Goal: Contribute content: Contribute content

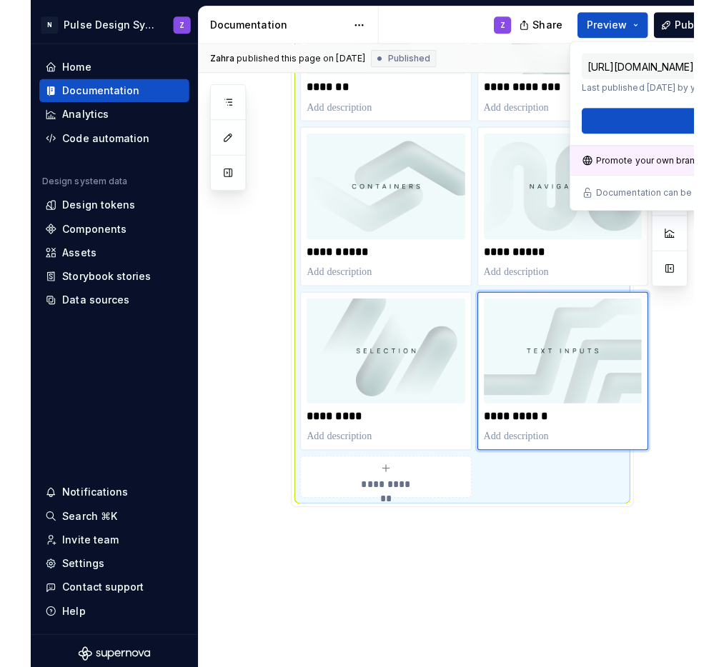
scroll to position [353, 0]
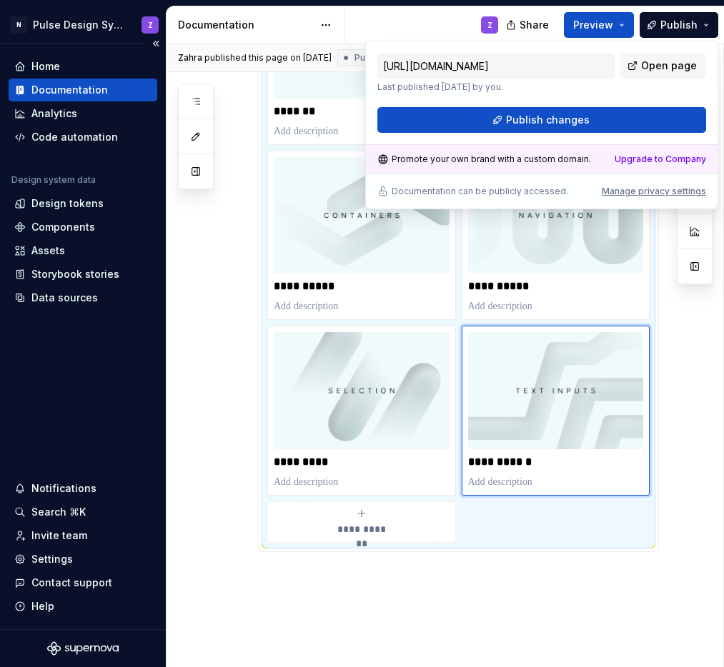
click at [64, 95] on div "Documentation" at bounding box center [69, 90] width 76 height 14
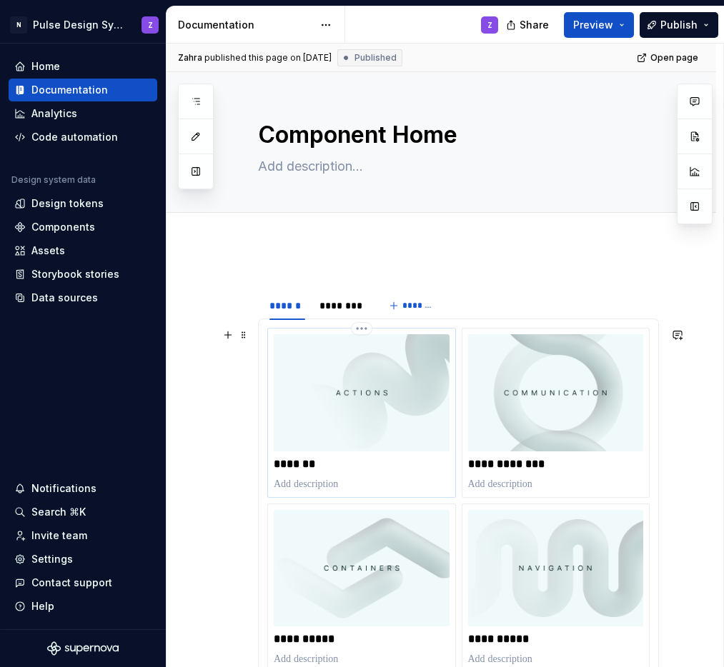
click at [314, 486] on p at bounding box center [362, 484] width 176 height 14
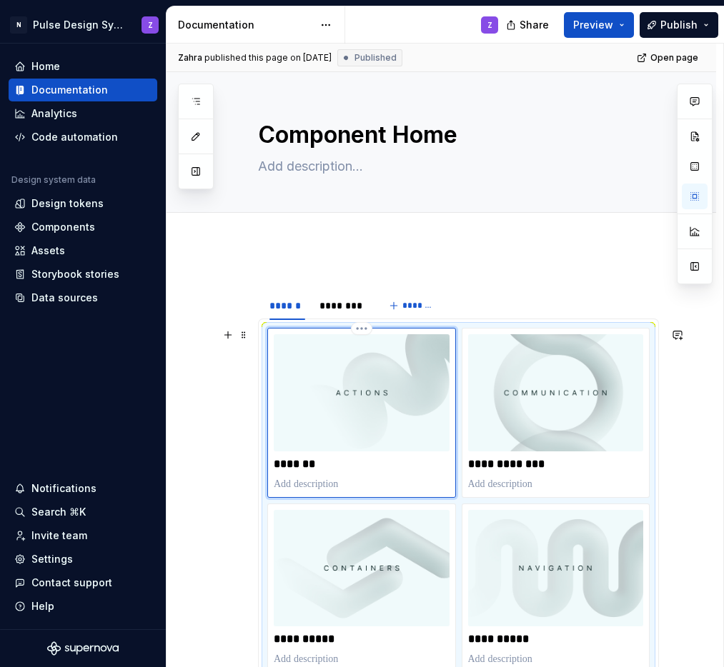
type textarea "*"
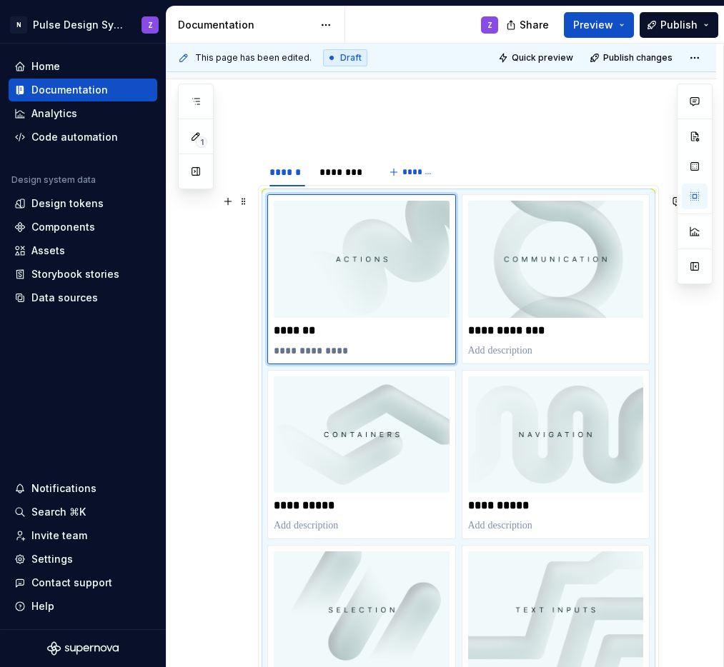
scroll to position [140, 0]
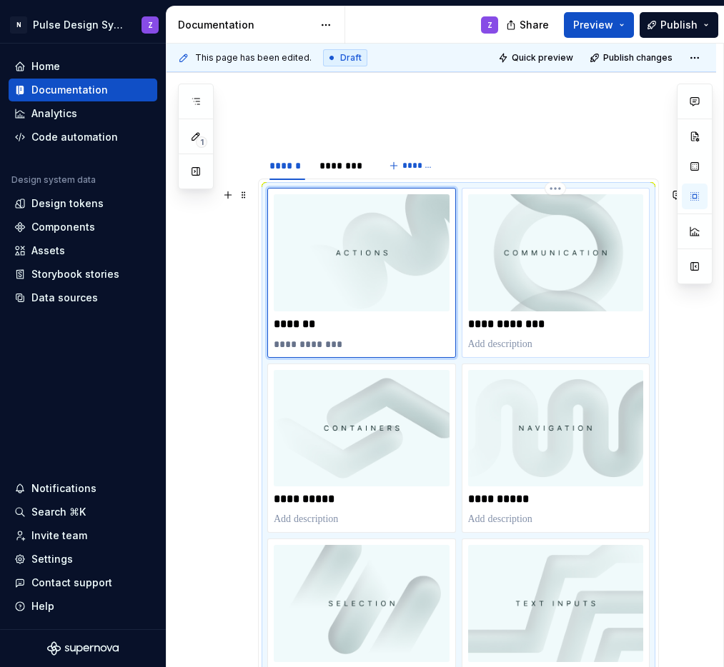
click at [511, 344] on p at bounding box center [556, 344] width 176 height 14
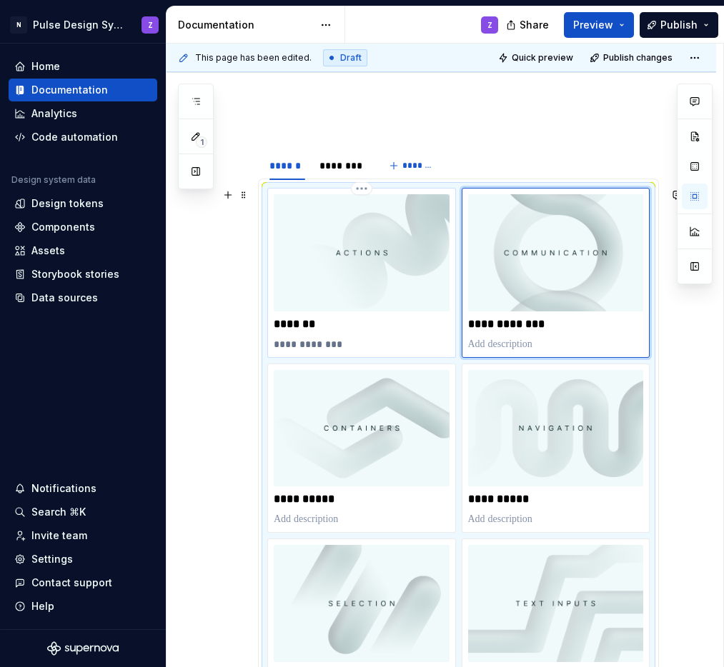
type textarea "*"
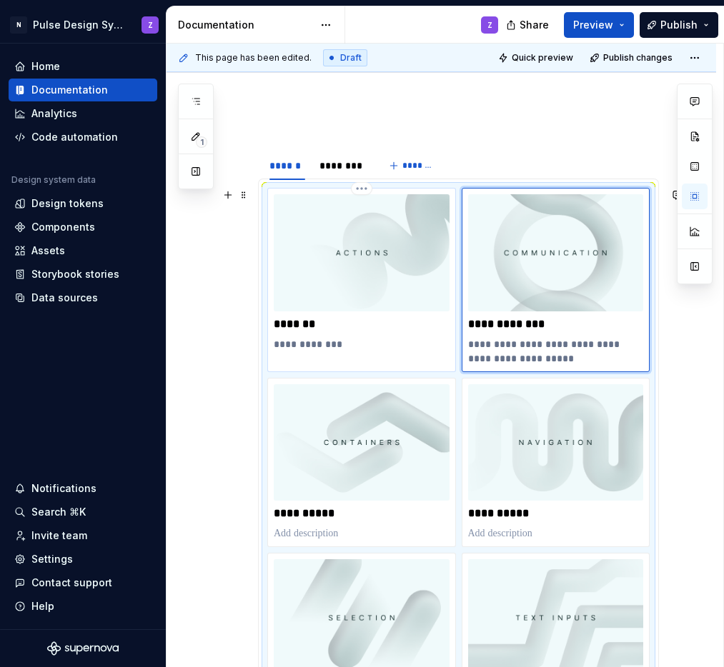
click at [339, 345] on p "**********" at bounding box center [361, 344] width 175 height 14
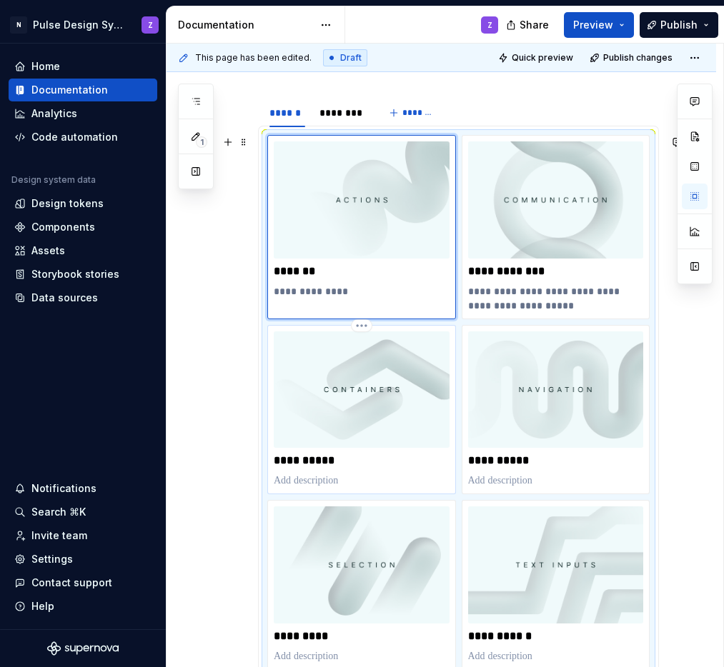
scroll to position [194, 0]
click at [316, 478] on p at bounding box center [362, 480] width 176 height 14
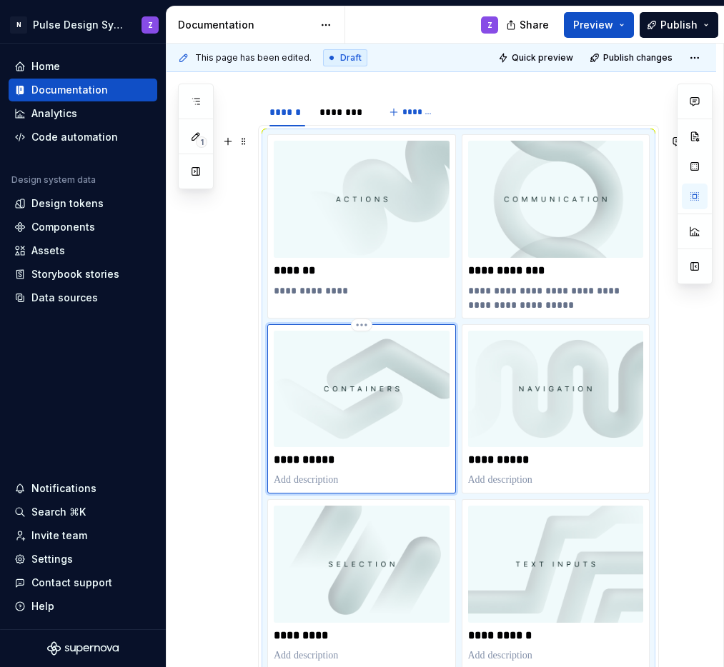
type textarea "*"
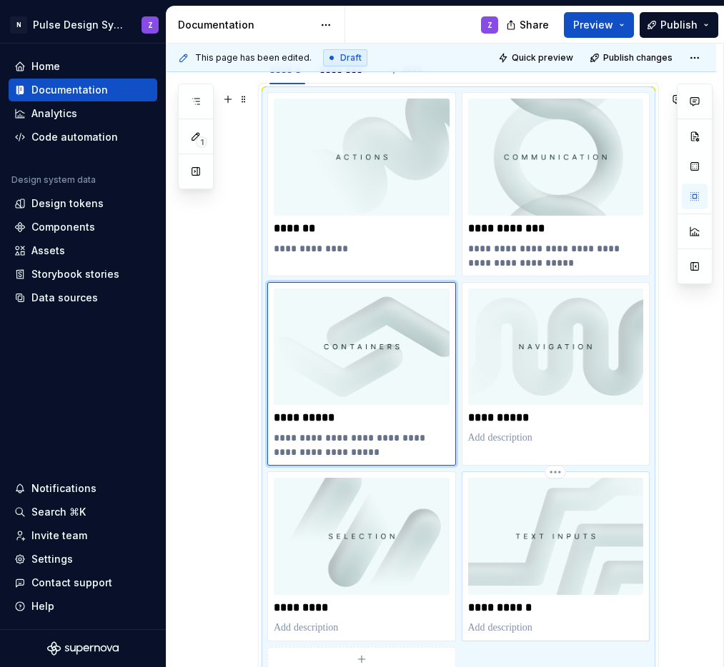
scroll to position [242, 0]
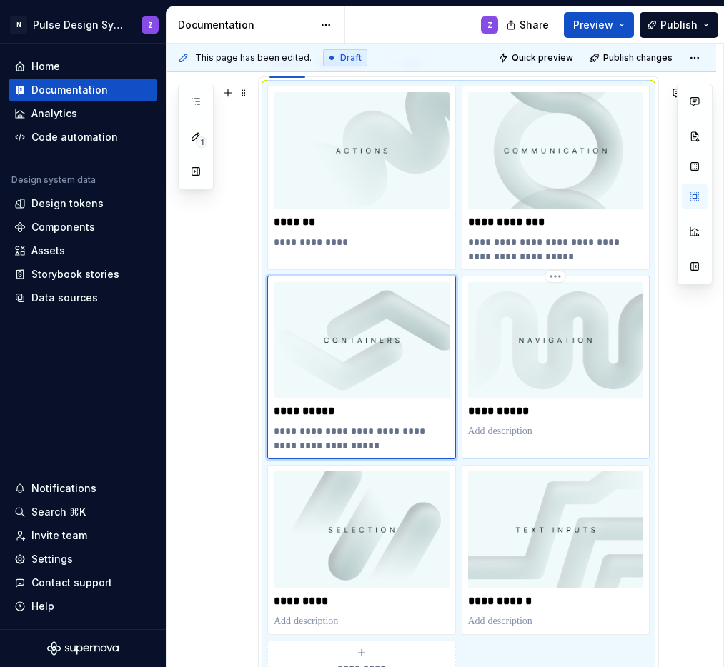
click at [512, 430] on p at bounding box center [556, 431] width 176 height 14
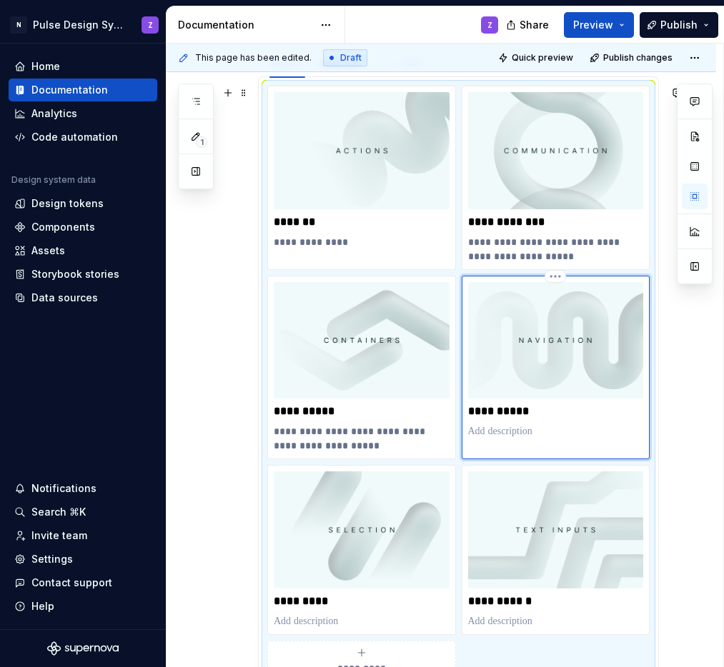
click at [484, 431] on p at bounding box center [556, 431] width 176 height 14
type textarea "*"
click at [342, 432] on p "**********" at bounding box center [361, 438] width 175 height 29
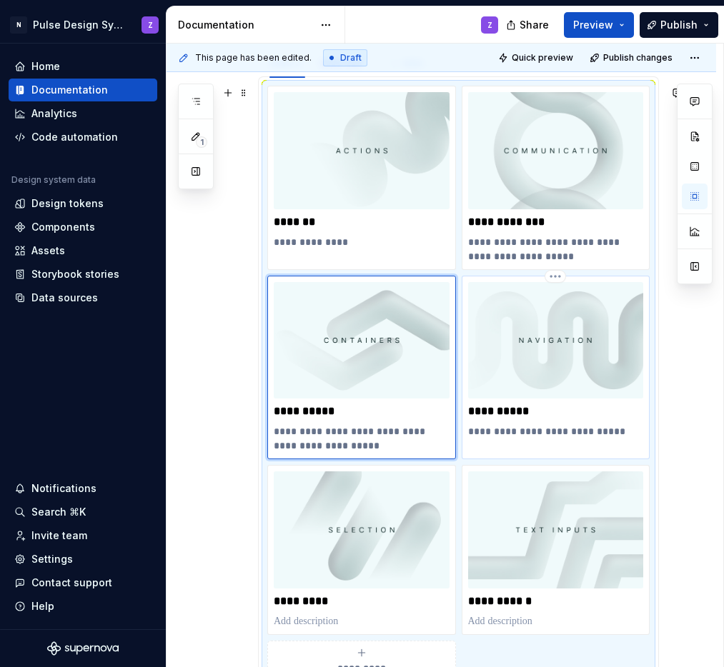
click at [593, 433] on p "**********" at bounding box center [555, 431] width 175 height 14
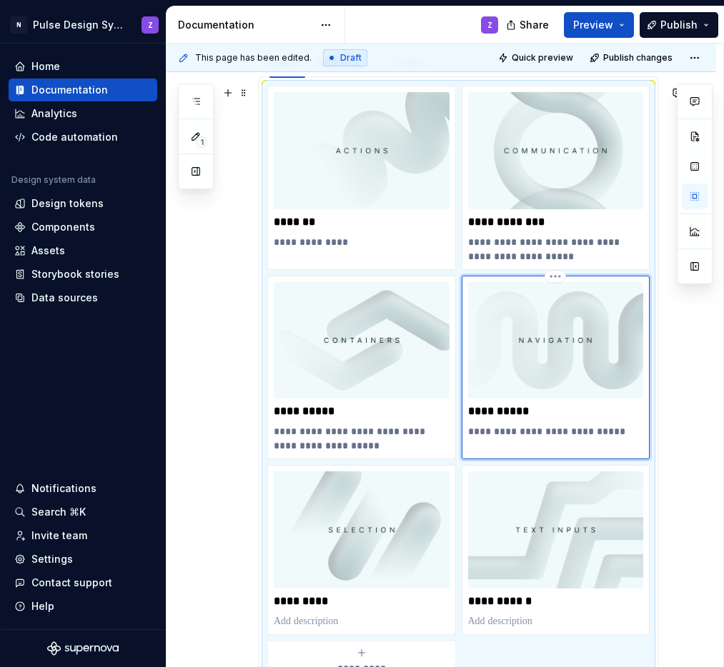
click at [626, 429] on p "**********" at bounding box center [555, 431] width 175 height 14
click at [568, 243] on p "**********" at bounding box center [555, 249] width 175 height 29
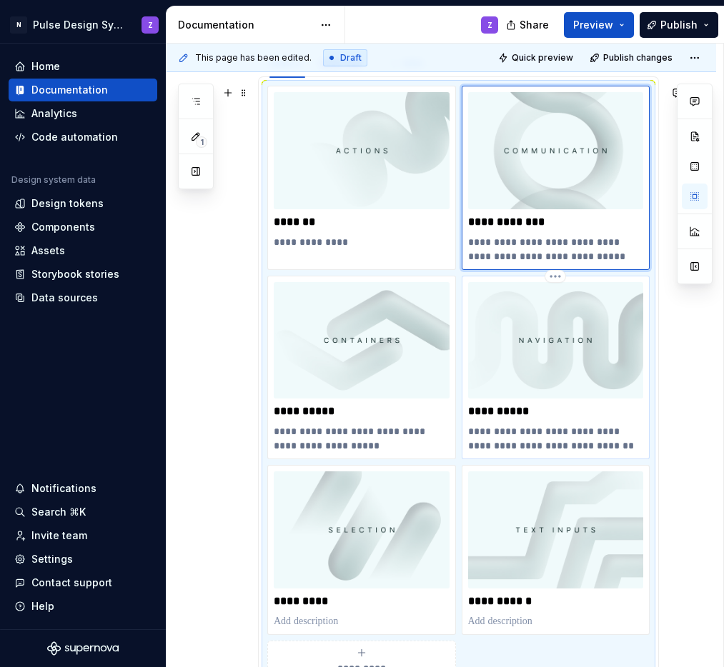
click at [625, 431] on p "**********" at bounding box center [555, 438] width 175 height 29
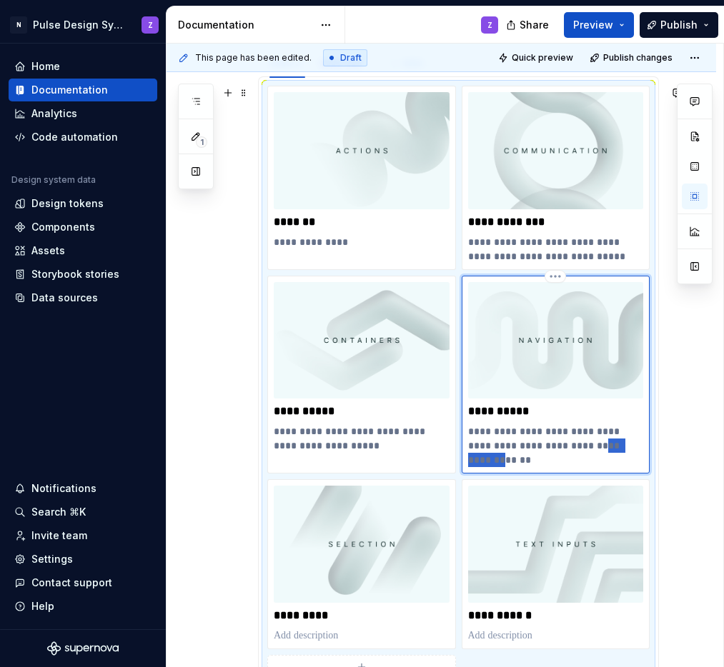
drag, startPoint x: 515, startPoint y: 463, endPoint x: 468, endPoint y: 460, distance: 47.2
click at [468, 460] on p "**********" at bounding box center [555, 445] width 175 height 43
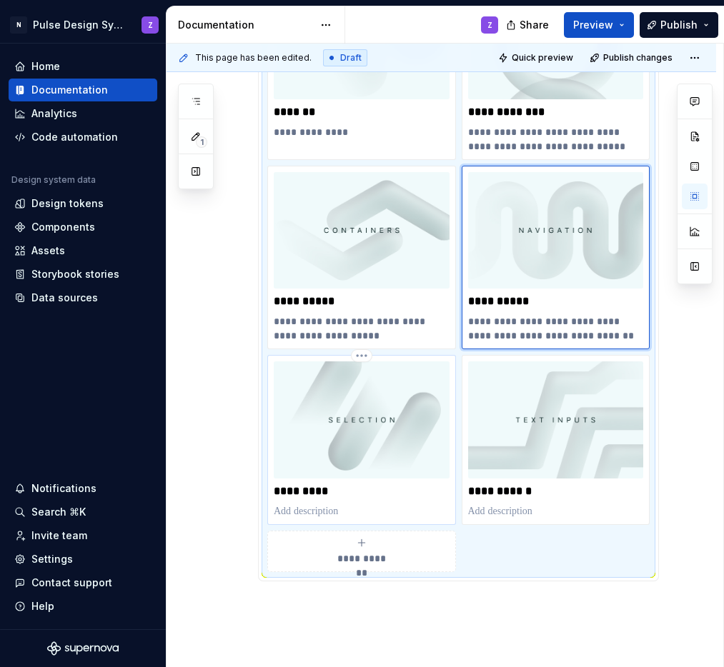
scroll to position [354, 0]
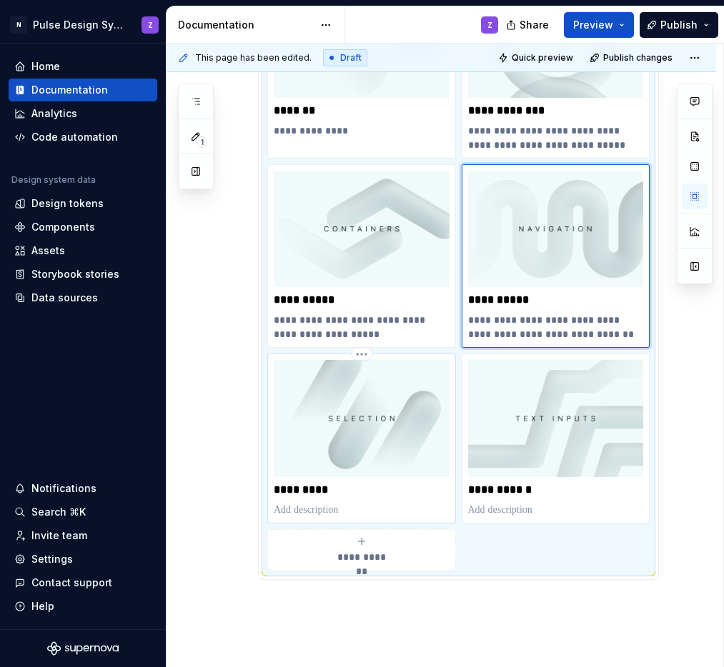
click at [301, 508] on p at bounding box center [362, 510] width 176 height 14
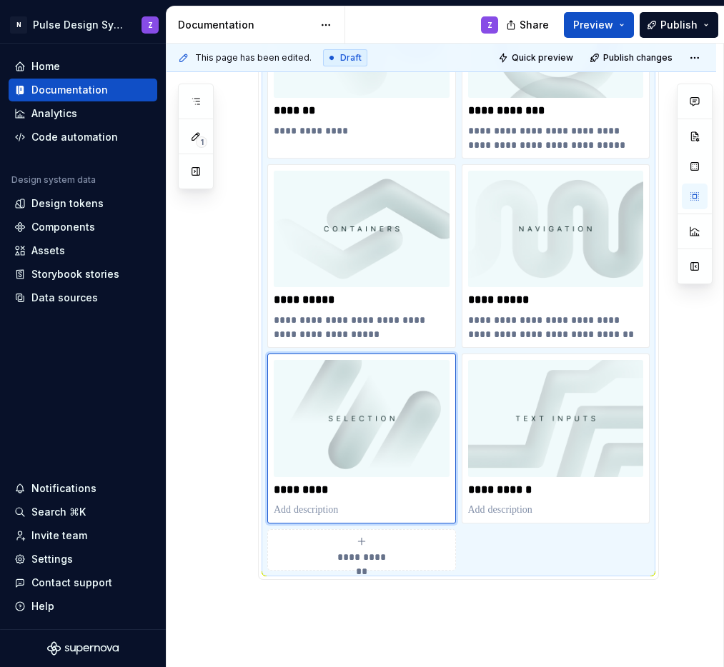
type textarea "*"
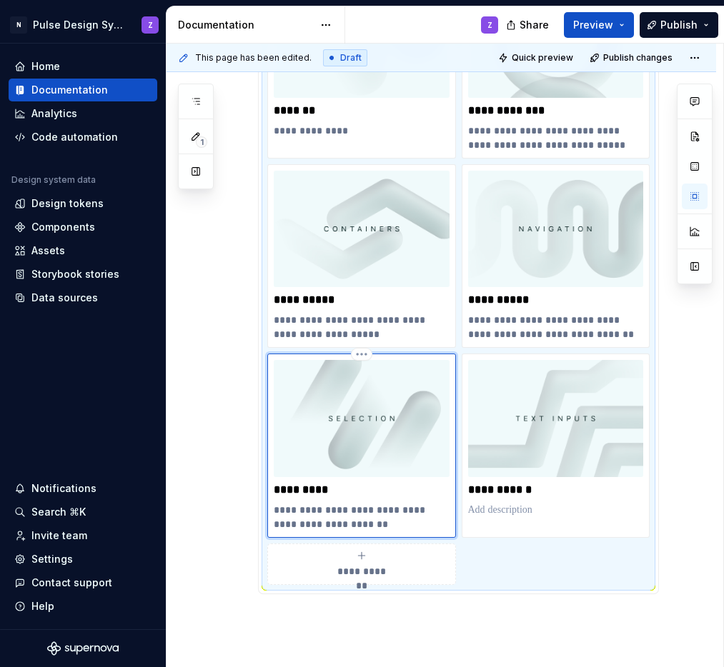
click at [404, 510] on p "**********" at bounding box center [361, 517] width 175 height 29
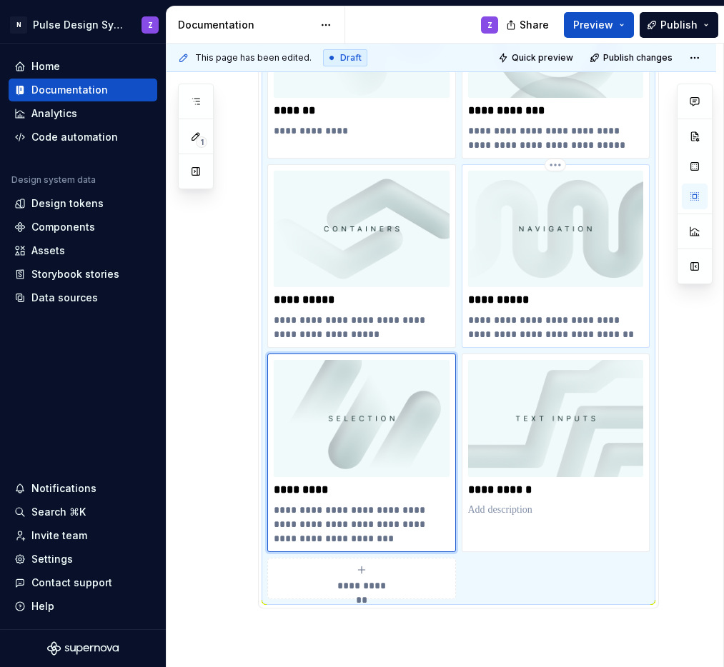
click at [539, 334] on p "**********" at bounding box center [555, 327] width 175 height 29
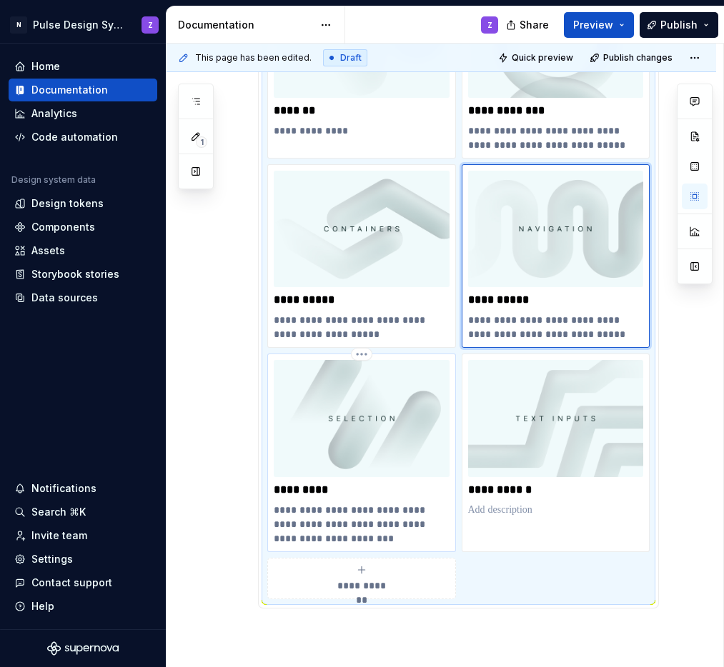
click at [384, 524] on p "**********" at bounding box center [361, 524] width 175 height 43
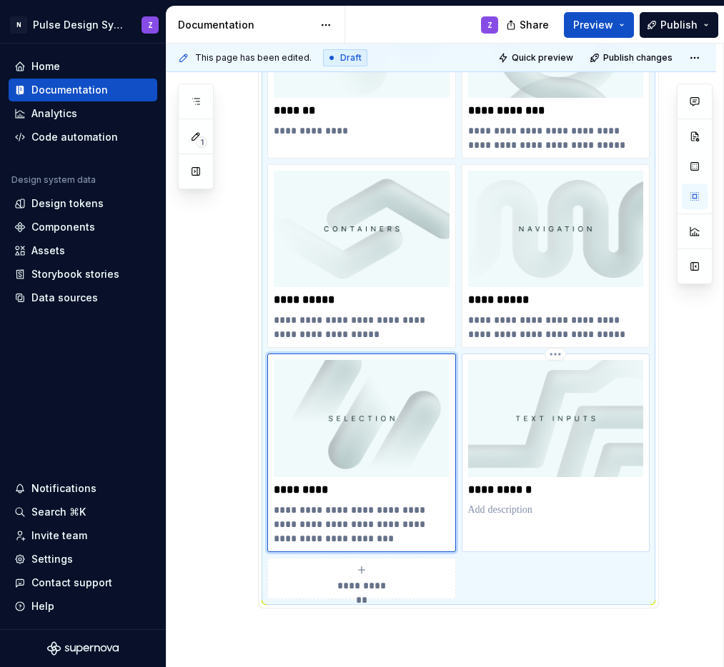
click at [516, 513] on p at bounding box center [556, 510] width 176 height 14
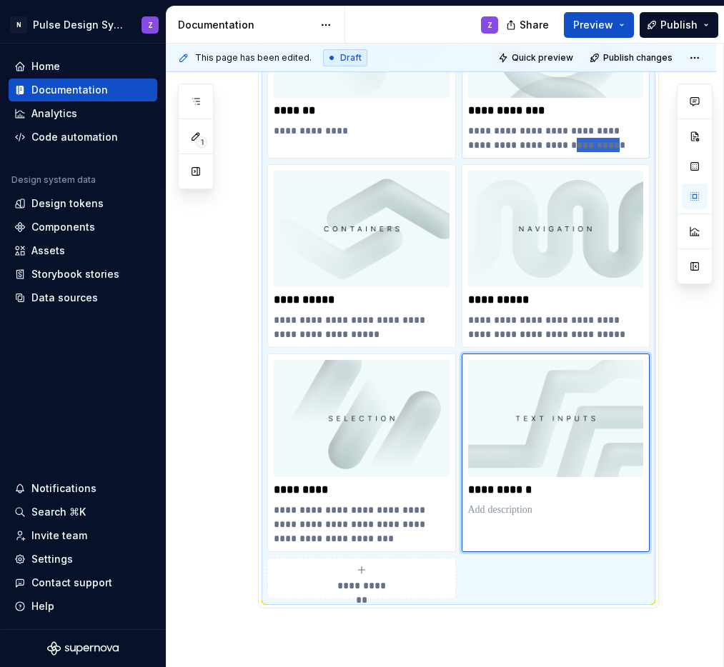
drag, startPoint x: 592, startPoint y: 146, endPoint x: 554, endPoint y: 146, distance: 37.9
click at [554, 146] on p "**********" at bounding box center [555, 138] width 175 height 29
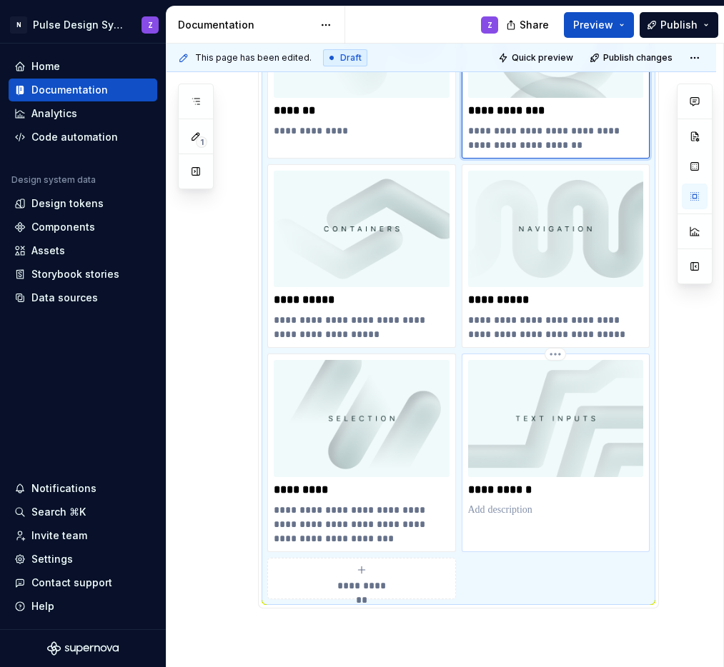
click at [505, 511] on p at bounding box center [556, 510] width 176 height 14
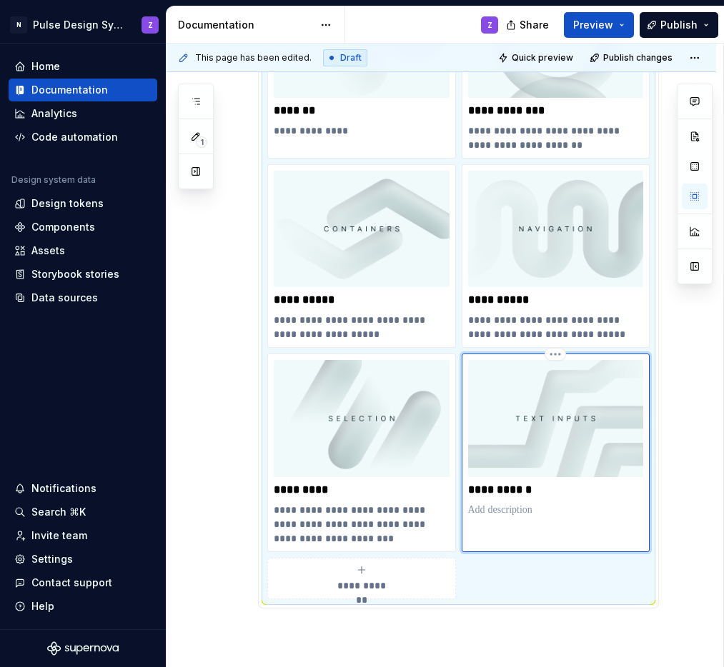
type textarea "*"
drag, startPoint x: 519, startPoint y: 511, endPoint x: 466, endPoint y: 508, distance: 52.9
click at [468, 508] on p "**********" at bounding box center [555, 510] width 175 height 14
click at [601, 512] on p "**********" at bounding box center [555, 510] width 175 height 14
click at [616, 509] on p "**********" at bounding box center [555, 510] width 175 height 14
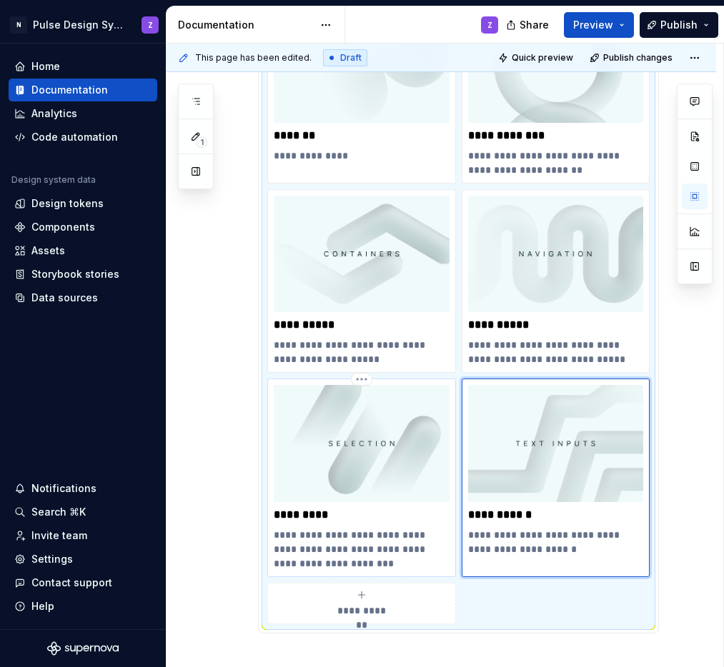
scroll to position [303, 0]
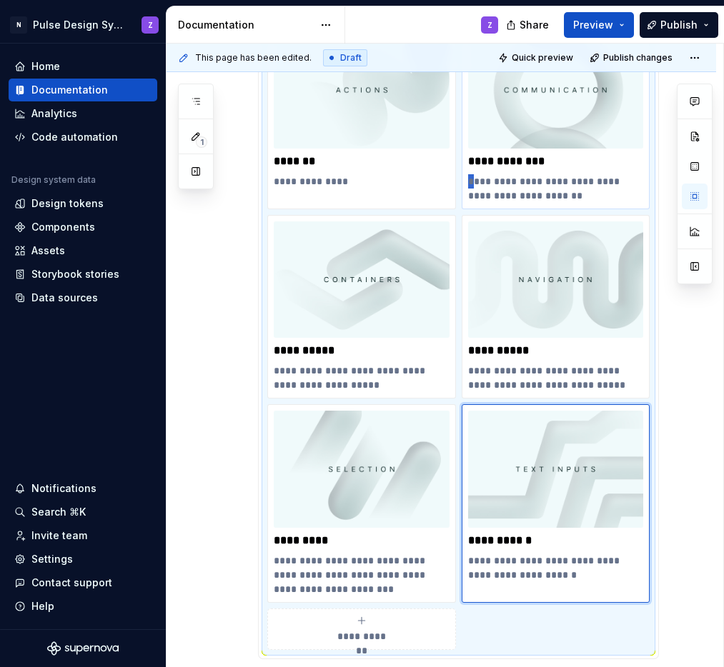
click at [469, 179] on p "**********" at bounding box center [555, 188] width 175 height 29
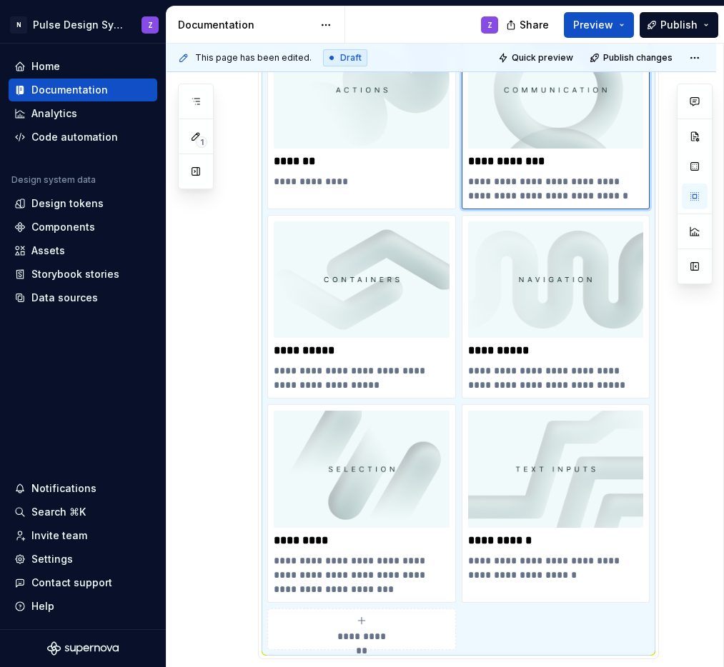
click at [221, 378] on div "**********" at bounding box center [440, 414] width 549 height 946
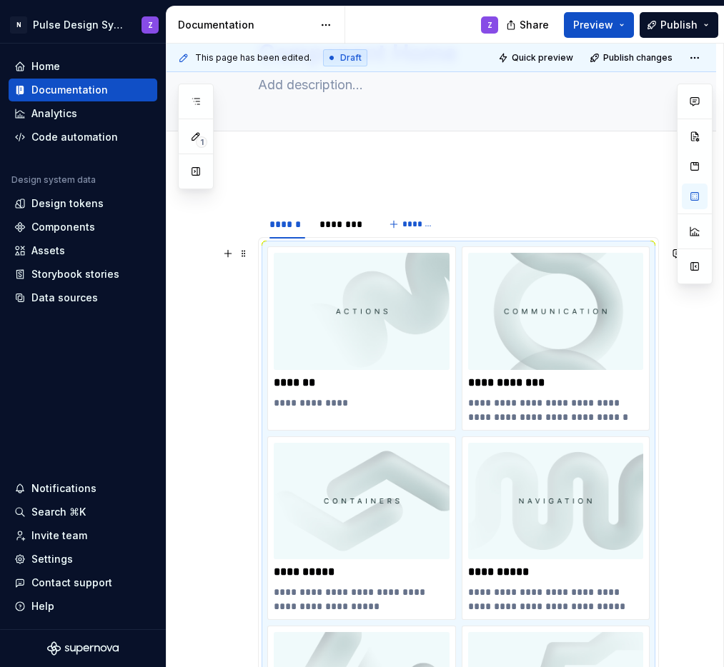
scroll to position [80, 0]
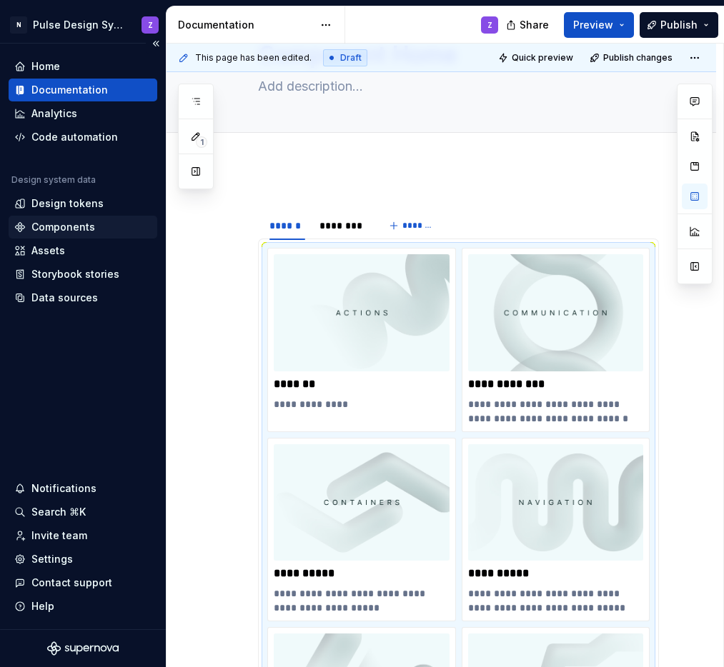
click at [70, 226] on div "Components" at bounding box center [63, 227] width 64 height 14
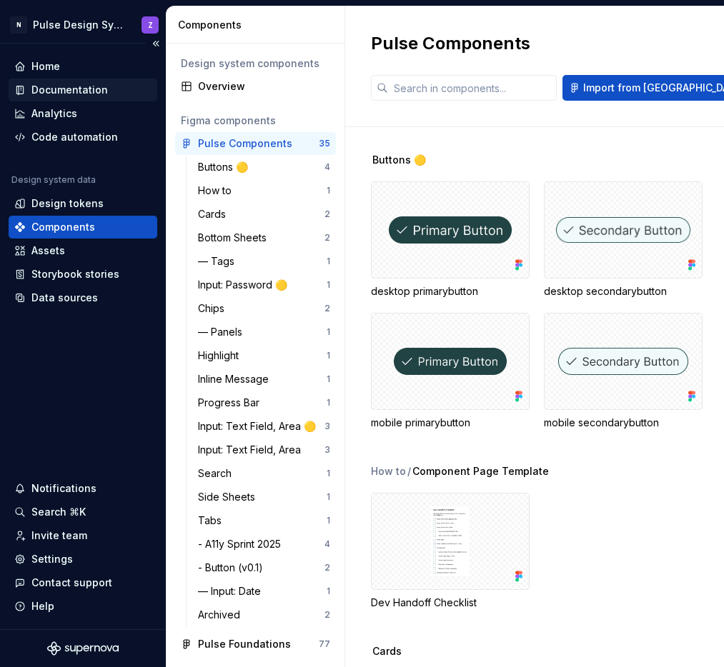
click at [64, 91] on div "Documentation" at bounding box center [69, 90] width 76 height 14
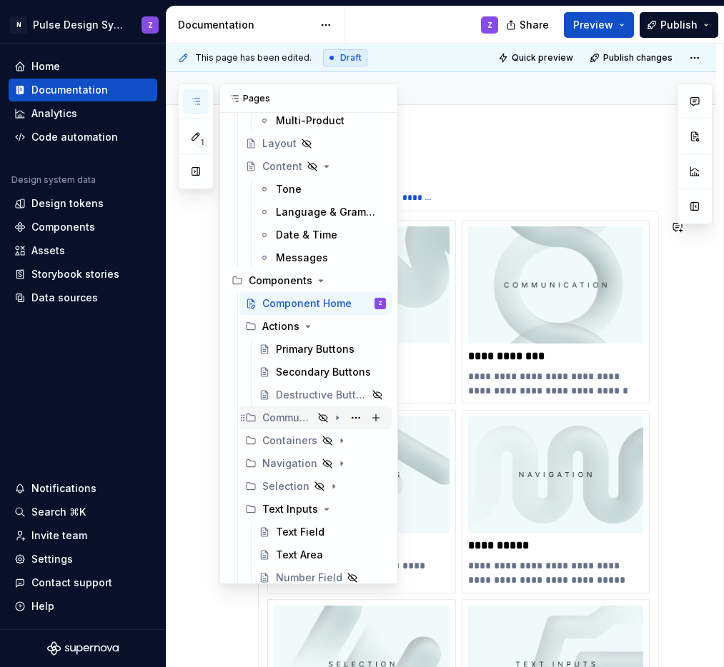
scroll to position [484, 0]
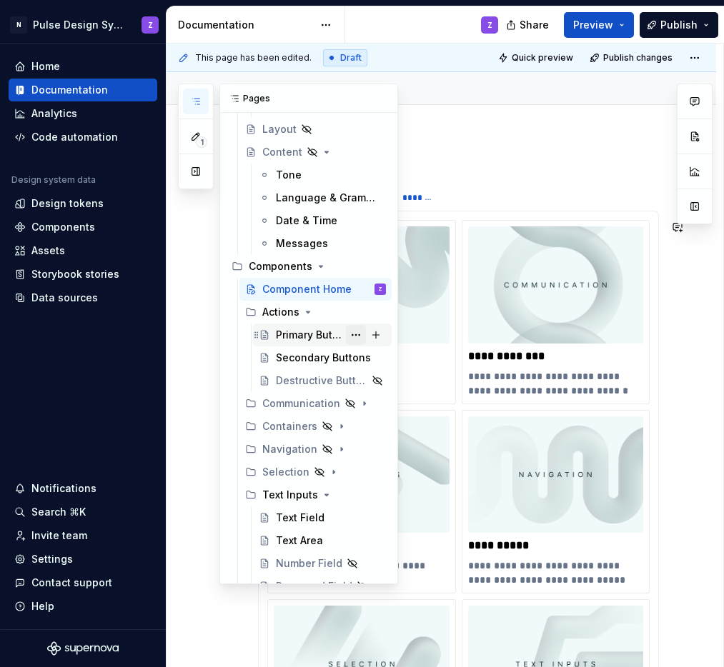
click at [349, 334] on button "Page tree" at bounding box center [356, 335] width 20 height 20
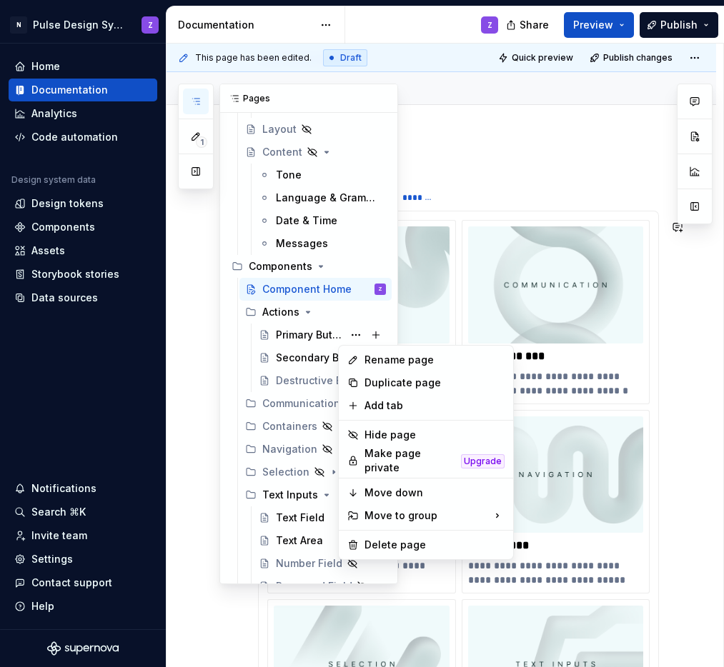
click at [289, 406] on div "1 Pages Add Accessibility guide for tree Page tree. Navigate the tree with the …" at bounding box center [288, 334] width 220 height 501
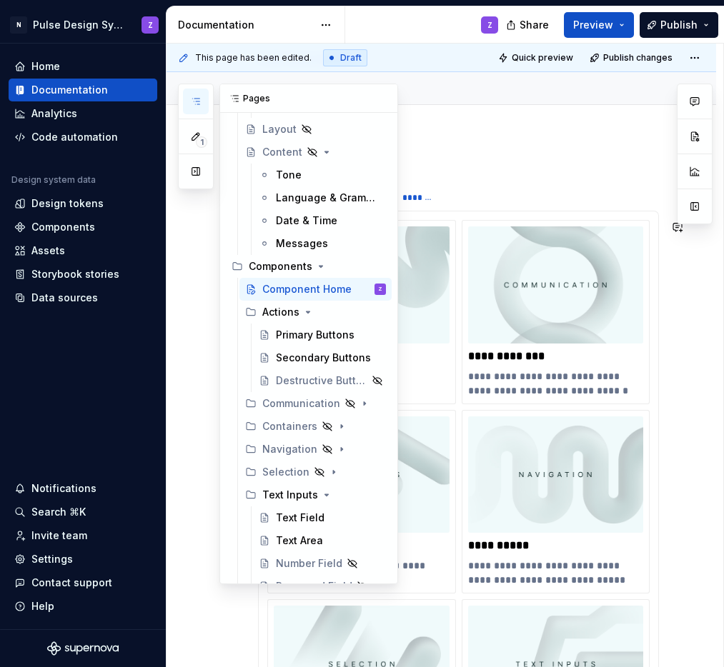
click at [0, 0] on button "Page tree" at bounding box center [0, 0] width 0 height 0
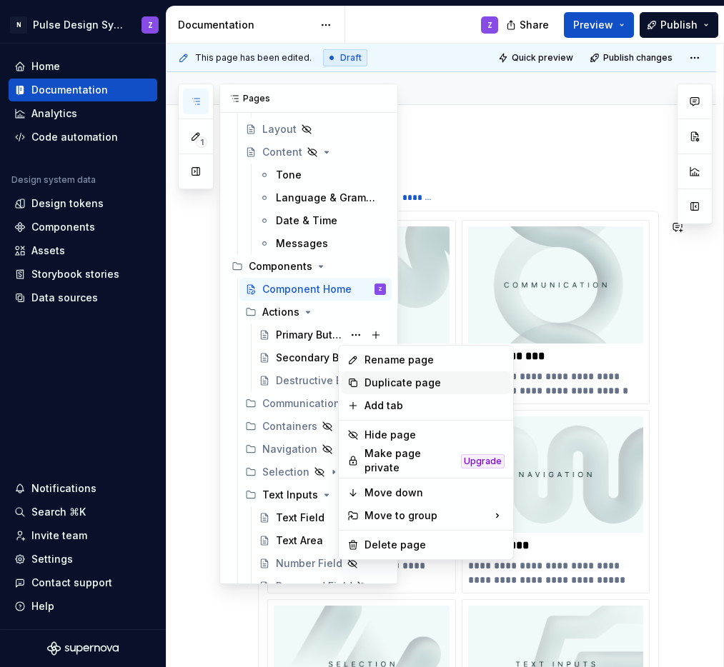
click at [370, 379] on div "Duplicate page" at bounding box center [434, 383] width 140 height 14
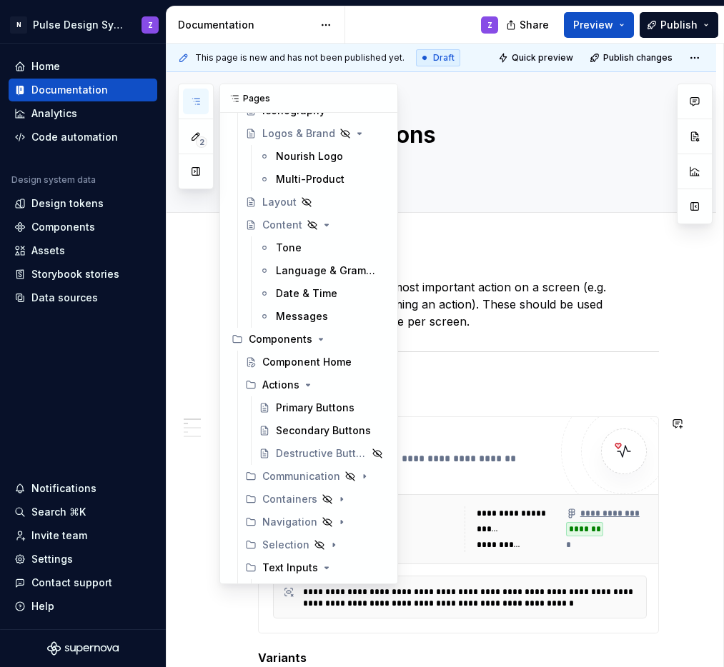
scroll to position [419, 0]
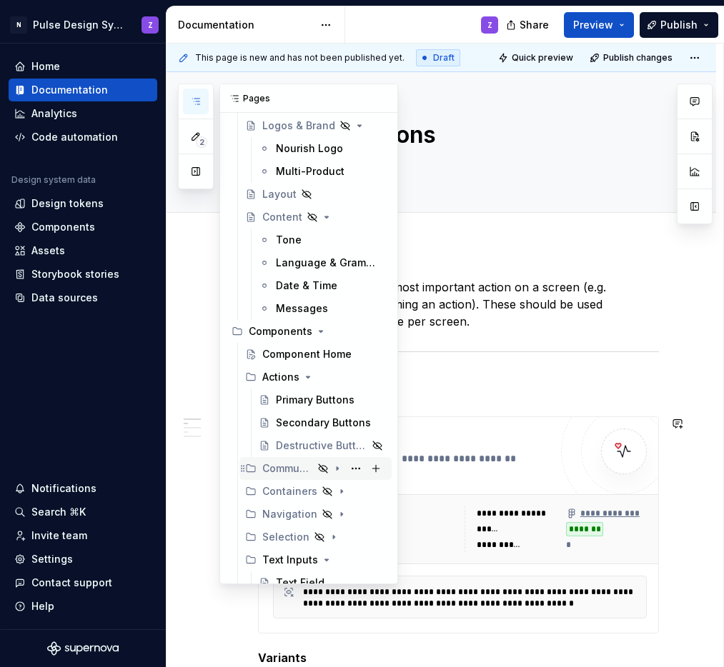
click at [332, 469] on icon "Page tree" at bounding box center [336, 468] width 11 height 11
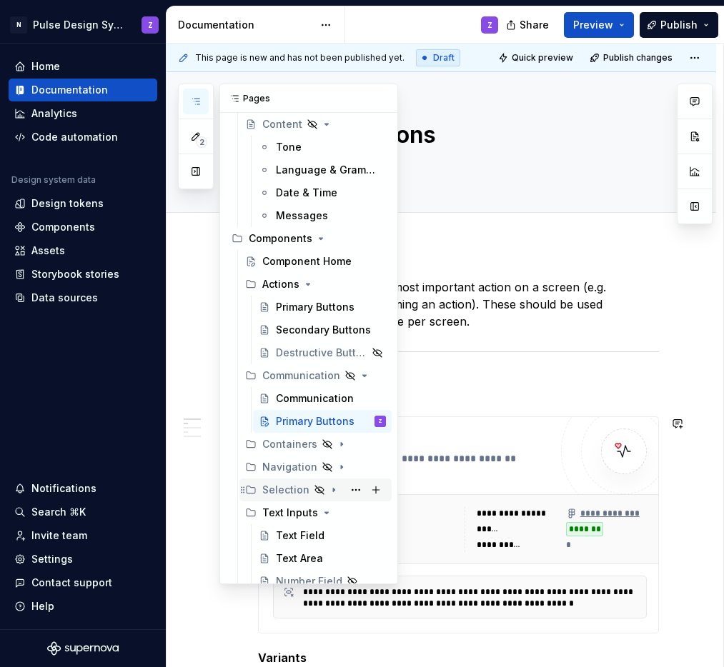
scroll to position [524, 0]
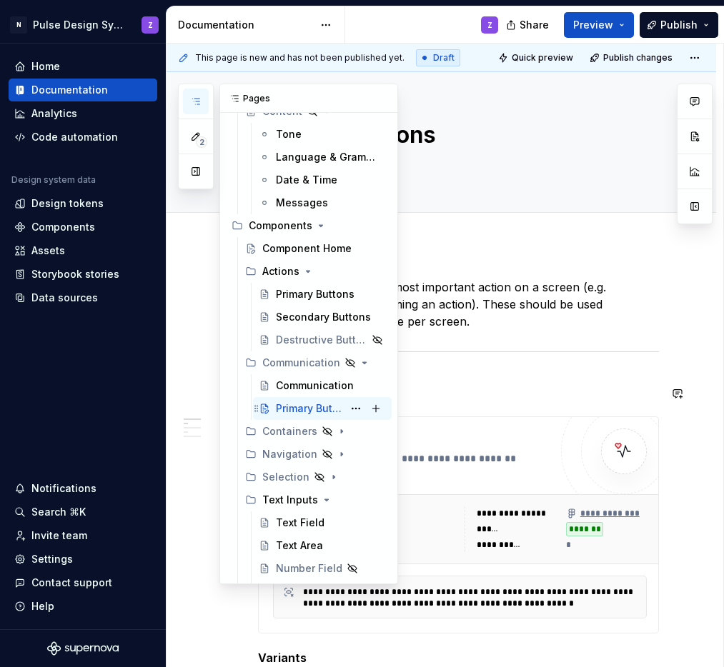
click at [304, 406] on div "Primary Buttons" at bounding box center [309, 408] width 67 height 14
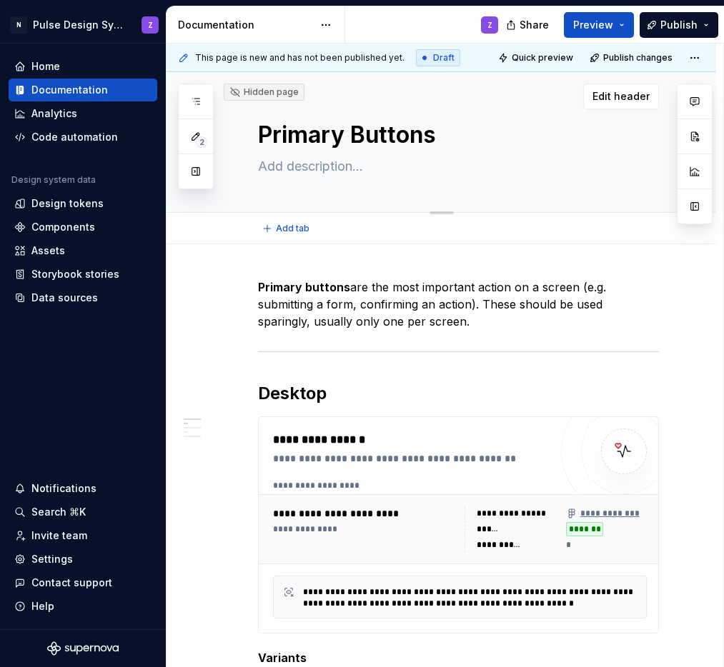
click at [438, 134] on textarea "Primary Buttons" at bounding box center [455, 135] width 401 height 34
type textarea "*"
type textarea "A"
type textarea "*"
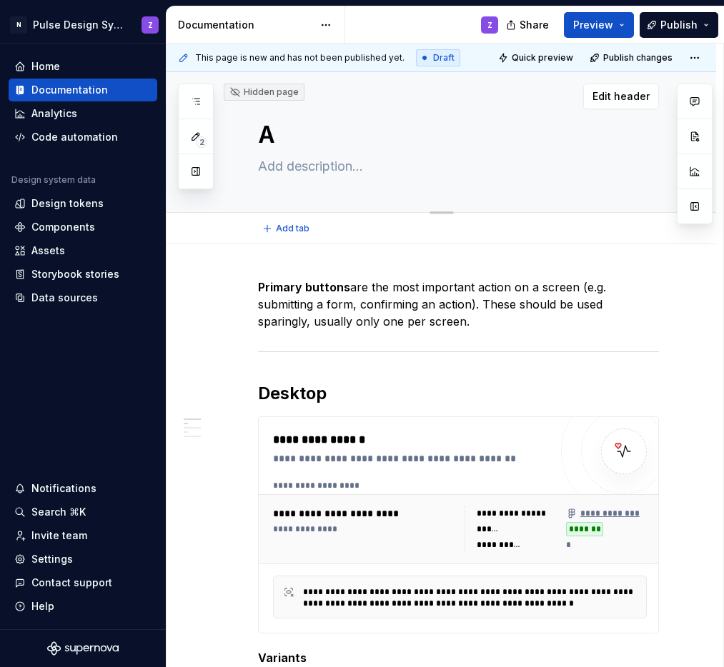
type textarea "Av"
type textarea "*"
type textarea "Ava"
type textarea "*"
type textarea "Avat"
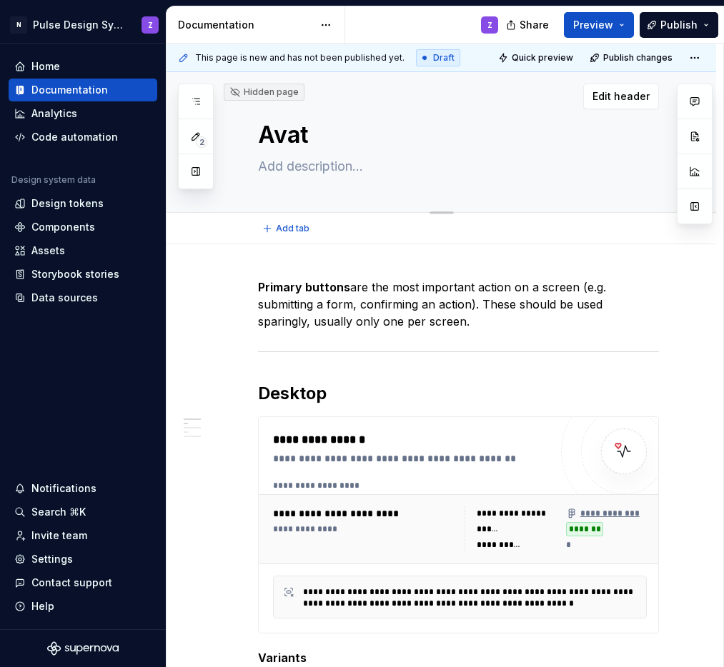
type textarea "*"
type textarea "Avata"
type textarea "*"
type textarea "Avatar"
type textarea "*"
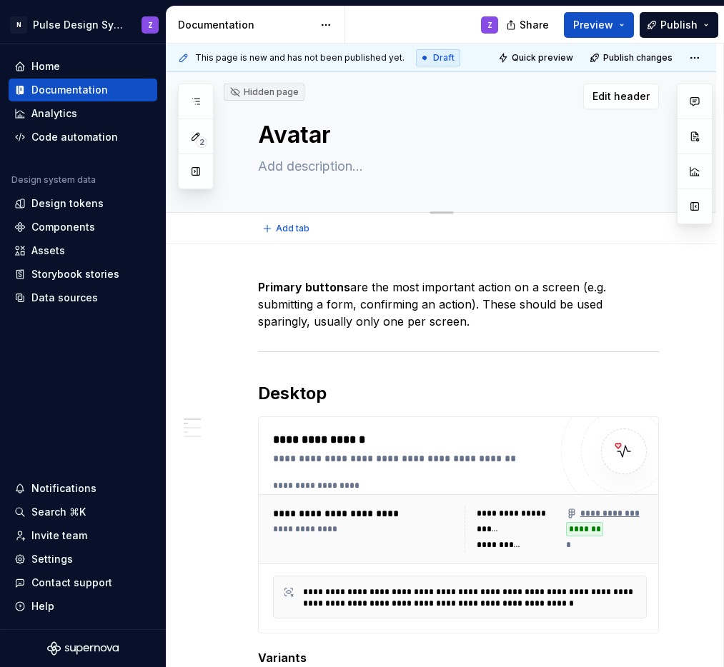
type textarea "Avatars"
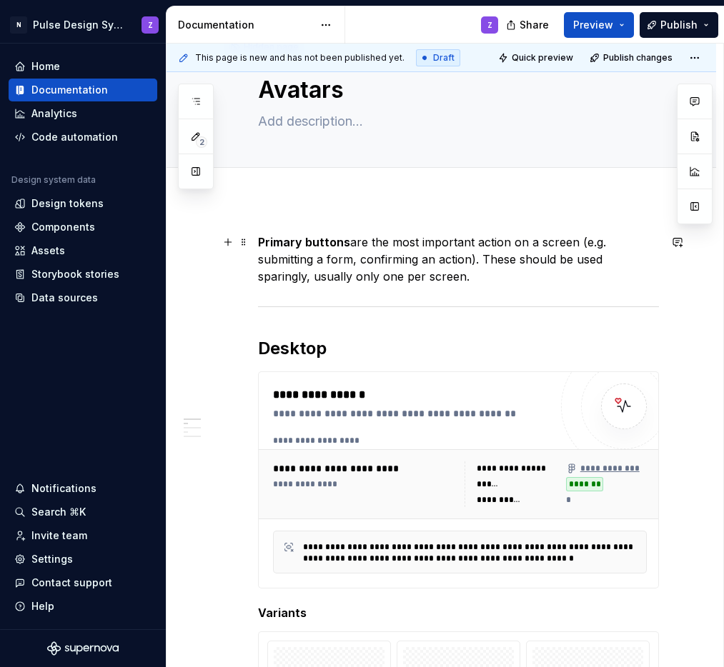
type textarea "*"
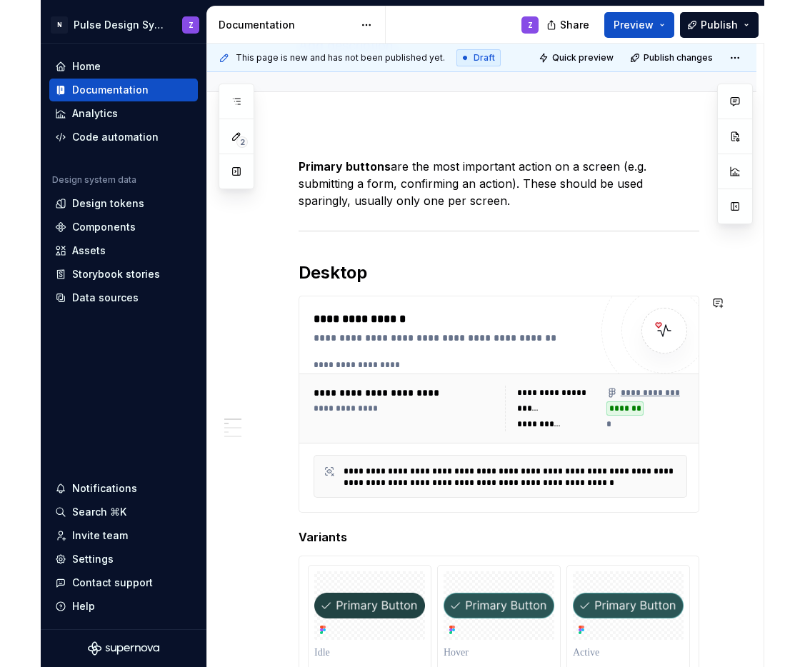
scroll to position [109, 0]
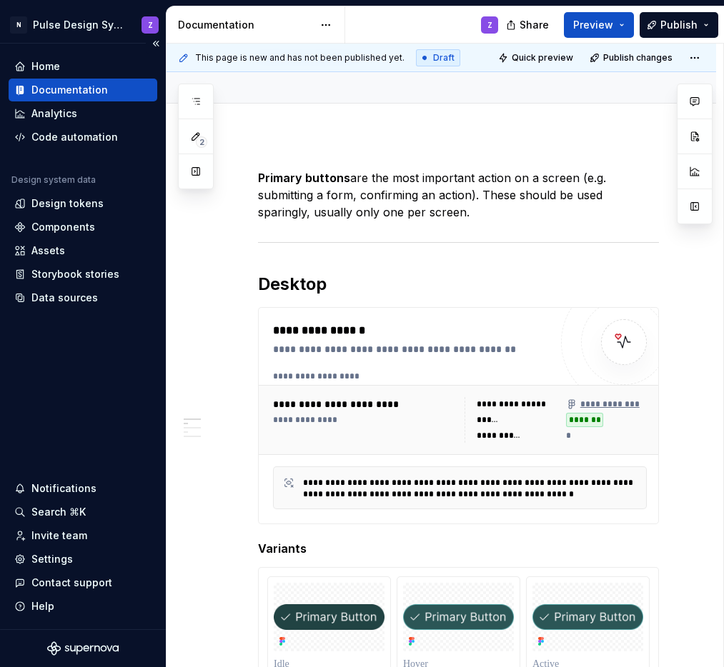
type textarea "Avatars"
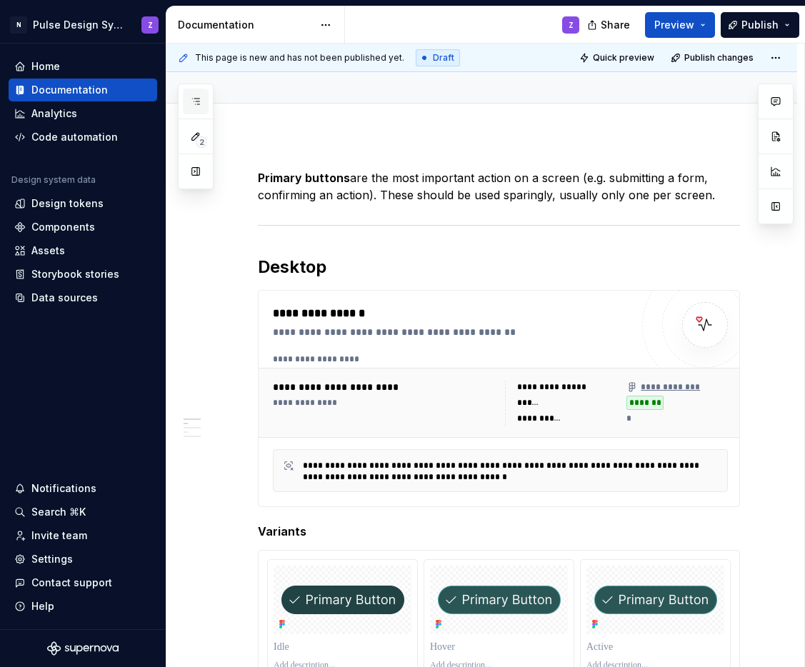
scroll to position [0, 0]
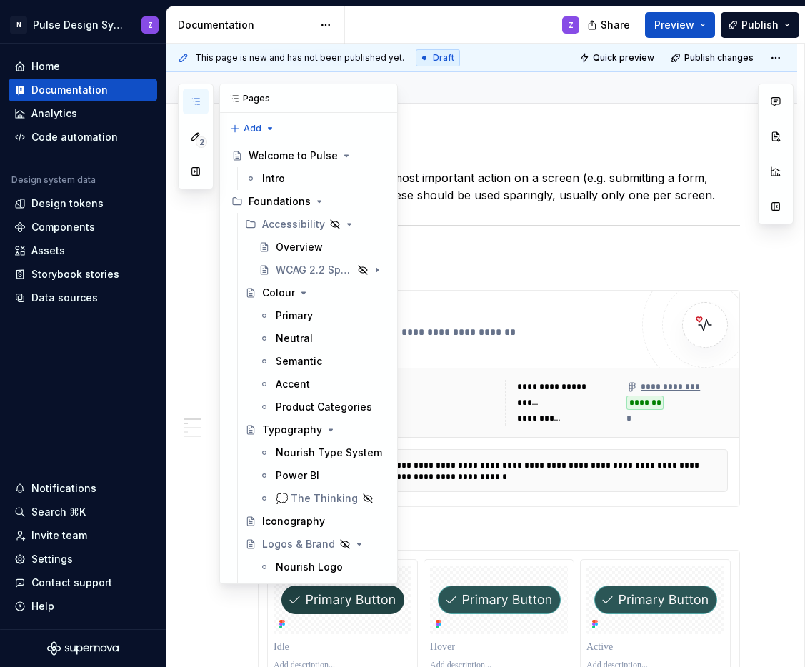
click at [197, 94] on button "button" at bounding box center [196, 102] width 26 height 26
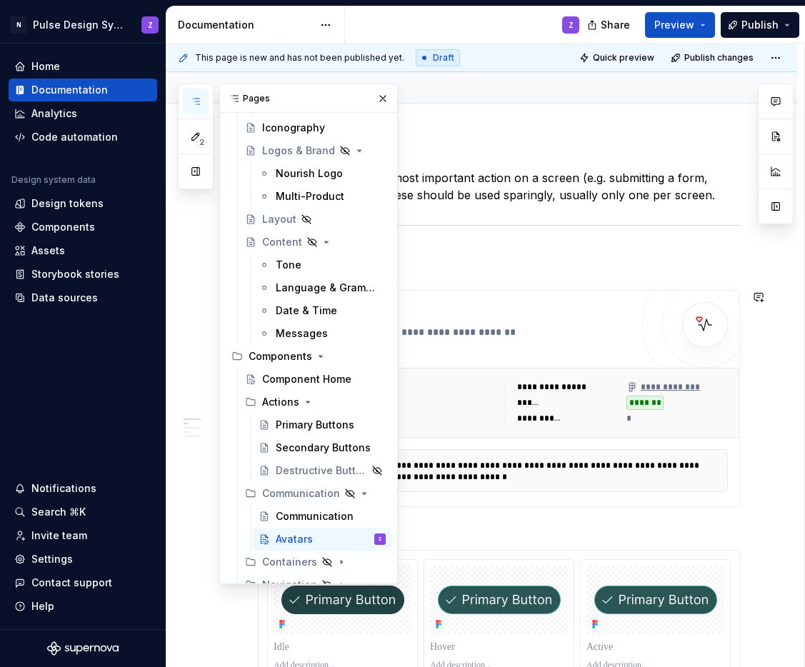
scroll to position [419, 0]
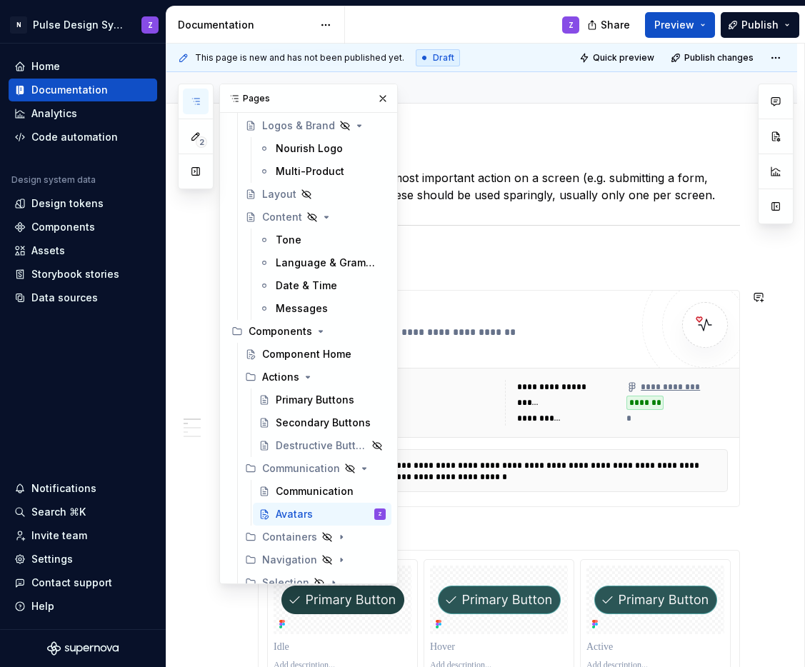
click at [541, 276] on h2 "Desktop" at bounding box center [499, 267] width 482 height 23
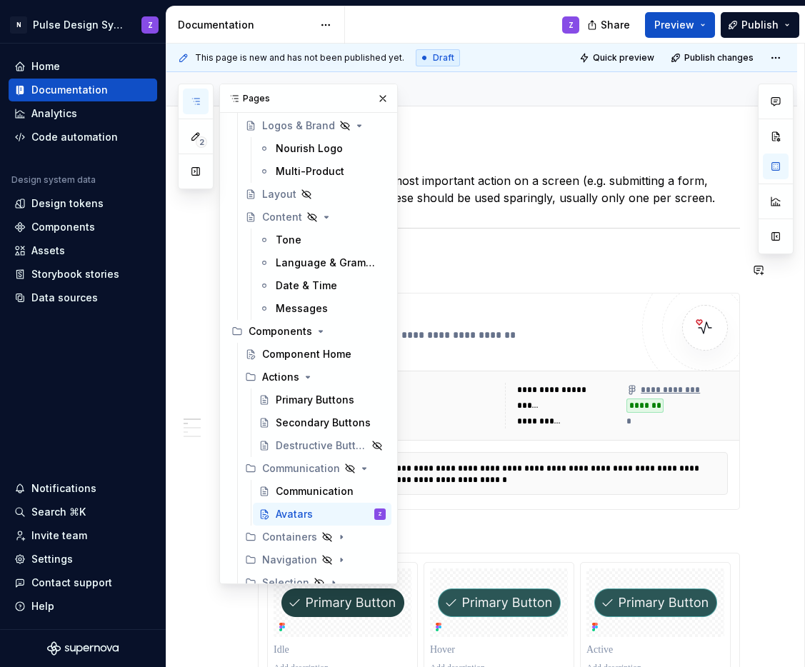
click at [374, 98] on button "button" at bounding box center [383, 99] width 20 height 20
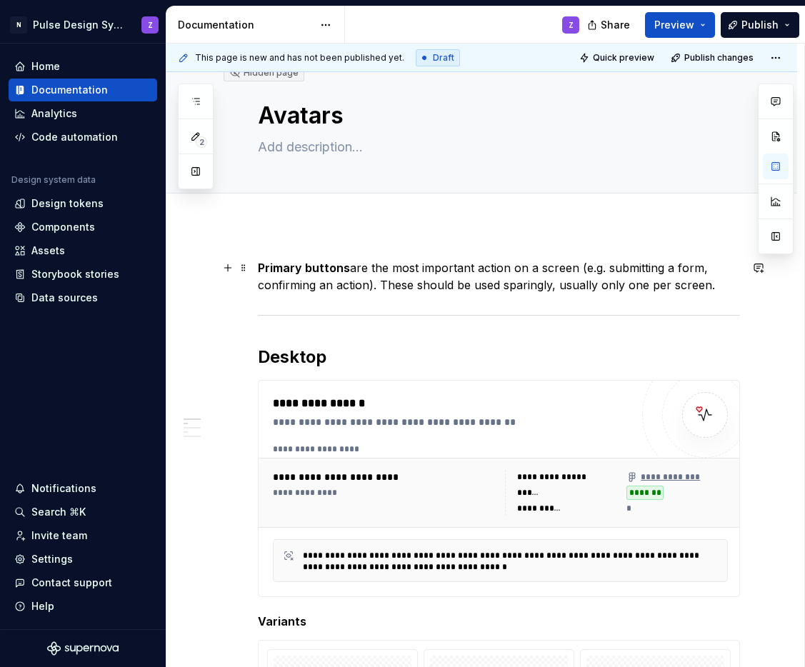
scroll to position [27, 0]
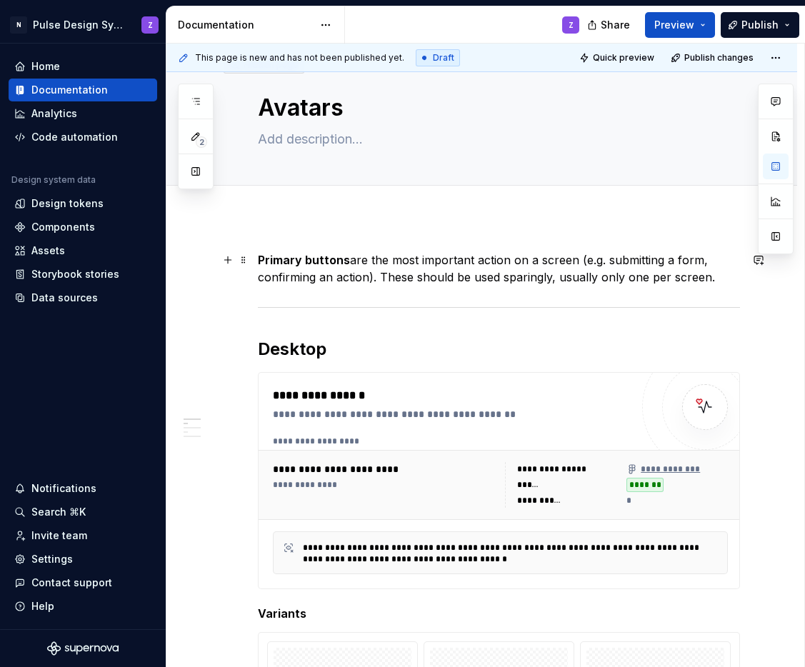
click at [291, 261] on strong "Primary buttons" at bounding box center [304, 260] width 92 height 14
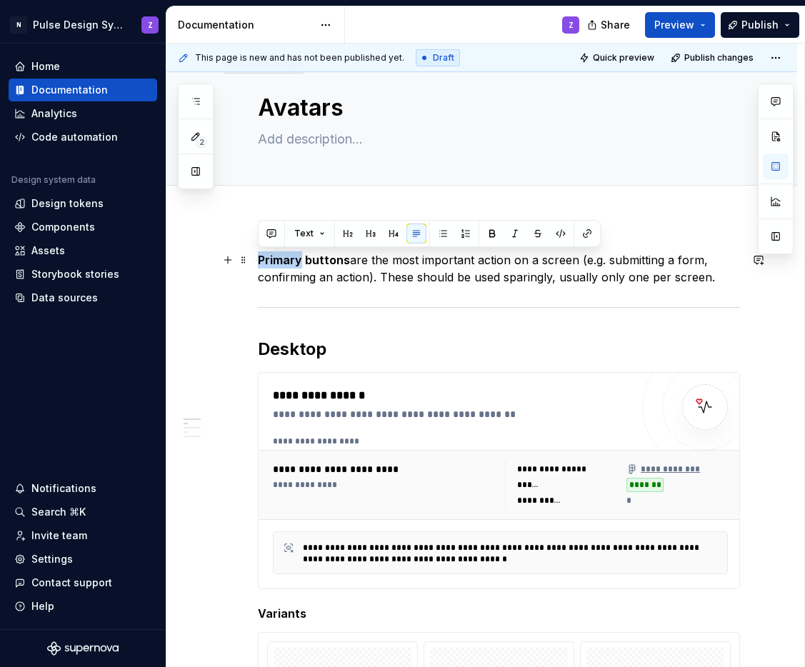
click at [291, 261] on strong "Primary buttons" at bounding box center [304, 260] width 92 height 14
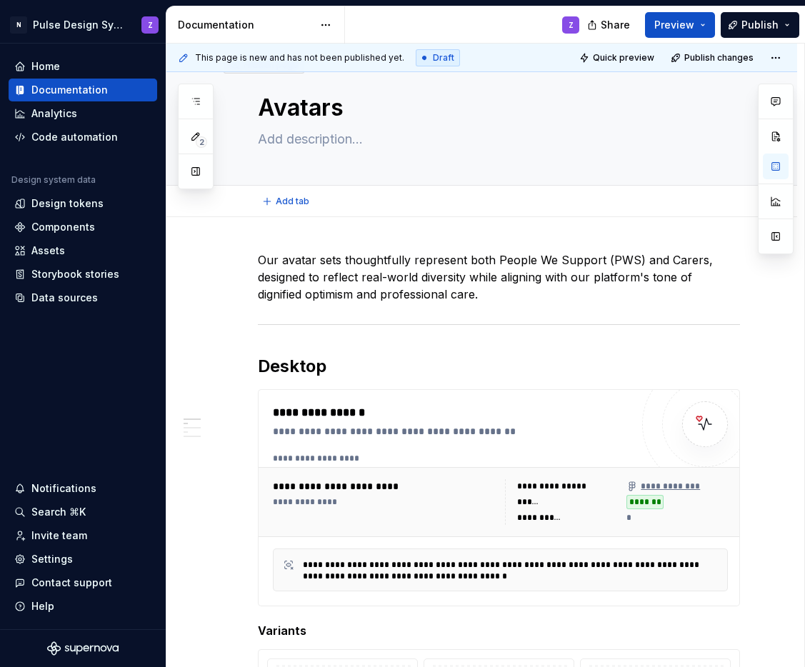
type textarea "*"
click at [280, 256] on p "Our avatar sets thoughtfully represent both People We Support (PWS) and Carers,…" at bounding box center [499, 276] width 482 height 51
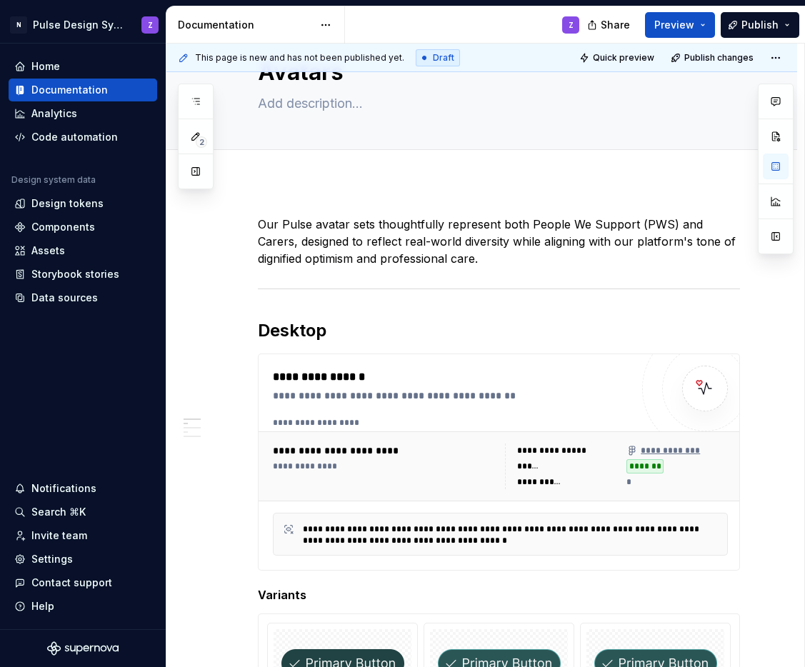
scroll to position [150, 0]
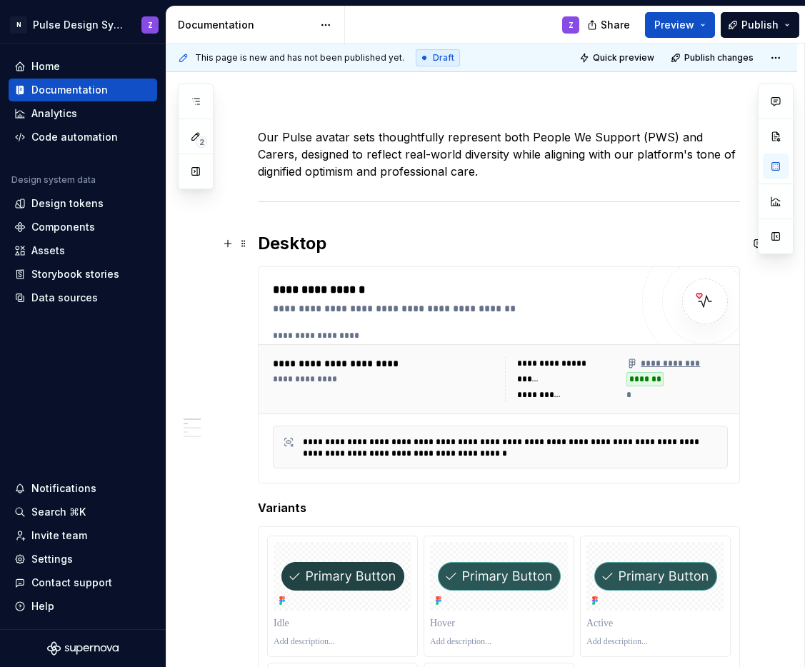
click at [314, 242] on h2 "Desktop" at bounding box center [499, 243] width 482 height 23
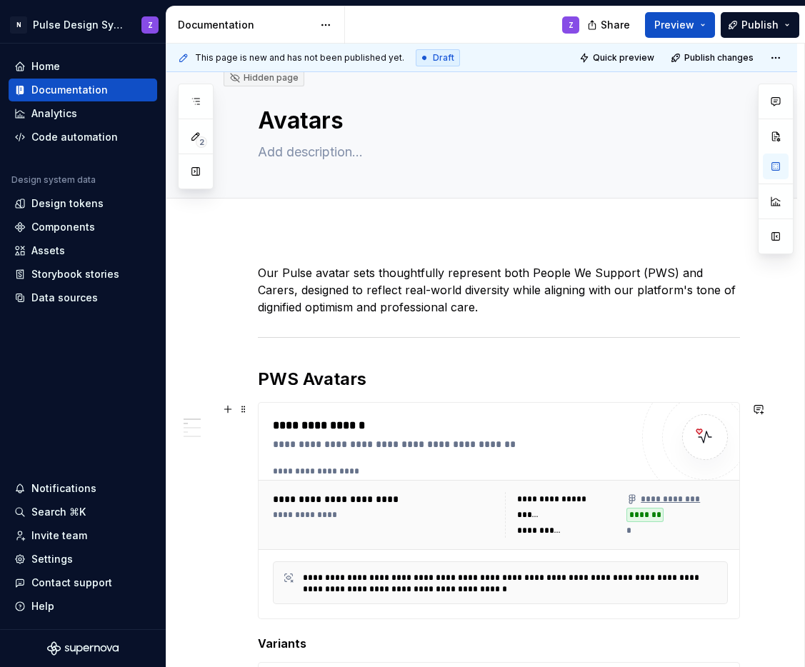
scroll to position [6, 0]
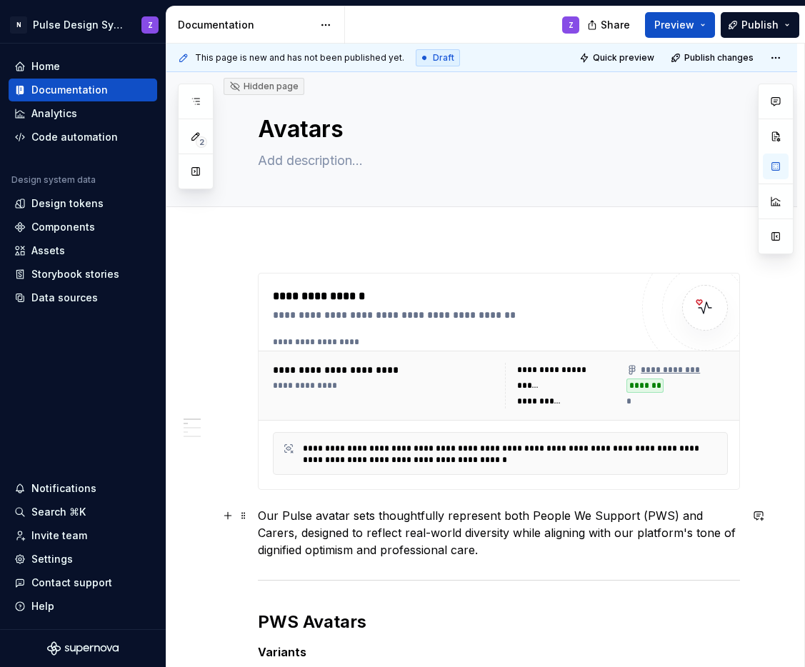
click at [258, 514] on p "Our Pulse avatar sets thoughtfully represent both People We Support (PWS) and C…" at bounding box center [499, 532] width 482 height 51
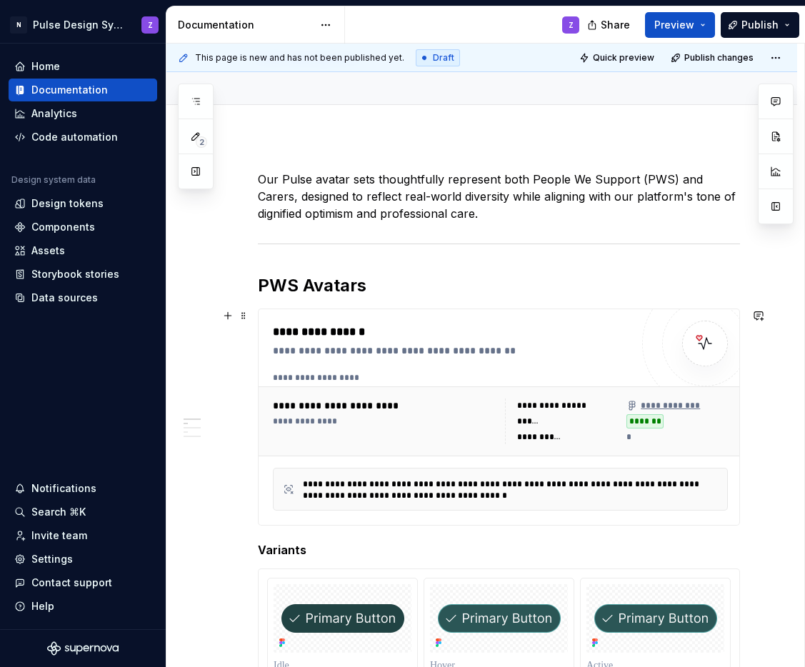
scroll to position [0, 0]
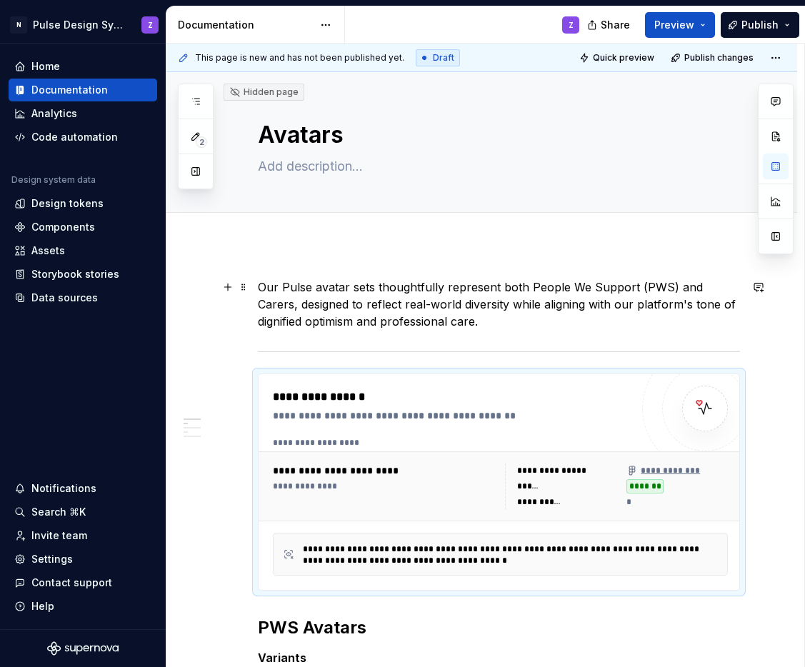
click at [325, 315] on p "Our Pulse avatar sets thoughtfully represent both People We Support (PWS) and C…" at bounding box center [499, 304] width 482 height 51
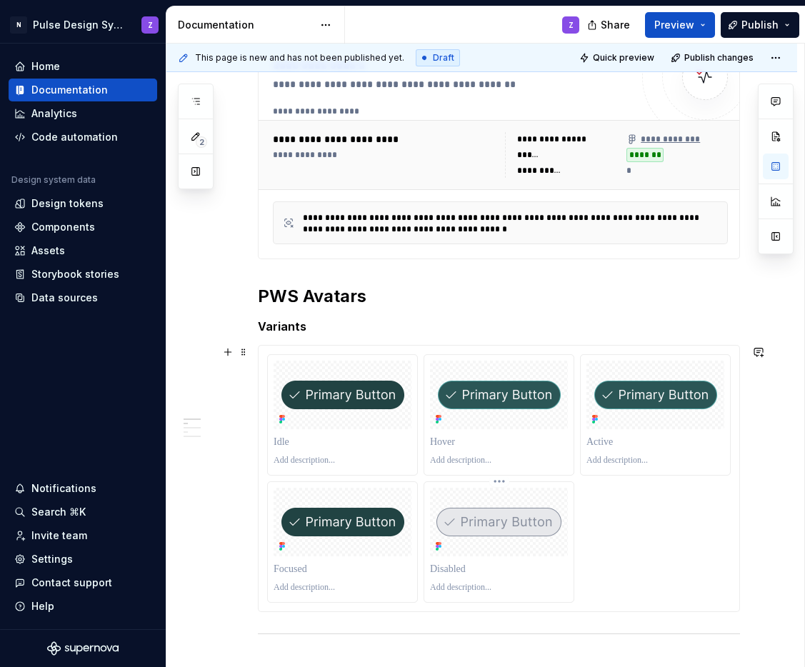
scroll to position [340, 0]
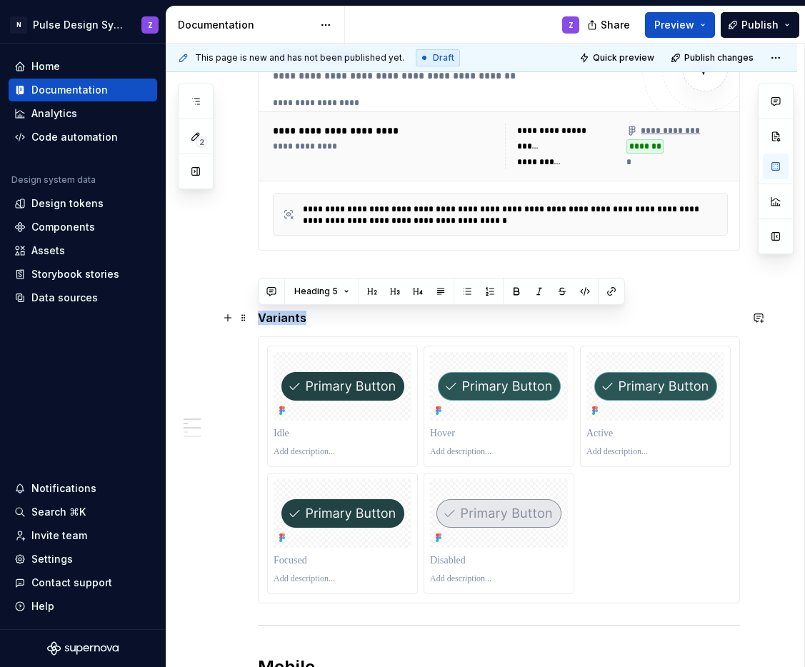
drag, startPoint x: 314, startPoint y: 319, endPoint x: 256, endPoint y: 319, distance: 58.6
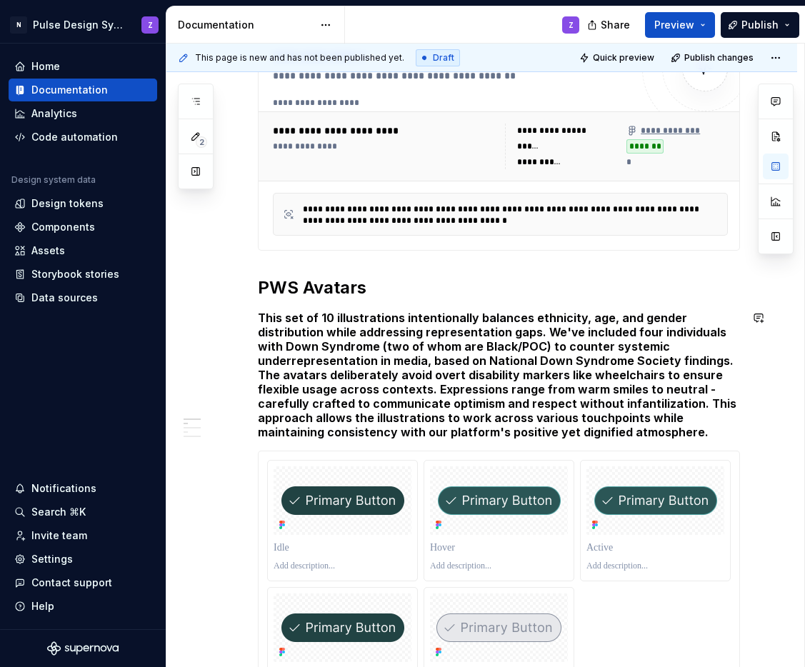
click at [311, 319] on h5 "This set of 10 illustrations intentionally balances ethnicity, age, and gender …" at bounding box center [499, 375] width 482 height 129
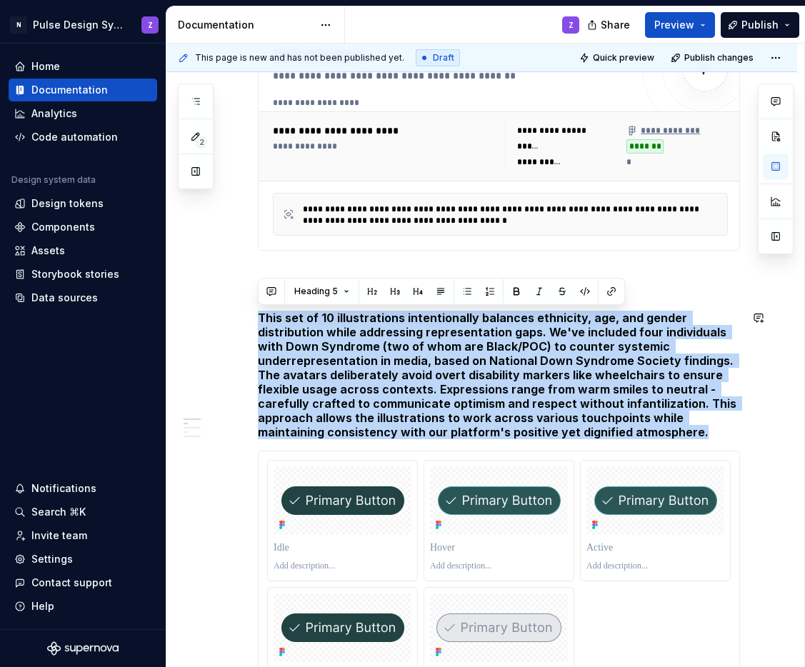
click at [311, 319] on h5 "This set of 10 illustrations intentionally balances ethnicity, age, and gender …" at bounding box center [499, 375] width 482 height 129
click at [329, 290] on span "Heading 5" at bounding box center [316, 291] width 44 height 11
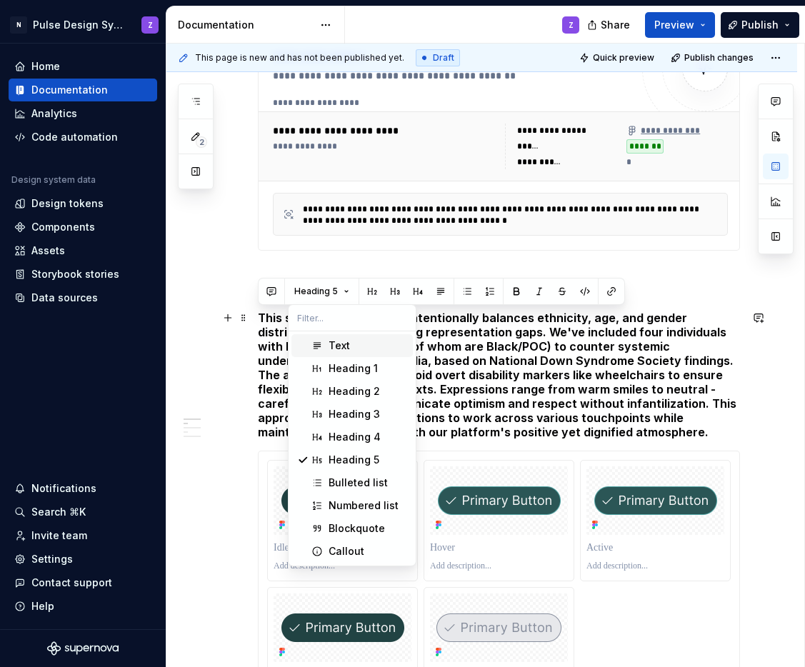
click at [333, 340] on div "Text" at bounding box center [339, 346] width 21 height 14
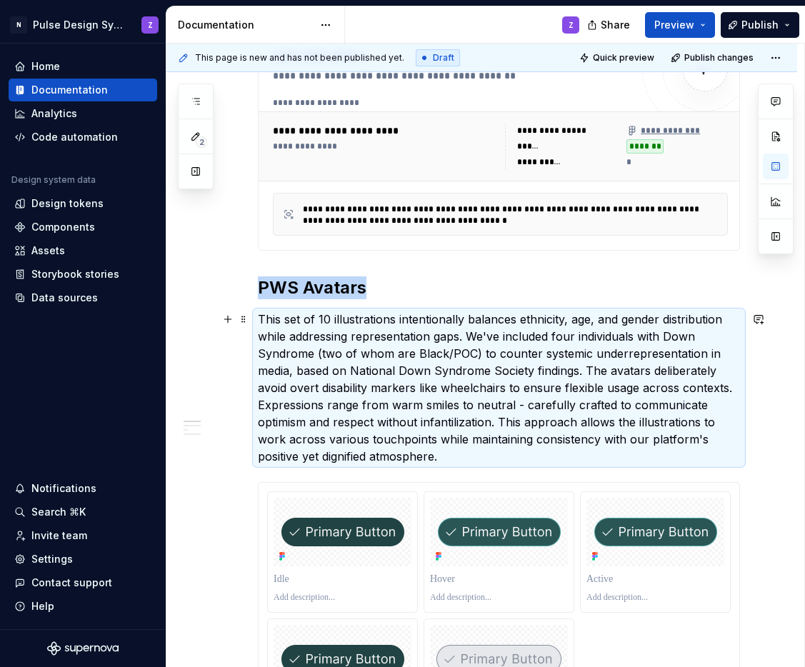
click at [333, 339] on p "This set of 10 illustrations intentionally balances ethnicity, age, and gender …" at bounding box center [499, 388] width 482 height 154
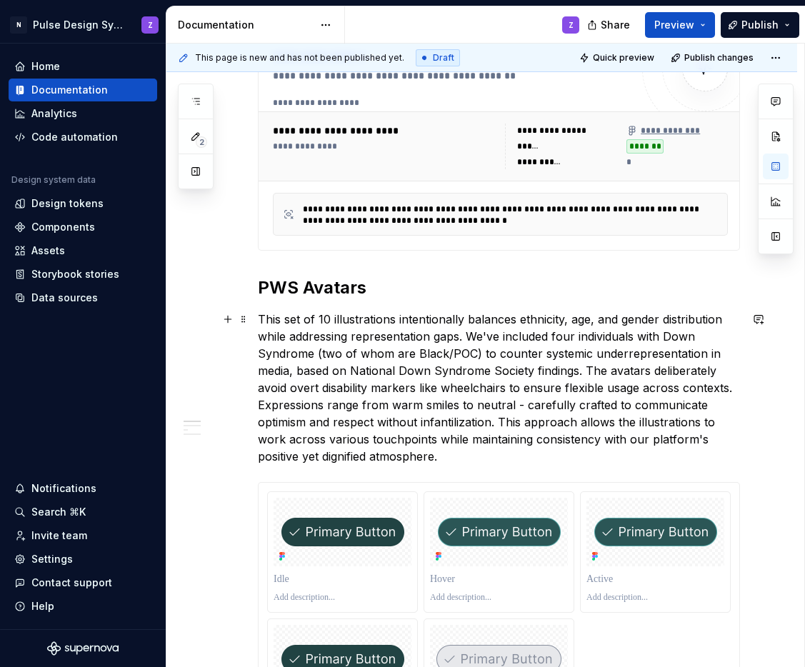
click at [345, 321] on p "This set of 10 illustrations intentionally balances ethnicity, age, and gender …" at bounding box center [499, 388] width 482 height 154
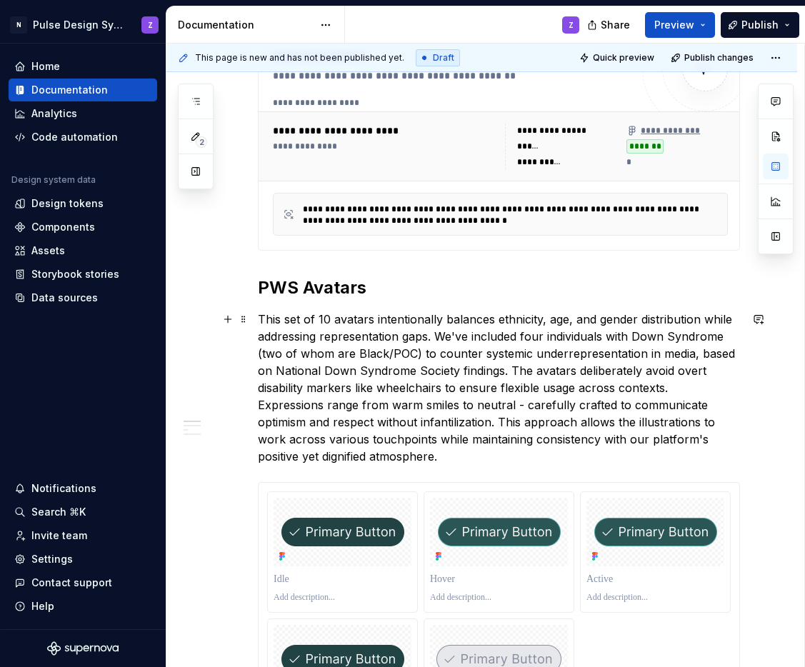
click at [570, 322] on p "This set of 10 avatars intentionally balances ethnicity, age, and gender distri…" at bounding box center [499, 388] width 482 height 154
click at [468, 337] on p "This set of 10 avatars intentionally balances ethnicity, age and gender distrib…" at bounding box center [499, 388] width 482 height 154
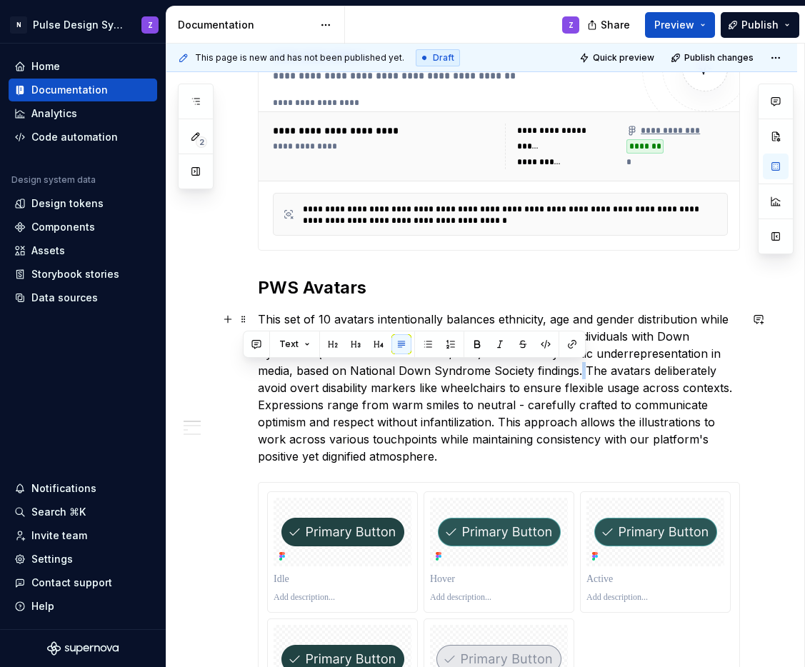
click at [581, 370] on p "This set of 10 avatars intentionally balances ethnicity, age and gender distrib…" at bounding box center [499, 388] width 482 height 154
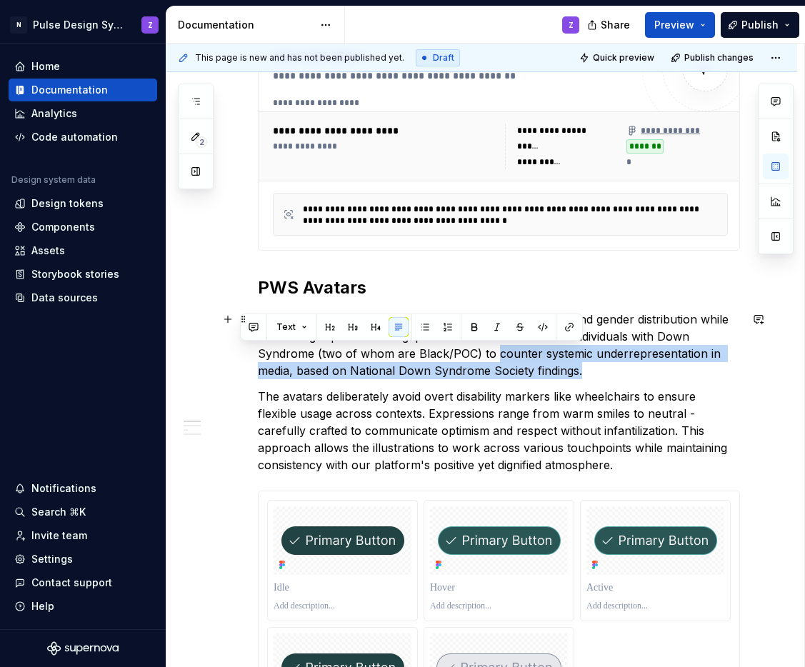
drag, startPoint x: 493, startPoint y: 354, endPoint x: 580, endPoint y: 370, distance: 88.5
click at [580, 370] on p "This set of 10 avatars intentionally balances ethnicity, age and gender distrib…" at bounding box center [499, 345] width 482 height 69
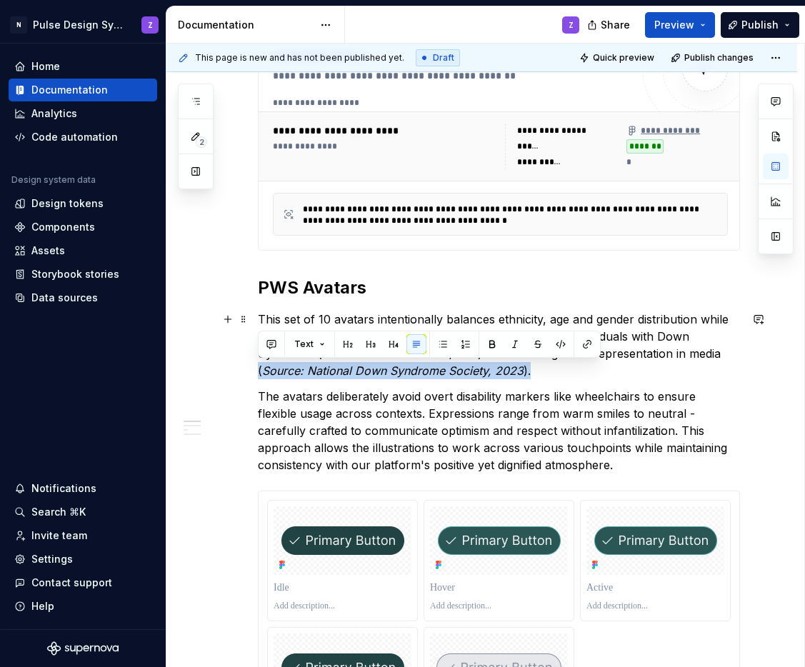
drag, startPoint x: 529, startPoint y: 371, endPoint x: 246, endPoint y: 372, distance: 282.8
click at [514, 341] on button "button" at bounding box center [515, 344] width 20 height 20
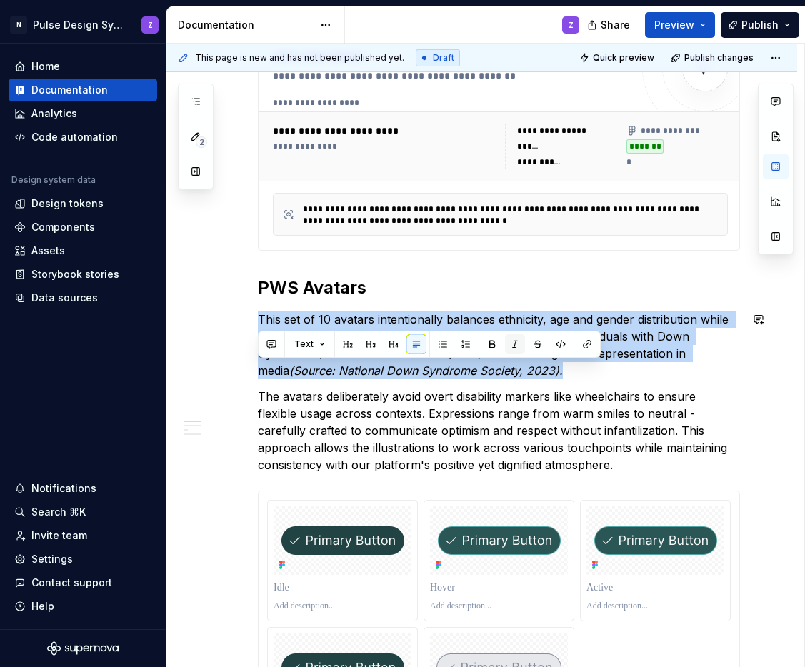
click at [514, 341] on button "button" at bounding box center [515, 344] width 20 height 20
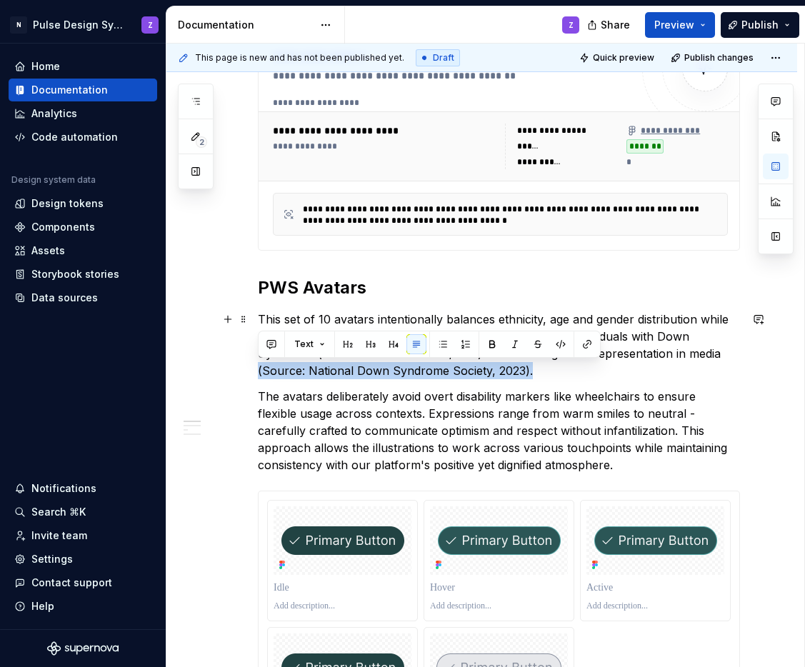
click at [466, 374] on p "This set of 10 avatars intentionally balances ethnicity, age and gender distrib…" at bounding box center [499, 345] width 482 height 69
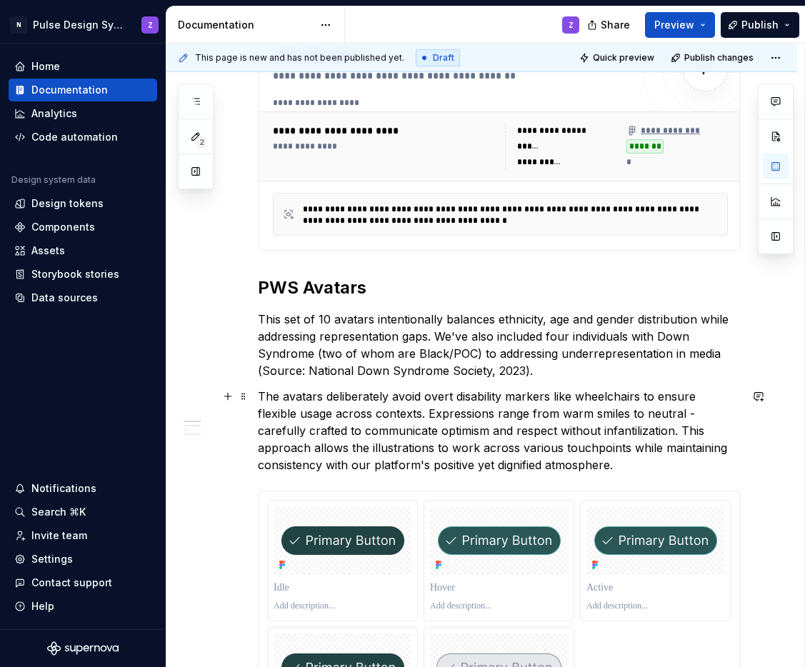
scroll to position [337, 0]
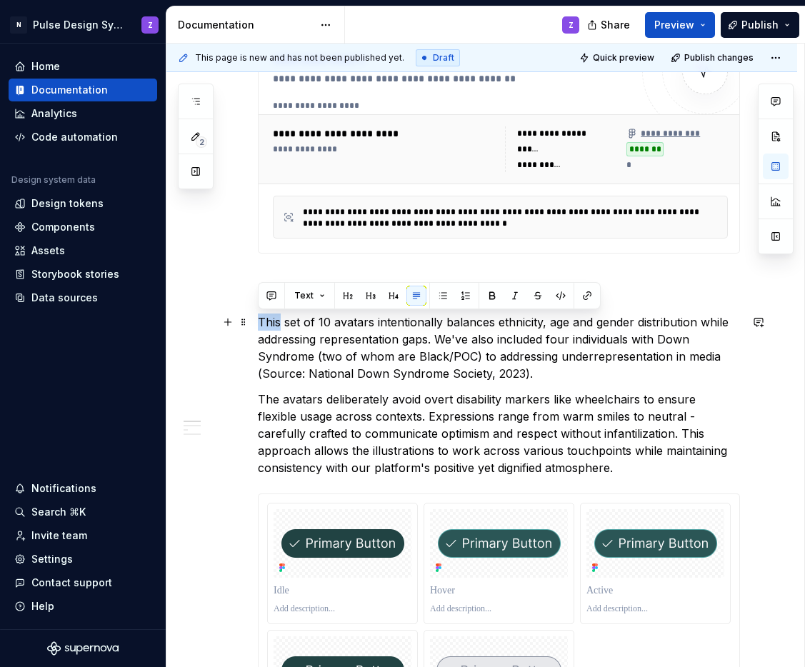
drag, startPoint x: 281, startPoint y: 324, endPoint x: 258, endPoint y: 323, distance: 22.9
click at [258, 323] on p "This set of 10 avatars intentionally balances ethnicity, age and gender distrib…" at bounding box center [499, 348] width 482 height 69
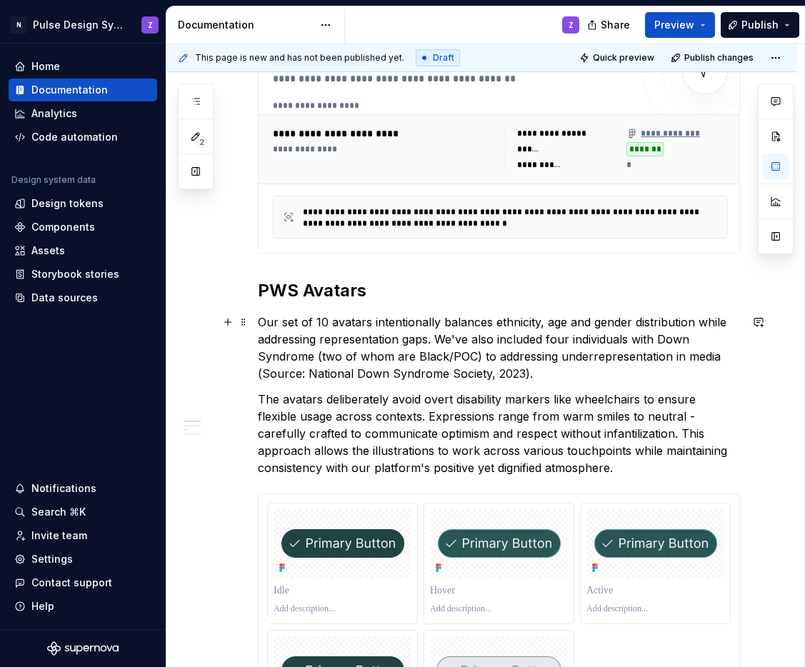
click at [316, 322] on p "Our set of 10 avatars intentionally balances ethnicity, age and gender distribu…" at bounding box center [499, 348] width 482 height 69
click at [453, 321] on p "Our set of 10 PWS avatars intentionally balances ethnicity, age and gender dist…" at bounding box center [499, 348] width 482 height 69
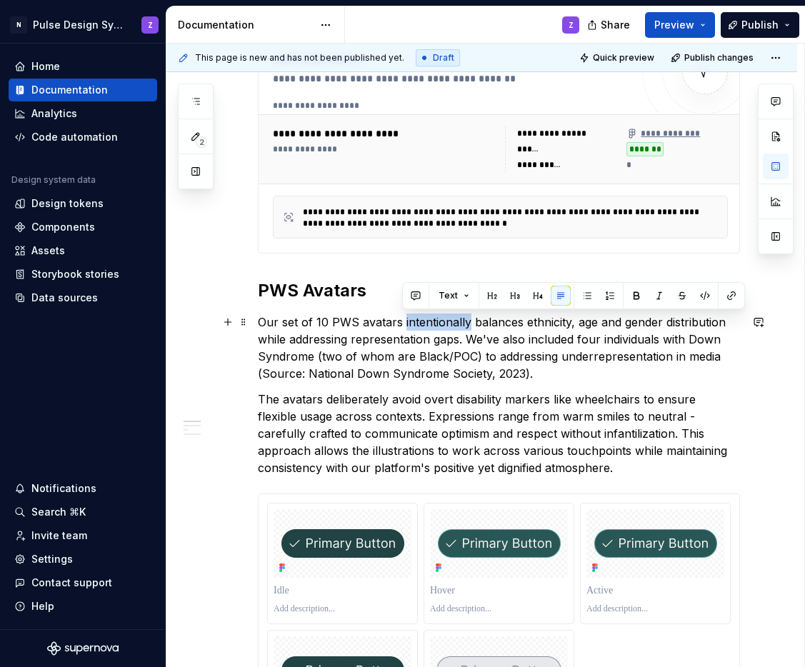
click at [453, 321] on p "Our set of 10 PWS avatars intentionally balances ethnicity, age and gender dist…" at bounding box center [499, 348] width 482 height 69
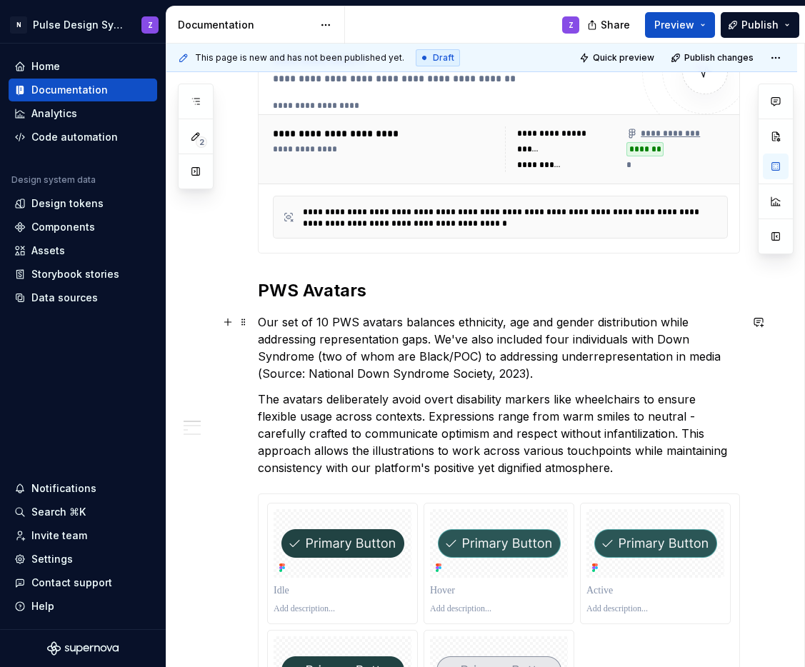
click at [607, 326] on p "Our set of 10 PWS avatars balances ethnicity, age and gender distribution while…" at bounding box center [499, 348] width 482 height 69
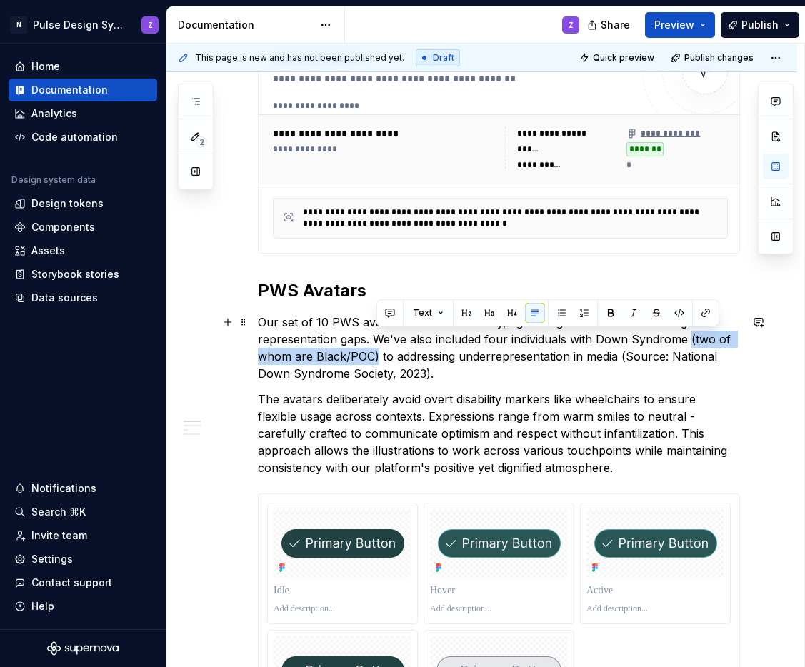
drag, startPoint x: 376, startPoint y: 359, endPoint x: 688, endPoint y: 342, distance: 311.8
click at [689, 342] on p "Our set of 10 PWS avatars balances ethnicity, age and gender while addressing r…" at bounding box center [499, 348] width 482 height 69
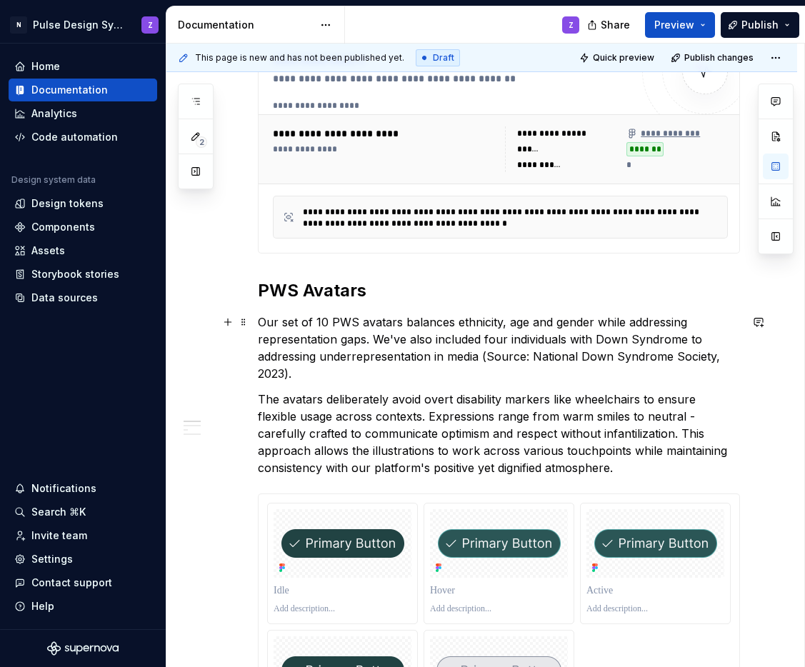
click at [316, 359] on p "Our set of 10 PWS avatars balances ethnicity, age and gender while addressing r…" at bounding box center [499, 348] width 482 height 69
click at [431, 356] on p "Our set of 10 PWS avatars balances ethnicity, age and gender while addressing r…" at bounding box center [499, 348] width 482 height 69
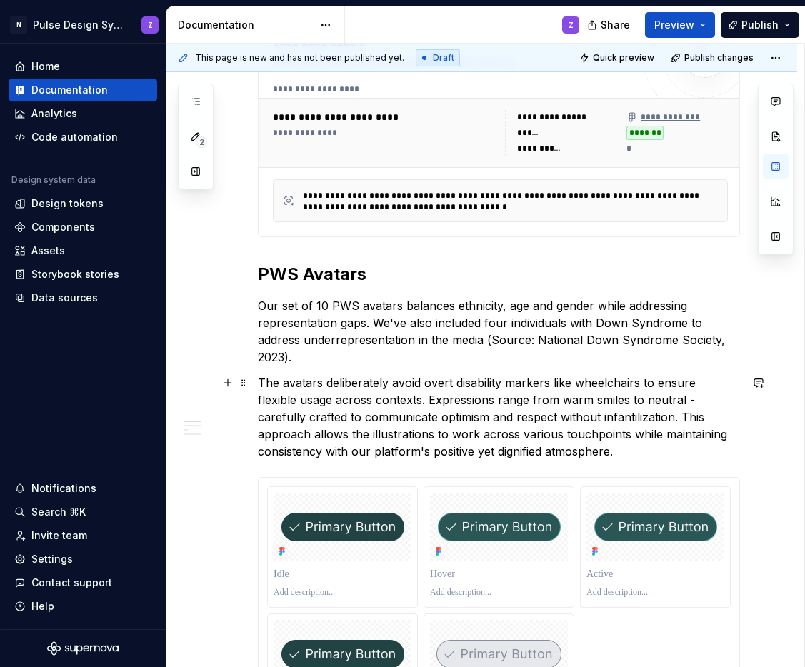
scroll to position [356, 0]
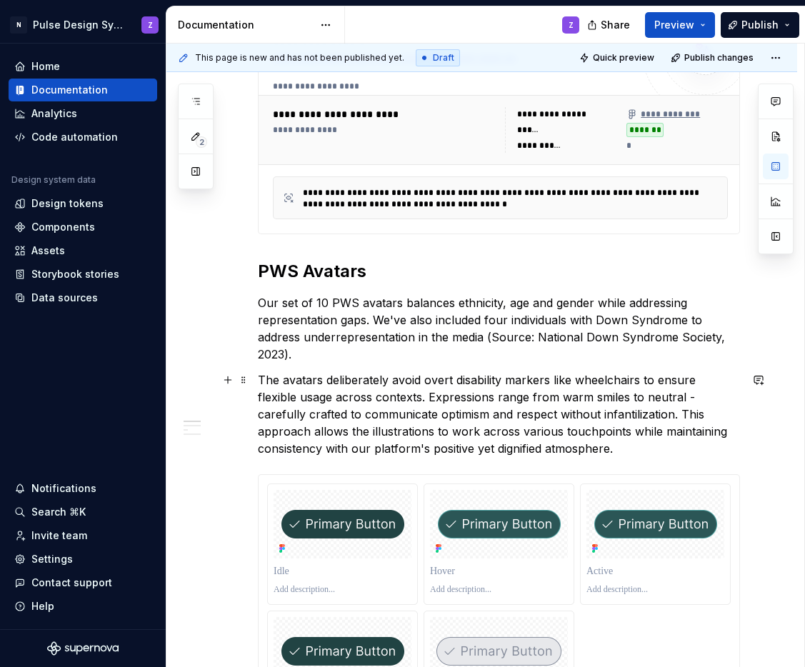
click at [278, 384] on p "The avatars deliberately avoid overt disability markers like wheelchairs to ens…" at bounding box center [499, 414] width 482 height 86
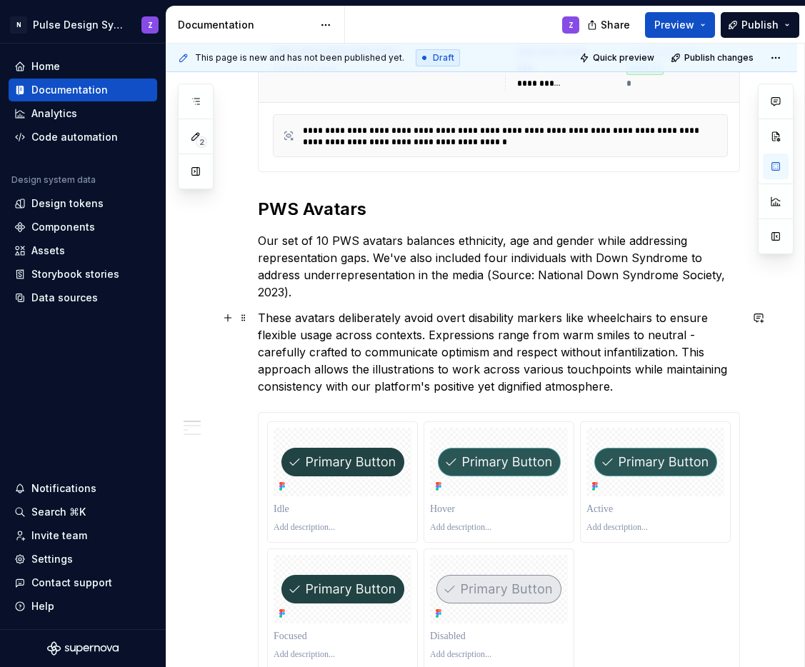
scroll to position [426, 0]
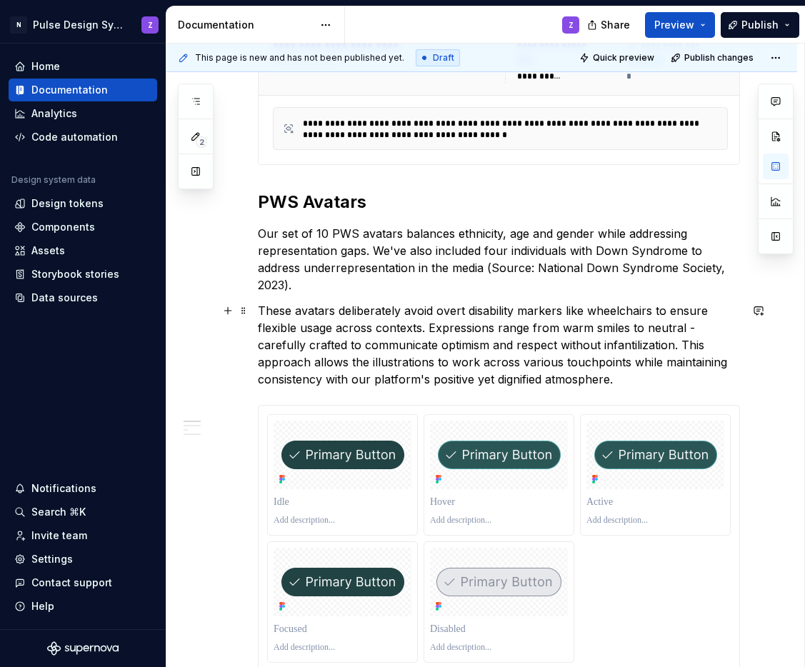
click at [426, 332] on p "These avatars deliberately avoid overt disability markers like wheelchairs to e…" at bounding box center [499, 345] width 482 height 86
click at [684, 331] on p "These avatars deliberately avoid overt disability markers like wheelchairs to e…" at bounding box center [499, 345] width 482 height 86
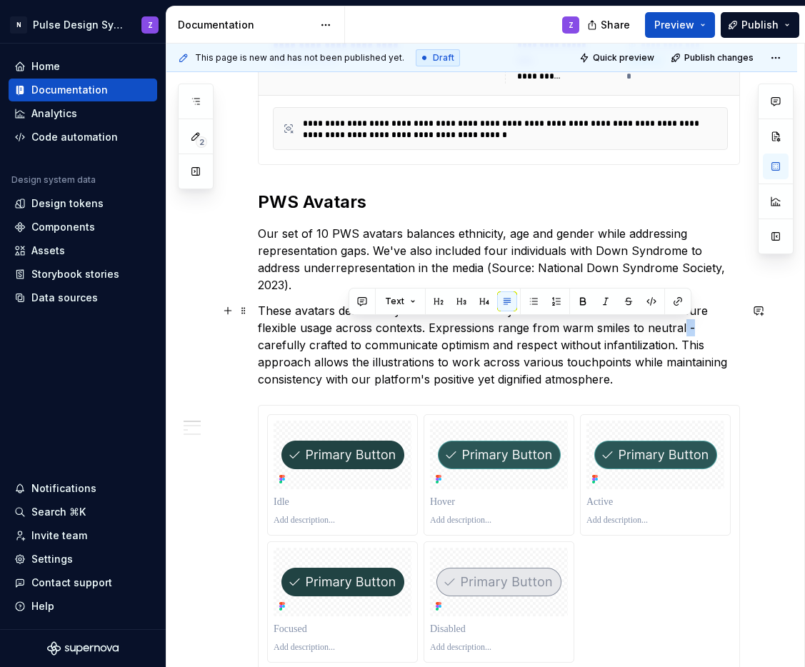
drag, startPoint x: 688, startPoint y: 329, endPoint x: 681, endPoint y: 330, distance: 7.2
click at [681, 330] on p "These avatars deliberately avoid overt disability markers like wheelchairs to e…" at bounding box center [499, 345] width 482 height 86
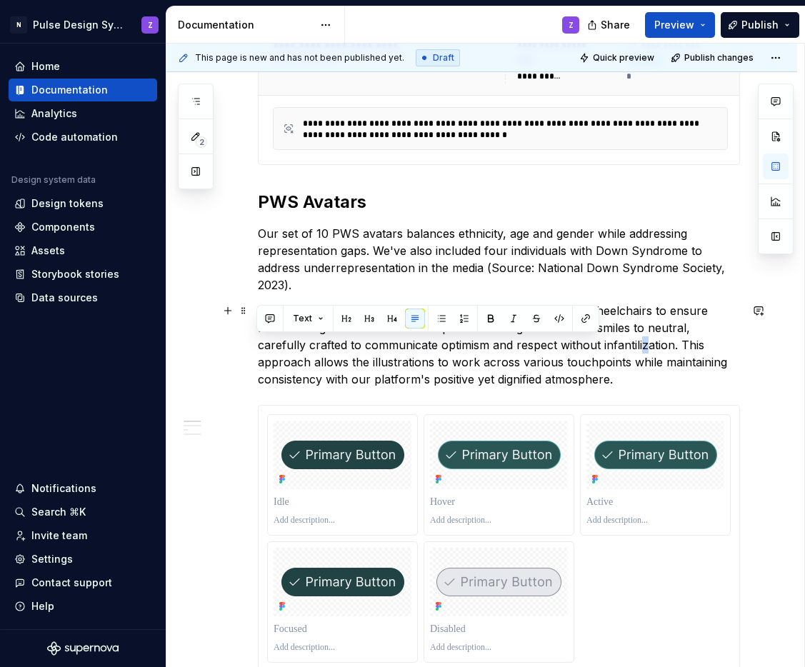
click at [593, 349] on p "These avatars deliberately avoid overt disability markers like wheelchairs to e…" at bounding box center [499, 345] width 482 height 86
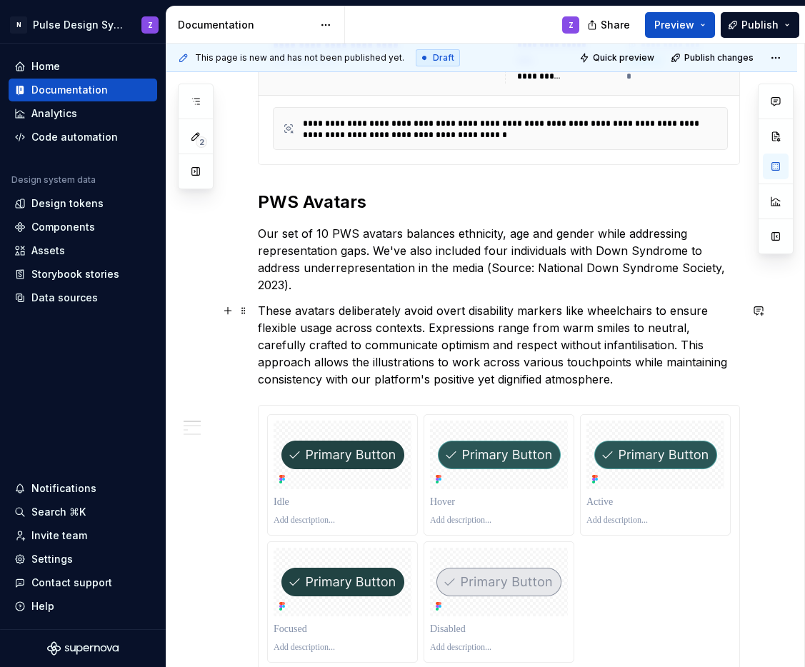
click at [457, 347] on p "These avatars deliberately avoid overt disability markers like wheelchairs to e…" at bounding box center [499, 345] width 482 height 86
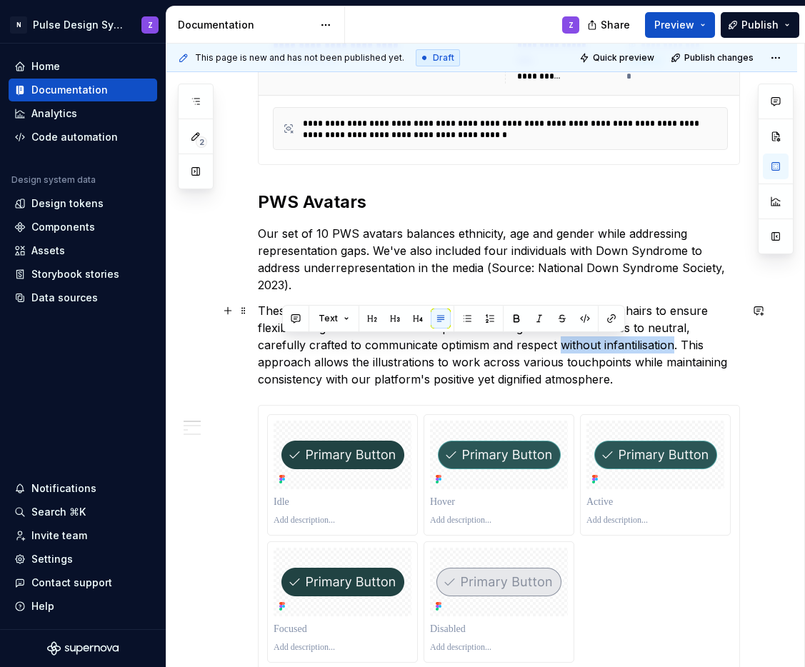
drag, startPoint x: 511, startPoint y: 346, endPoint x: 621, endPoint y: 347, distance: 109.3
click at [621, 347] on p "These avatars deliberately avoid overt disability markers like wheelchairs to e…" at bounding box center [499, 345] width 482 height 86
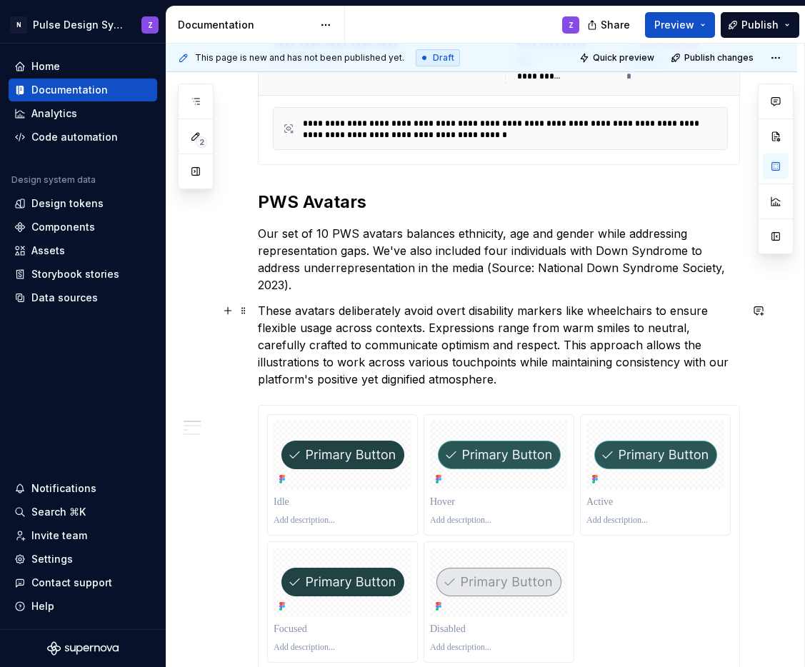
click at [389, 348] on p "These avatars deliberately avoid overt disability markers like wheelchairs to e…" at bounding box center [499, 345] width 482 height 86
click at [565, 346] on p "These avatars deliberately avoid overt disability markers like wheelchairs to e…" at bounding box center [499, 345] width 482 height 86
click at [288, 364] on p "These avatars deliberately avoid overt disability markers like wheelchairs to e…" at bounding box center [499, 345] width 482 height 86
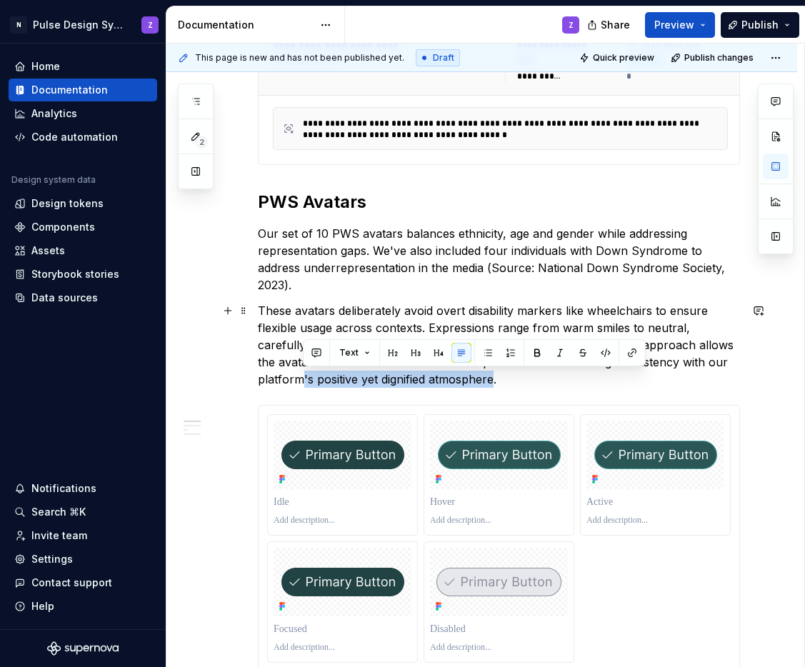
drag, startPoint x: 304, startPoint y: 378, endPoint x: 493, endPoint y: 386, distance: 189.4
click at [493, 386] on p "These avatars deliberately avoid overt disability markers like wheelchairs to e…" at bounding box center [499, 345] width 482 height 86
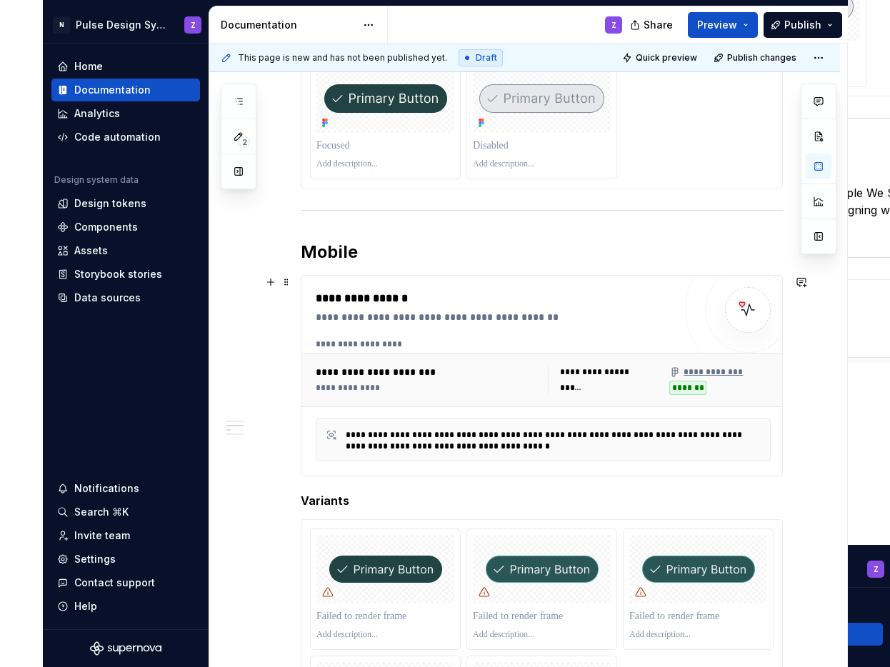
scroll to position [646, 0]
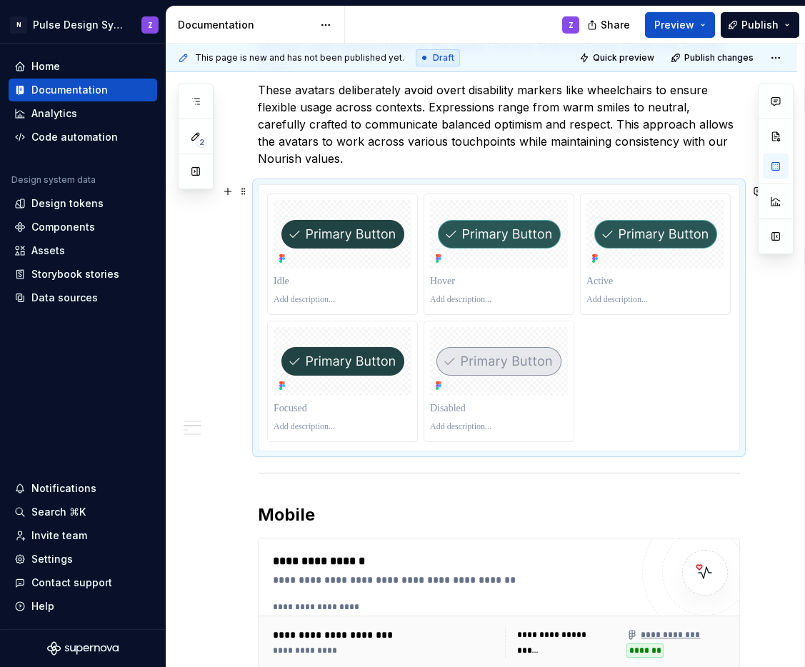
click at [611, 396] on div at bounding box center [499, 318] width 464 height 249
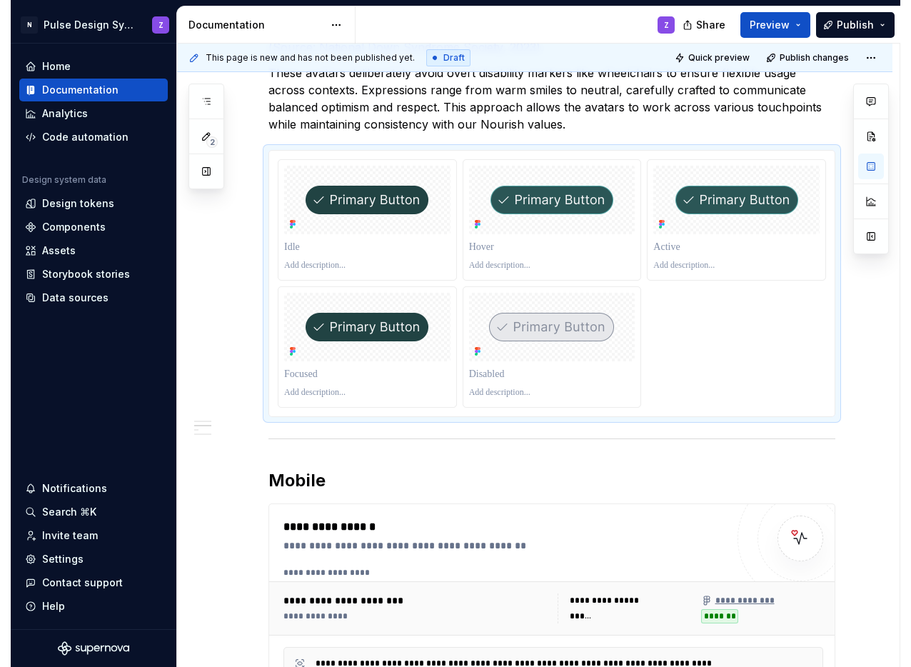
scroll to position [629, 0]
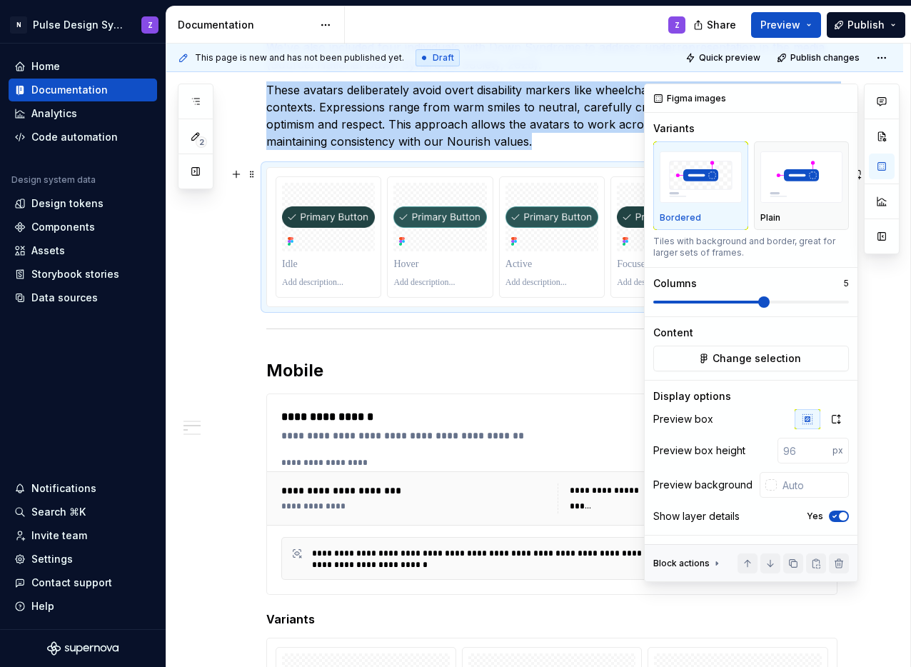
click at [759, 307] on span at bounding box center [764, 301] width 11 height 11
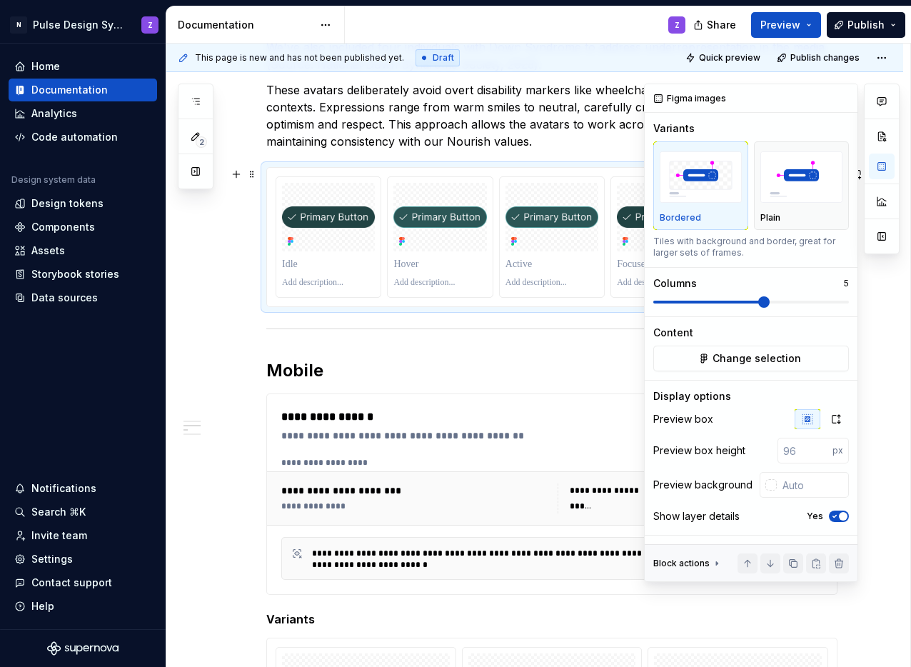
click at [892, 302] on div at bounding box center [882, 333] width 36 height 499
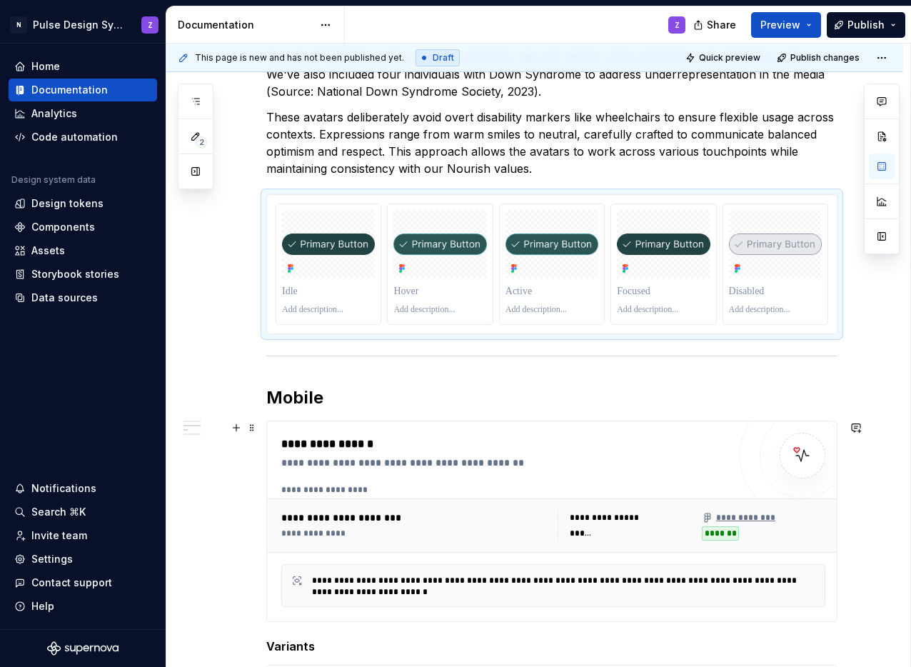
scroll to position [601, 0]
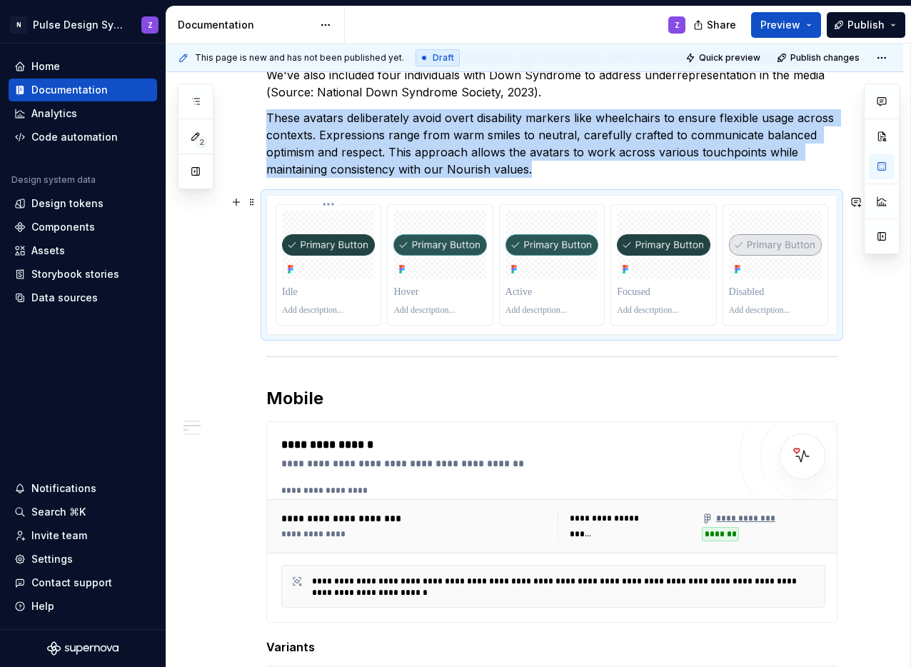
click at [322, 250] on img at bounding box center [328, 244] width 93 height 21
click at [250, 205] on span at bounding box center [251, 202] width 11 height 20
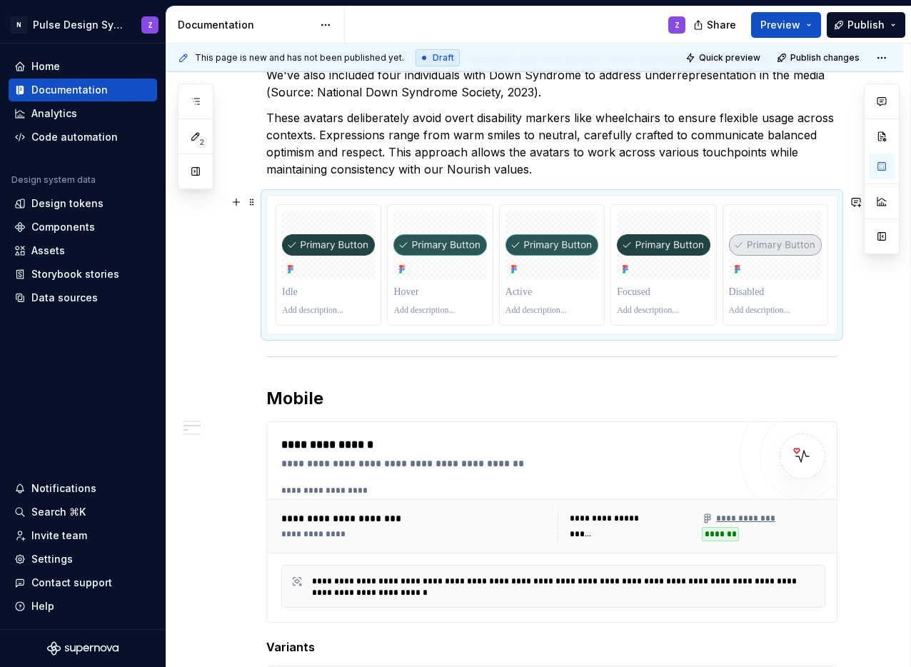
click at [606, 249] on div at bounding box center [552, 264] width 553 height 121
click at [659, 285] on p at bounding box center [663, 292] width 93 height 14
click at [882, 356] on div "**********" at bounding box center [534, 611] width 737 height 1936
click at [832, 329] on div at bounding box center [552, 265] width 570 height 139
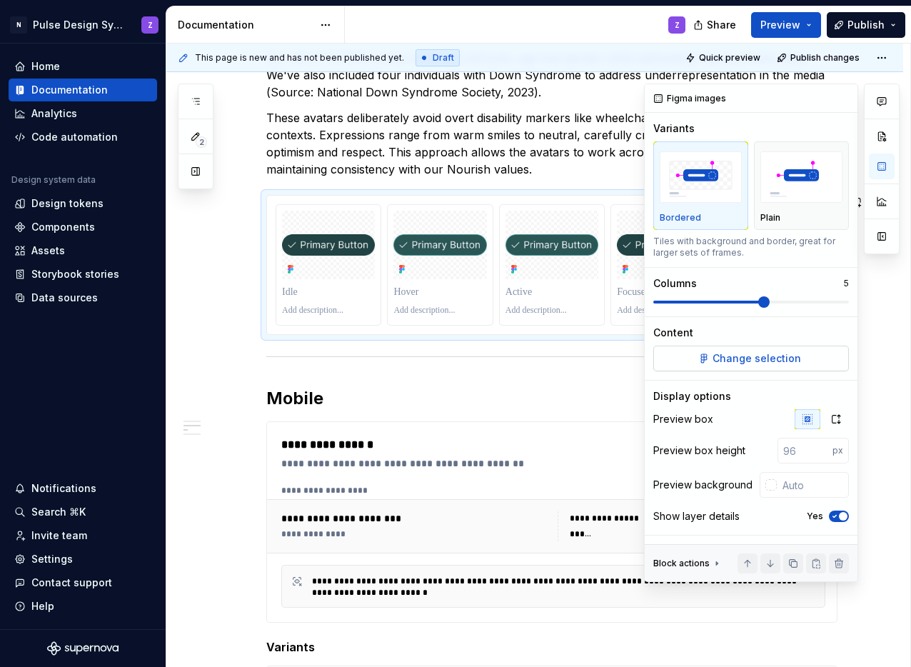
click at [784, 352] on span "Change selection" at bounding box center [757, 358] width 89 height 14
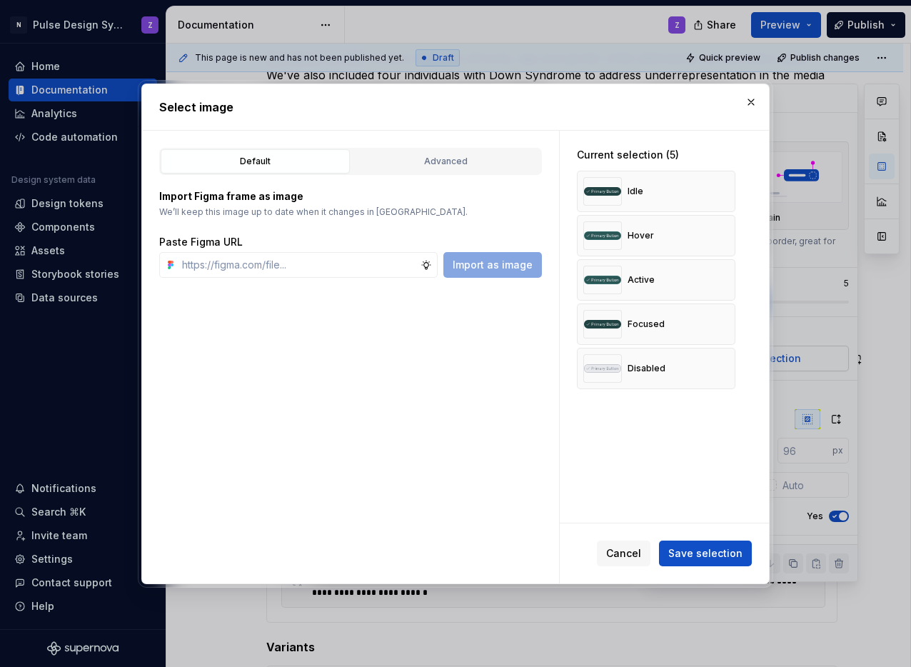
type textarea "*"
click at [714, 192] on button "button" at bounding box center [719, 191] width 20 height 20
click at [717, 194] on button "button" at bounding box center [719, 191] width 20 height 20
click at [718, 194] on button "button" at bounding box center [719, 191] width 20 height 20
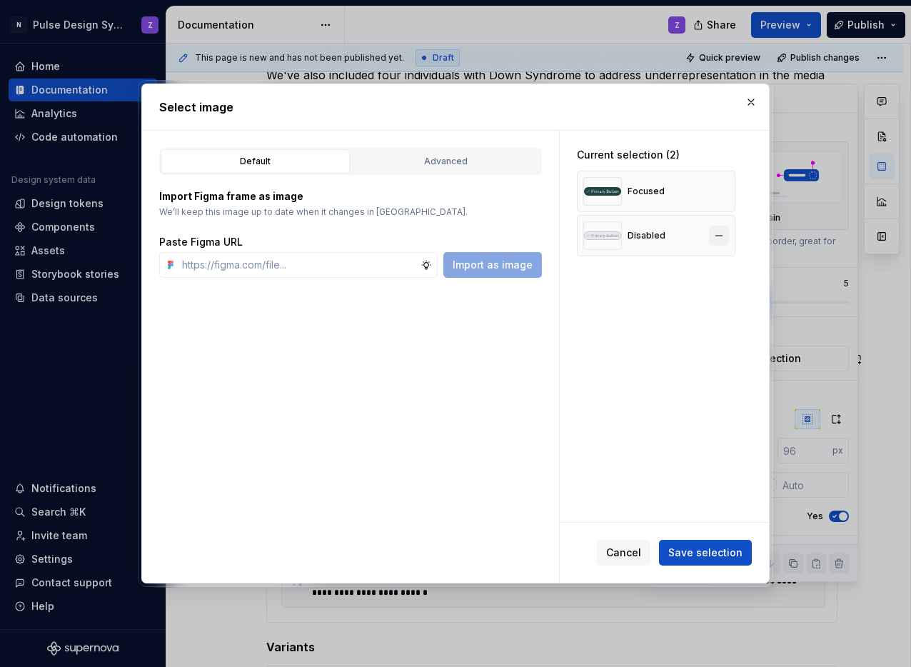
click at [719, 191] on button "button" at bounding box center [719, 191] width 20 height 20
click at [717, 191] on button "button" at bounding box center [719, 191] width 20 height 20
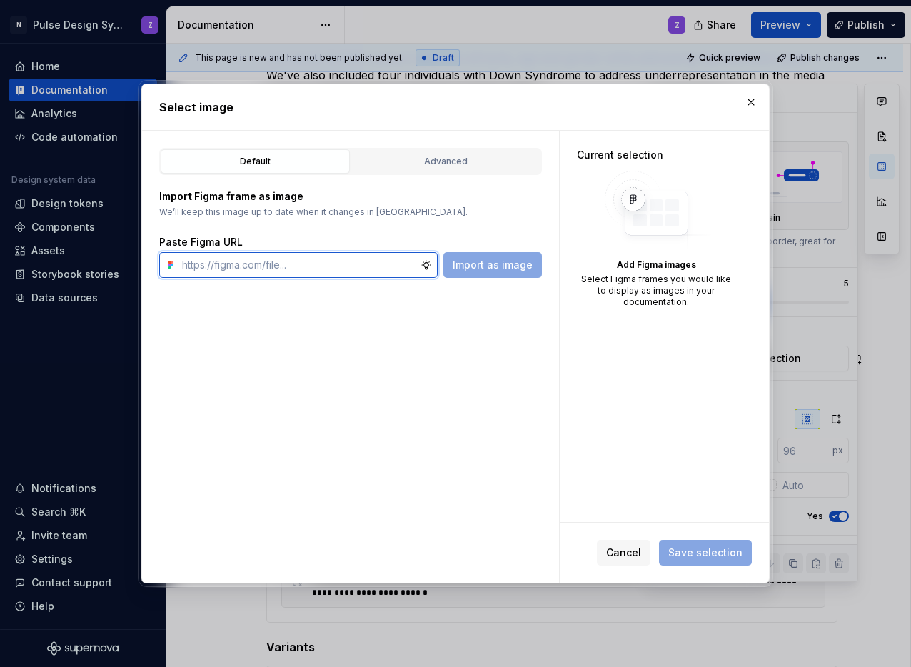
click at [226, 268] on input "text" at bounding box center [298, 265] width 244 height 26
paste input "https://www.figma.com/design/4aH6RUyKkttaRIkqfhMH0P/Pulse-Components?node-id=15…"
type input "https://www.figma.com/design/4aH6RUyKkttaRIkqfhMH0P/Pulse-Components?node-id=15…"
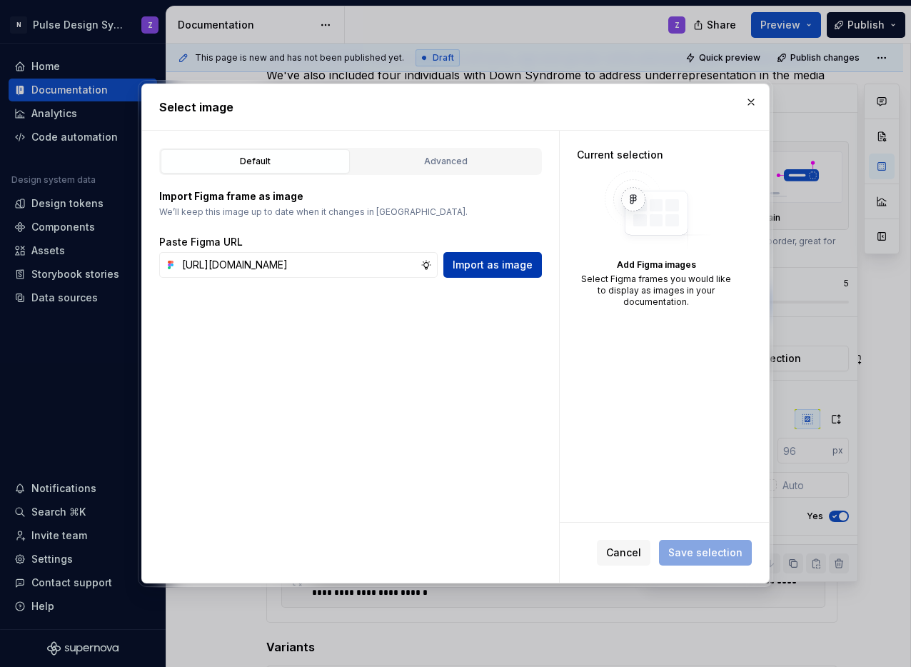
click at [469, 271] on span "Import as image" at bounding box center [493, 265] width 80 height 14
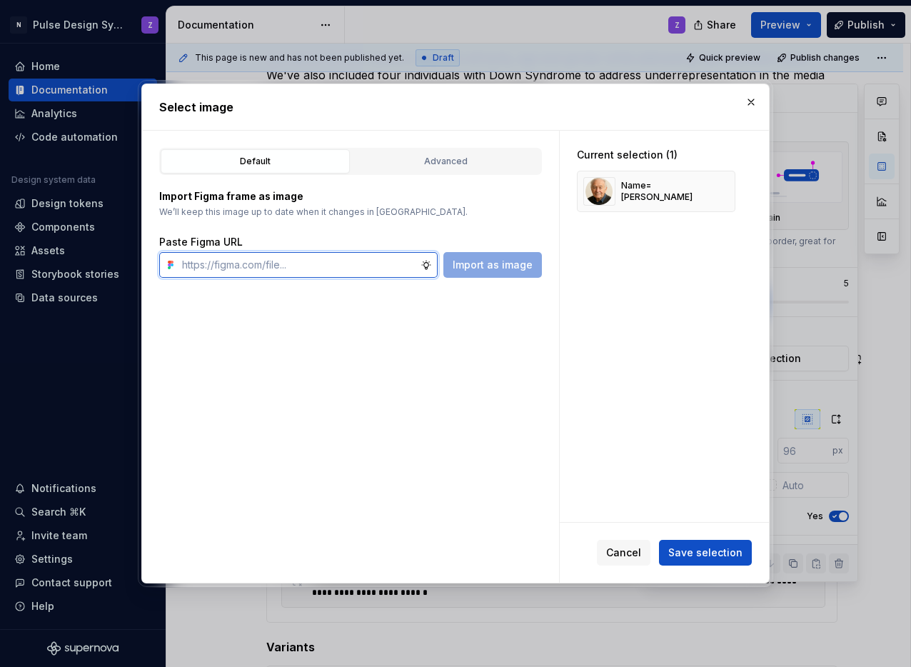
click at [263, 266] on input "text" at bounding box center [298, 265] width 244 height 26
type input "¬"
paste input "https://www.figma.com/design/4aH6RUyKkttaRIkqfhMH0P/Pulse-Components?node-id=15…"
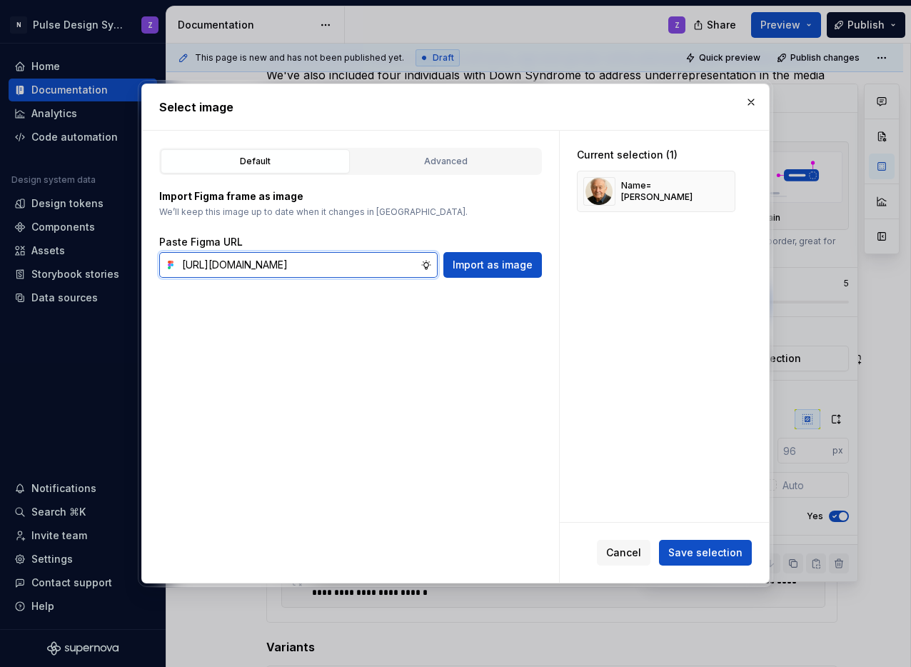
type input "https://www.figma.com/design/4aH6RUyKkttaRIkqfhMH0P/Pulse-Components?node-id=15…"
click at [511, 271] on span "Import as image" at bounding box center [493, 265] width 80 height 14
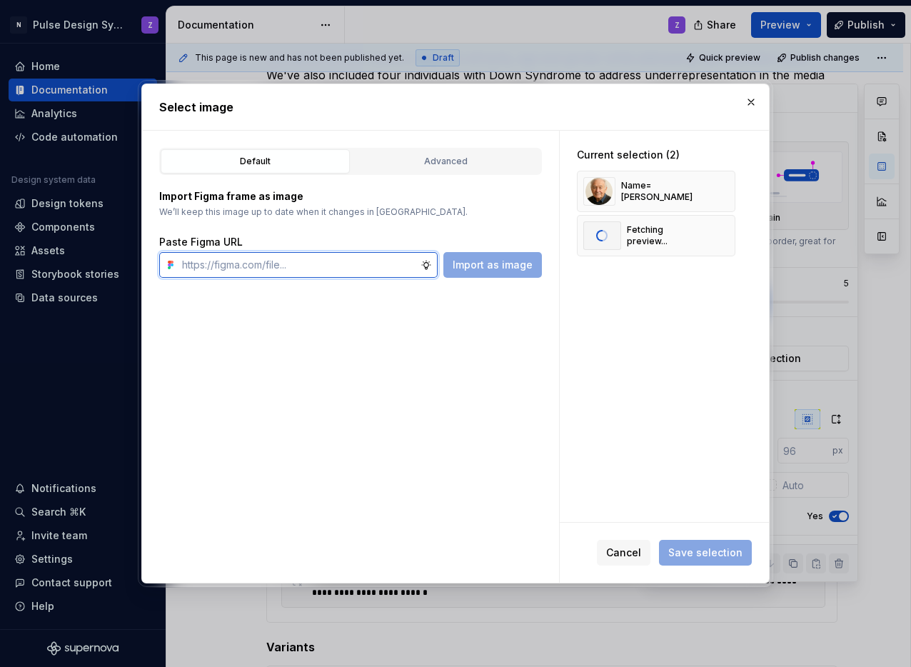
click at [296, 266] on input "text" at bounding box center [298, 265] width 244 height 26
paste input "https://www.figma.com/design/4aH6RUyKkttaRIkqfhMH0P/Pulse-Components?node-id=15…"
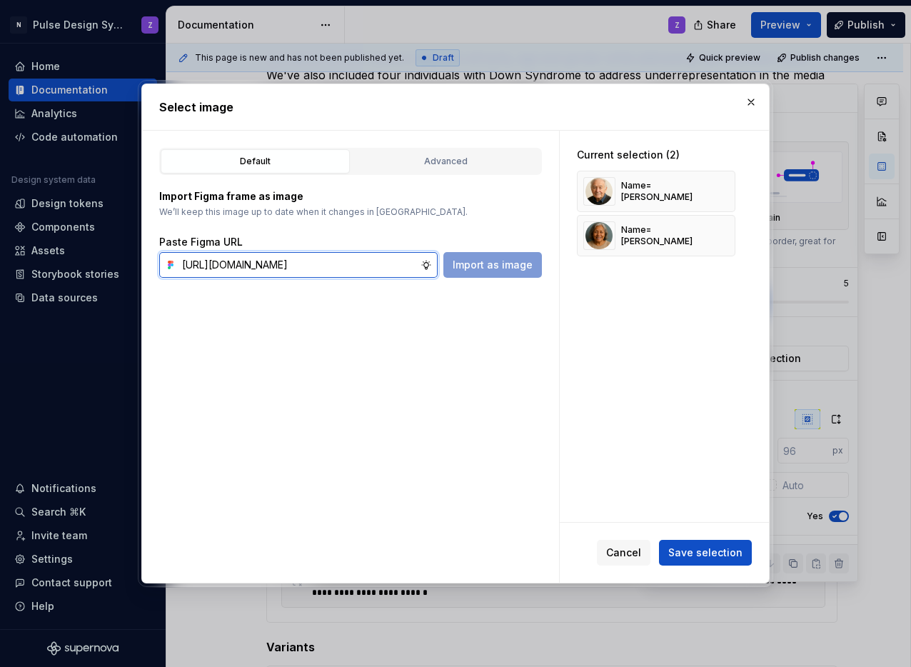
scroll to position [0, 361]
type input "https://www.figma.com/design/4aH6RUyKkttaRIkqfhMH0P/Pulse-Components?node-id=15…"
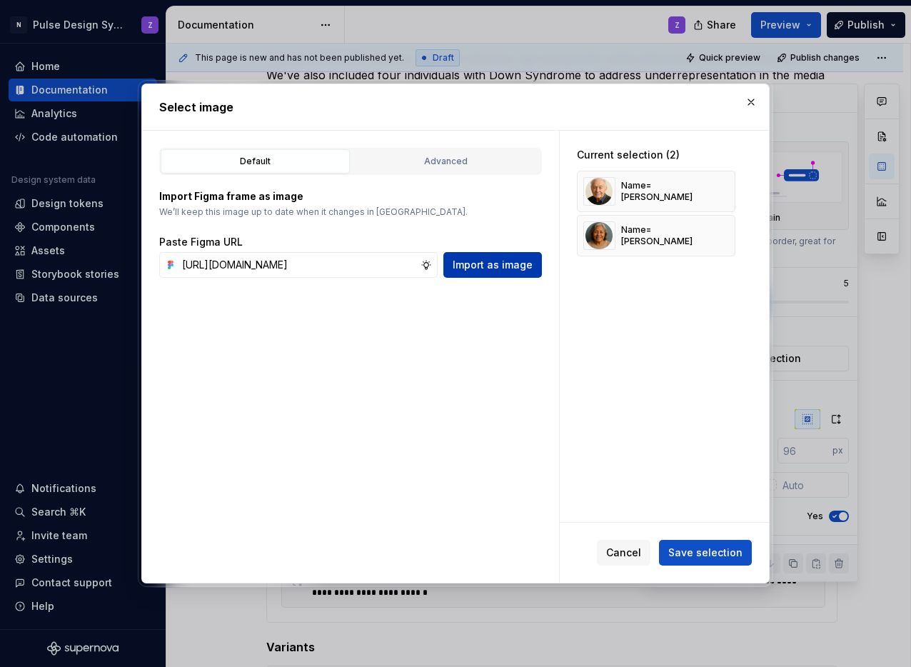
click at [502, 264] on span "Import as image" at bounding box center [493, 265] width 80 height 14
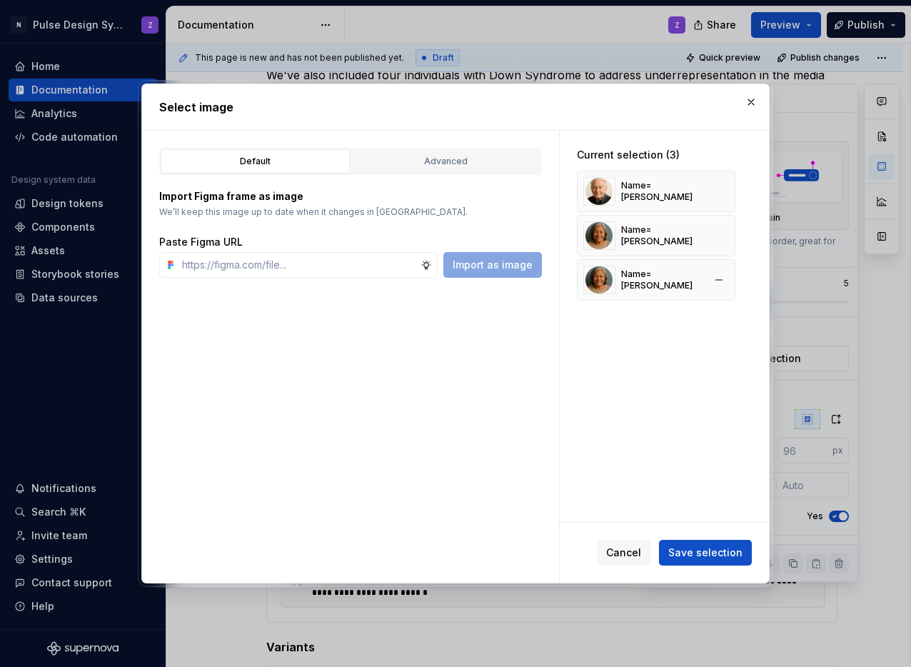
click at [656, 287] on div "Name=Leila Hassan" at bounding box center [662, 280] width 82 height 23
click at [717, 281] on button "button" at bounding box center [719, 280] width 20 height 20
click at [221, 266] on input "text" at bounding box center [298, 265] width 244 height 26
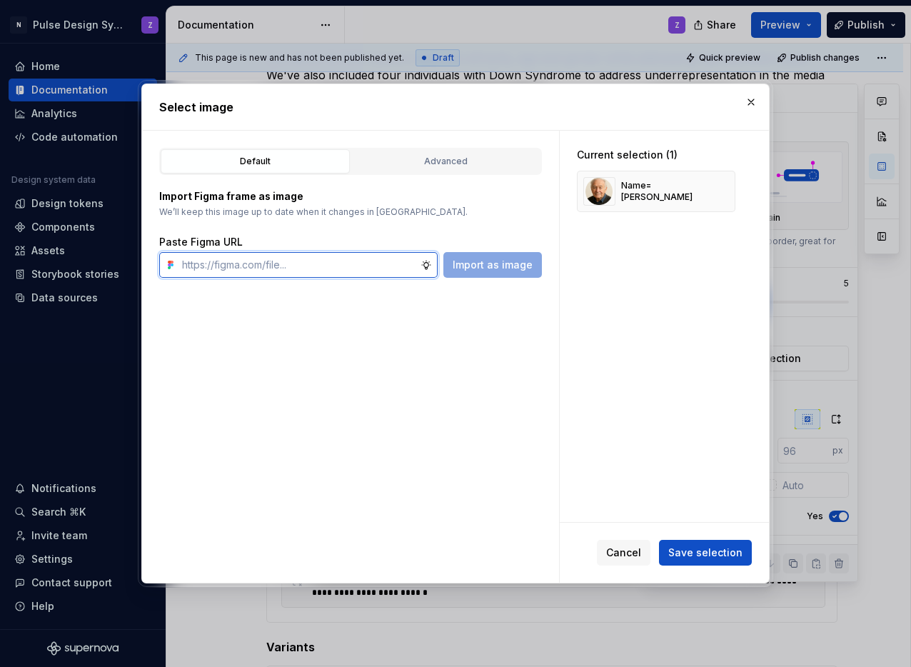
paste input "https://www.figma.com/design/4aH6RUyKkttaRIkqfhMH0P/Pulse-Components?node-id=15…"
type input "https://www.figma.com/design/4aH6RUyKkttaRIkqfhMH0P/Pulse-Components?node-id=15…"
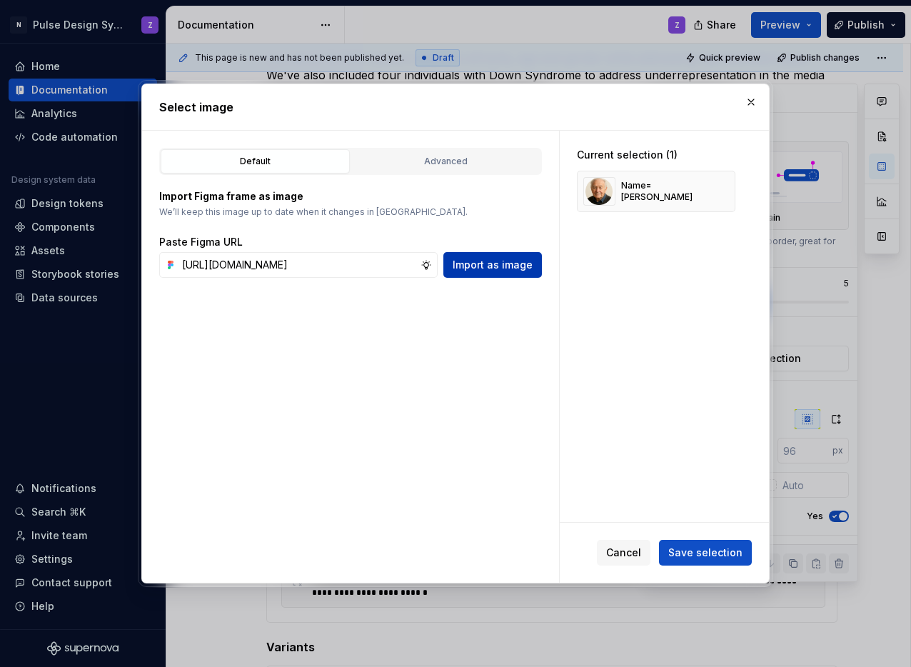
click at [472, 273] on button "Import as image" at bounding box center [493, 265] width 99 height 26
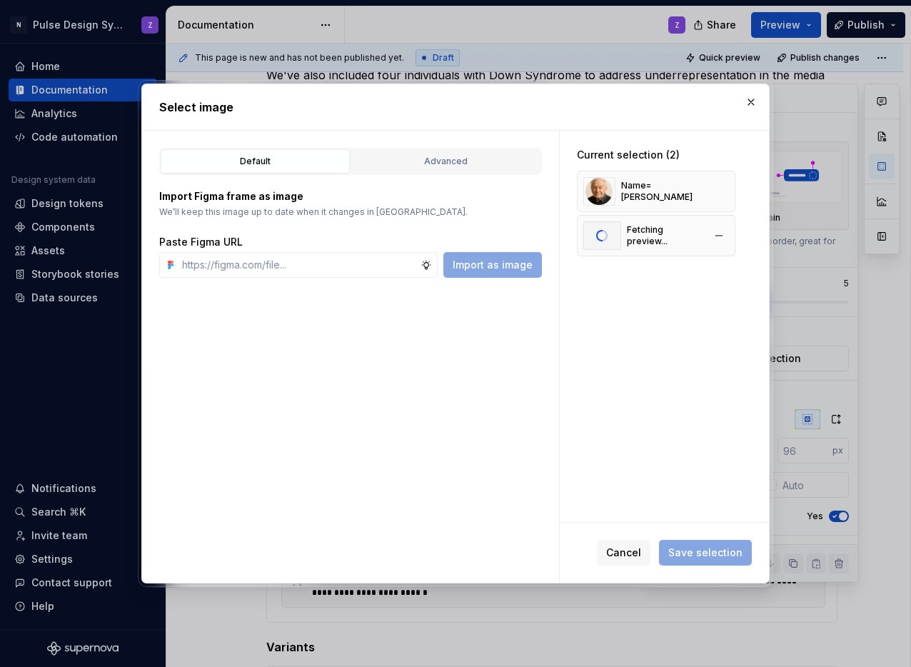
type textarea "*"
click at [271, 266] on input "text" at bounding box center [298, 265] width 244 height 26
click at [654, 245] on div "Name=Sasha Hill" at bounding box center [644, 235] width 120 height 29
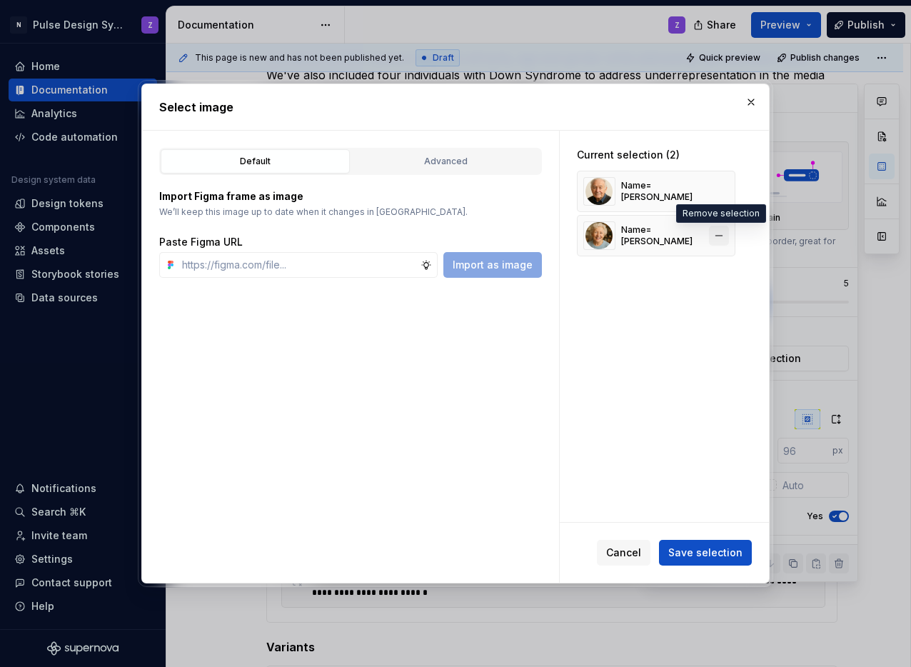
click at [727, 230] on button "button" at bounding box center [719, 236] width 20 height 20
click at [380, 254] on input "text" at bounding box center [298, 265] width 244 height 26
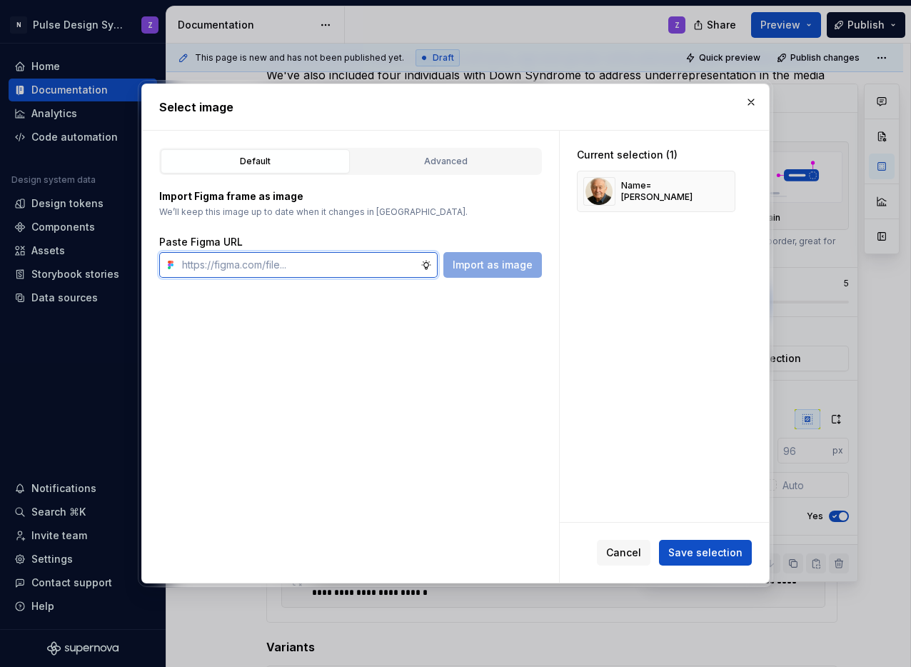
paste input "https://www.figma.com/design/4aH6RUyKkttaRIkqfhMH0P/Pulse-Components?node-id=15…"
type input "https://www.figma.com/design/4aH6RUyKkttaRIkqfhMH0P/Pulse-Components?node-id=15…"
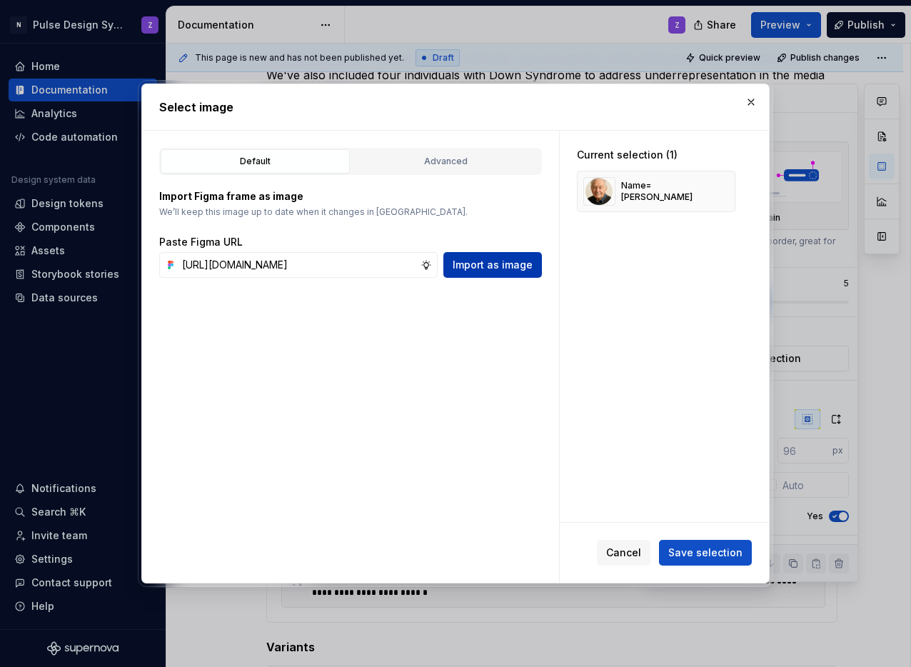
click at [485, 259] on span "Import as image" at bounding box center [493, 265] width 80 height 14
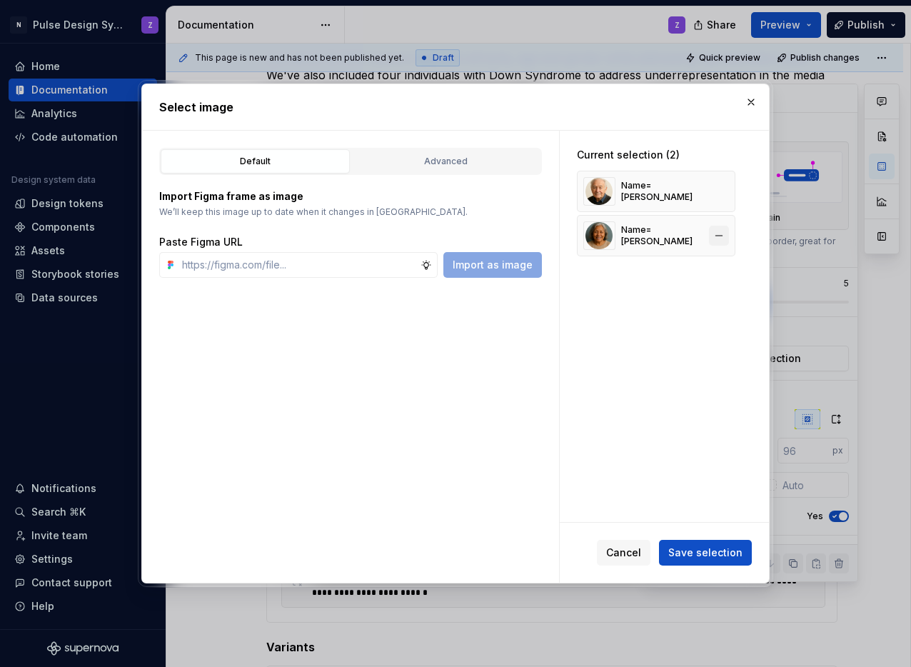
click at [719, 229] on button "button" at bounding box center [719, 236] width 20 height 20
click at [356, 264] on input "text" at bounding box center [298, 265] width 244 height 26
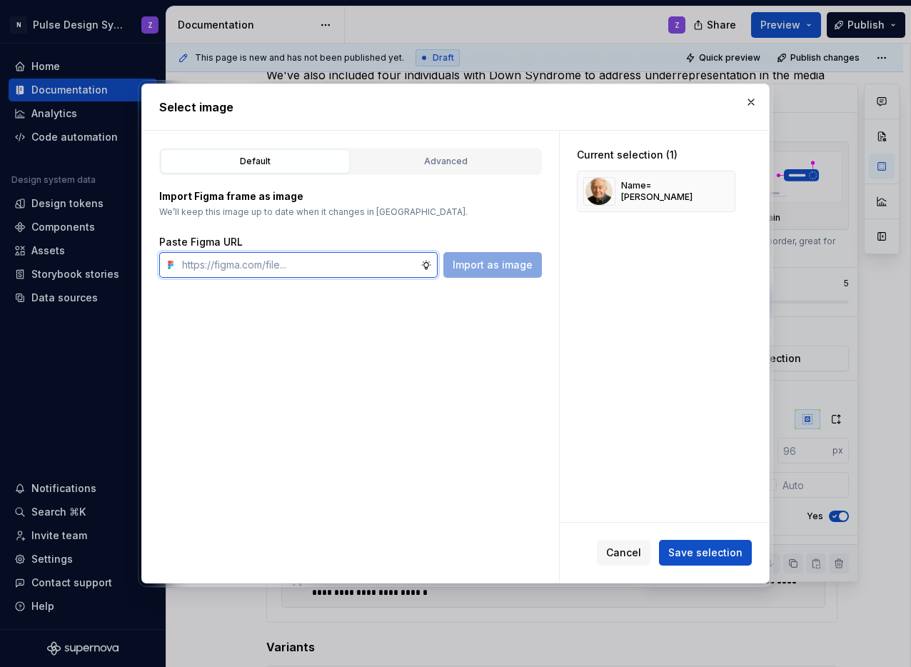
paste input "https://www.figma.com/design/4aH6RUyKkttaRIkqfhMH0P/Pulse-Components?node-id=15…"
type input "https://www.figma.com/design/4aH6RUyKkttaRIkqfhMH0P/Pulse-Components?node-id=15…"
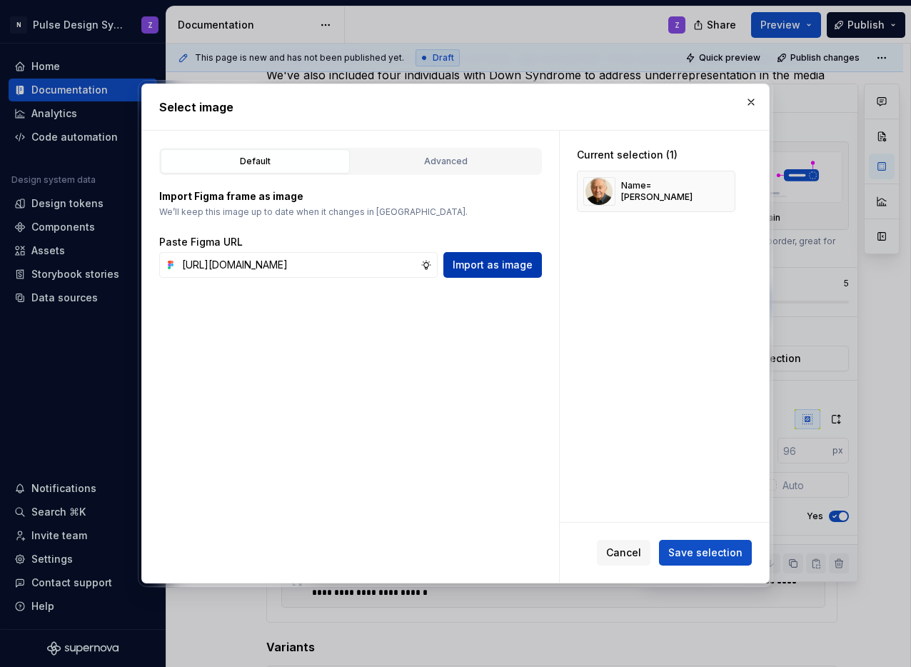
click at [499, 271] on span "Import as image" at bounding box center [493, 265] width 80 height 14
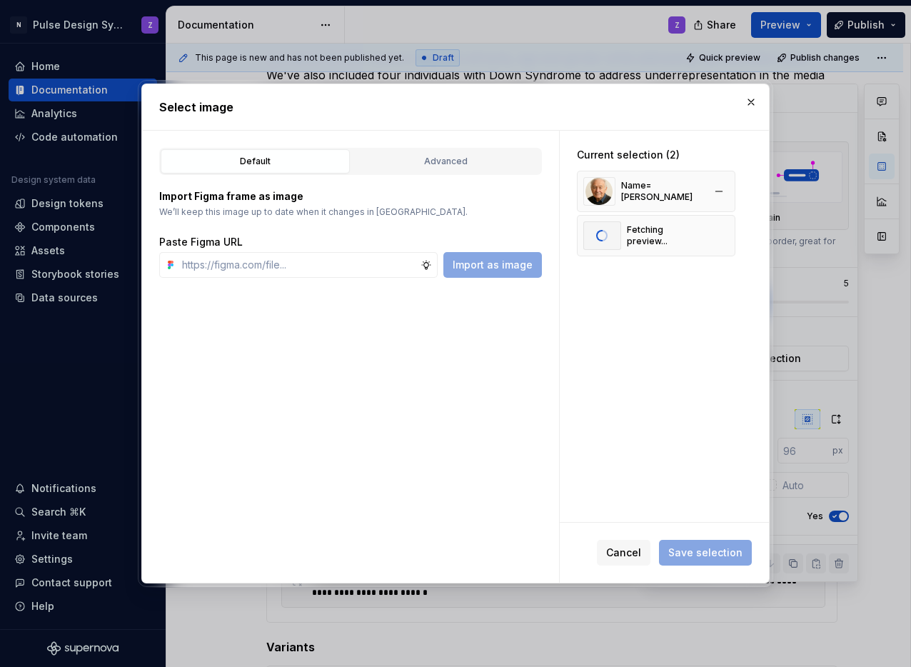
click at [641, 191] on div "Name=Sam Brooks" at bounding box center [662, 191] width 82 height 23
click at [291, 259] on input "text" at bounding box center [298, 265] width 244 height 26
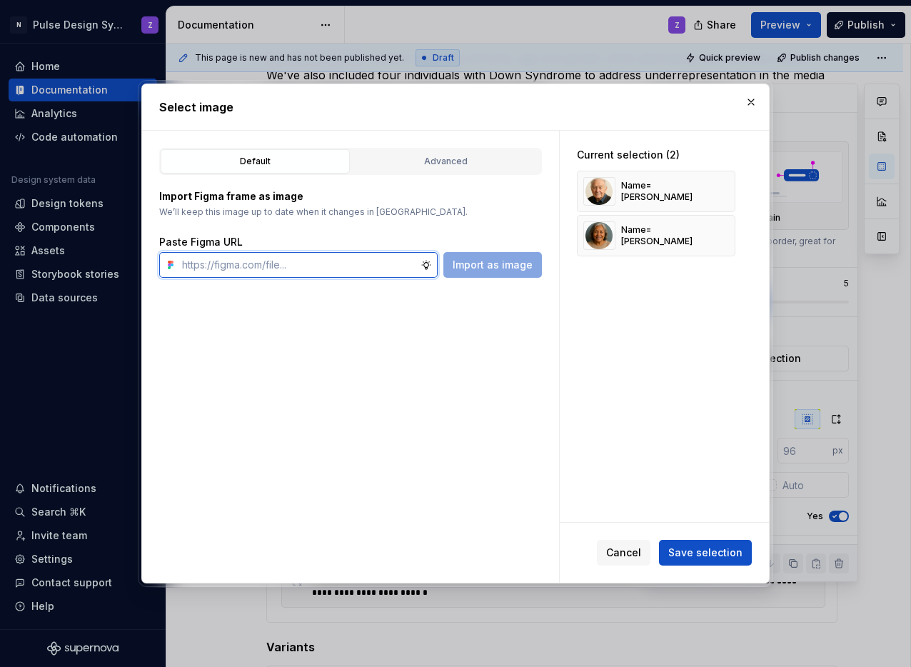
paste input "https://www.figma.com/design/4aH6RUyKkttaRIkqfhMH0P/Pulse-Components?node-id=15…"
type input "https://www.figma.com/design/4aH6RUyKkttaRIkqfhMH0P/Pulse-Components?node-id=15…"
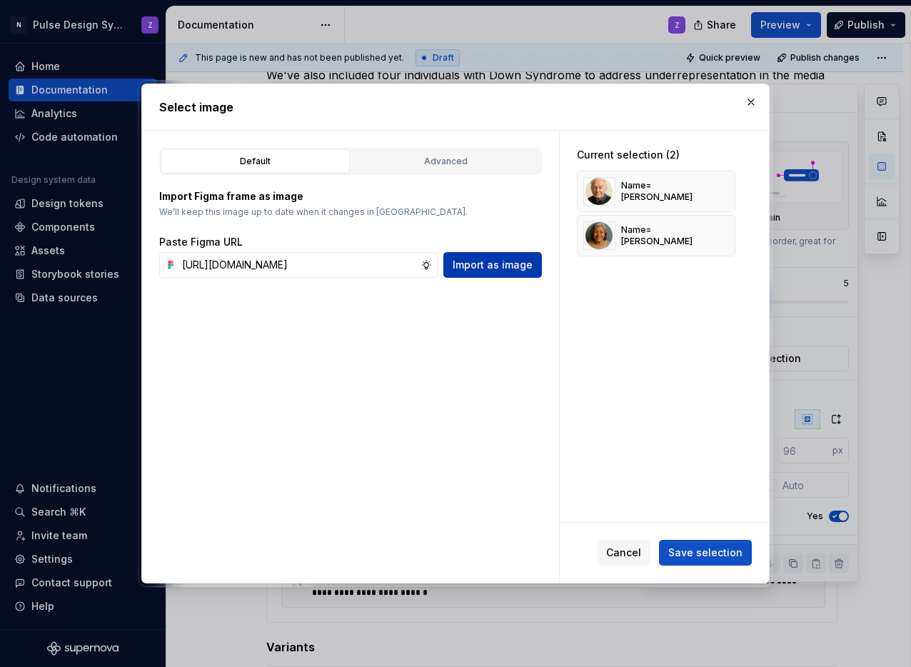
click at [491, 268] on span "Import as image" at bounding box center [493, 265] width 80 height 14
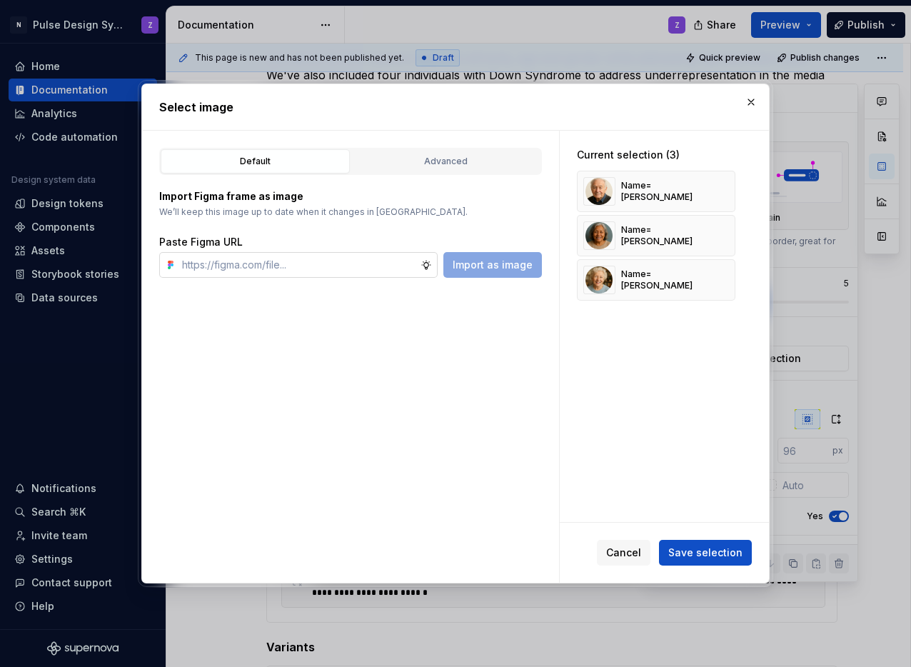
click at [220, 266] on input "text" at bounding box center [298, 265] width 244 height 26
paste input "https://www.figma.com/design/4aH6RUyKkttaRIkqfhMH0P/Pulse-Components?node-id=15…"
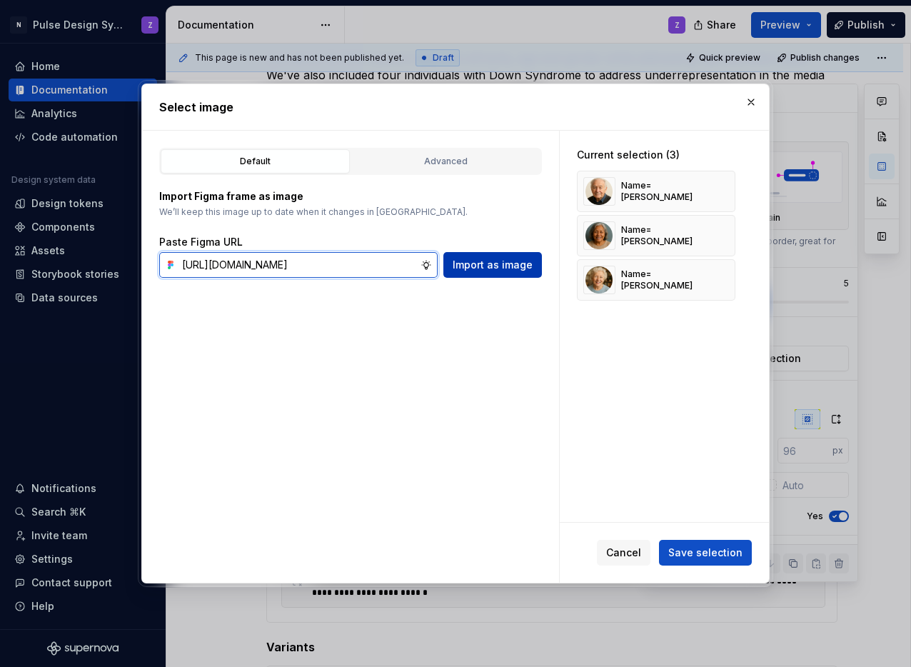
type input "https://www.figma.com/design/4aH6RUyKkttaRIkqfhMH0P/Pulse-Components?node-id=15…"
click at [484, 276] on button "Import as image" at bounding box center [493, 265] width 99 height 26
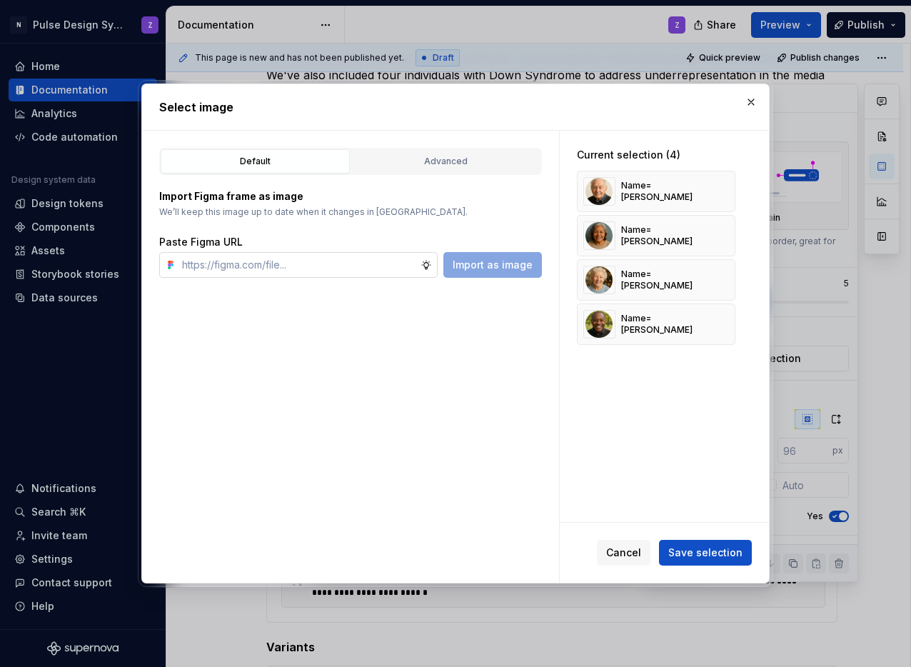
click at [290, 264] on input "text" at bounding box center [298, 265] width 244 height 26
paste input "https://www.figma.com/design/4aH6RUyKkttaRIkqfhMH0P/Pulse-Components?node-id=15…"
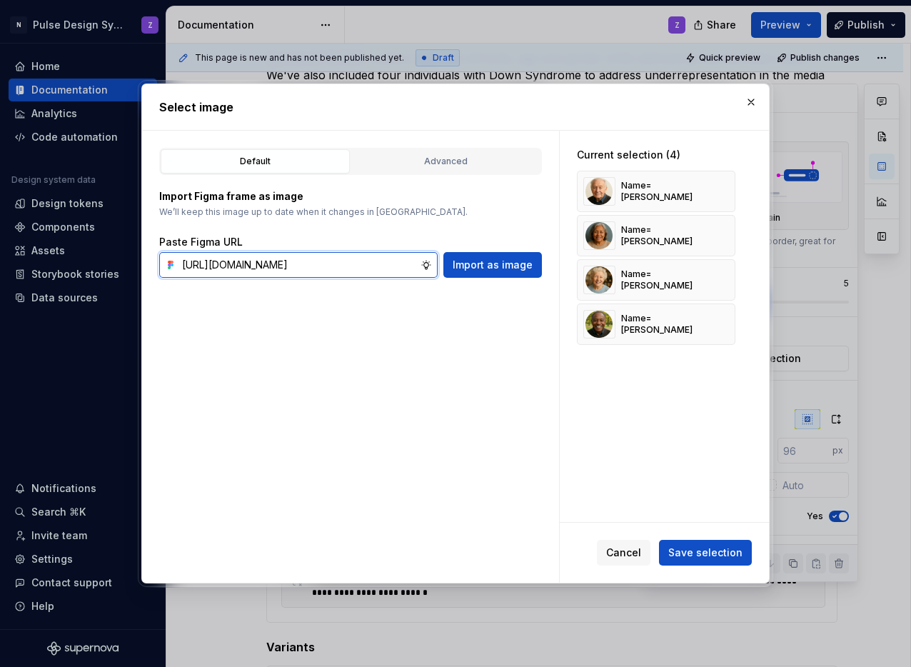
scroll to position [0, 363]
type input "https://www.figma.com/design/4aH6RUyKkttaRIkqfhMH0P/Pulse-Components?node-id=15…"
click at [484, 268] on span "Import as image" at bounding box center [493, 265] width 80 height 14
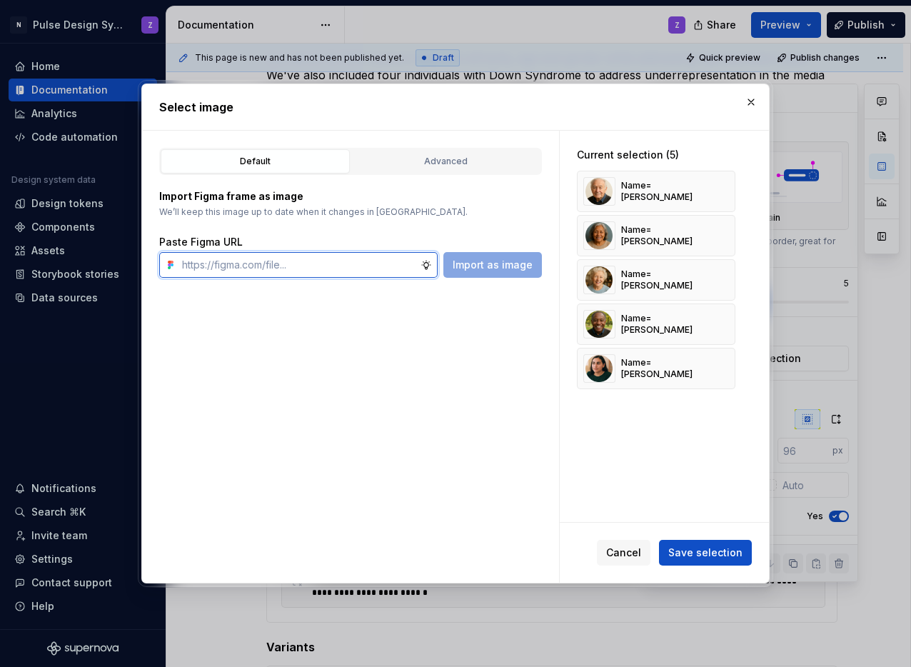
click at [331, 260] on input "text" at bounding box center [298, 265] width 244 height 26
paste input "https://www.figma.com/design/4aH6RUyKkttaRIkqfhMH0P/Pulse-Components?node-id=15…"
type input "https://www.figma.com/design/4aH6RUyKkttaRIkqfhMH0P/Pulse-Components?node-id=15…"
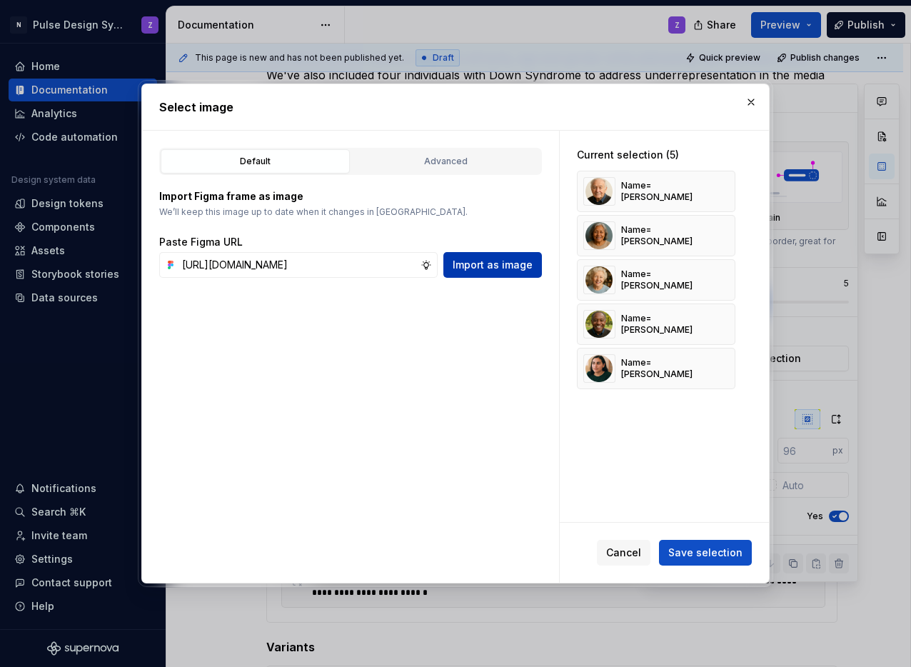
click at [467, 263] on span "Import as image" at bounding box center [493, 265] width 80 height 14
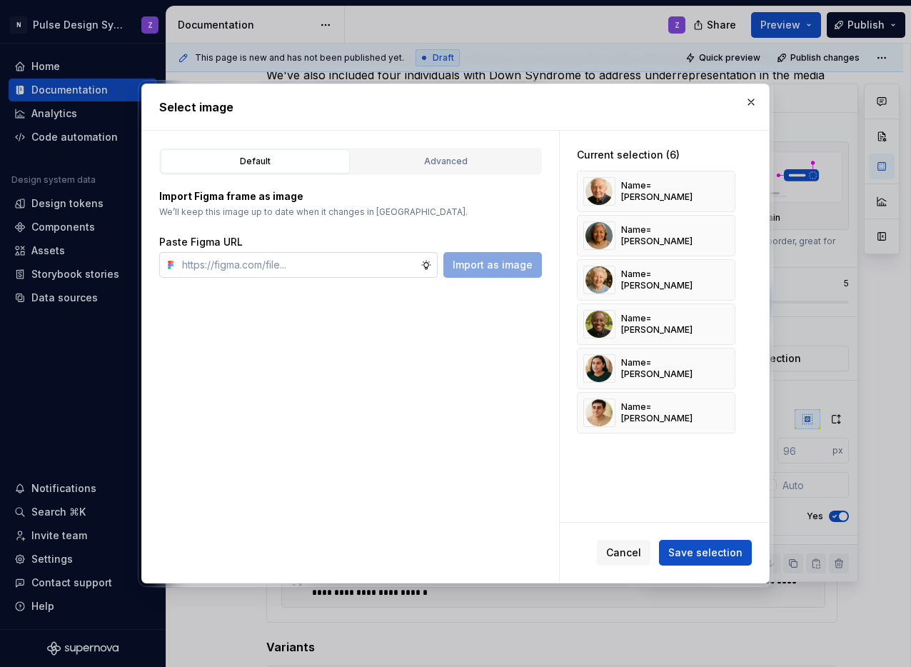
click at [209, 261] on input "text" at bounding box center [298, 265] width 244 height 26
paste input "https://www.figma.com/design/4aH6RUyKkttaRIkqfhMH0P/Pulse-Components?node-id=15…"
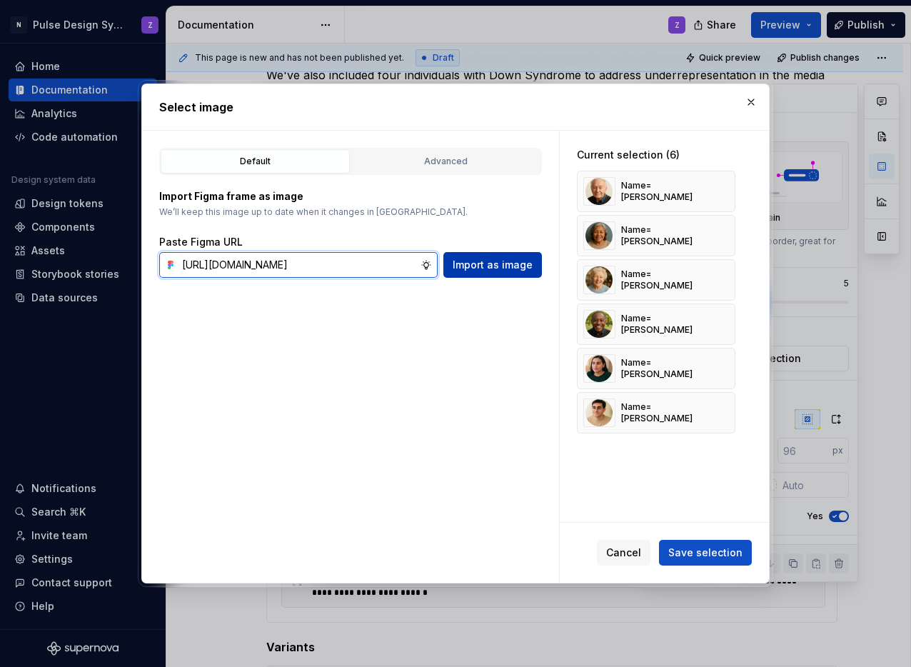
type input "https://www.figma.com/design/4aH6RUyKkttaRIkqfhMH0P/Pulse-Components?node-id=15…"
click at [513, 263] on span "Import as image" at bounding box center [493, 265] width 80 height 14
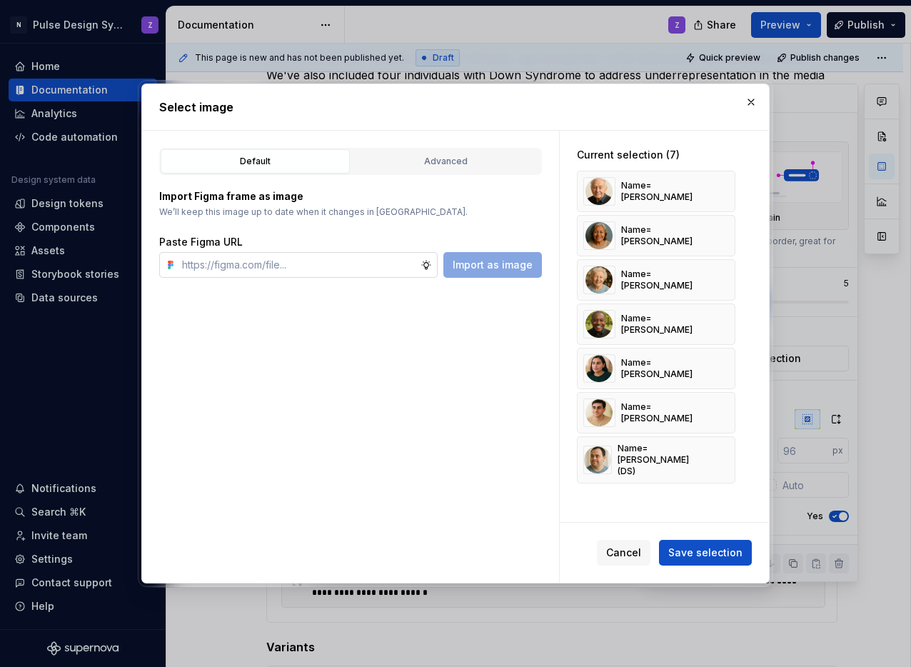
click at [269, 265] on input "text" at bounding box center [298, 265] width 244 height 26
paste input "https://www.figma.com/design/4aH6RUyKkttaRIkqfhMH0P/Pulse-Components?node-id=15…"
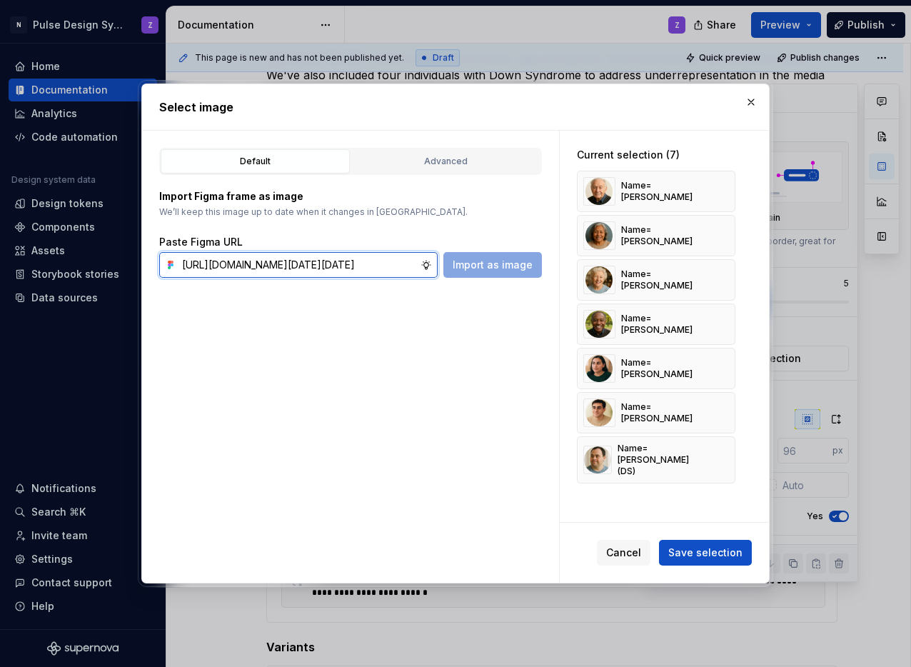
scroll to position [0, 362]
type input "https://www.figma.com/design/4aH6RUyKkttaRIkqfhMH0P/Pulse-Components?node-id=15…"
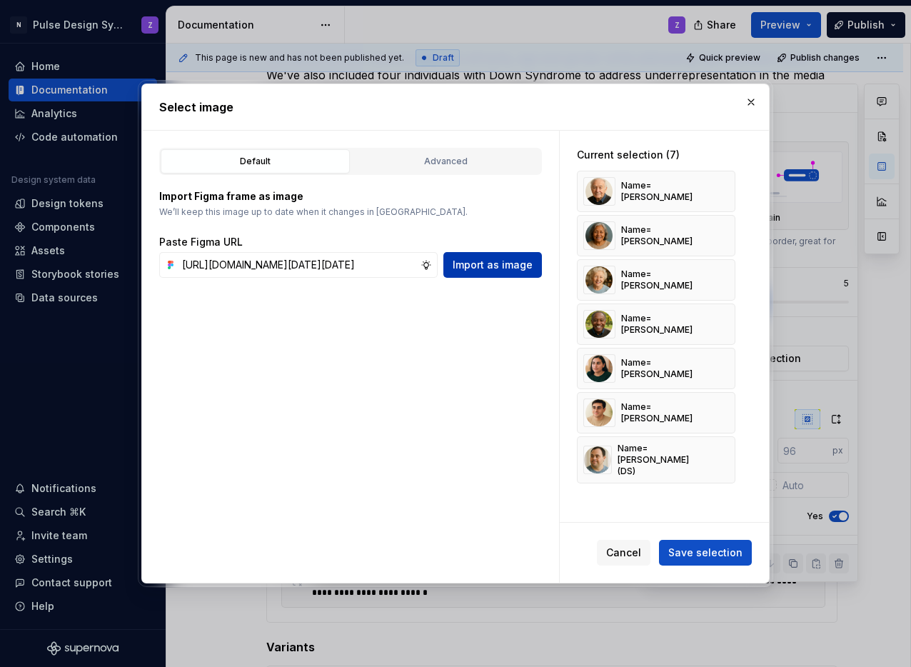
click at [464, 269] on span "Import as image" at bounding box center [493, 265] width 80 height 14
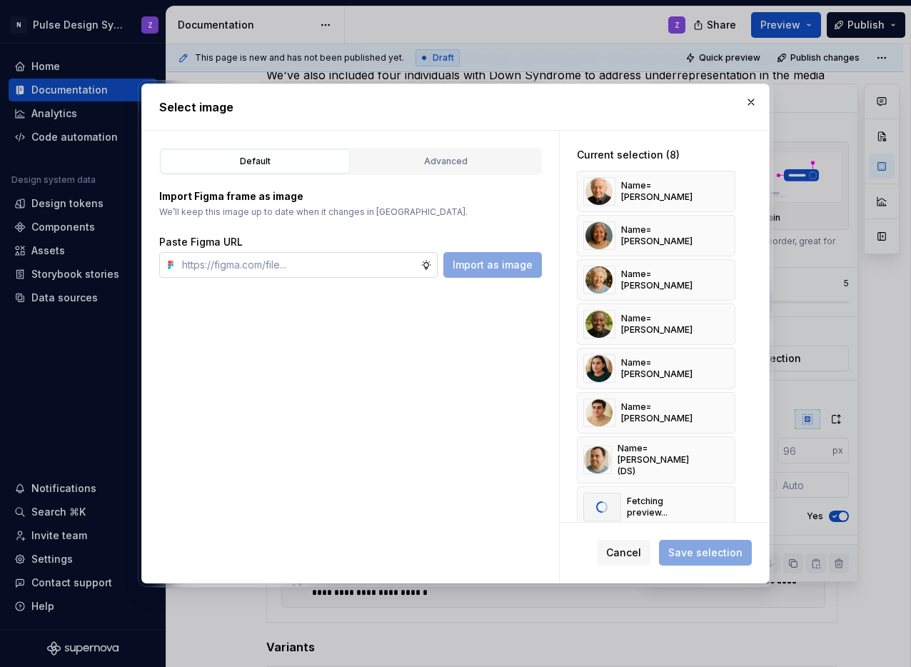
click at [252, 266] on input "text" at bounding box center [298, 265] width 244 height 26
paste input "https://www.figma.com/design/4aH6RUyKkttaRIkqfhMH0P/Pulse-Components?node-id=15…"
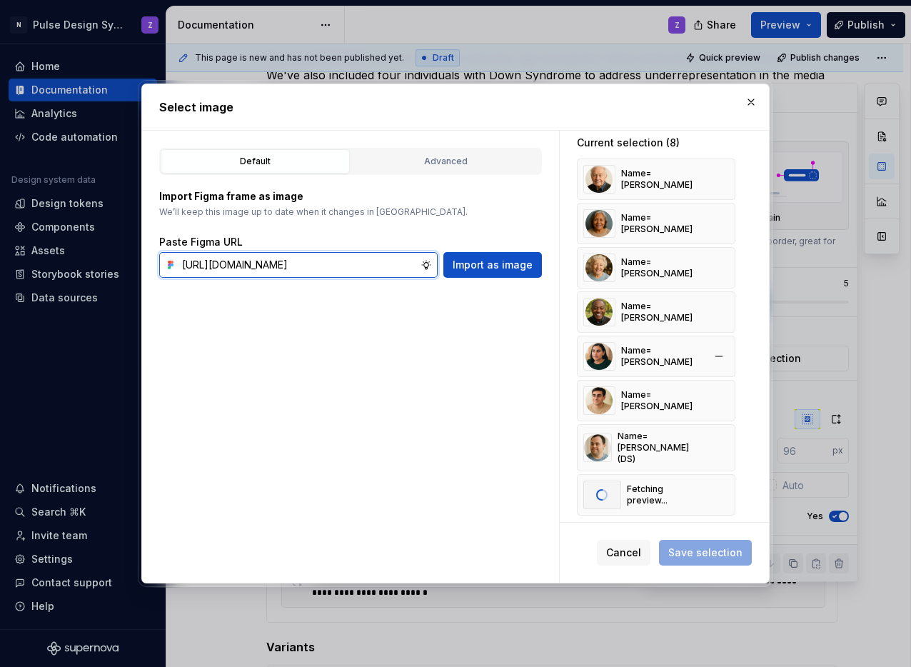
scroll to position [16, 0]
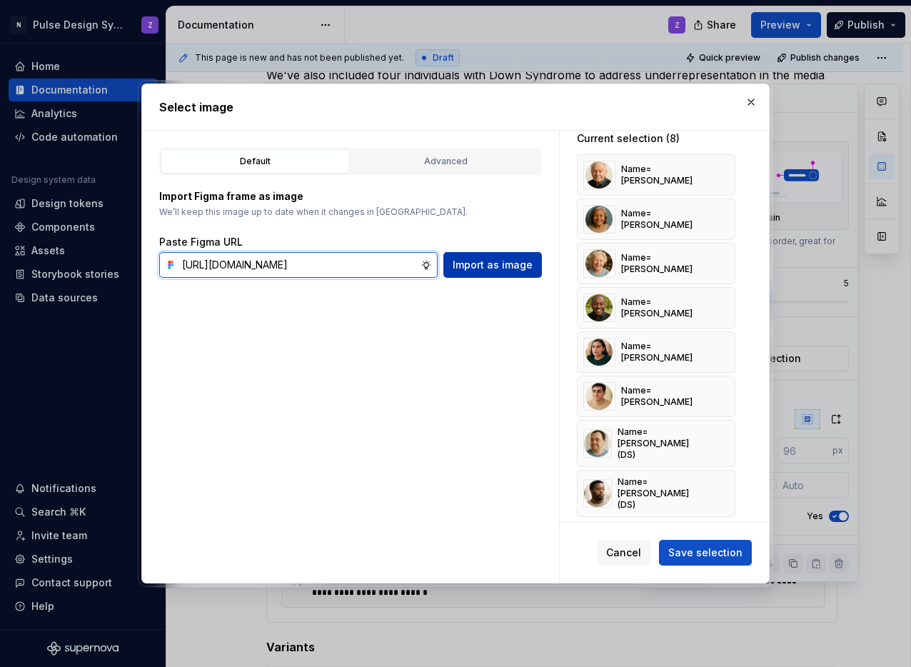
type input "https://www.figma.com/design/4aH6RUyKkttaRIkqfhMH0P/Pulse-Components?node-id=15…"
click at [518, 272] on button "Import as image" at bounding box center [493, 265] width 99 height 26
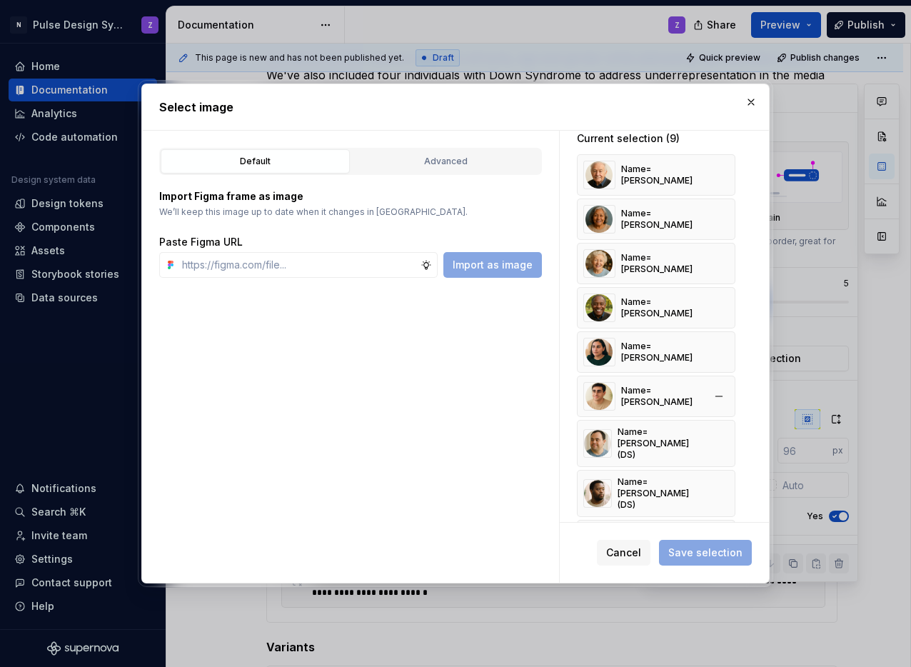
scroll to position [61, 0]
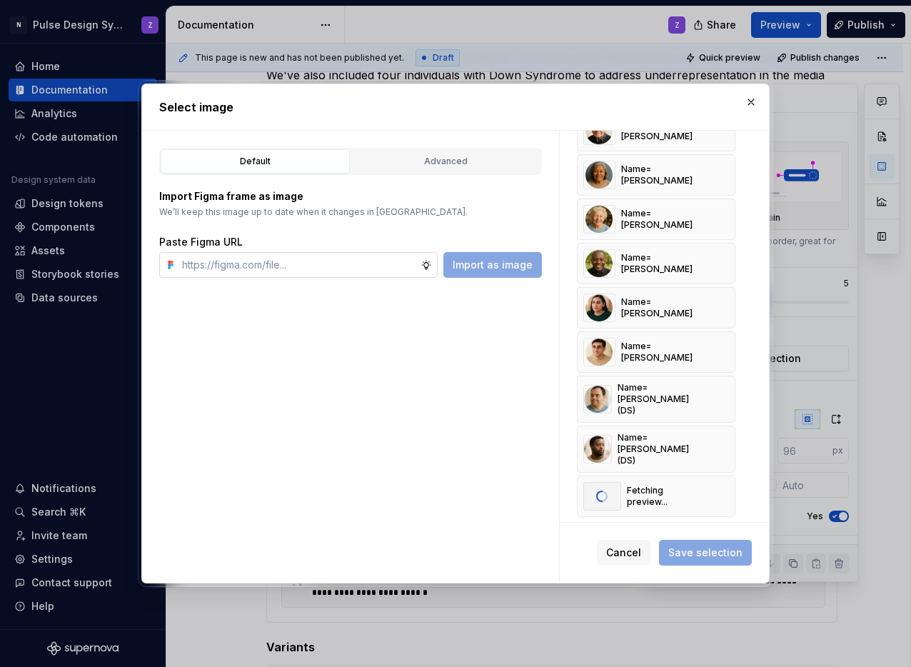
click at [313, 272] on input "text" at bounding box center [298, 265] width 244 height 26
paste input "https://www.figma.com/design/4aH6RUyKkttaRIkqfhMH0P/Pulse-Components?node-id=15…"
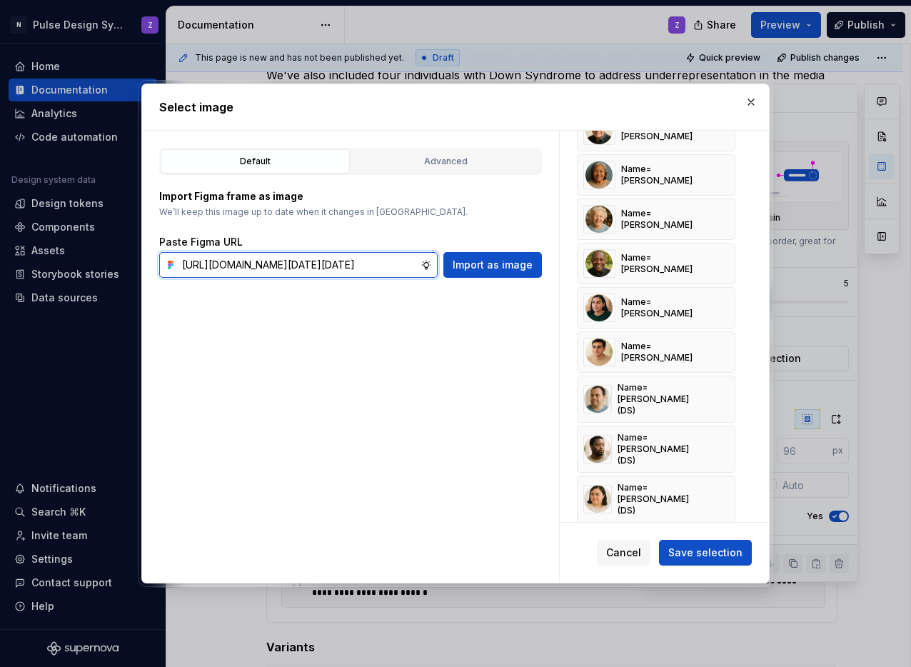
scroll to position [0, 362]
type input "https://www.figma.com/design/4aH6RUyKkttaRIkqfhMH0P/Pulse-Components?node-id=15…"
click at [504, 262] on span "Import as image" at bounding box center [493, 265] width 80 height 14
click at [474, 451] on div "Default Advanced Import Figma frame as image We’ll keep this image up to date w…" at bounding box center [350, 357] width 417 height 453
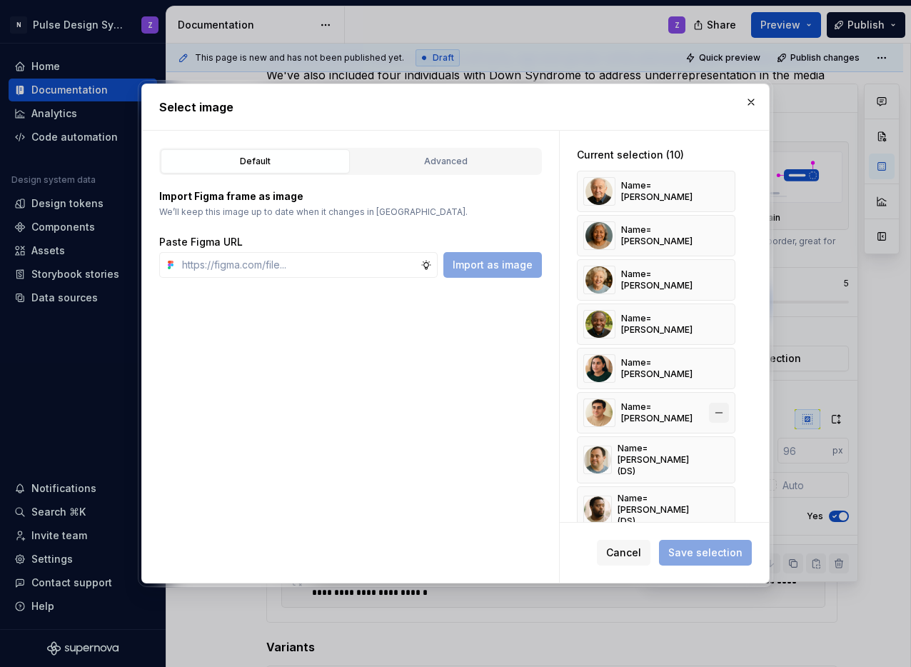
scroll to position [105, 0]
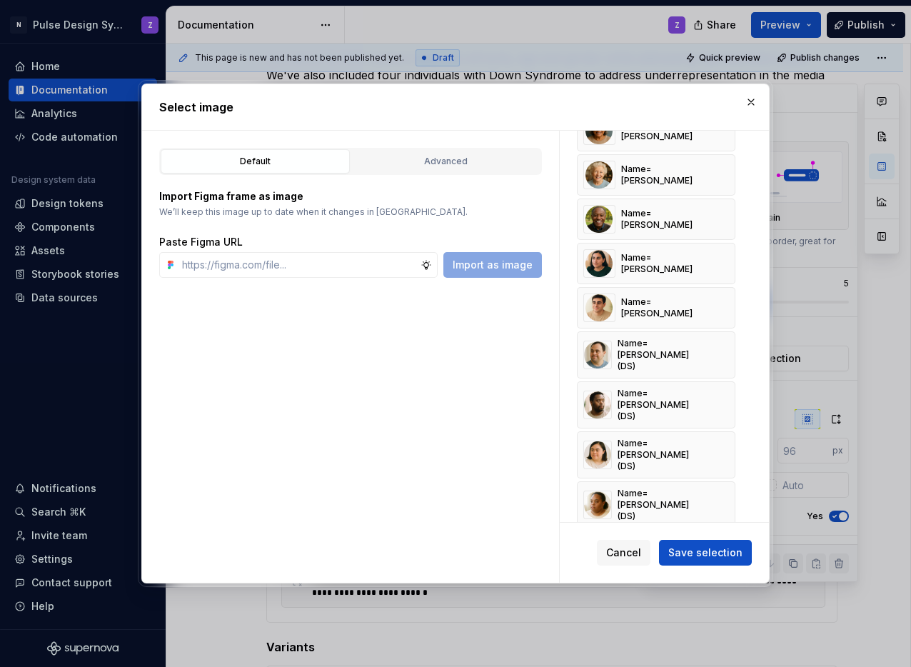
click at [704, 554] on span "Save selection" at bounding box center [706, 553] width 74 height 14
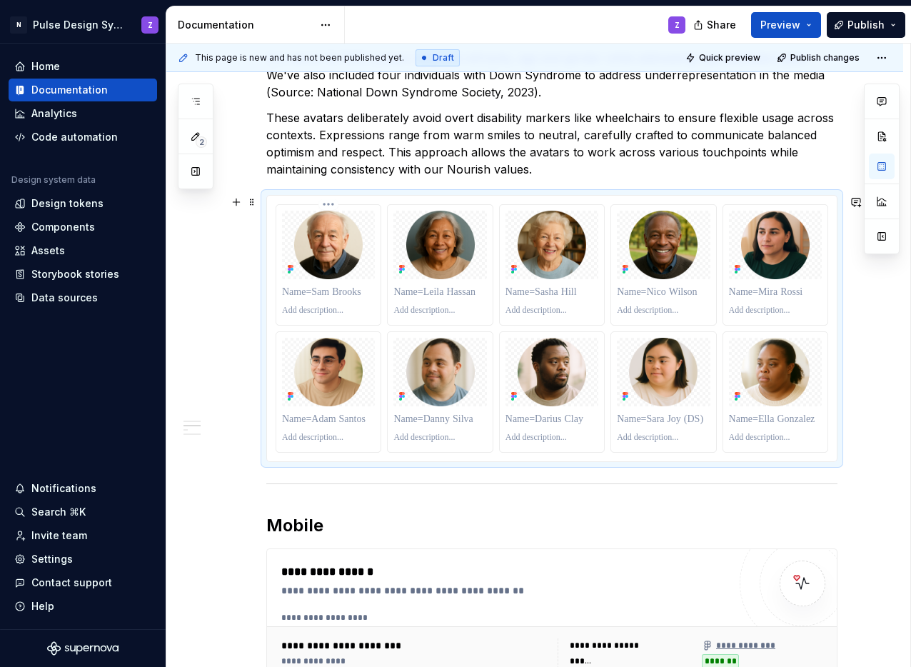
click at [316, 296] on p at bounding box center [328, 292] width 93 height 14
click at [814, 26] on button "Preview" at bounding box center [786, 25] width 70 height 26
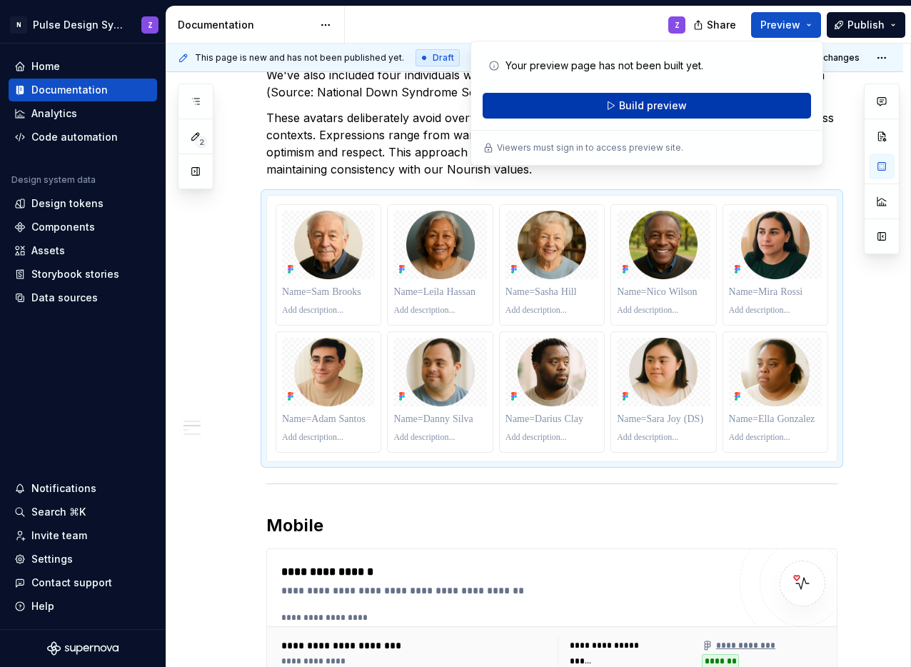
click at [710, 106] on button "Build preview" at bounding box center [647, 106] width 329 height 26
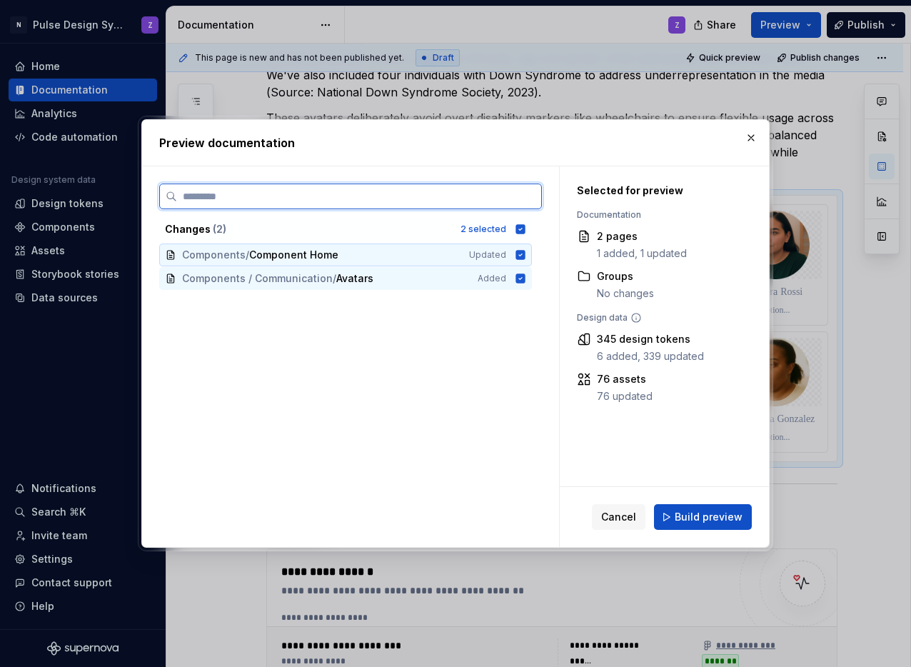
click at [521, 255] on icon at bounding box center [520, 254] width 9 height 9
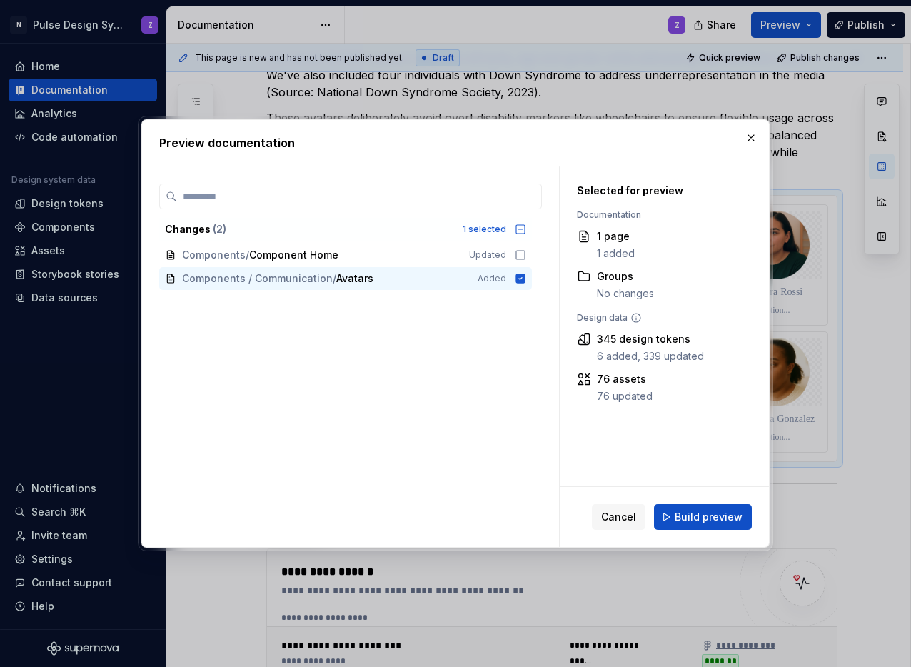
click at [694, 513] on span "Build preview" at bounding box center [709, 517] width 68 height 14
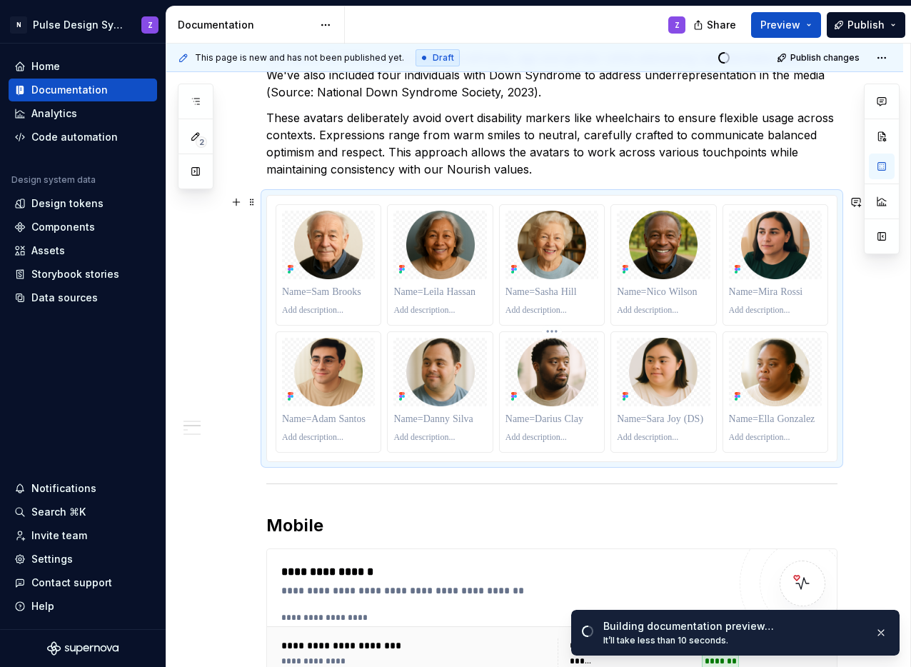
scroll to position [629, 0]
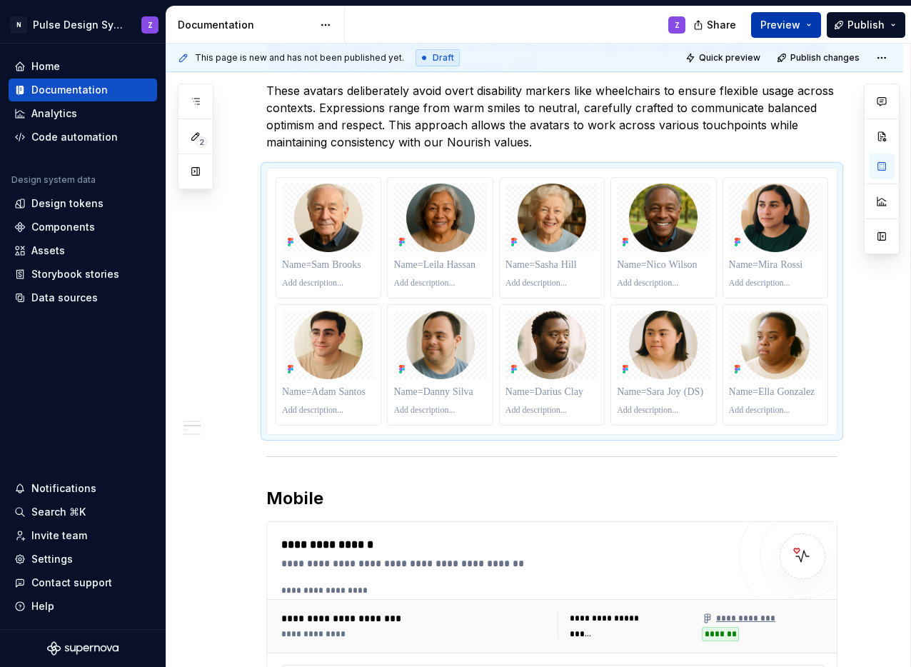
click at [814, 31] on button "Preview" at bounding box center [786, 25] width 70 height 26
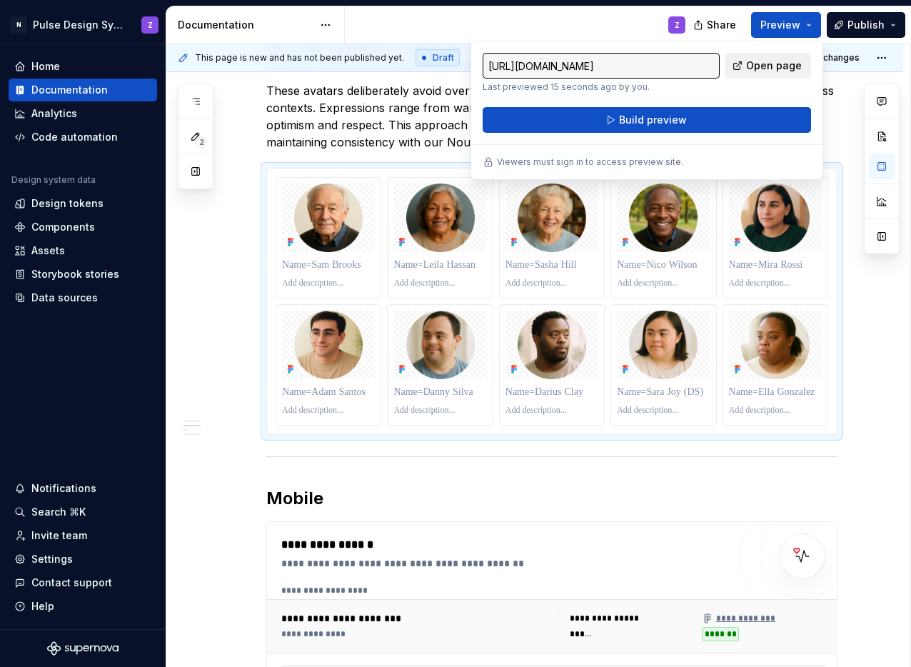
click at [766, 63] on span "Open page" at bounding box center [774, 66] width 56 height 14
click at [336, 265] on p at bounding box center [328, 265] width 93 height 14
click at [255, 177] on div "**********" at bounding box center [534, 647] width 737 height 2063
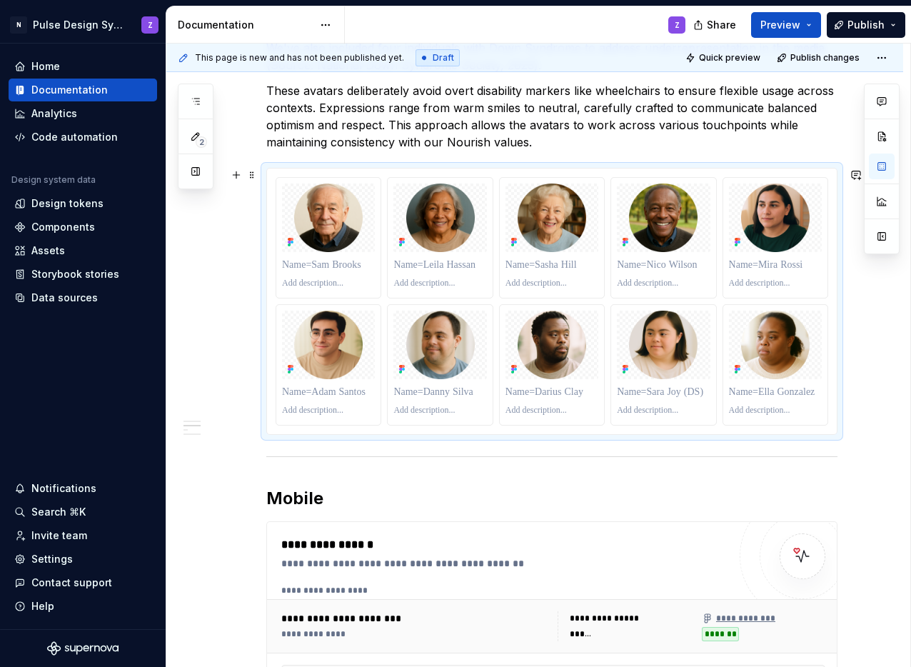
click at [251, 179] on span at bounding box center [251, 175] width 11 height 20
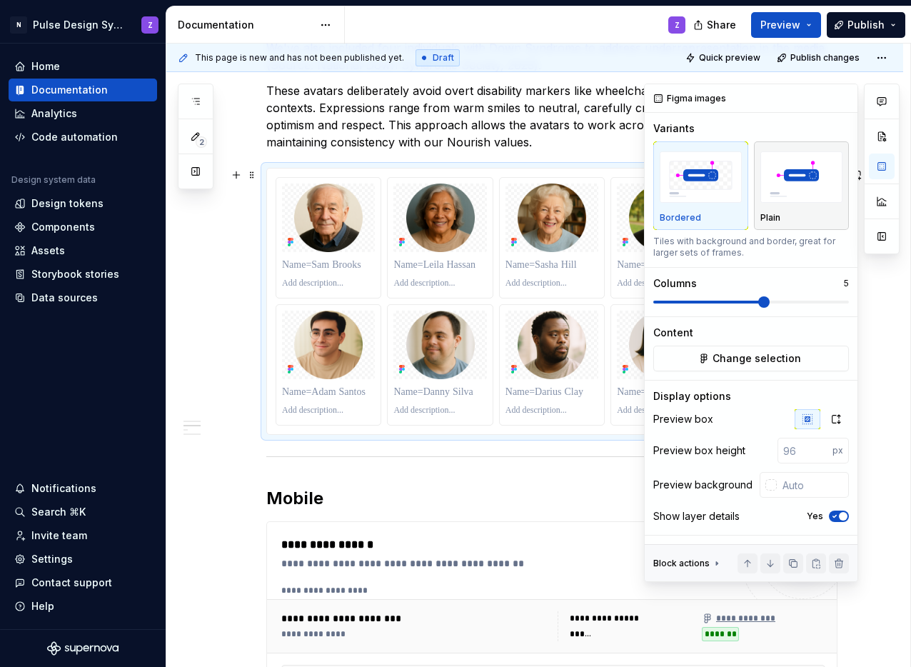
click at [802, 184] on img "button" at bounding box center [802, 177] width 82 height 52
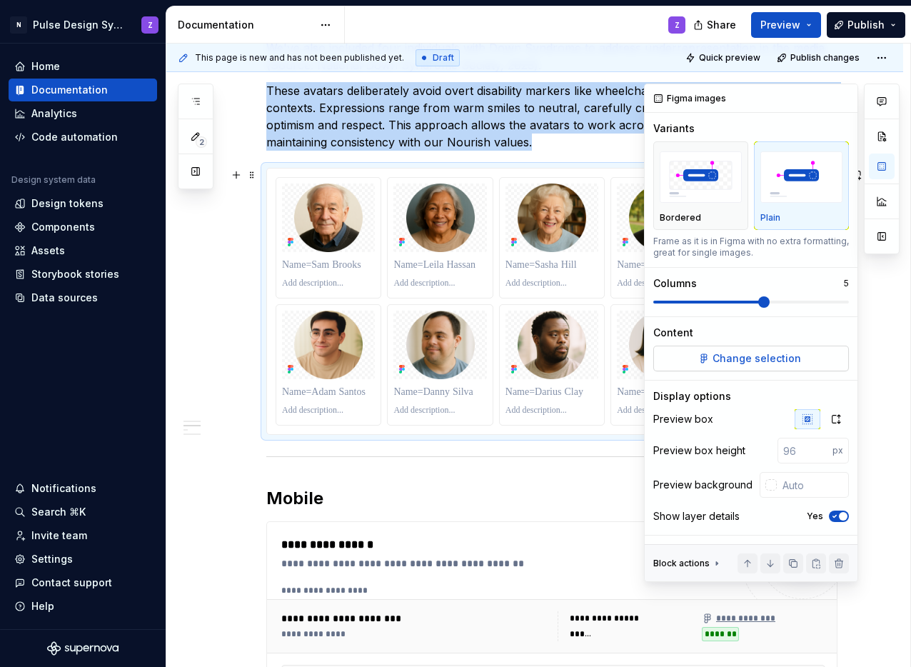
click at [763, 352] on span "Change selection" at bounding box center [757, 358] width 89 height 14
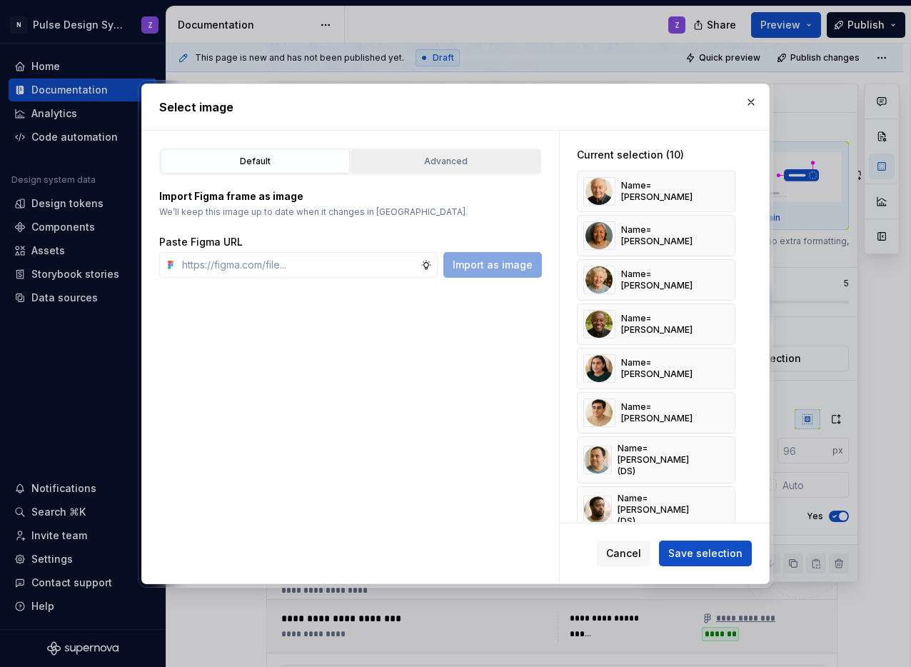
click at [459, 164] on div "Advanced" at bounding box center [445, 161] width 179 height 14
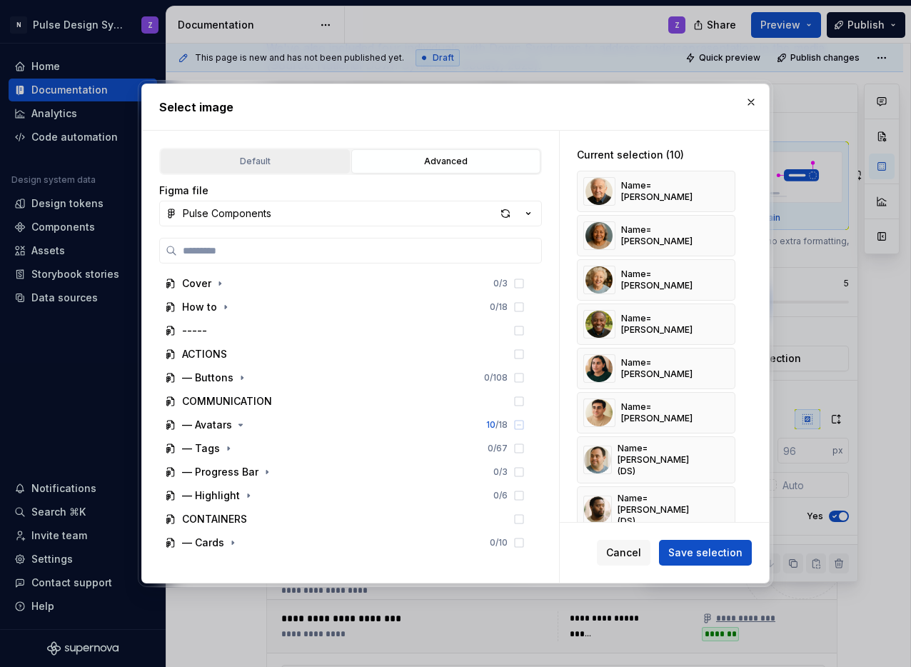
click at [305, 156] on div "Default" at bounding box center [255, 161] width 179 height 14
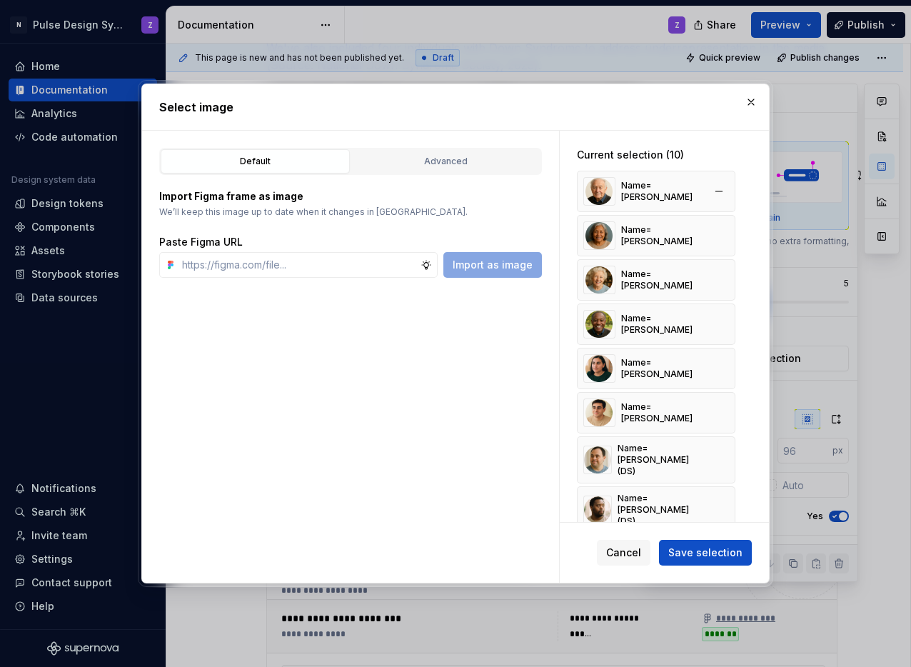
click at [636, 189] on div "Name=Sam Brooks" at bounding box center [662, 191] width 82 height 23
click at [750, 96] on button "button" at bounding box center [751, 102] width 20 height 20
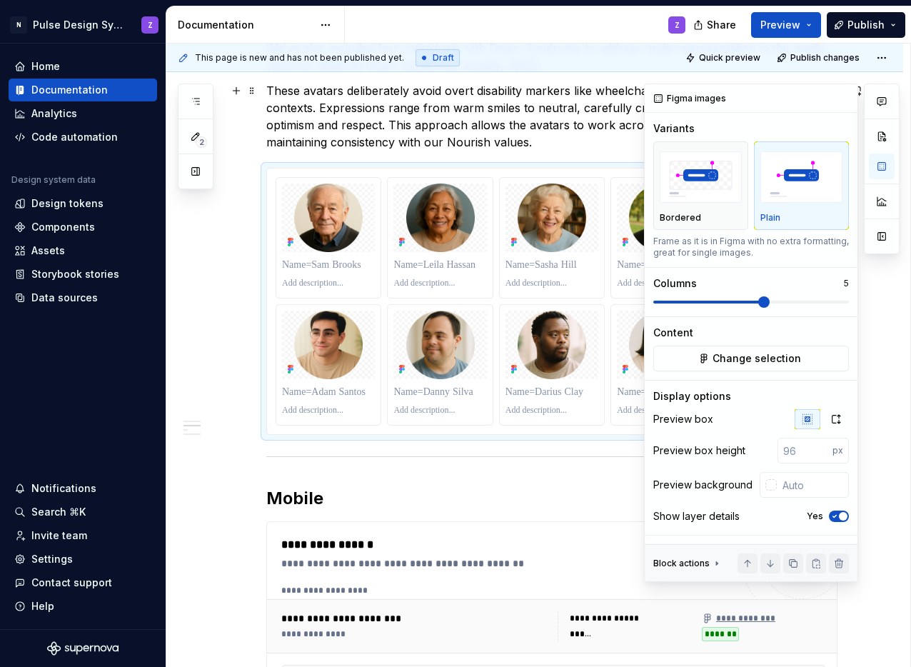
type textarea "*"
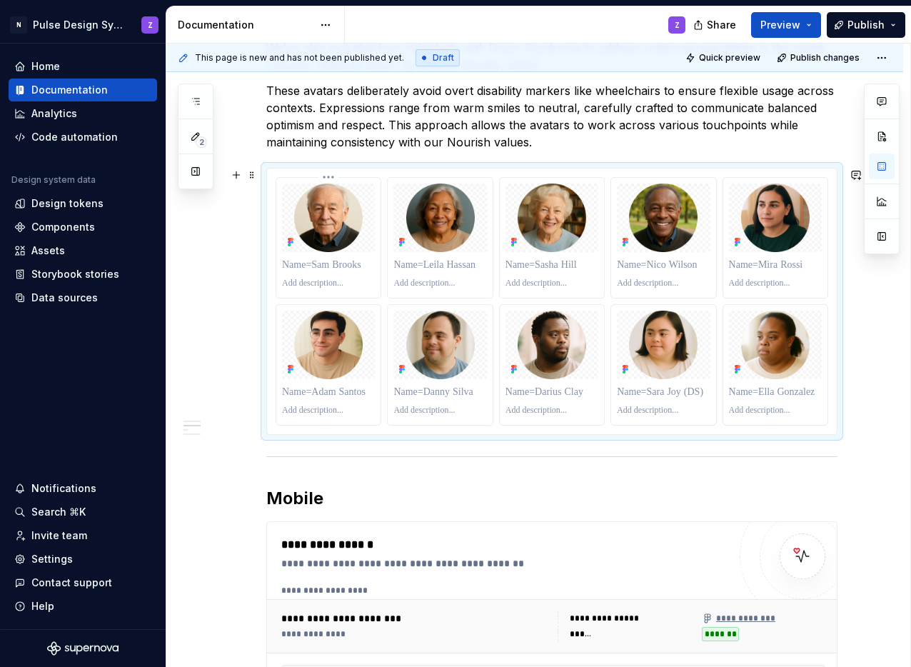
click at [339, 262] on p at bounding box center [328, 265] width 93 height 14
click at [317, 267] on p "**********" at bounding box center [328, 265] width 93 height 14
click at [410, 264] on p at bounding box center [440, 265] width 93 height 14
click at [539, 270] on p at bounding box center [552, 265] width 93 height 14
click at [644, 261] on p at bounding box center [663, 265] width 93 height 14
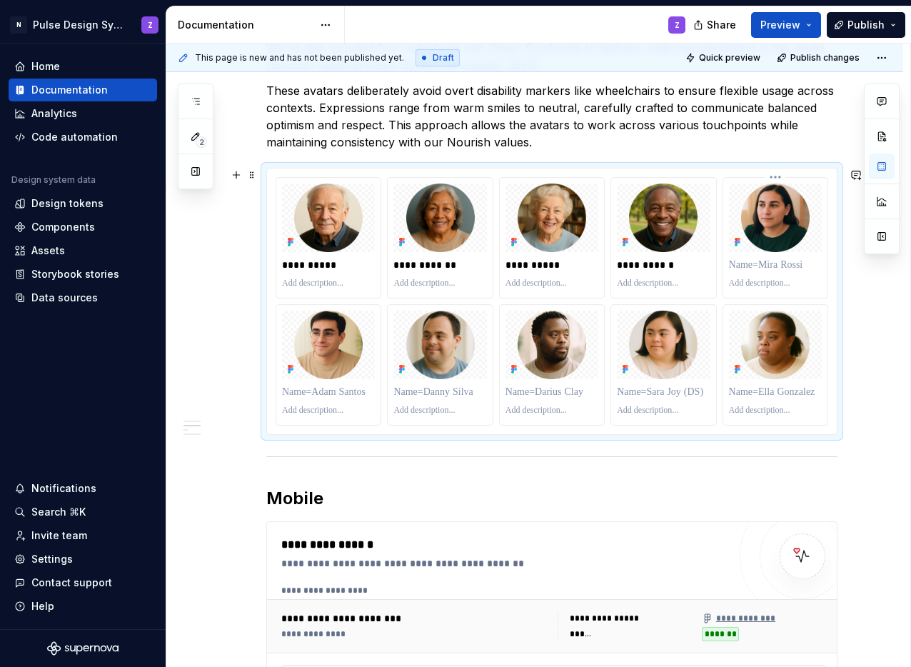
click at [790, 264] on p at bounding box center [775, 265] width 93 height 14
click at [327, 394] on p at bounding box center [328, 392] width 93 height 14
click at [443, 394] on p at bounding box center [440, 392] width 93 height 14
click at [560, 395] on p at bounding box center [552, 392] width 93 height 14
click at [649, 392] on p at bounding box center [663, 392] width 93 height 14
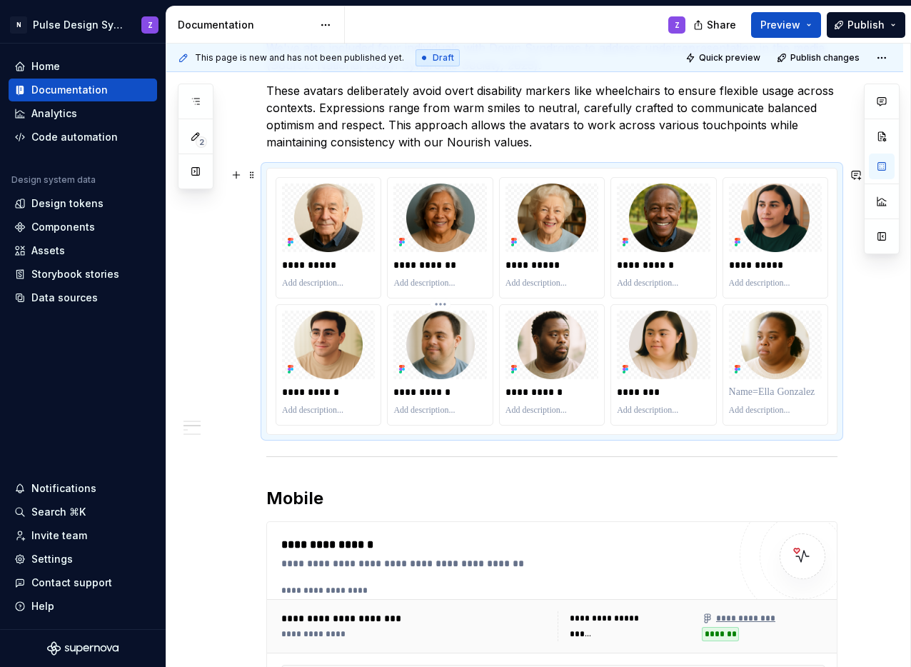
click at [441, 411] on p at bounding box center [440, 410] width 93 height 11
click at [418, 406] on p "**********" at bounding box center [440, 410] width 93 height 11
click at [416, 406] on p "**********" at bounding box center [440, 410] width 93 height 11
type textarea "*"
click at [441, 411] on p "**********" at bounding box center [440, 410] width 93 height 11
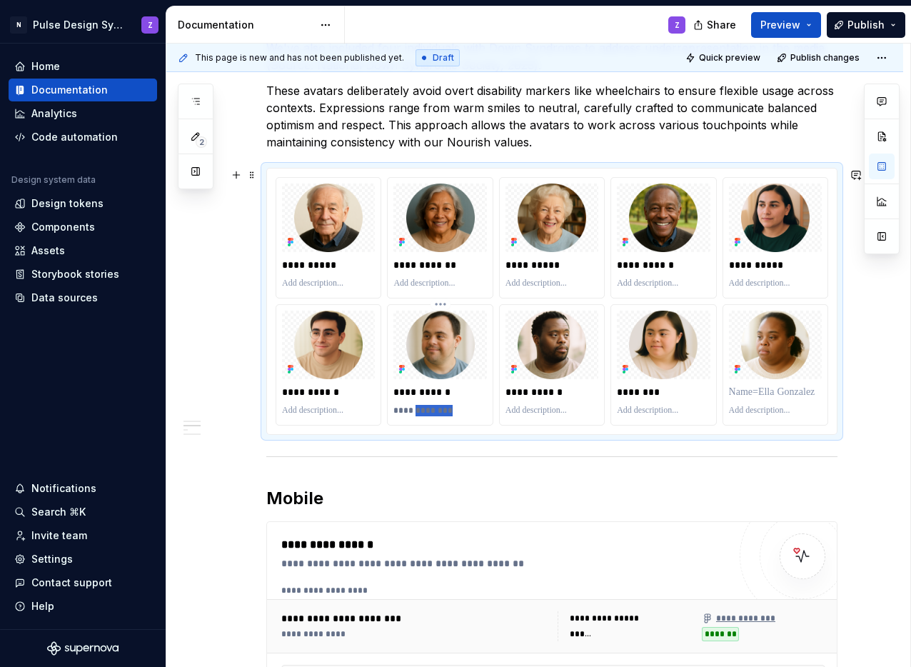
click at [441, 411] on p "**********" at bounding box center [440, 410] width 93 height 11
click at [514, 411] on p at bounding box center [552, 410] width 93 height 11
click at [644, 410] on p at bounding box center [663, 410] width 93 height 11
click at [745, 409] on p at bounding box center [775, 410] width 93 height 11
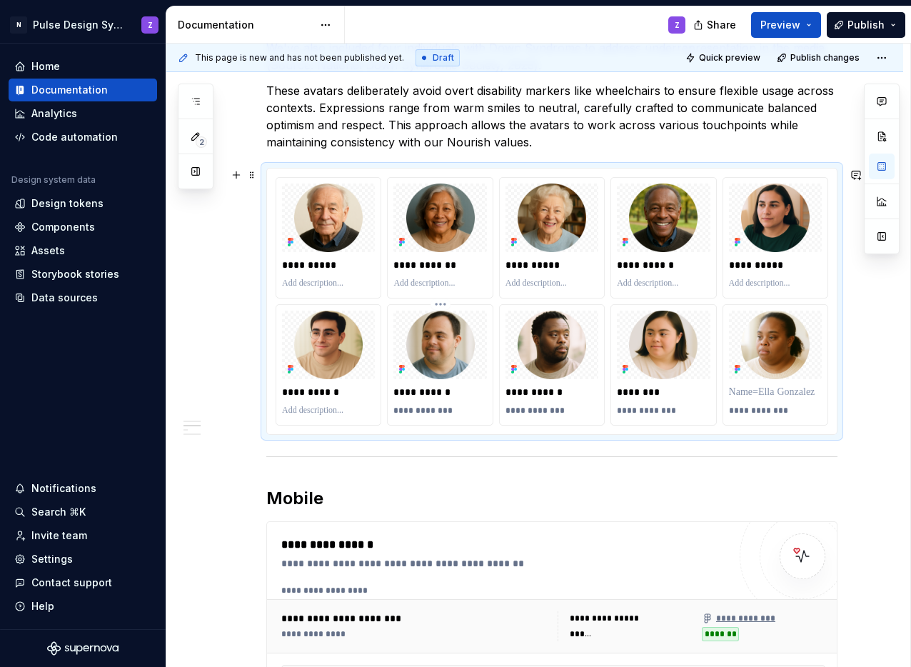
click at [468, 411] on p "**********" at bounding box center [440, 410] width 93 height 11
click at [459, 412] on p "**********" at bounding box center [440, 410] width 93 height 11
click at [576, 411] on p "**********" at bounding box center [552, 410] width 93 height 11
click at [696, 413] on p "**********" at bounding box center [663, 410] width 93 height 11
click at [799, 411] on p "**********" at bounding box center [775, 410] width 93 height 11
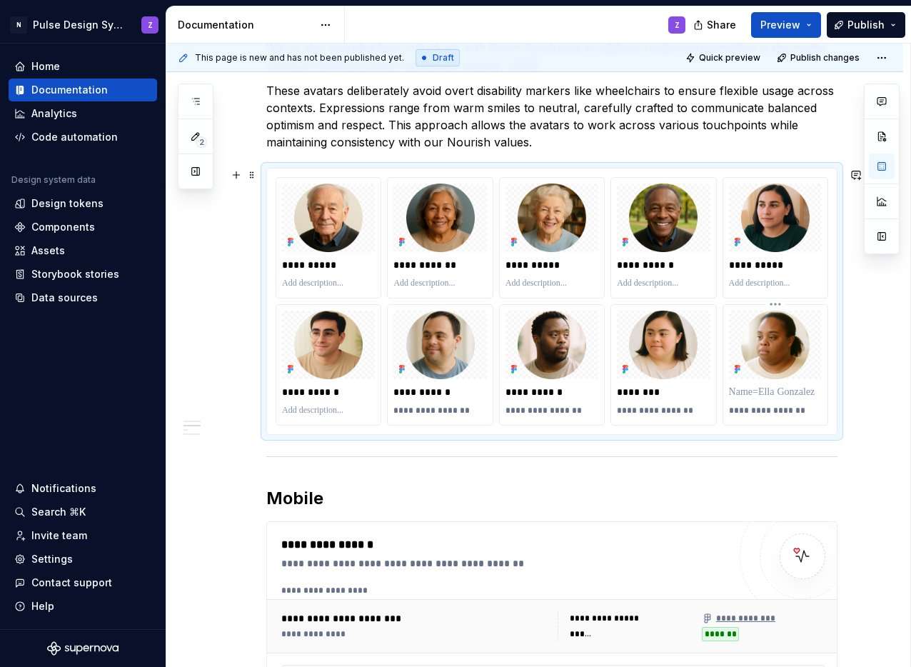
click at [752, 394] on p at bounding box center [775, 392] width 93 height 14
click at [746, 394] on p "**********" at bounding box center [775, 392] width 93 height 14
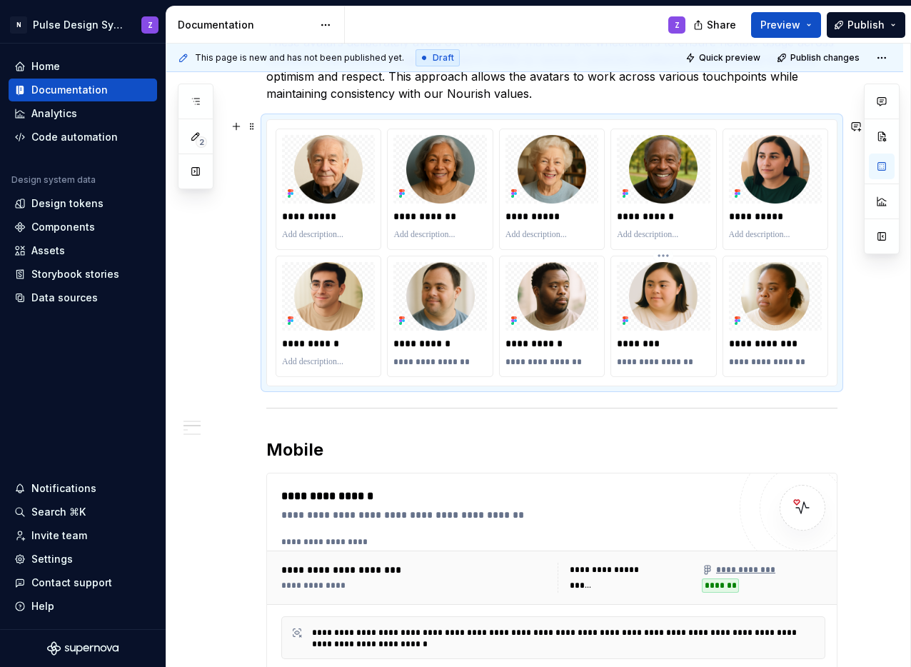
scroll to position [678, 0]
click at [314, 449] on h2 "Mobile" at bounding box center [551, 449] width 571 height 23
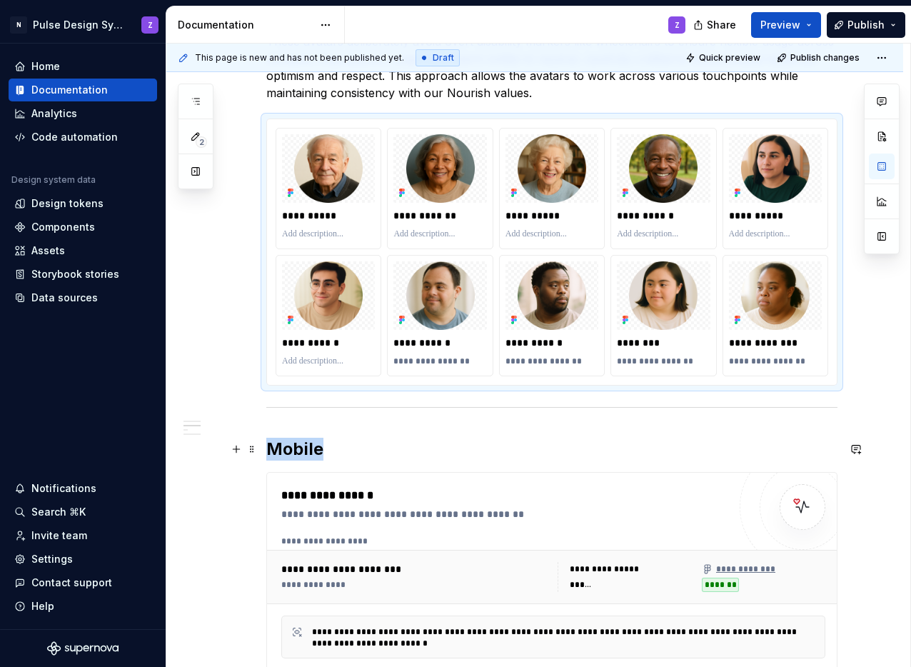
click at [314, 449] on h2 "Mobile" at bounding box center [551, 449] width 571 height 23
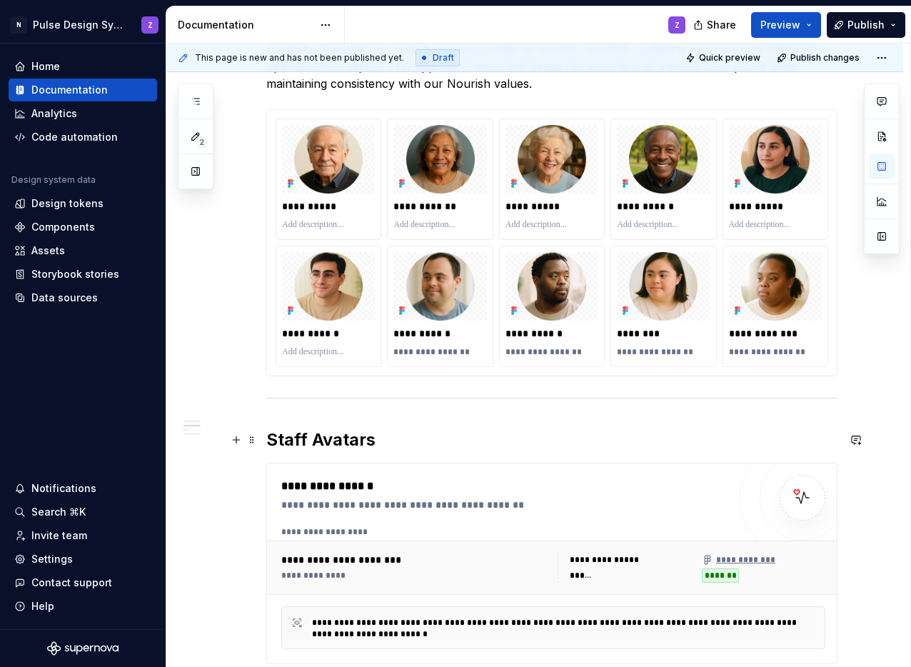
scroll to position [688, 0]
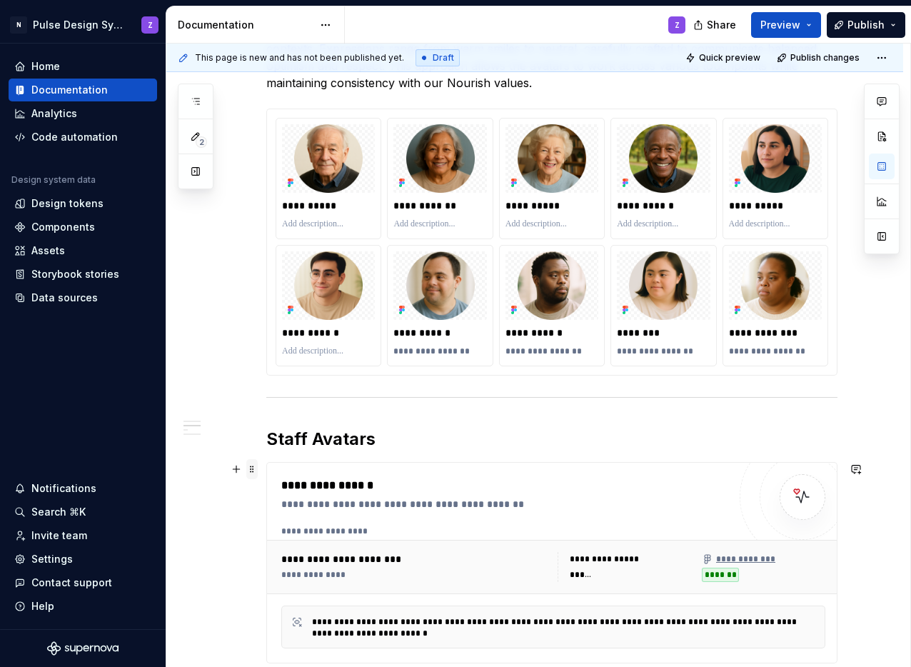
click at [254, 471] on span at bounding box center [251, 469] width 11 height 20
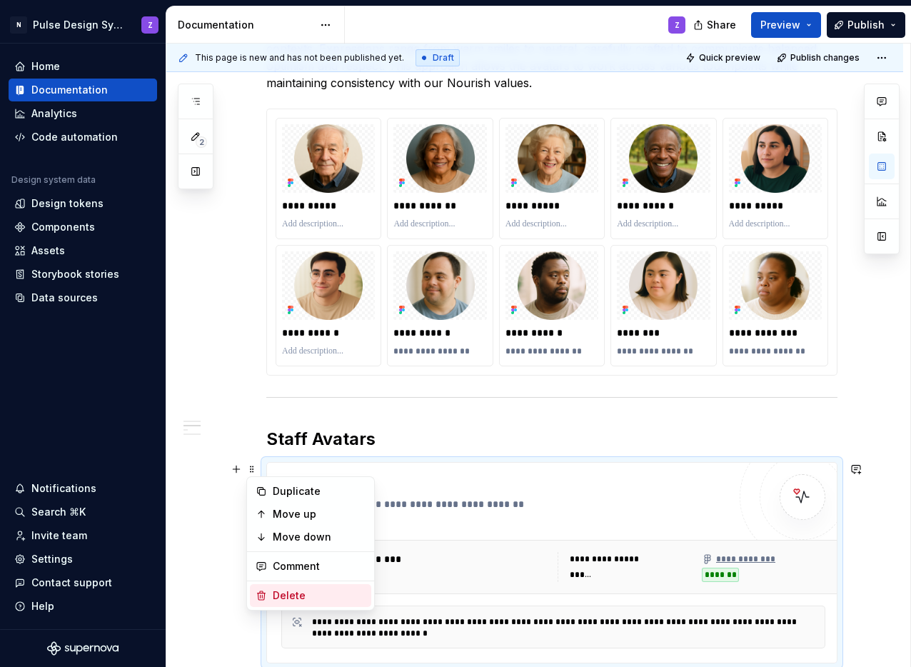
drag, startPoint x: 321, startPoint y: 594, endPoint x: 395, endPoint y: 527, distance: 99.1
click at [322, 594] on div "Delete" at bounding box center [319, 596] width 93 height 14
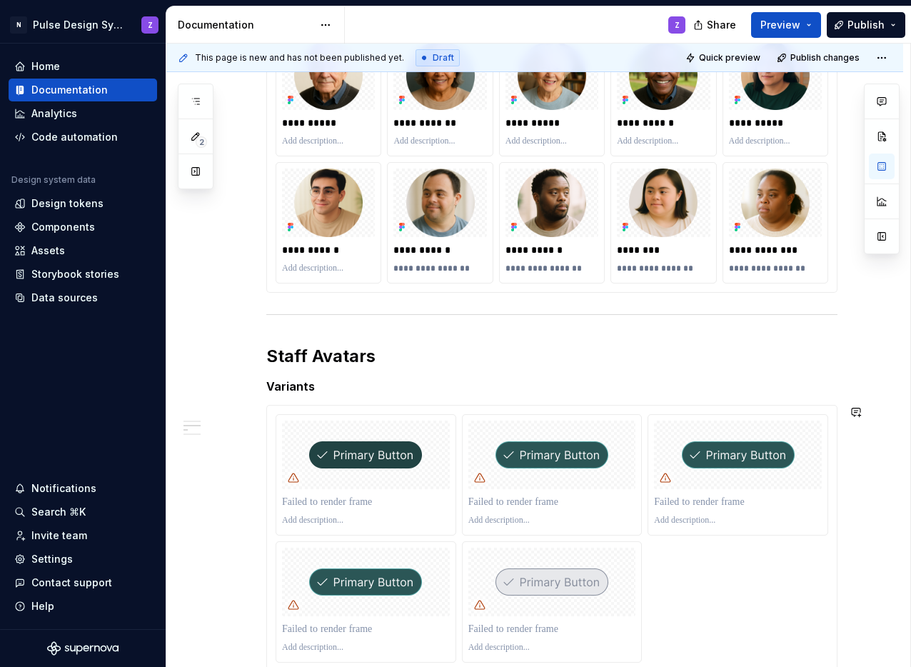
scroll to position [718, 0]
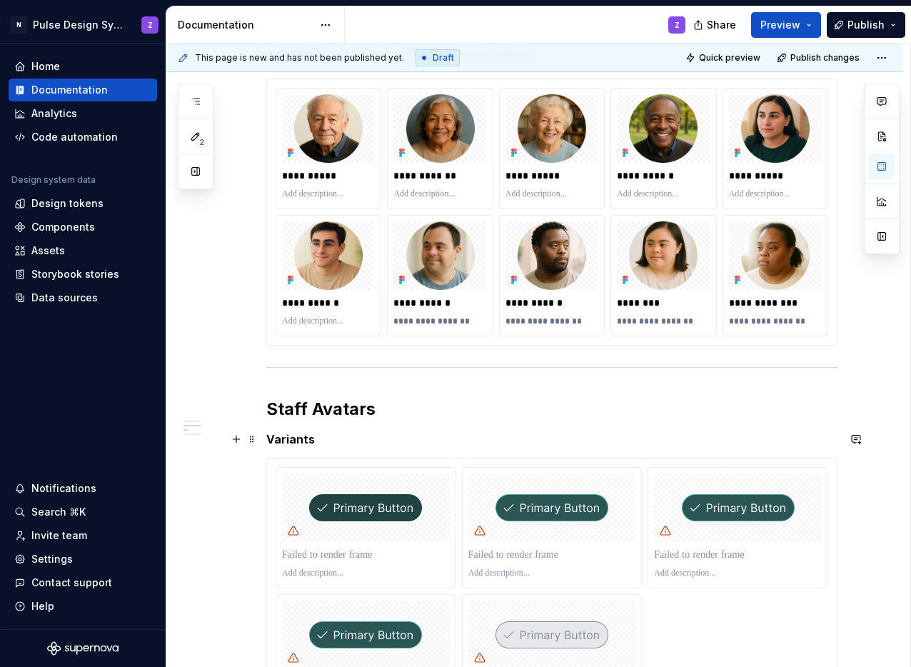
click at [288, 439] on h5 "Variants" at bounding box center [551, 439] width 571 height 14
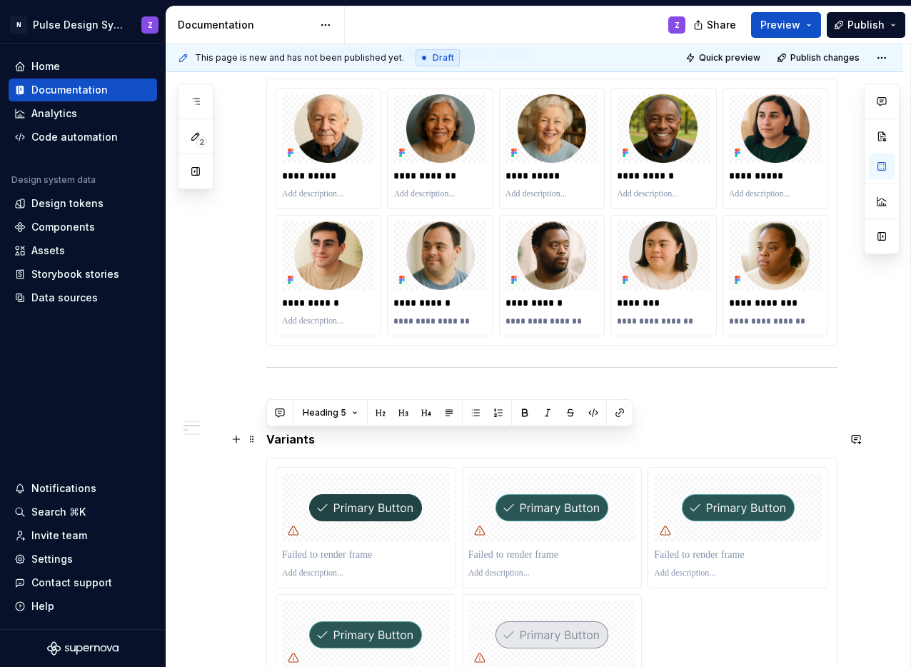
click at [288, 439] on h5 "Variants" at bounding box center [551, 439] width 571 height 14
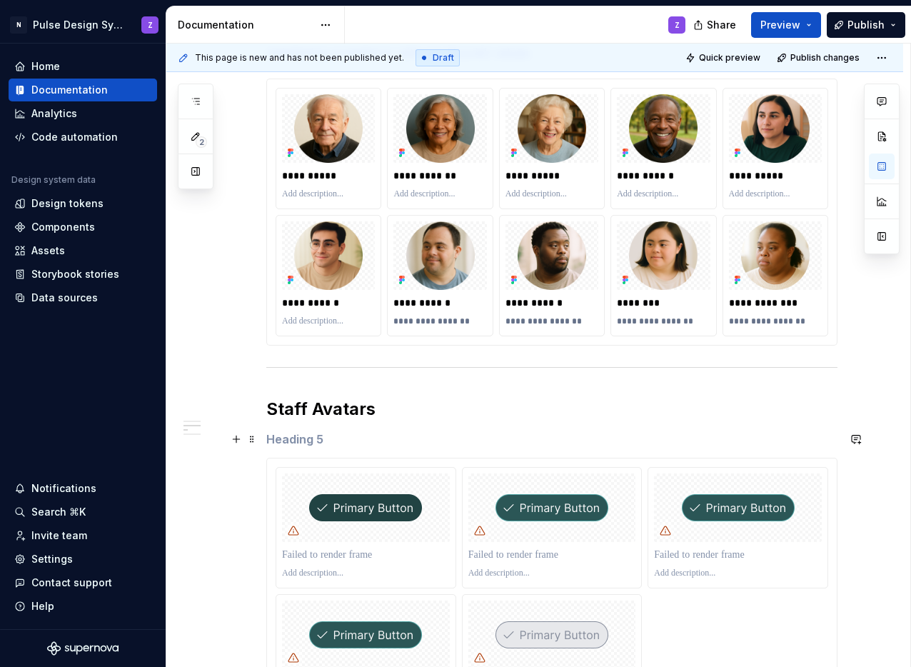
click at [254, 444] on span at bounding box center [251, 439] width 11 height 20
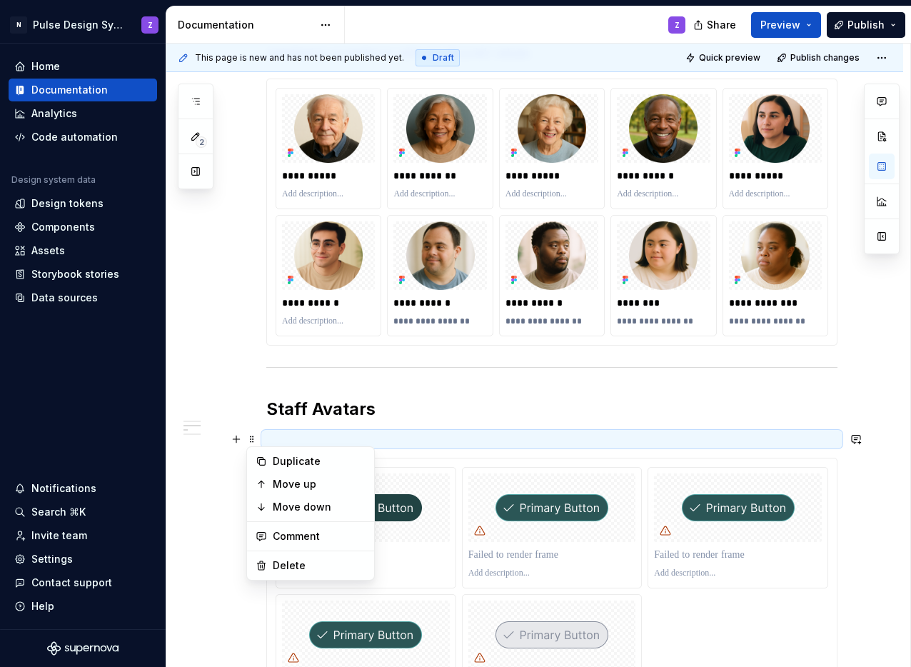
click at [314, 436] on h5 at bounding box center [551, 439] width 571 height 14
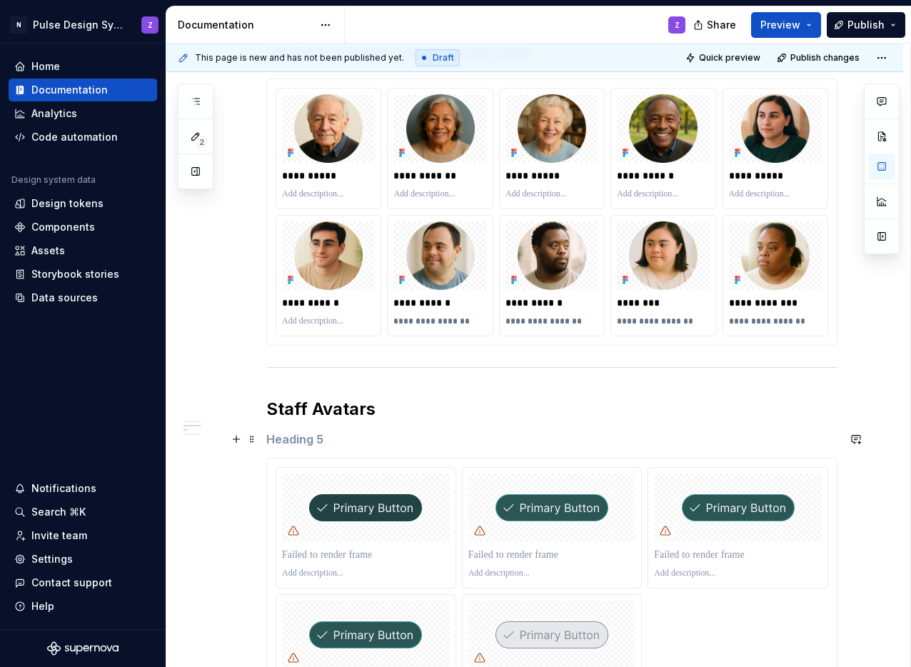
click at [314, 436] on h5 at bounding box center [551, 439] width 571 height 14
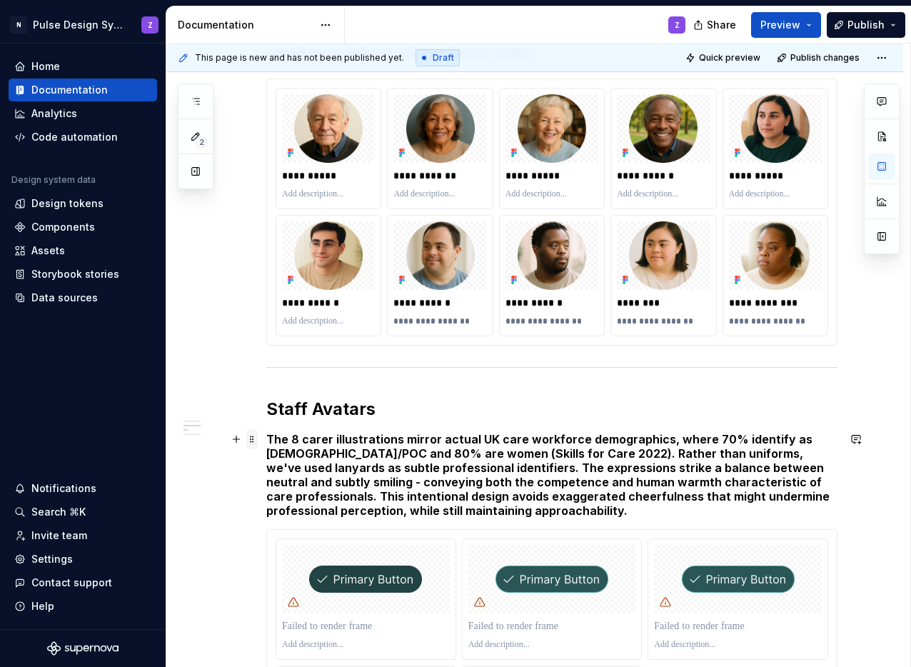
click at [254, 443] on span at bounding box center [251, 439] width 11 height 20
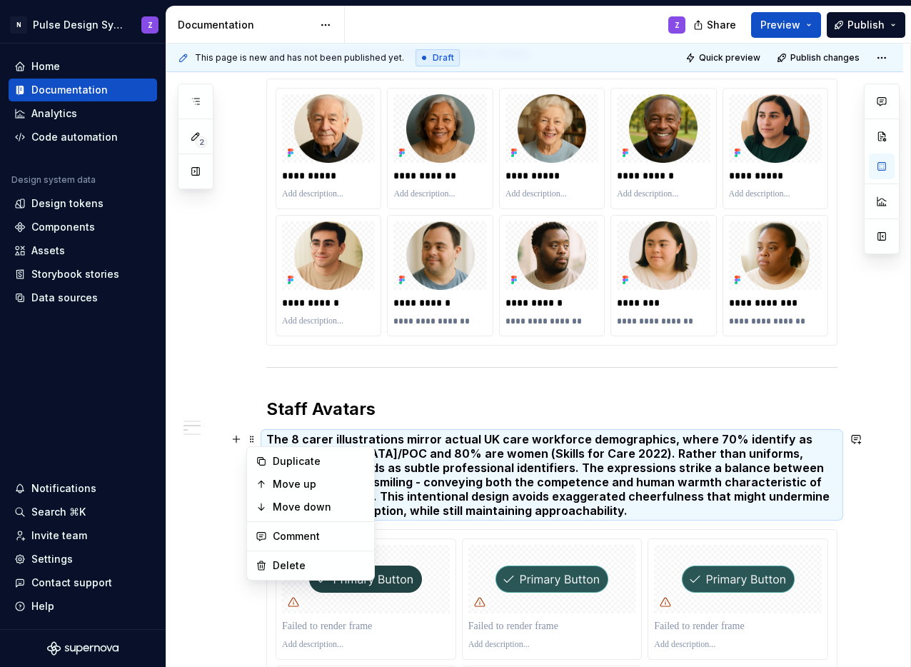
click at [454, 456] on h5 "The 8 carer illustrations mirror actual UK care workforce demographics, where 7…" at bounding box center [551, 475] width 571 height 86
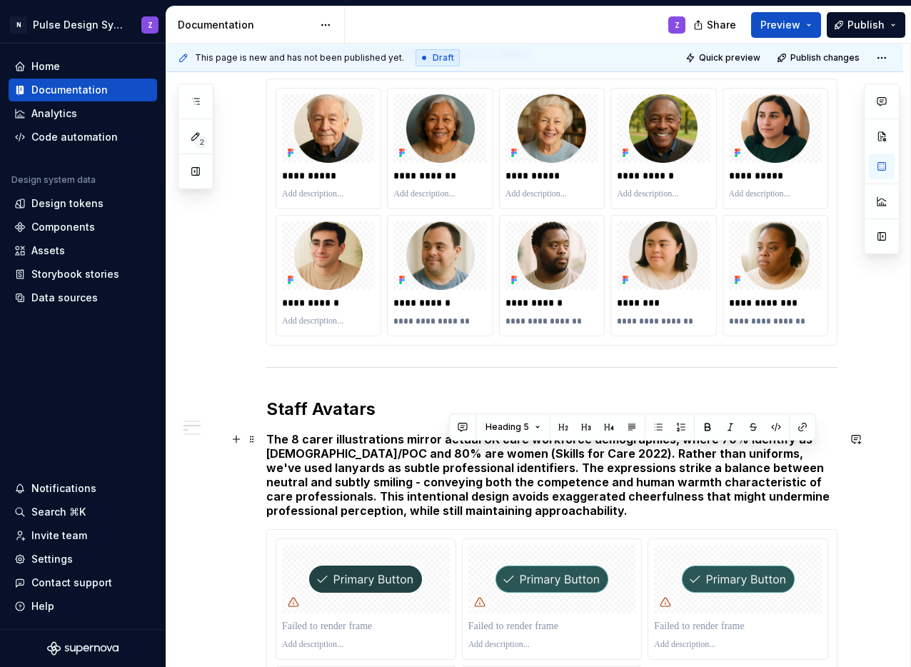
click at [454, 456] on h5 "The 8 carer illustrations mirror actual UK care workforce demographics, where 7…" at bounding box center [551, 475] width 571 height 86
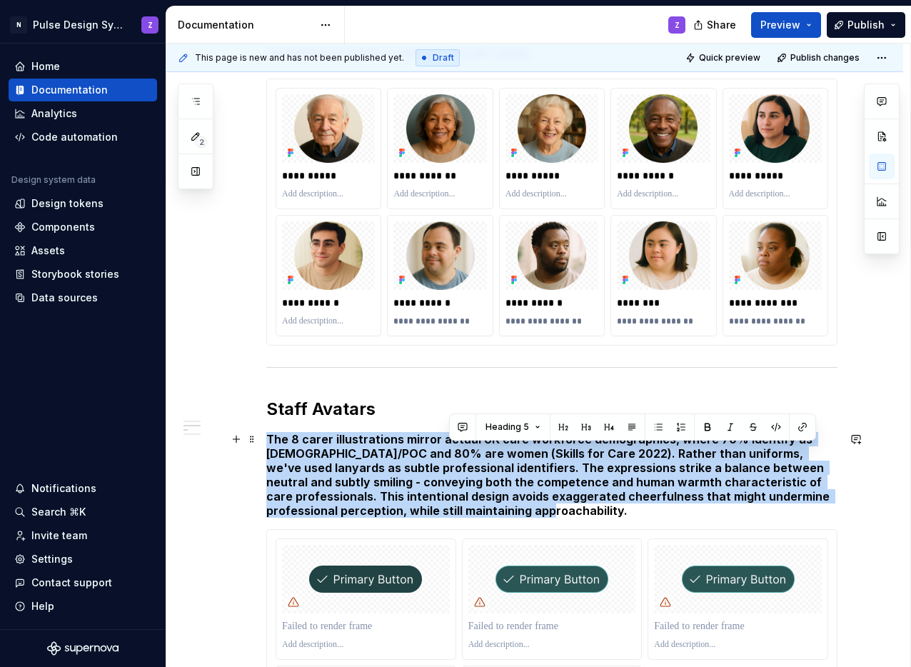
click at [454, 456] on h5 "The 8 carer illustrations mirror actual UK care workforce demographics, where 7…" at bounding box center [551, 475] width 571 height 86
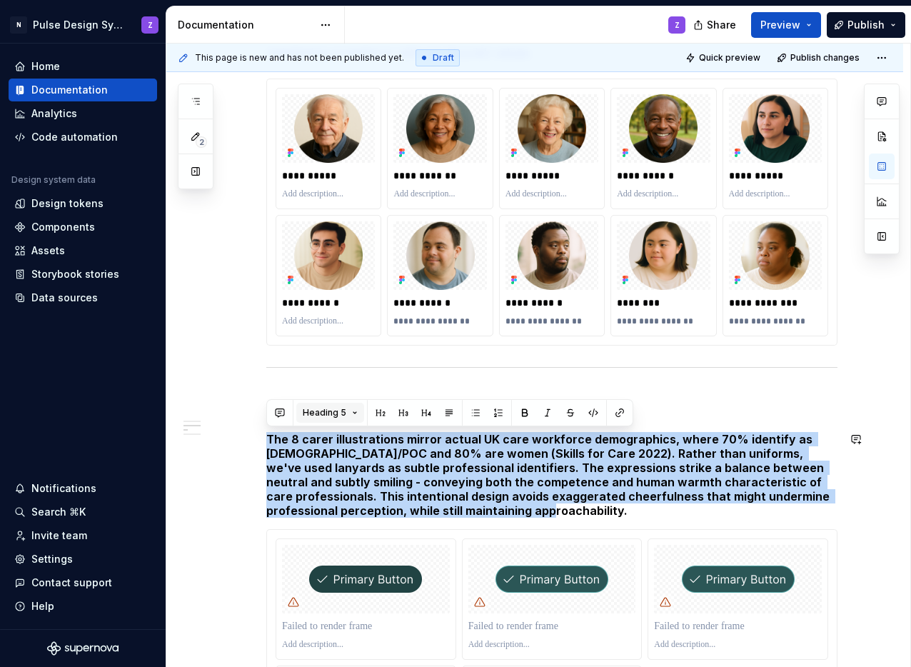
click at [348, 410] on button "Heading 5" at bounding box center [330, 413] width 68 height 20
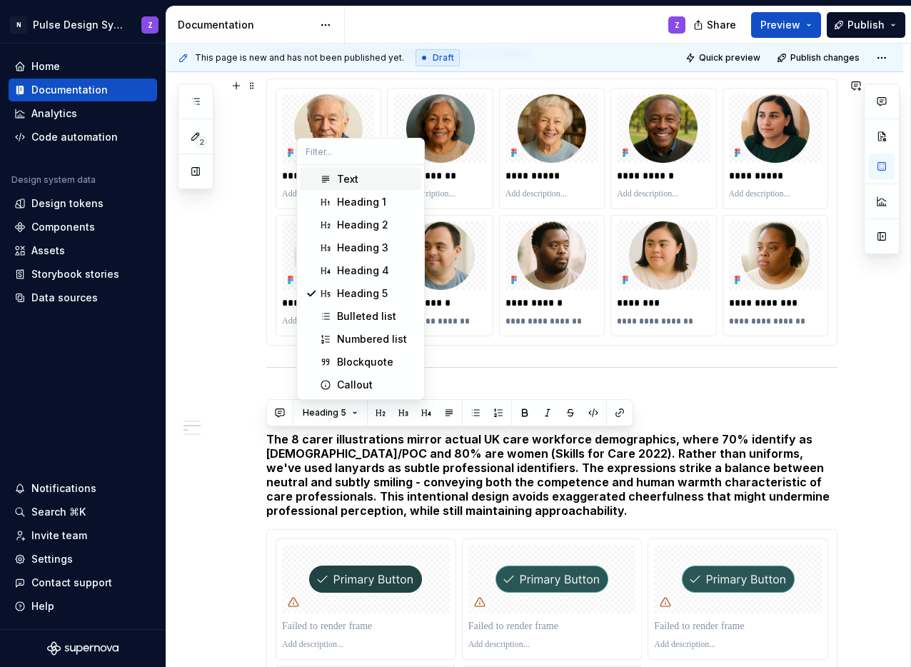
click at [354, 178] on div "Text" at bounding box center [347, 179] width 21 height 14
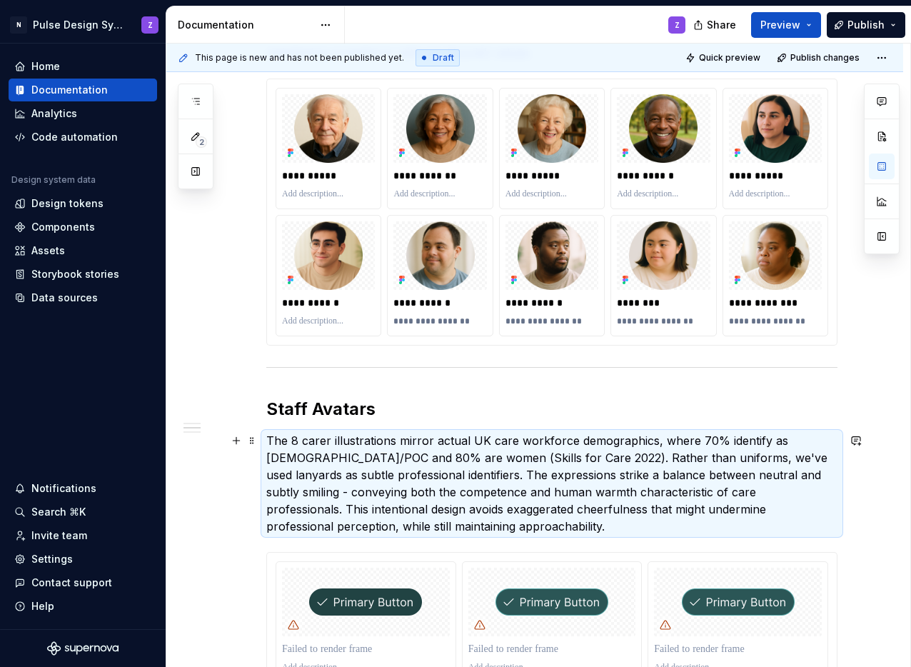
click at [378, 482] on p "The 8 carer illustrations mirror actual UK care workforce demographics, where 7…" at bounding box center [551, 483] width 571 height 103
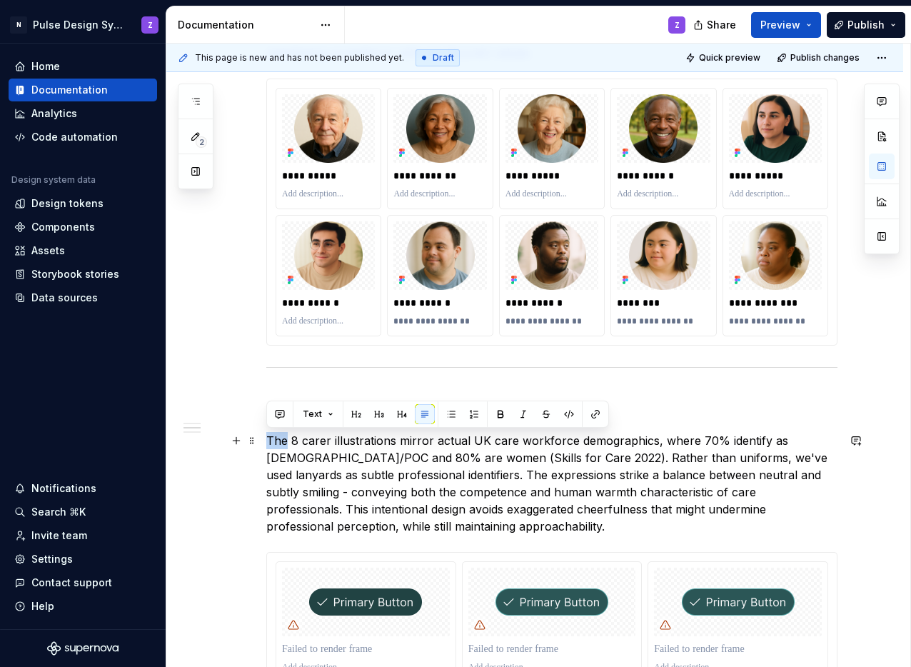
drag, startPoint x: 286, startPoint y: 446, endPoint x: 269, endPoint y: 443, distance: 17.4
click at [269, 443] on p "The 8 carer illustrations mirror actual UK care workforce demographics, where 7…" at bounding box center [551, 483] width 571 height 103
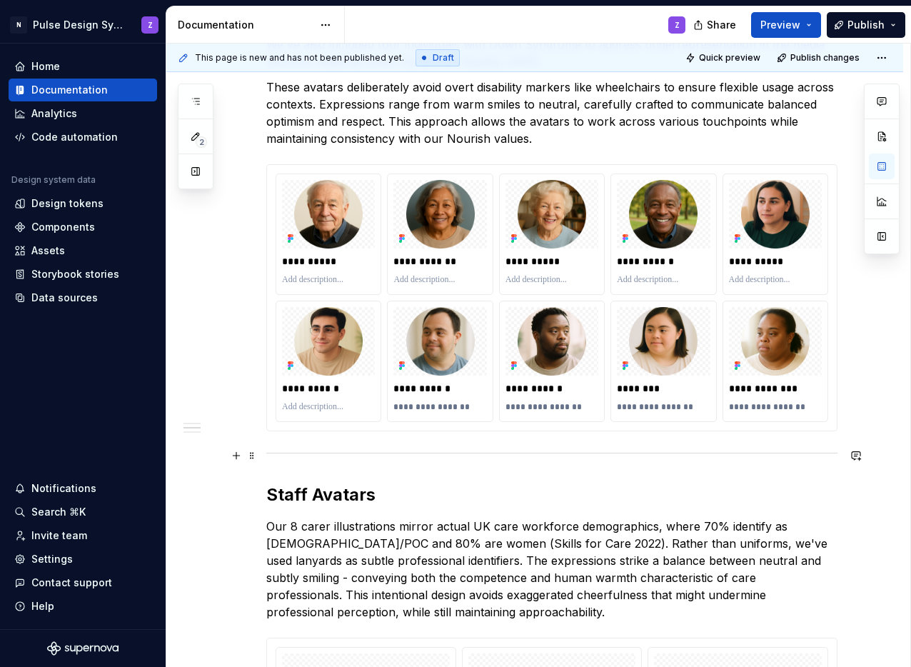
scroll to position [646, 0]
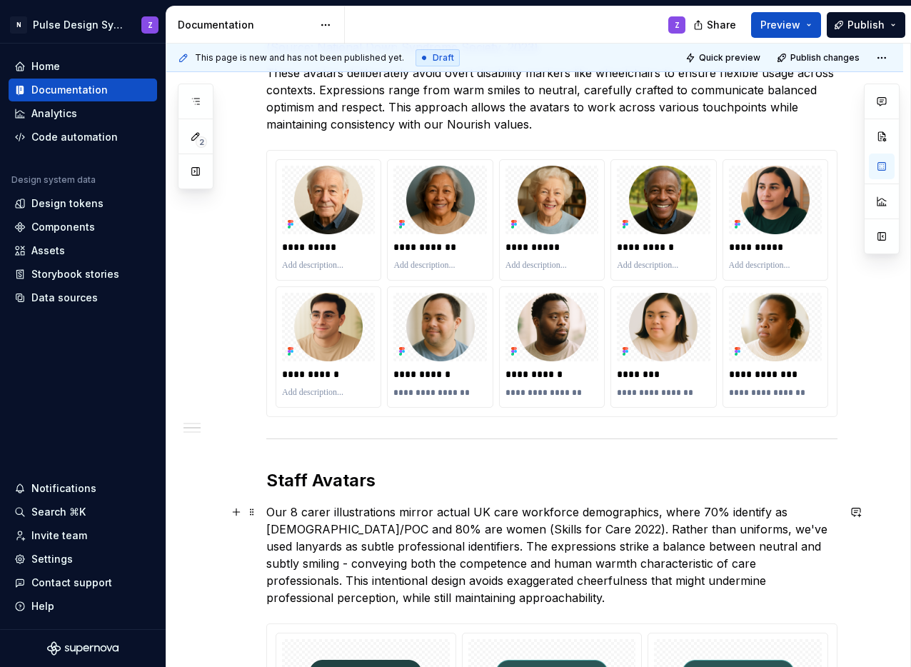
click at [364, 511] on p "Our 8 carer illustrations mirror actual UK care workforce demographics, where 7…" at bounding box center [551, 555] width 571 height 103
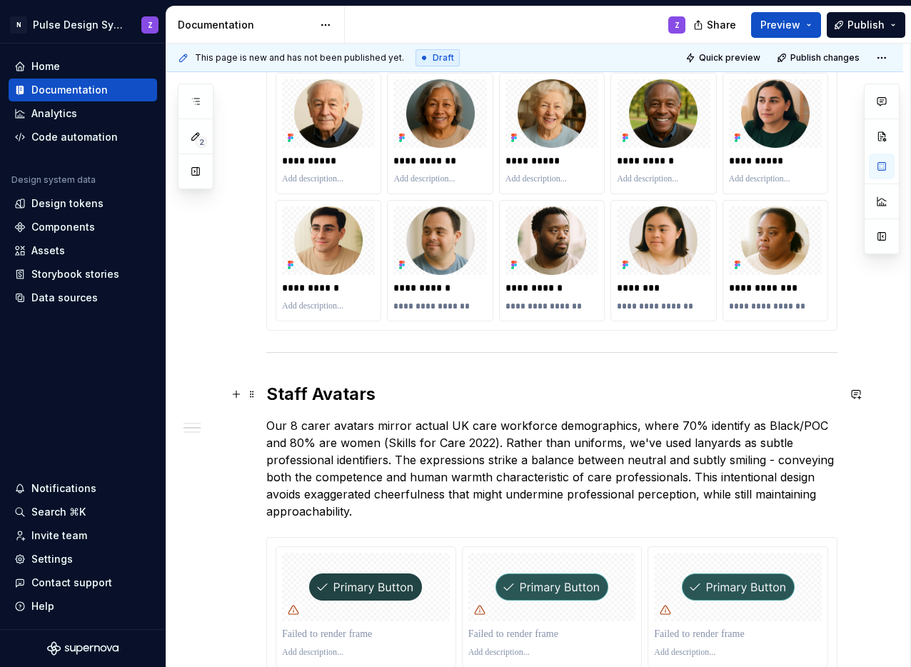
scroll to position [736, 0]
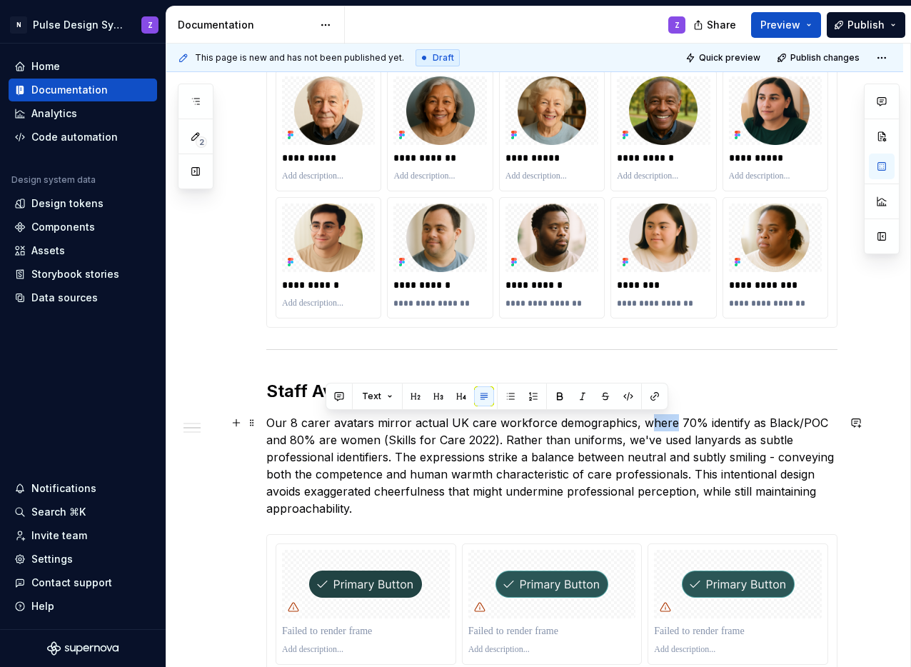
drag, startPoint x: 641, startPoint y: 426, endPoint x: 665, endPoint y: 428, distance: 24.4
click at [665, 428] on p "Our 8 carer avatars mirror actual UK care workforce demographics, where 70% ide…" at bounding box center [551, 465] width 571 height 103
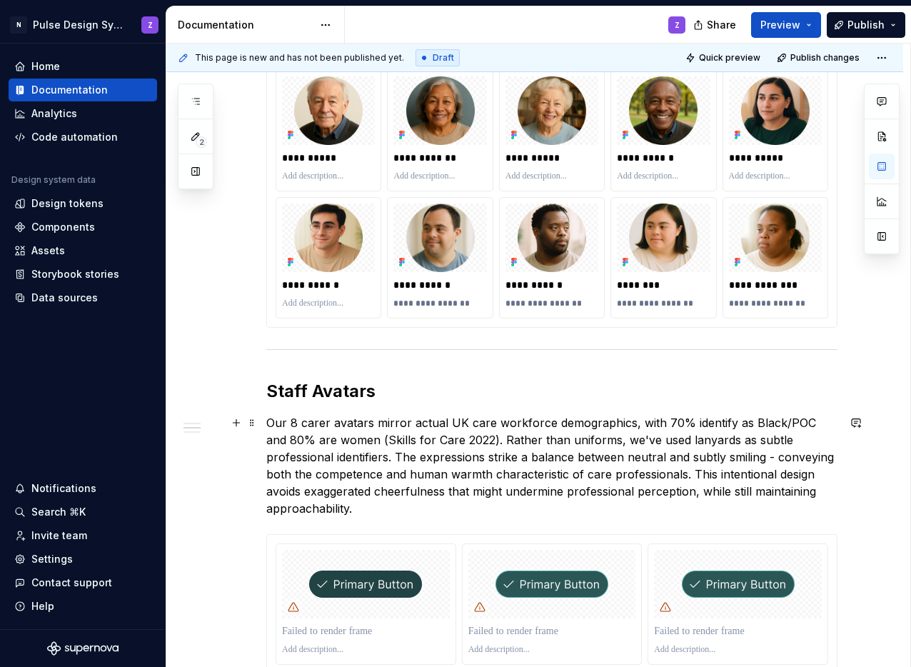
click at [726, 425] on p "Our 8 carer avatars mirror actual UK care workforce demographics, with 70% iden…" at bounding box center [551, 465] width 571 height 103
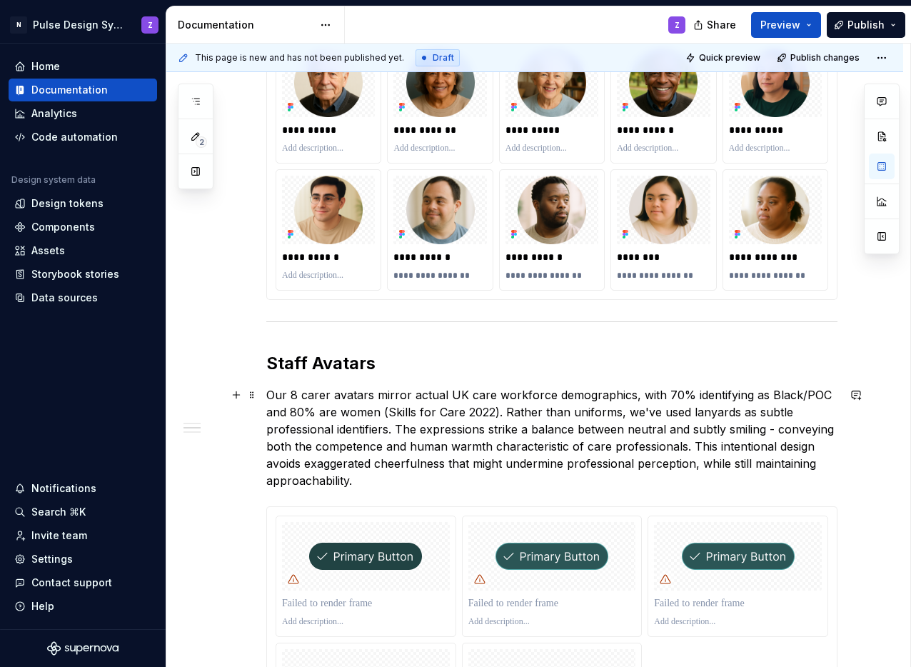
scroll to position [776, 0]
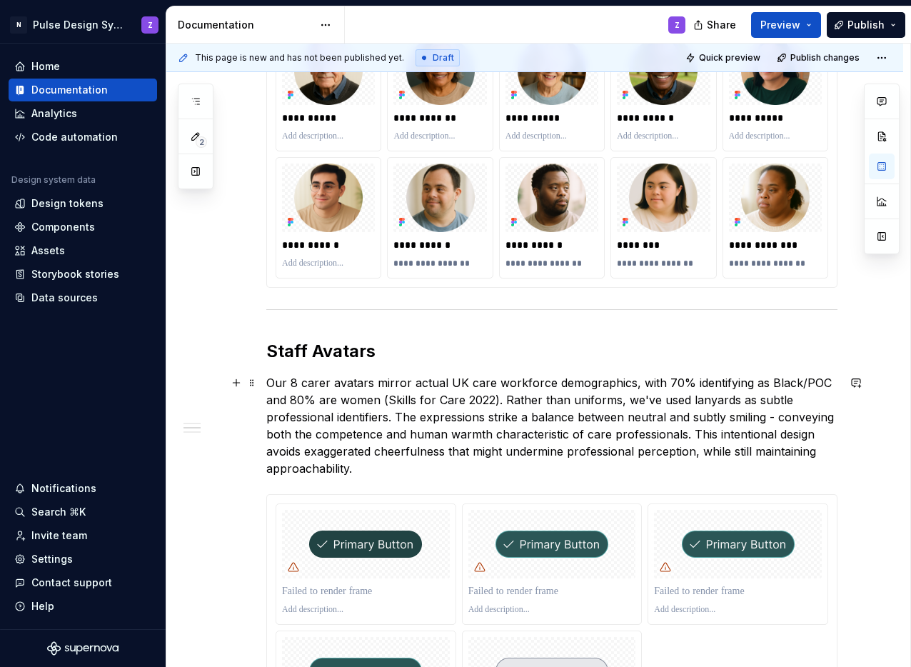
click at [329, 401] on p "Our 8 carer avatars mirror actual UK care workforce demographics, with 70% iden…" at bounding box center [551, 425] width 571 height 103
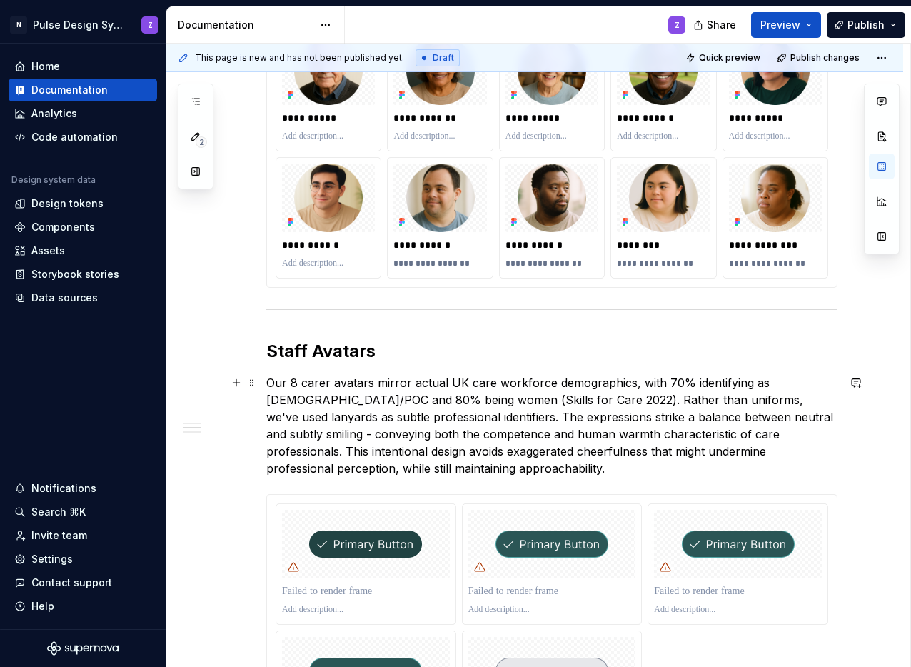
scroll to position [797, 0]
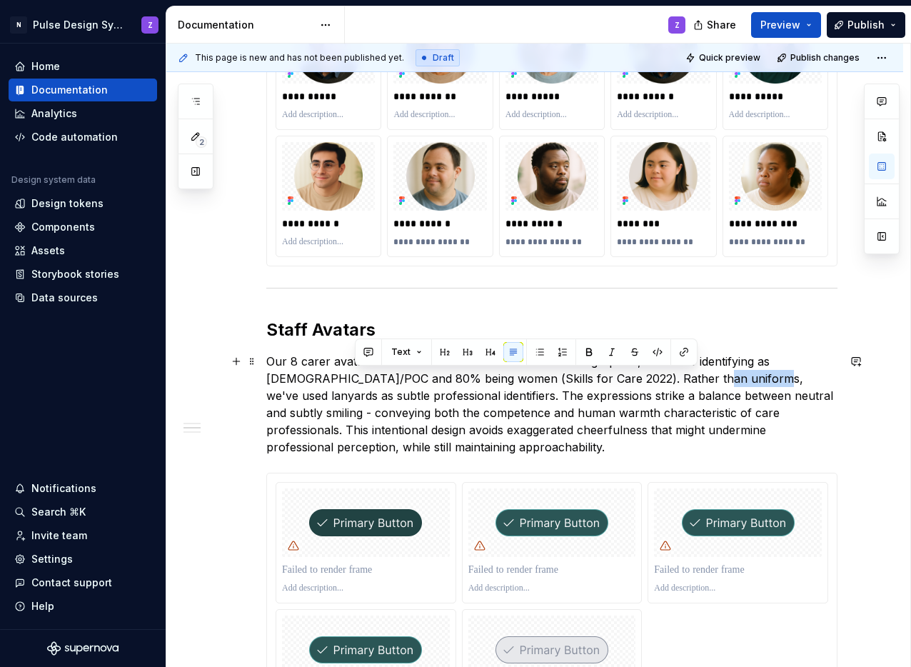
drag, startPoint x: 638, startPoint y: 378, endPoint x: 696, endPoint y: 384, distance: 58.8
click at [696, 384] on p "Our 8 carer avatars mirror actual UK care workforce demographics, with 70% iden…" at bounding box center [551, 404] width 571 height 103
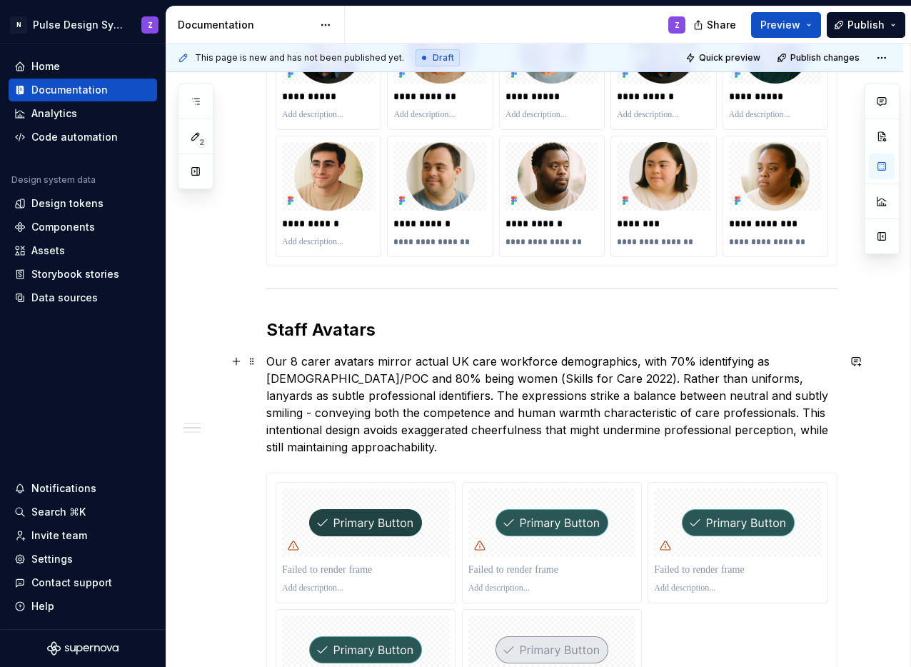
click at [689, 377] on p "Our 8 carer avatars mirror actual UK care workforce demographics, with 70% iden…" at bounding box center [551, 404] width 571 height 103
click at [685, 378] on p "Our 8 carer avatars mirror actual UK care workforce demographics, with 70% iden…" at bounding box center [551, 404] width 571 height 103
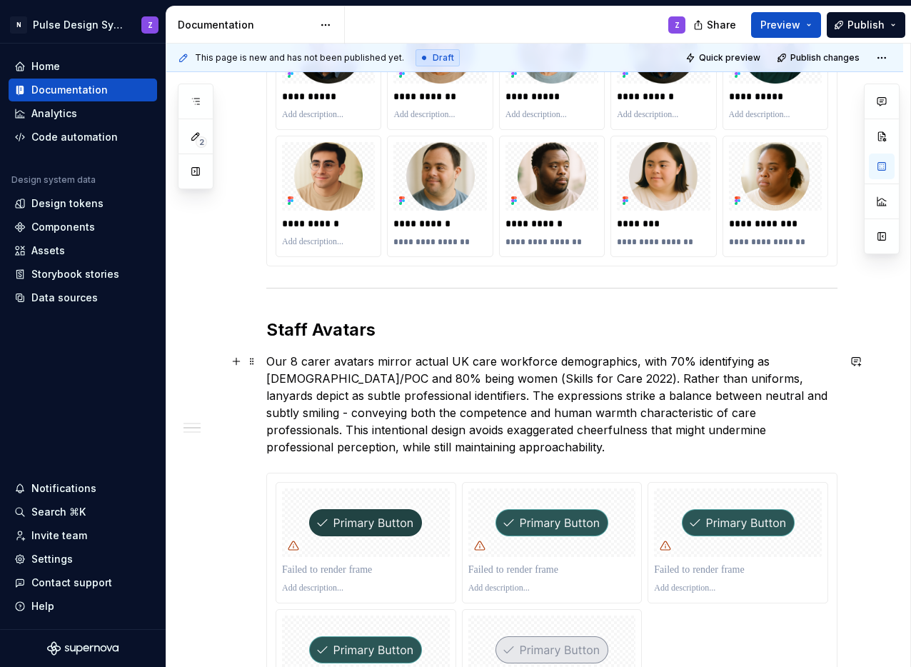
click at [709, 380] on p "Our 8 carer avatars mirror actual UK care workforce demographics, with 70% iden…" at bounding box center [551, 404] width 571 height 103
click at [685, 380] on p "Our 8 carer avatars mirror actual UK care workforce demographics, with 70% iden…" at bounding box center [551, 404] width 571 height 103
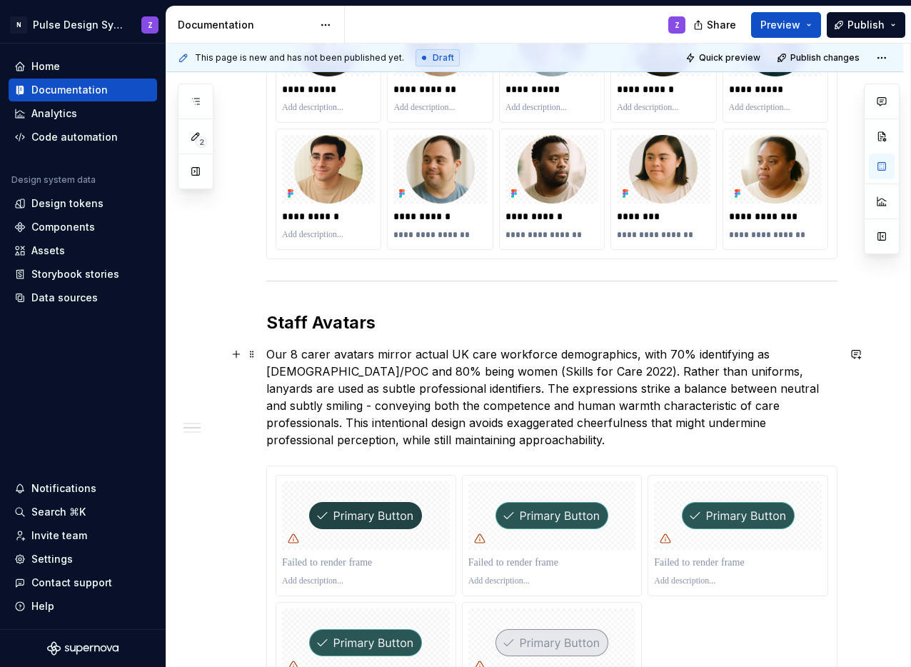
scroll to position [824, 0]
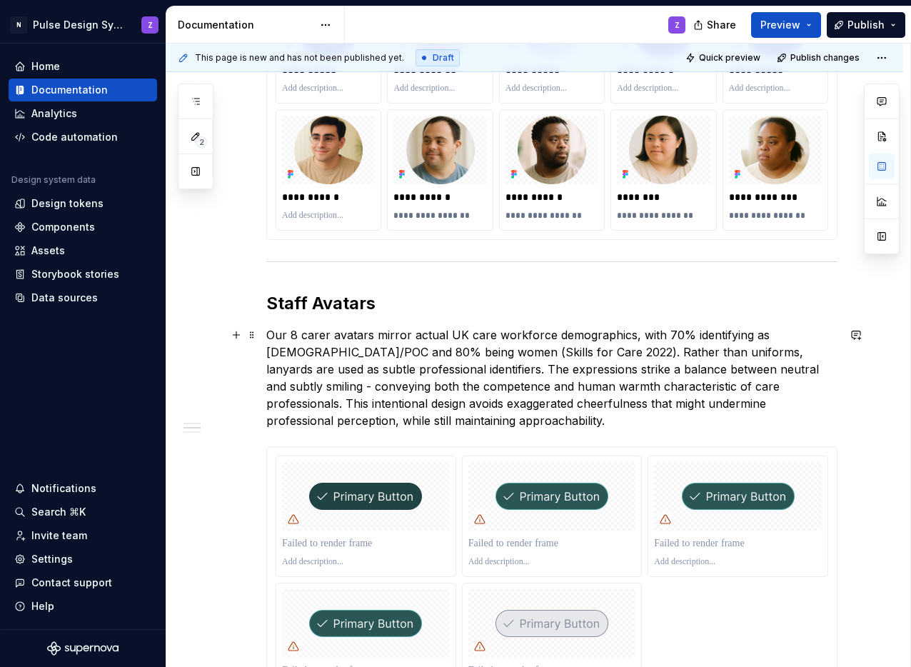
click at [398, 367] on p "Our 8 carer avatars mirror actual UK care workforce demographics, with 70% iden…" at bounding box center [551, 377] width 571 height 103
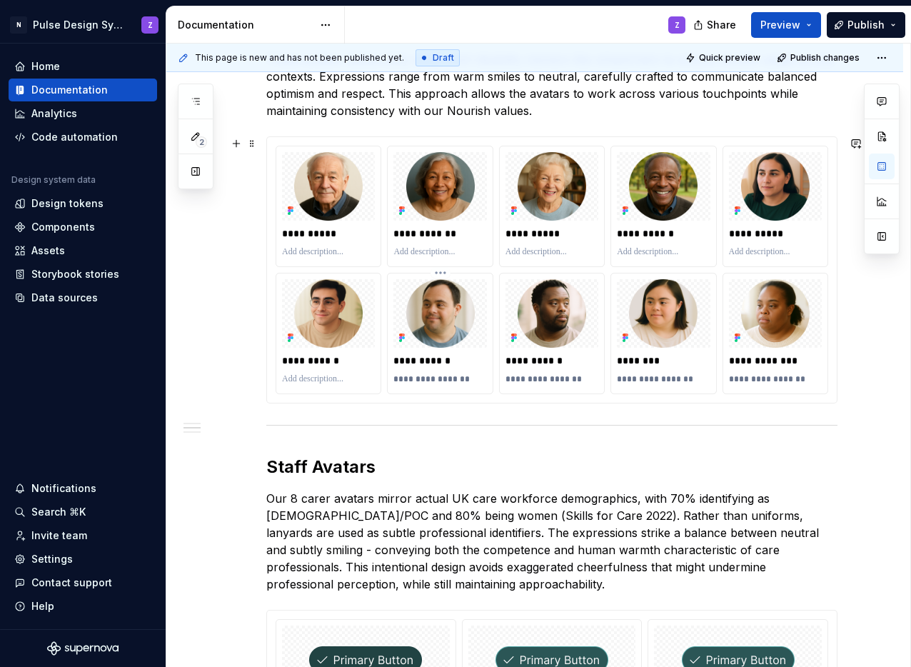
scroll to position [666, 0]
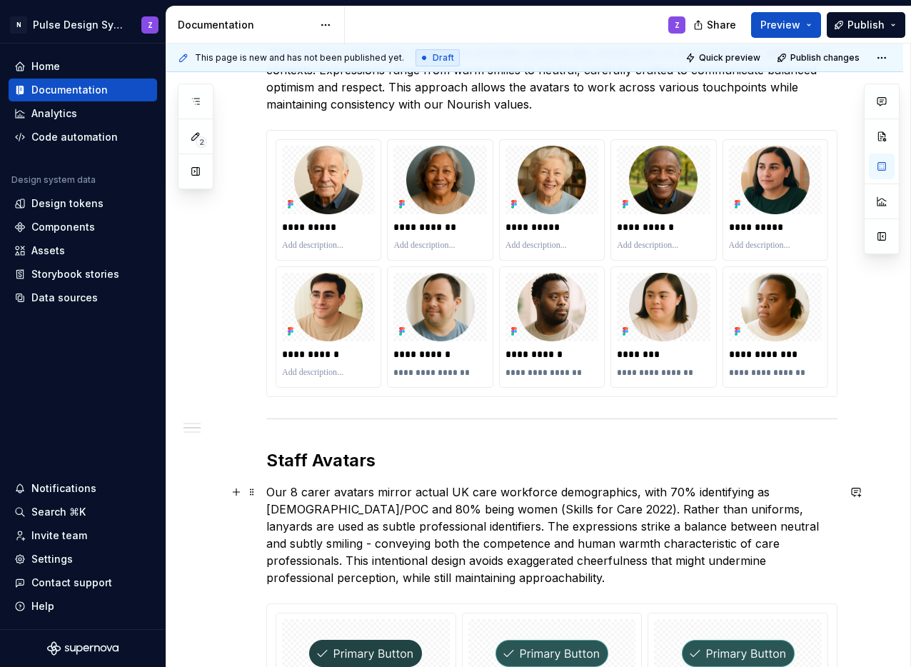
click at [516, 509] on p "Our 8 carer avatars mirror actual UK care workforce demographics, with 70% iden…" at bounding box center [551, 535] width 571 height 103
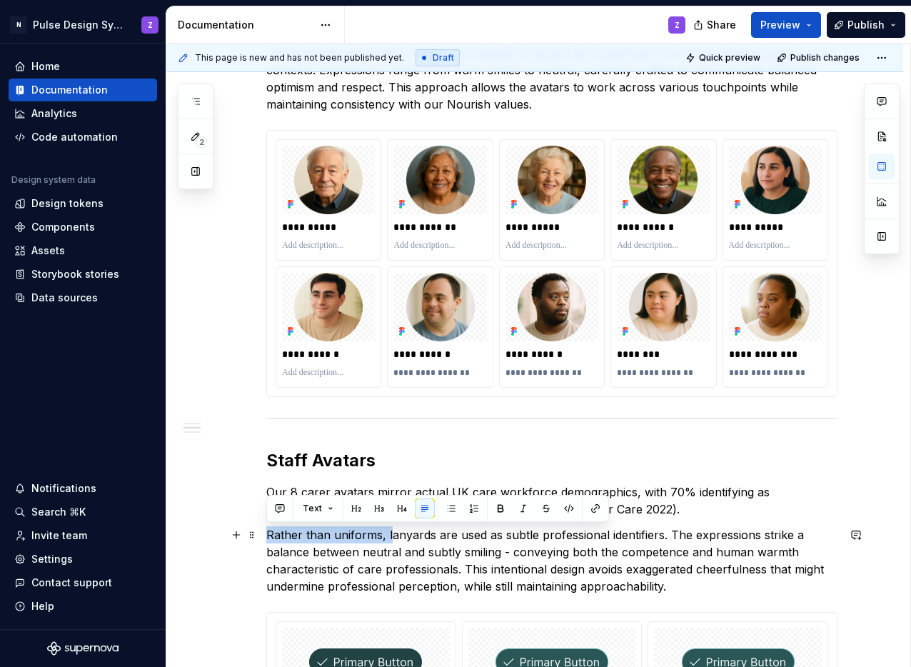
drag, startPoint x: 388, startPoint y: 533, endPoint x: 268, endPoint y: 536, distance: 120.0
click at [268, 536] on p "Rather than uniforms, lanyards are used as subtle professional identifiers. The…" at bounding box center [551, 560] width 571 height 69
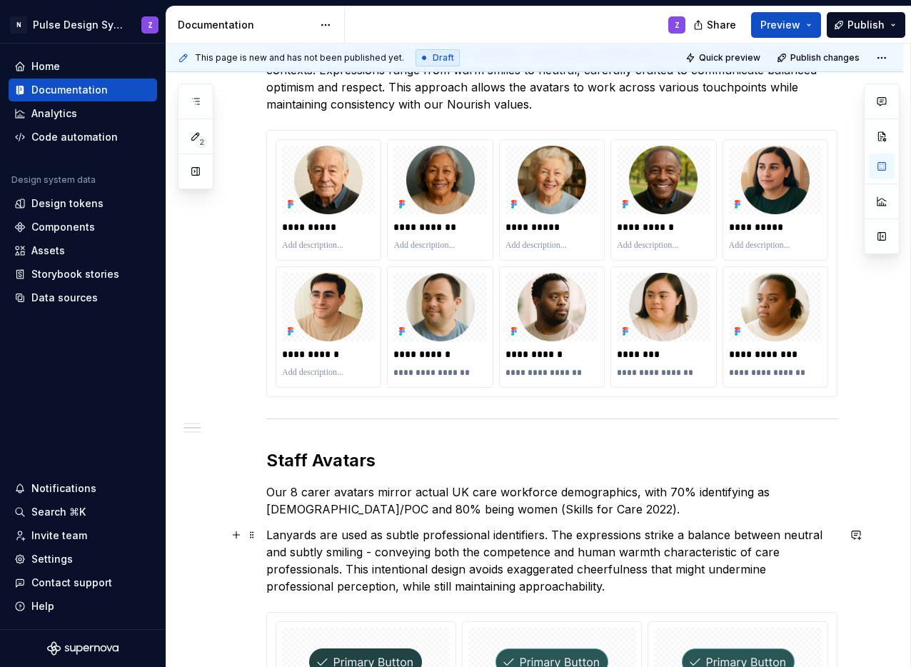
click at [544, 536] on p "Lanyards are used as subtle professional identifiers. The expressions strike a …" at bounding box center [551, 560] width 571 height 69
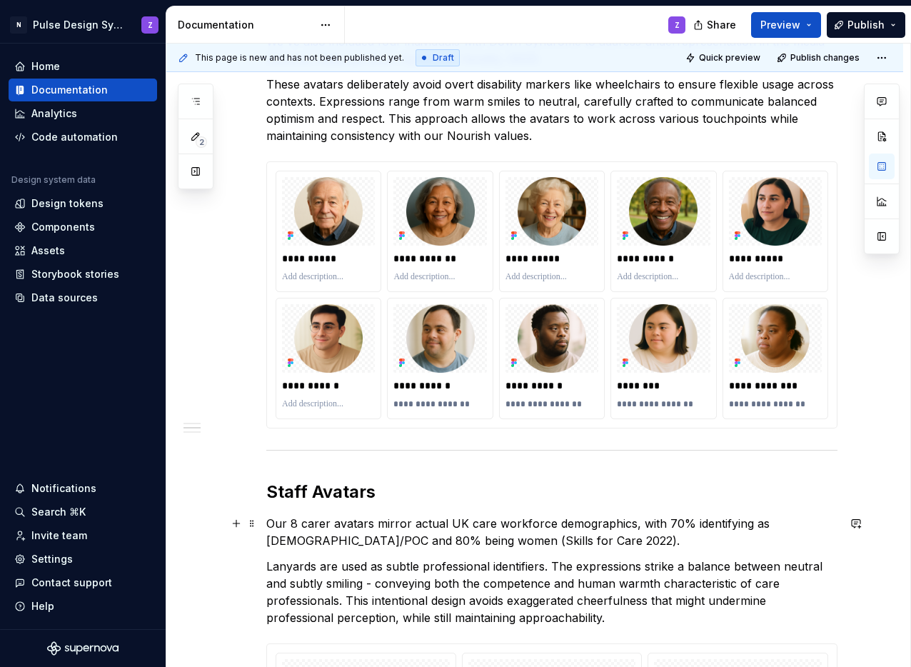
scroll to position [657, 0]
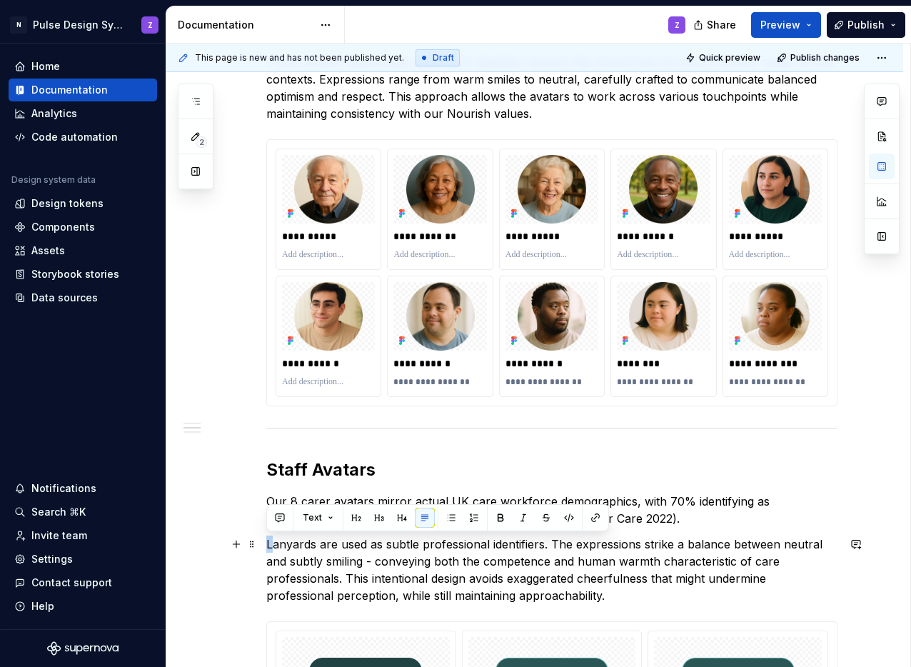
click at [267, 544] on p "Lanyards are used as subtle professional identifiers. The expressions strike a …" at bounding box center [551, 570] width 571 height 69
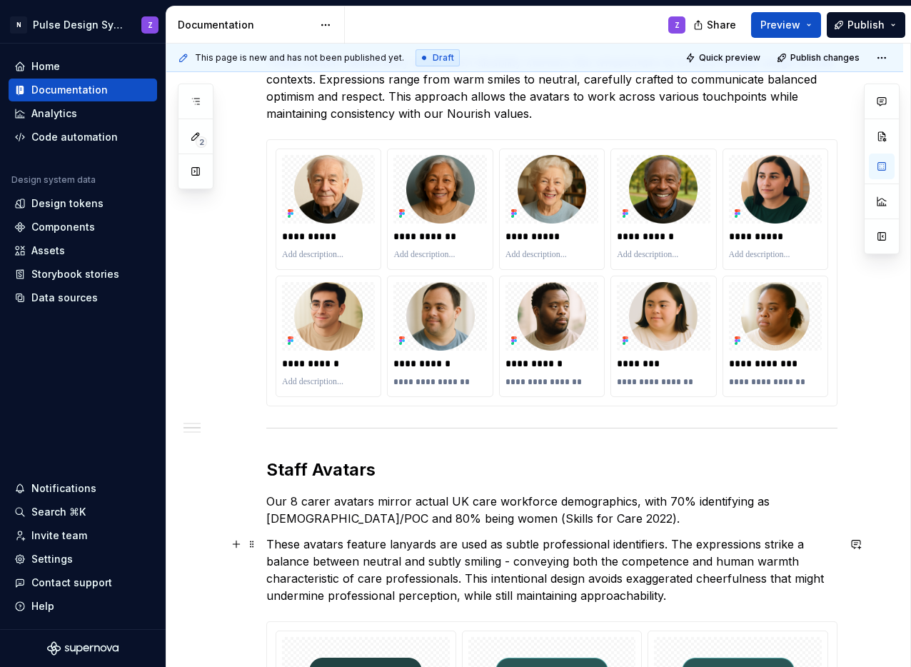
click at [446, 546] on p "These avatars feature lanyards are used as subtle professional identifiers. The…" at bounding box center [551, 570] width 571 height 69
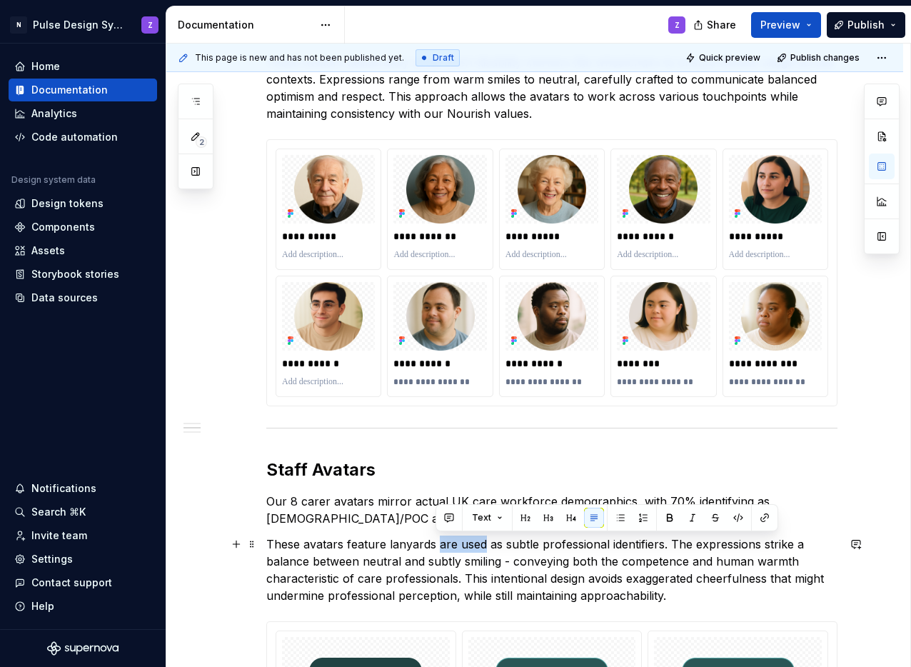
drag, startPoint x: 438, startPoint y: 546, endPoint x: 483, endPoint y: 549, distance: 45.1
click at [484, 549] on p "These avatars feature lanyards are used as subtle professional identifiers. The…" at bounding box center [551, 570] width 571 height 69
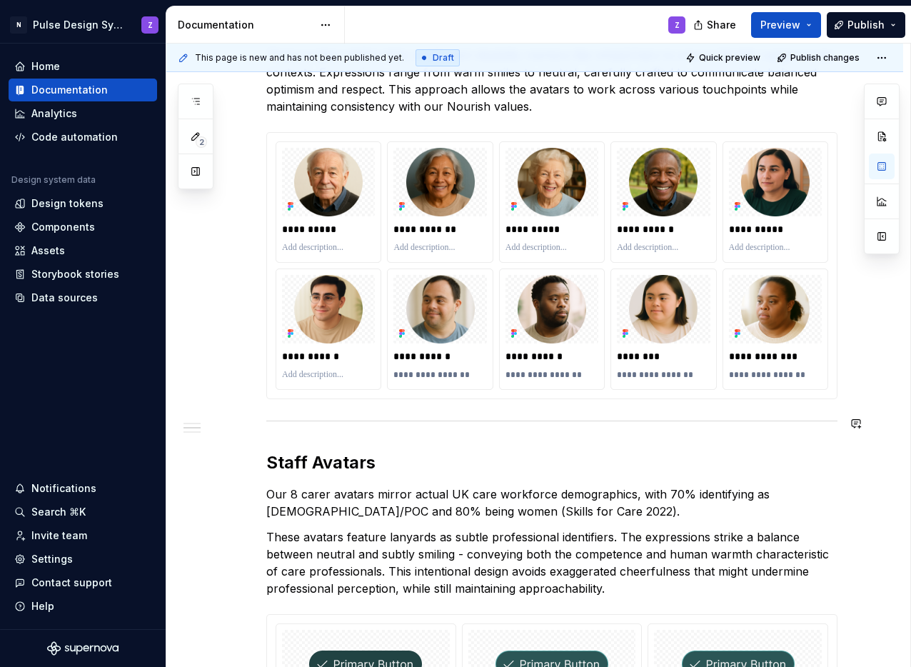
scroll to position [673, 0]
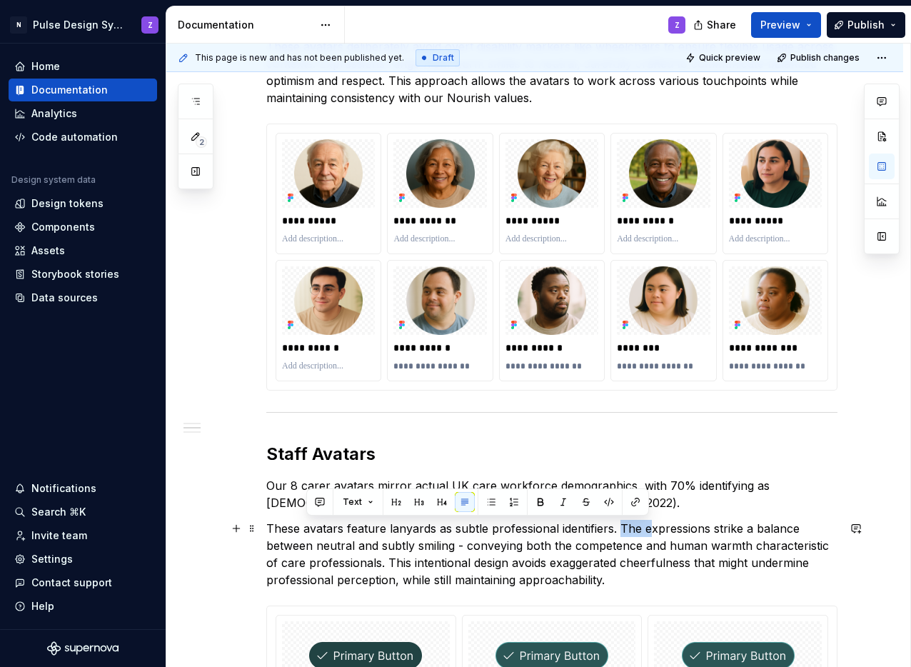
drag, startPoint x: 619, startPoint y: 530, endPoint x: 646, endPoint y: 534, distance: 26.7
click at [646, 534] on p "These avatars feature lanyards as subtle professional identifiers. The expressi…" at bounding box center [551, 554] width 571 height 69
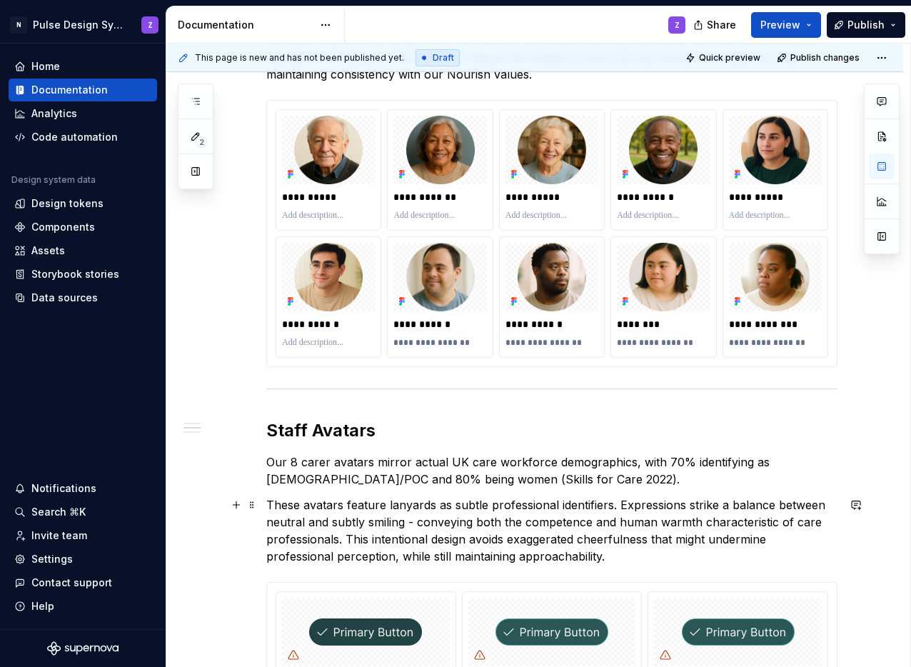
scroll to position [699, 0]
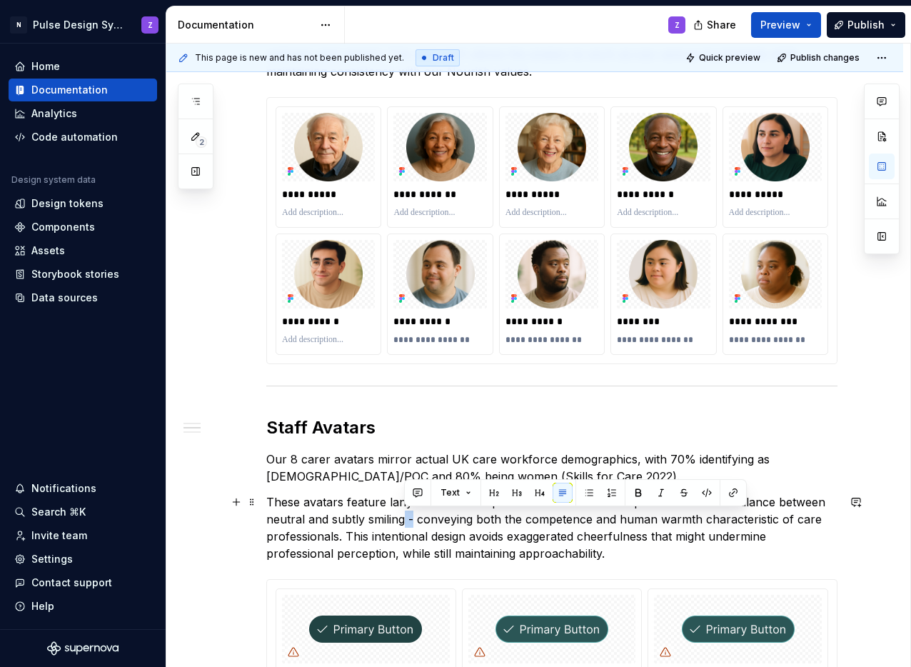
drag, startPoint x: 403, startPoint y: 521, endPoint x: 413, endPoint y: 522, distance: 10.1
click at [413, 522] on p "These avatars feature lanyards as subtle professional identifiers. Expressions …" at bounding box center [551, 528] width 571 height 69
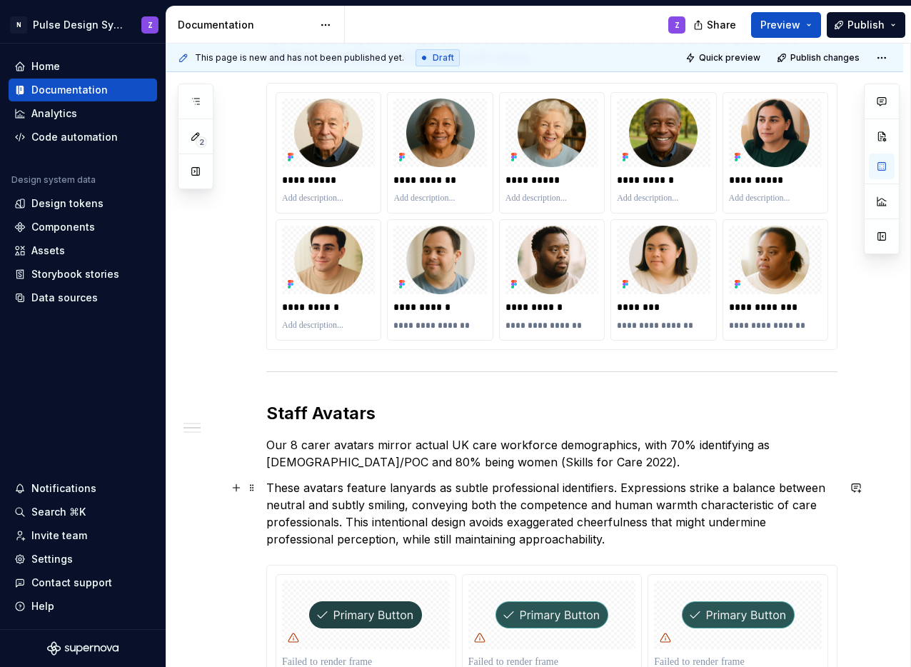
scroll to position [733, 0]
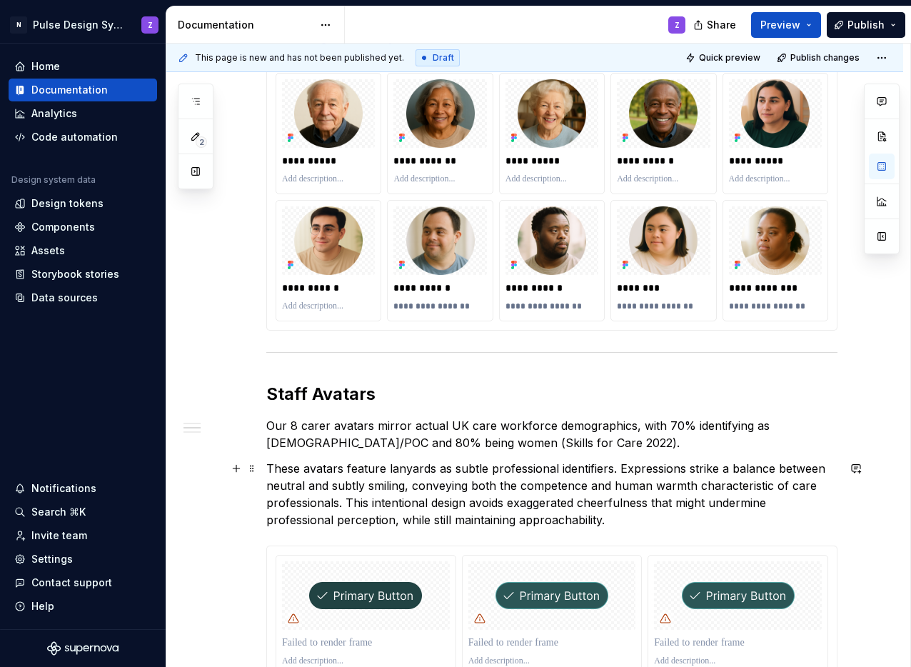
click at [721, 484] on p "These avatars feature lanyards as subtle professional identifiers. Expressions …" at bounding box center [551, 494] width 571 height 69
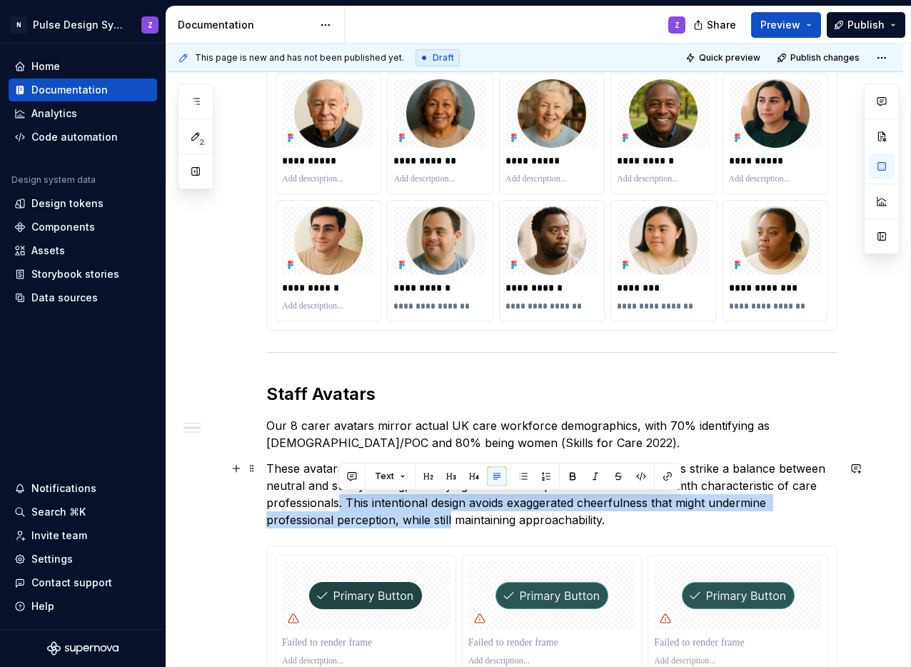
drag, startPoint x: 337, startPoint y: 505, endPoint x: 450, endPoint y: 526, distance: 114.9
click at [450, 526] on p "These avatars feature lanyards as subtle professional identifiers. Expressions …" at bounding box center [551, 494] width 571 height 69
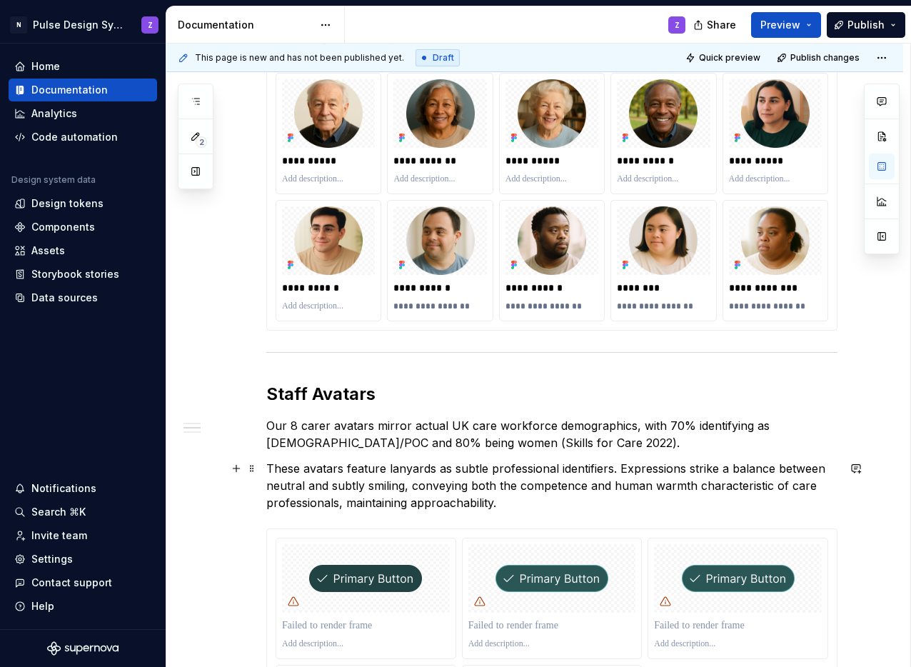
click at [696, 488] on p "These avatars feature lanyards as subtle professional identifiers. Expressions …" at bounding box center [551, 485] width 571 height 51
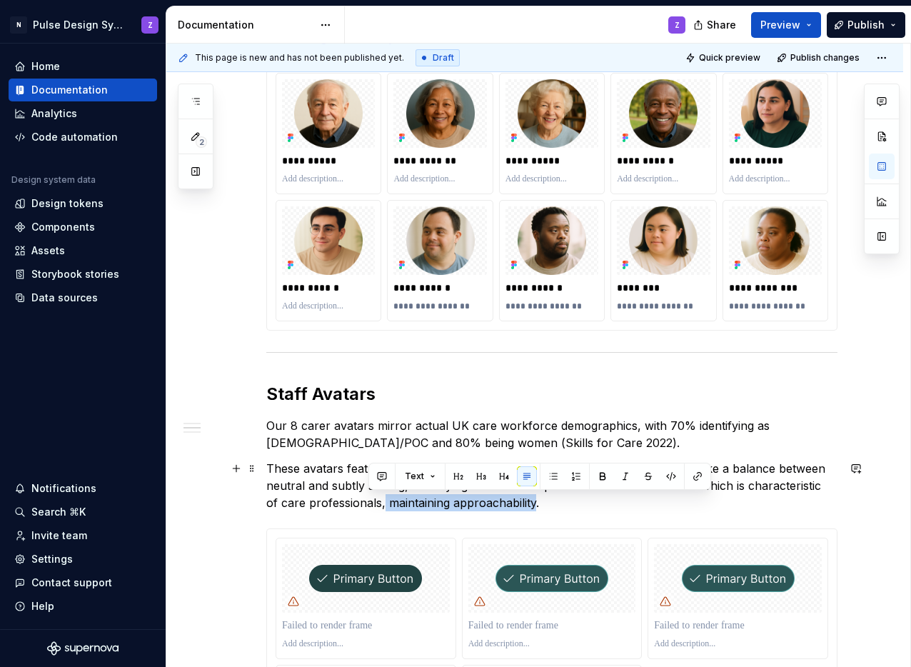
drag, startPoint x: 367, startPoint y: 504, endPoint x: 518, endPoint y: 506, distance: 150.7
click at [518, 506] on p "These avatars feature lanyards as subtle professional identifiers. Expressions …" at bounding box center [551, 485] width 571 height 51
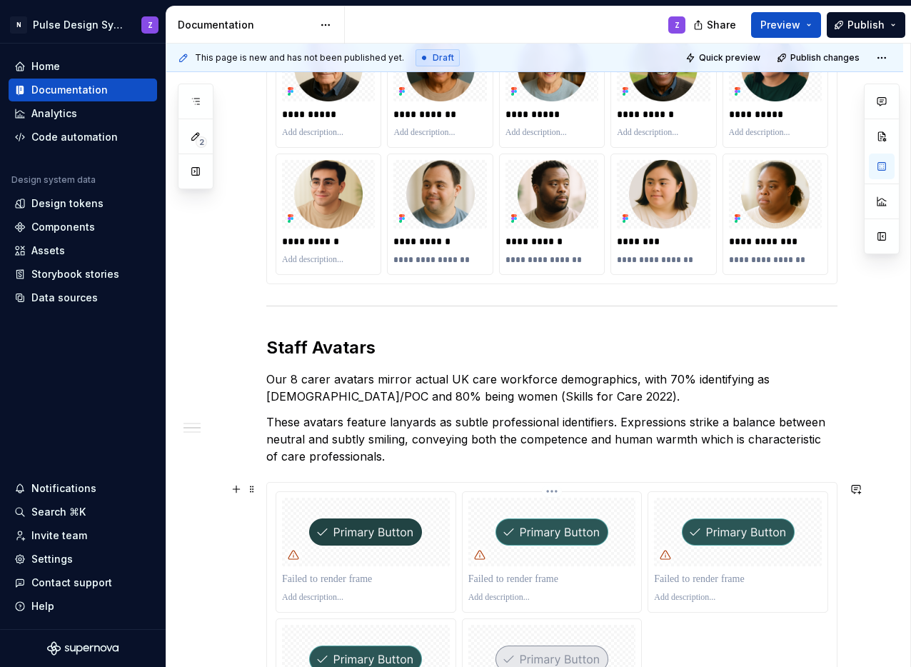
scroll to position [869, 0]
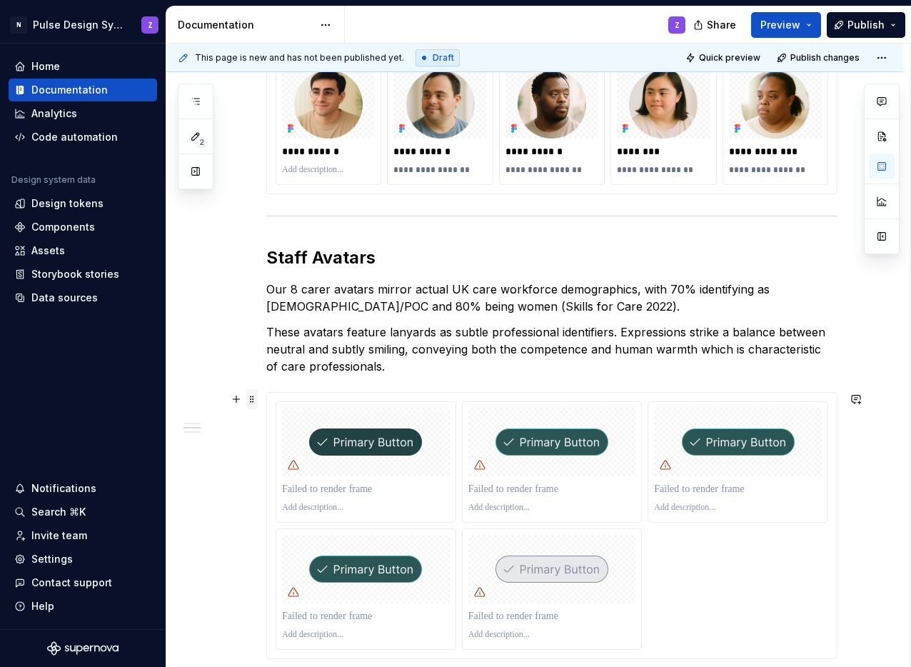
click at [252, 399] on span at bounding box center [251, 399] width 11 height 20
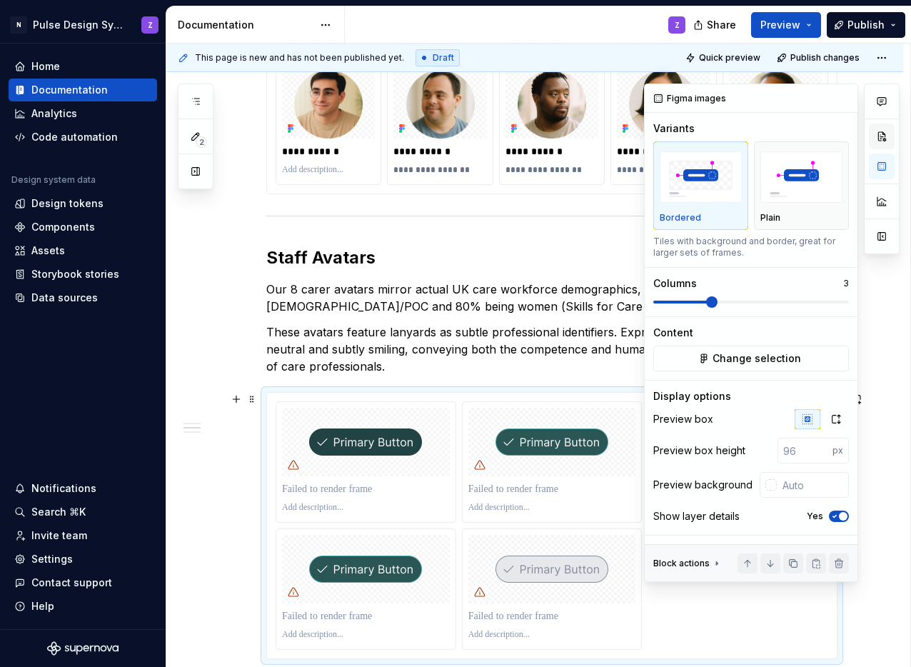
click at [884, 141] on button "button" at bounding box center [882, 137] width 26 height 26
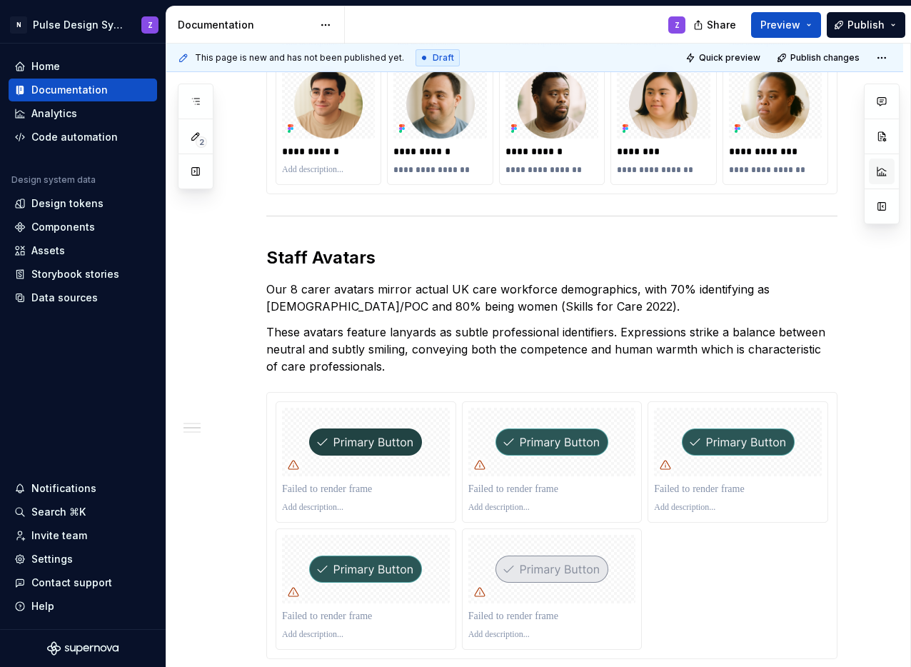
click at [886, 176] on button "button" at bounding box center [882, 172] width 26 height 26
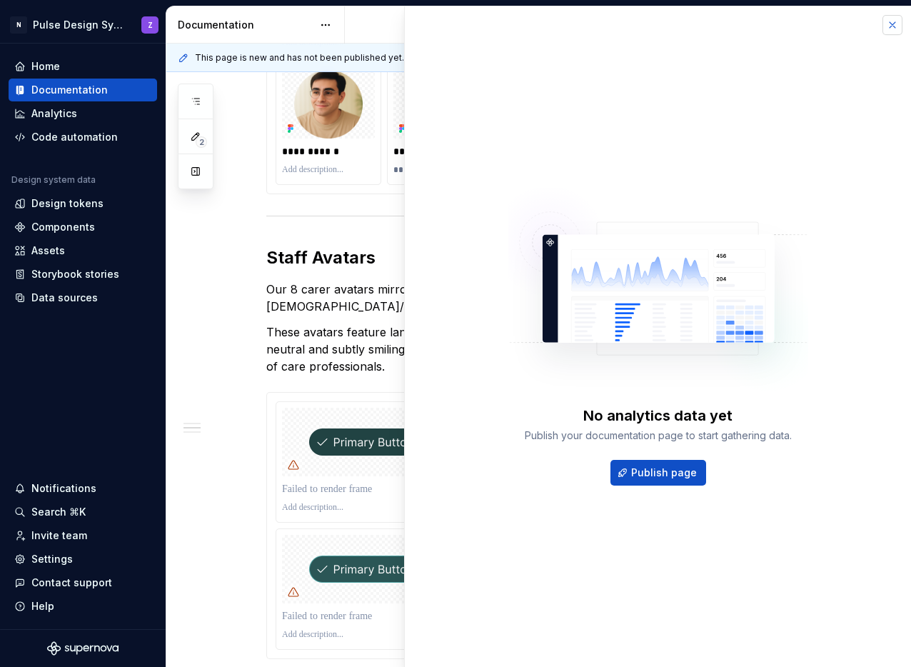
click at [898, 24] on button "button" at bounding box center [893, 25] width 20 height 20
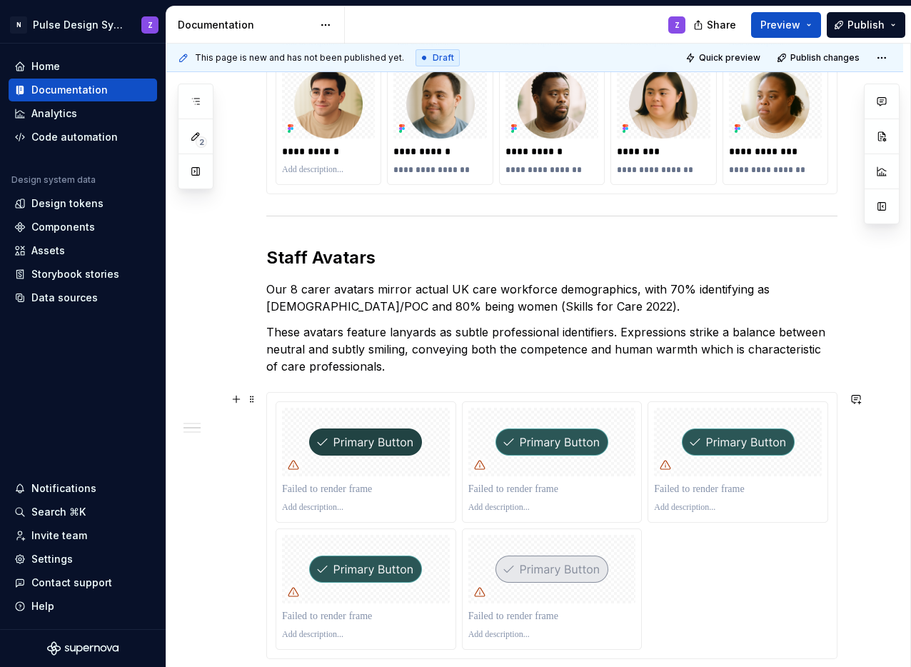
click at [319, 395] on div at bounding box center [552, 526] width 570 height 266
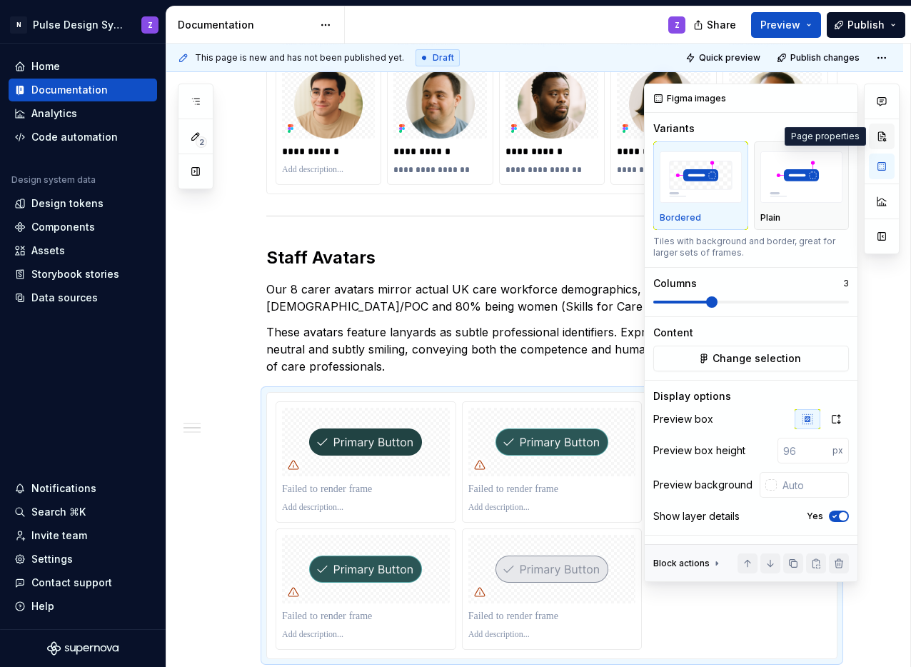
click at [878, 131] on button "button" at bounding box center [882, 137] width 26 height 26
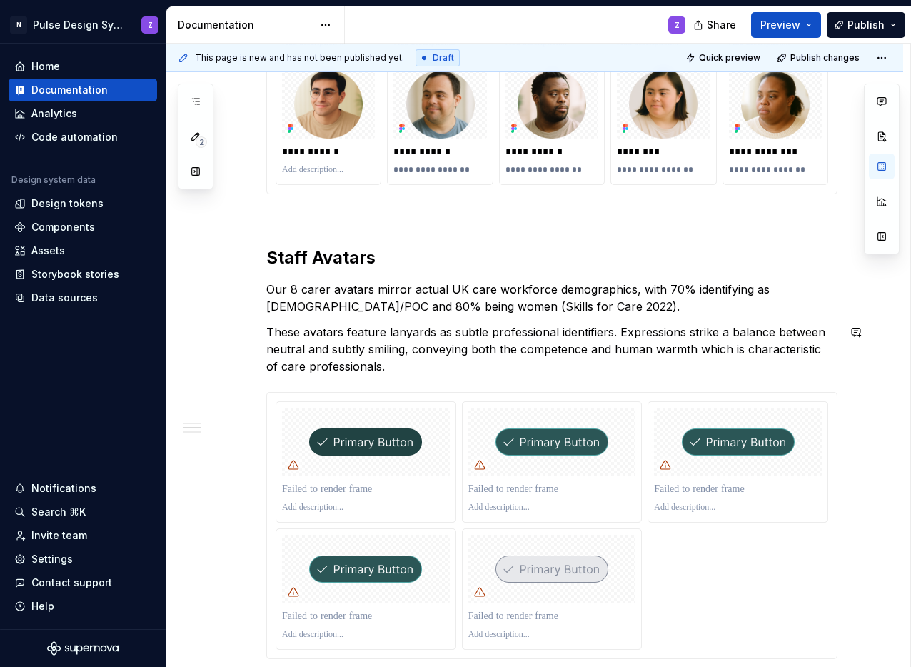
click at [455, 384] on div "**********" at bounding box center [551, 248] width 571 height 1679
click at [402, 420] on div at bounding box center [366, 442] width 168 height 69
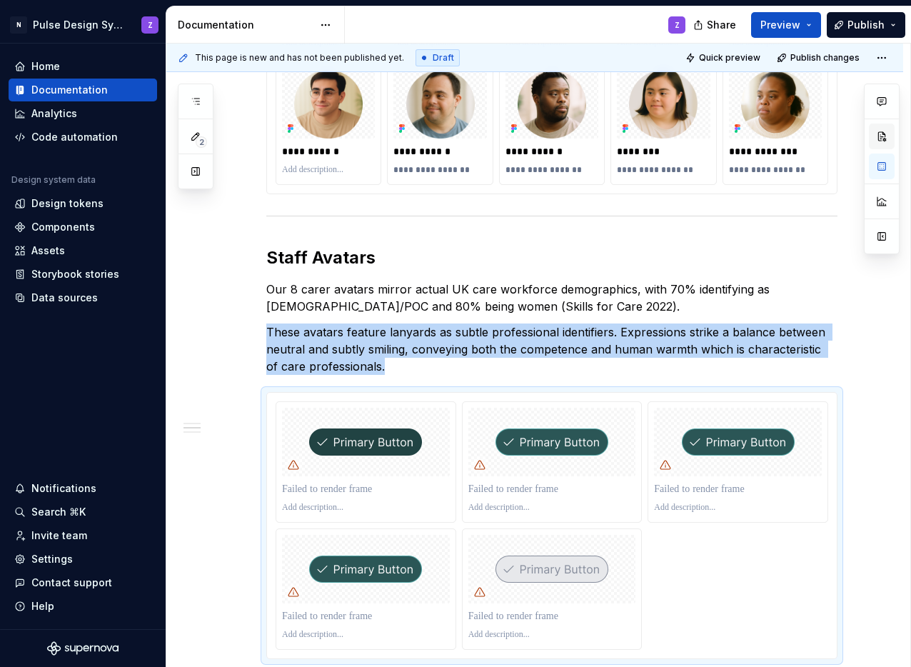
type textarea "*"
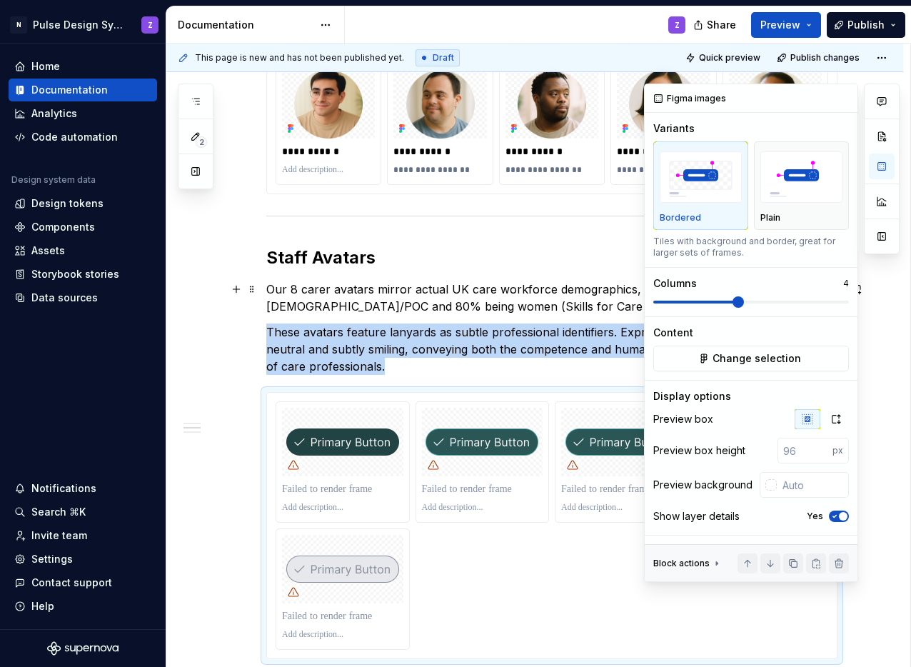
click at [744, 303] on span at bounding box center [738, 301] width 11 height 11
click at [748, 366] on button "Change selection" at bounding box center [752, 359] width 196 height 26
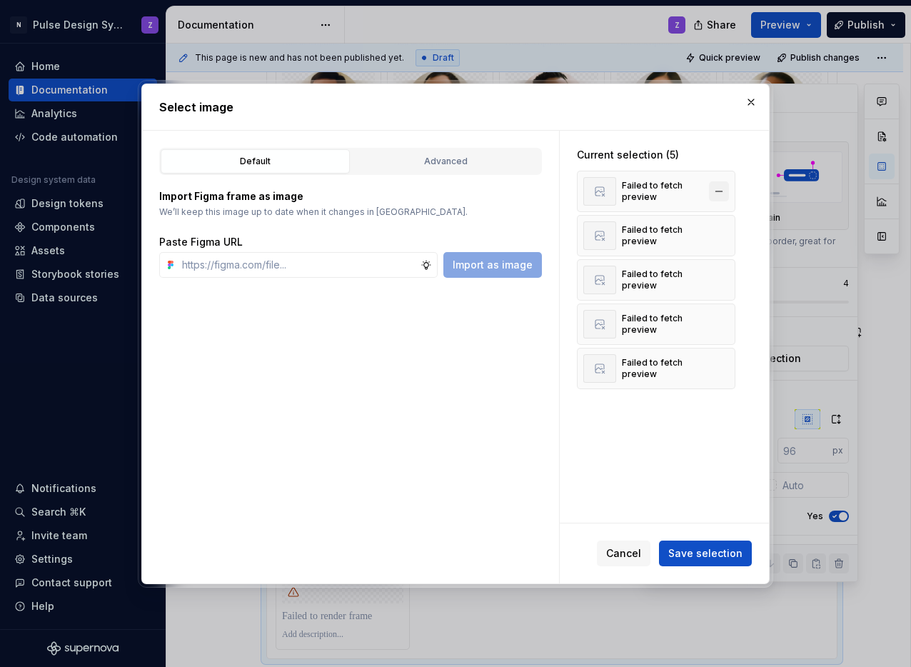
click at [718, 197] on button "button" at bounding box center [719, 191] width 20 height 20
click at [718, 226] on button "button" at bounding box center [719, 236] width 20 height 20
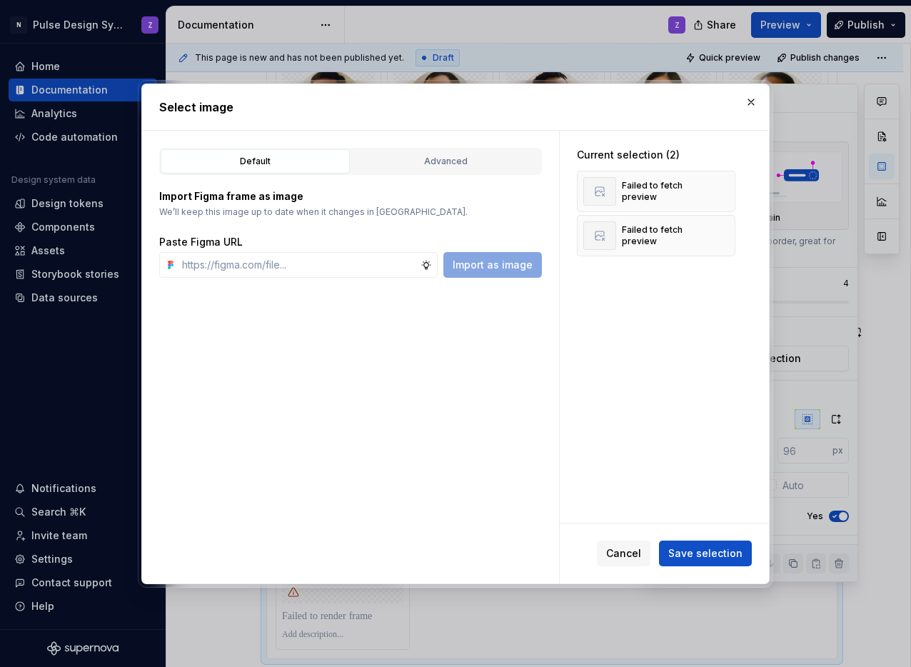
click at [718, 197] on button "button" at bounding box center [719, 191] width 20 height 20
click at [718, 226] on button "button" at bounding box center [719, 236] width 20 height 20
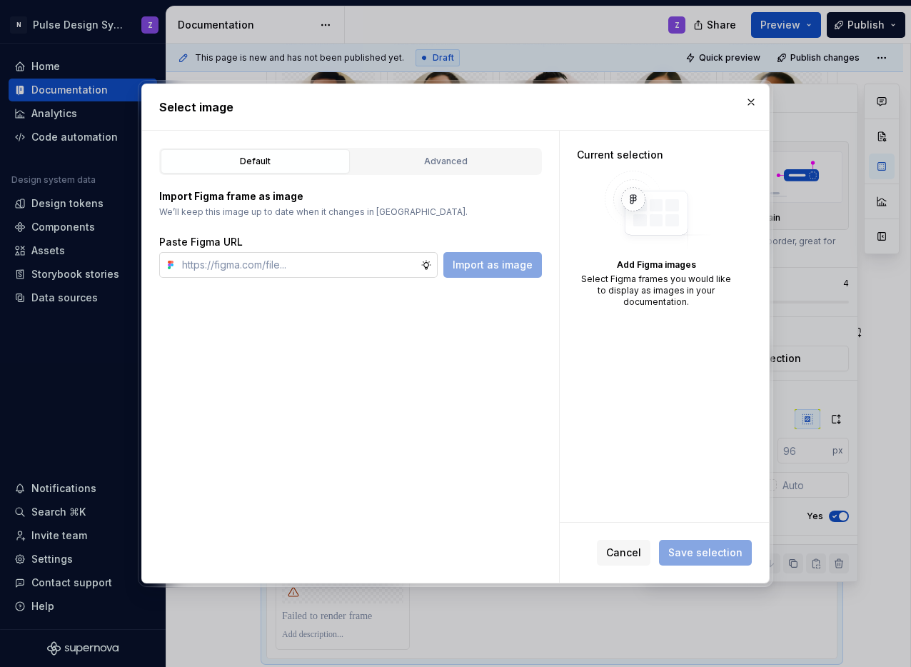
click at [279, 269] on input "text" at bounding box center [298, 265] width 244 height 26
paste input "https://www.figma.com/design/4aH6RUyKkttaRIkqfhMH0P/Pulse-Components?node-id=15…"
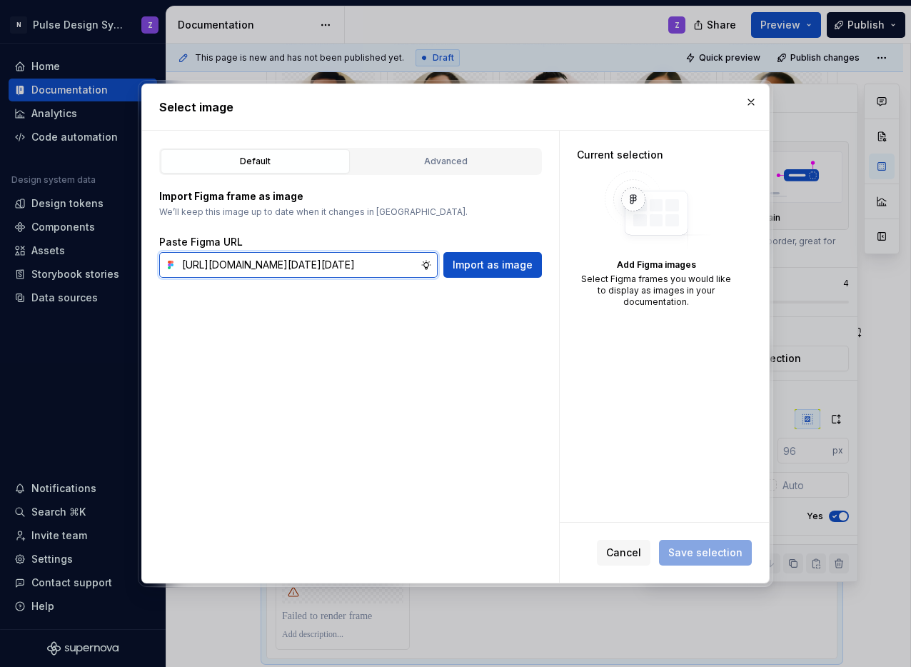
scroll to position [0, 365]
type input "https://www.figma.com/design/4aH6RUyKkttaRIkqfhMH0P/Pulse-Components?node-id=15…"
click at [480, 272] on button "Import as image" at bounding box center [493, 265] width 99 height 26
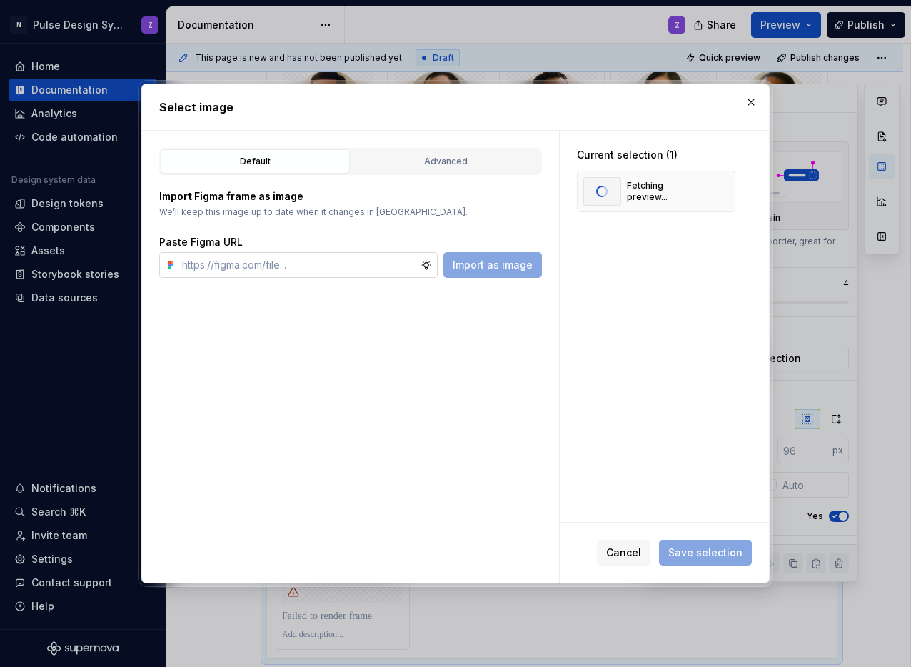
click at [300, 268] on input "text" at bounding box center [298, 265] width 244 height 26
paste input "https://www.figma.com/design/4aH6RUyKkttaRIkqfhMH0P/Pulse-Components?node-id=15…"
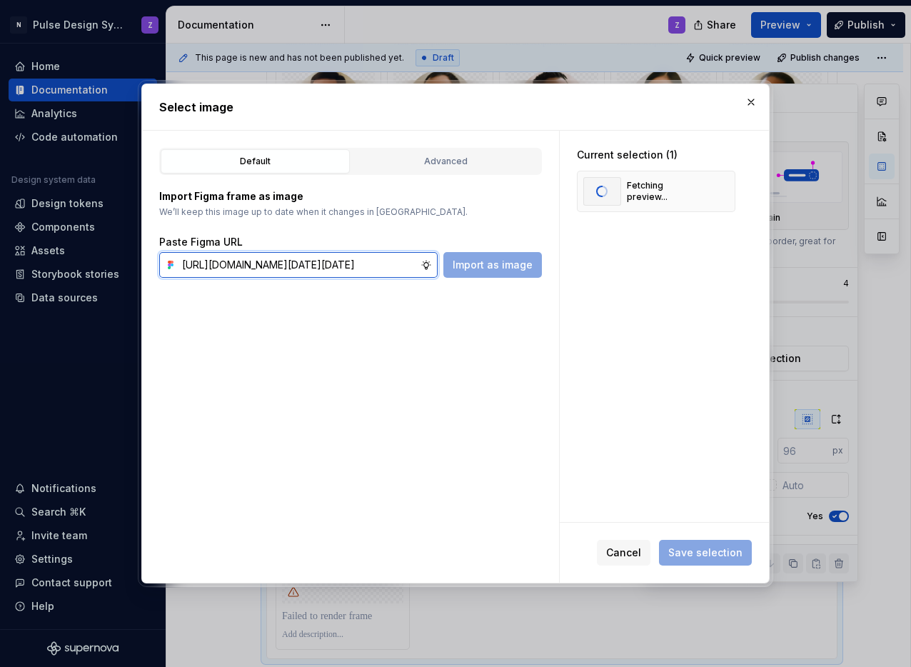
scroll to position [0, 363]
type input "https://www.figma.com/design/4aH6RUyKkttaRIkqfhMH0P/Pulse-Components?node-id=15…"
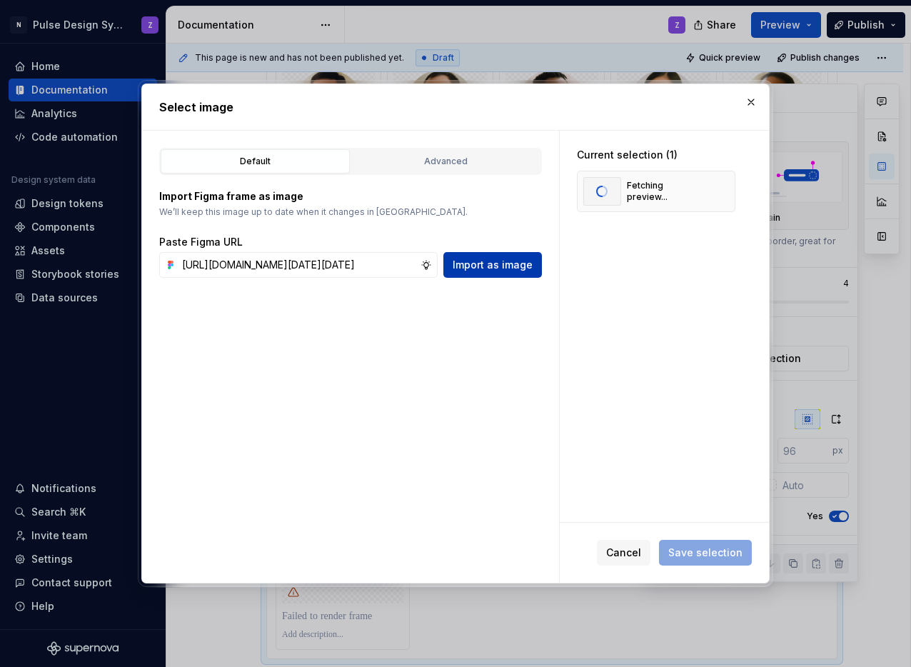
click at [494, 259] on span "Import as image" at bounding box center [493, 265] width 80 height 14
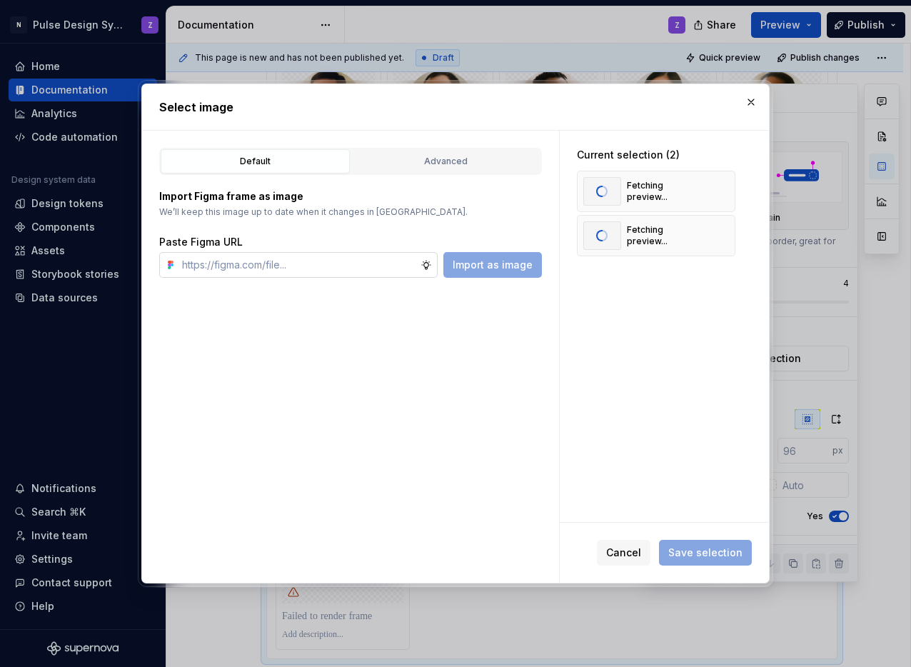
click at [311, 271] on input "text" at bounding box center [298, 265] width 244 height 26
paste input "https://www.figma.com/design/4aH6RUyKkttaRIkqfhMH0P/Pulse-Components?node-id=15…"
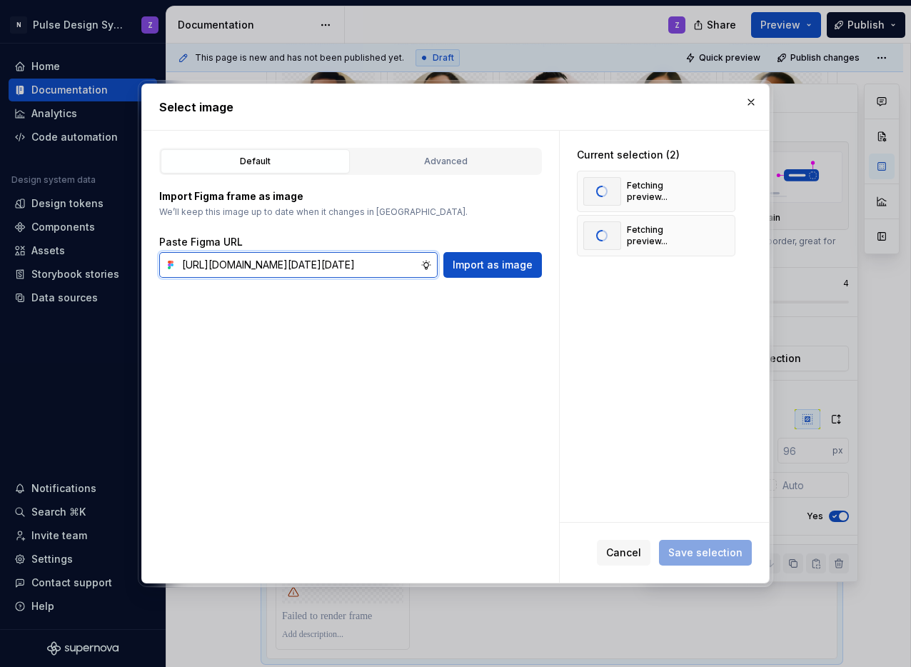
scroll to position [0, 365]
type input "https://www.figma.com/design/4aH6RUyKkttaRIkqfhMH0P/Pulse-Components?node-id=15…"
click at [493, 265] on span "Import as image" at bounding box center [493, 265] width 80 height 14
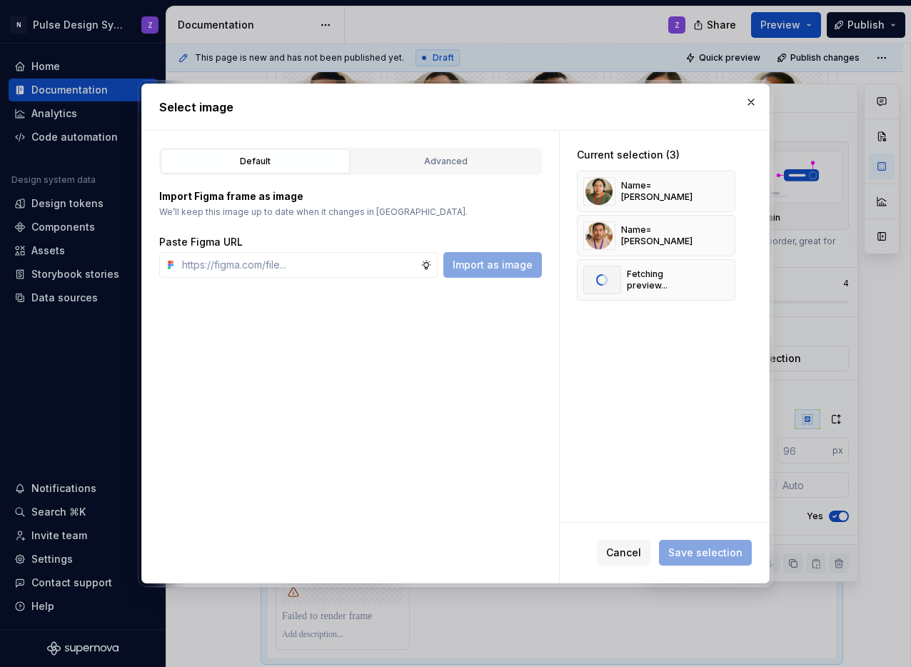
type textarea "*"
click at [229, 269] on input "text" at bounding box center [298, 265] width 244 height 26
paste input "https://www.figma.com/design/4aH6RUyKkttaRIkqfhMH0P/Pulse-Components?node-id=15…"
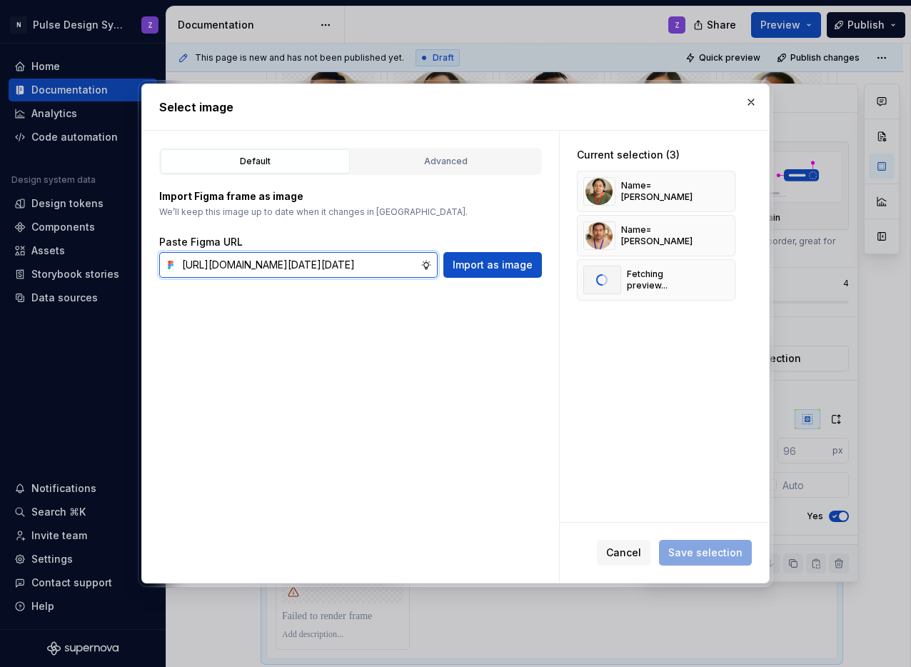
scroll to position [0, 364]
type input "https://www.figma.com/design/4aH6RUyKkttaRIkqfhMH0P/Pulse-Components?node-id=15…"
click at [476, 268] on span "Import as image" at bounding box center [493, 265] width 80 height 14
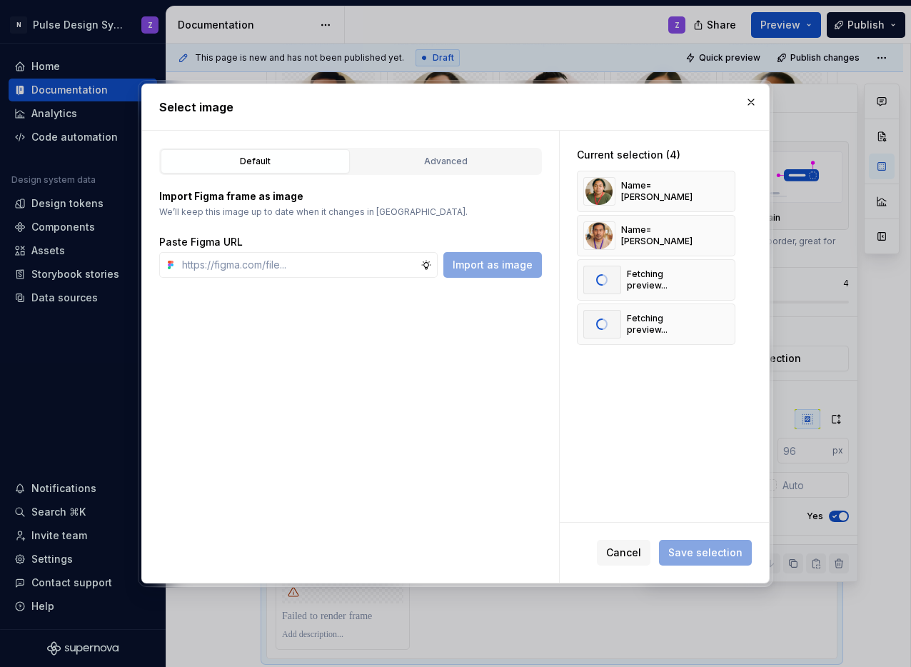
type textarea "*"
click at [284, 256] on input "text" at bounding box center [298, 265] width 244 height 26
paste input "https://www.figma.com/design/4aH6RUyKkttaRIkqfhMH0P/Pulse-Components?node-id=15…"
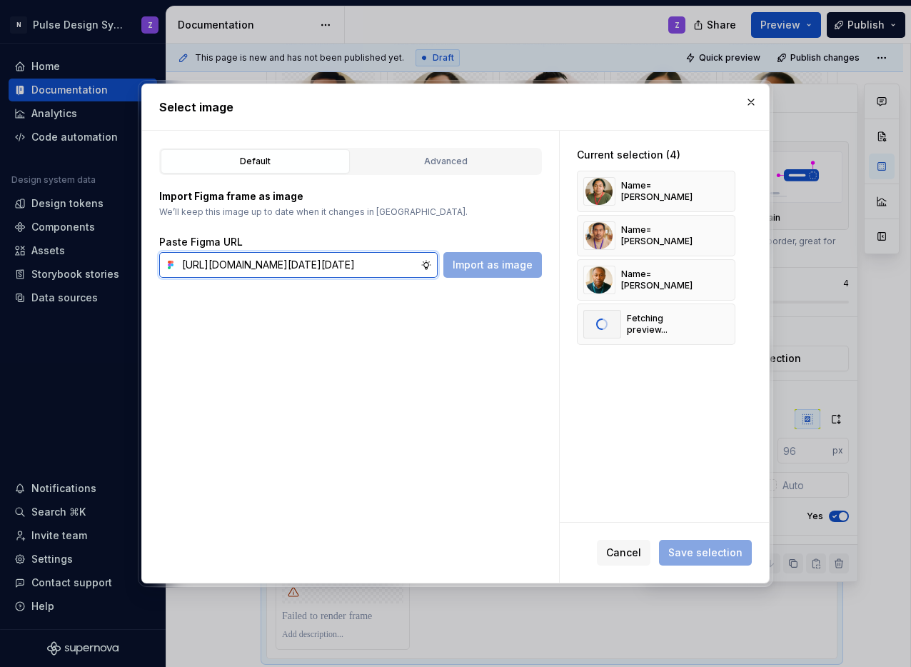
scroll to position [0, 365]
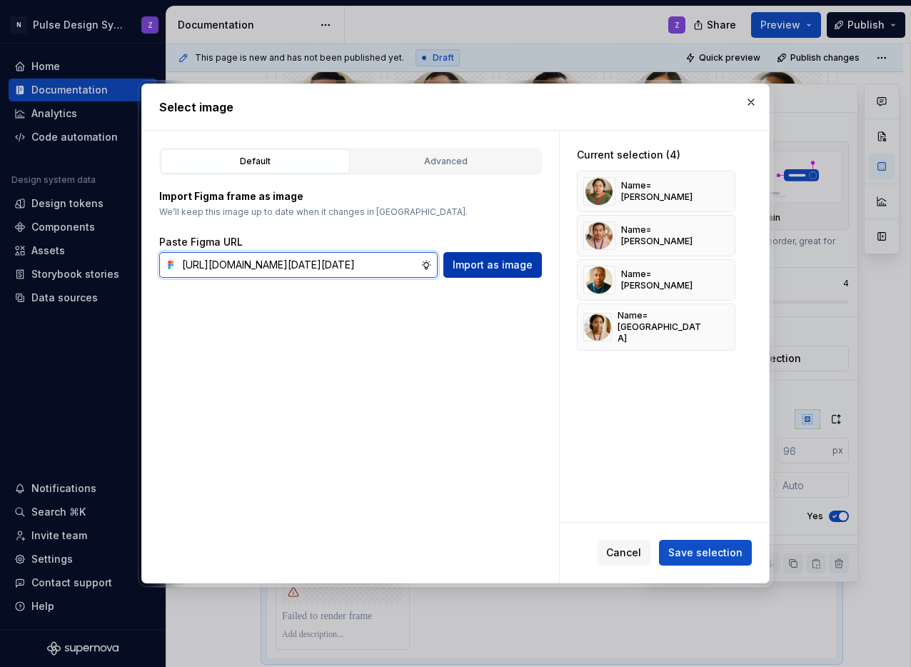
type input "https://www.figma.com/design/4aH6RUyKkttaRIkqfhMH0P/Pulse-Components?node-id=15…"
click at [482, 264] on span "Import as image" at bounding box center [493, 265] width 80 height 14
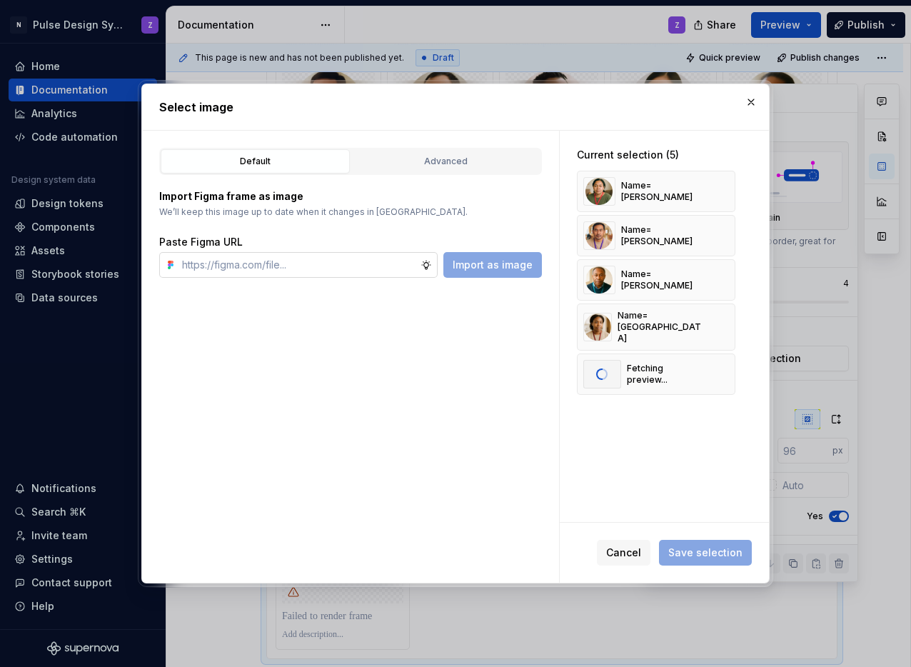
click at [252, 265] on input "text" at bounding box center [298, 265] width 244 height 26
paste input "https://www.figma.com/design/4aH6RUyKkttaRIkqfhMH0P/Pulse-Components?node-id=15…"
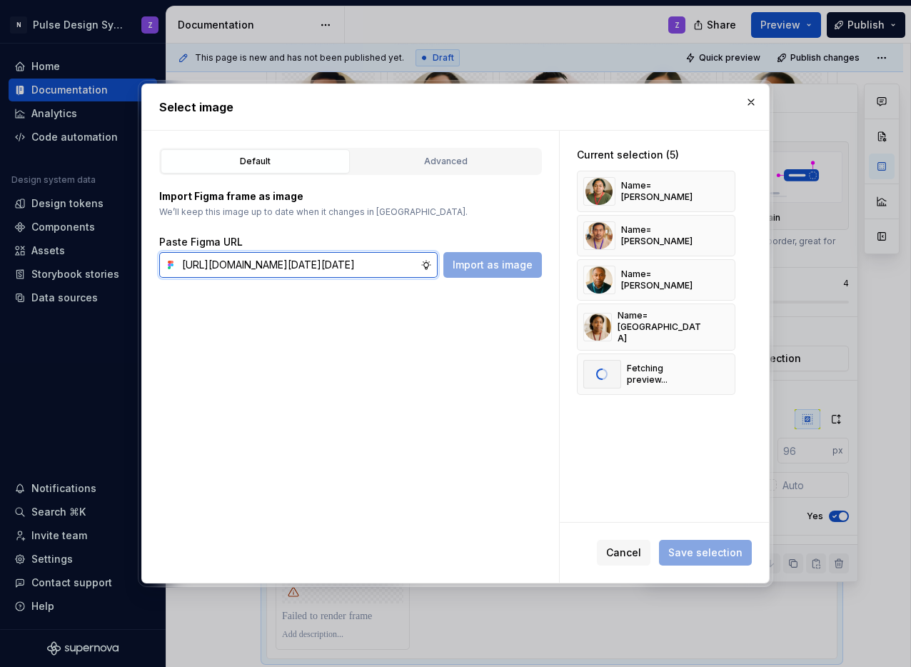
scroll to position [0, 365]
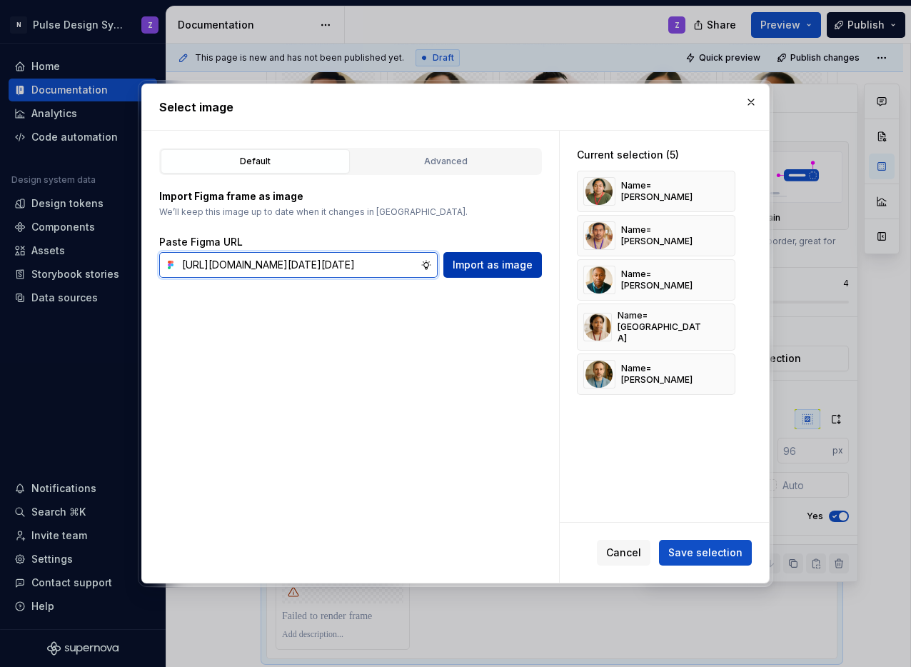
type input "https://www.figma.com/design/4aH6RUyKkttaRIkqfhMH0P/Pulse-Components?node-id=15…"
click at [509, 272] on button "Import as image" at bounding box center [493, 265] width 99 height 26
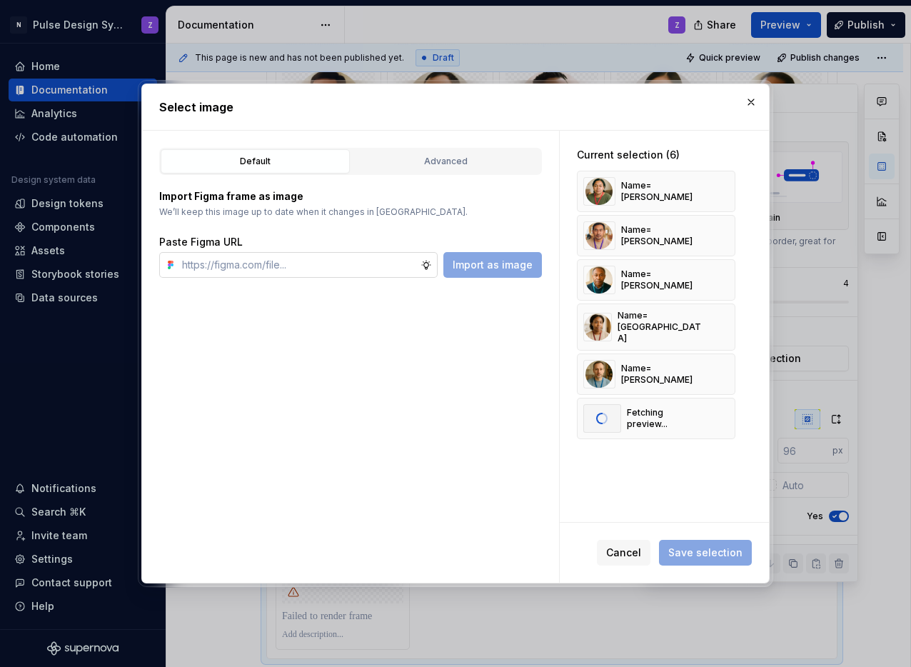
click at [288, 261] on input "text" at bounding box center [298, 265] width 244 height 26
paste input "https://www.figma.com/design/4aH6RUyKkttaRIkqfhMH0P/Pulse-Components?node-id=15…"
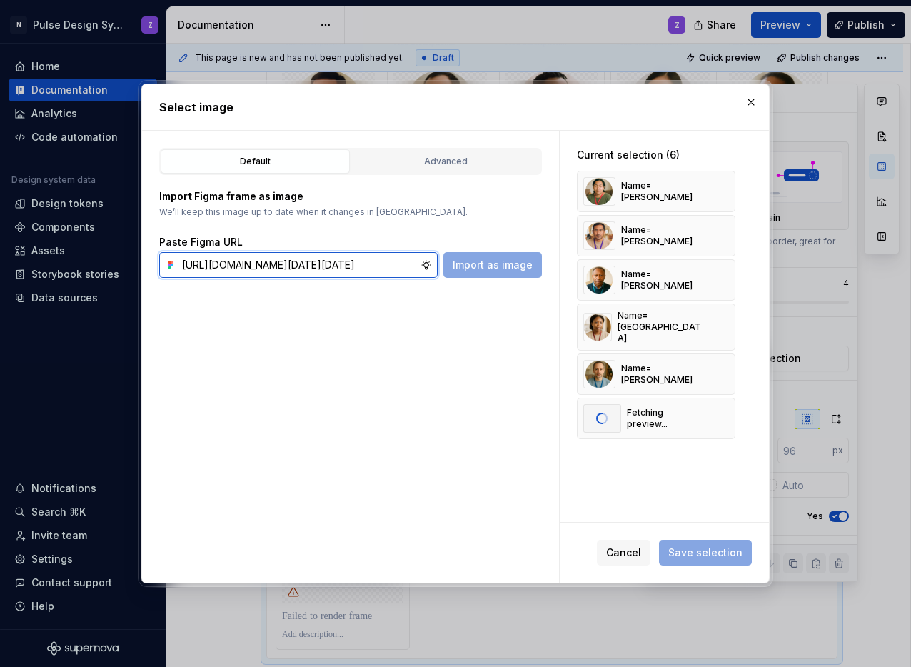
scroll to position [0, 363]
type input "https://www.figma.com/design/4aH6RUyKkttaRIkqfhMH0P/Pulse-Components?node-id=15…"
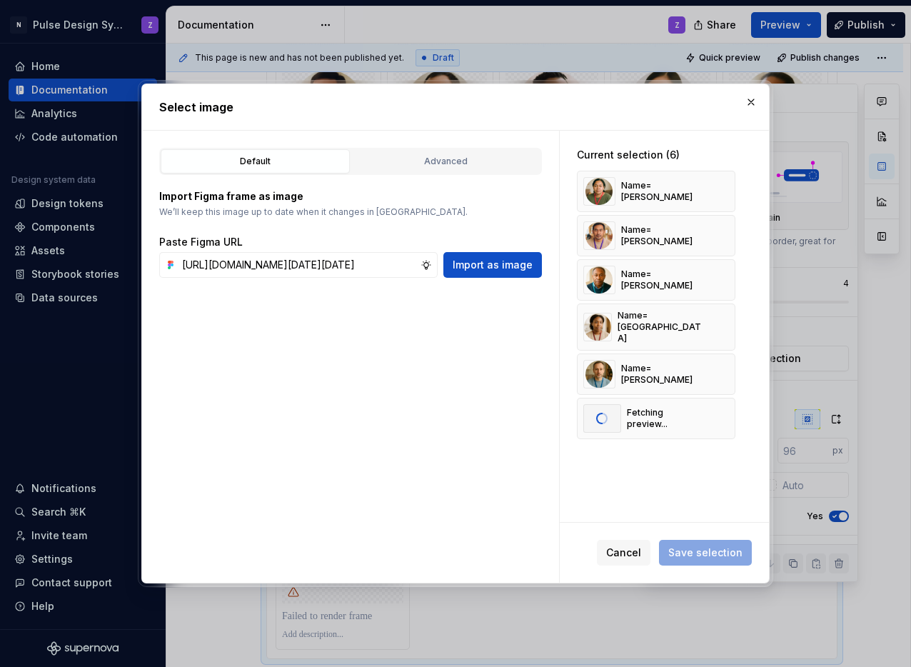
scroll to position [0, 0]
click at [501, 269] on span "Import as image" at bounding box center [493, 265] width 80 height 14
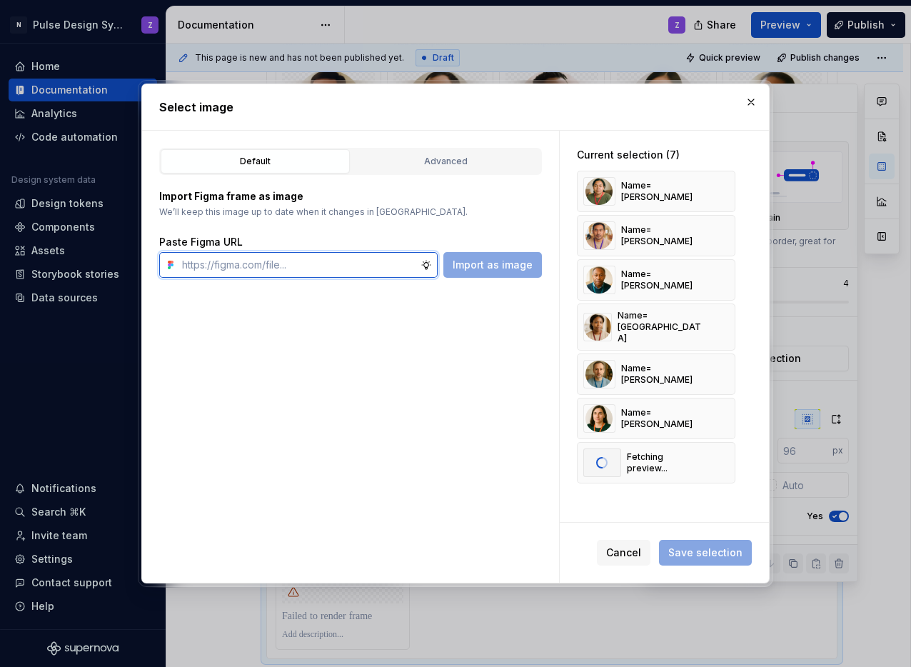
click at [271, 271] on input "text" at bounding box center [298, 265] width 244 height 26
paste input "https://www.figma.com/design/4aH6RUyKkttaRIkqfhMH0P/Pulse-Components?node-id=15…"
type input "https://www.figma.com/design/4aH6RUyKkttaRIkqfhMH0P/Pulse-Components?node-id=15…"
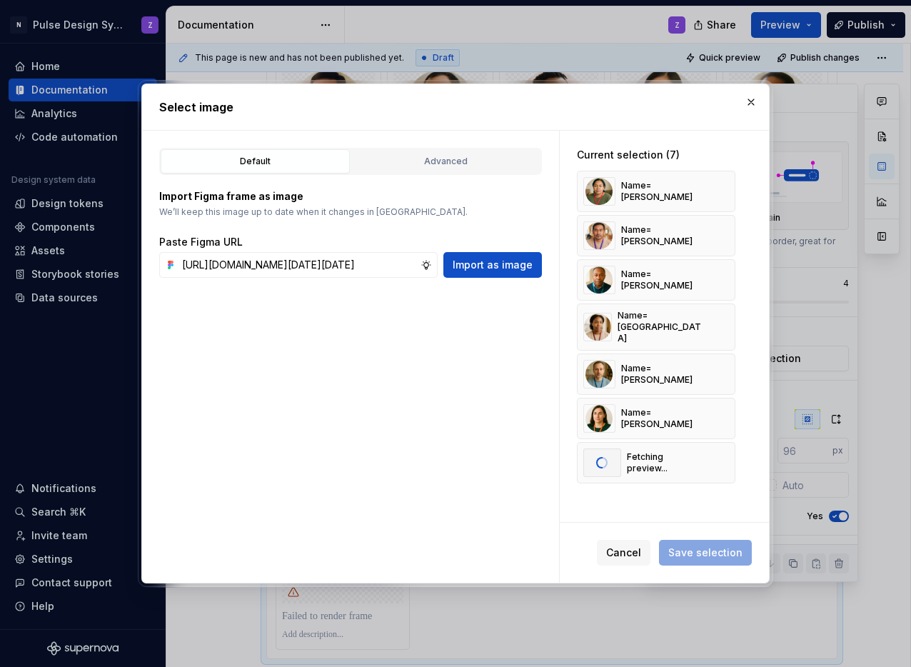
scroll to position [0, 0]
click at [514, 269] on span "Import as image" at bounding box center [493, 265] width 80 height 14
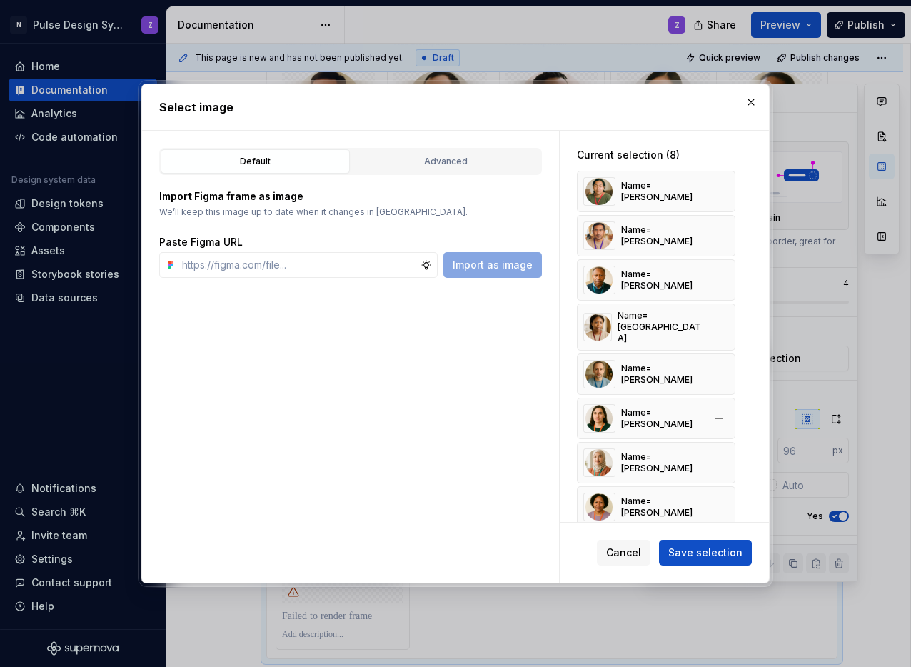
scroll to position [16, 0]
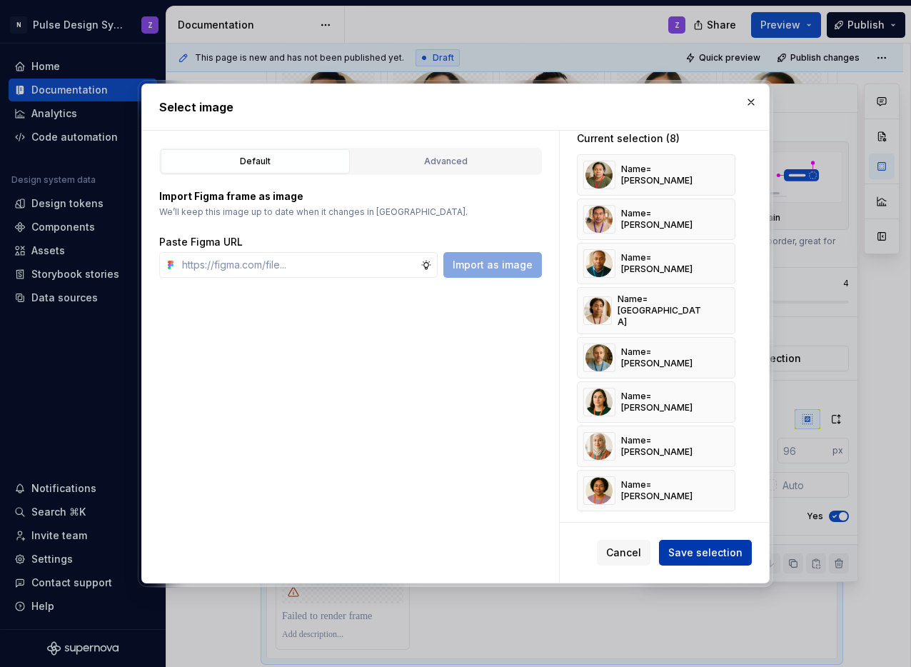
click at [700, 552] on span "Save selection" at bounding box center [706, 553] width 74 height 14
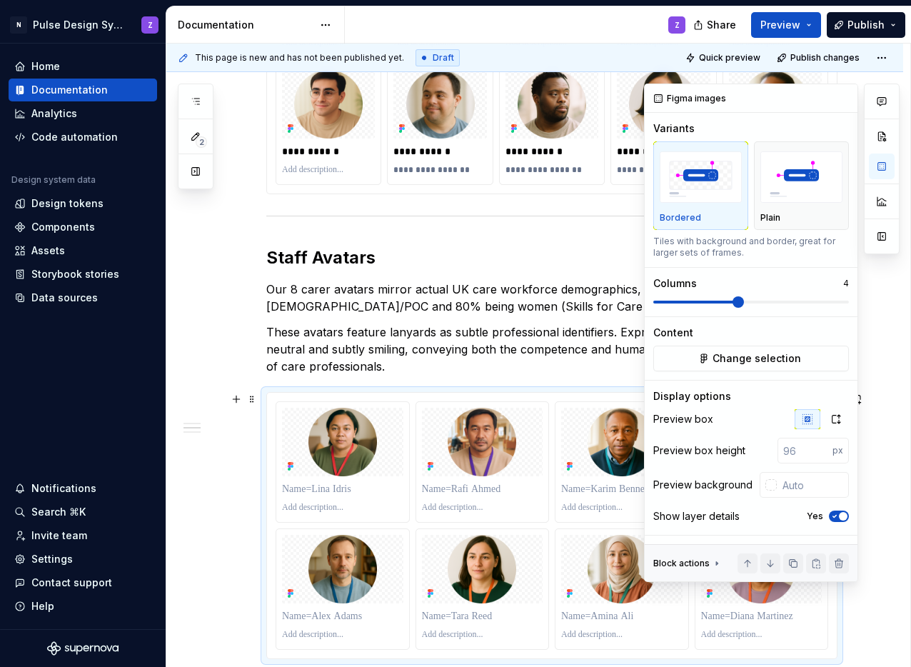
type textarea "*"
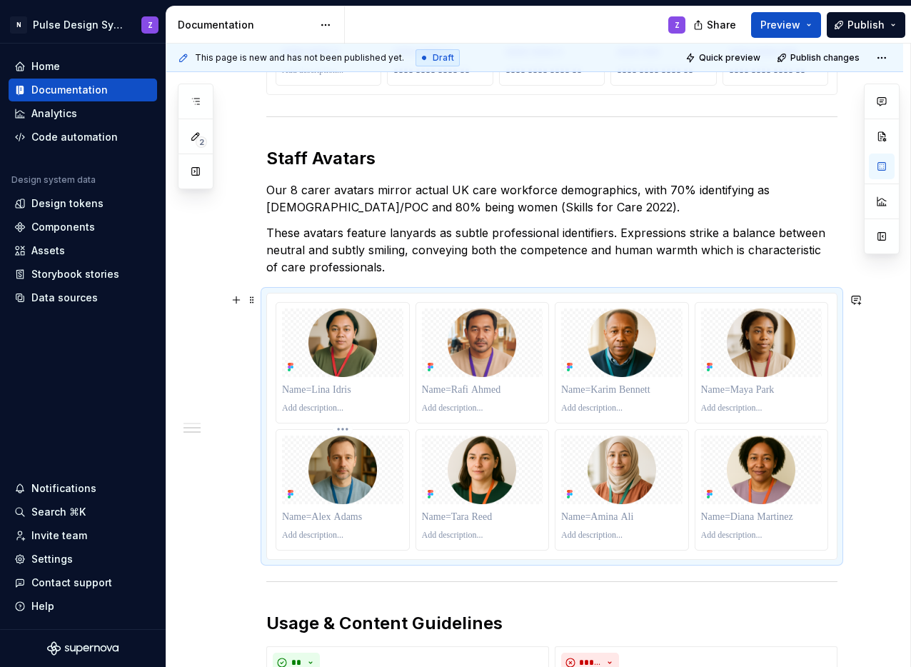
scroll to position [969, 0]
click at [334, 392] on p at bounding box center [342, 389] width 121 height 14
click at [463, 389] on p at bounding box center [482, 389] width 121 height 14
click at [594, 391] on p at bounding box center [621, 389] width 121 height 14
click at [733, 391] on p at bounding box center [761, 389] width 121 height 14
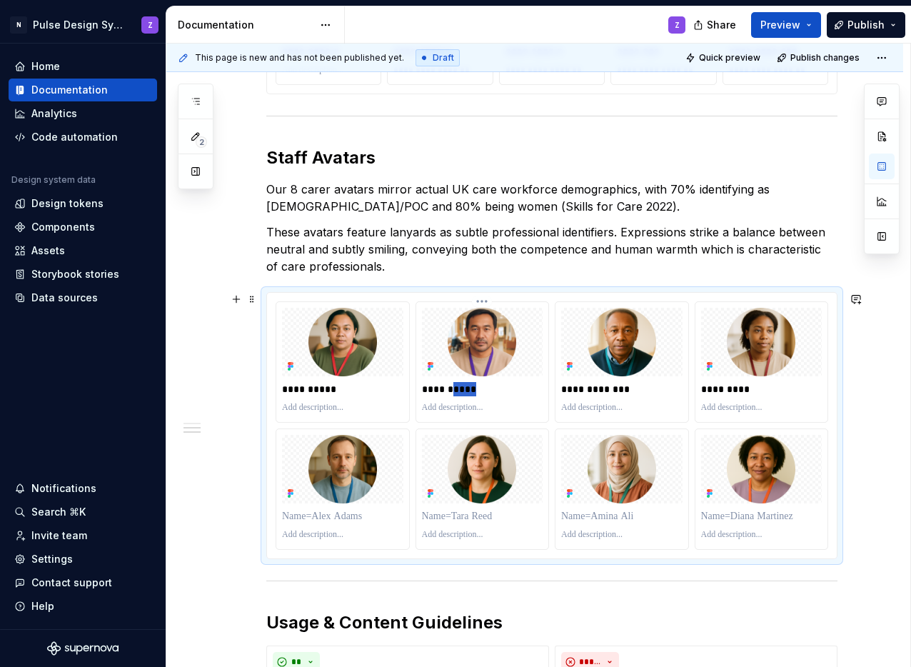
drag, startPoint x: 450, startPoint y: 389, endPoint x: 489, endPoint y: 391, distance: 39.3
click at [489, 391] on p "**********" at bounding box center [482, 389] width 121 height 14
click at [584, 519] on p at bounding box center [621, 516] width 121 height 14
click at [338, 519] on p at bounding box center [342, 516] width 121 height 14
click at [455, 513] on p at bounding box center [482, 516] width 121 height 14
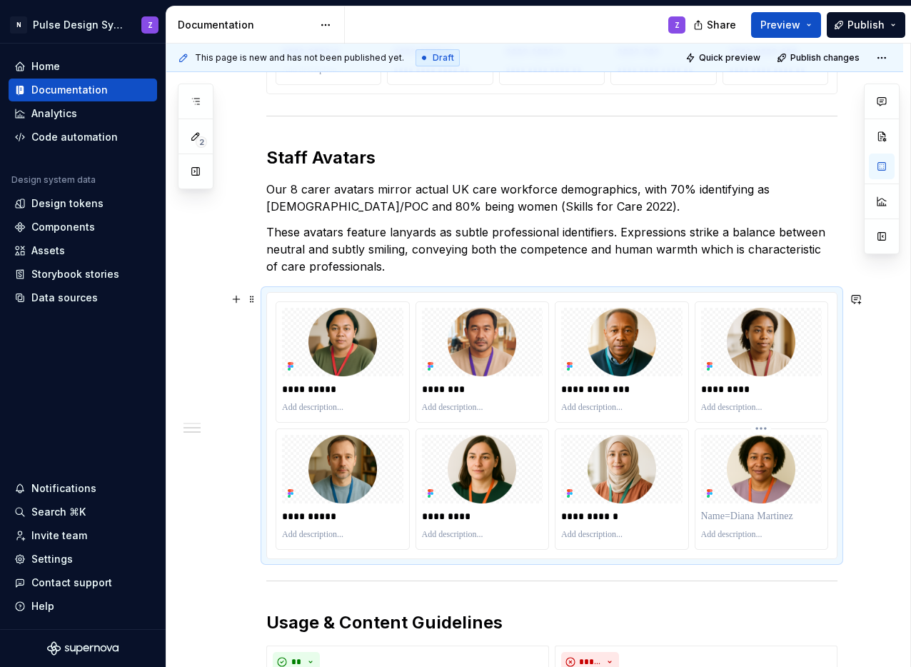
click at [791, 521] on p at bounding box center [761, 516] width 121 height 14
click at [754, 519] on p "**********" at bounding box center [761, 516] width 121 height 14
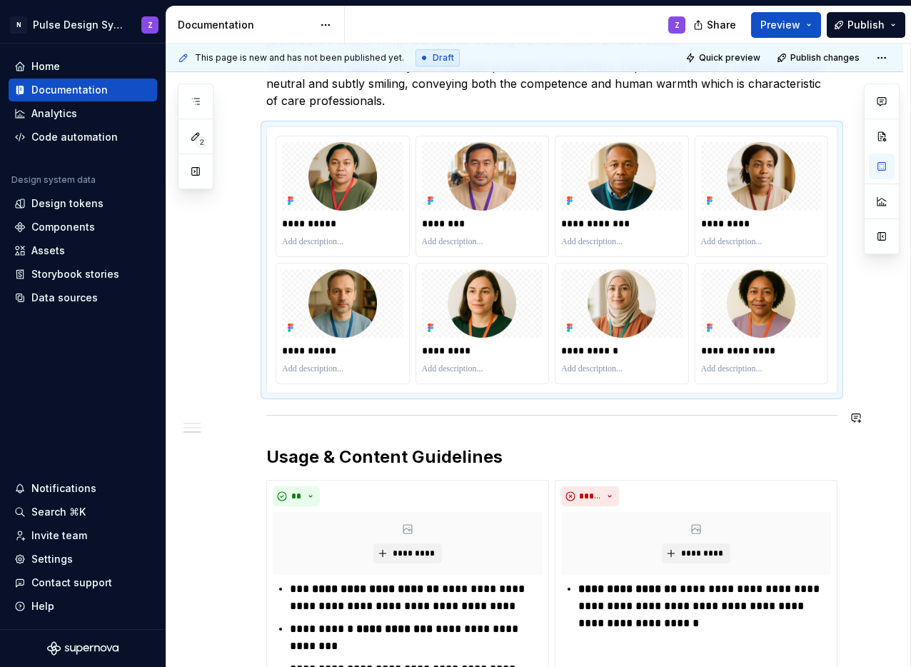
scroll to position [1199, 0]
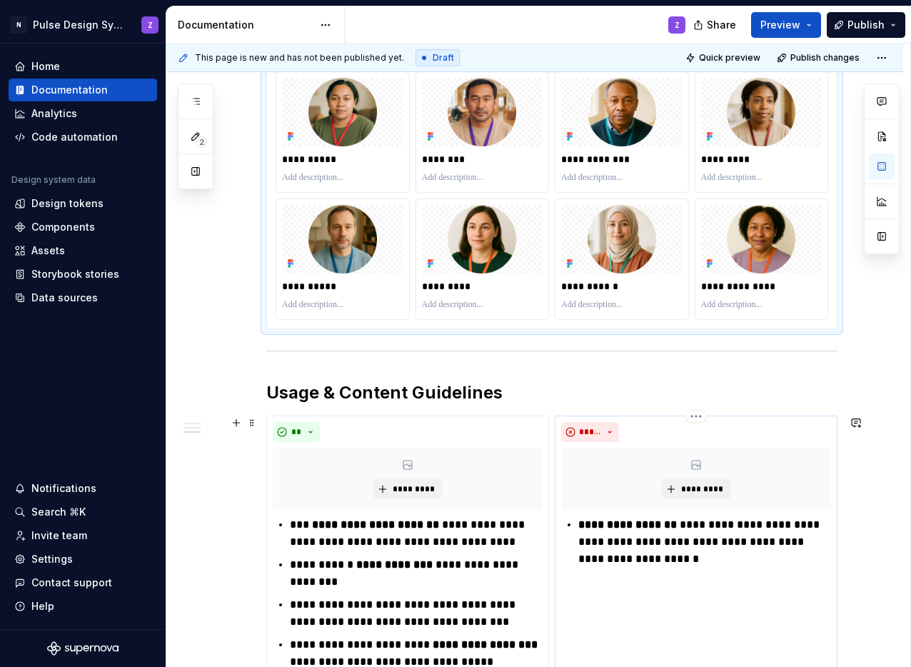
click at [585, 535] on p "**********" at bounding box center [705, 541] width 253 height 51
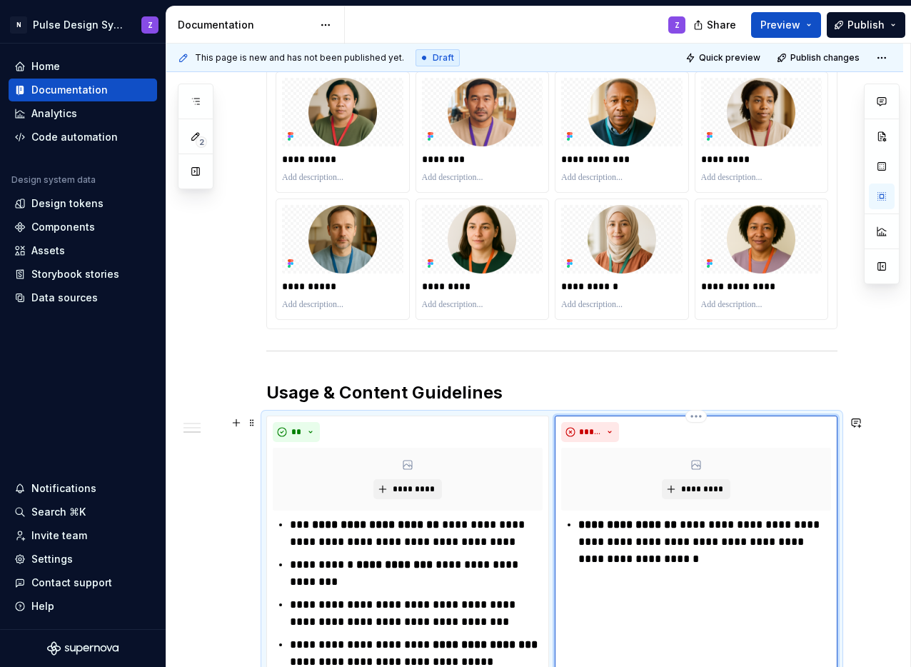
type textarea "*"
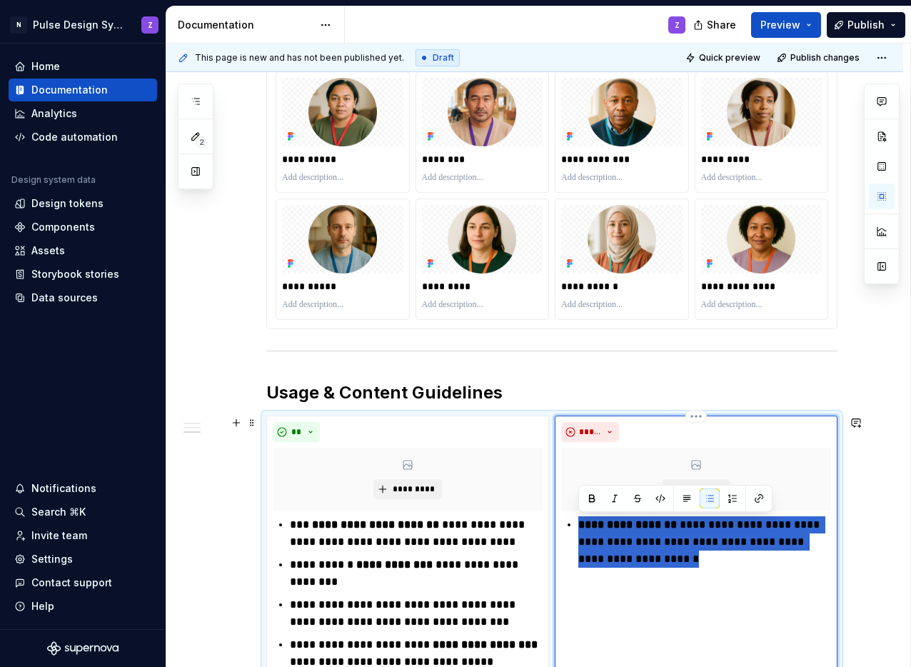
drag, startPoint x: 577, startPoint y: 528, endPoint x: 681, endPoint y: 558, distance: 108.5
click at [681, 558] on p "**********" at bounding box center [705, 541] width 253 height 51
paste div
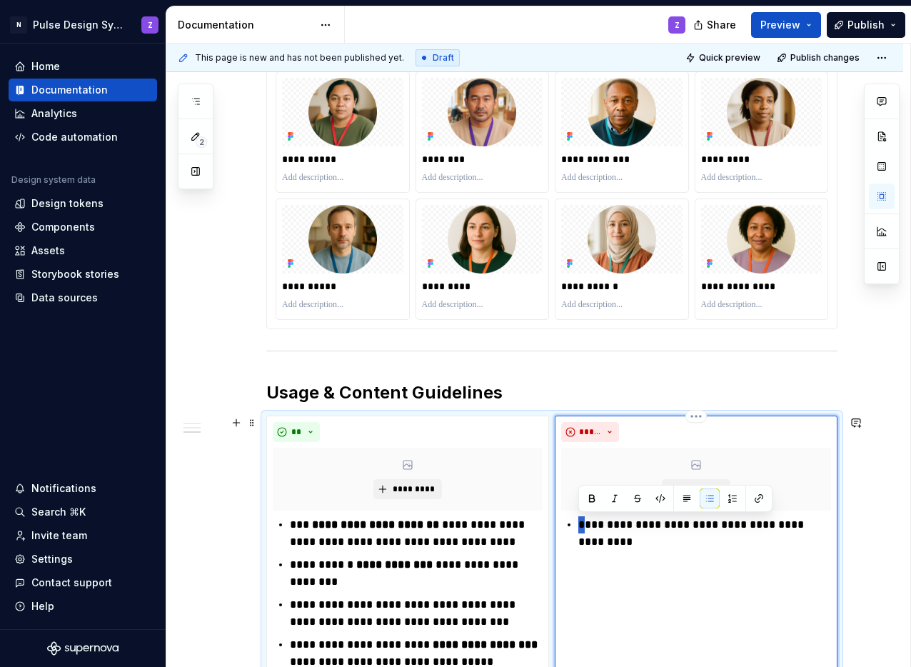
click at [581, 526] on p "**********" at bounding box center [705, 533] width 253 height 34
click at [639, 526] on p "**********" at bounding box center [705, 533] width 253 height 34
drag, startPoint x: 801, startPoint y: 525, endPoint x: 777, endPoint y: 526, distance: 23.6
click at [777, 526] on p "**********" at bounding box center [705, 533] width 253 height 34
click at [818, 526] on p "**********" at bounding box center [705, 533] width 253 height 34
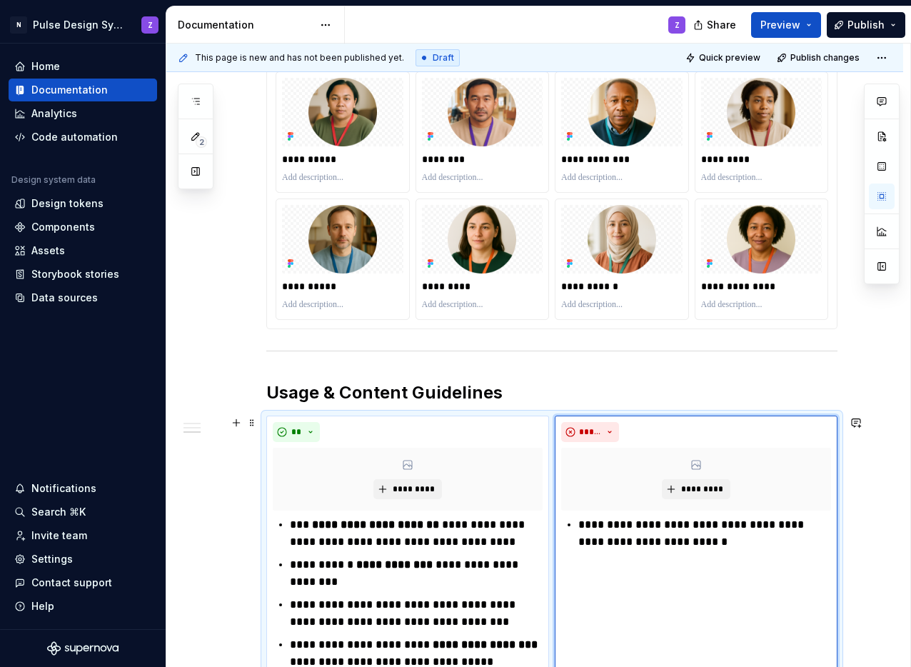
scroll to position [1229, 0]
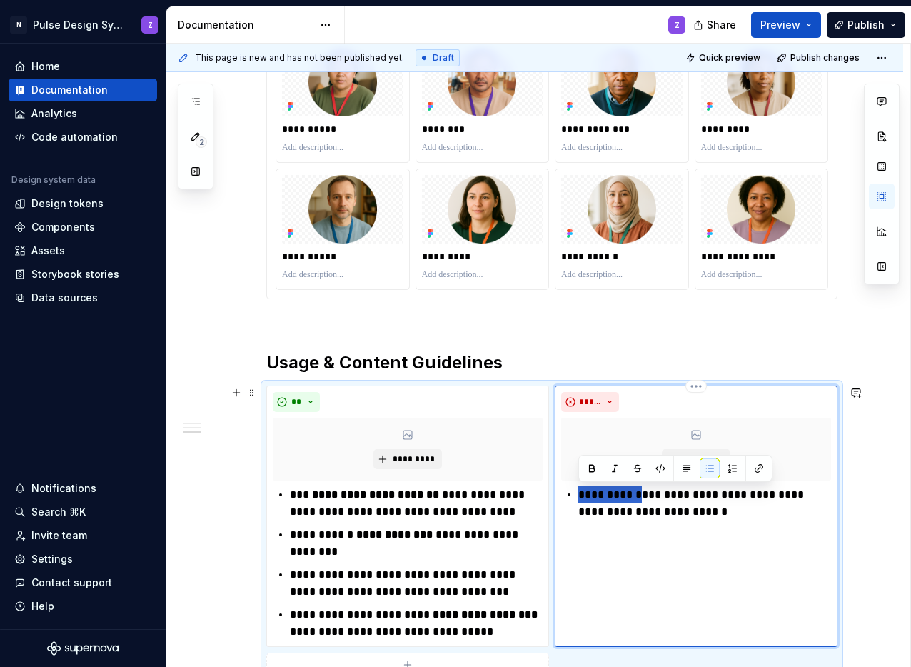
drag, startPoint x: 641, startPoint y: 493, endPoint x: 579, endPoint y: 497, distance: 62.3
click at [579, 497] on p "**********" at bounding box center [705, 503] width 253 height 34
click at [594, 469] on button "button" at bounding box center [592, 469] width 20 height 20
click at [668, 504] on p "**********" at bounding box center [705, 503] width 253 height 34
click at [584, 514] on p "**********" at bounding box center [705, 503] width 253 height 34
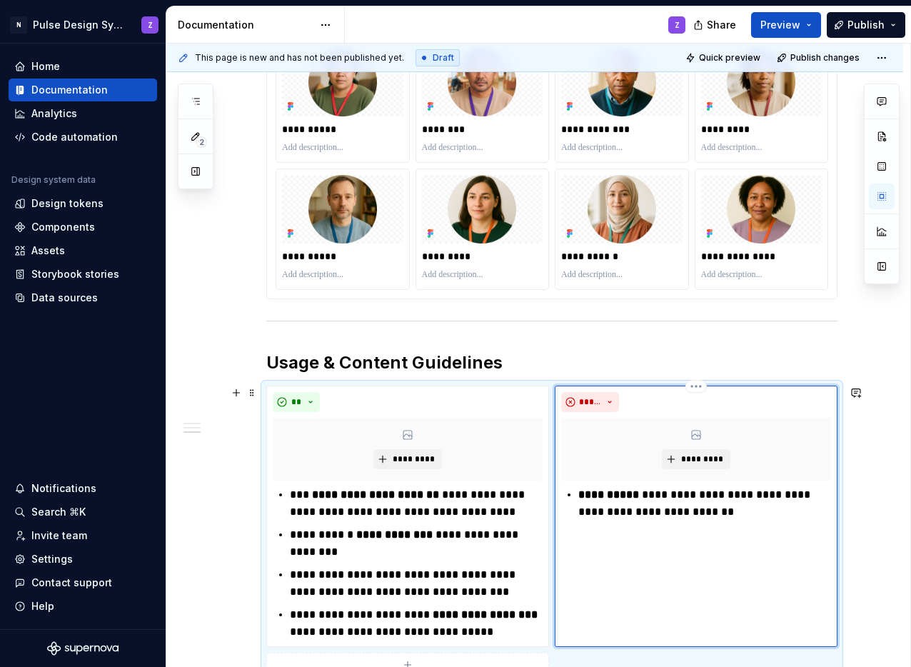
click at [687, 513] on p "**********" at bounding box center [705, 503] width 253 height 34
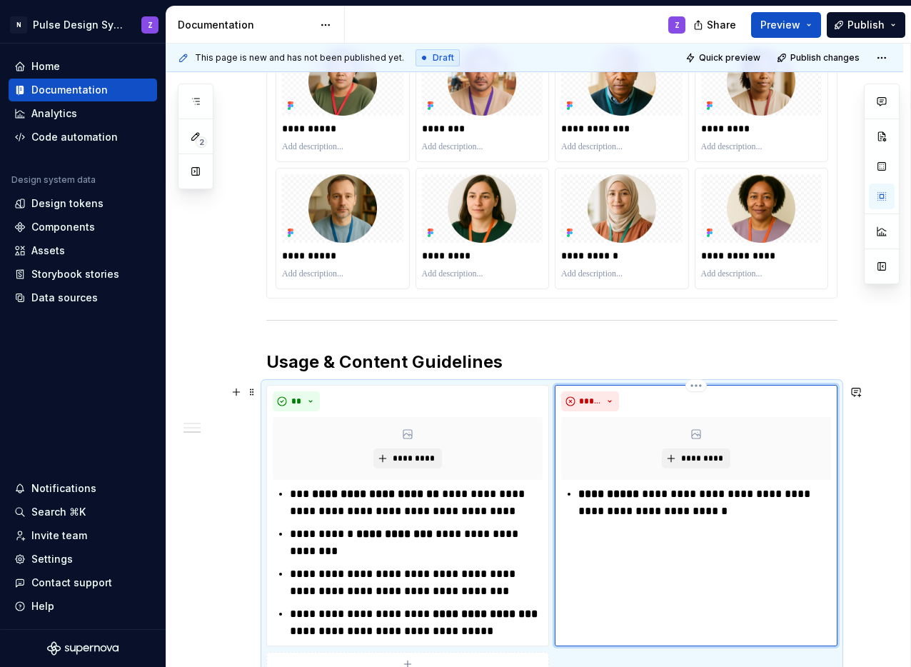
click at [619, 495] on strong "**********" at bounding box center [611, 494] width 64 height 11
drag, startPoint x: 716, startPoint y: 495, endPoint x: 671, endPoint y: 498, distance: 45.8
click at [667, 496] on p "**********" at bounding box center [705, 503] width 253 height 34
click at [795, 494] on p "**********" at bounding box center [705, 503] width 253 height 34
click at [726, 511] on p "**********" at bounding box center [705, 503] width 253 height 34
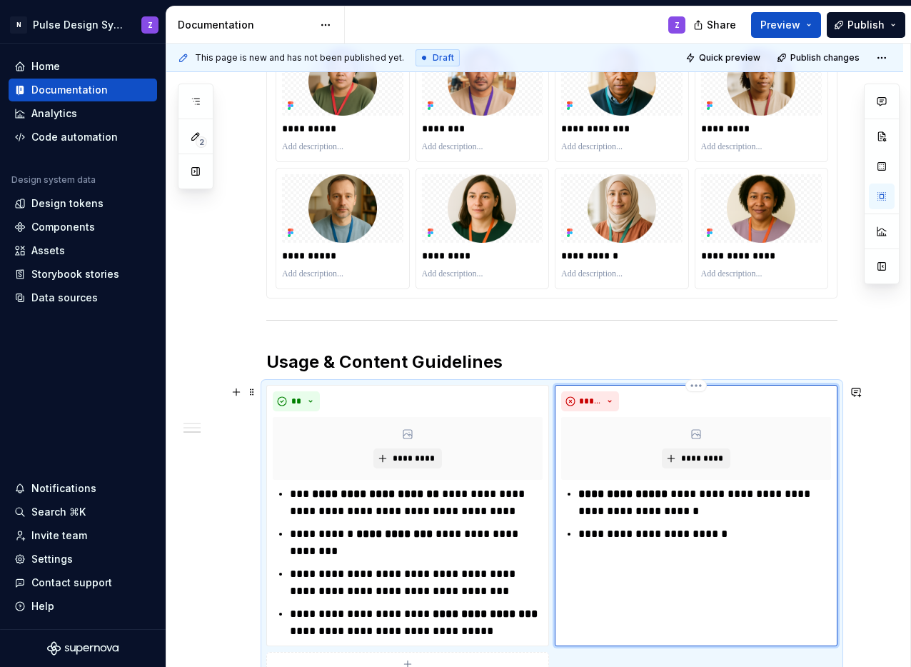
click at [731, 536] on p "**********" at bounding box center [705, 534] width 253 height 17
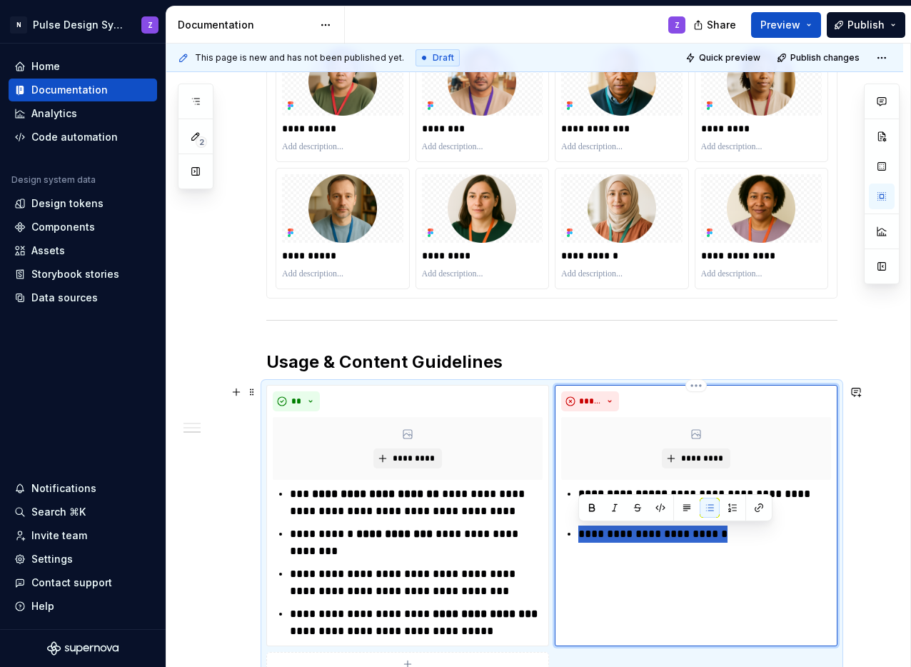
drag, startPoint x: 736, startPoint y: 533, endPoint x: 569, endPoint y: 535, distance: 167.9
click at [579, 535] on li "**********" at bounding box center [705, 534] width 253 height 17
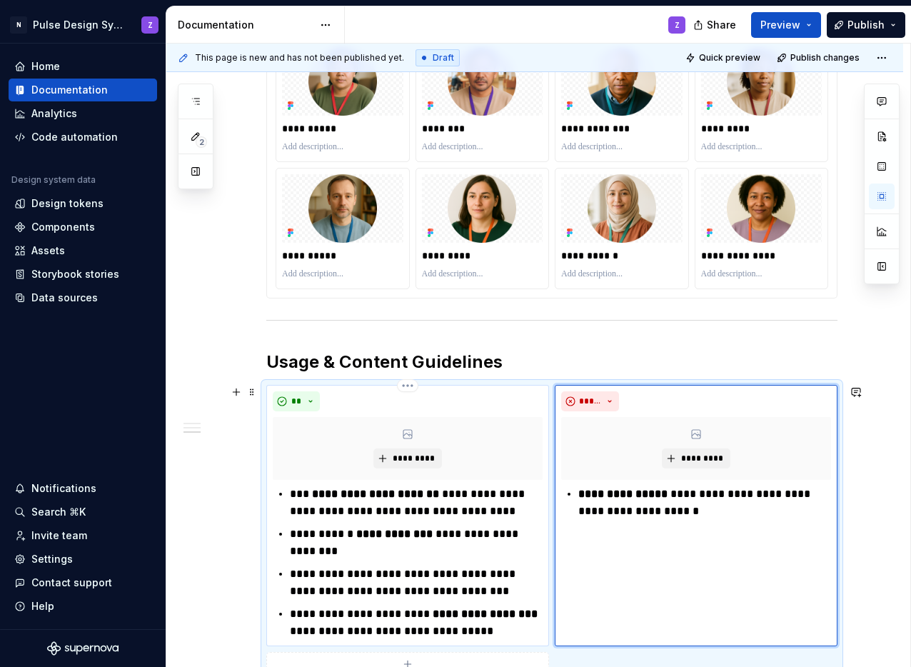
click at [308, 505] on p "**********" at bounding box center [416, 503] width 253 height 34
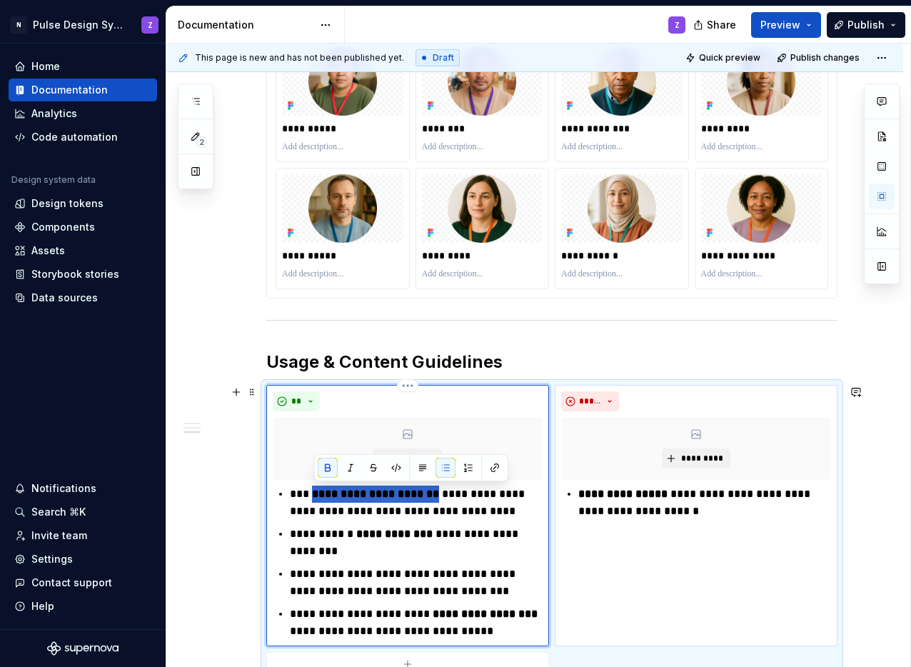
drag, startPoint x: 314, startPoint y: 496, endPoint x: 434, endPoint y: 499, distance: 119.3
click at [434, 499] on strong "**********" at bounding box center [377, 494] width 130 height 11
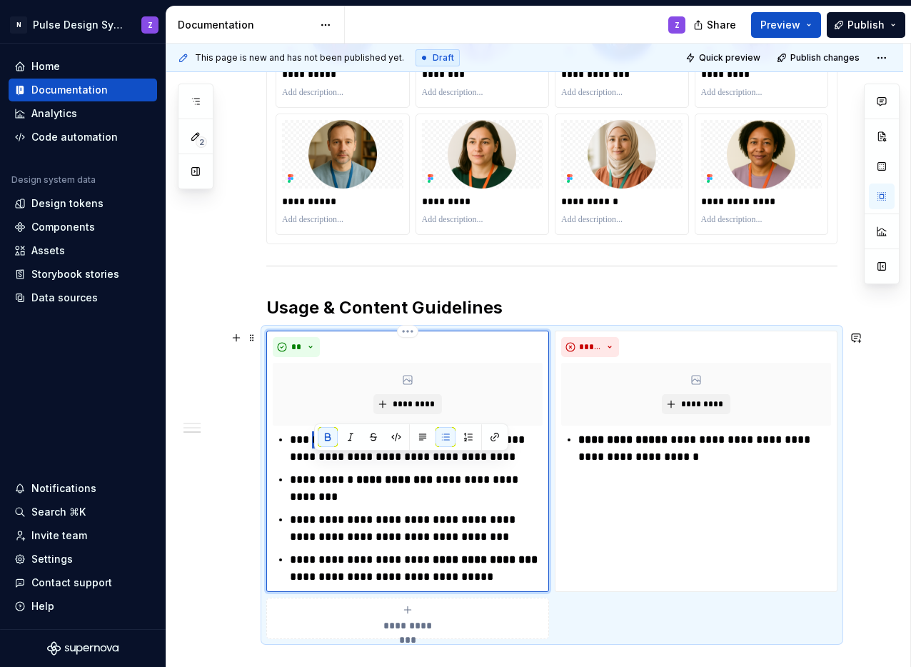
scroll to position [1287, 0]
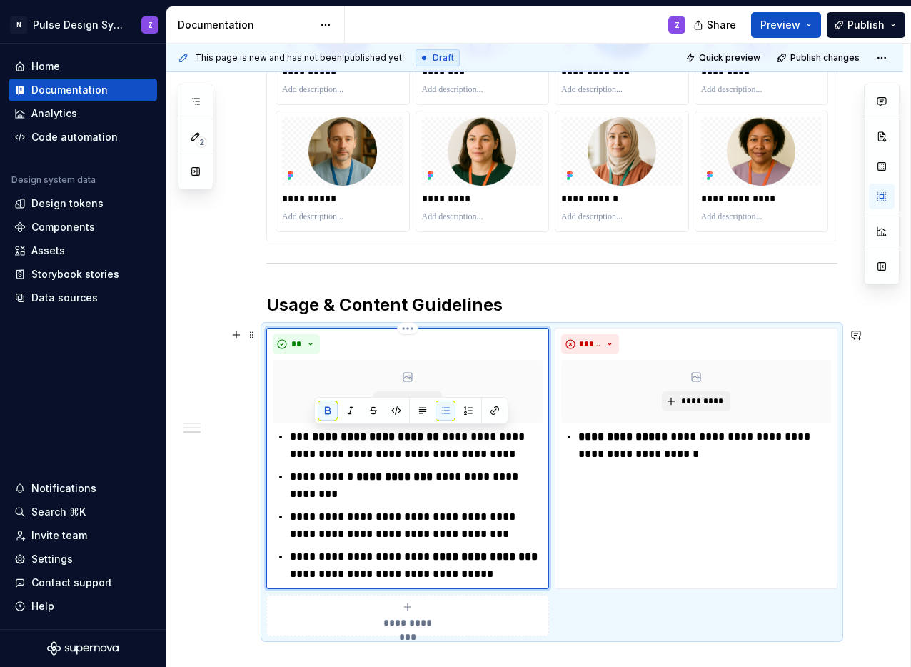
click at [449, 543] on ul "**********" at bounding box center [416, 506] width 253 height 154
click at [409, 331] on html "N Pulse Design System Z Home Documentation Analytics Code automation Design sys…" at bounding box center [455, 333] width 911 height 667
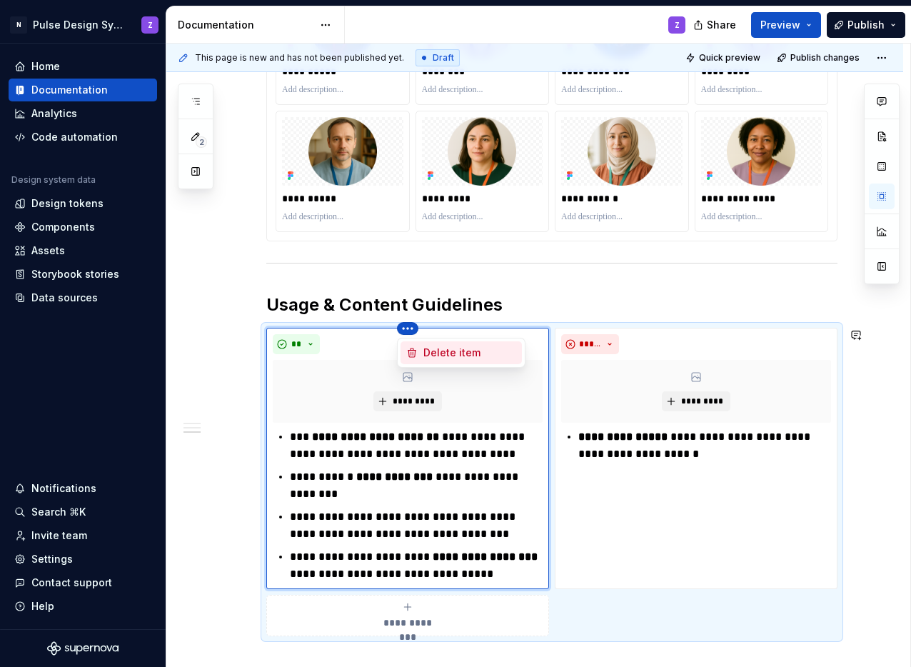
click at [419, 349] on div "Delete item" at bounding box center [461, 352] width 121 height 23
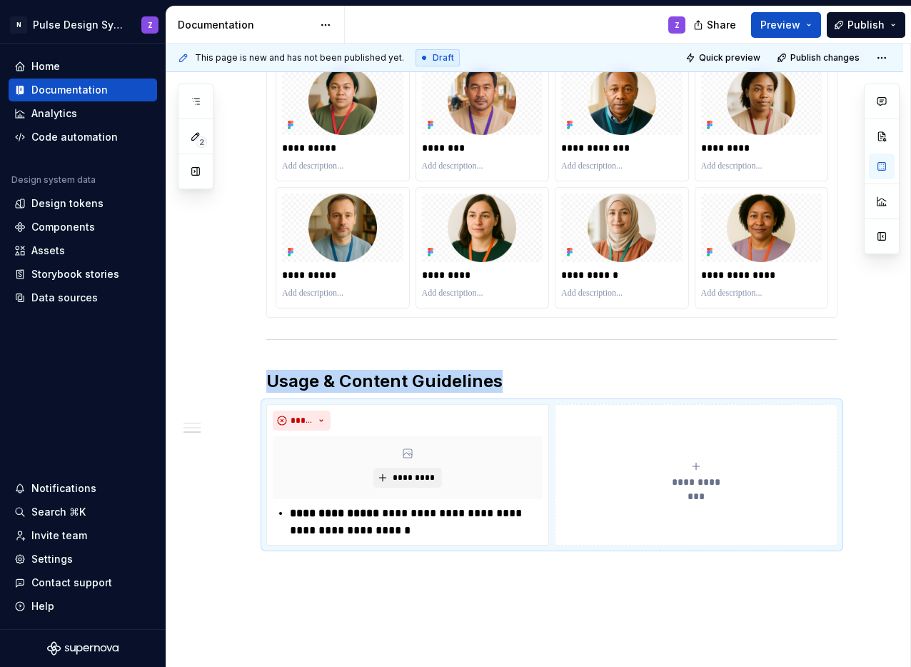
scroll to position [1213, 0]
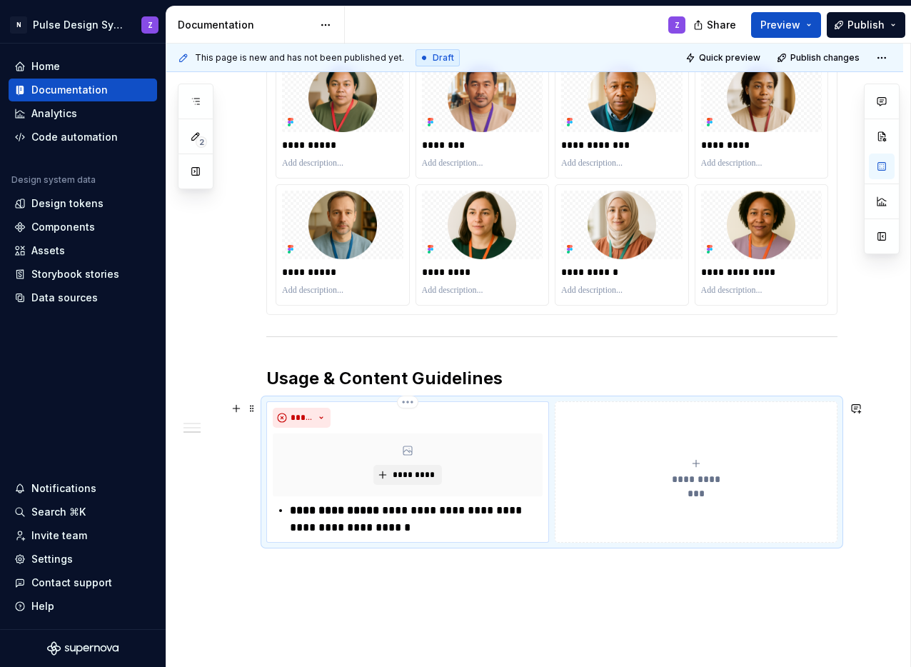
click at [495, 533] on p "**********" at bounding box center [416, 519] width 253 height 34
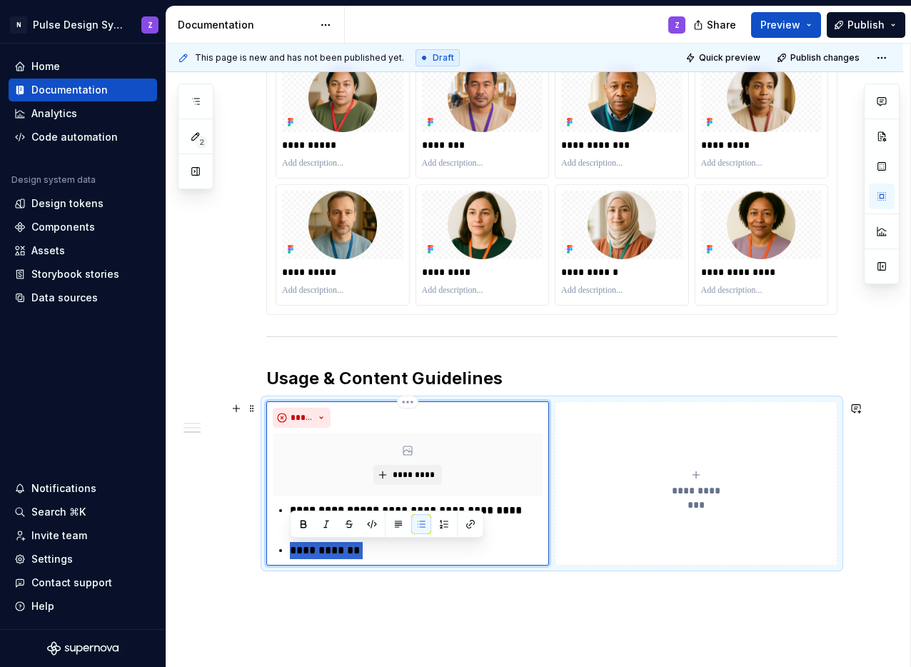
drag, startPoint x: 381, startPoint y: 550, endPoint x: 268, endPoint y: 552, distance: 112.9
click at [268, 552] on div "**********" at bounding box center [407, 483] width 283 height 164
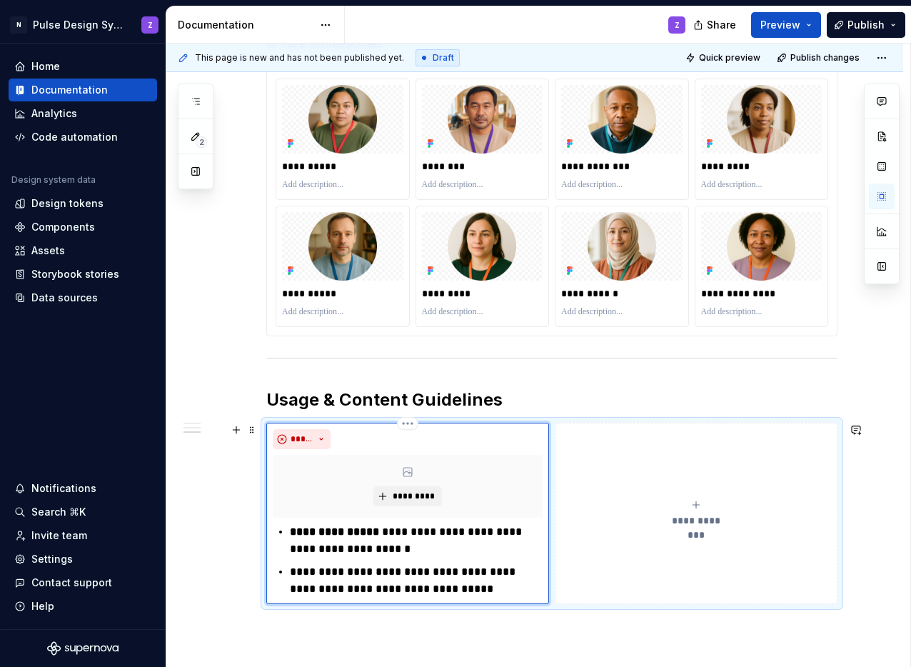
scroll to position [1189, 0]
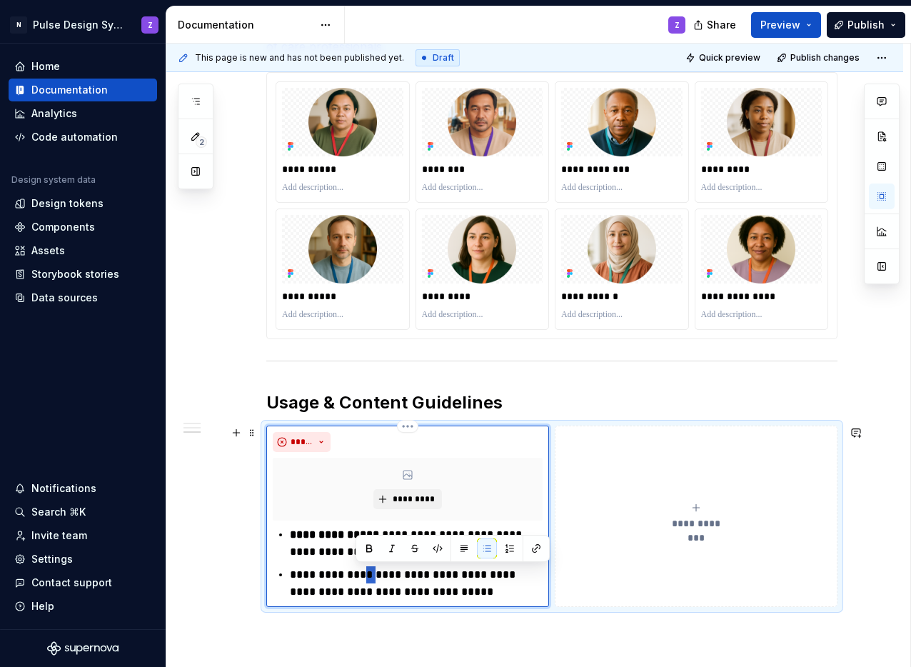
drag, startPoint x: 356, startPoint y: 576, endPoint x: 364, endPoint y: 579, distance: 7.5
click at [364, 579] on p "**********" at bounding box center [416, 583] width 253 height 34
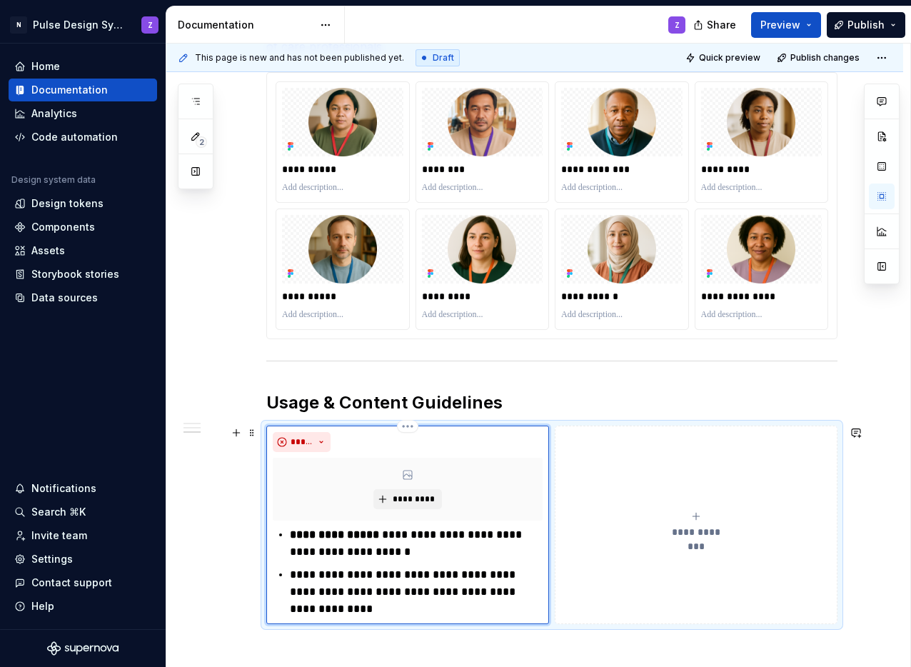
click at [355, 576] on p "**********" at bounding box center [416, 591] width 253 height 51
click at [353, 577] on p "**********" at bounding box center [416, 591] width 253 height 51
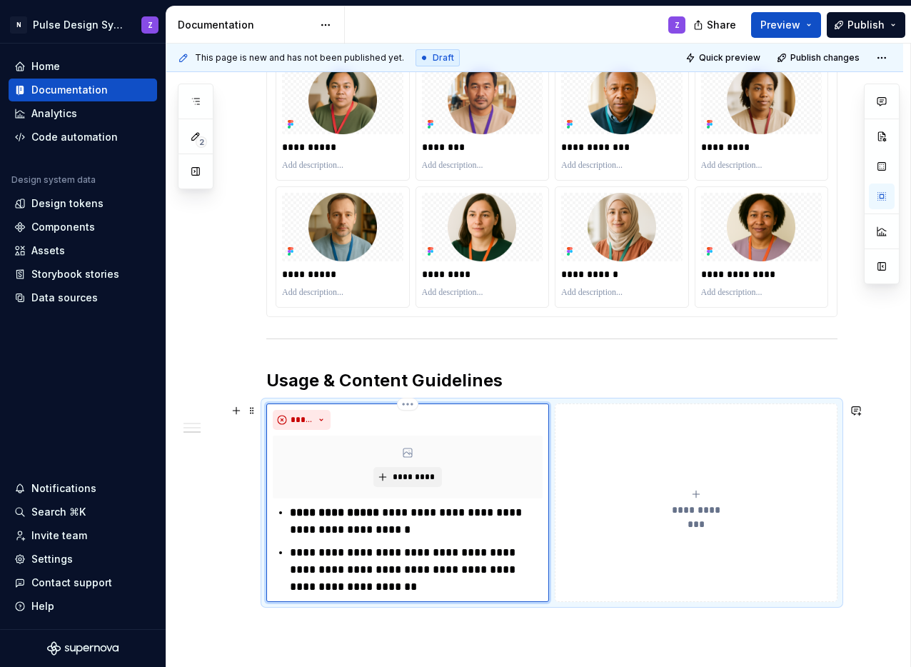
scroll to position [1212, 0]
click at [461, 570] on p "**********" at bounding box center [416, 569] width 253 height 51
click at [290, 587] on p "**********" at bounding box center [416, 569] width 253 height 51
click at [439, 589] on p "**********" at bounding box center [416, 569] width 253 height 51
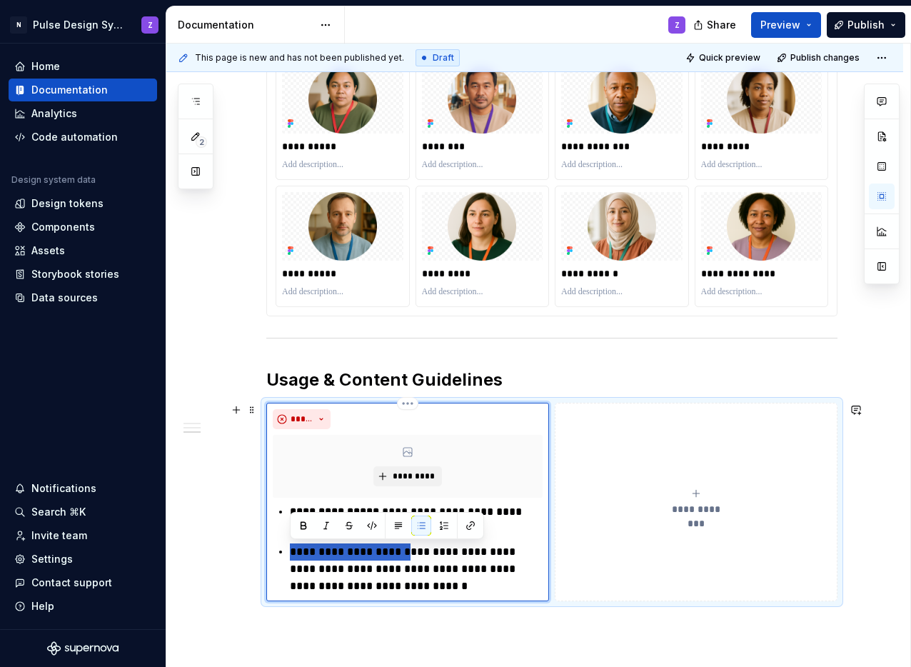
drag, startPoint x: 394, startPoint y: 556, endPoint x: 289, endPoint y: 558, distance: 104.3
click at [290, 558] on p "**********" at bounding box center [416, 569] width 253 height 51
click at [296, 529] on button "button" at bounding box center [304, 526] width 20 height 20
click at [453, 574] on p "**********" at bounding box center [416, 569] width 253 height 51
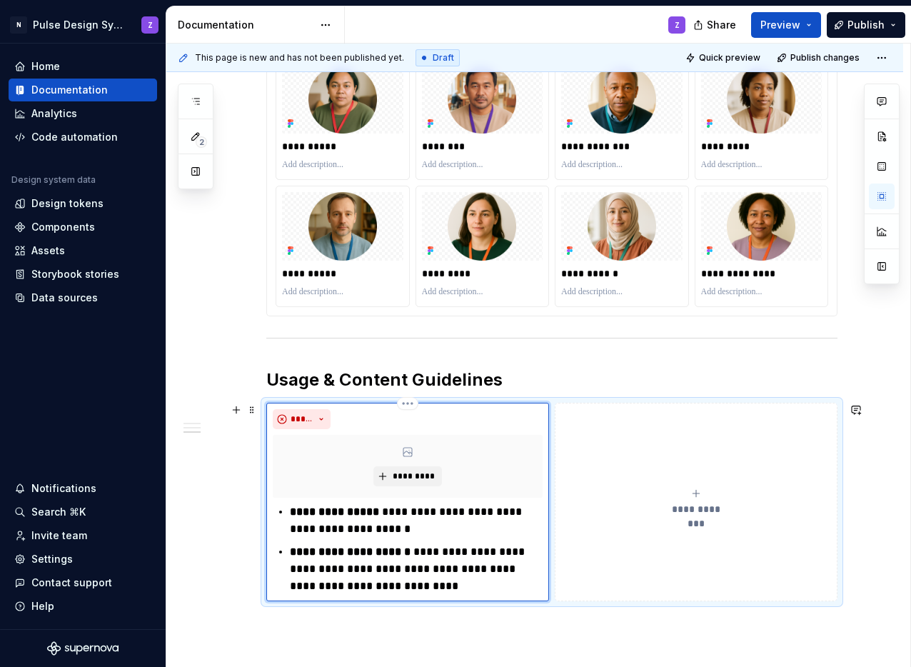
click at [397, 554] on p "**********" at bounding box center [416, 569] width 253 height 51
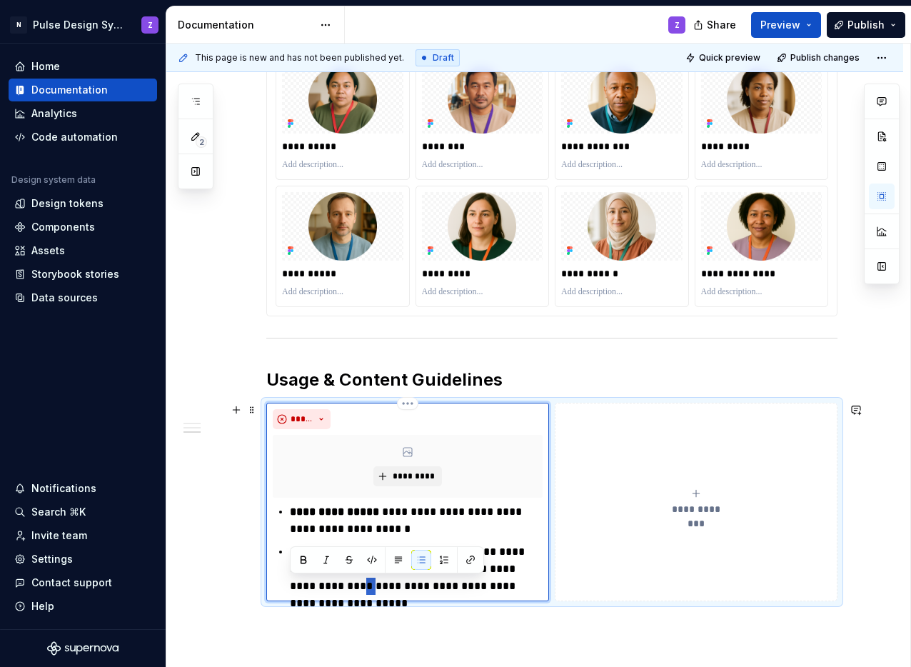
drag, startPoint x: 301, startPoint y: 586, endPoint x: 289, endPoint y: 586, distance: 11.4
click at [290, 586] on p "**********" at bounding box center [416, 569] width 253 height 51
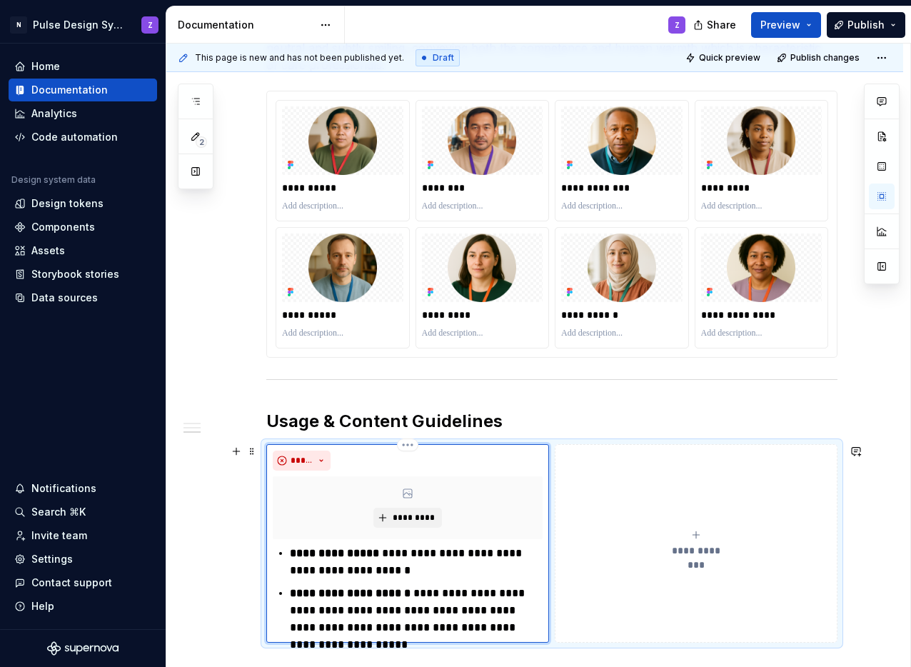
scroll to position [1286, 0]
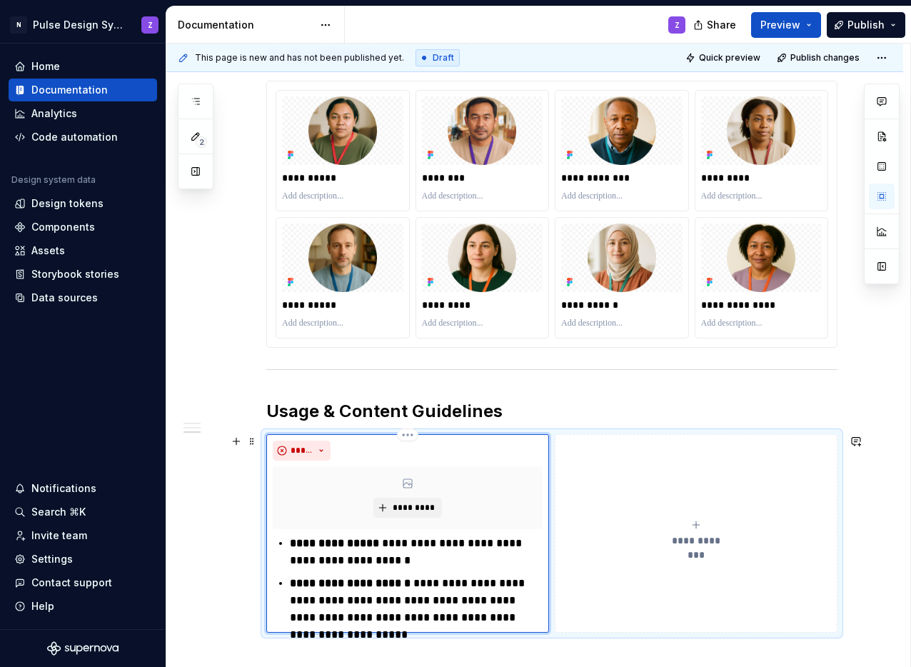
scroll to position [1191, 0]
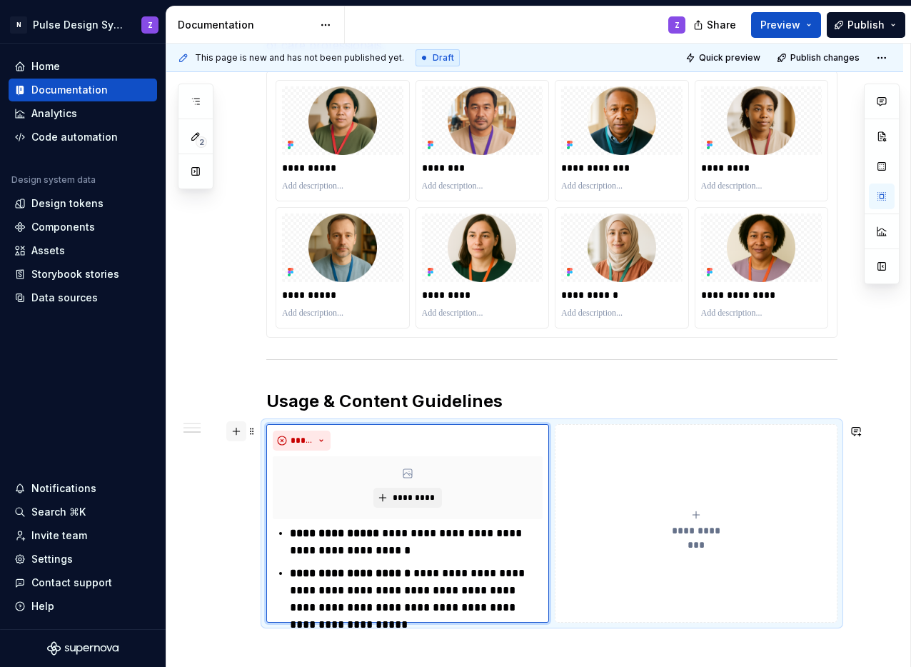
click at [239, 431] on button "button" at bounding box center [236, 431] width 20 height 20
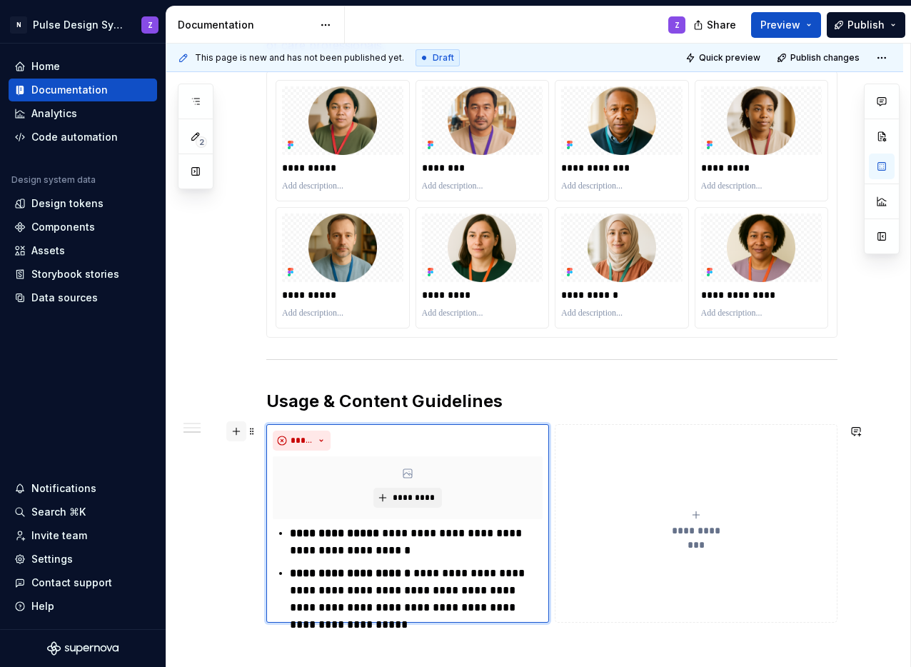
click at [239, 431] on button "button" at bounding box center [236, 431] width 20 height 20
click at [623, 461] on button "**********" at bounding box center [696, 523] width 283 height 199
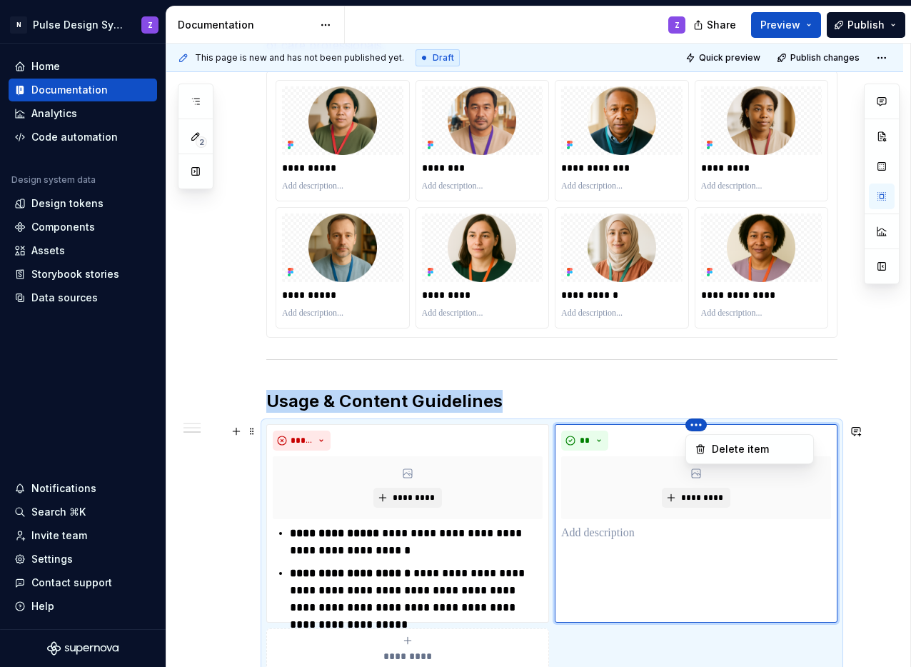
click at [334, 441] on html "N Pulse Design System Z Home Documentation Analytics Code automation Design sys…" at bounding box center [455, 333] width 911 height 667
click at [704, 514] on html "N Pulse Design System Z Home Documentation Analytics Code automation Design sys…" at bounding box center [455, 333] width 911 height 667
type textarea "*"
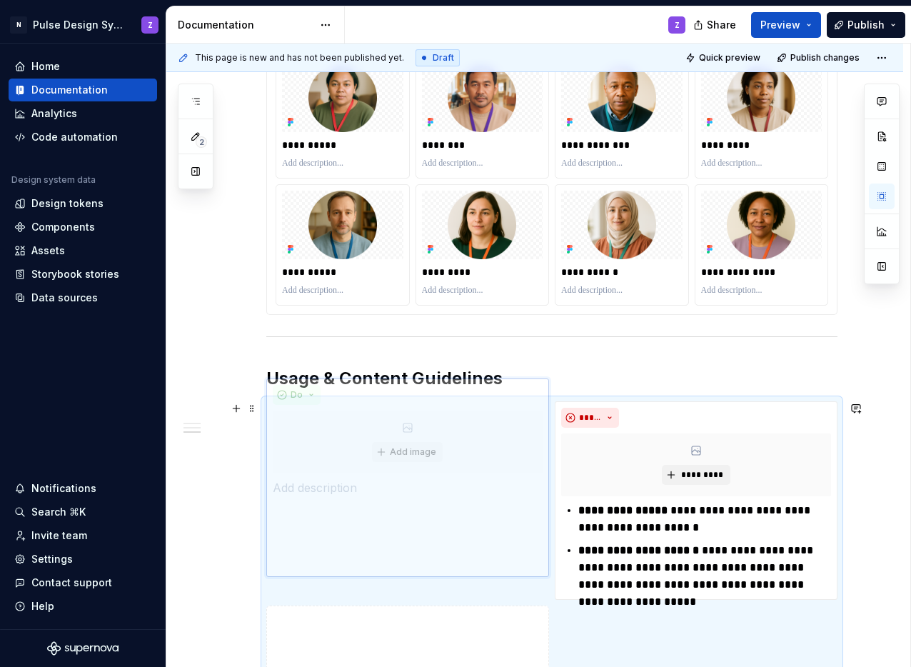
drag, startPoint x: 780, startPoint y: 583, endPoint x: 456, endPoint y: 573, distance: 323.7
click at [456, 573] on body "N Pulse Design System Z Home Documentation Analytics Code automation Design sys…" at bounding box center [455, 333] width 911 height 667
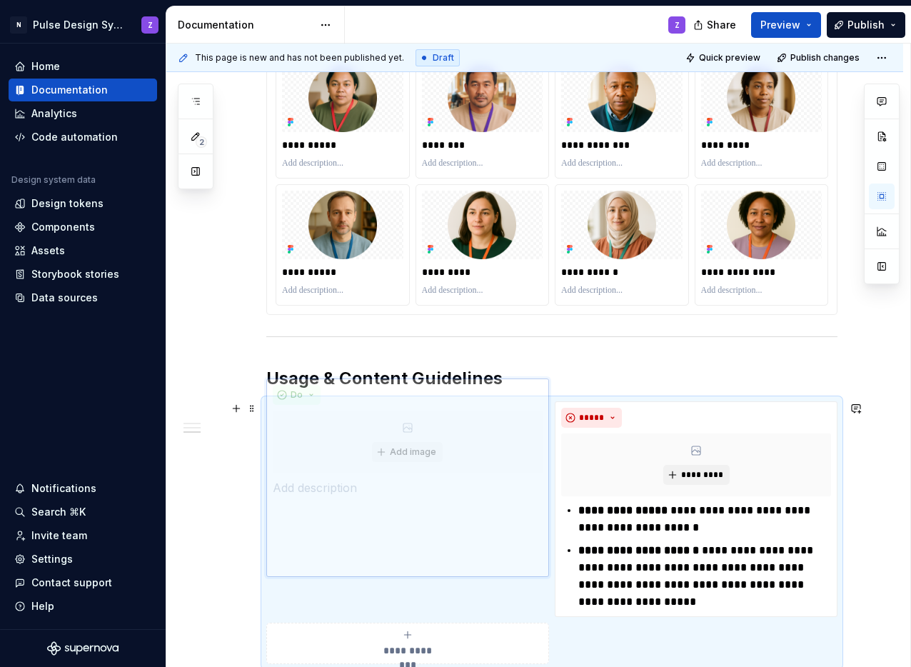
scroll to position [1236, 0]
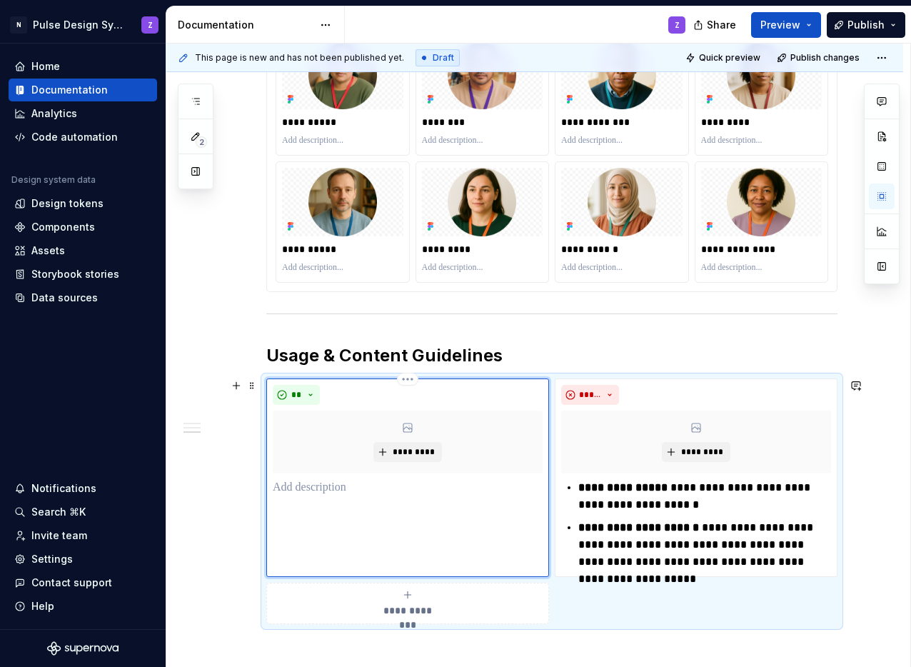
click at [316, 494] on p at bounding box center [408, 487] width 270 height 17
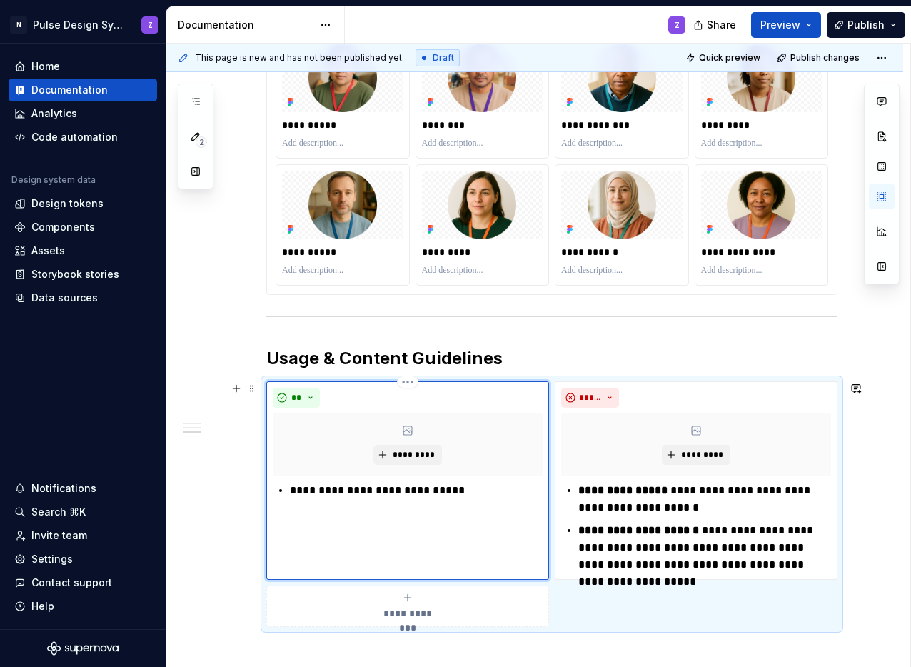
click at [422, 492] on p "**********" at bounding box center [416, 490] width 253 height 17
click at [420, 491] on p "**********" at bounding box center [416, 490] width 253 height 17
click at [518, 490] on p "**********" at bounding box center [416, 490] width 253 height 17
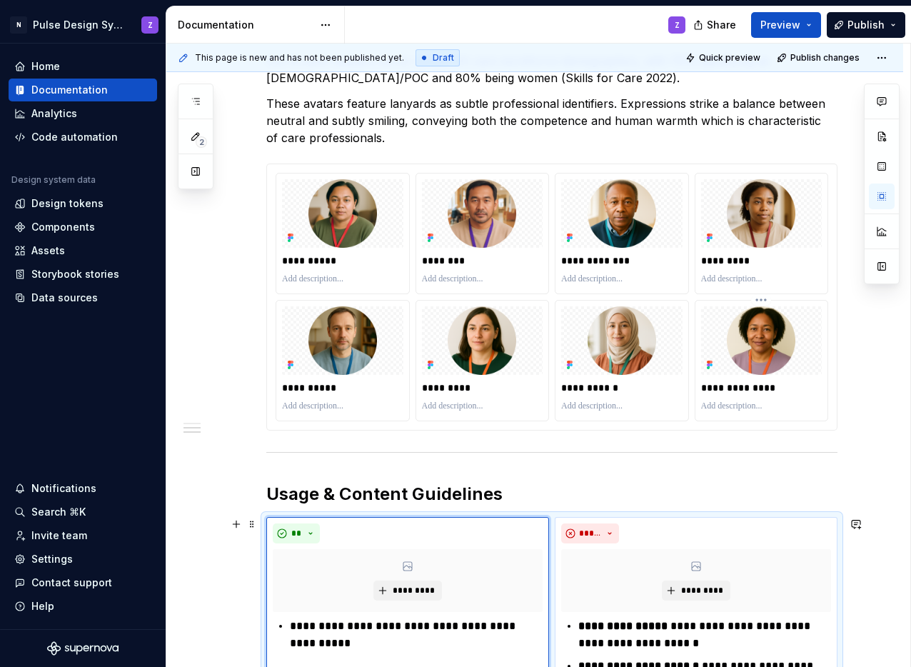
scroll to position [953, 0]
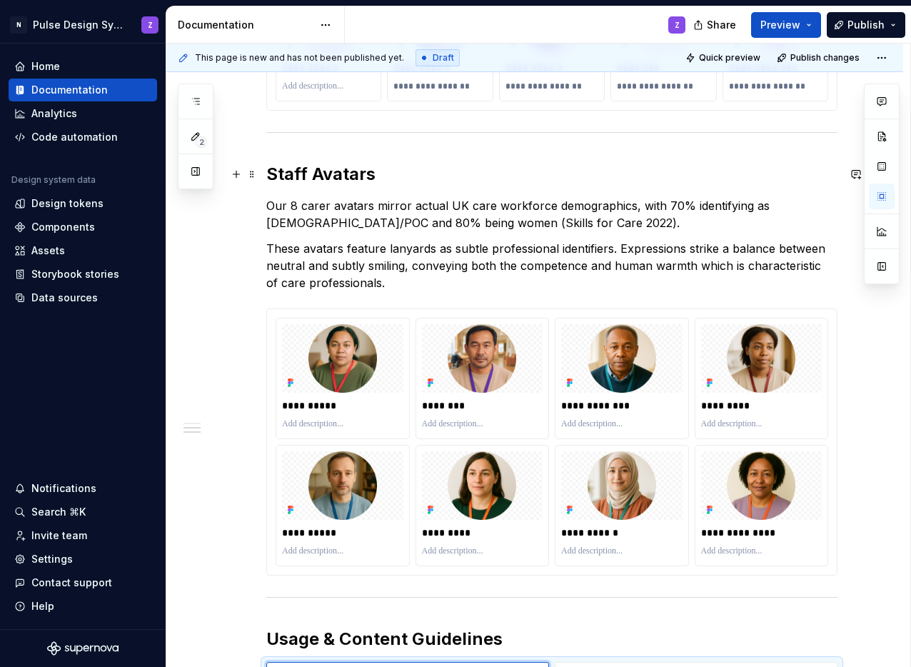
click at [306, 174] on h2 "Staff Avatars" at bounding box center [551, 174] width 571 height 23
click at [300, 203] on p "Our 8 carer avatars mirror actual UK care workforce demographics, with 70% iden…" at bounding box center [551, 214] width 571 height 34
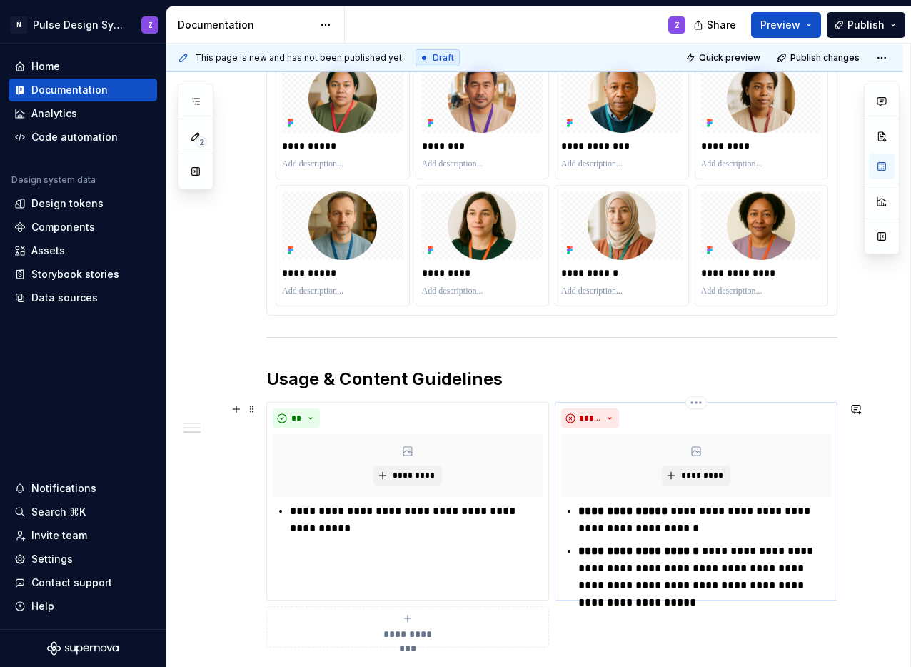
scroll to position [1242, 0]
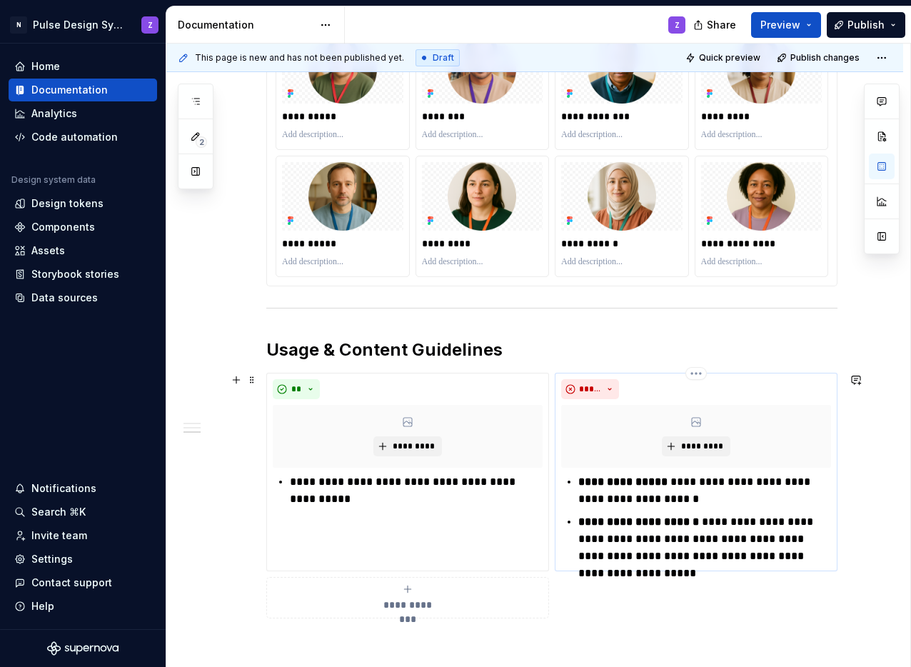
click at [720, 482] on p "**********" at bounding box center [705, 491] width 253 height 34
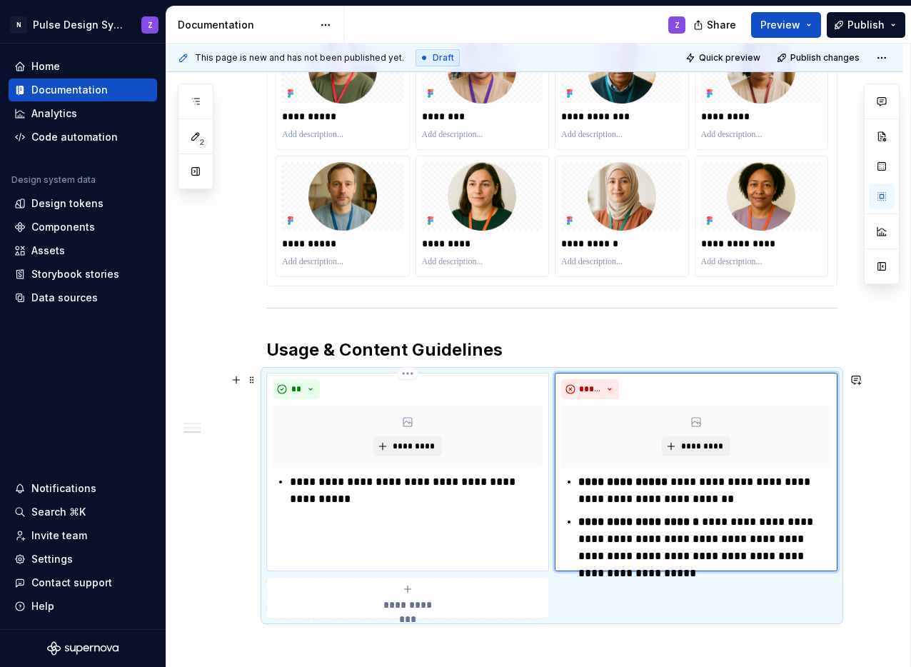
click at [361, 501] on p "**********" at bounding box center [416, 491] width 253 height 34
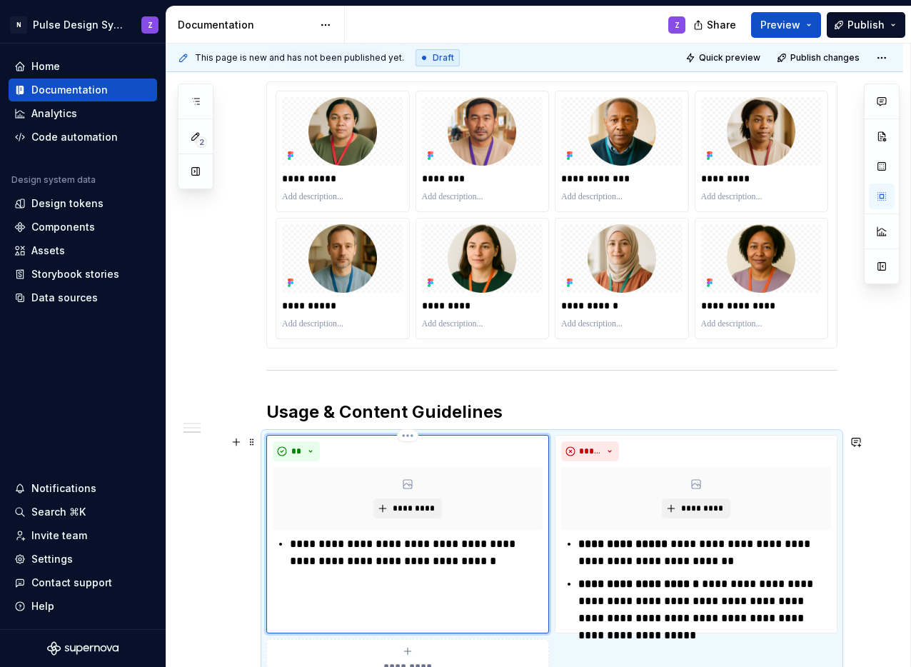
scroll to position [1201, 0]
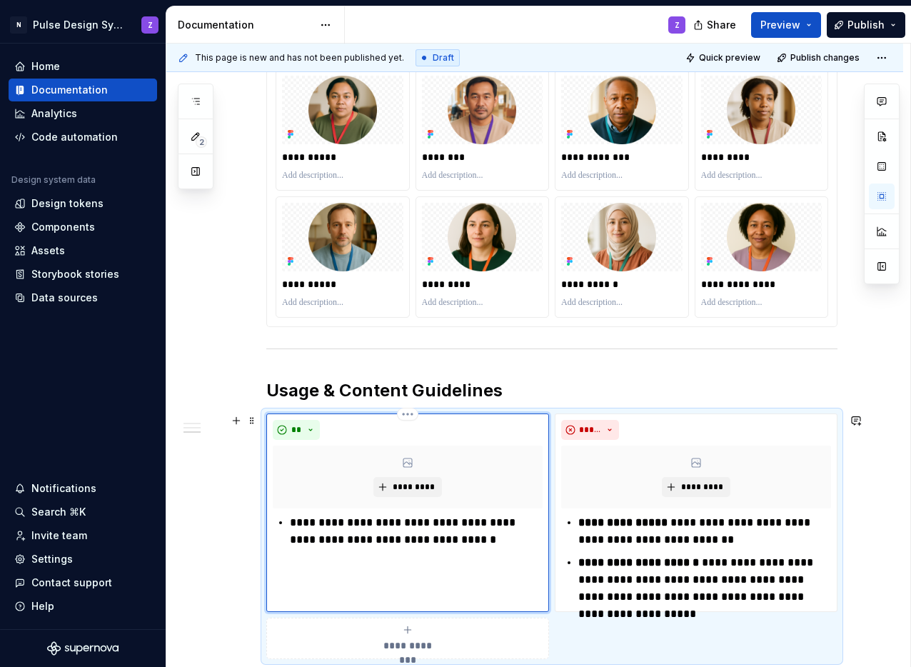
click at [420, 524] on p "**********" at bounding box center [416, 531] width 253 height 34
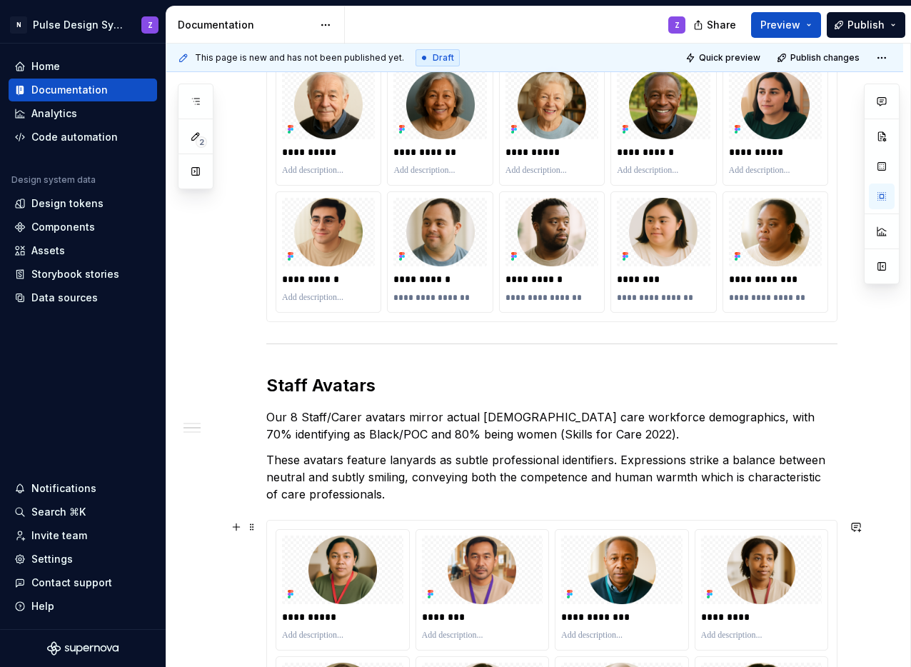
scroll to position [675, 0]
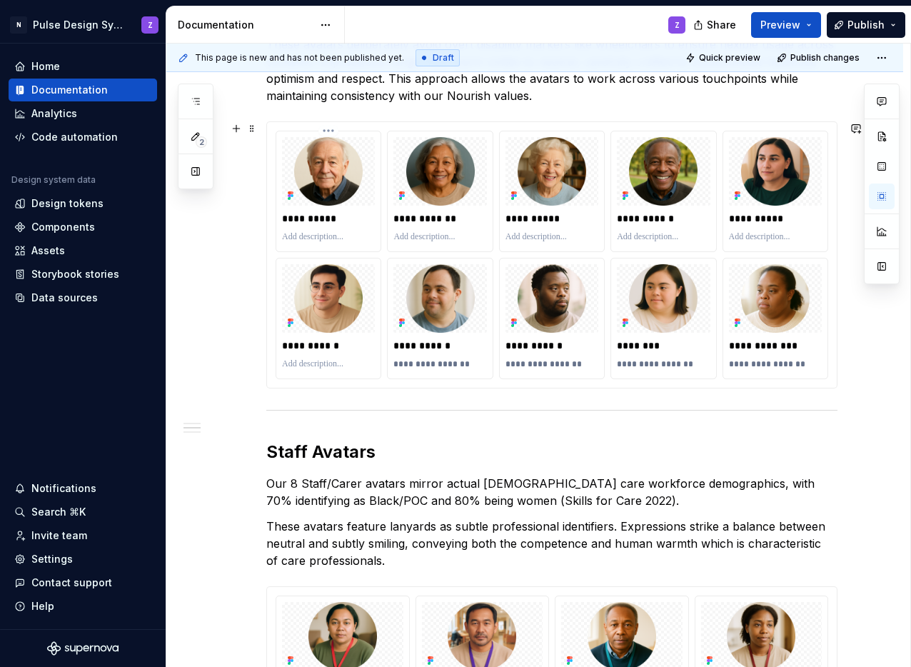
click at [312, 237] on p at bounding box center [328, 236] width 93 height 11
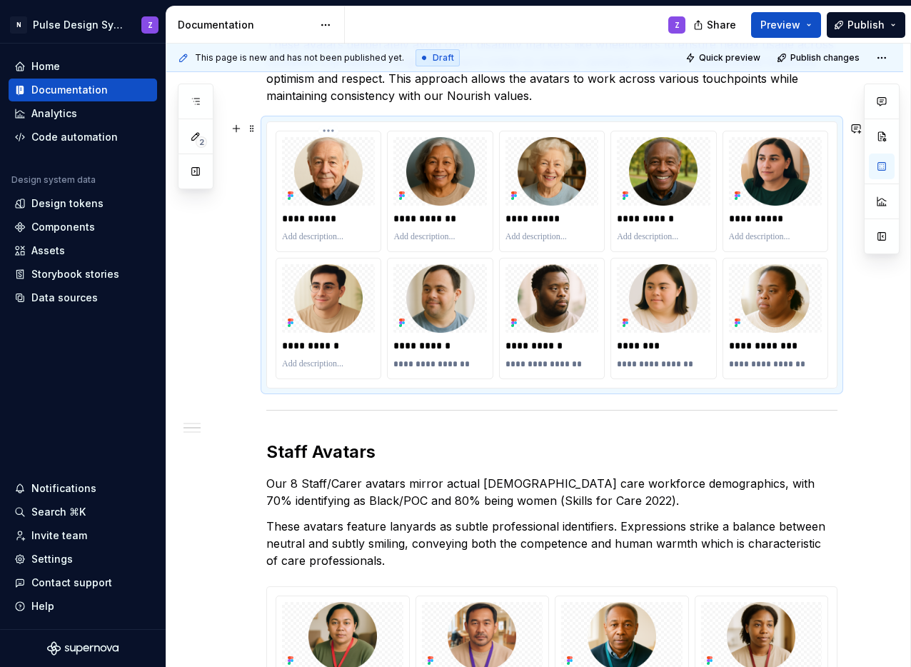
type textarea "*"
click at [429, 238] on p at bounding box center [440, 236] width 93 height 11
click at [529, 236] on p at bounding box center [552, 236] width 93 height 11
click at [639, 239] on p at bounding box center [663, 236] width 93 height 11
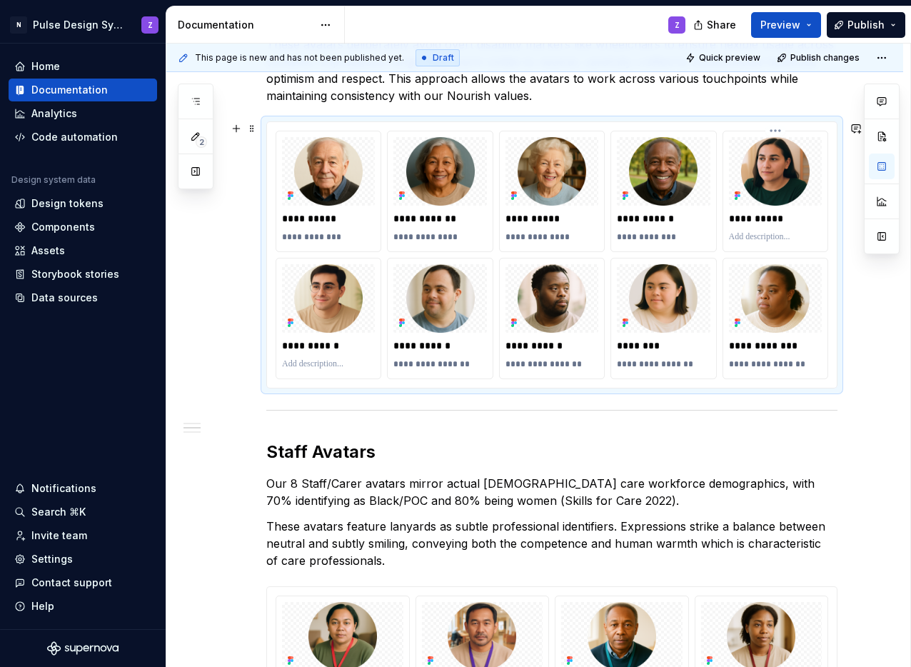
click at [766, 238] on p at bounding box center [775, 236] width 93 height 11
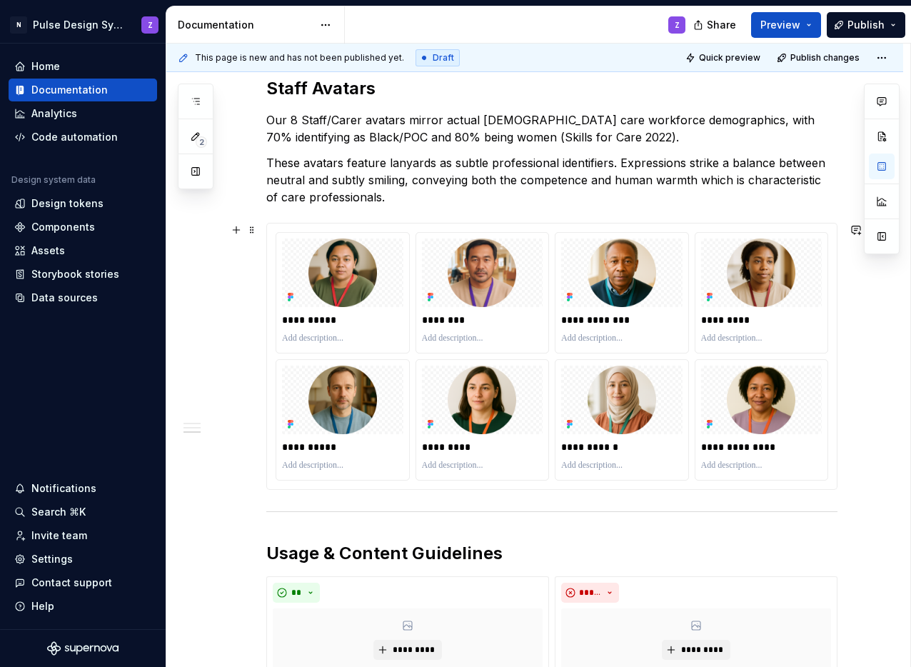
scroll to position [1322, 0]
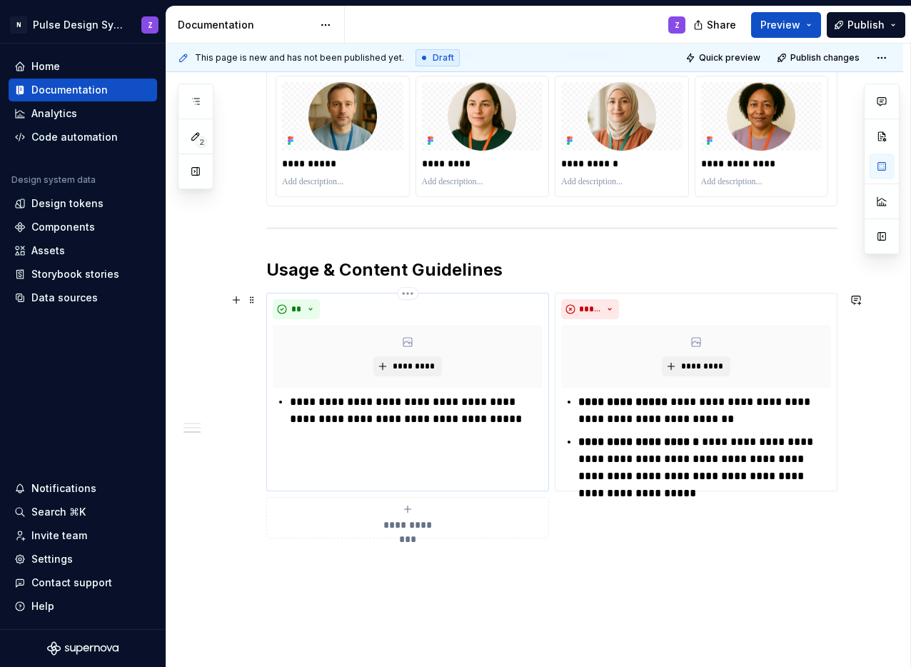
click at [494, 419] on p "**********" at bounding box center [416, 411] width 253 height 34
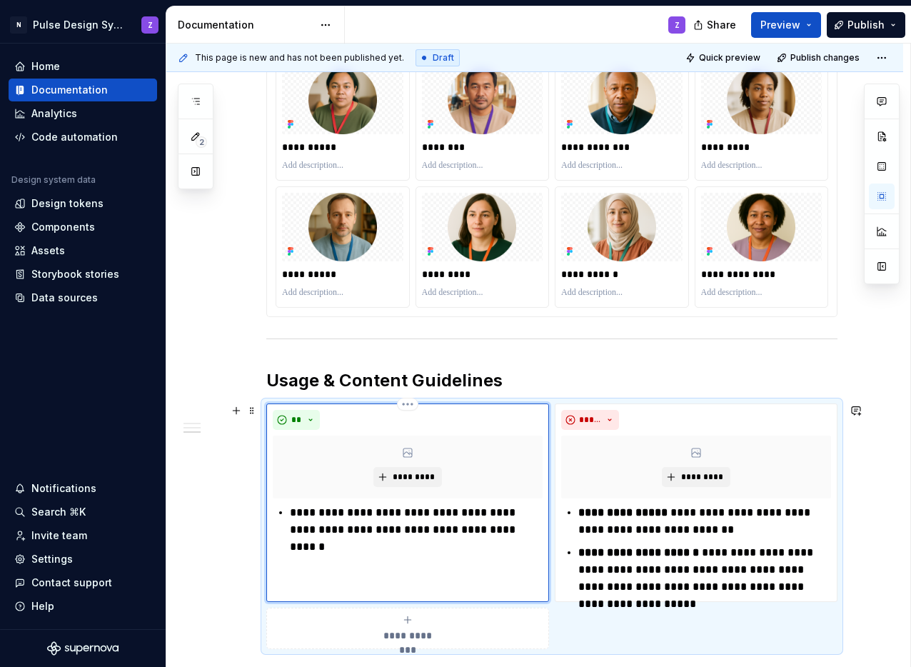
scroll to position [1212, 0]
click at [474, 549] on p "**********" at bounding box center [416, 529] width 253 height 51
click at [516, 546] on p "**********" at bounding box center [416, 529] width 253 height 51
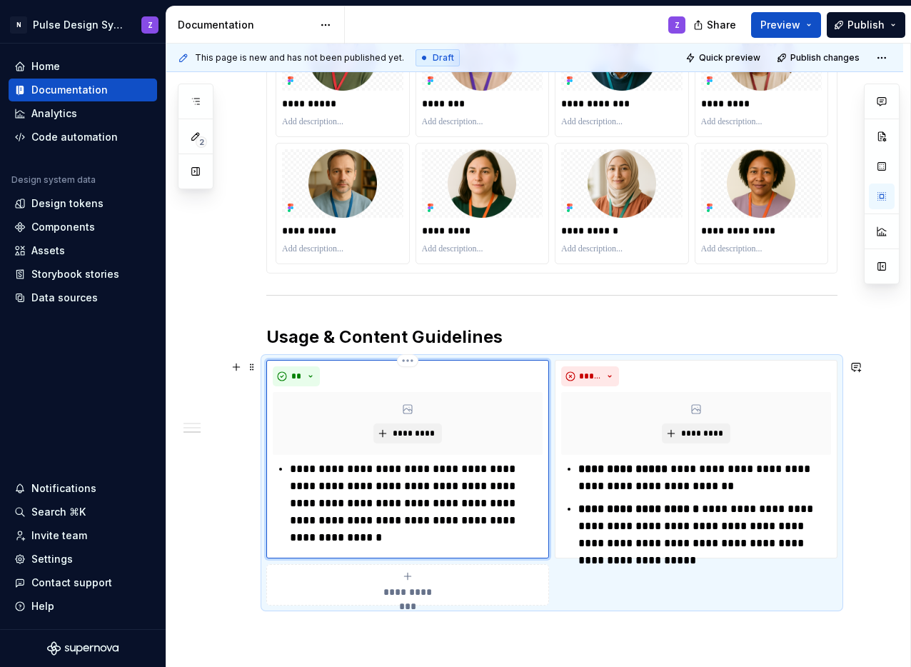
scroll to position [1263, 0]
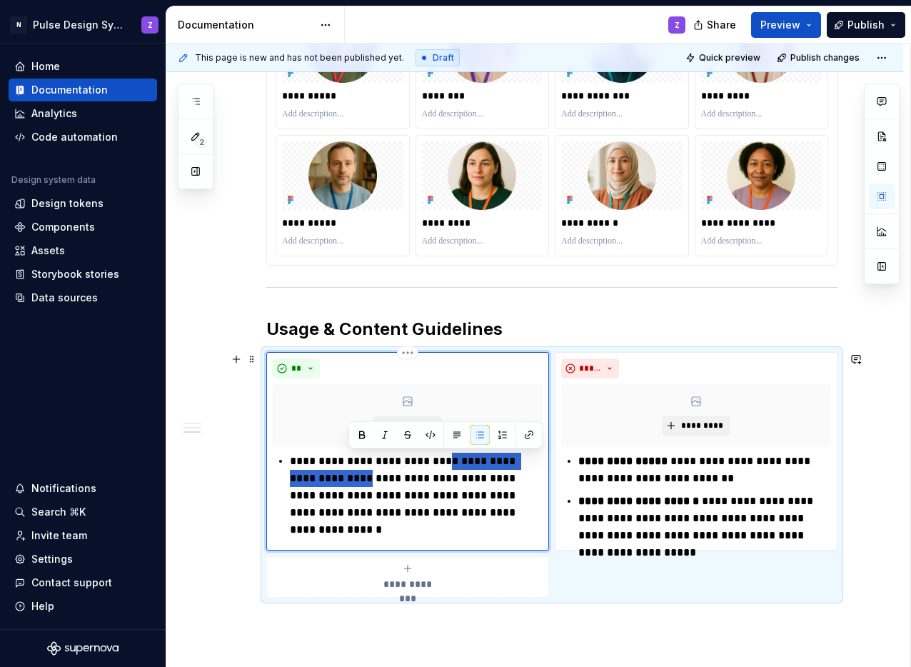
drag, startPoint x: 439, startPoint y: 464, endPoint x: 346, endPoint y: 483, distance: 95.5
click at [346, 483] on p "**********" at bounding box center [416, 487] width 253 height 69
click at [356, 441] on button "button" at bounding box center [362, 435] width 20 height 20
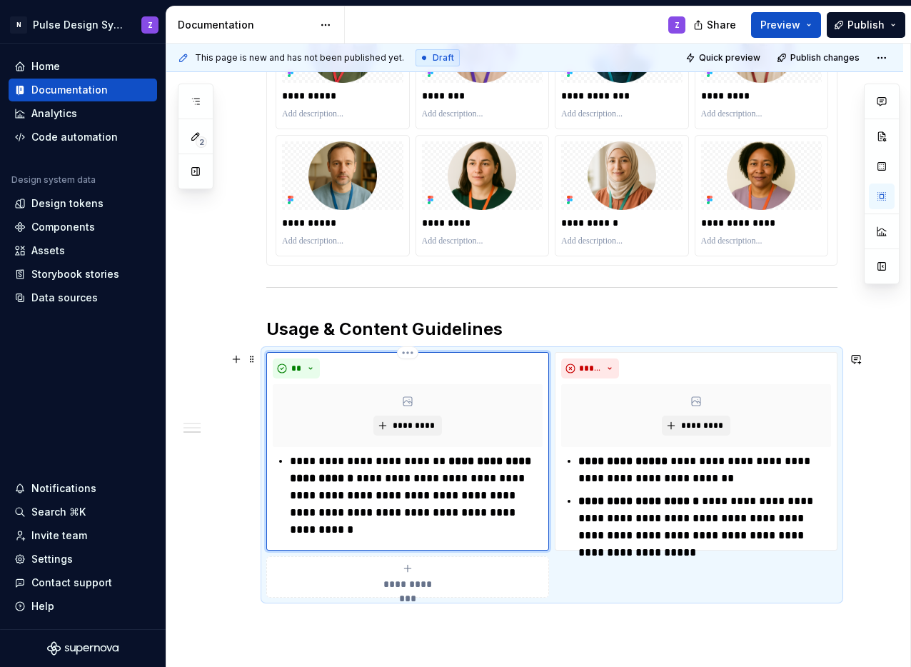
click at [386, 491] on p "**********" at bounding box center [416, 487] width 253 height 69
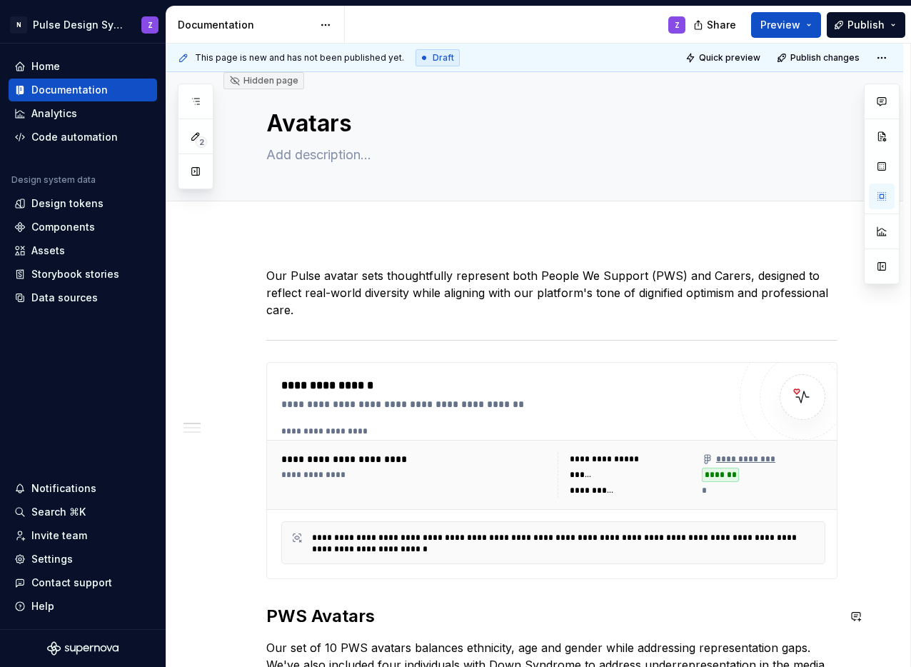
scroll to position [0, 0]
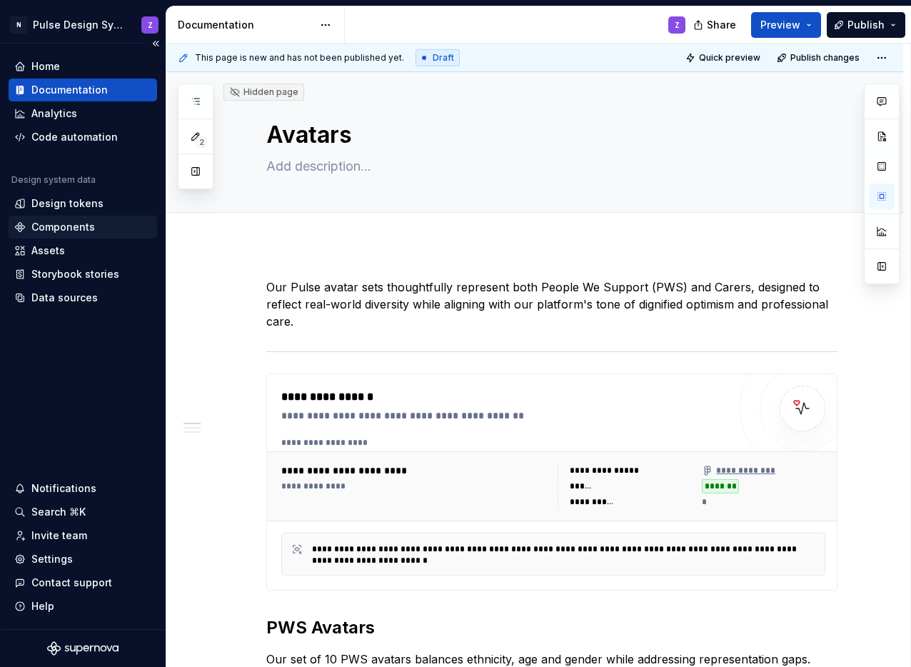
click at [64, 227] on div "Components" at bounding box center [63, 227] width 64 height 14
click at [526, 488] on div "**********" at bounding box center [415, 486] width 268 height 11
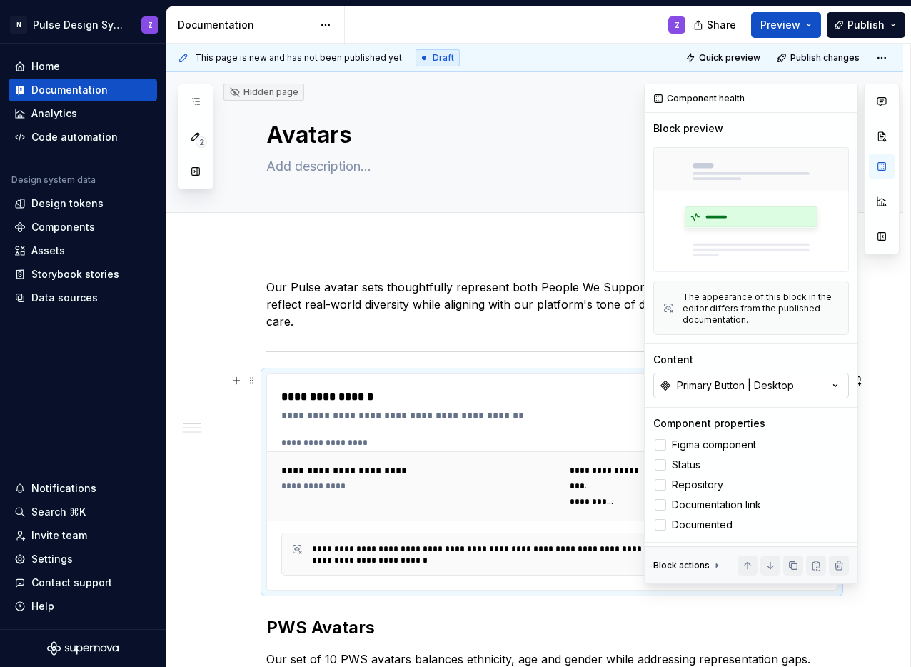
click at [765, 373] on button "Primary Button | Desktop" at bounding box center [752, 386] width 196 height 26
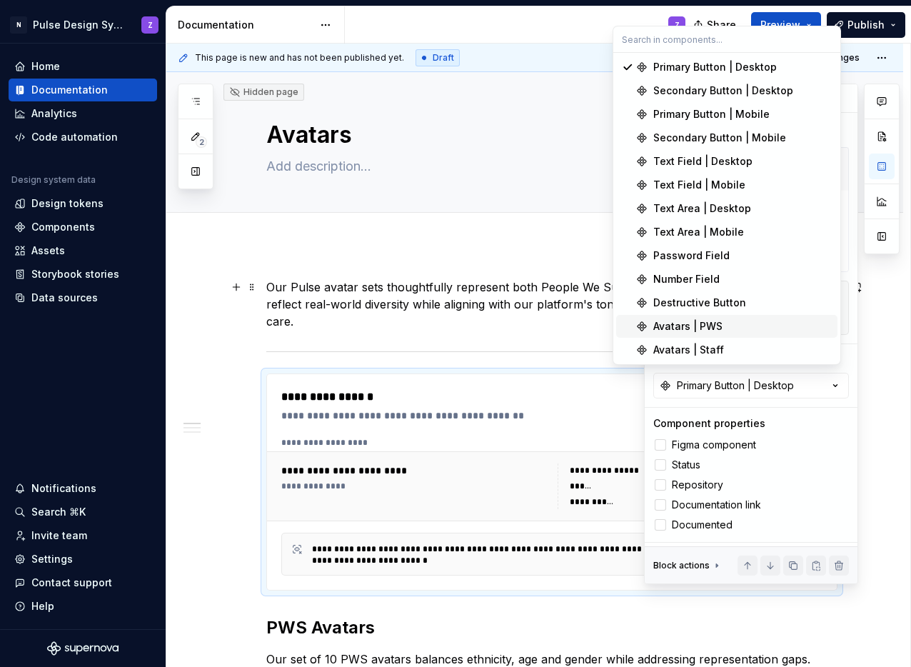
click at [744, 329] on div "Avatars | PWS" at bounding box center [743, 326] width 179 height 14
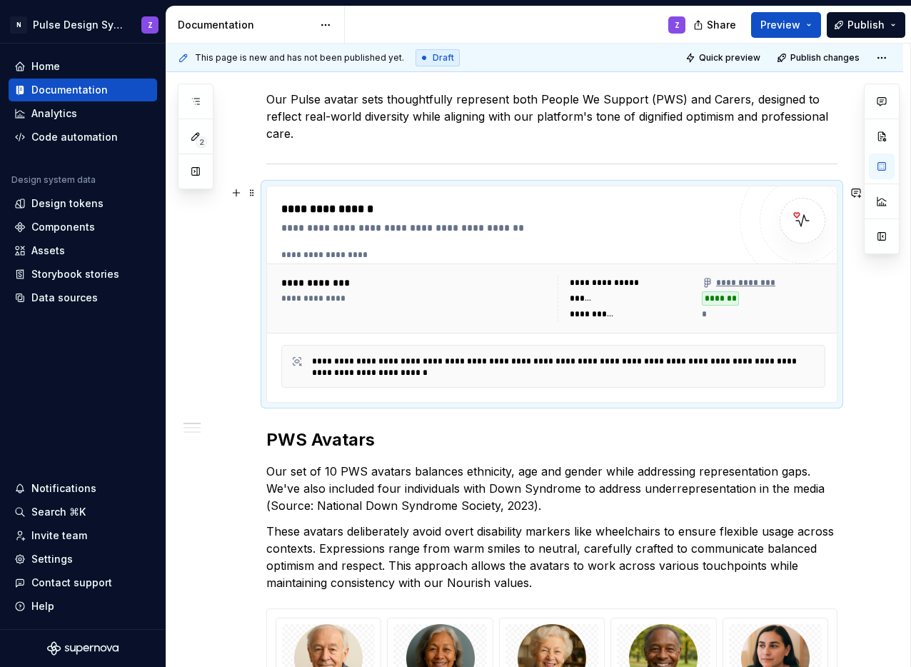
scroll to position [191, 0]
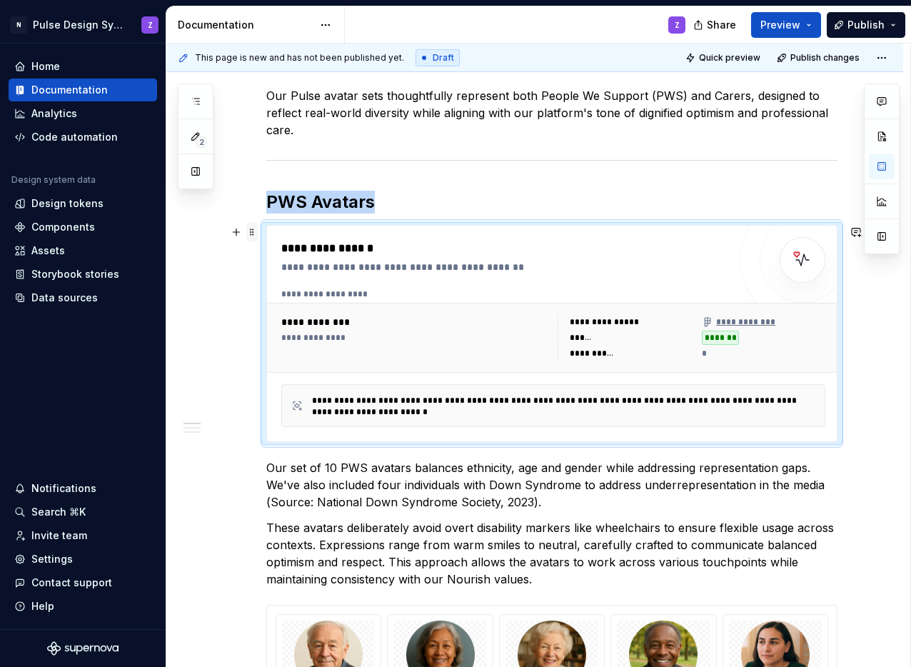
click at [253, 229] on span at bounding box center [251, 232] width 11 height 20
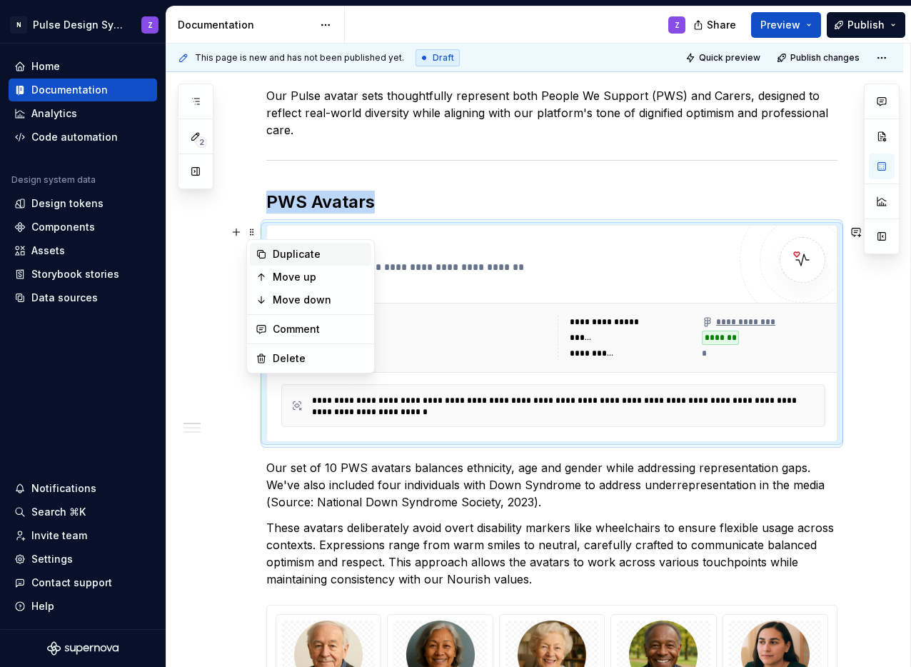
click at [264, 246] on div "Duplicate" at bounding box center [310, 254] width 121 height 23
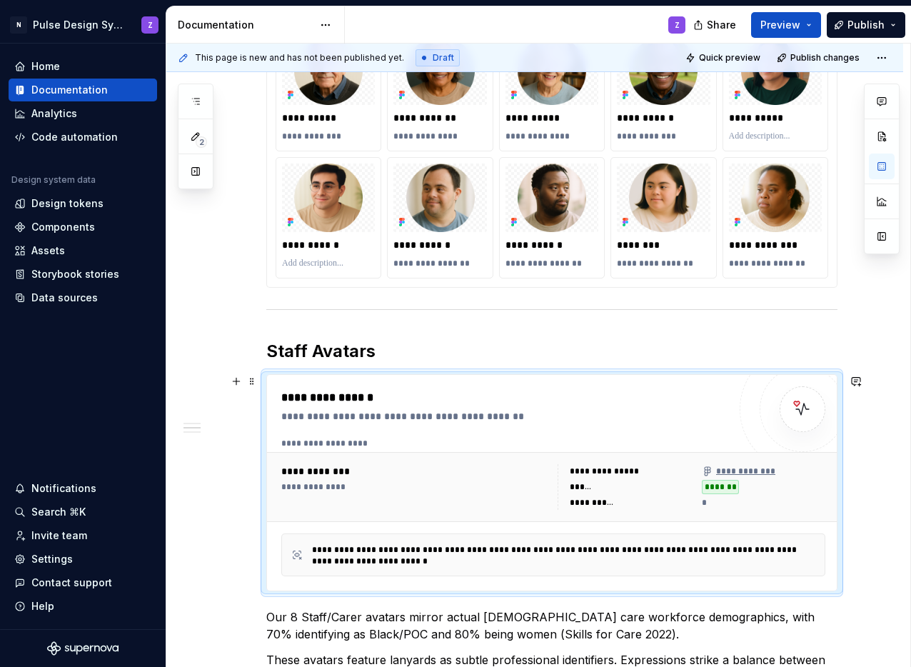
scroll to position [779, 0]
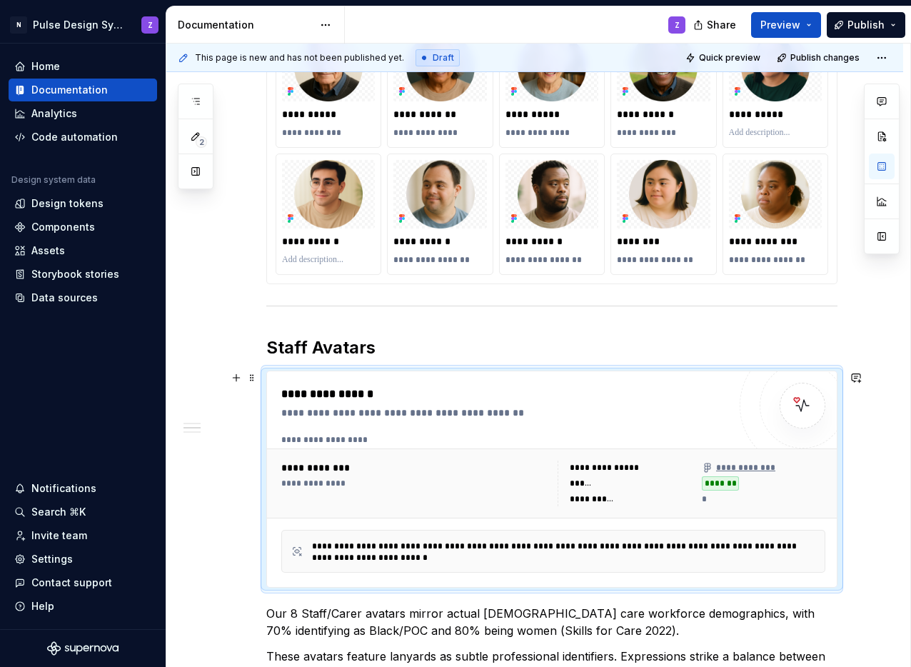
click at [433, 468] on div "**********" at bounding box center [415, 468] width 268 height 14
click at [343, 349] on h2 "Staff Avatars" at bounding box center [551, 347] width 571 height 23
click at [303, 415] on div "**********" at bounding box center [504, 413] width 447 height 14
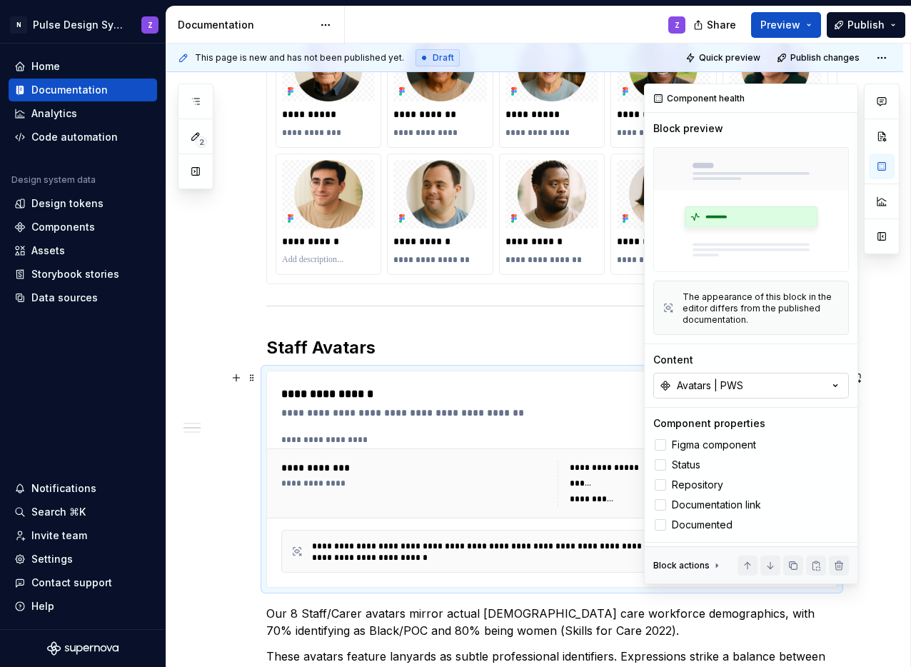
click at [736, 379] on div "Avatars | PWS" at bounding box center [710, 386] width 66 height 14
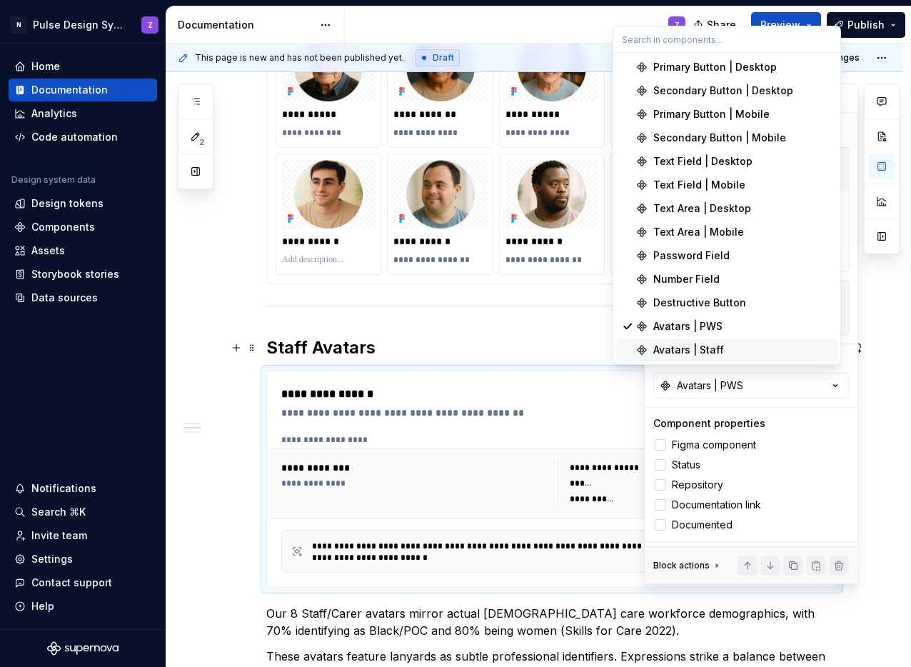
click at [720, 356] on div "Avatars | Staff" at bounding box center [689, 350] width 71 height 14
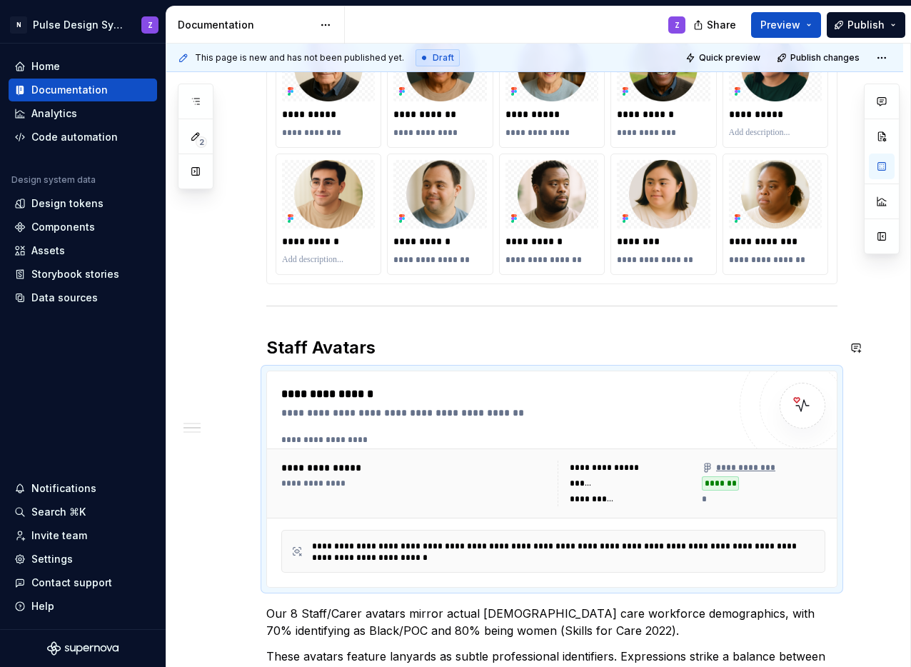
click at [344, 346] on h2 "Staff Avatars" at bounding box center [551, 347] width 571 height 23
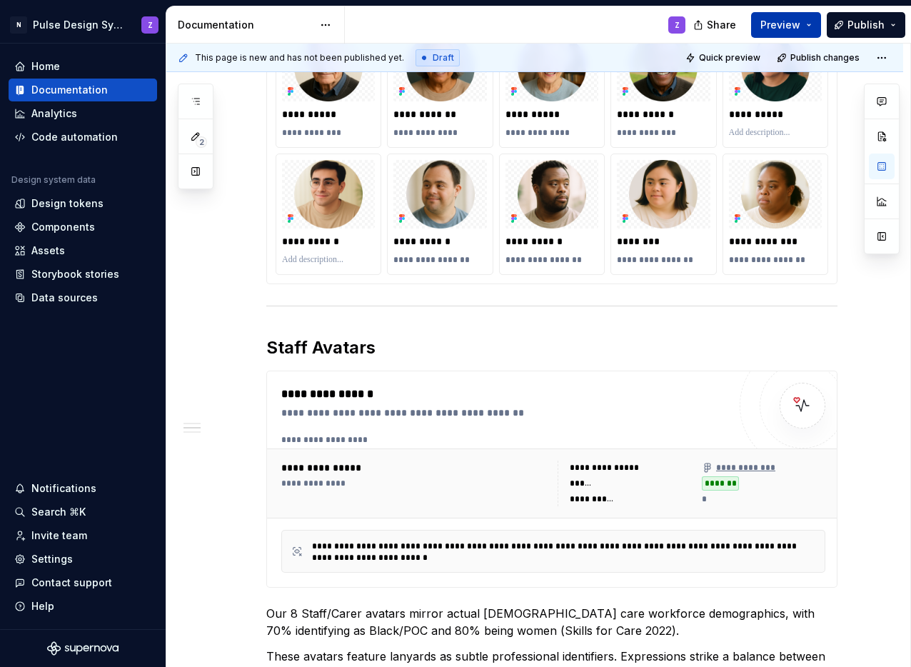
click at [817, 26] on button "Preview" at bounding box center [786, 25] width 70 height 26
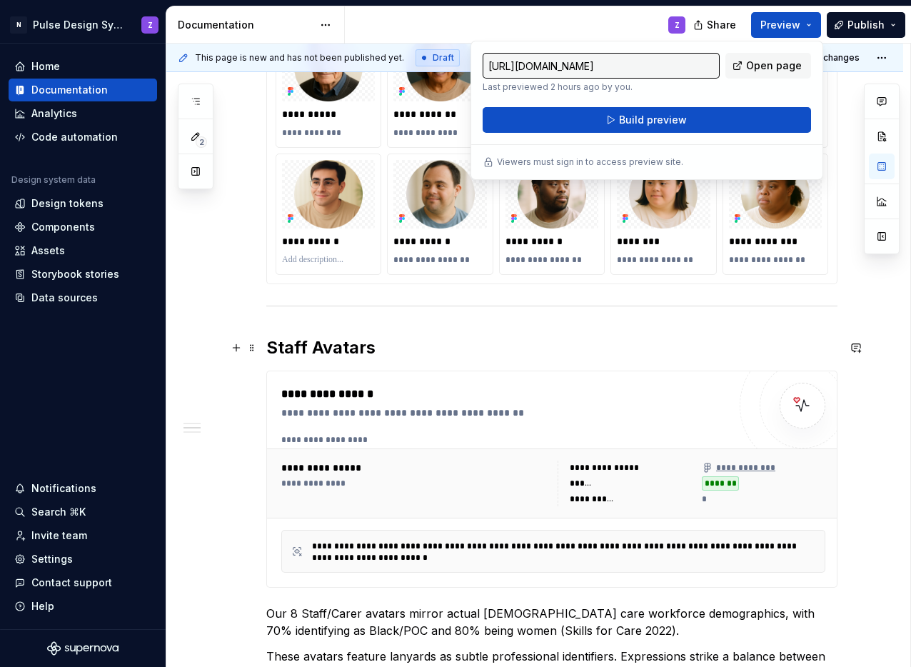
click at [551, 350] on h2 "Staff Avatars" at bounding box center [551, 347] width 571 height 23
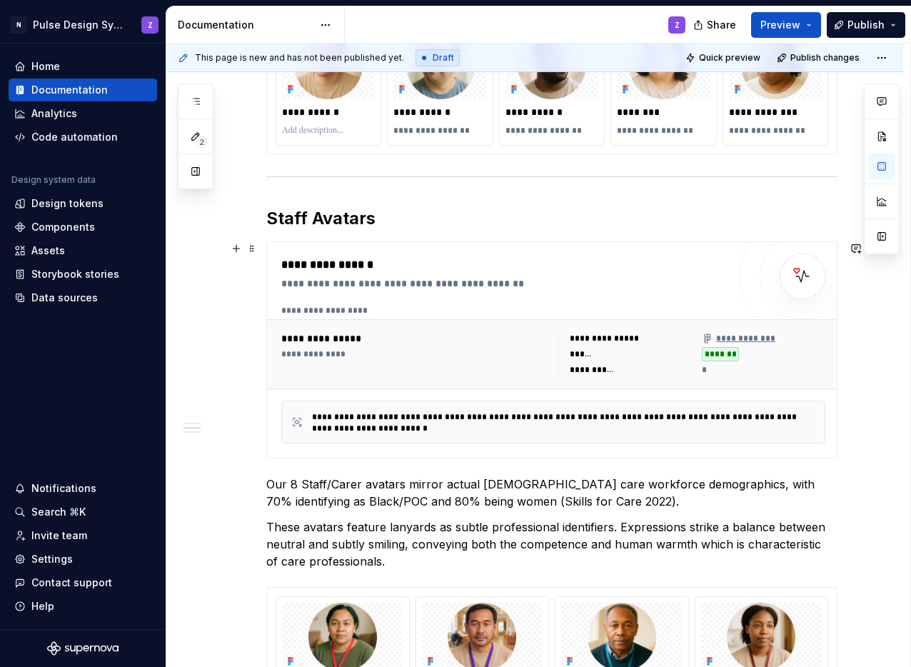
scroll to position [916, 0]
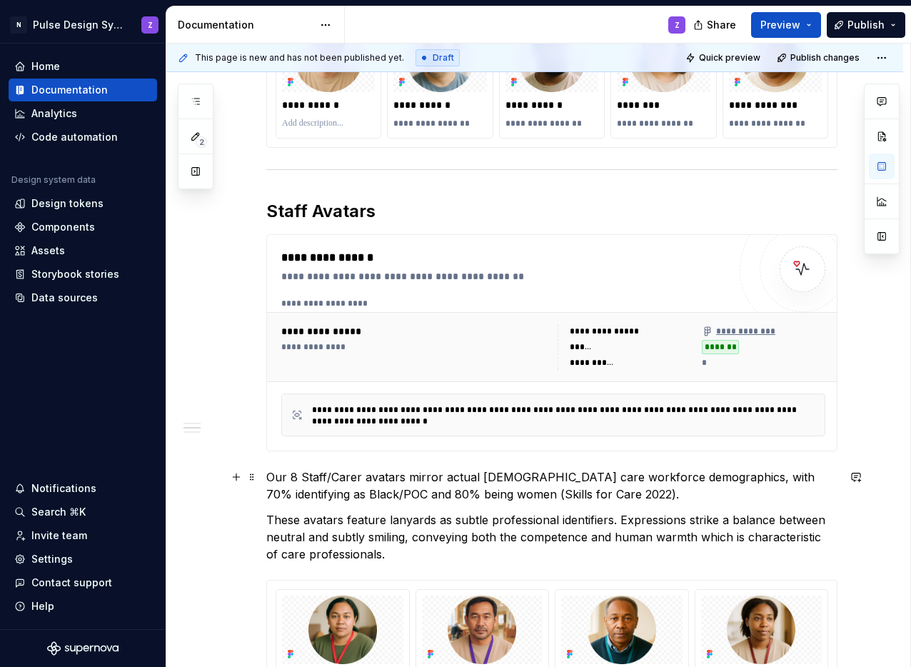
click at [298, 496] on p "Our 8 Staff/Carer avatars mirror actual UK care workforce demographics, with 70…" at bounding box center [551, 486] width 571 height 34
click at [827, 475] on p "Our 8 Staff/Carer avatars mirror actual UK care workforce demographics, with 70…" at bounding box center [551, 486] width 571 height 34
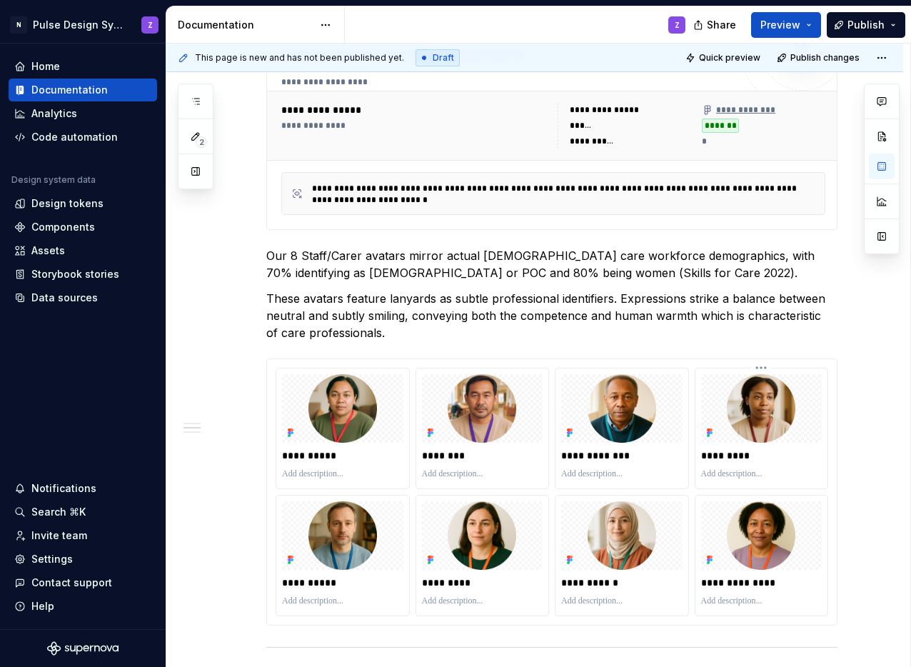
scroll to position [1020, 0]
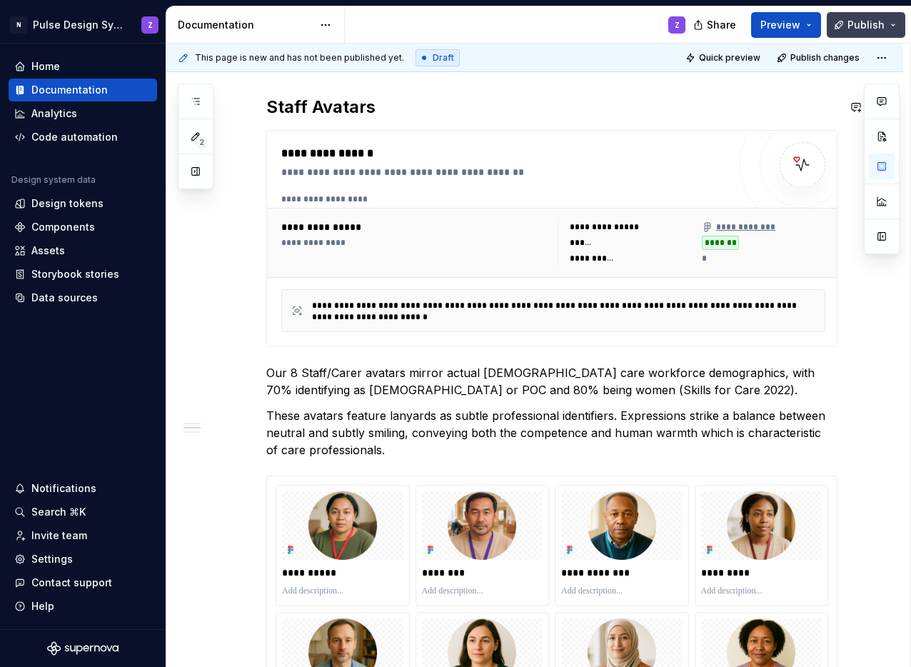
click at [850, 20] on span "Publish" at bounding box center [866, 25] width 37 height 14
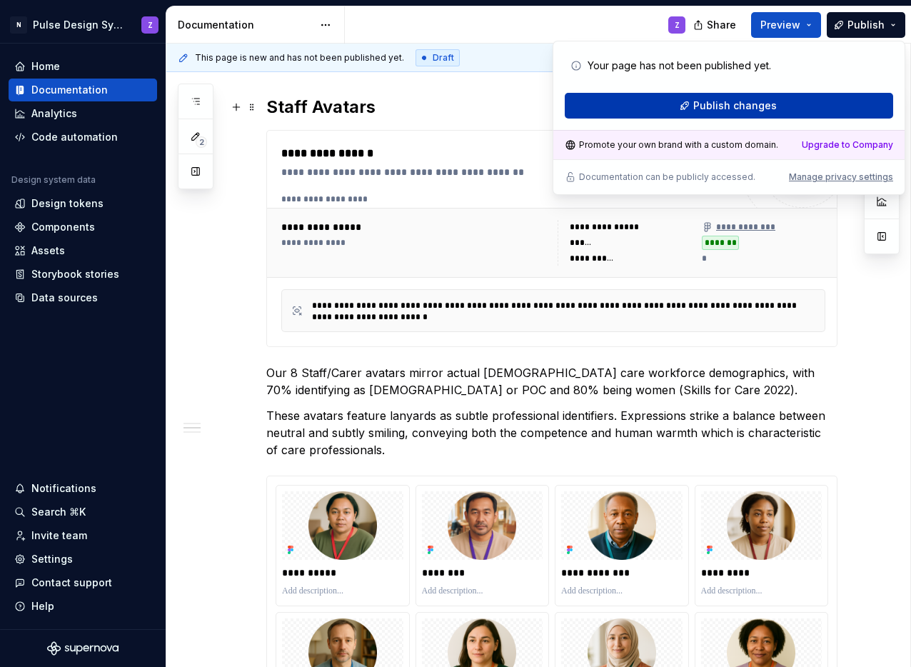
click at [773, 108] on span "Publish changes" at bounding box center [736, 106] width 84 height 14
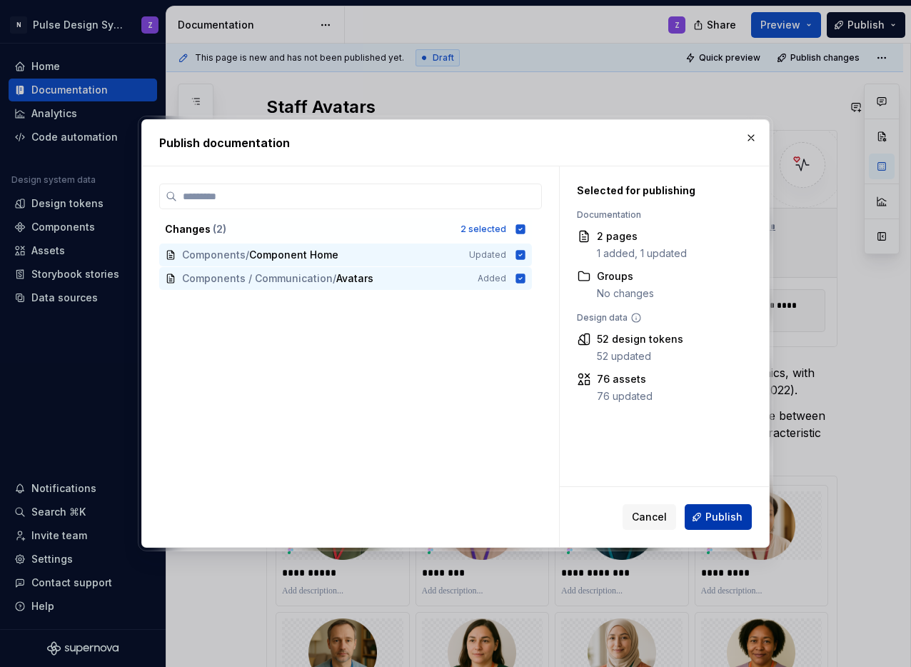
click at [724, 514] on span "Publish" at bounding box center [724, 517] width 37 height 14
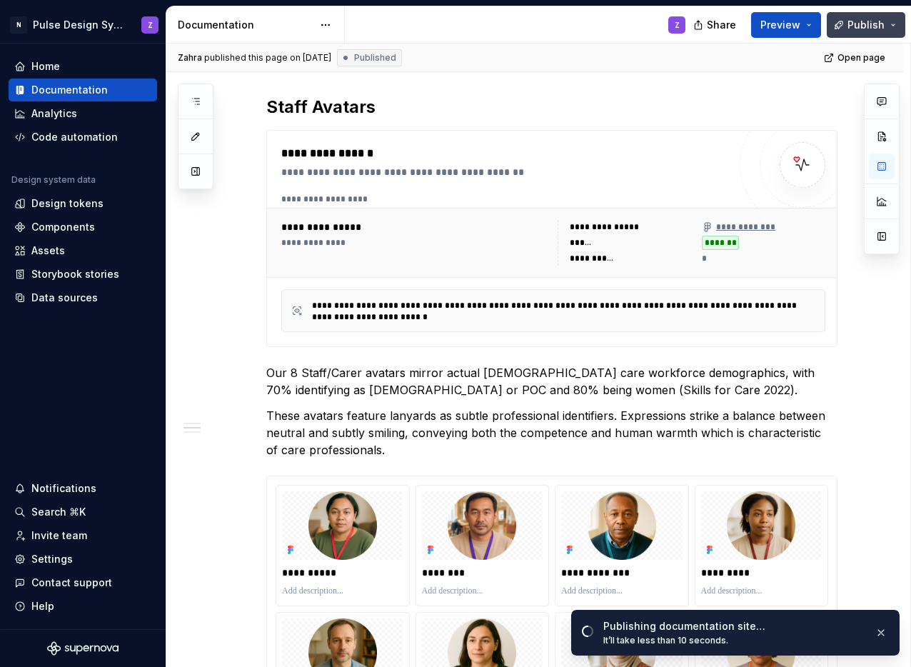
click at [896, 28] on button "Publish" at bounding box center [866, 25] width 79 height 26
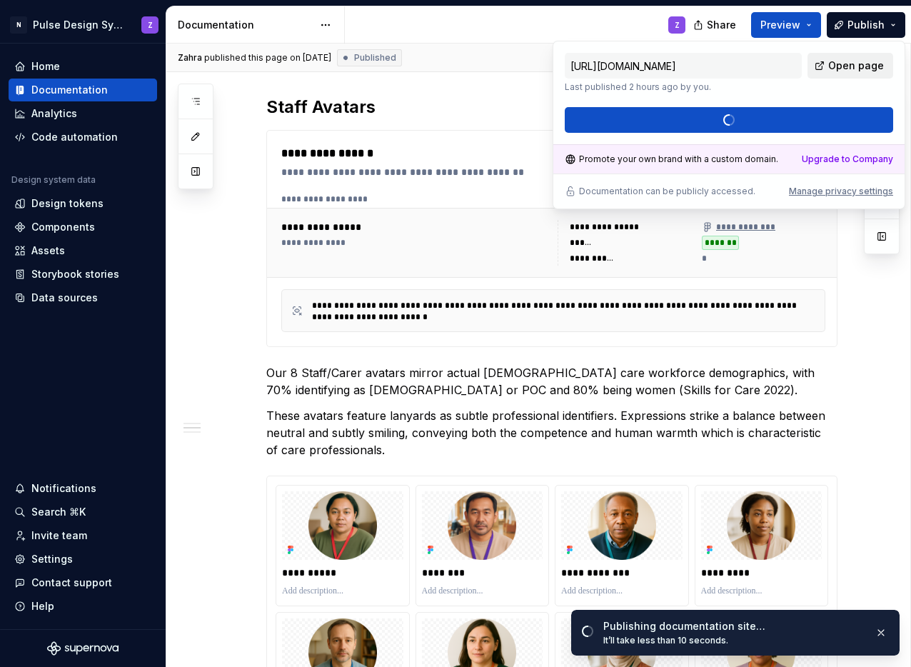
click at [865, 67] on span "Open page" at bounding box center [857, 66] width 56 height 14
type textarea "*"
type input "https://nourish.supernova-docs.io/latest/components/communication/avatars-pAj8p…"
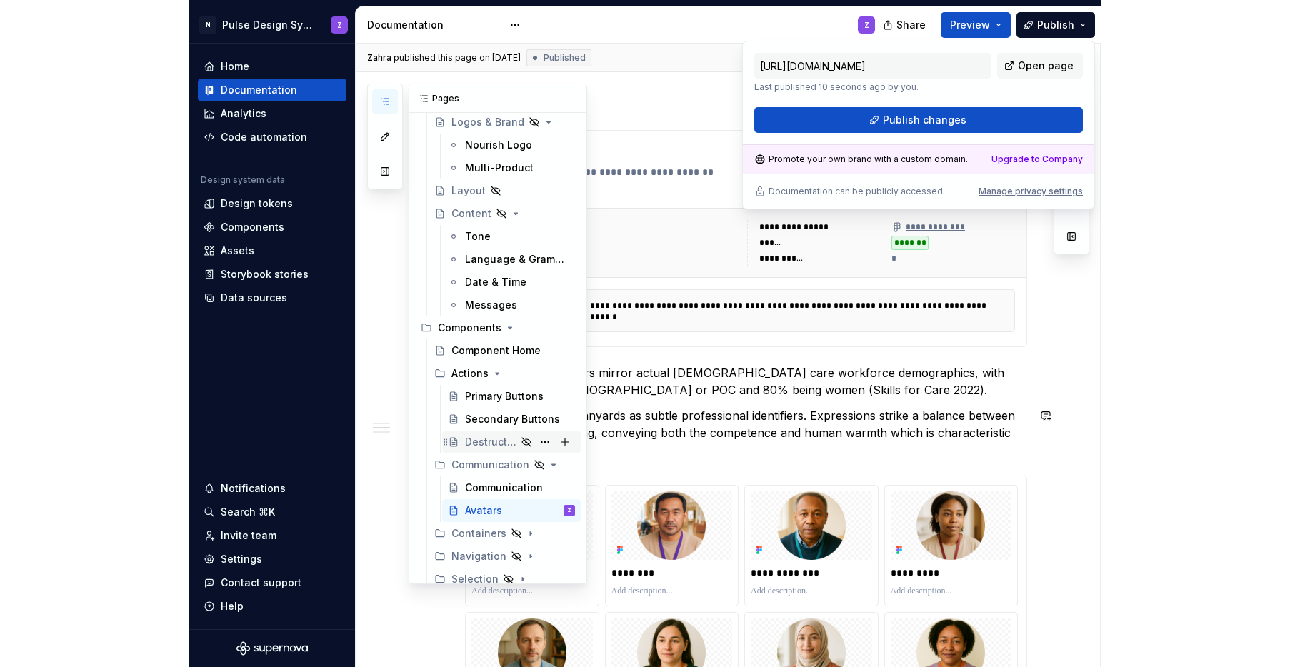
scroll to position [423, 0]
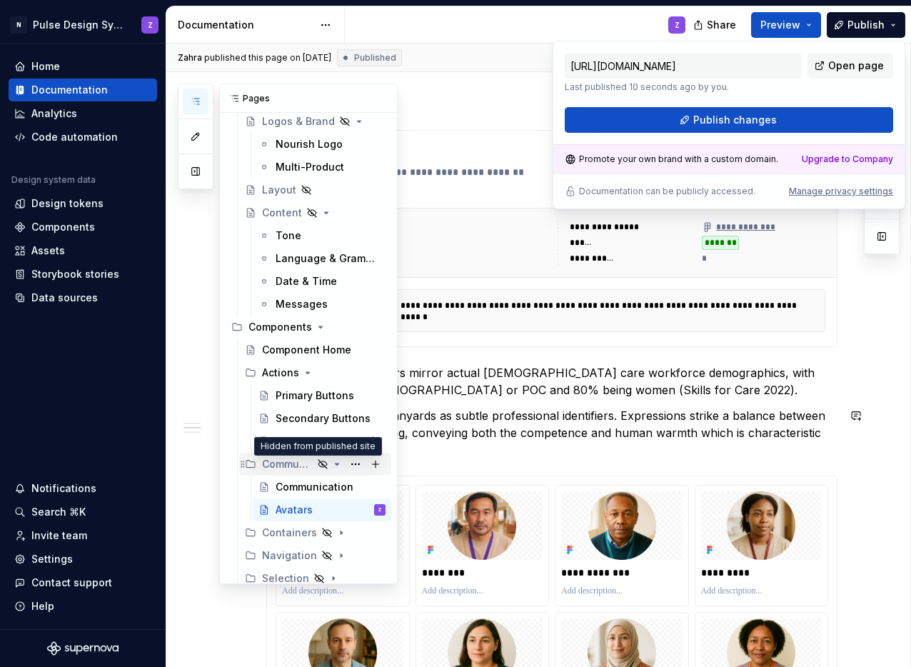
click at [319, 464] on icon "Page tree" at bounding box center [323, 464] width 9 height 9
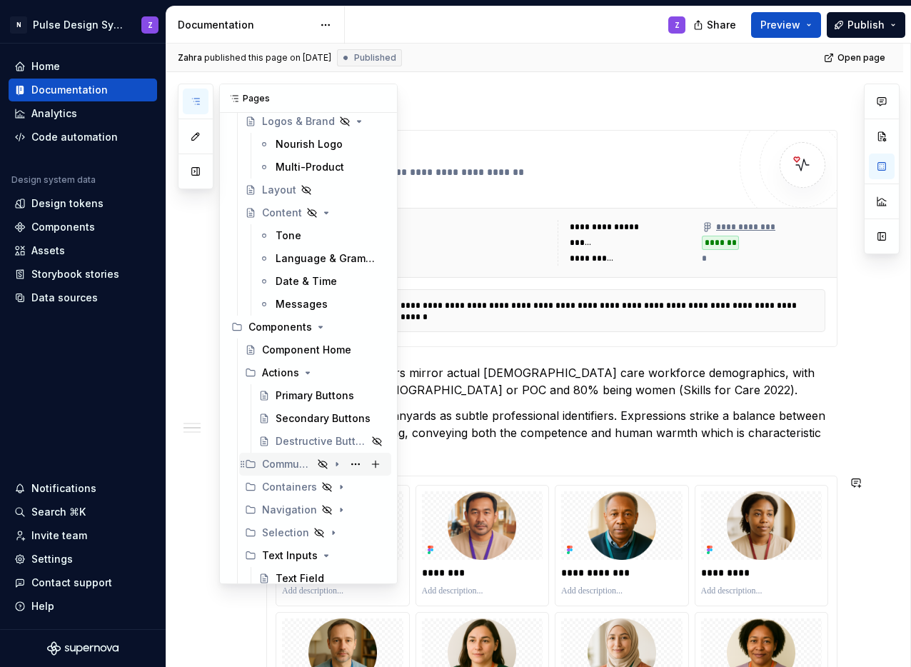
click at [317, 467] on icon "Page tree" at bounding box center [322, 464] width 11 height 11
click at [347, 466] on button "Page tree" at bounding box center [356, 464] width 20 height 20
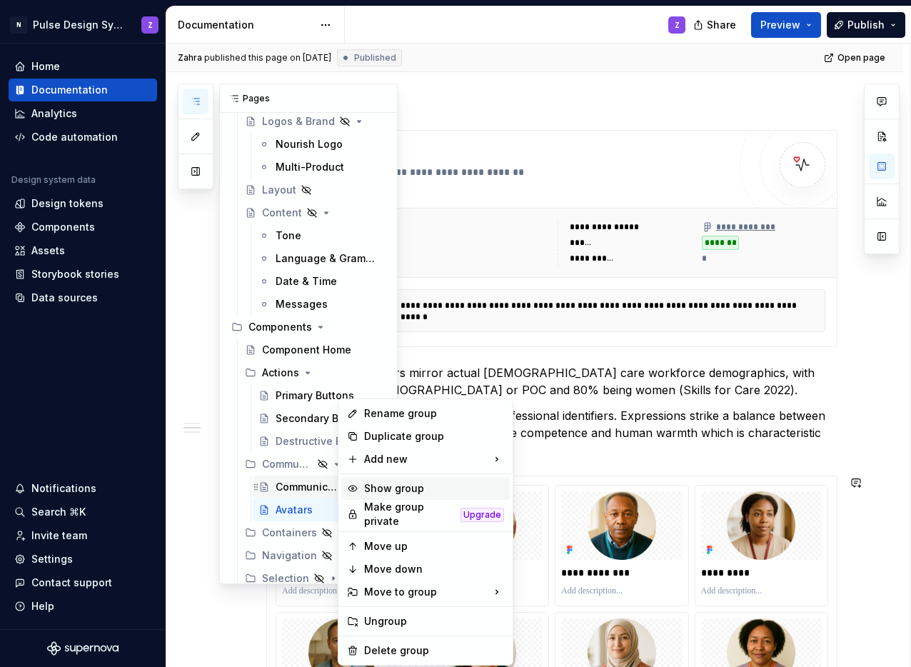
click at [363, 486] on div "Show group" at bounding box center [425, 488] width 169 height 23
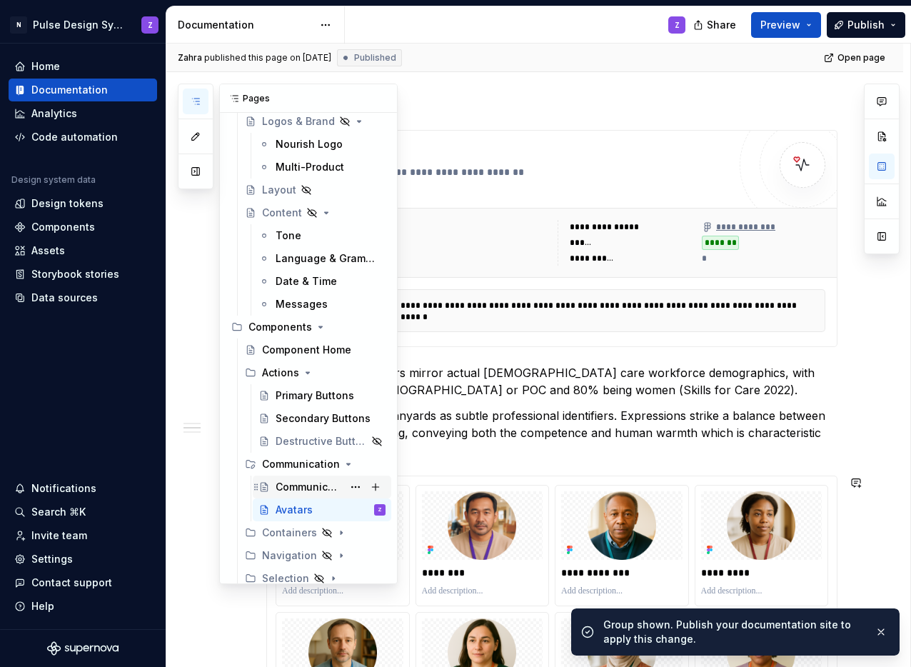
click at [302, 486] on div "Communication" at bounding box center [309, 487] width 67 height 14
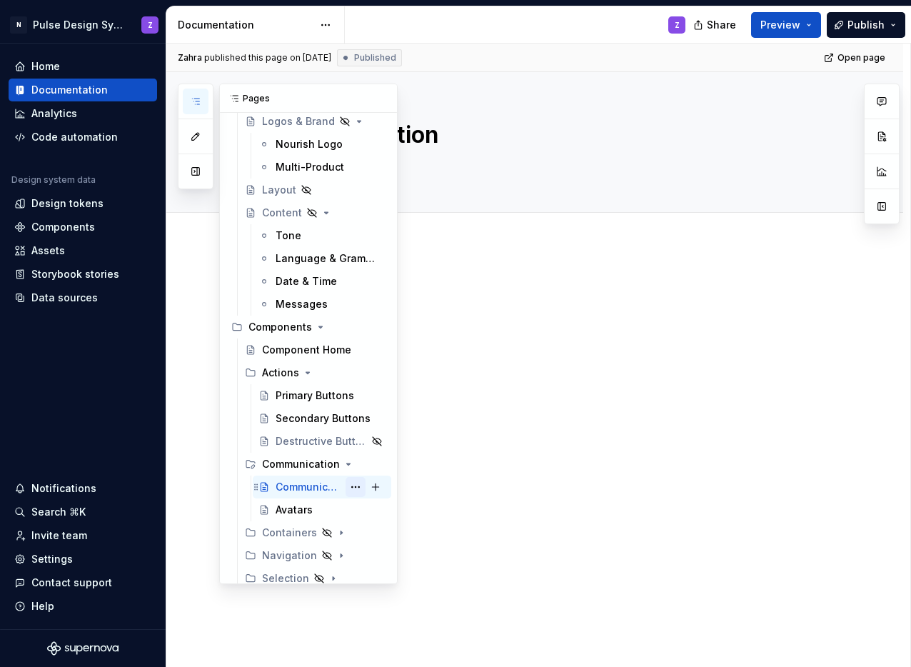
click at [349, 490] on button "Page tree" at bounding box center [356, 487] width 20 height 20
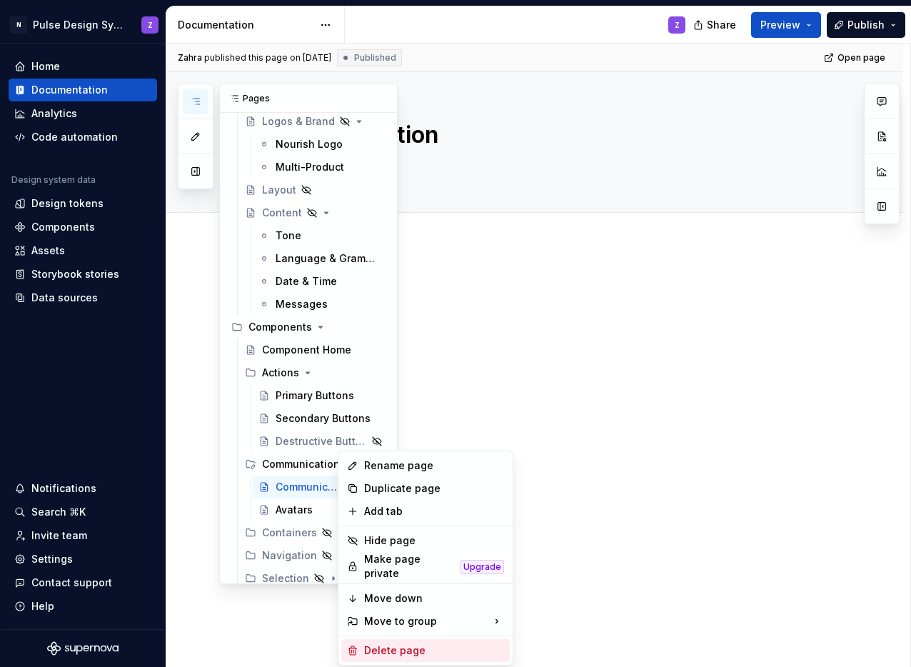
click at [390, 644] on div "Delete page" at bounding box center [434, 651] width 140 height 14
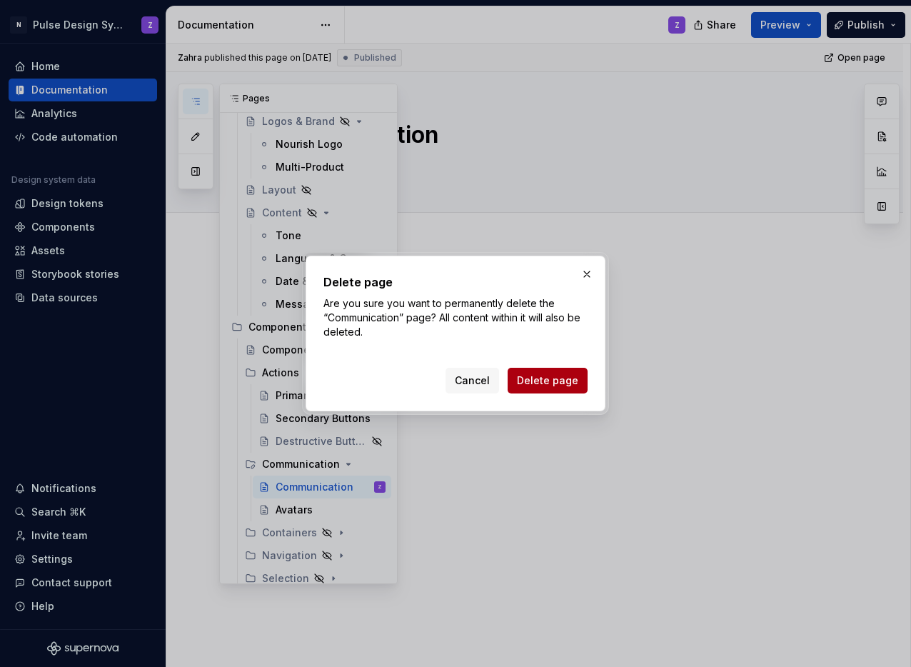
click at [531, 382] on span "Delete page" at bounding box center [547, 381] width 61 height 14
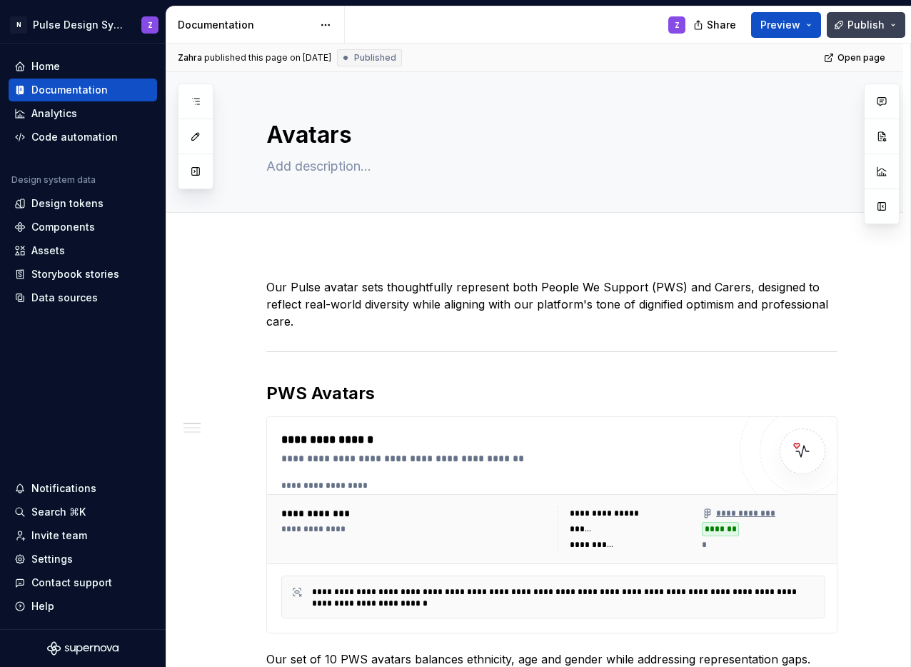
click at [836, 24] on button "Publish" at bounding box center [866, 25] width 79 height 26
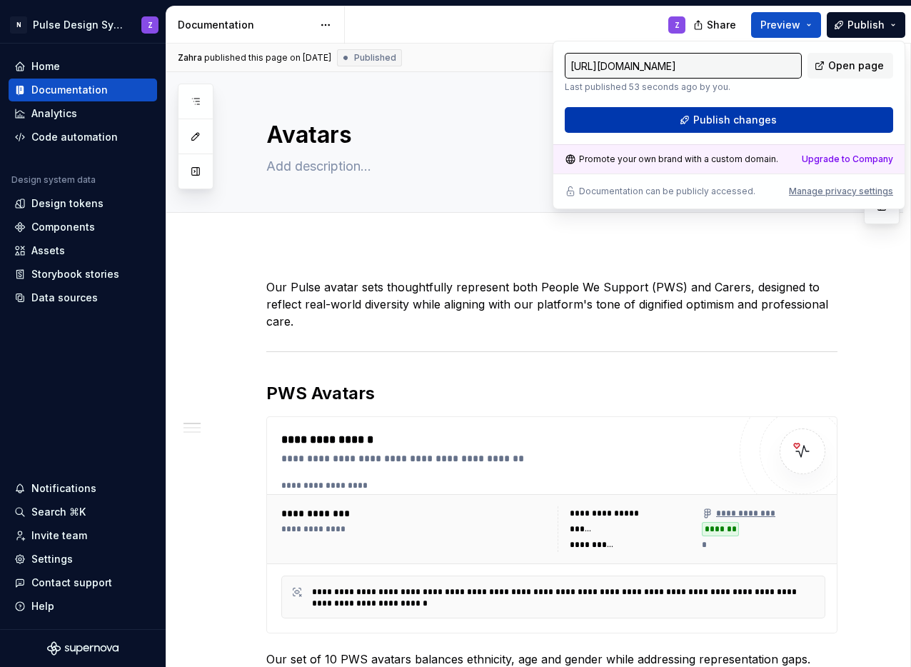
click at [780, 122] on button "Publish changes" at bounding box center [729, 120] width 329 height 26
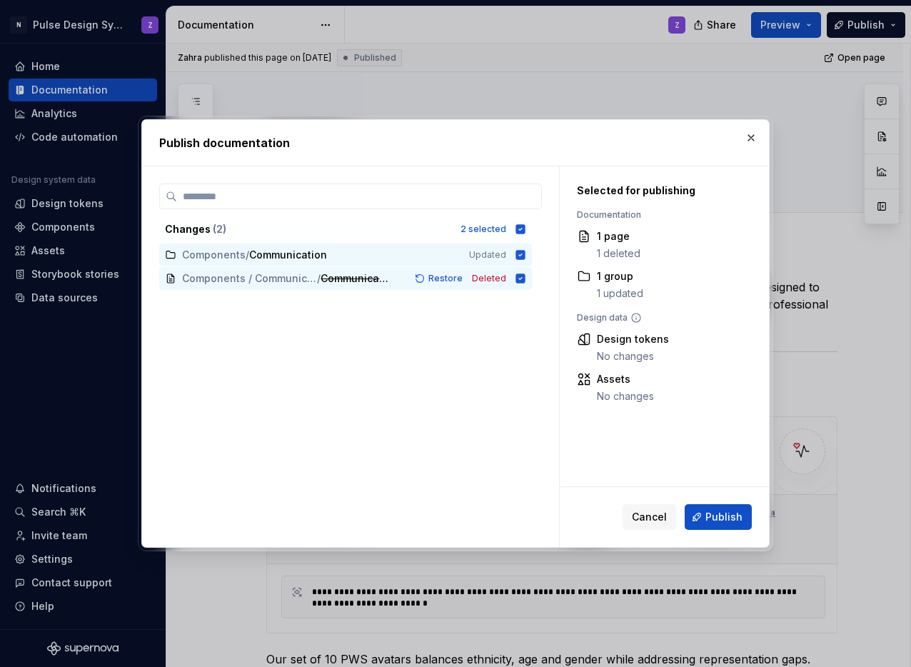
click at [703, 516] on button "Publish" at bounding box center [718, 517] width 67 height 26
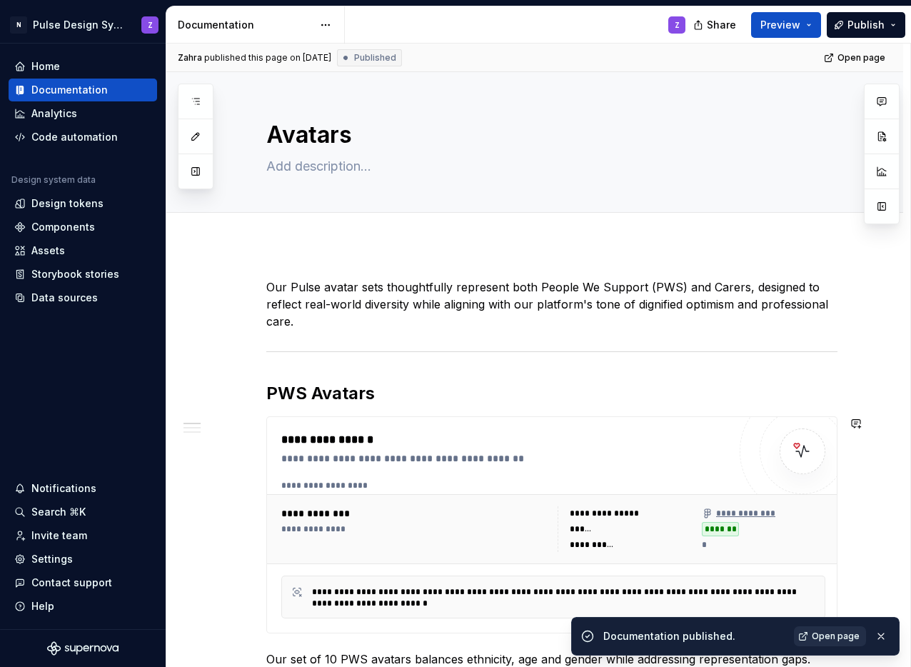
click at [836, 641] on span "Open page" at bounding box center [836, 636] width 48 height 11
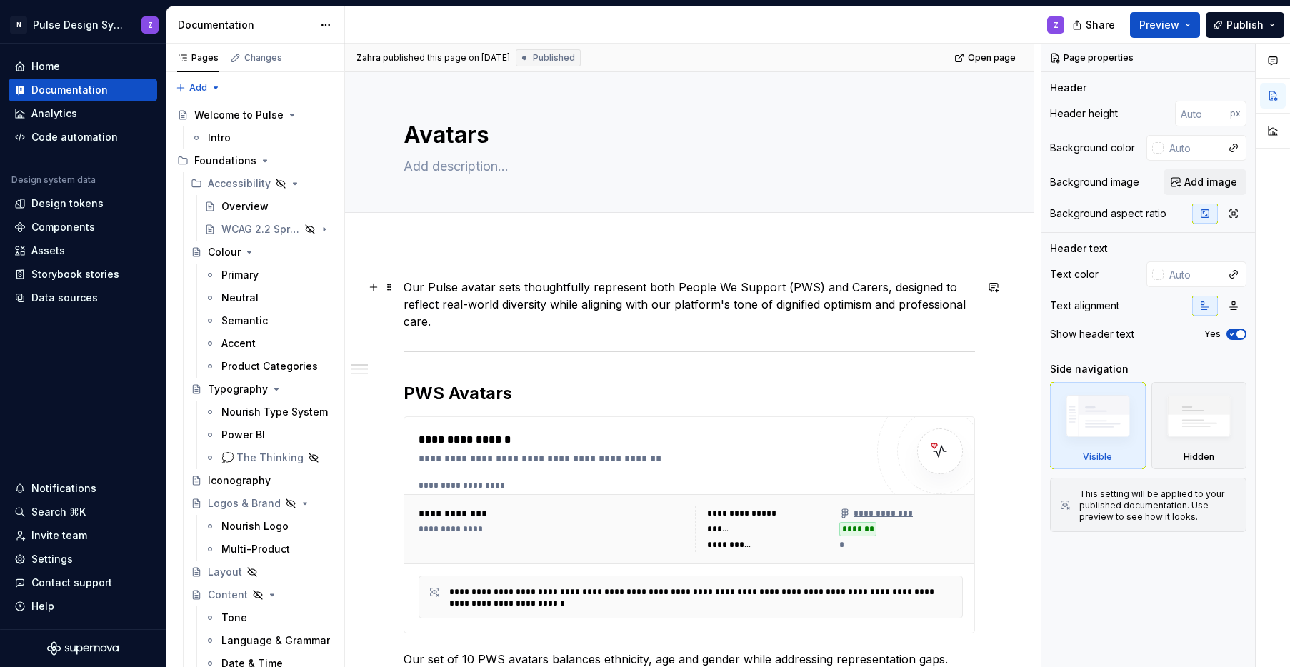
scroll to position [461, 0]
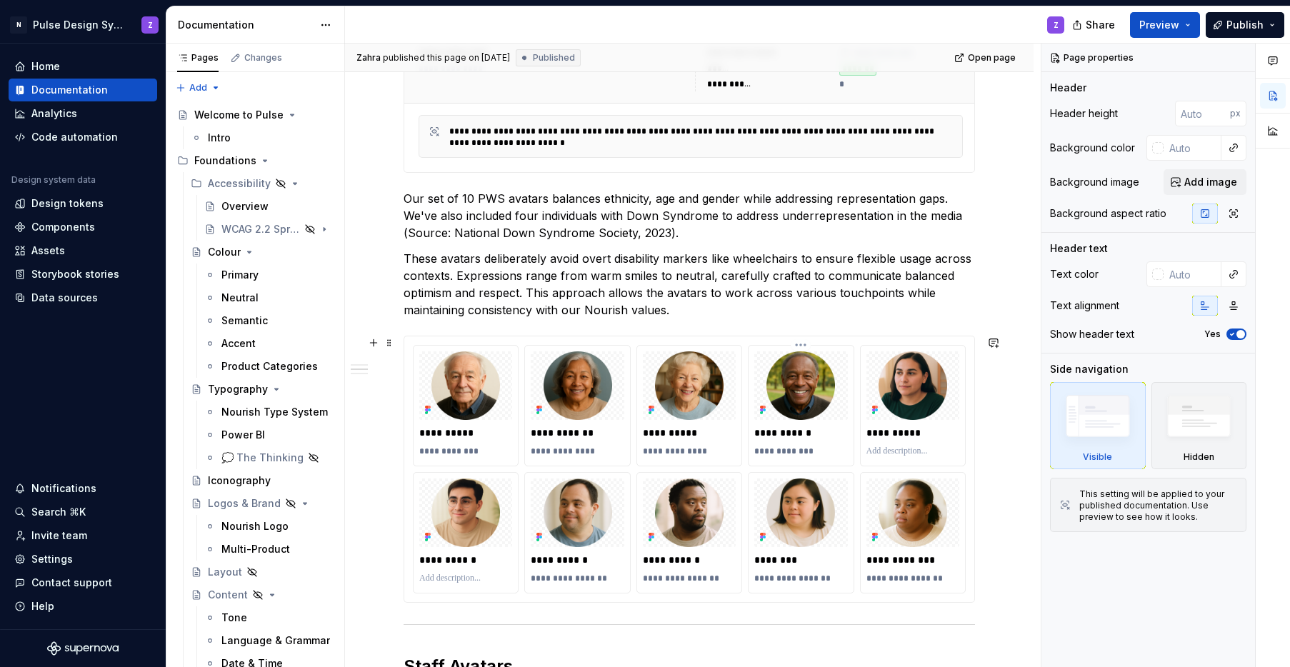
click at [845, 399] on div at bounding box center [800, 385] width 93 height 69
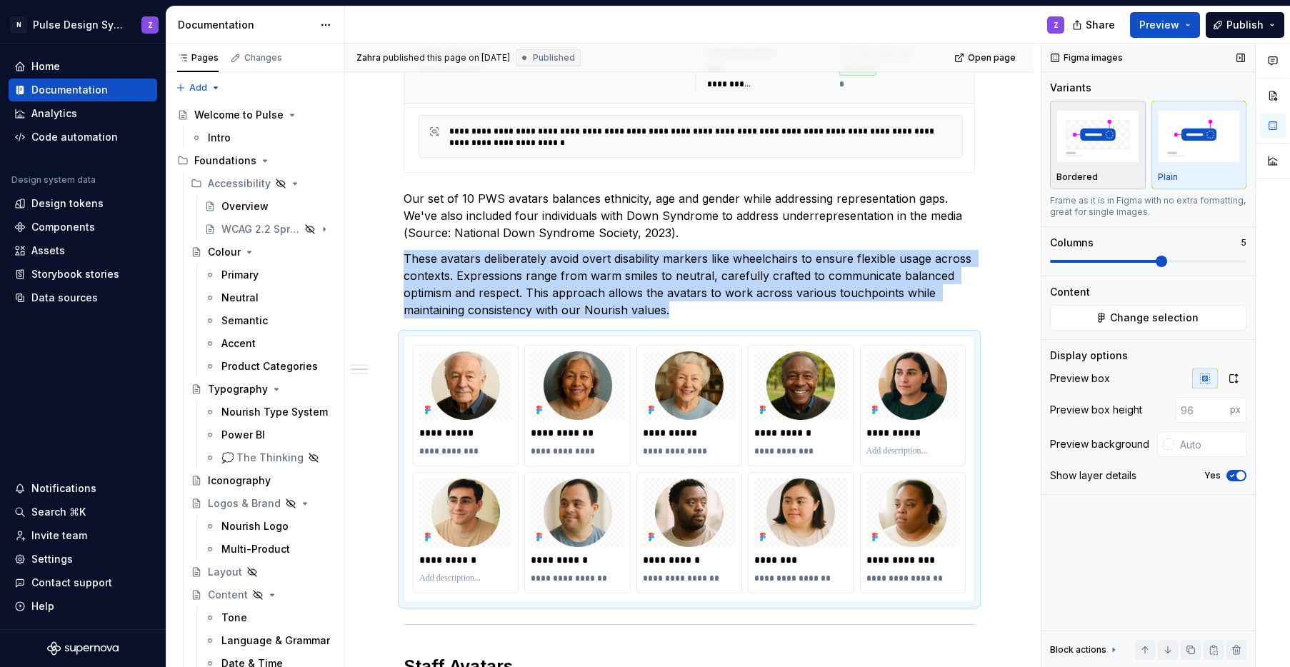
click at [945, 148] on img "button" at bounding box center [1097, 136] width 83 height 52
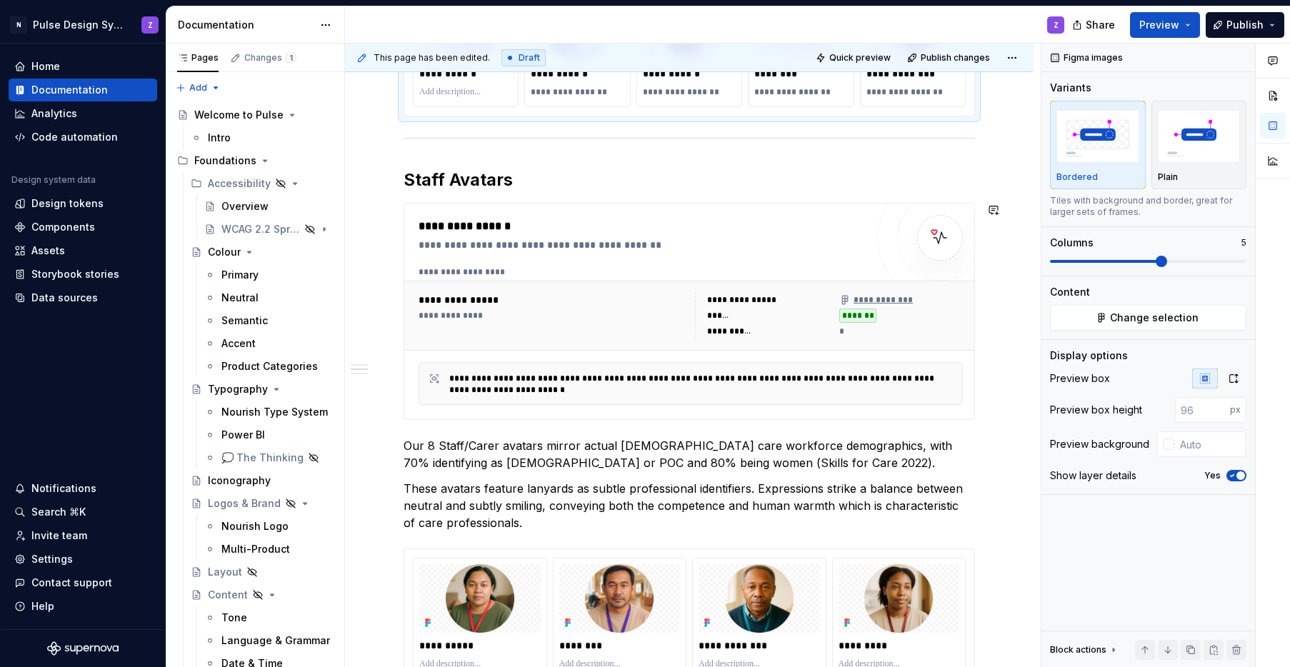
scroll to position [1231, 0]
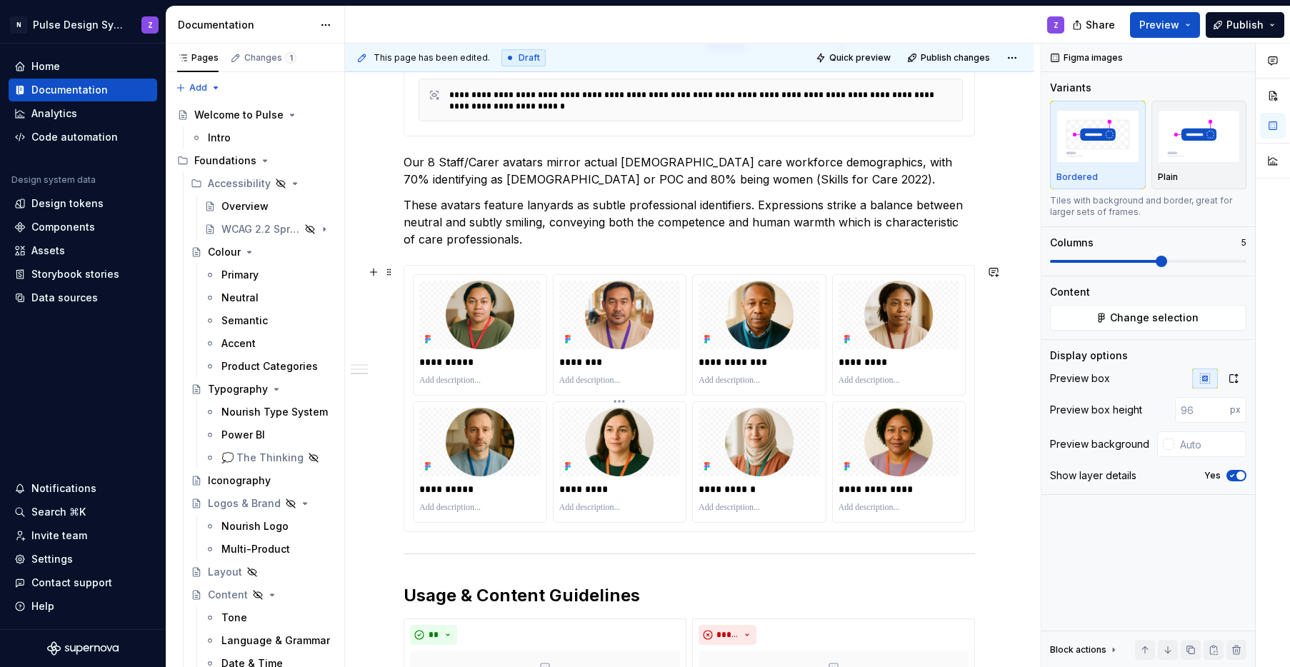
click at [664, 429] on div at bounding box center [619, 442] width 121 height 69
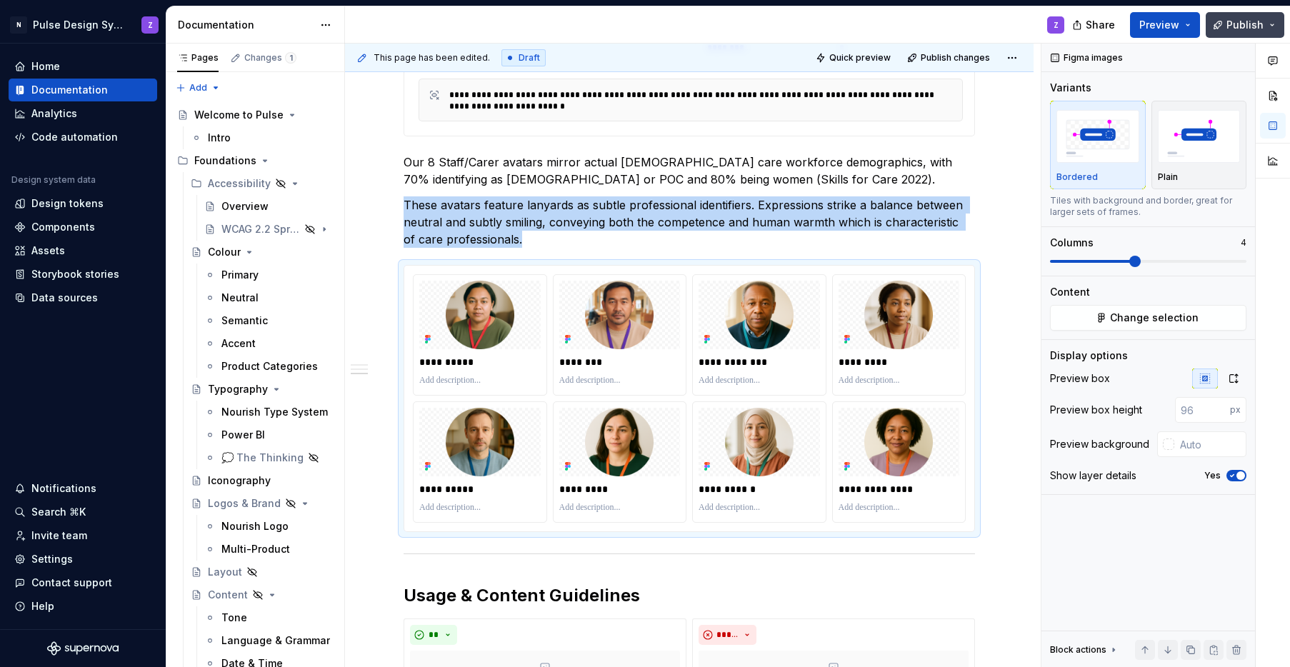
click at [945, 22] on span "Publish" at bounding box center [1244, 25] width 37 height 14
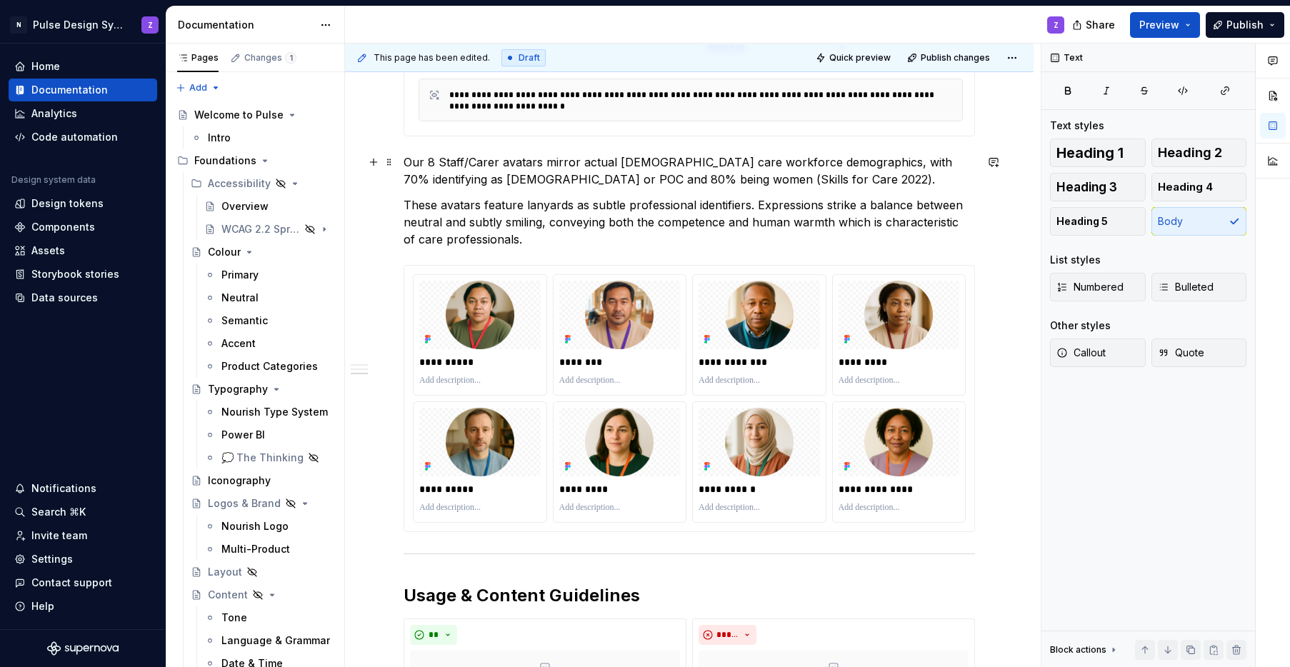
click at [789, 161] on p "Our 8 Staff/Carer avatars mirror actual UK care workforce demographics, with 70…" at bounding box center [689, 171] width 571 height 34
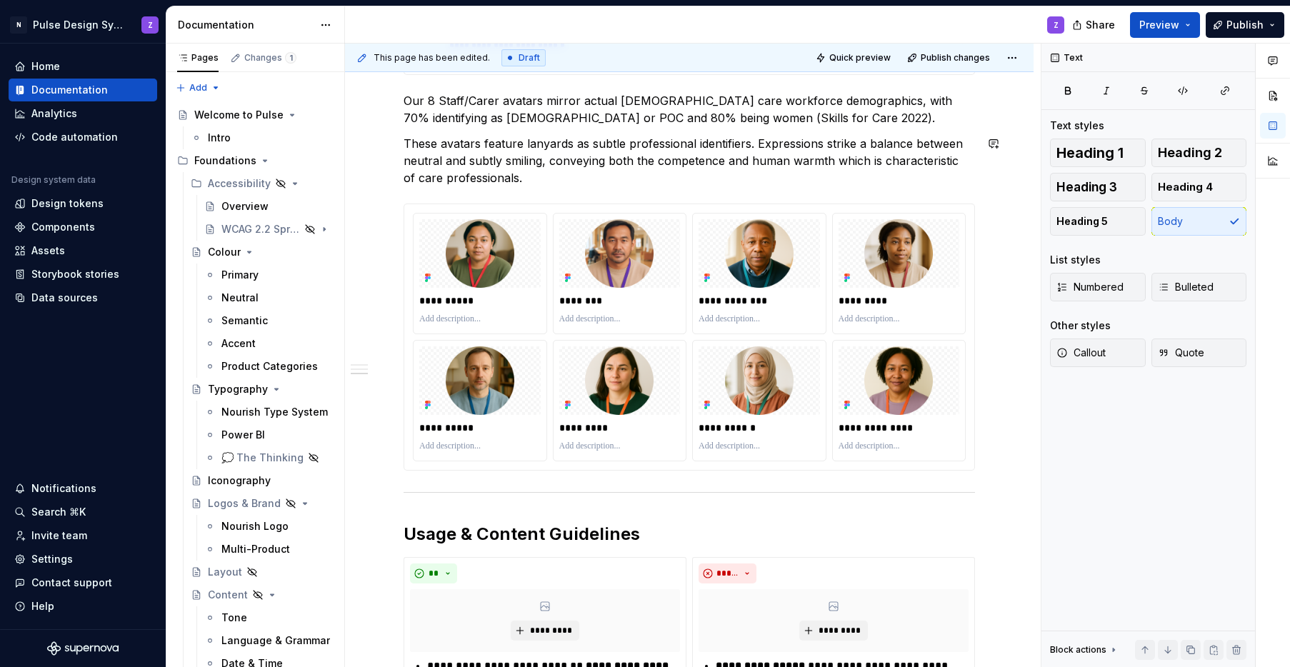
scroll to position [1365, 0]
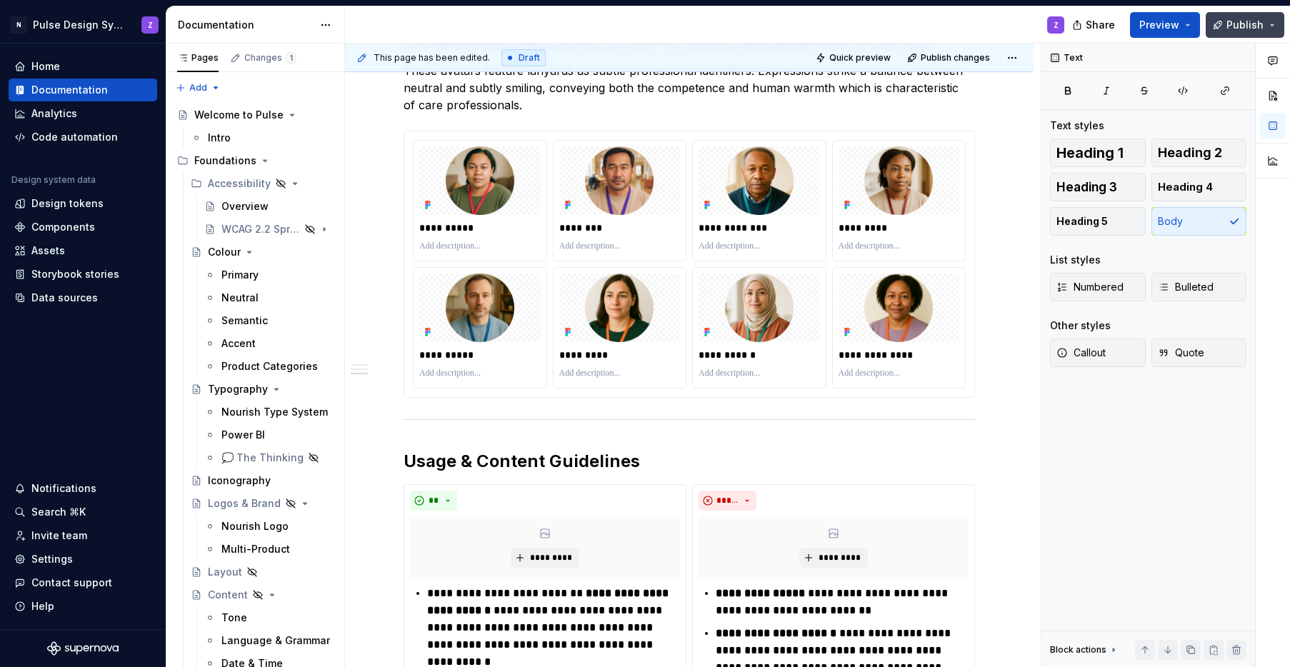
click at [945, 22] on span "Publish" at bounding box center [1244, 25] width 37 height 14
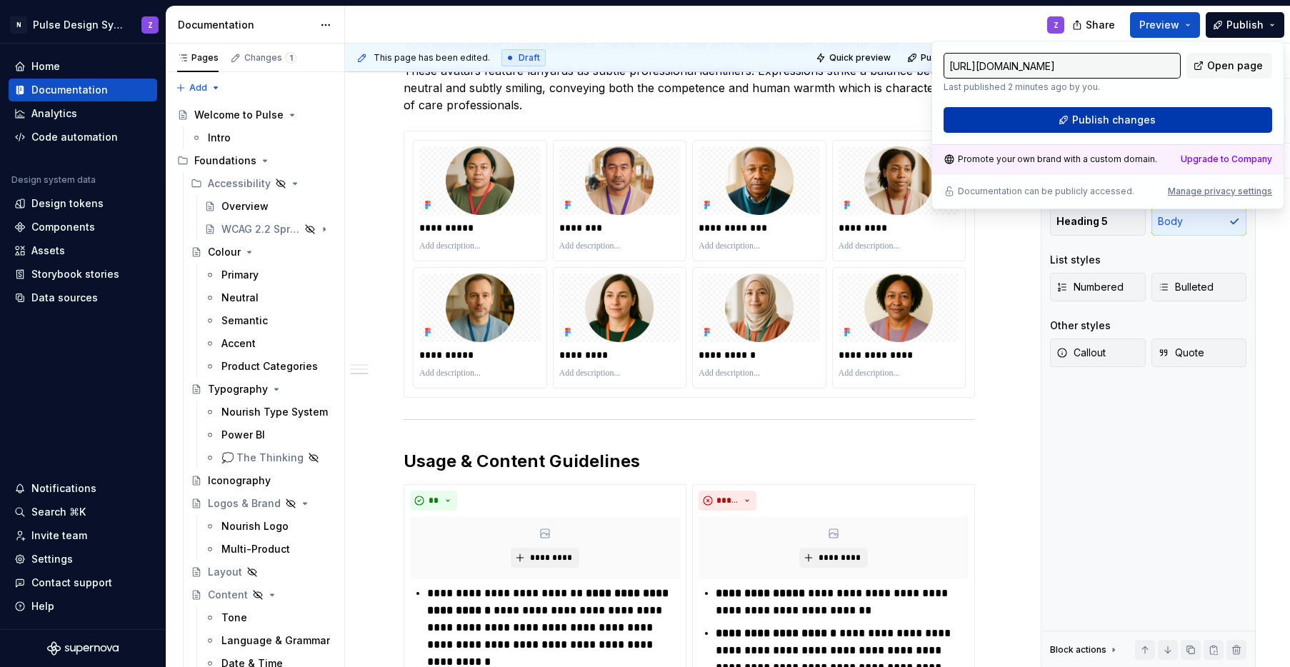
click at [945, 126] on span "Publish changes" at bounding box center [1114, 120] width 84 height 14
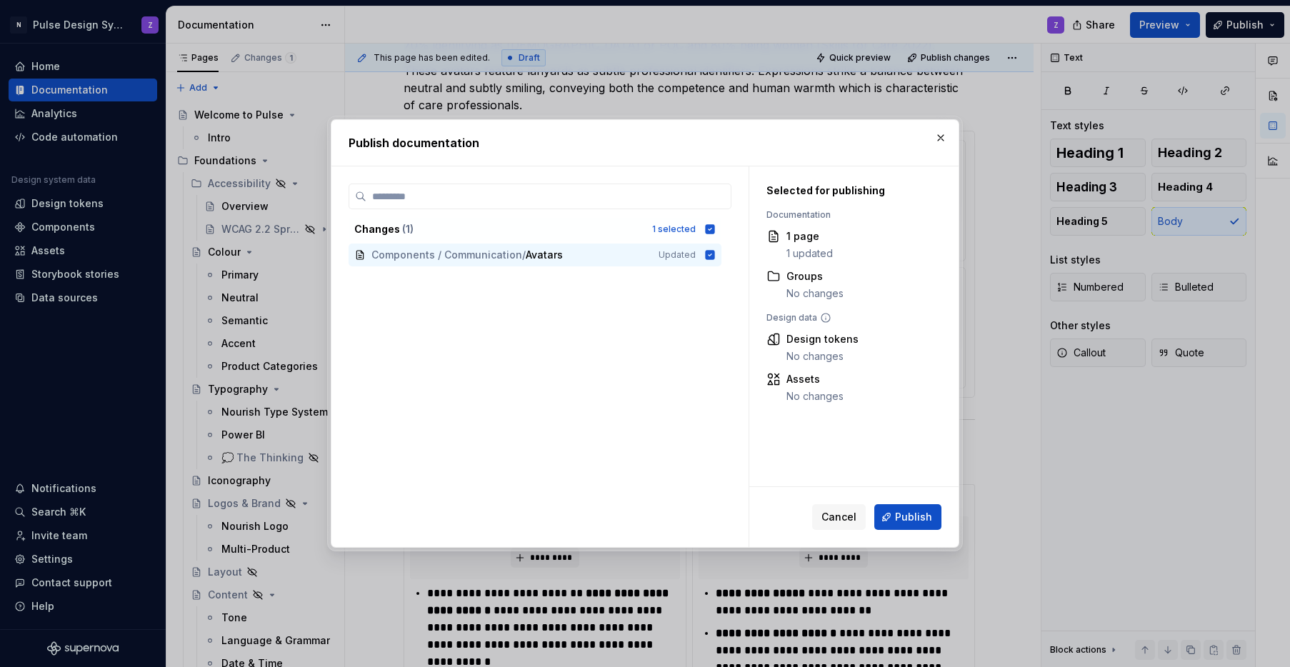
click at [909, 513] on span "Publish" at bounding box center [913, 517] width 37 height 14
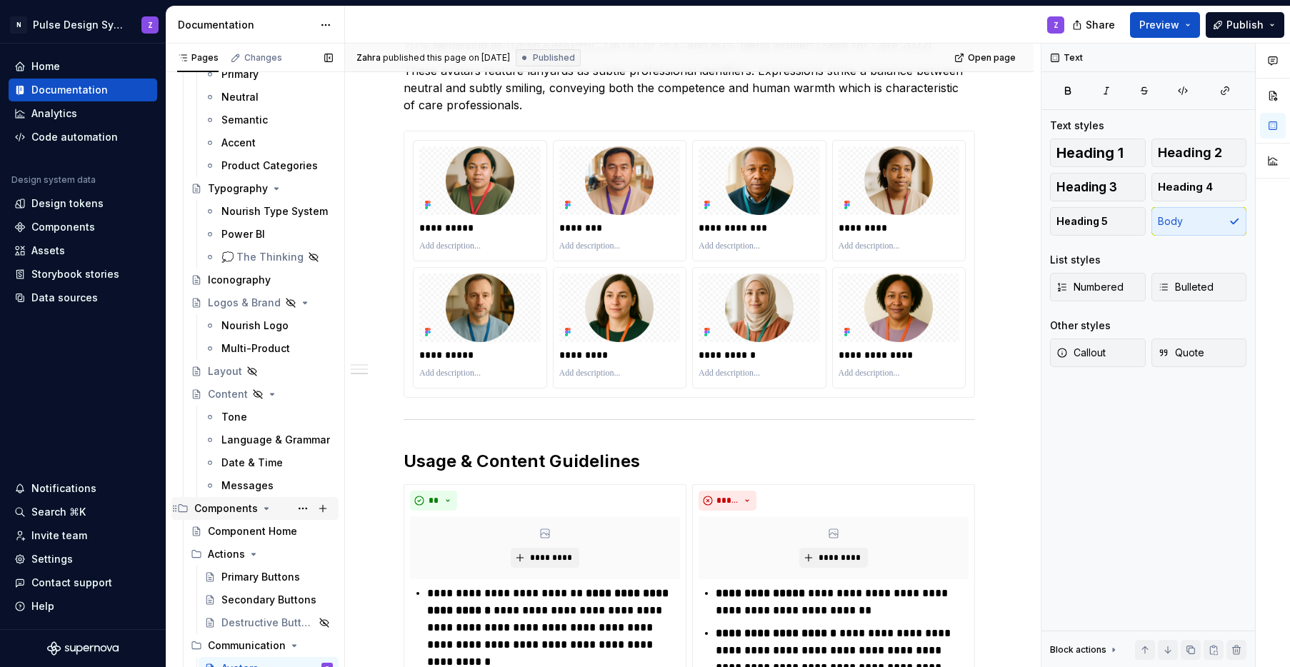
scroll to position [209, 0]
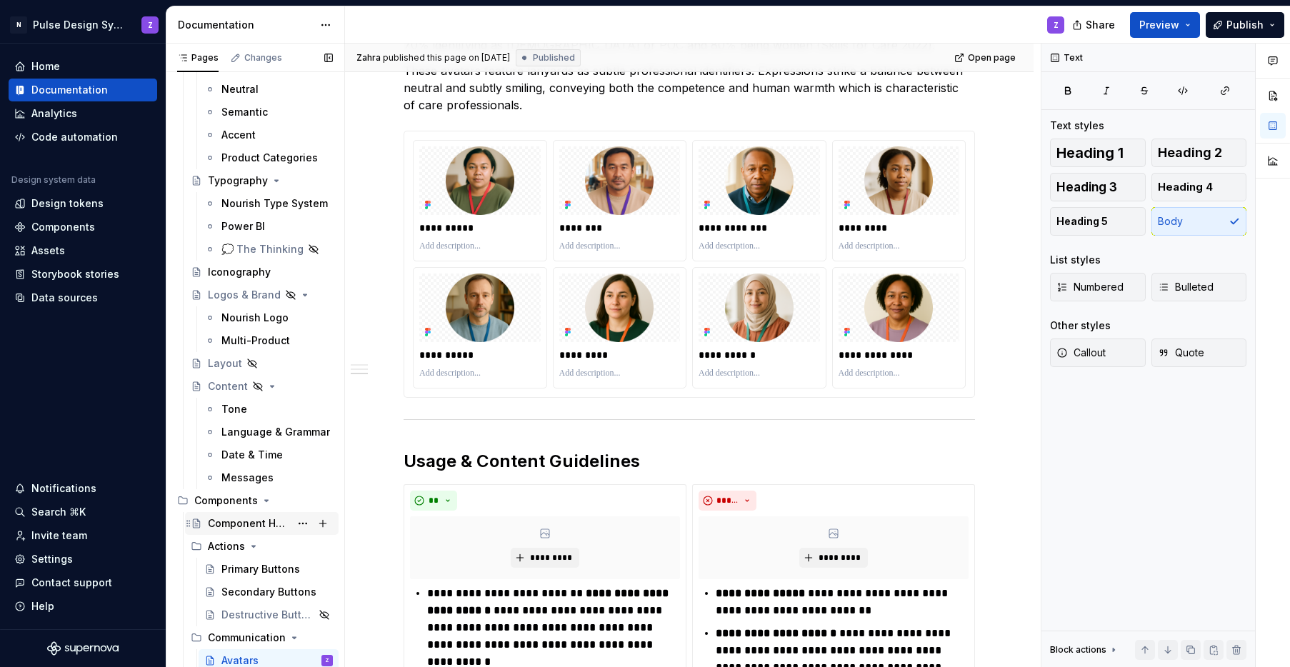
click at [225, 523] on div "Component Home" at bounding box center [249, 523] width 82 height 14
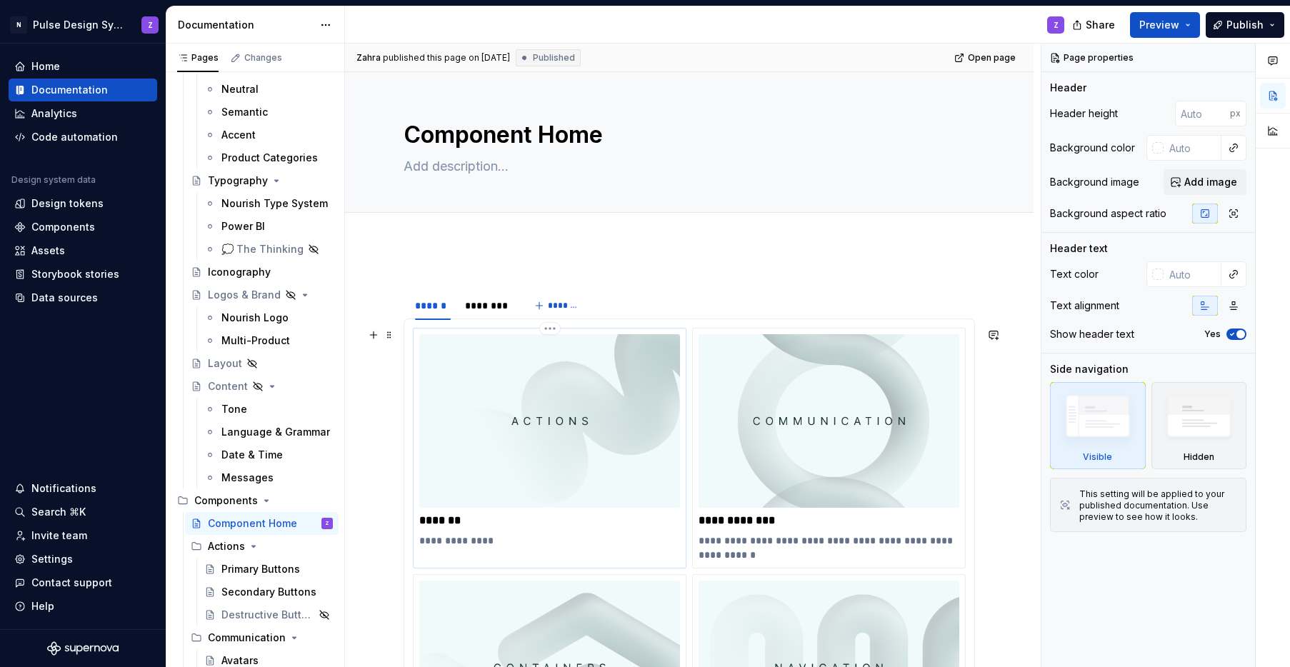
click at [483, 432] on img at bounding box center [549, 421] width 261 height 174
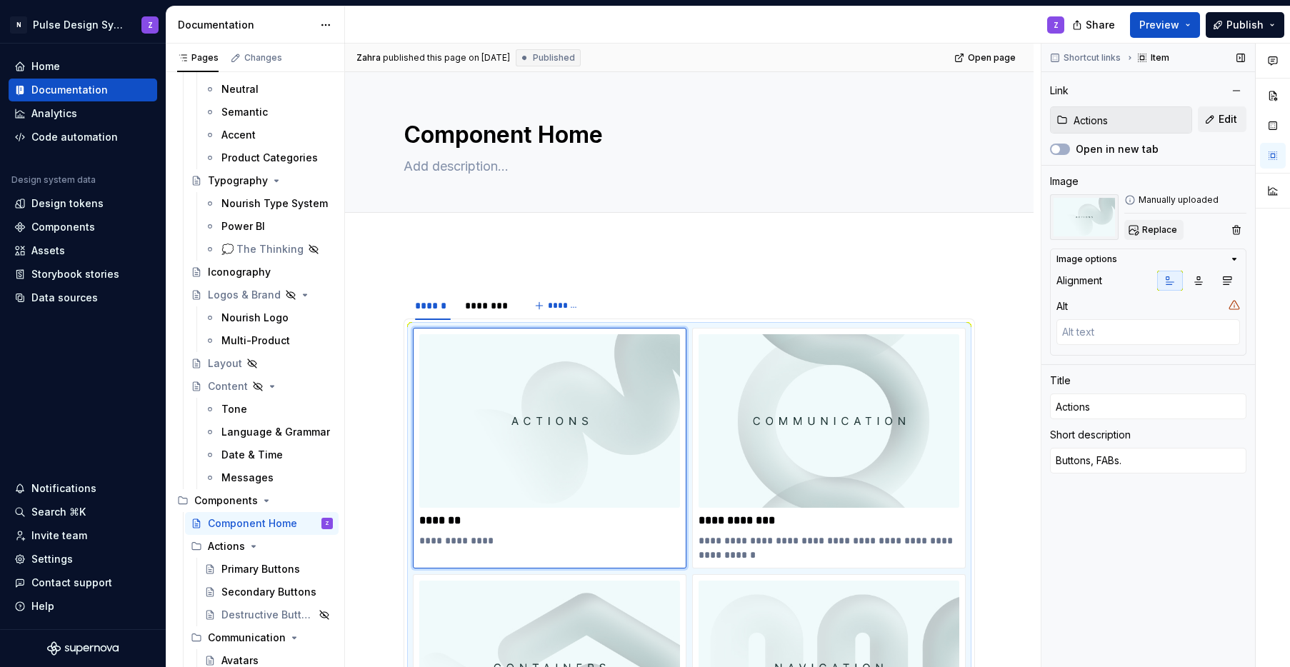
click at [945, 226] on span "Replace" at bounding box center [1159, 229] width 35 height 11
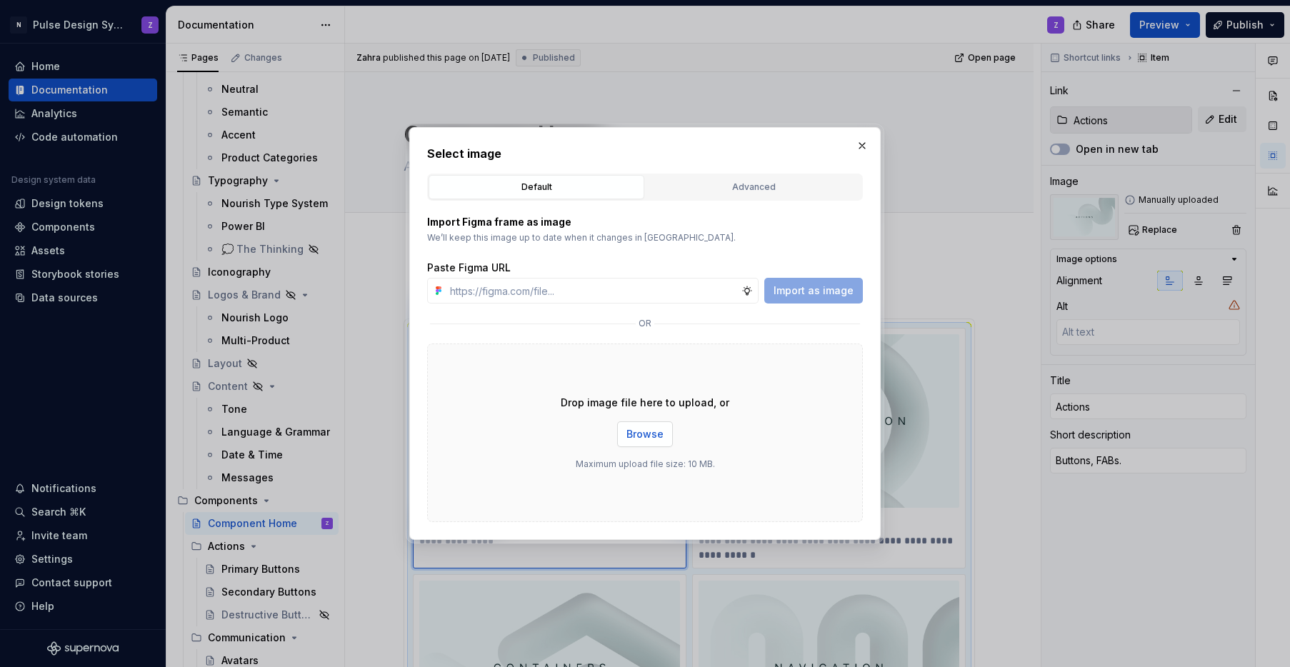
click at [634, 433] on span "Browse" at bounding box center [644, 434] width 37 height 14
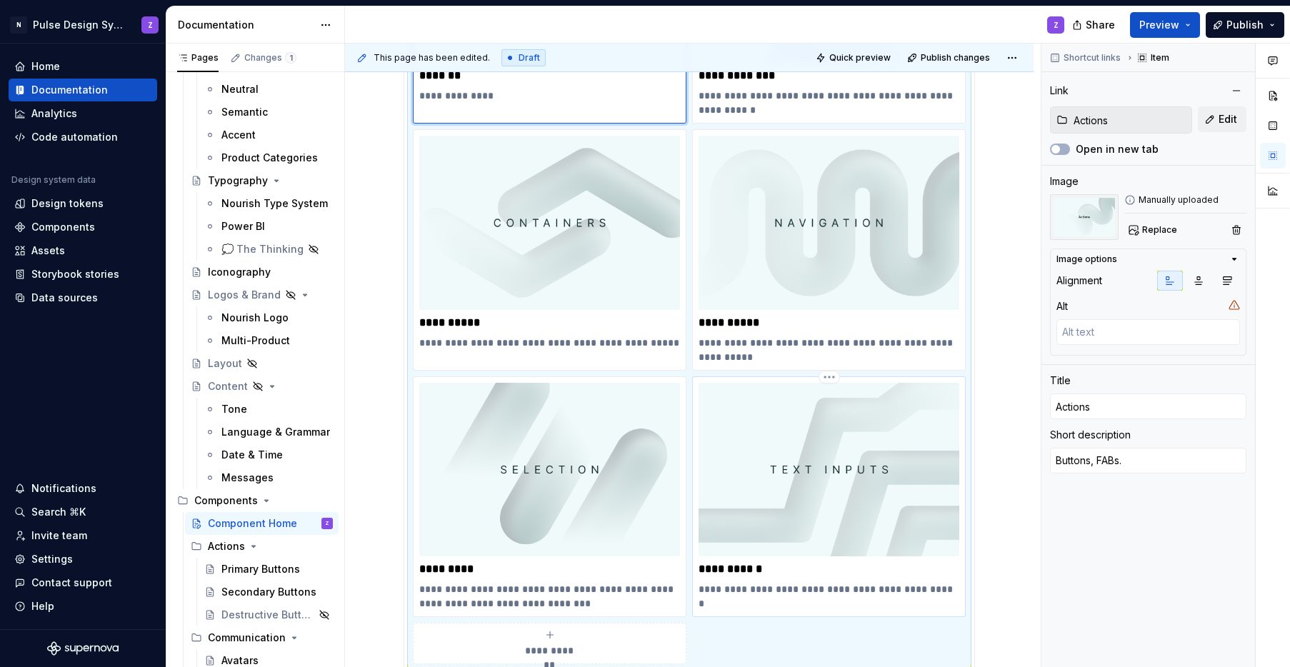
scroll to position [146, 0]
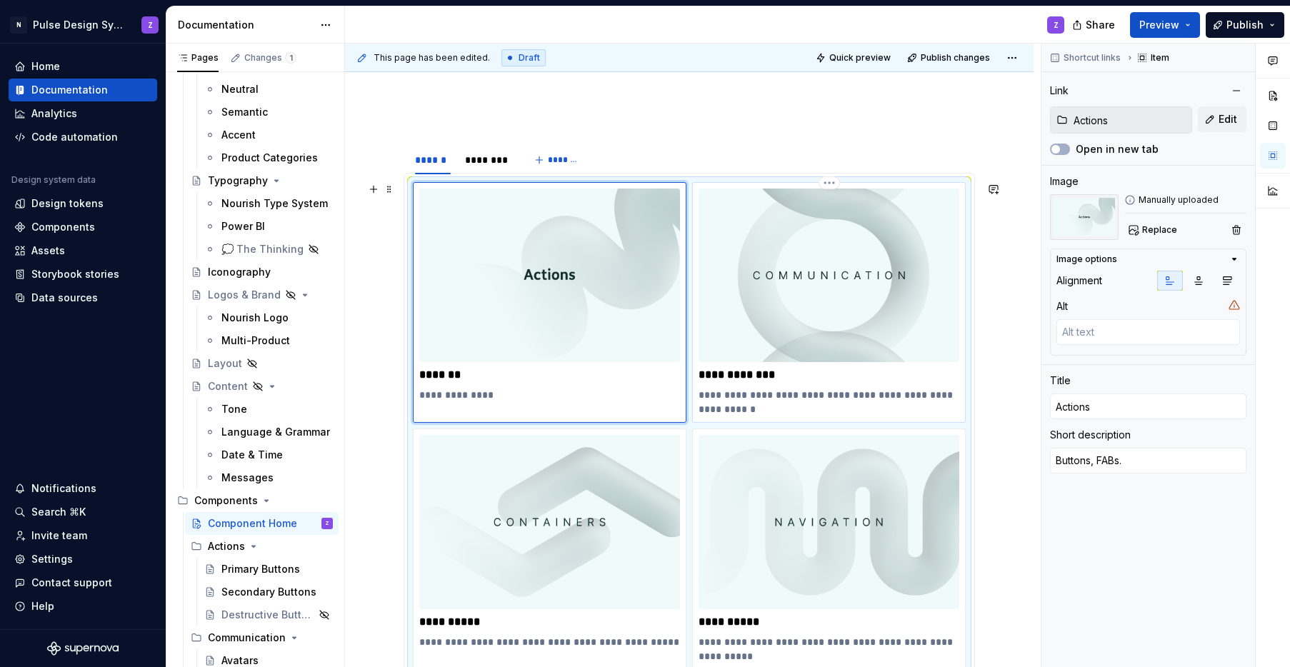
type textarea "*"
type input "Communication"
type textarea "Avatars, tags, progress bars, spinners, highlights, tooltips."
click at [867, 261] on img at bounding box center [829, 276] width 261 height 174
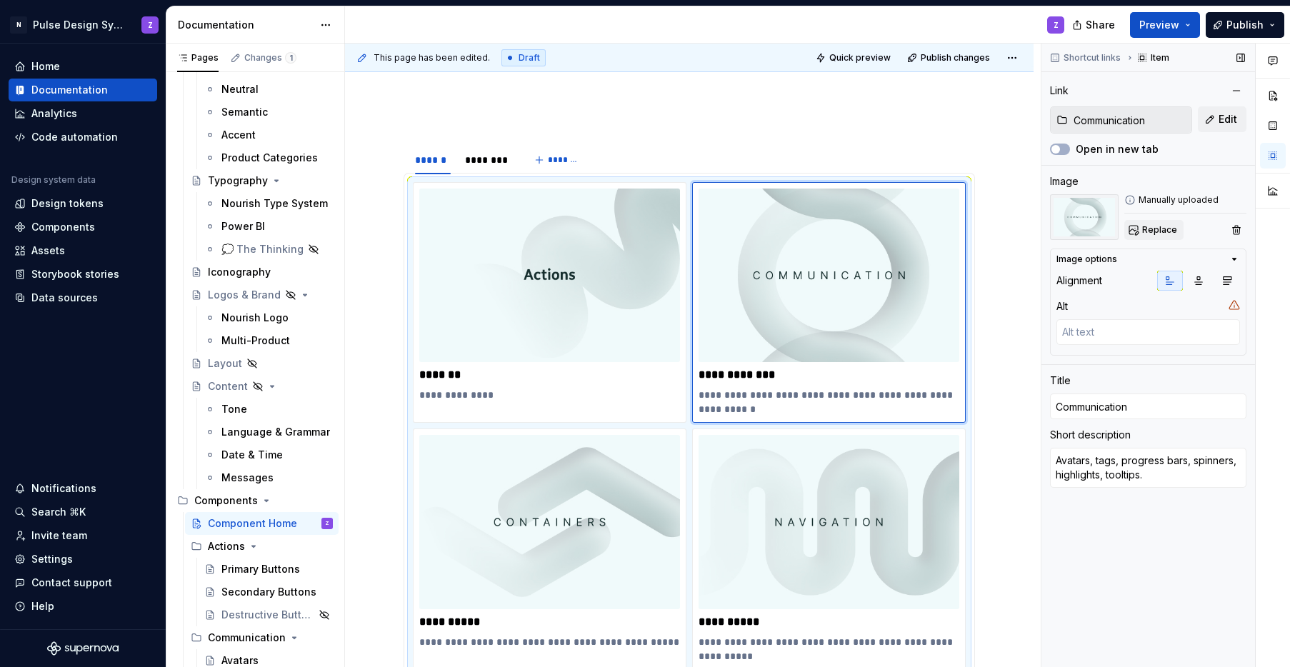
click at [945, 231] on button "Replace" at bounding box center [1153, 230] width 59 height 20
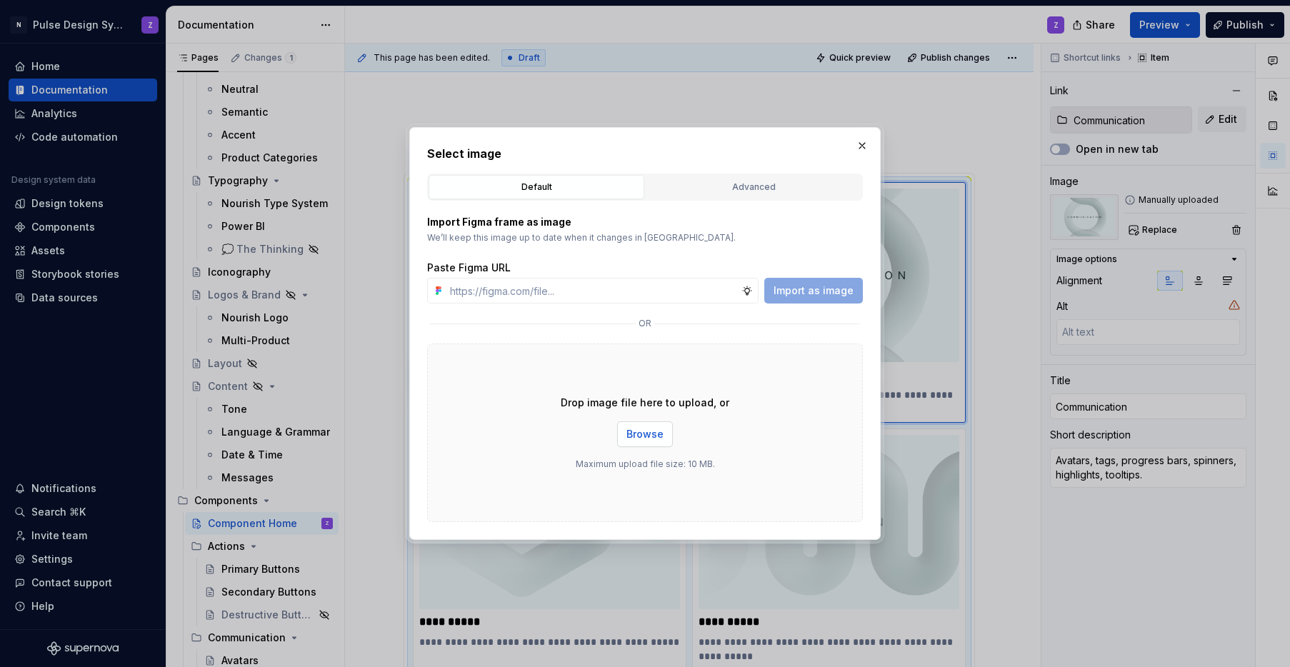
click at [629, 439] on span "Browse" at bounding box center [644, 434] width 37 height 14
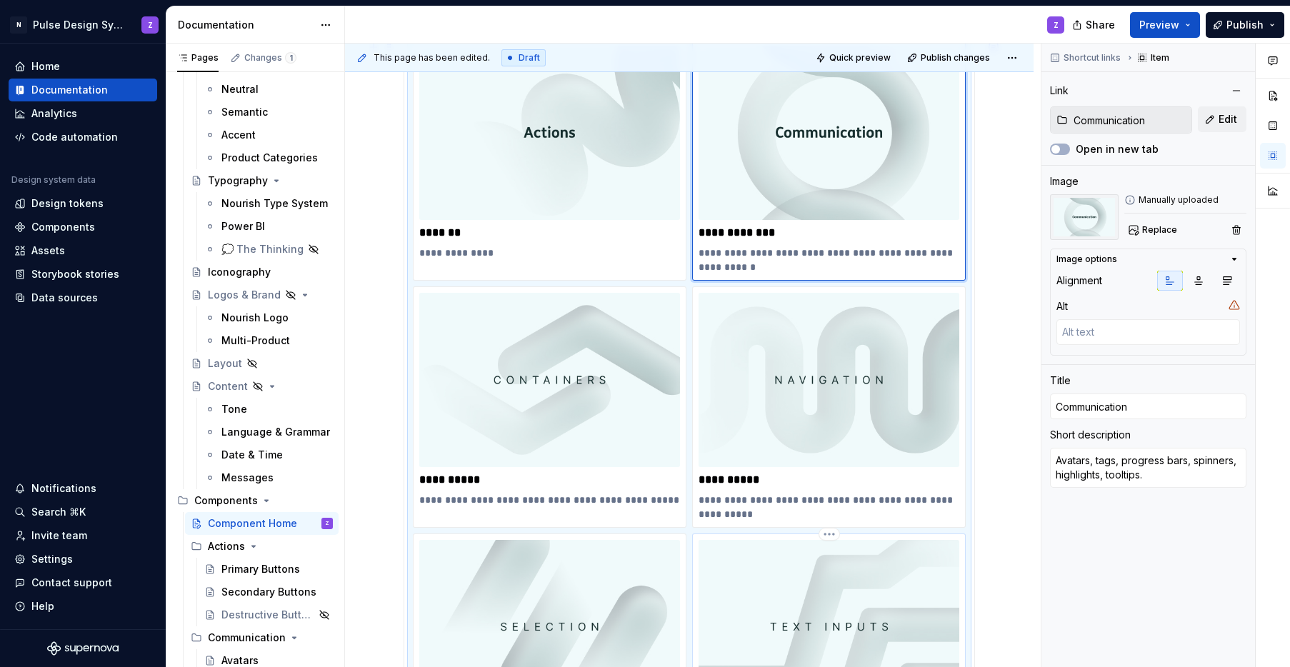
scroll to position [286, 0]
type textarea "*"
type input "Containers"
type textarea "Panels, cards, sheets and bottom sheets, dividers."
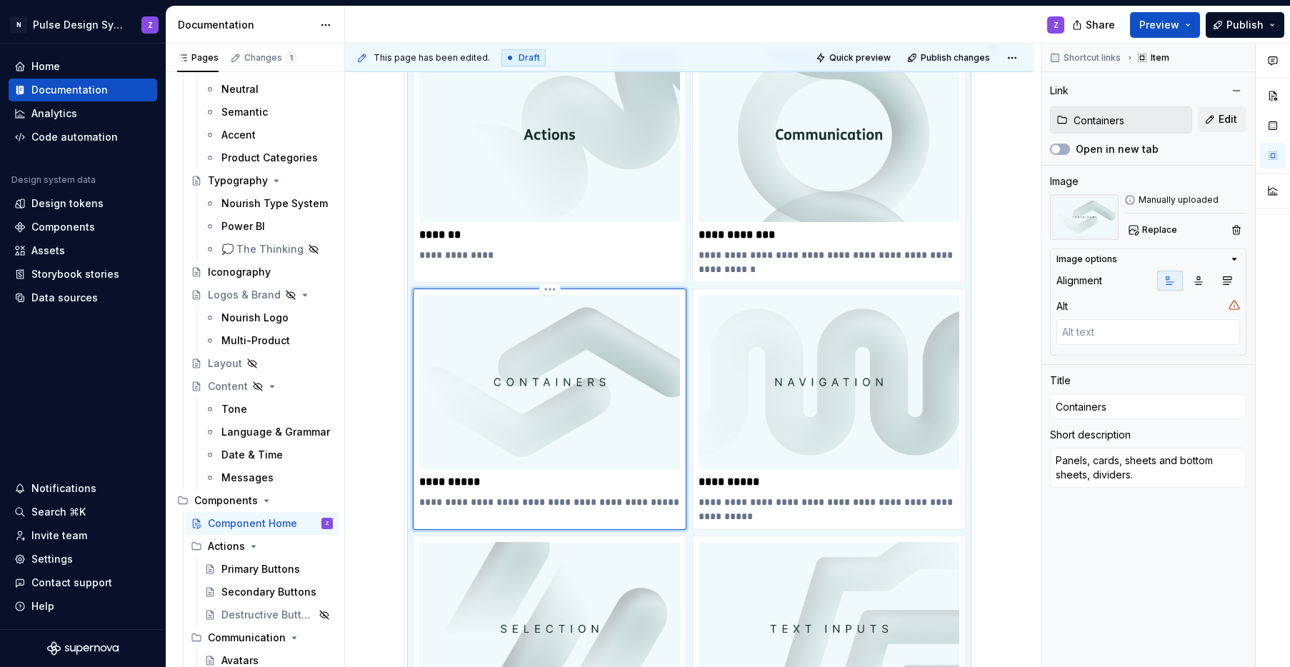
click at [521, 391] on img at bounding box center [549, 382] width 261 height 174
click at [945, 233] on button "Replace" at bounding box center [1153, 230] width 59 height 20
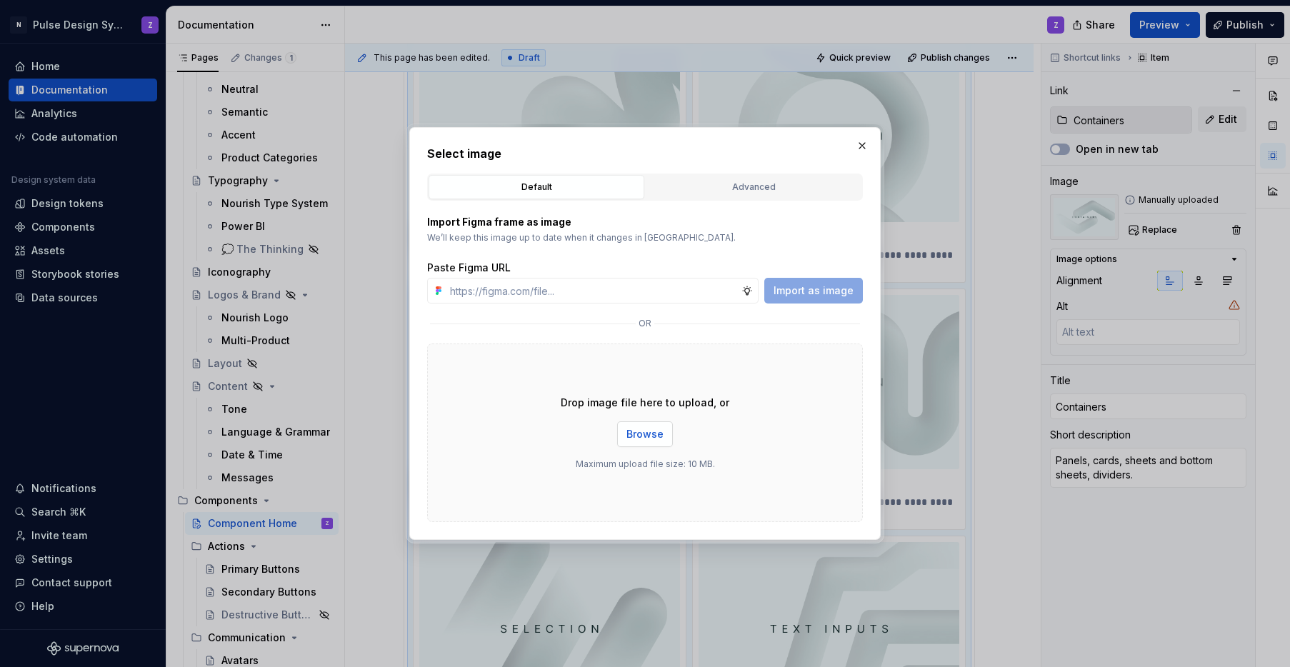
click at [642, 439] on span "Browse" at bounding box center [644, 434] width 37 height 14
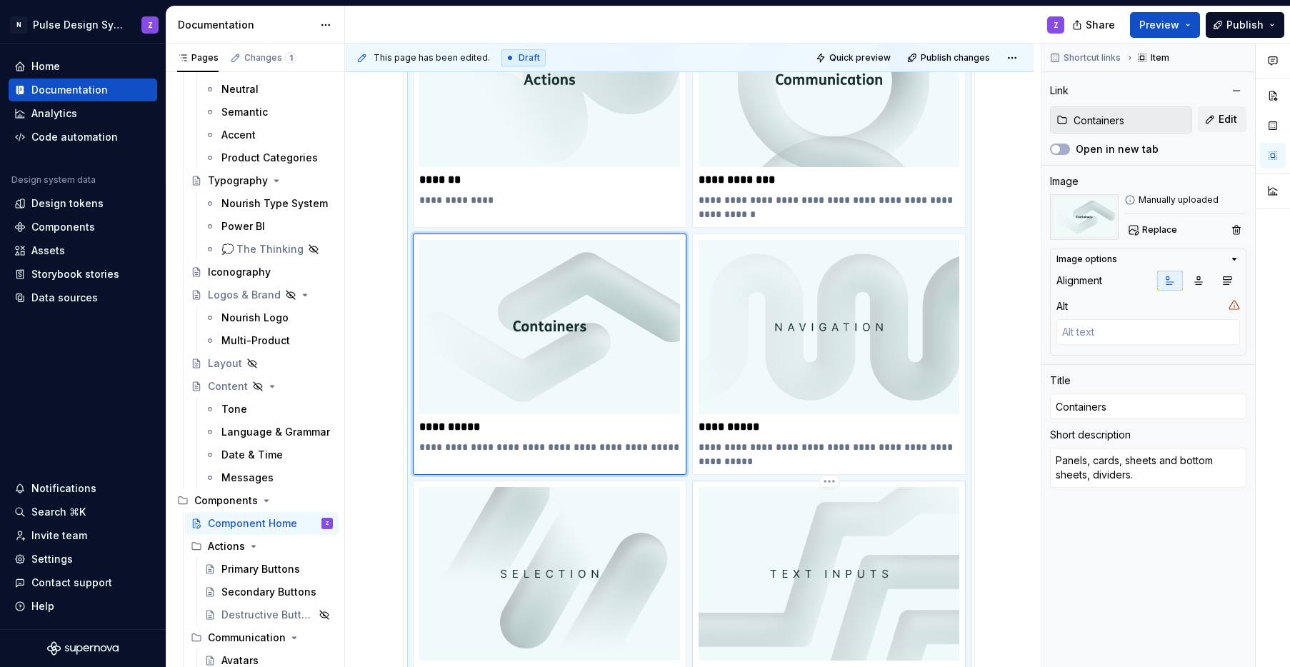
scroll to position [169, 0]
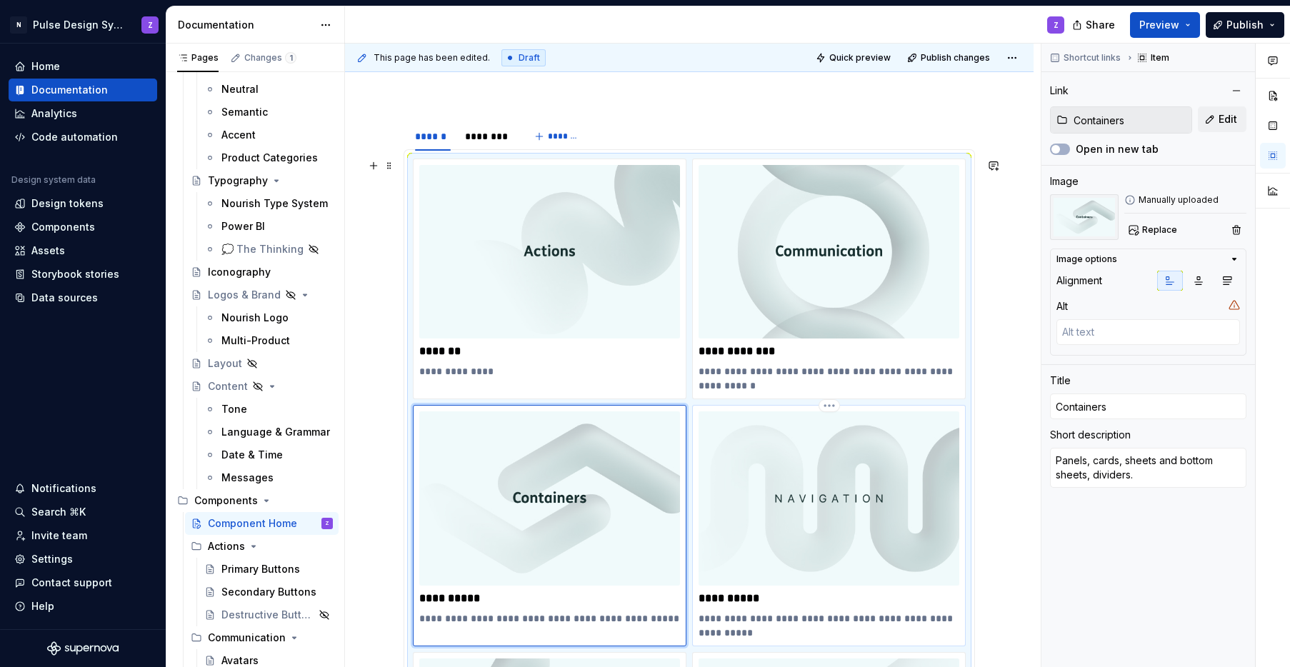
click at [810, 461] on img at bounding box center [829, 498] width 261 height 174
type textarea "*"
type input "Navigation"
type textarea "Navigation menus, breadcrumbs, steppers, option menus, tabs."
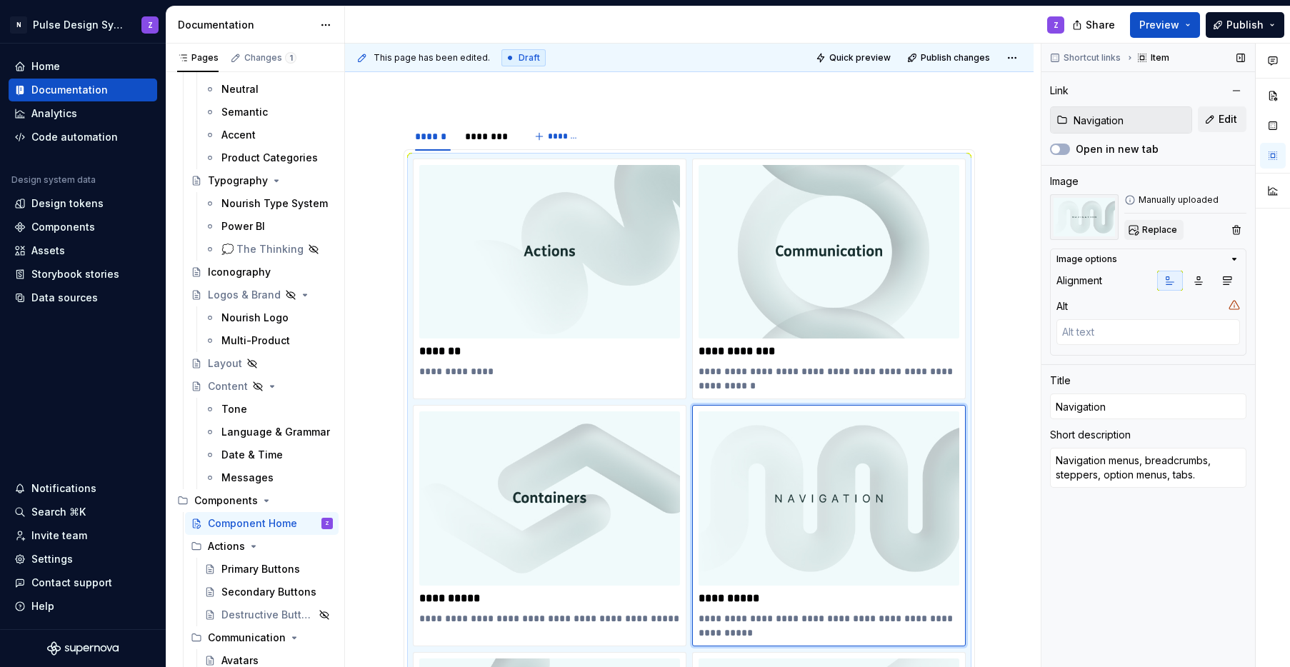
click at [945, 224] on button "Replace" at bounding box center [1153, 230] width 59 height 20
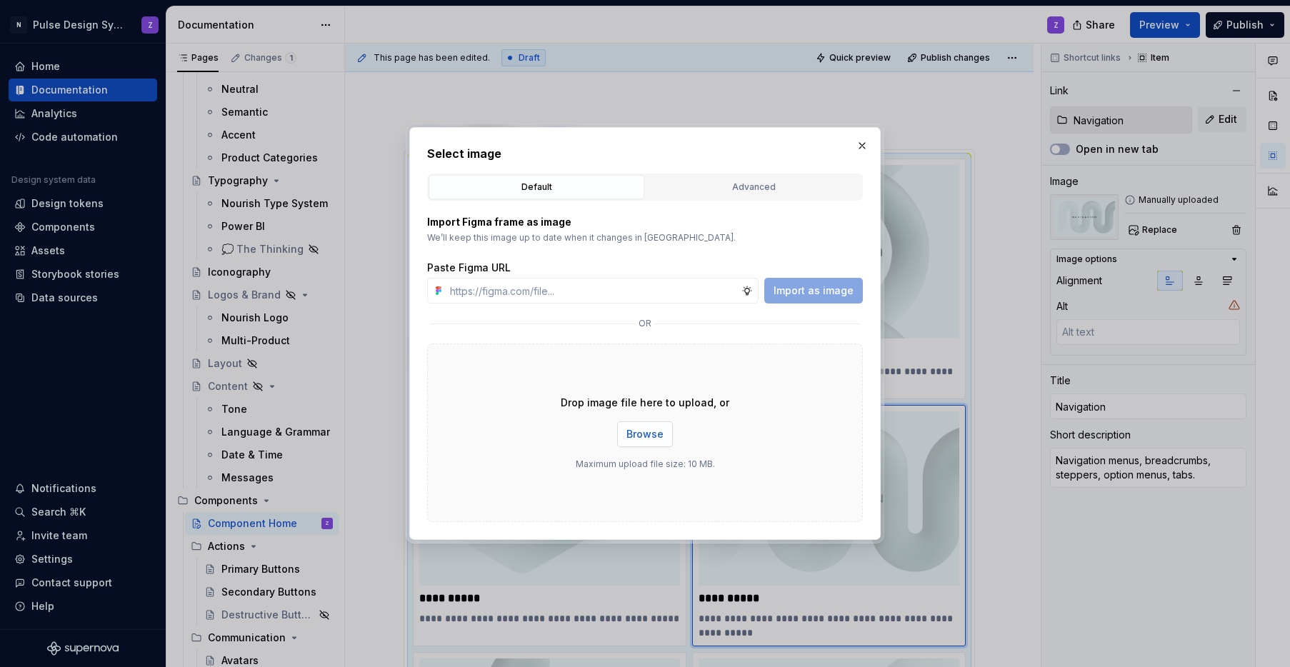
click at [636, 434] on span "Browse" at bounding box center [644, 434] width 37 height 14
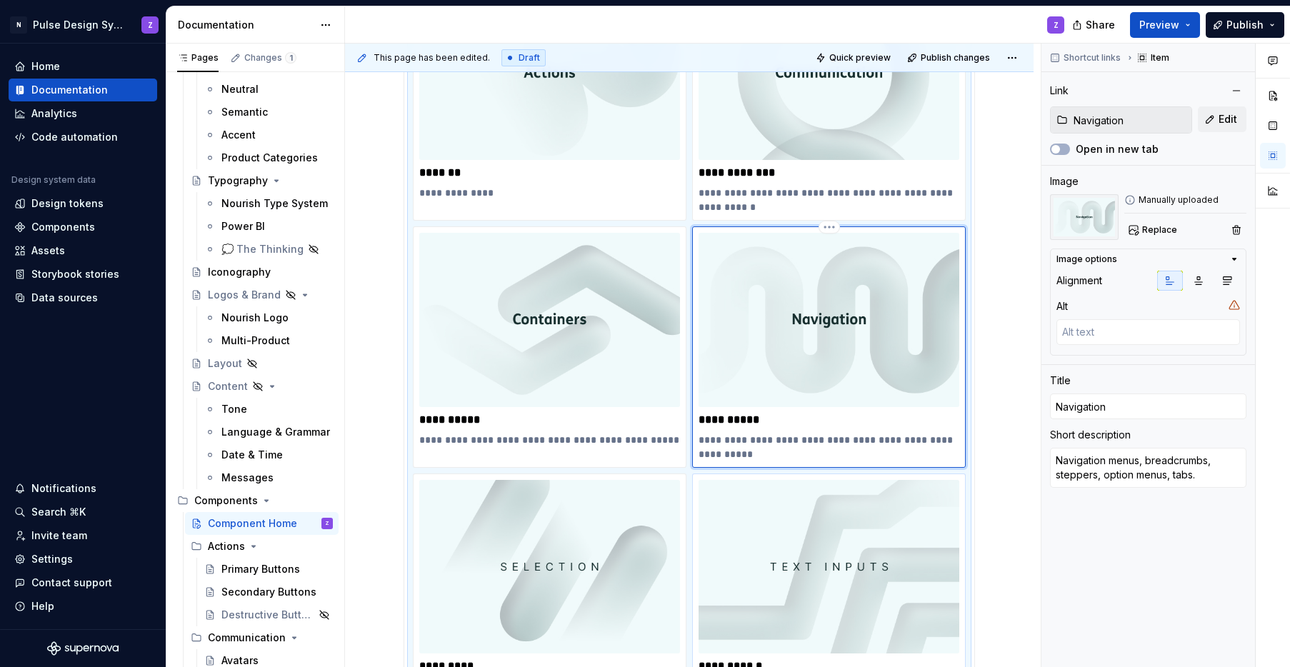
scroll to position [351, 0]
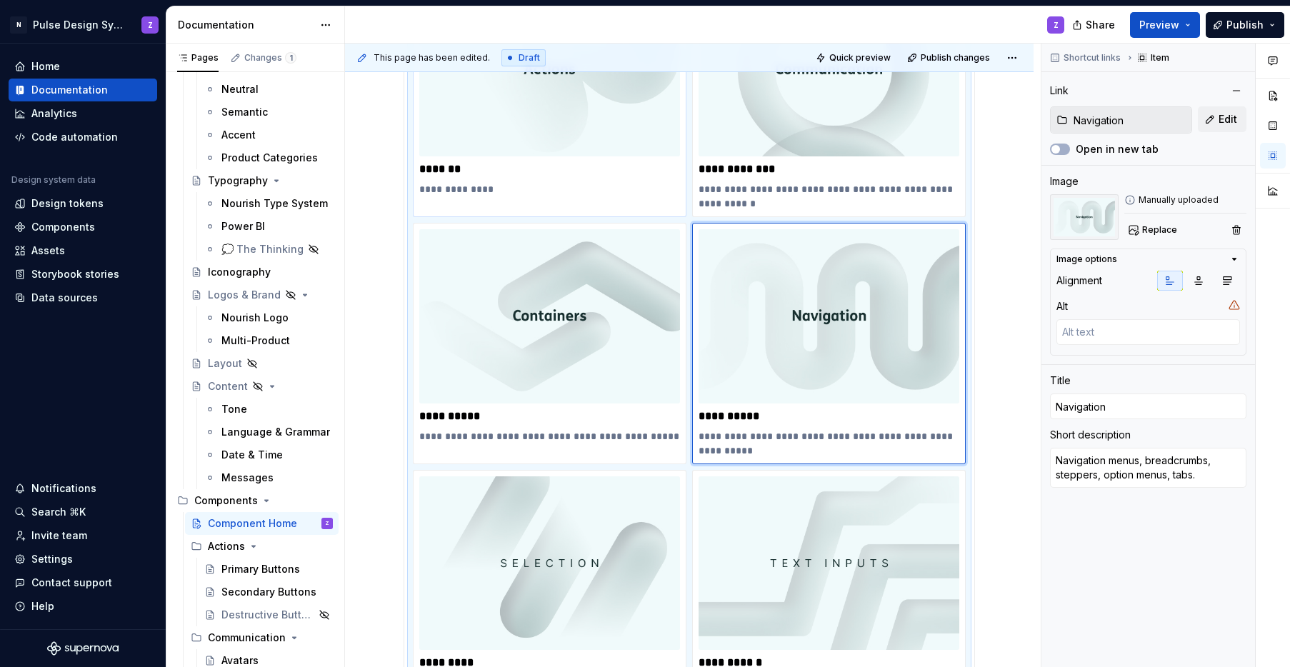
click at [450, 167] on p "*******" at bounding box center [549, 169] width 261 height 14
type textarea "*"
type input "Actions"
type textarea "Buttons, FABs."
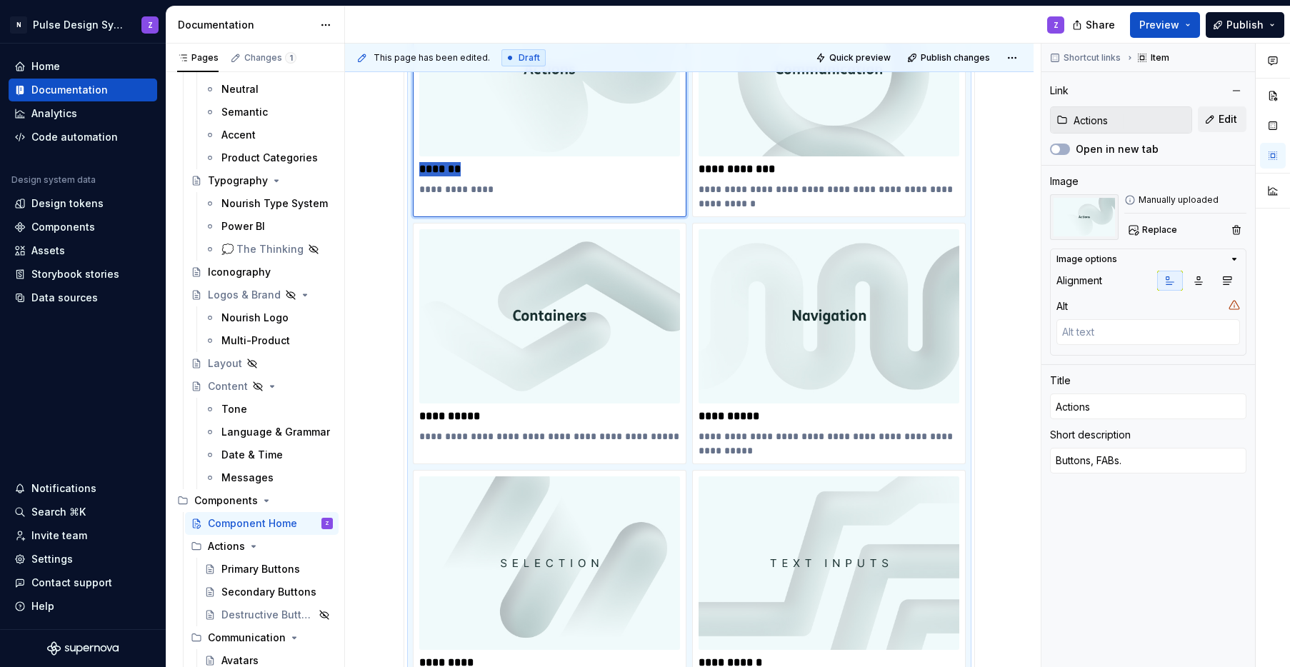
click at [450, 167] on p "*******" at bounding box center [549, 169] width 261 height 14
click at [945, 335] on textarea at bounding box center [1148, 332] width 184 height 26
paste textarea "Actions"
type textarea "*"
type textarea "Actions"
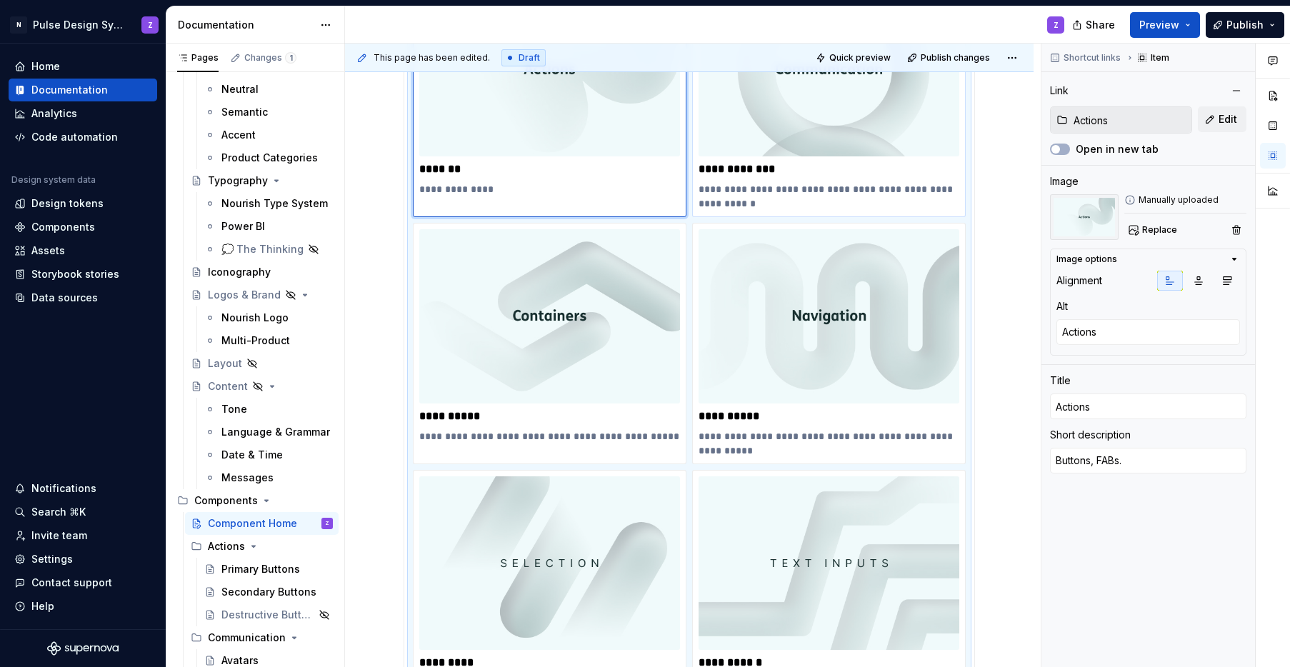
click at [752, 174] on p "**********" at bounding box center [829, 169] width 261 height 14
type textarea "*"
type input "Communication"
type textarea "Avatars, tags, progress bars, spinners, highlights, tooltips."
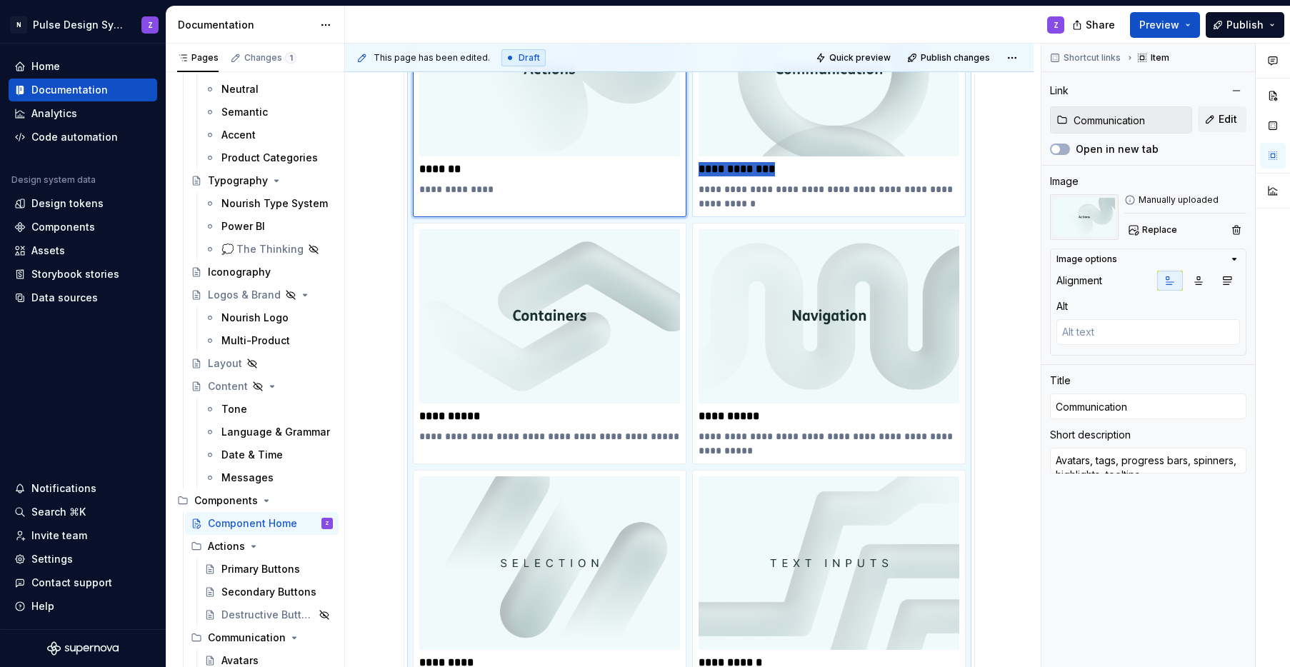
click at [752, 174] on p "**********" at bounding box center [829, 169] width 261 height 14
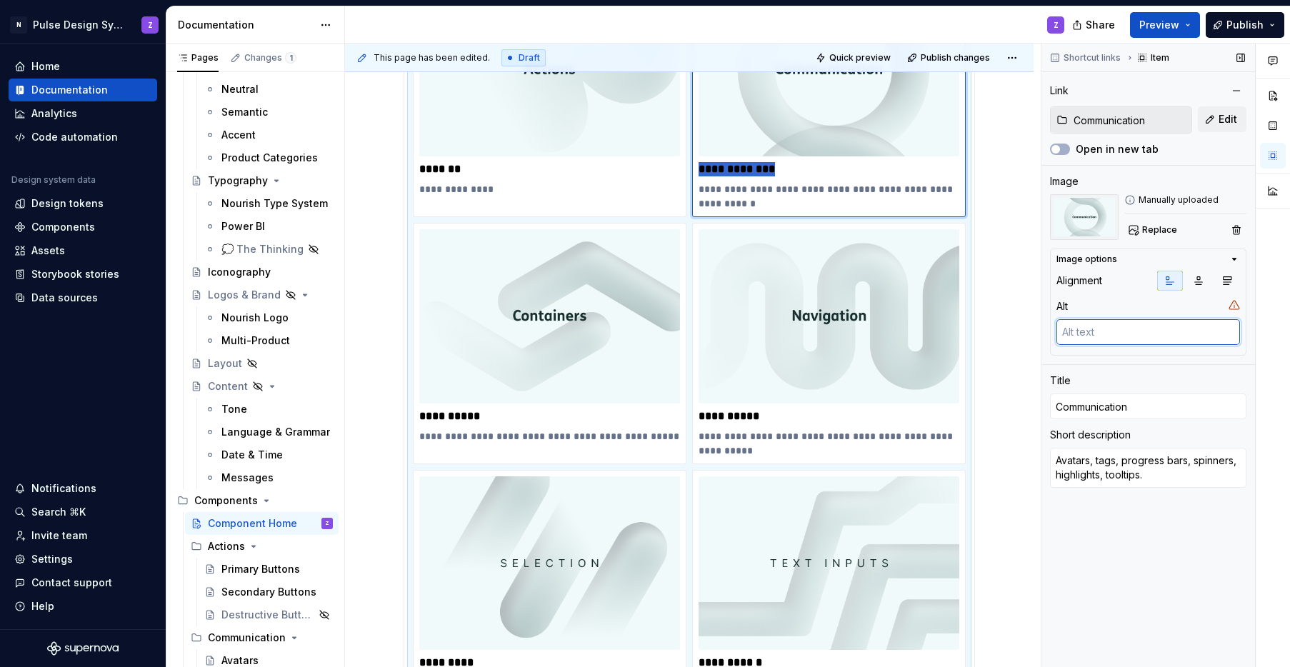
click at [945, 334] on textarea at bounding box center [1148, 332] width 184 height 26
paste textarea "Communication"
type textarea "*"
type textarea "Communication"
type textarea "*"
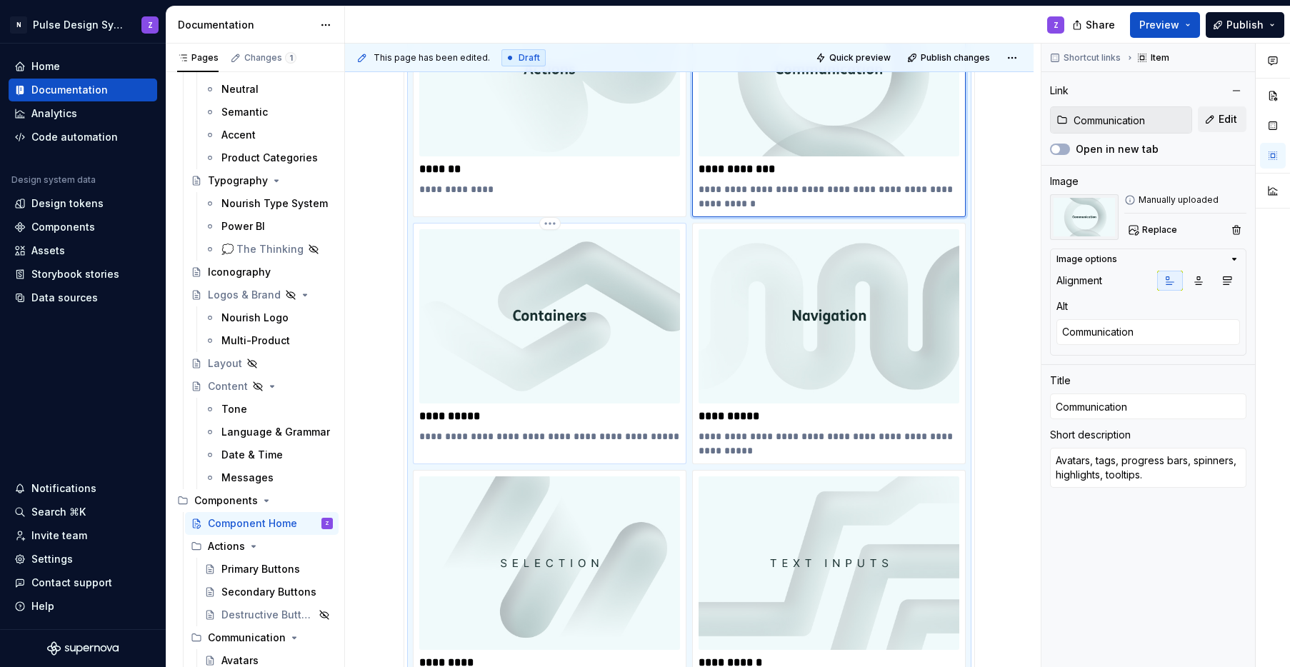
type input "Containers"
type textarea "Panels, cards, sheets and bottom sheets, dividers."
click at [539, 379] on img at bounding box center [549, 316] width 261 height 174
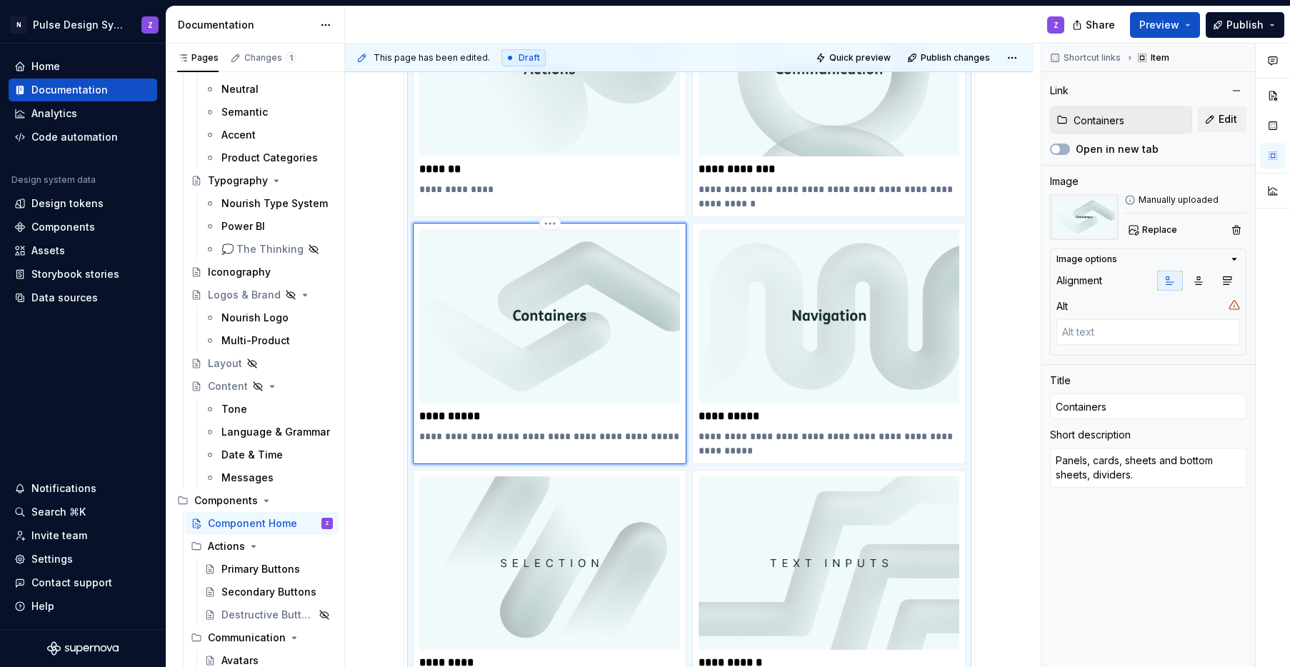
click at [466, 416] on p "**********" at bounding box center [549, 416] width 261 height 14
click at [945, 326] on textarea at bounding box center [1148, 332] width 184 height 26
paste textarea "Containers"
type textarea "*"
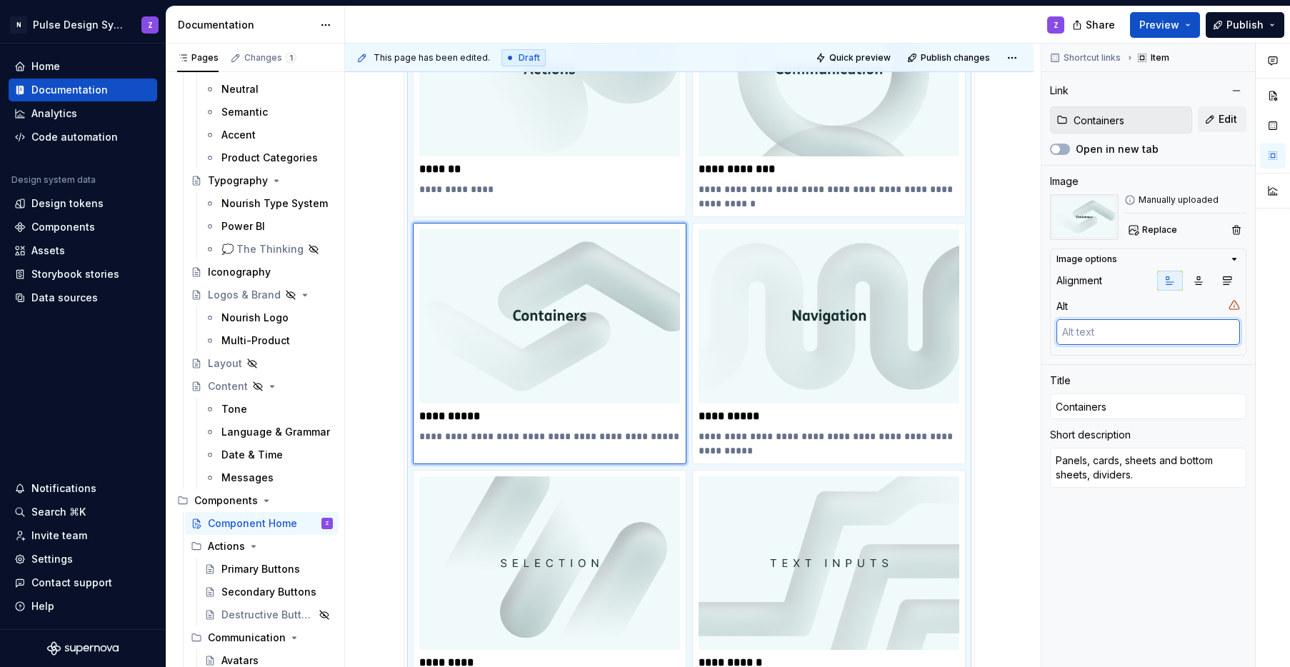
type textarea "Containers"
type textarea "*"
type input "Navigation"
type textarea "Navigation menus, breadcrumbs, steppers, option menus, tabs."
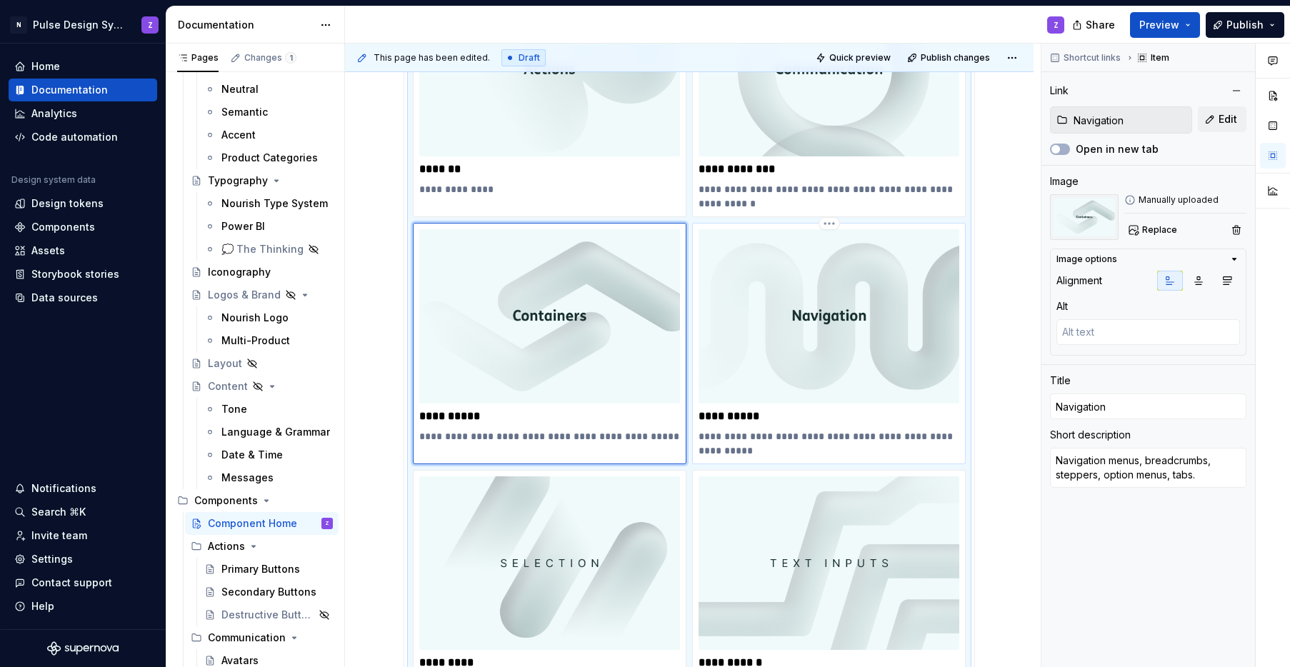
click at [850, 314] on img at bounding box center [829, 316] width 261 height 174
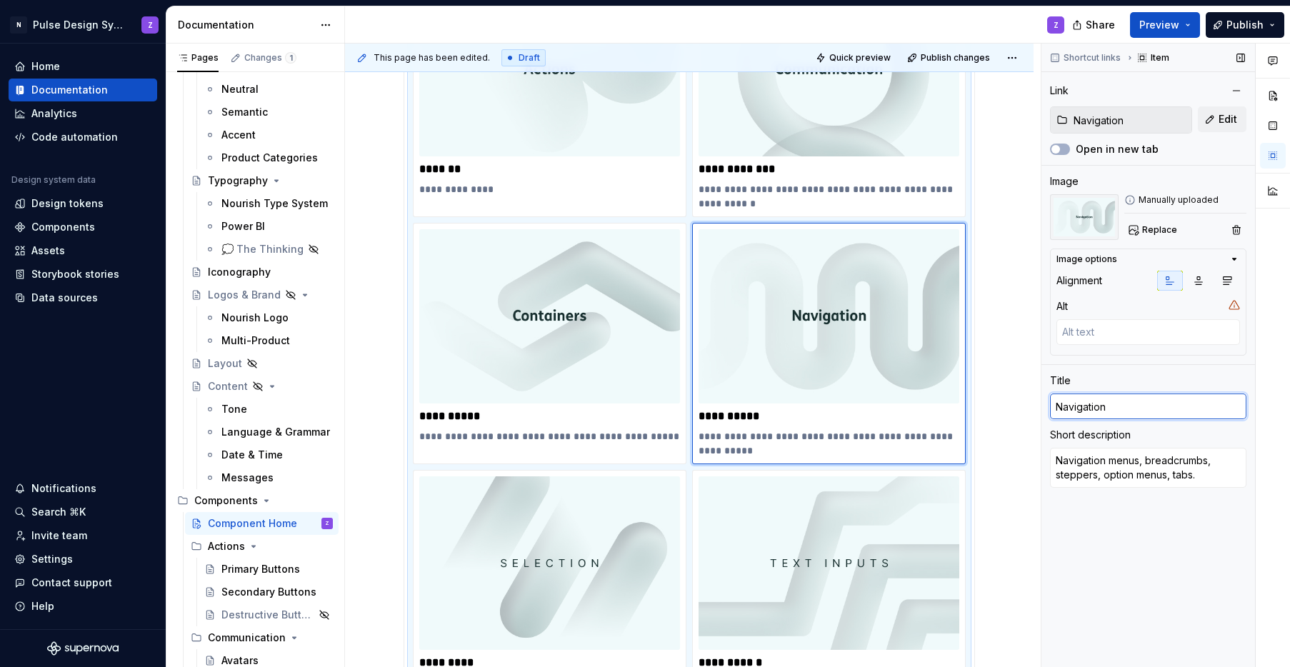
click at [945, 413] on input "Navigation" at bounding box center [1148, 407] width 196 height 26
click at [945, 325] on textarea at bounding box center [1148, 332] width 184 height 26
paste textarea "Navigation"
type textarea "*"
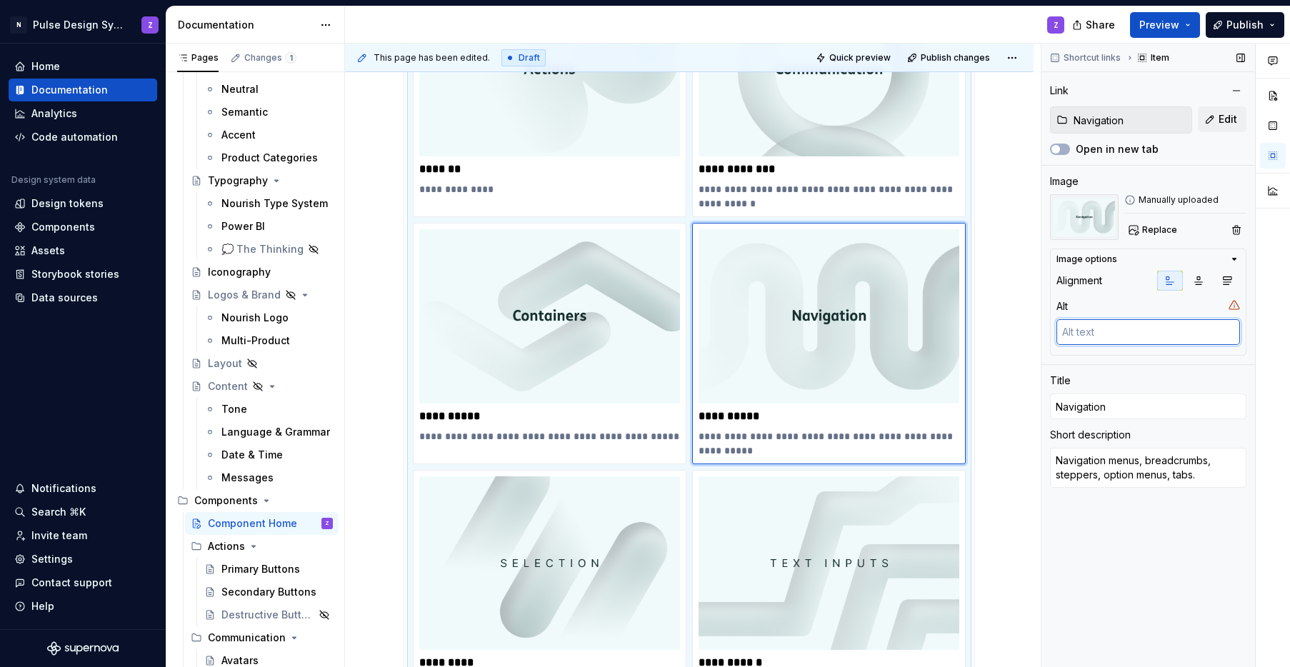
type textarea "Navigation"
type textarea "*"
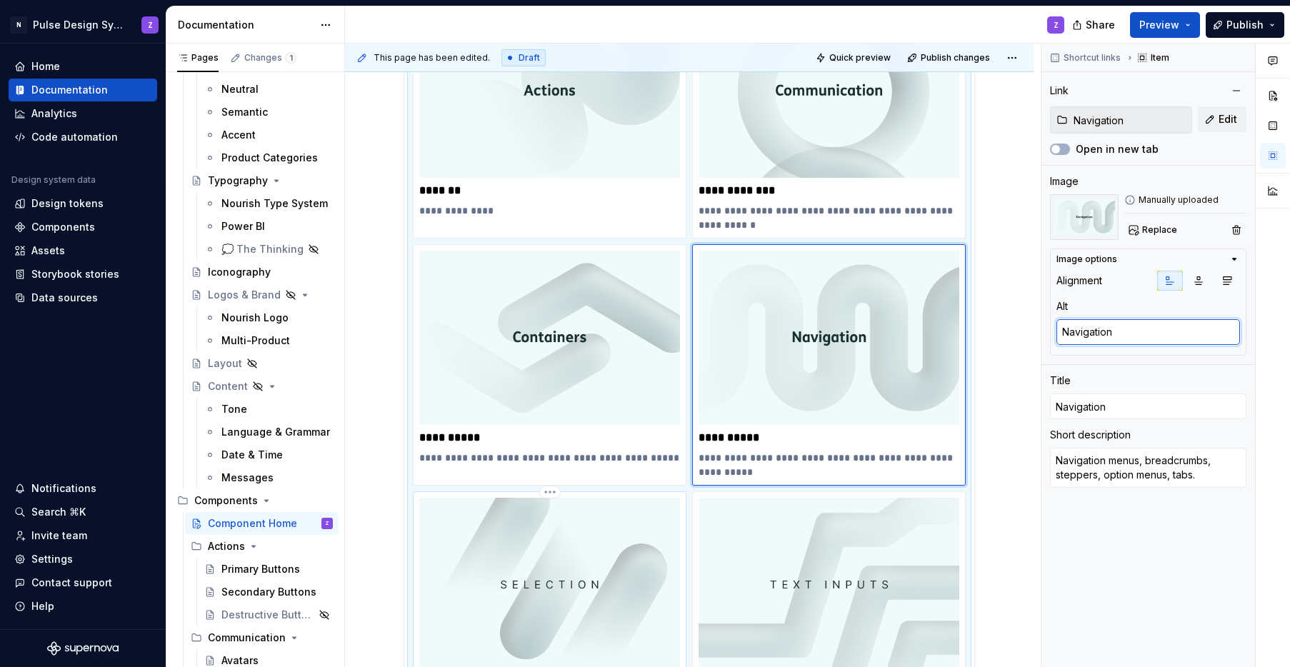
scroll to position [266, 0]
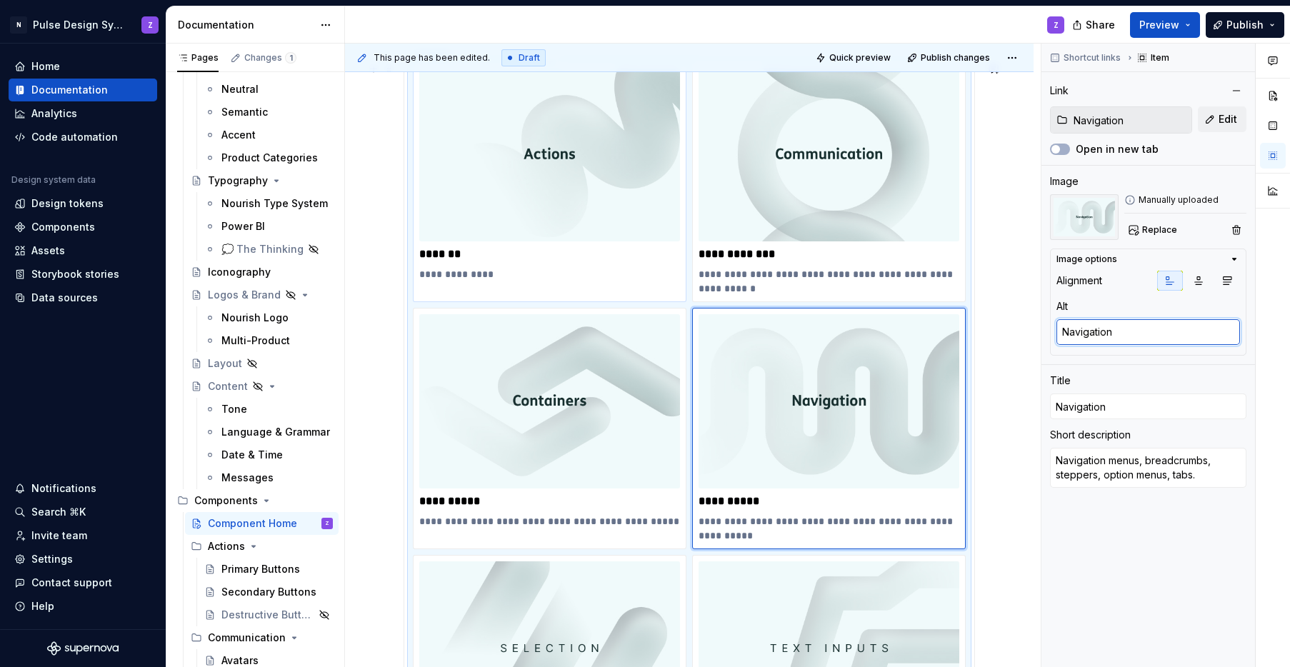
type textarea "Navigation"
click at [478, 277] on p "**********" at bounding box center [549, 274] width 261 height 14
type textarea "*"
type input "Actions"
type textarea "Actions"
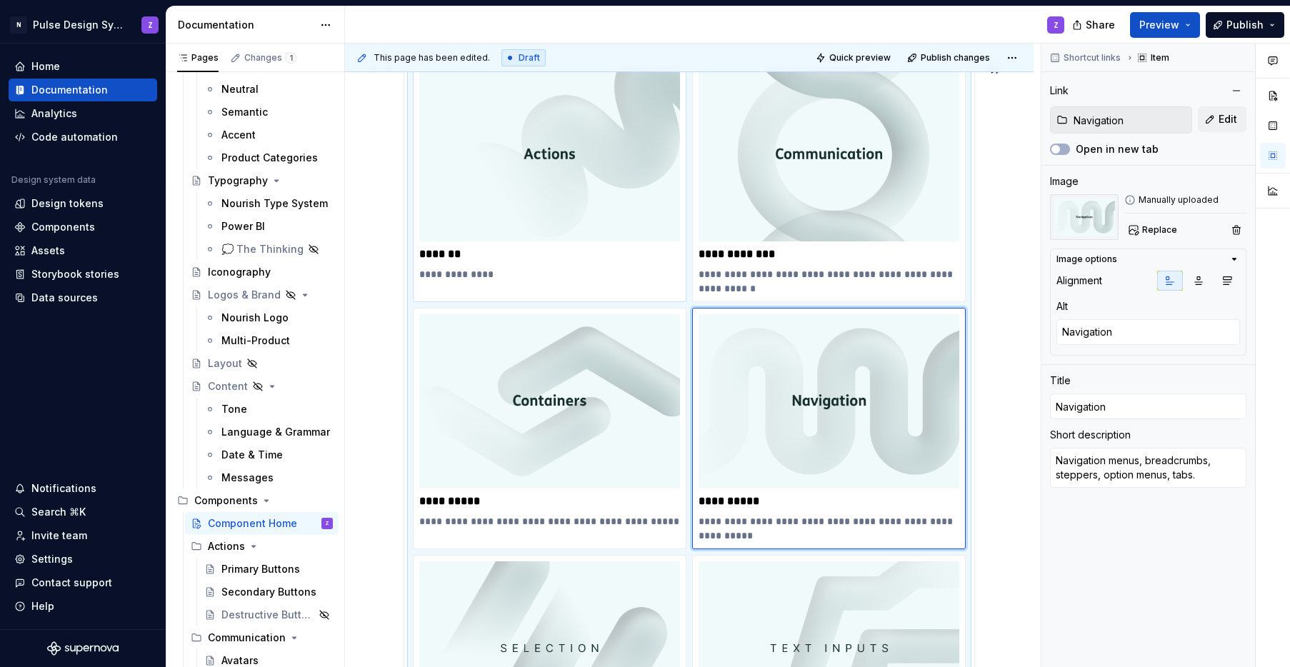
type input "Actions"
type textarea "Buttons, FABs."
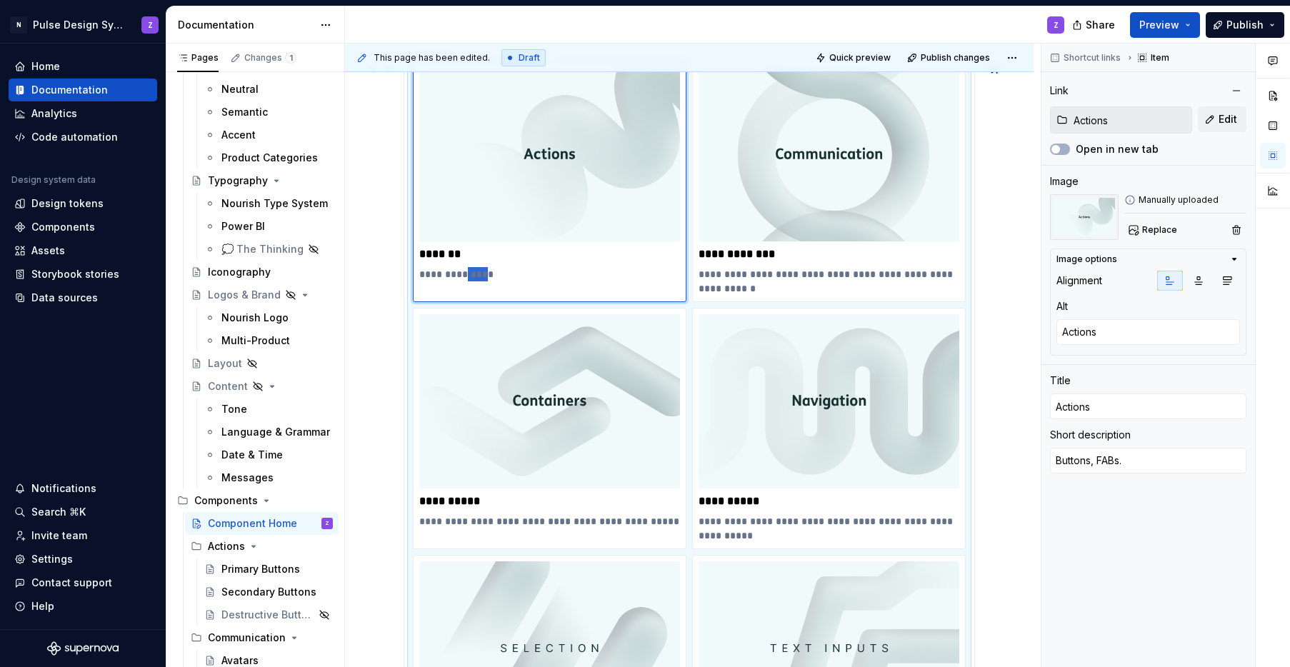
click at [478, 277] on p "**********" at bounding box center [549, 274] width 261 height 14
type textarea "*"
type input "Containers"
type textarea "Containers"
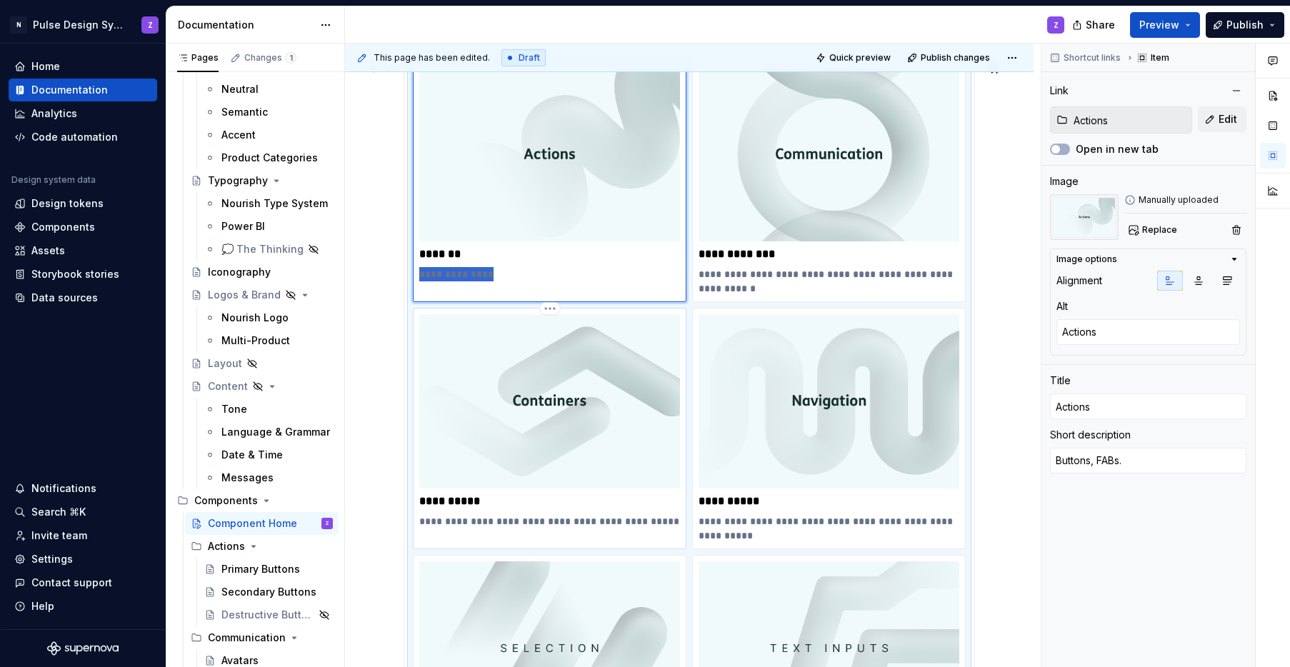
type input "Containers"
type textarea "Panels, cards, sheets and bottom sheets, dividers."
click at [509, 439] on img at bounding box center [549, 401] width 261 height 174
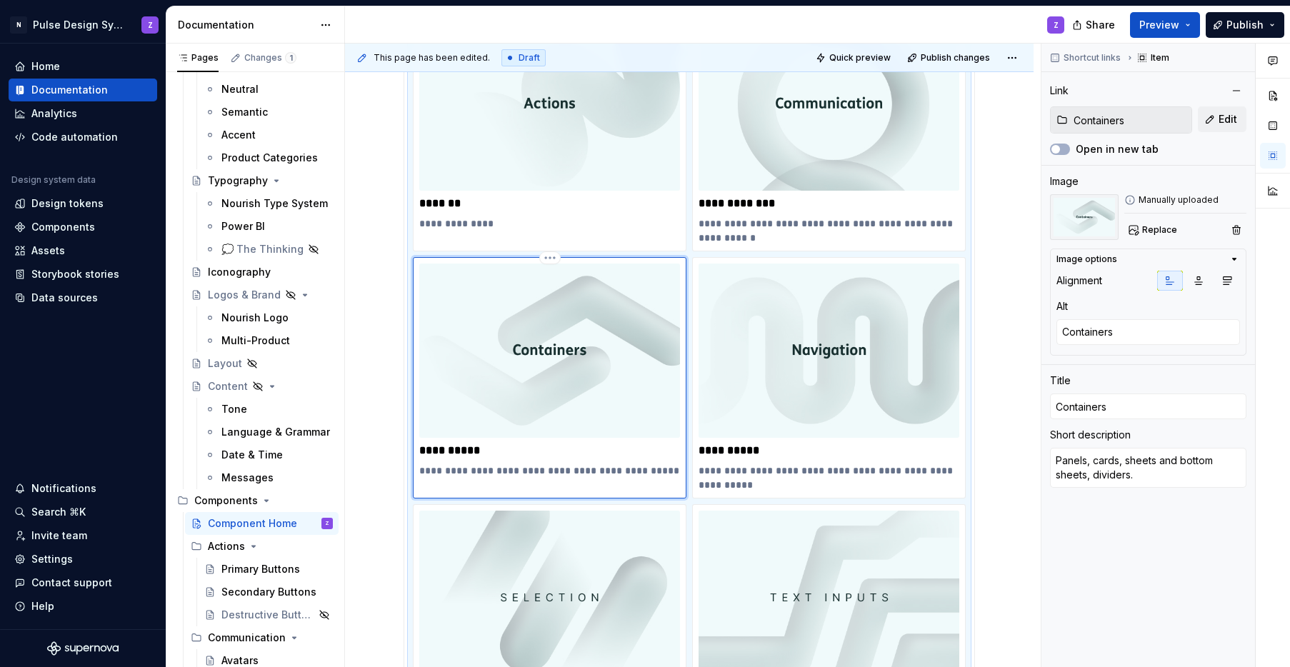
scroll to position [378, 0]
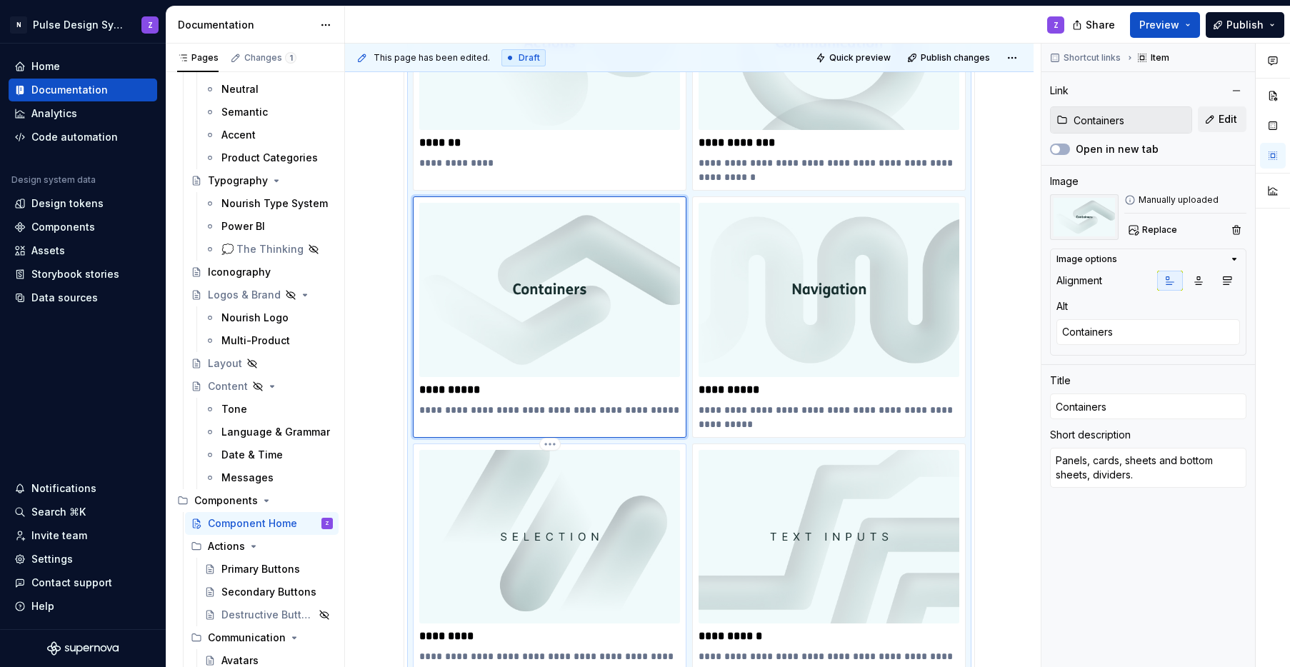
type textarea "*"
type input "Selection"
type textarea "Checkboxes, radio buttons, multi/single select dropdowns, toggle switches, slid…"
click at [519, 537] on img at bounding box center [549, 537] width 261 height 174
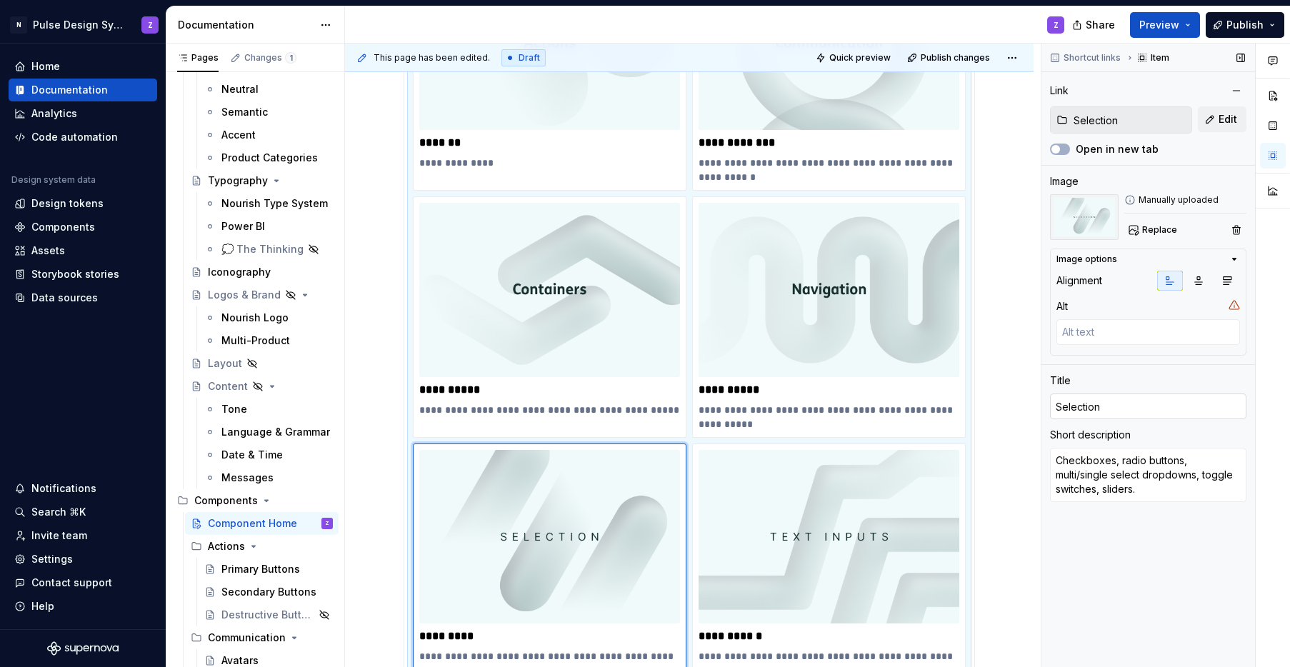
click at [945, 399] on input "Selection" at bounding box center [1148, 407] width 196 height 26
click at [945, 334] on textarea at bounding box center [1148, 332] width 184 height 26
paste textarea "Selection"
type textarea "*"
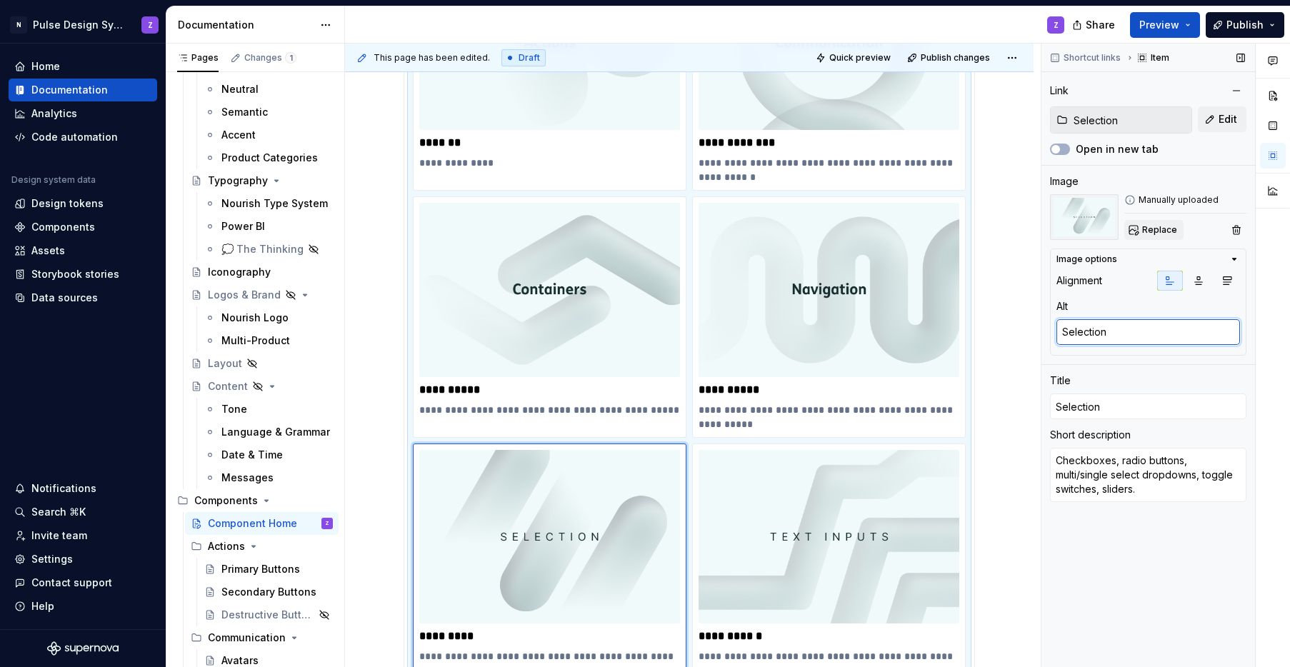
type textarea "Selection"
click at [945, 226] on span "Replace" at bounding box center [1159, 229] width 35 height 11
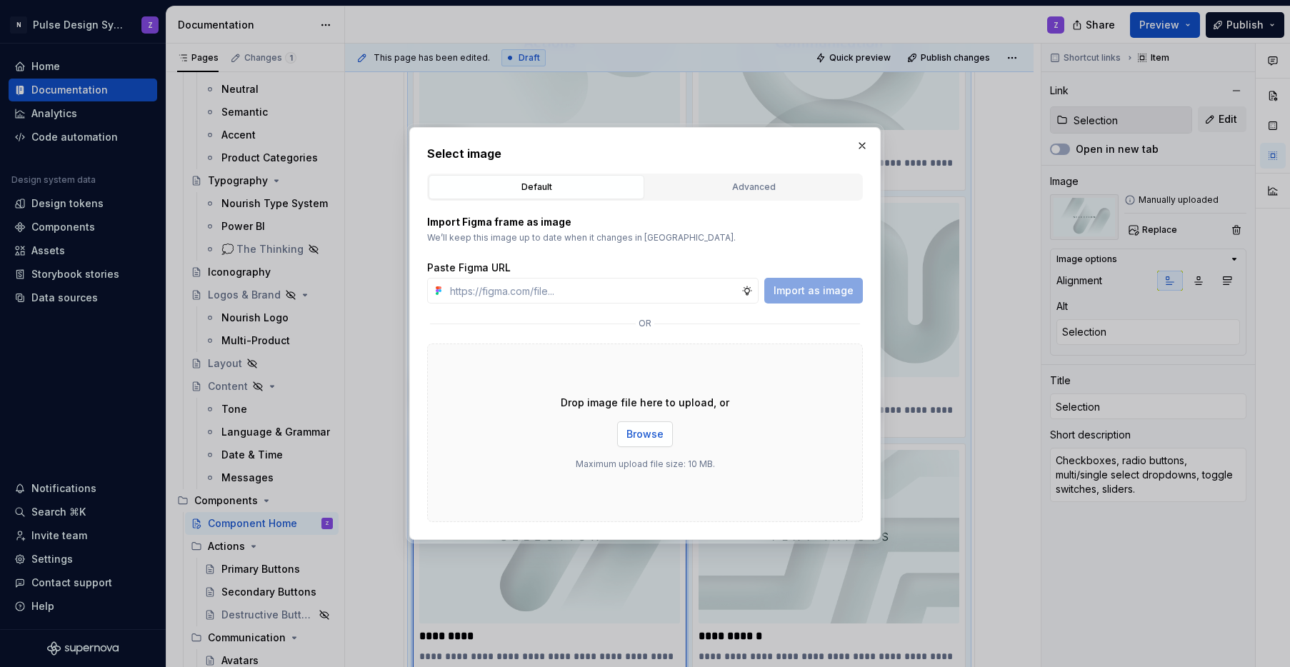
click at [651, 433] on span "Browse" at bounding box center [644, 434] width 37 height 14
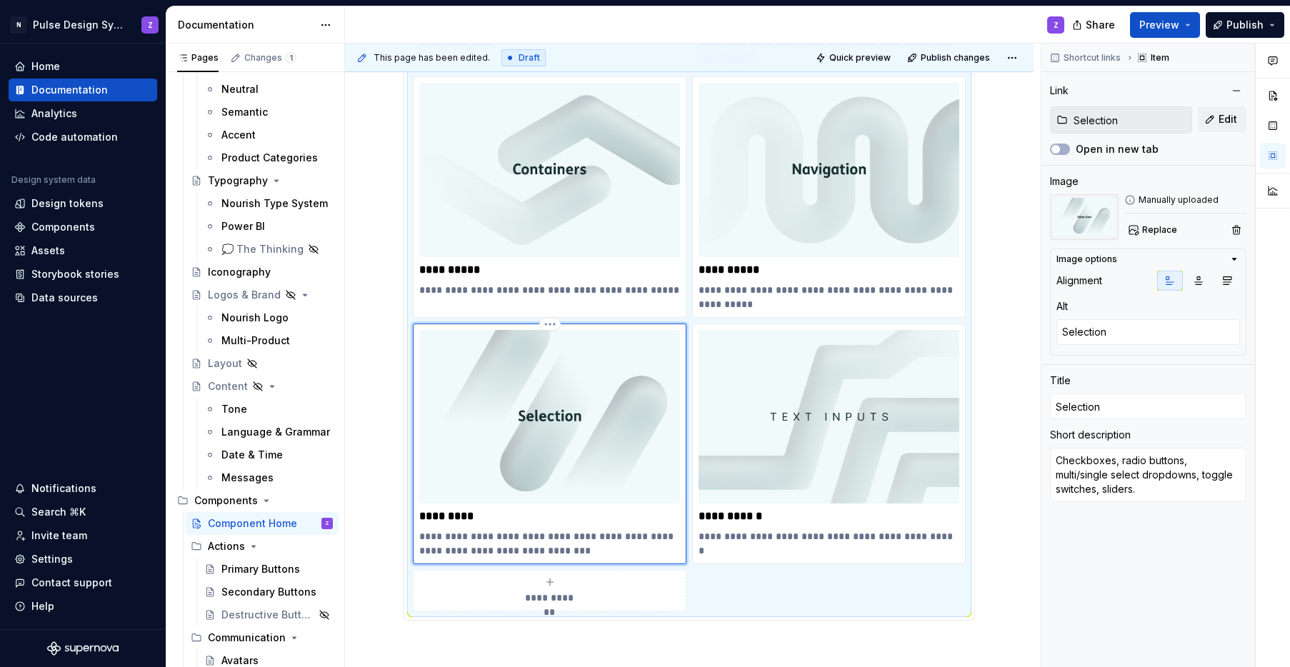
scroll to position [499, 0]
type textarea "*"
type input "Text Inputs"
type textarea "Text fields, date pickers, search, password fields."
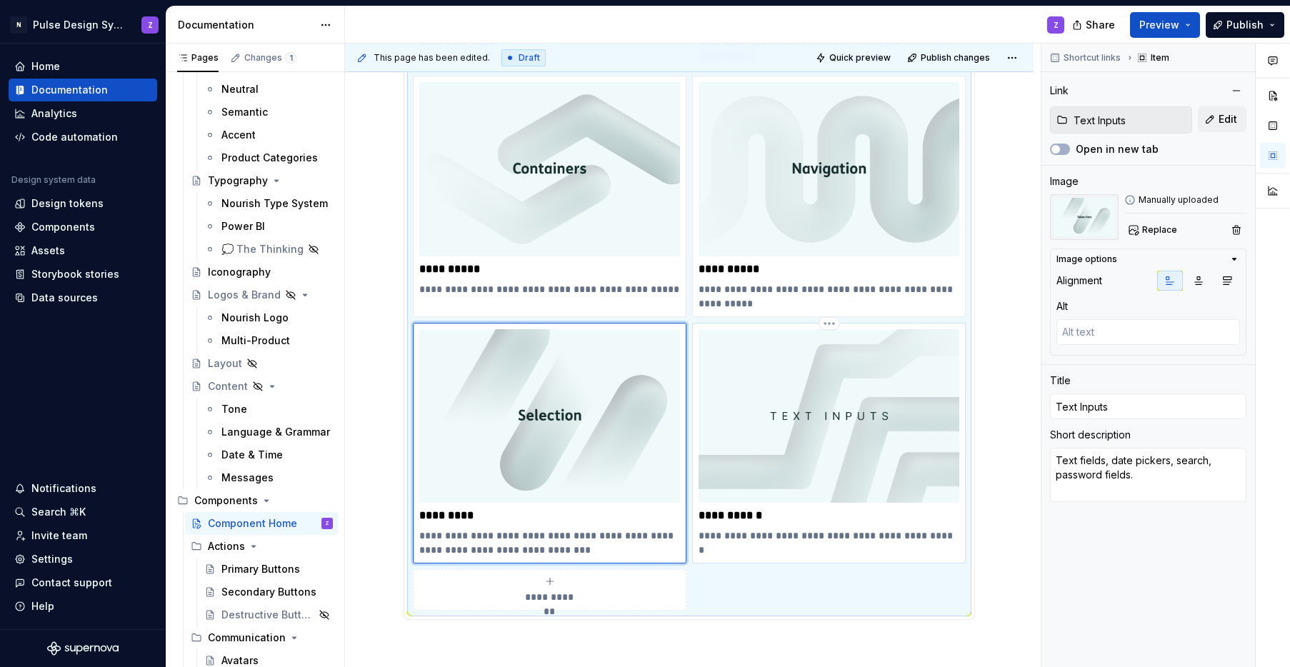
click at [826, 420] on img at bounding box center [829, 416] width 261 height 174
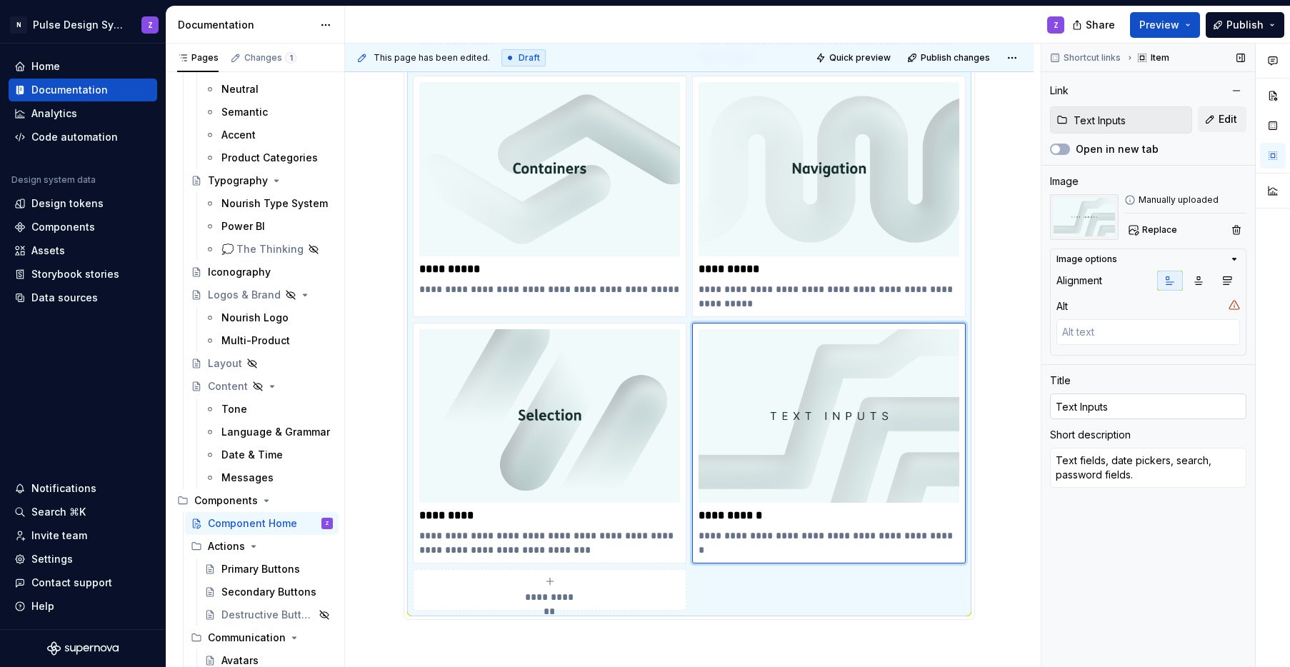
click at [945, 409] on input "Text Inputs" at bounding box center [1148, 407] width 196 height 26
click at [945, 332] on textarea at bounding box center [1148, 332] width 184 height 26
paste textarea "Text Inputs"
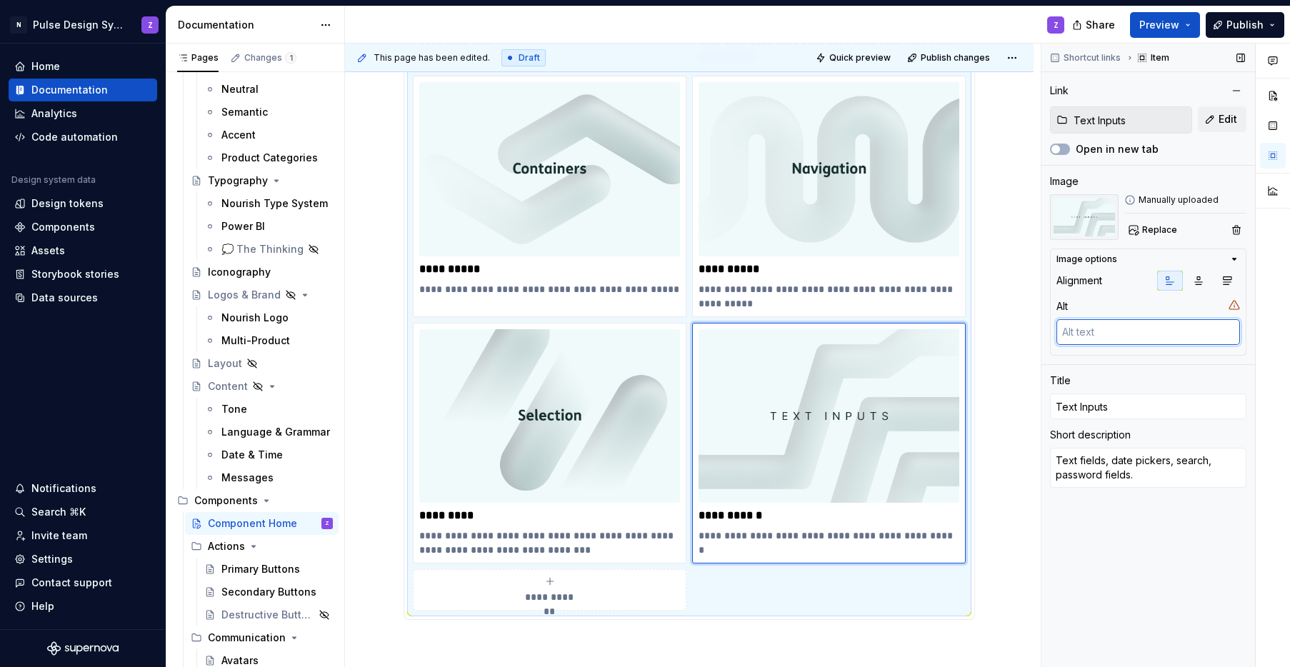
type textarea "*"
type textarea "Text Inputs"
click at [867, 428] on img at bounding box center [829, 416] width 261 height 174
click at [945, 220] on button "Replace" at bounding box center [1153, 230] width 59 height 20
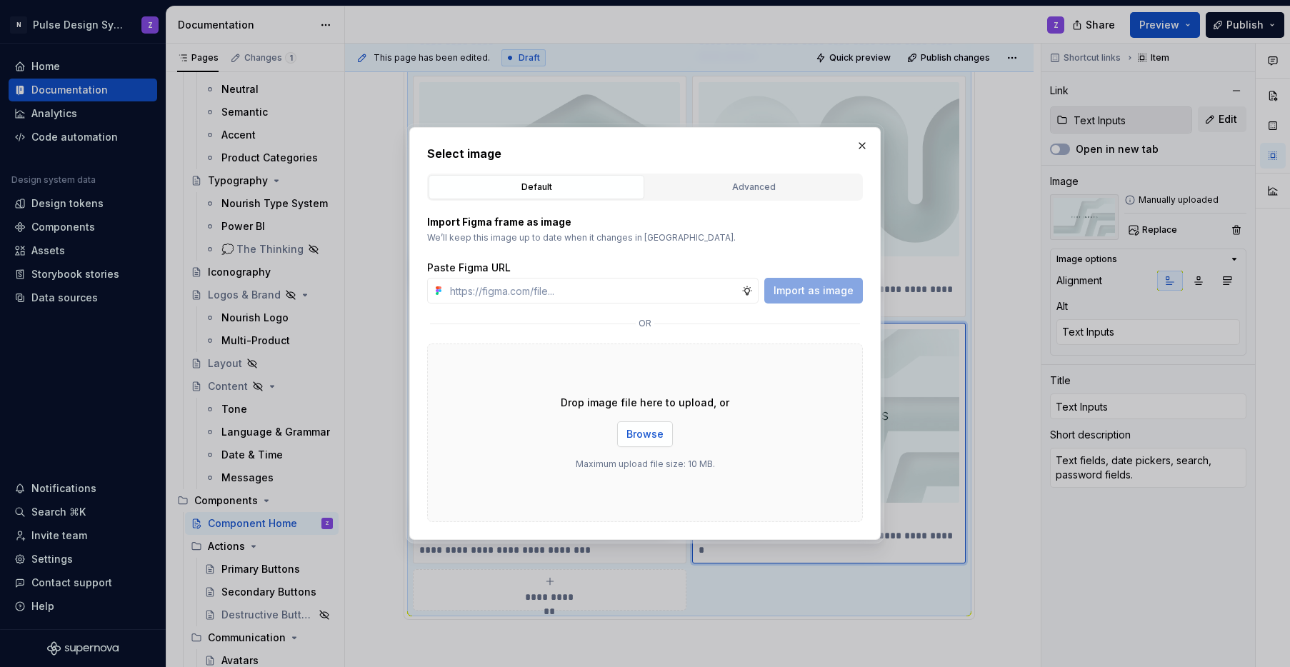
click at [653, 432] on span "Browse" at bounding box center [644, 434] width 37 height 14
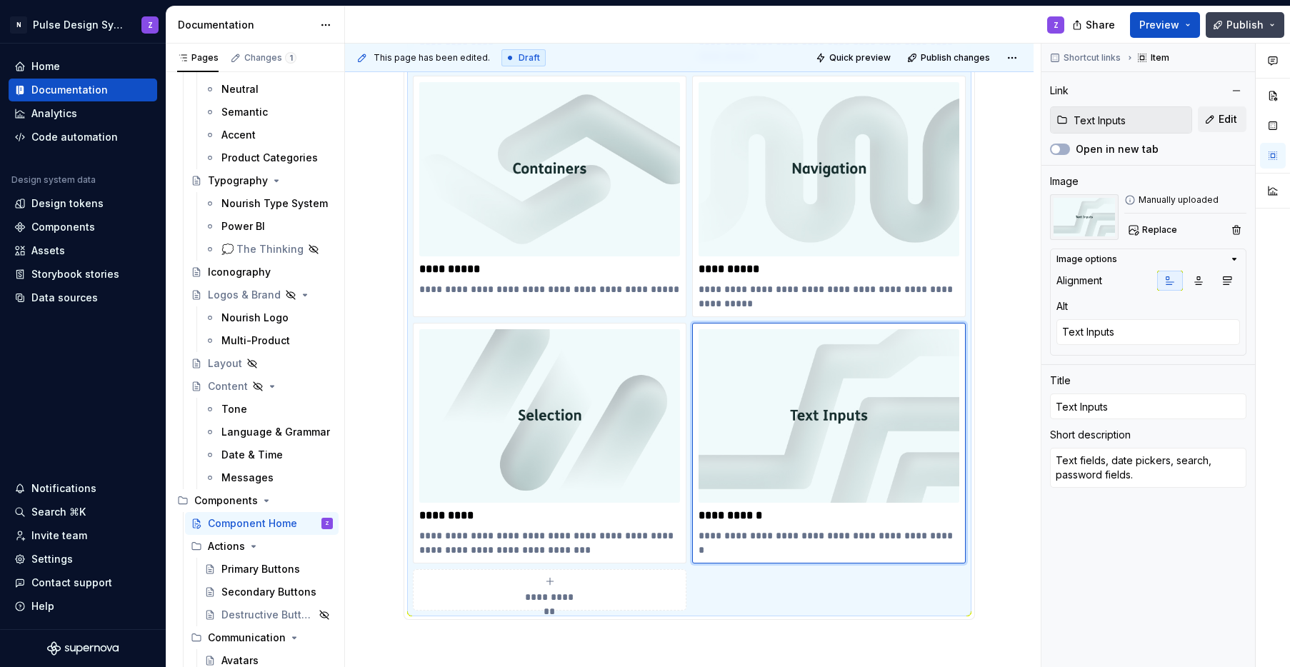
click at [945, 24] on span "Publish" at bounding box center [1244, 25] width 37 height 14
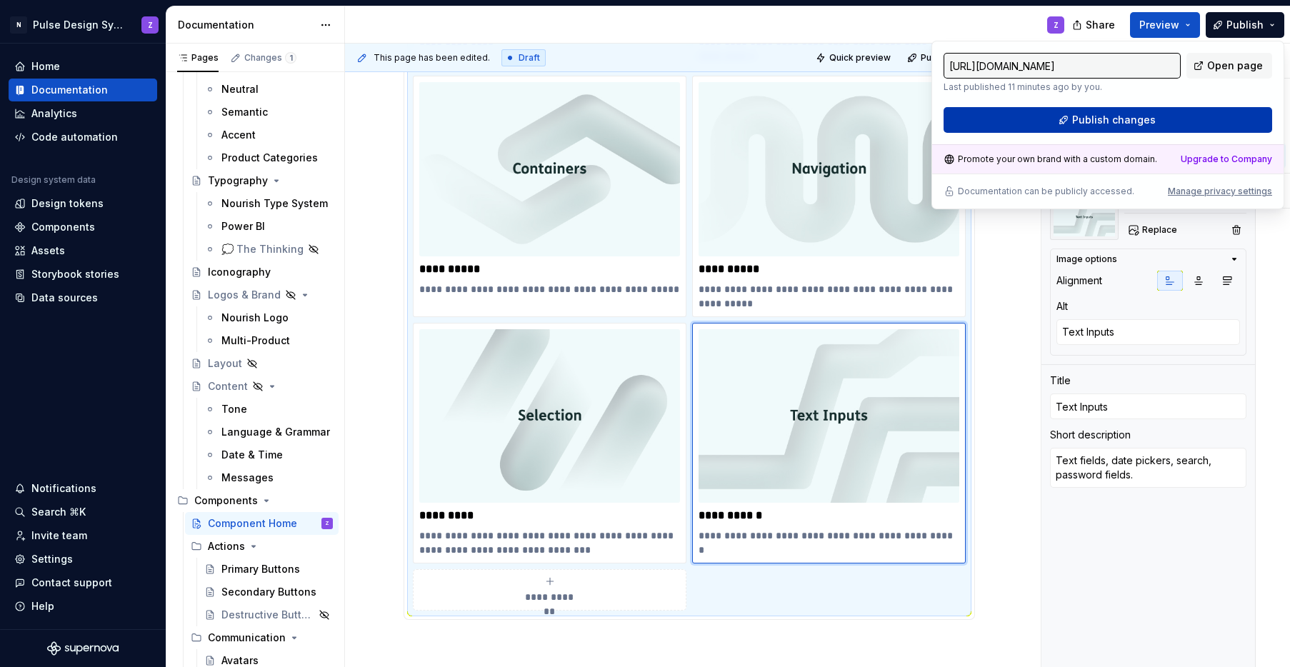
click at [945, 114] on button "Publish changes" at bounding box center [1107, 120] width 329 height 26
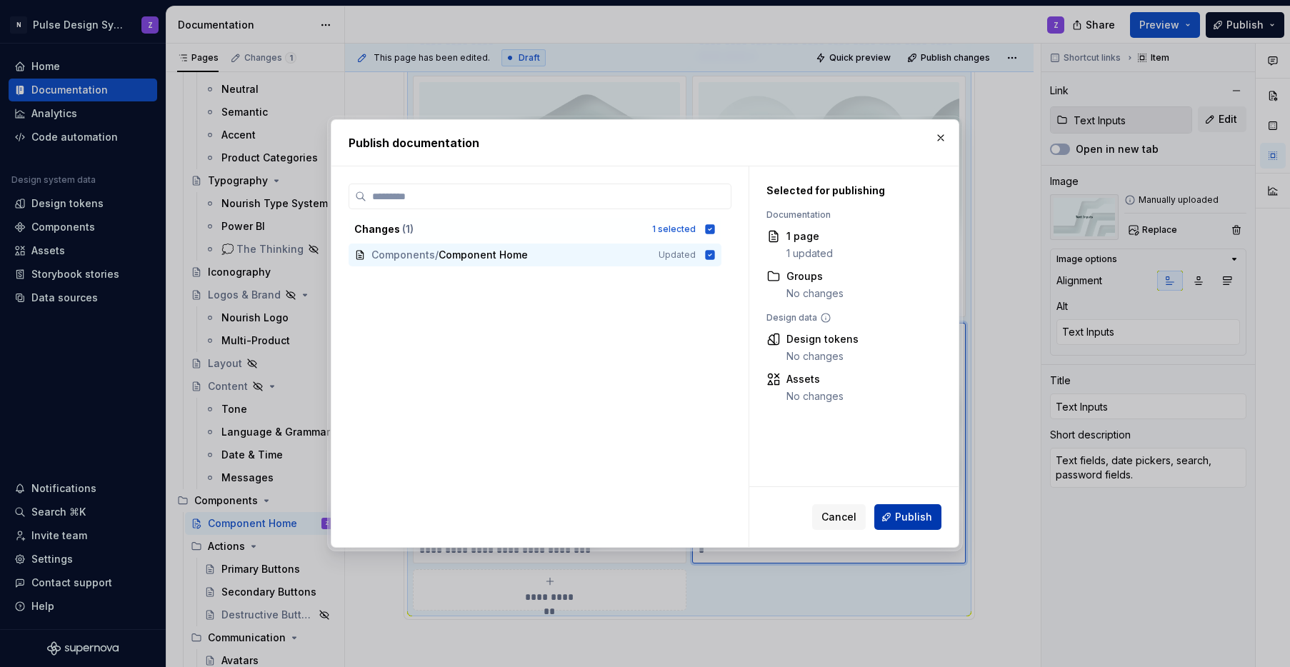
click at [918, 521] on span "Publish" at bounding box center [913, 517] width 37 height 14
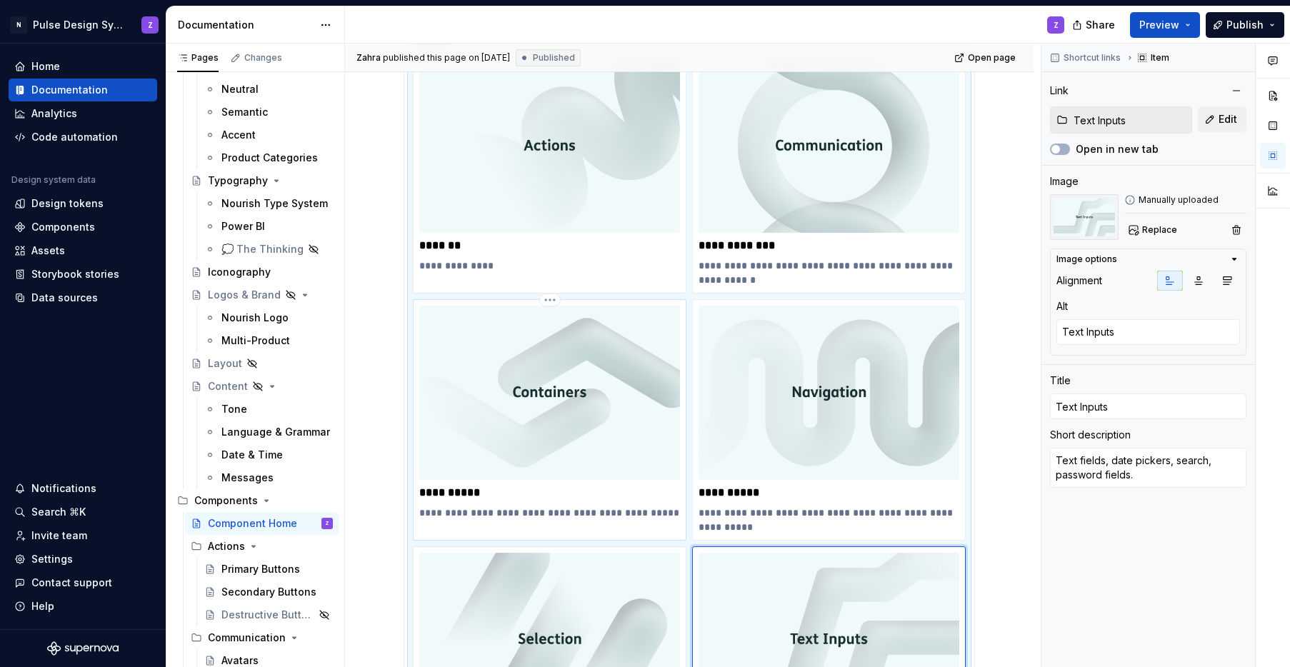
scroll to position [179, 0]
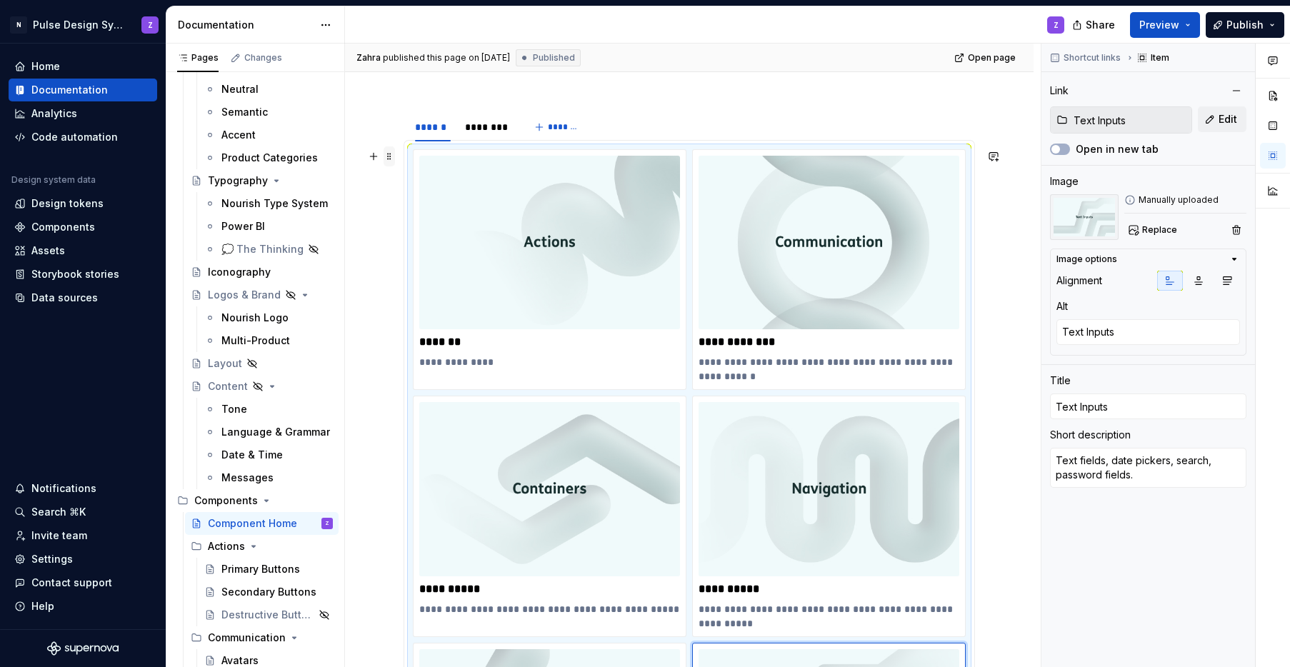
click at [387, 156] on span at bounding box center [389, 156] width 11 height 20
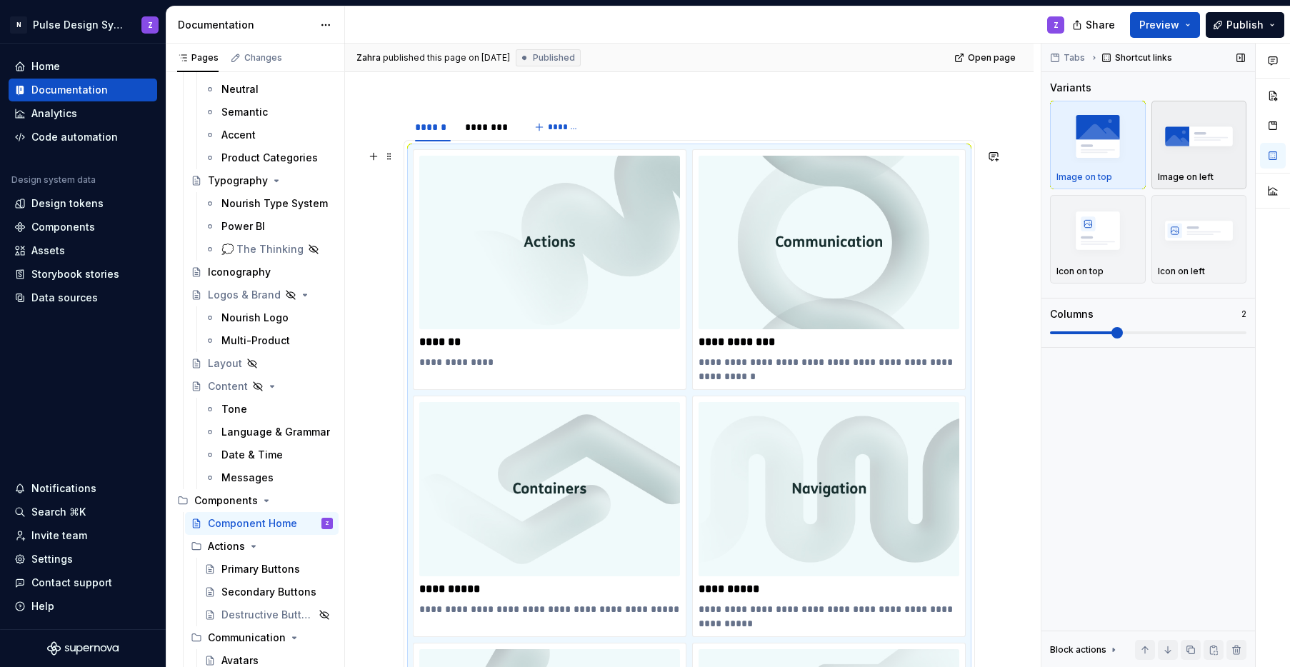
click at [945, 146] on img "button" at bounding box center [1199, 136] width 83 height 52
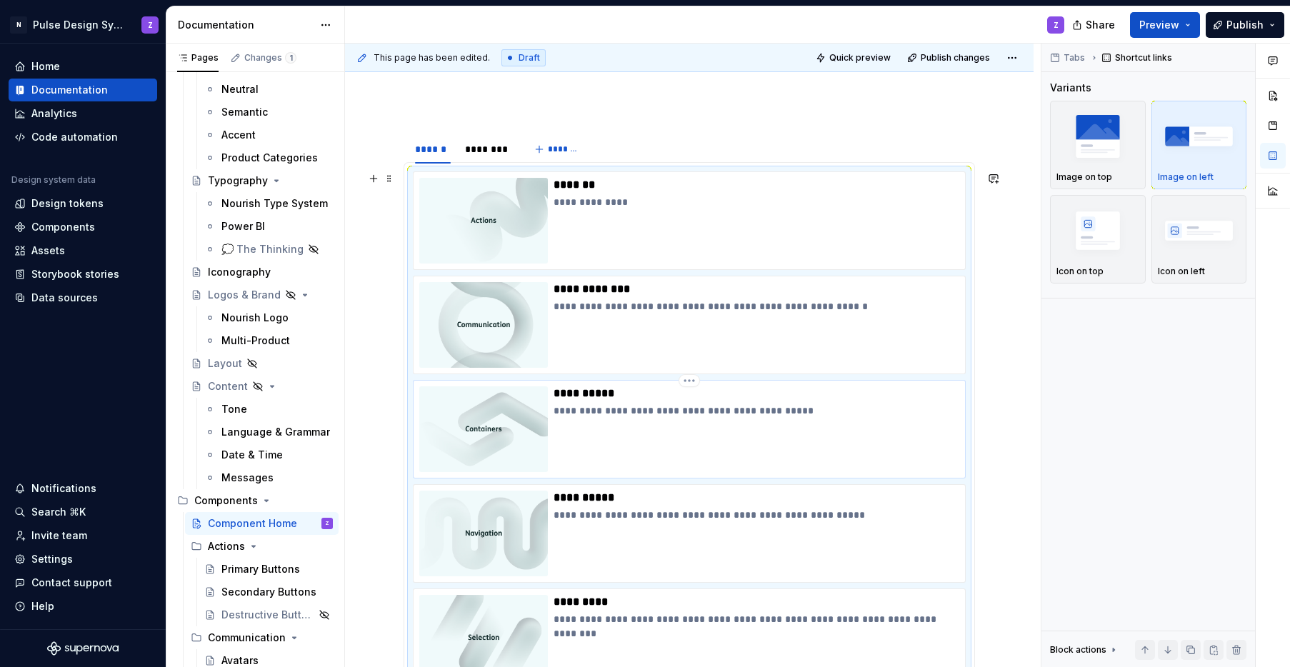
scroll to position [148, 0]
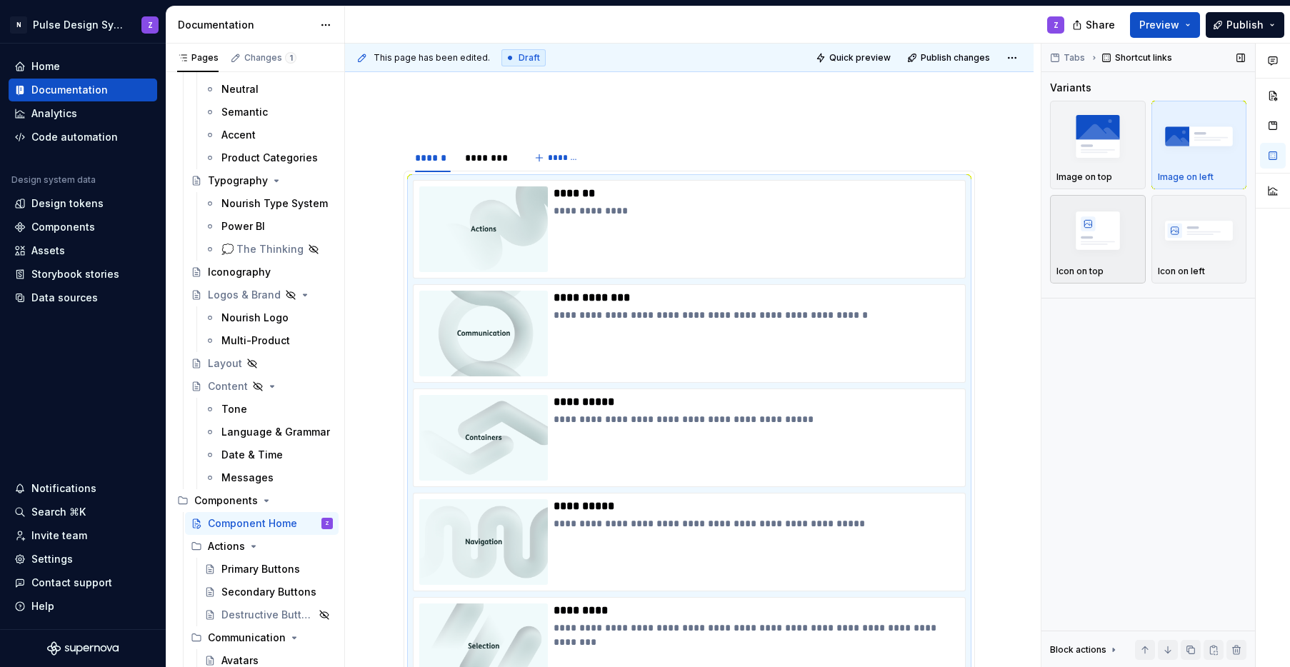
click at [945, 241] on img "button" at bounding box center [1097, 230] width 83 height 52
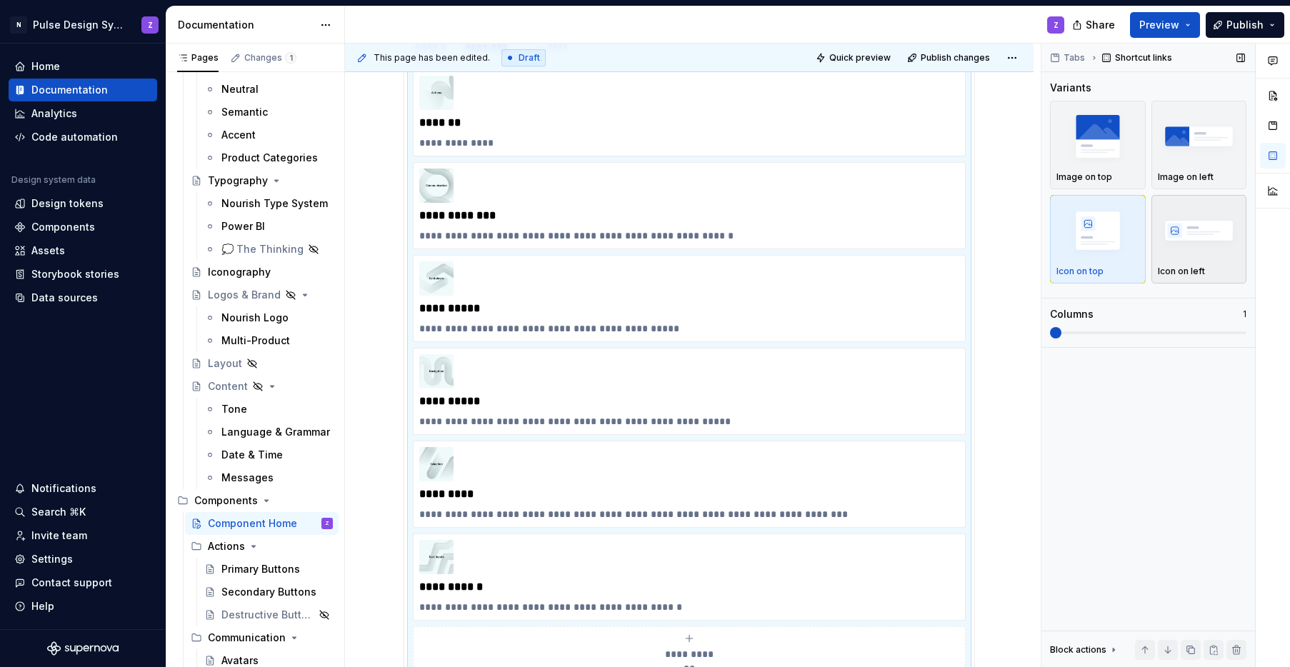
click at [945, 238] on img "button" at bounding box center [1199, 230] width 83 height 52
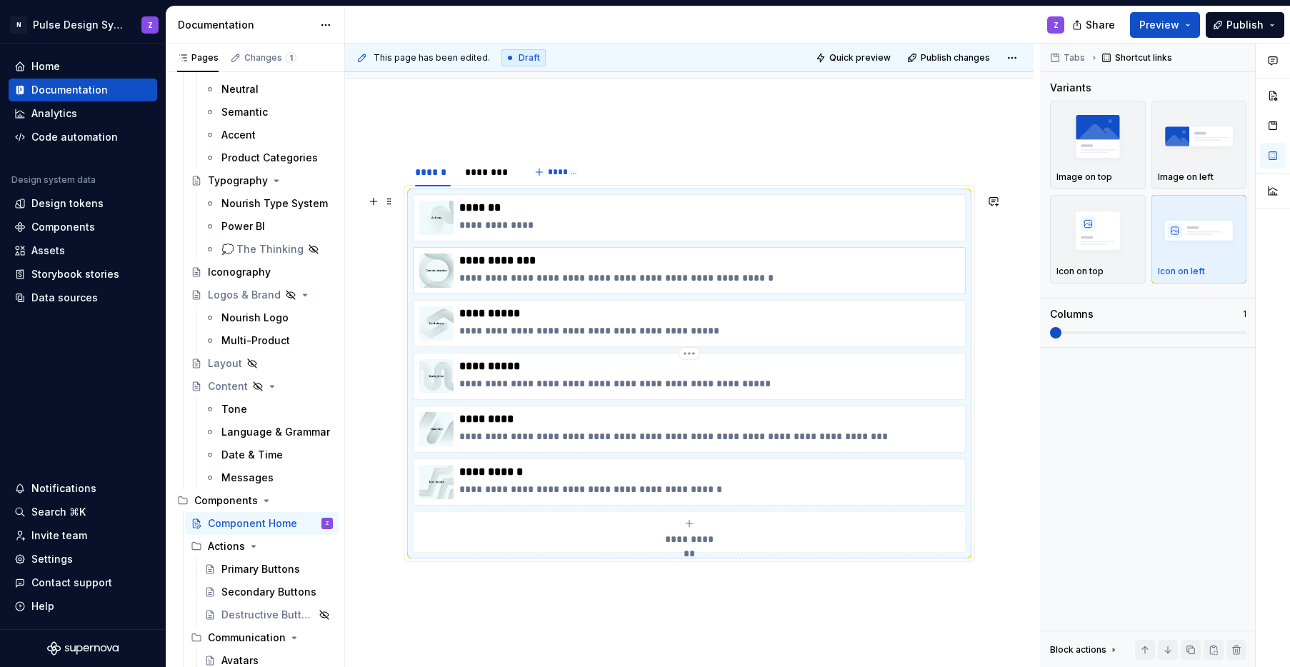
scroll to position [128, 0]
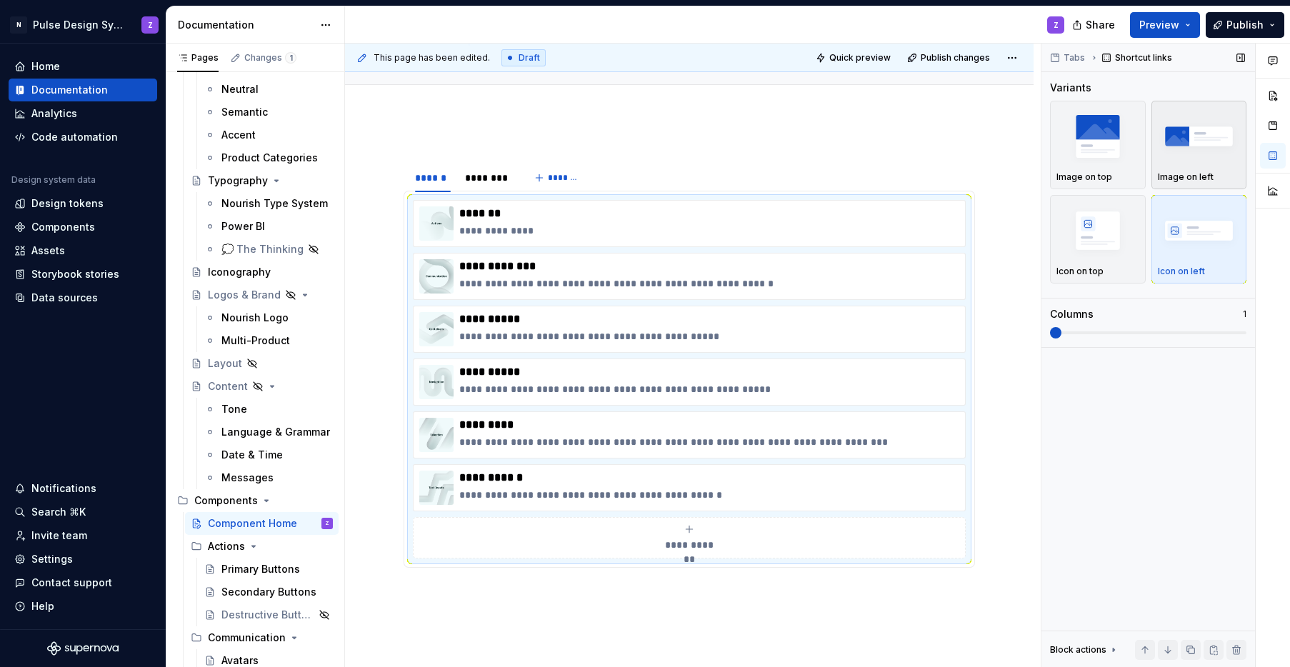
click at [945, 153] on img "button" at bounding box center [1199, 136] width 83 height 52
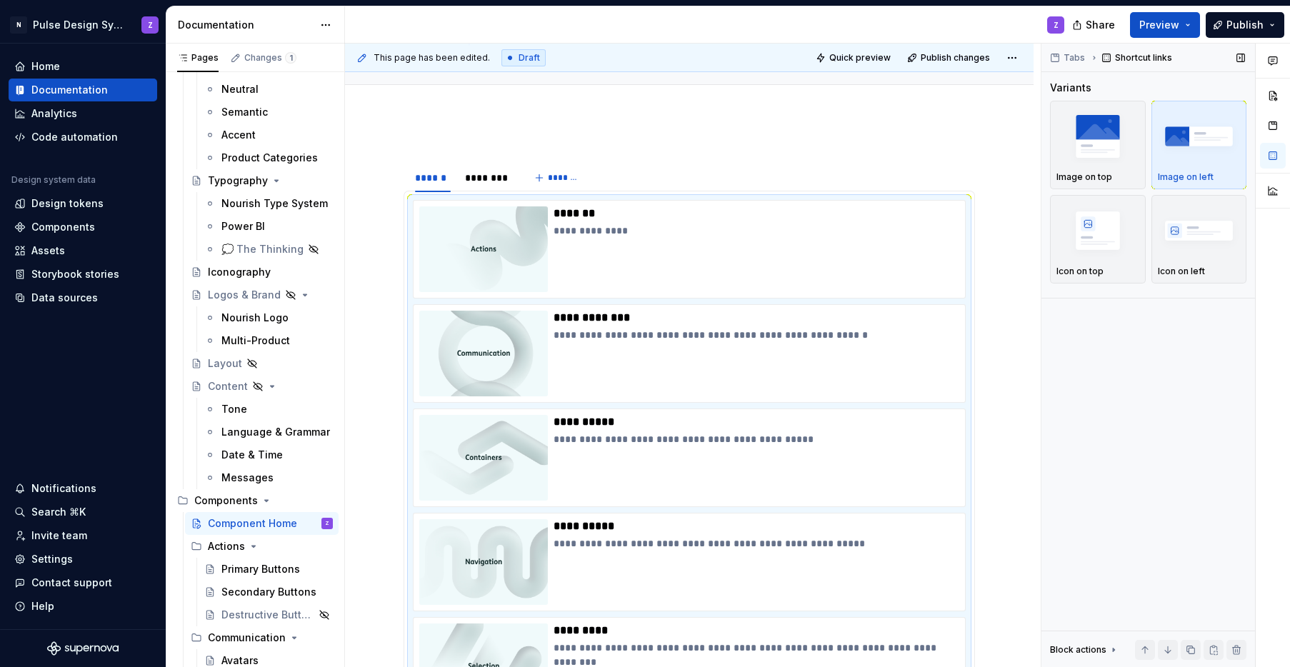
scroll to position [284, 0]
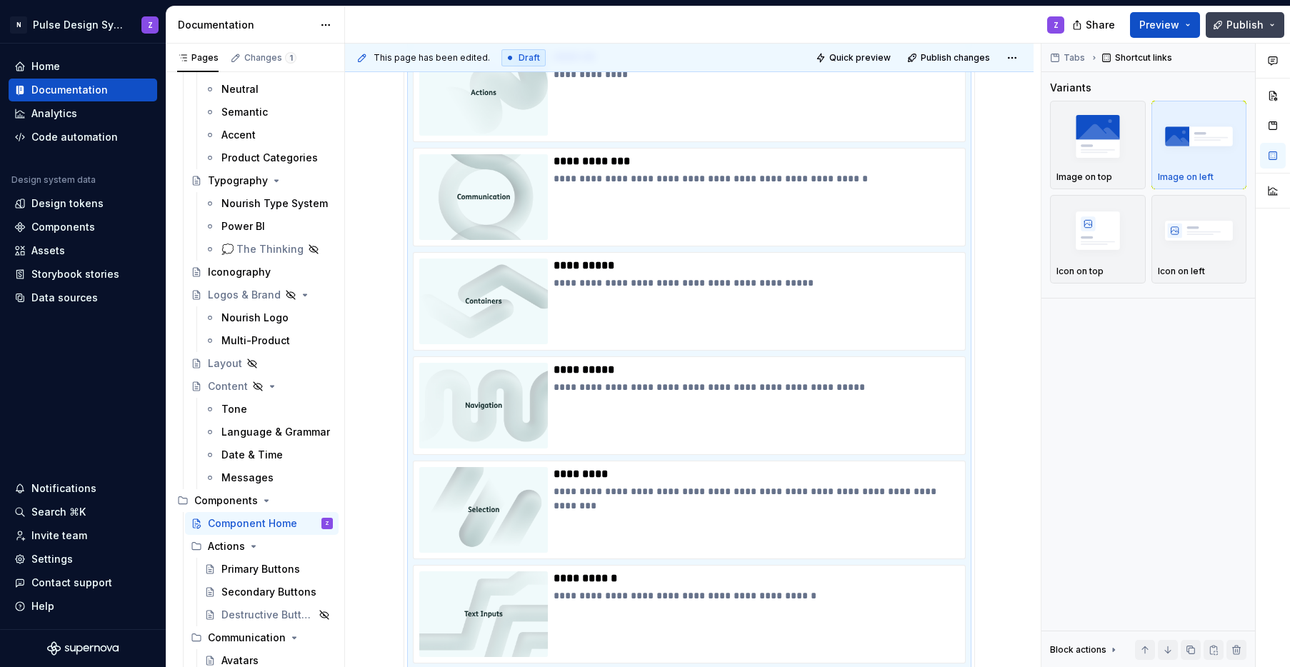
click at [945, 29] on span "Publish" at bounding box center [1244, 25] width 37 height 14
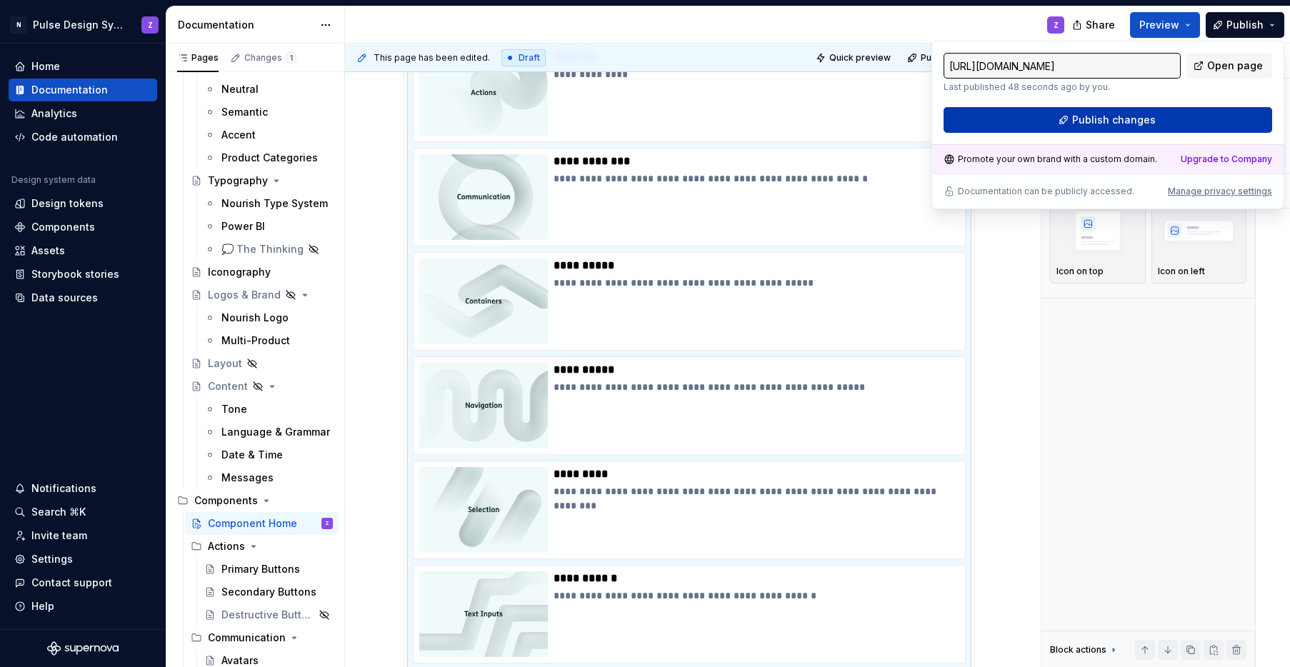
click at [945, 116] on span "Publish changes" at bounding box center [1114, 120] width 84 height 14
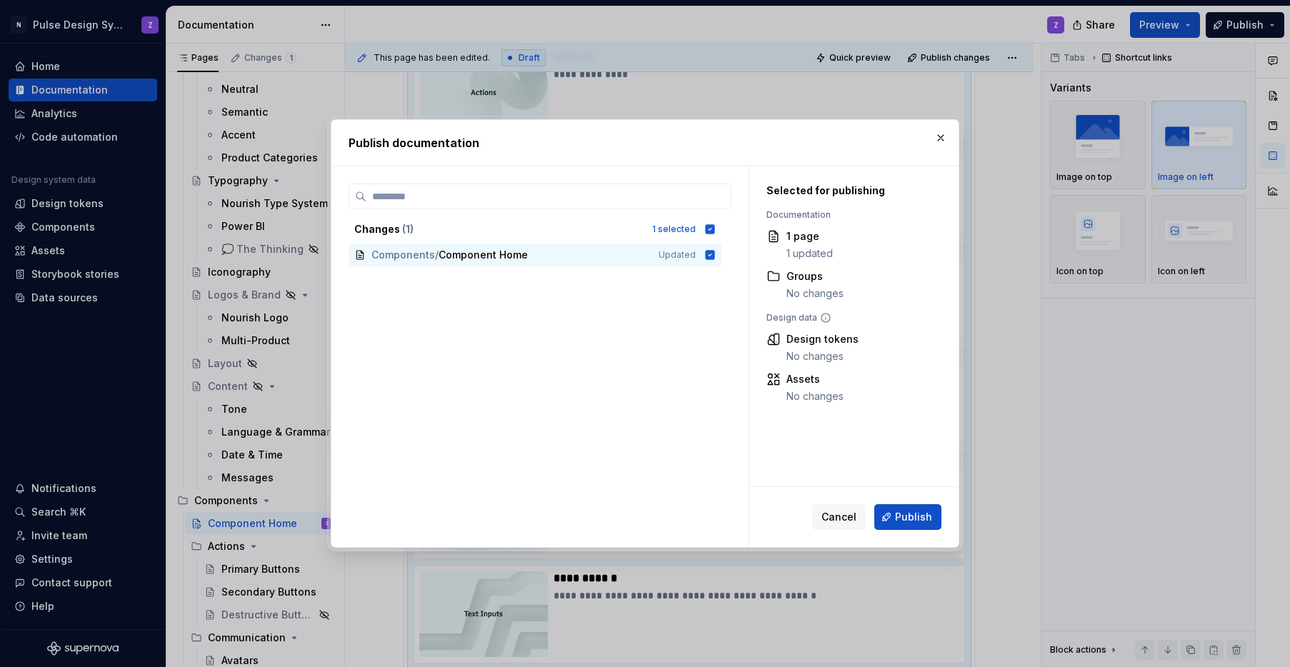
click at [893, 518] on button "Publish" at bounding box center [907, 517] width 67 height 26
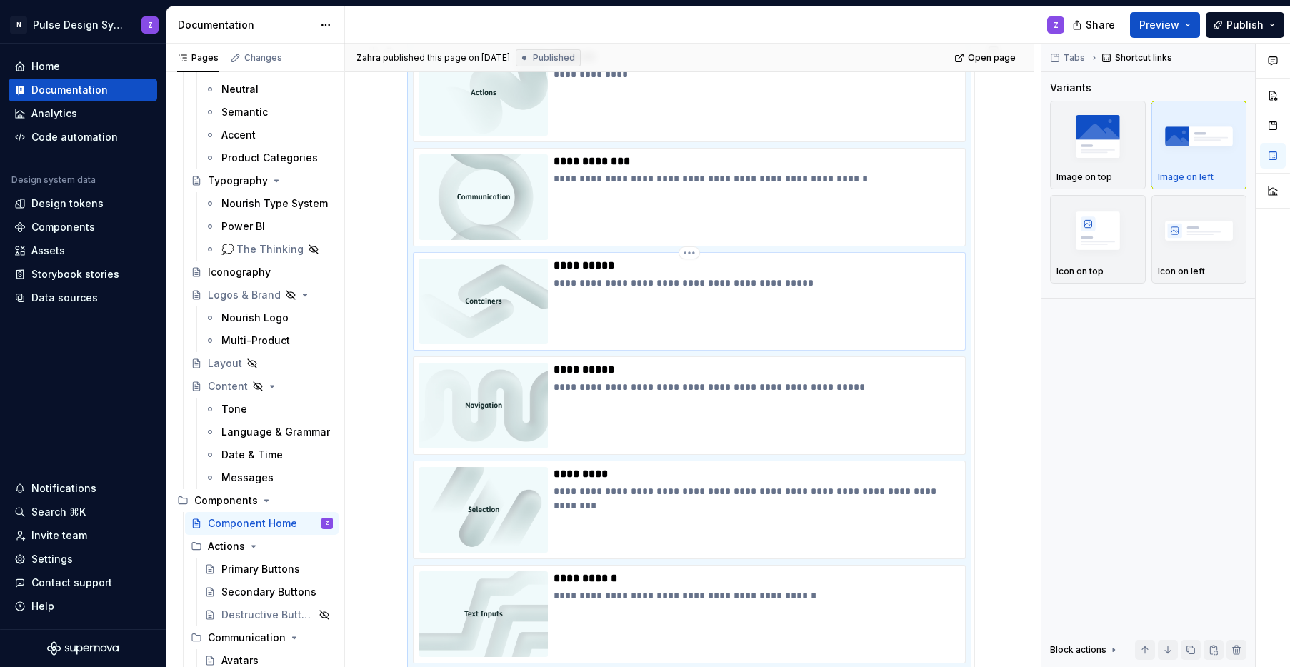
scroll to position [0, 0]
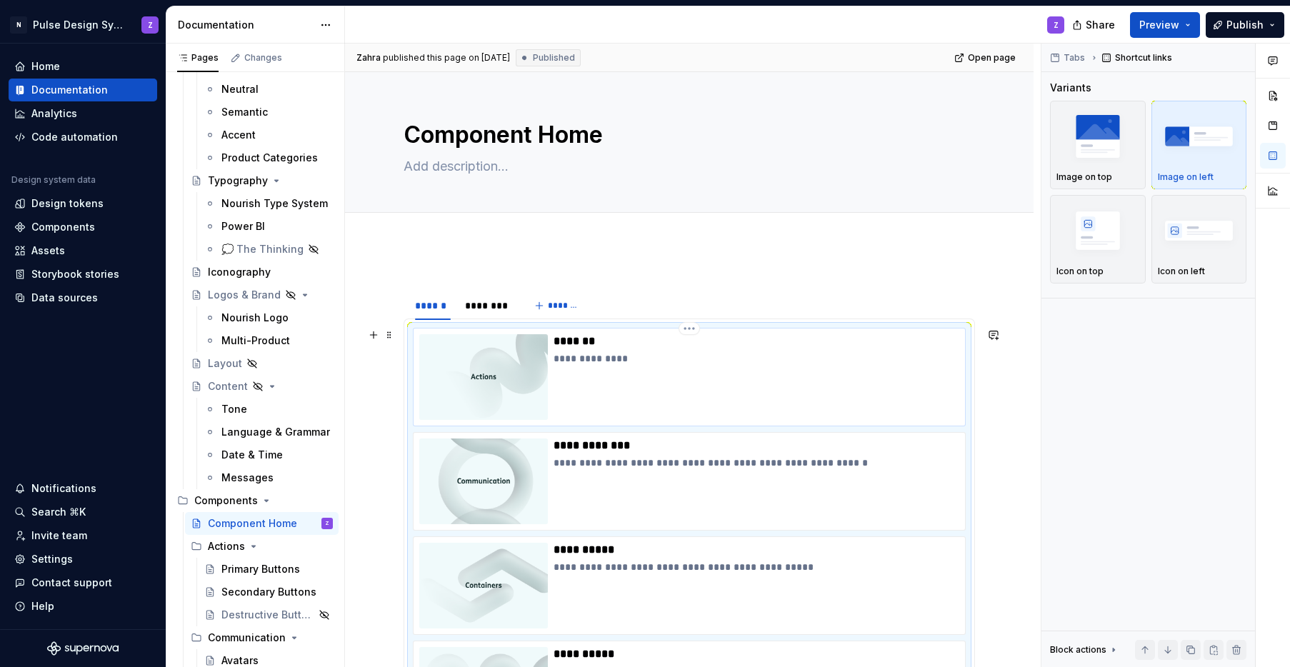
click at [493, 381] on img at bounding box center [483, 377] width 129 height 86
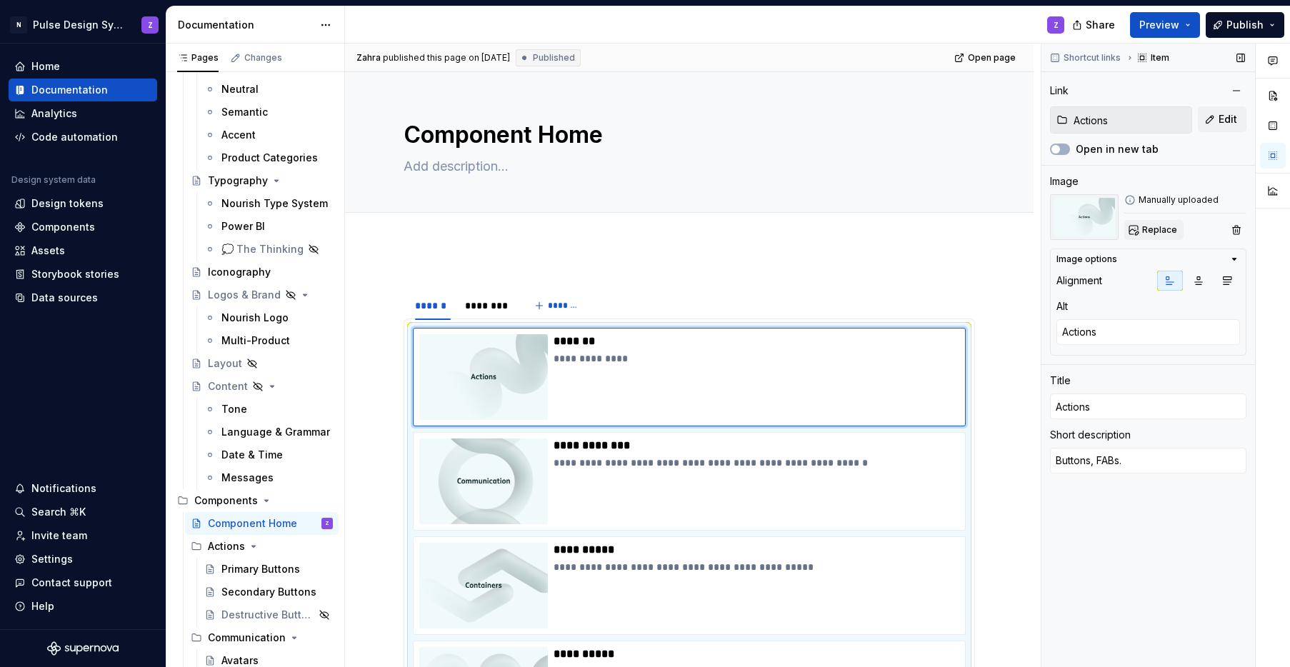
click at [945, 225] on button "Replace" at bounding box center [1153, 230] width 59 height 20
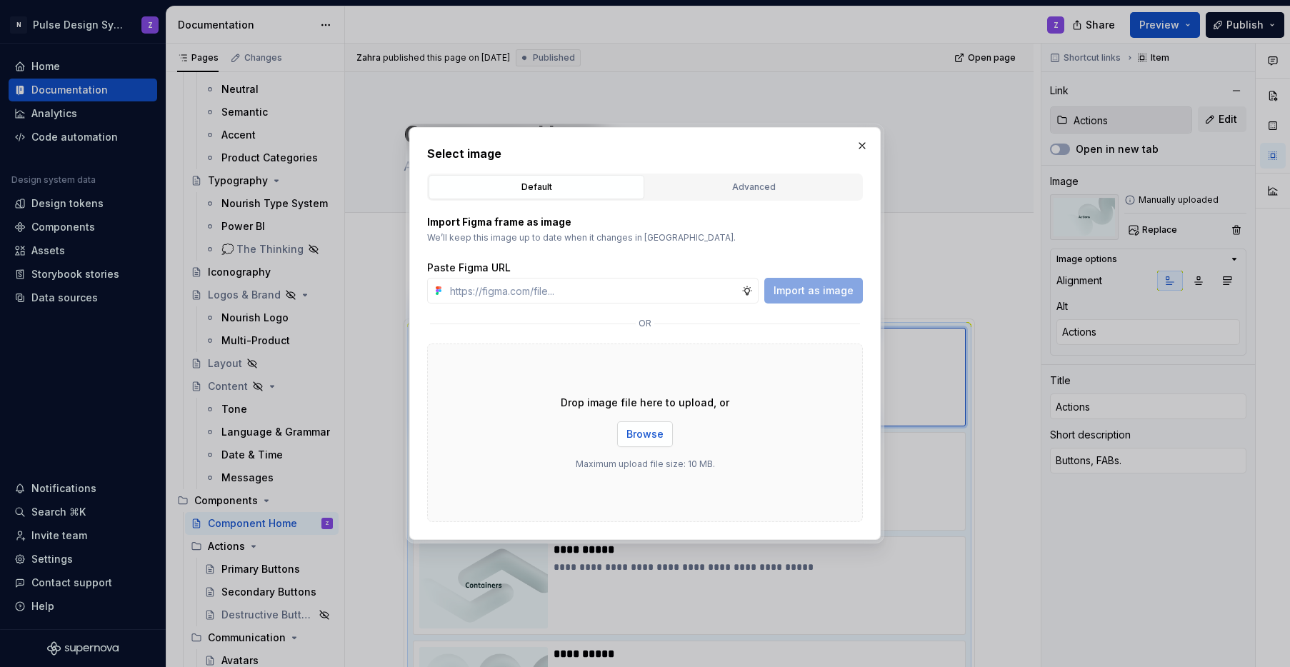
click at [662, 434] on span "Browse" at bounding box center [644, 434] width 37 height 14
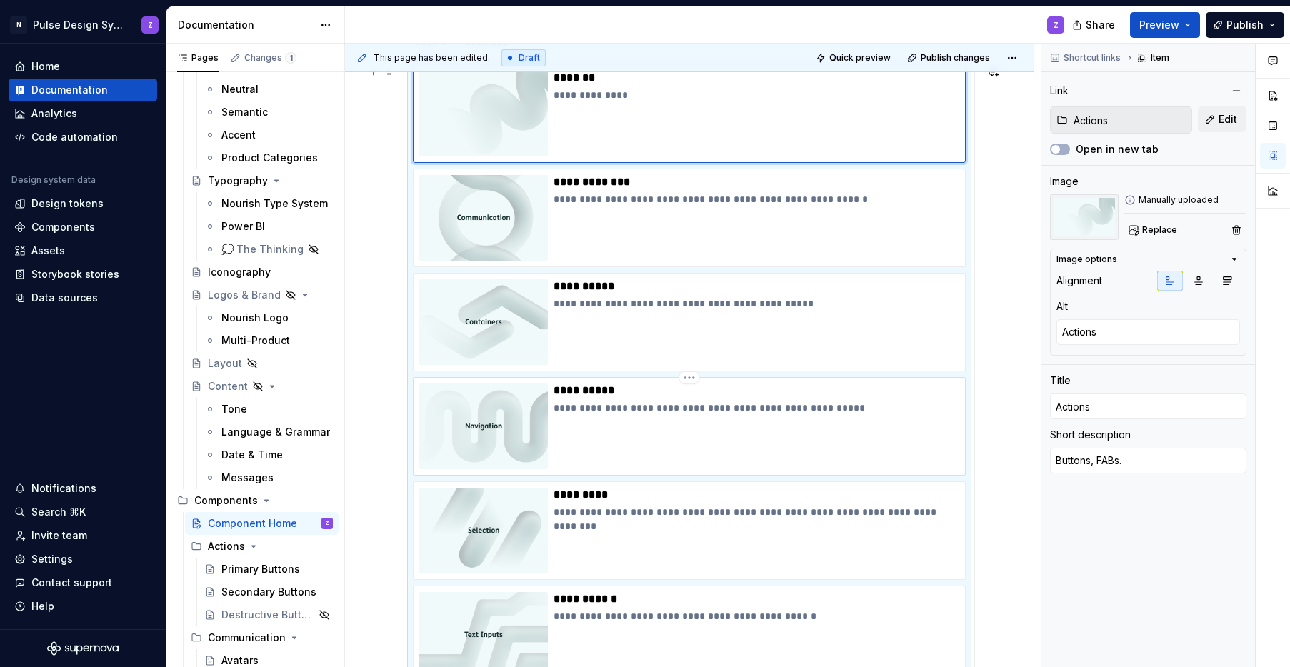
scroll to position [196, 0]
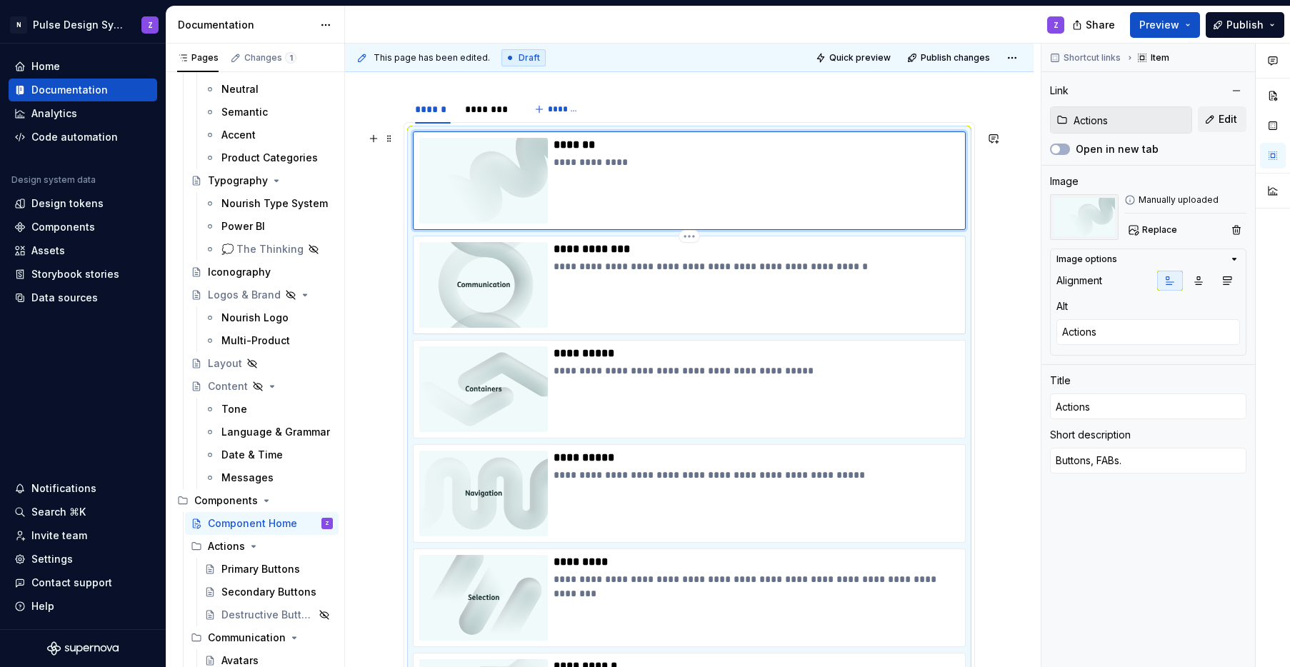
click at [503, 298] on img at bounding box center [483, 285] width 129 height 86
type textarea "*"
type input "Communication"
type textarea "Communication"
type input "Communication"
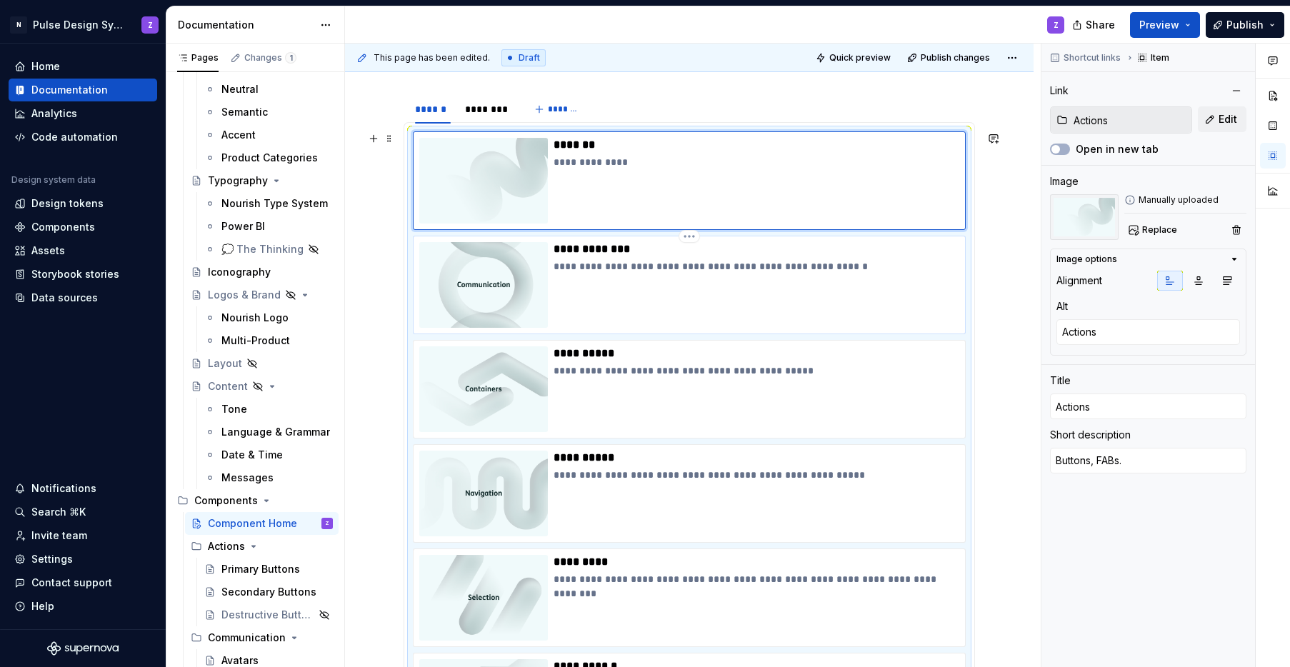
type textarea "Avatars, tags, progress bars, spinners, highlights, tooltips."
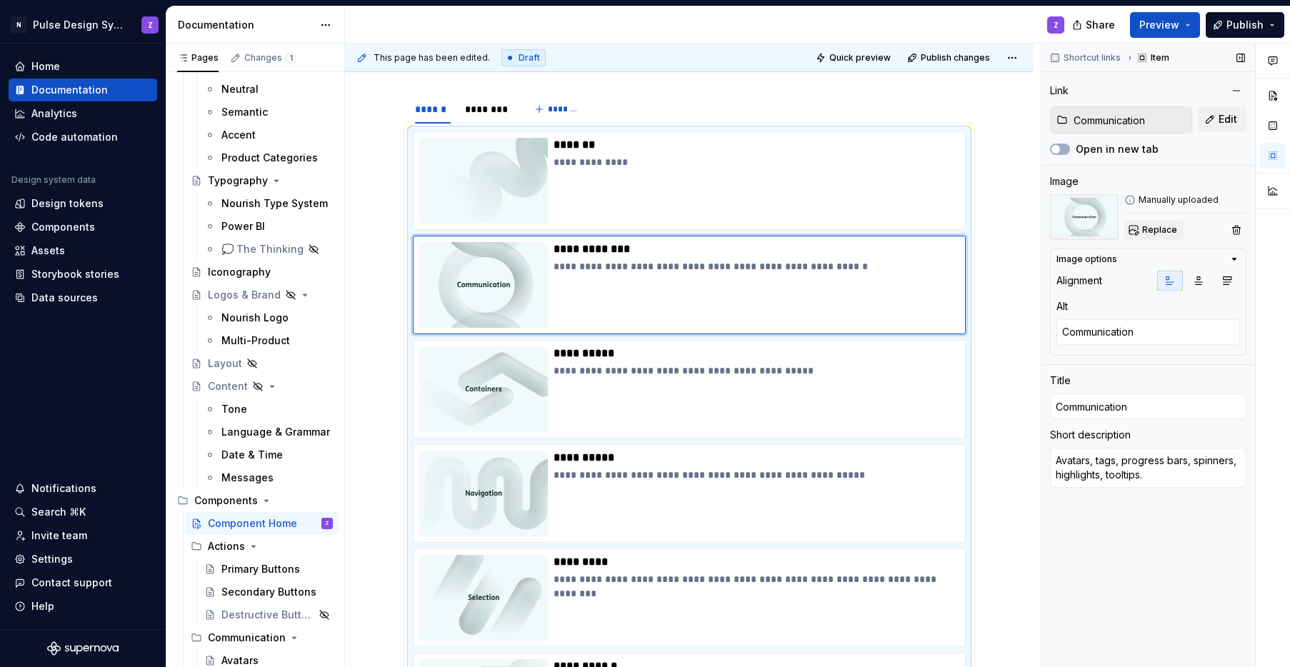
click at [945, 233] on span "Replace" at bounding box center [1159, 229] width 35 height 11
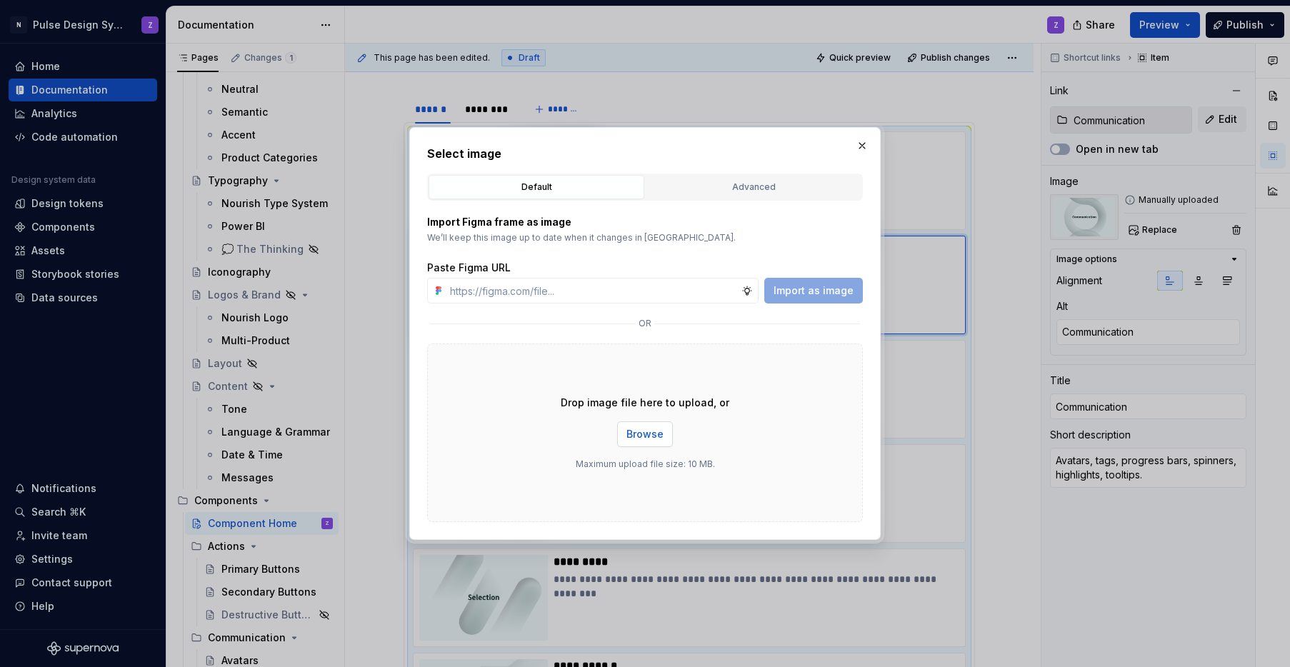
click at [661, 427] on span "Browse" at bounding box center [644, 434] width 37 height 14
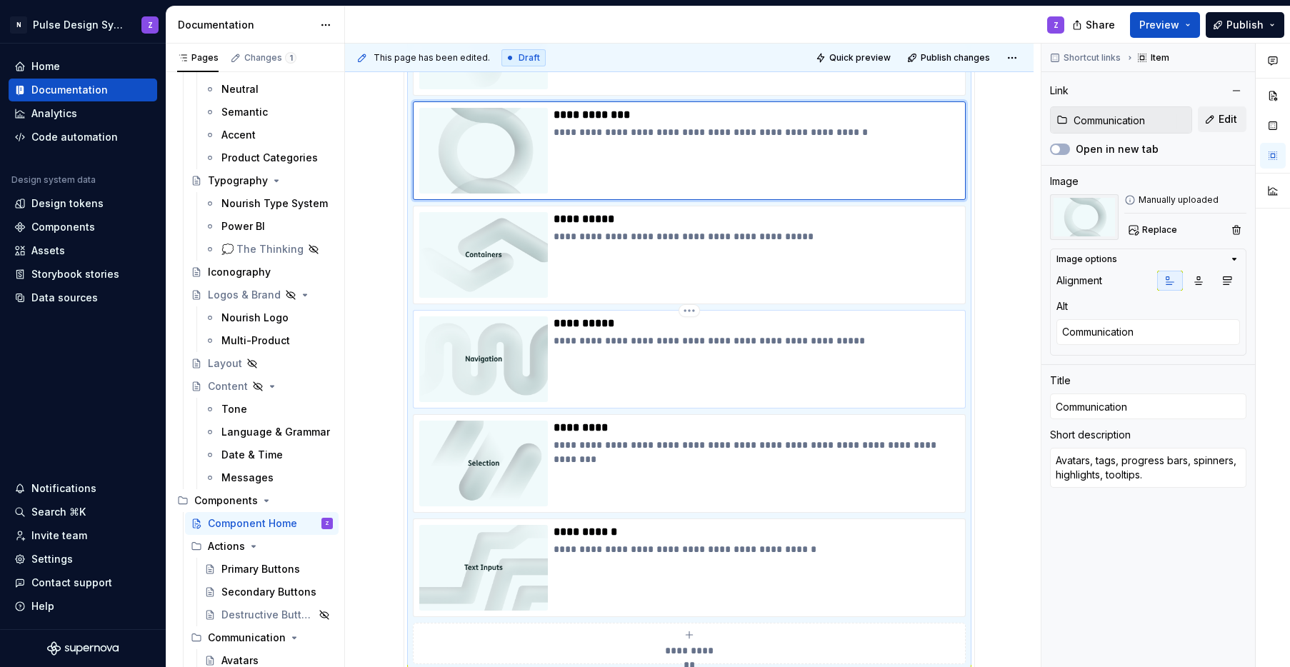
scroll to position [189, 0]
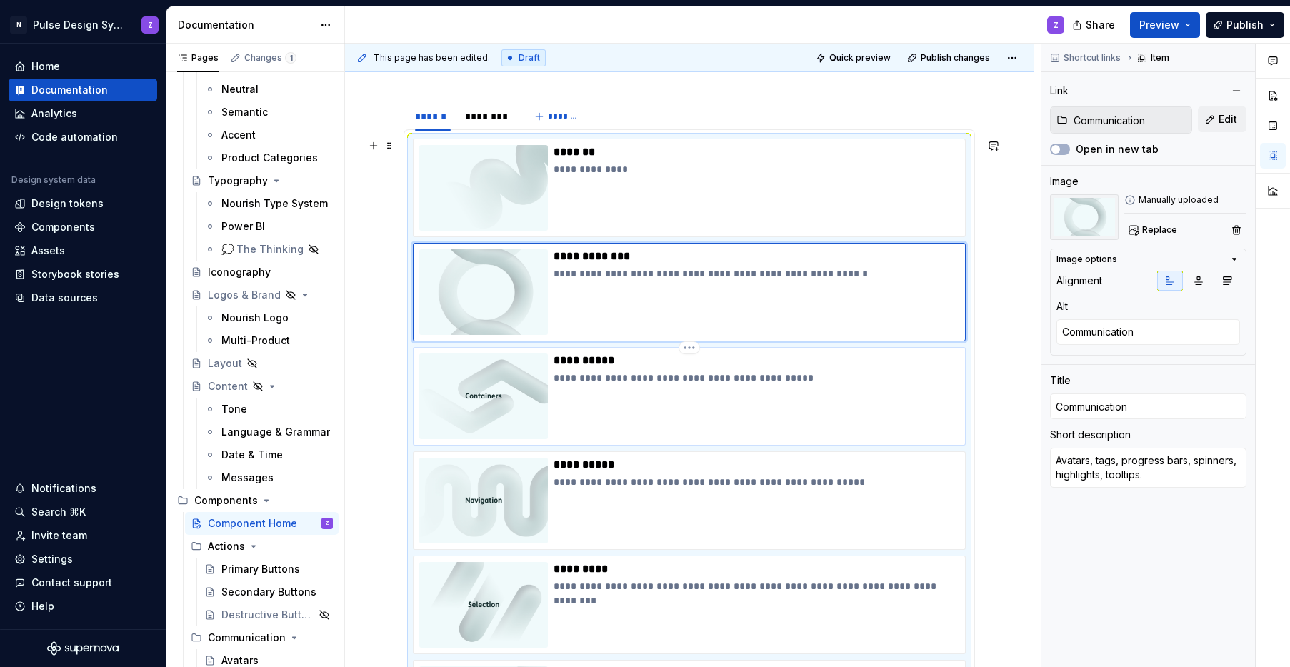
click at [499, 378] on img at bounding box center [483, 397] width 129 height 86
type textarea "*"
type input "Containers"
type textarea "Containers"
type input "Containers"
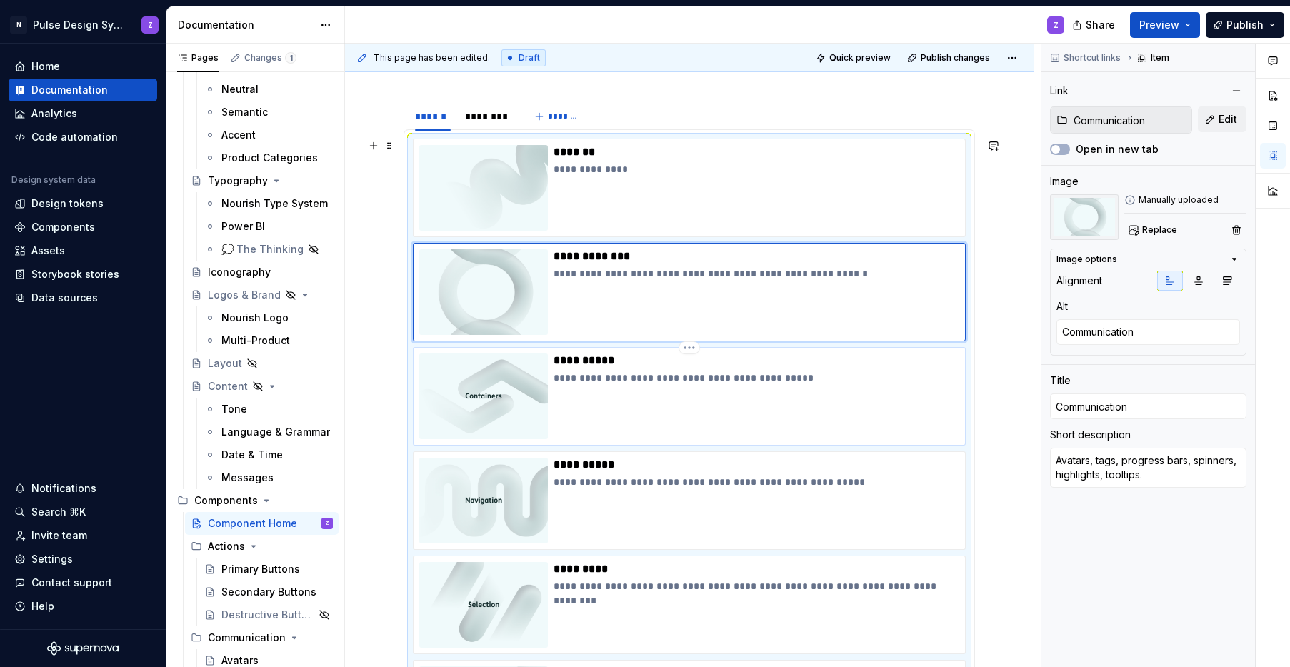
type textarea "Panels, cards, sheets and bottom sheets, dividers."
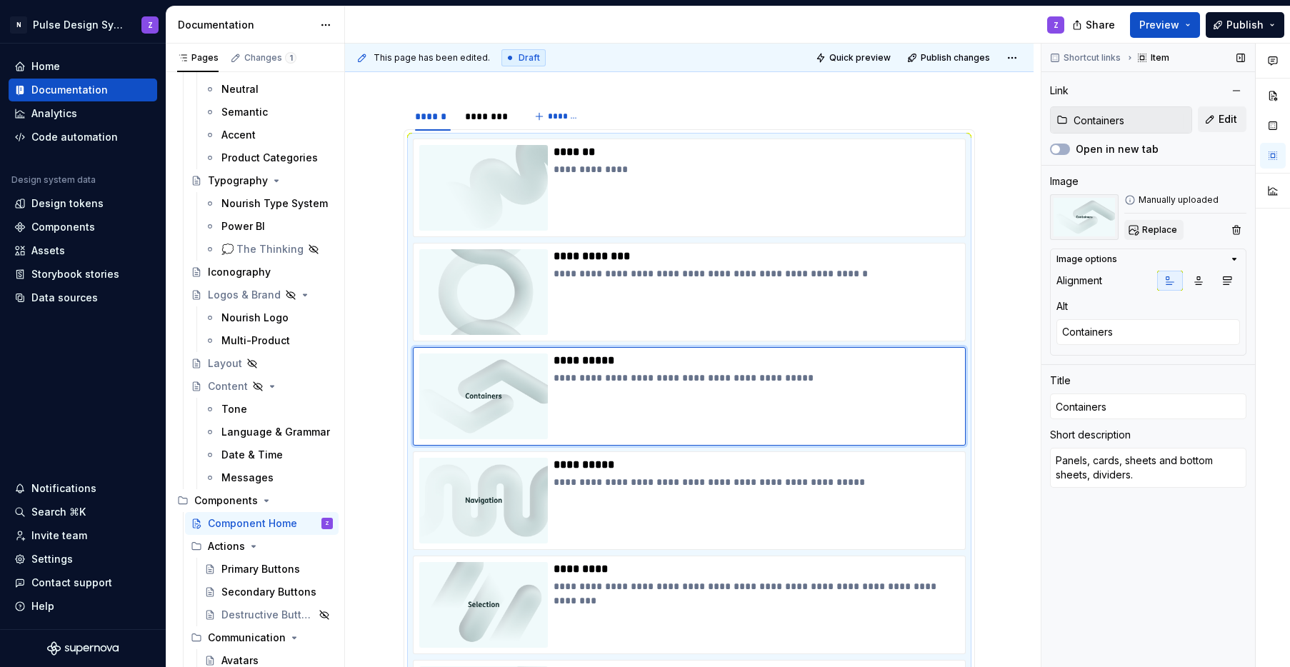
click at [945, 236] on button "Replace" at bounding box center [1153, 230] width 59 height 20
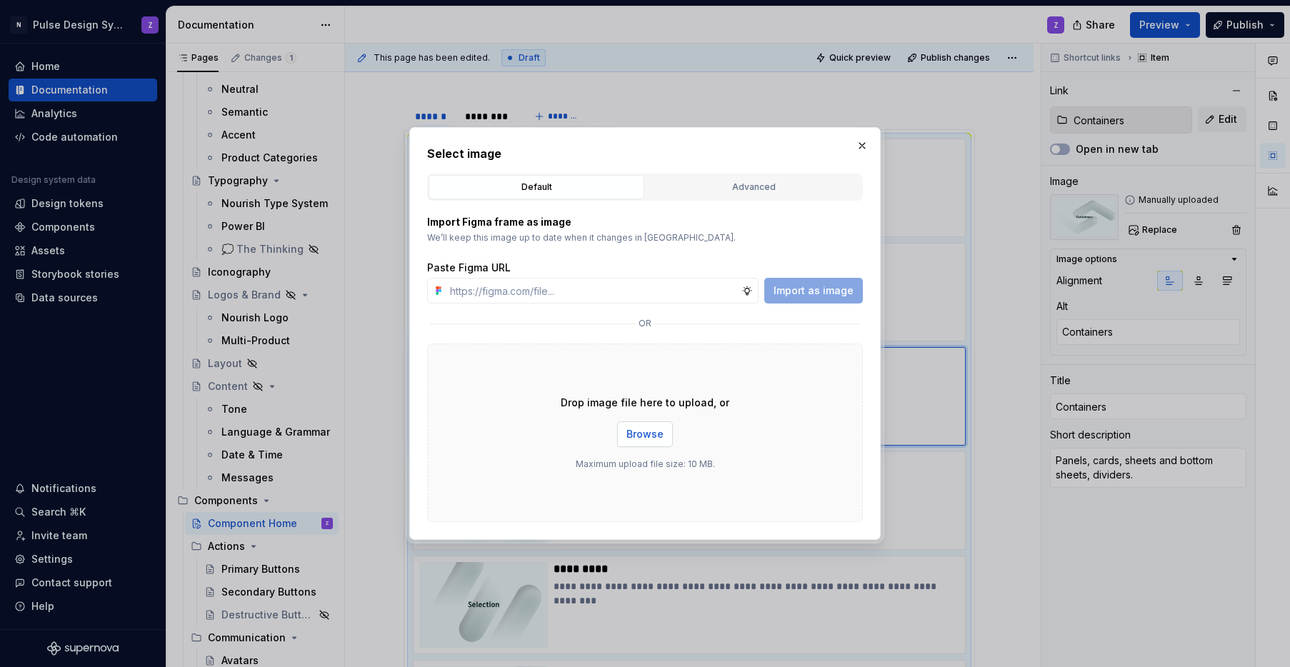
click at [628, 434] on span "Browse" at bounding box center [644, 434] width 37 height 14
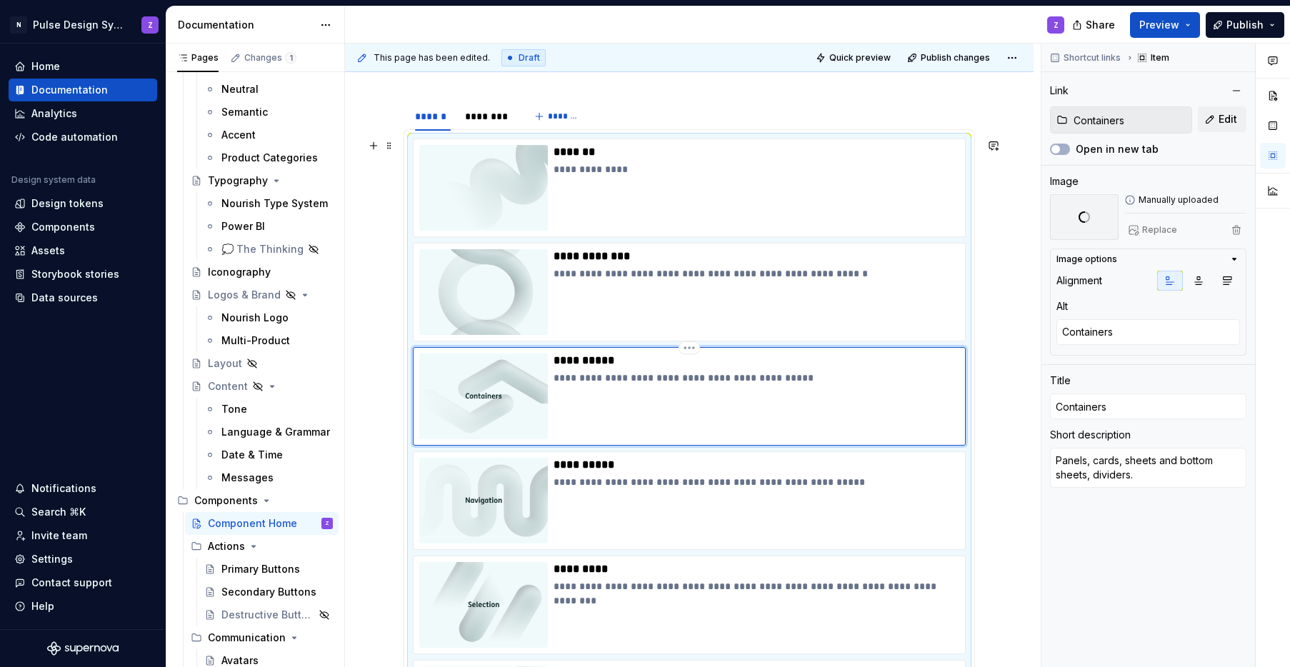
scroll to position [331, 0]
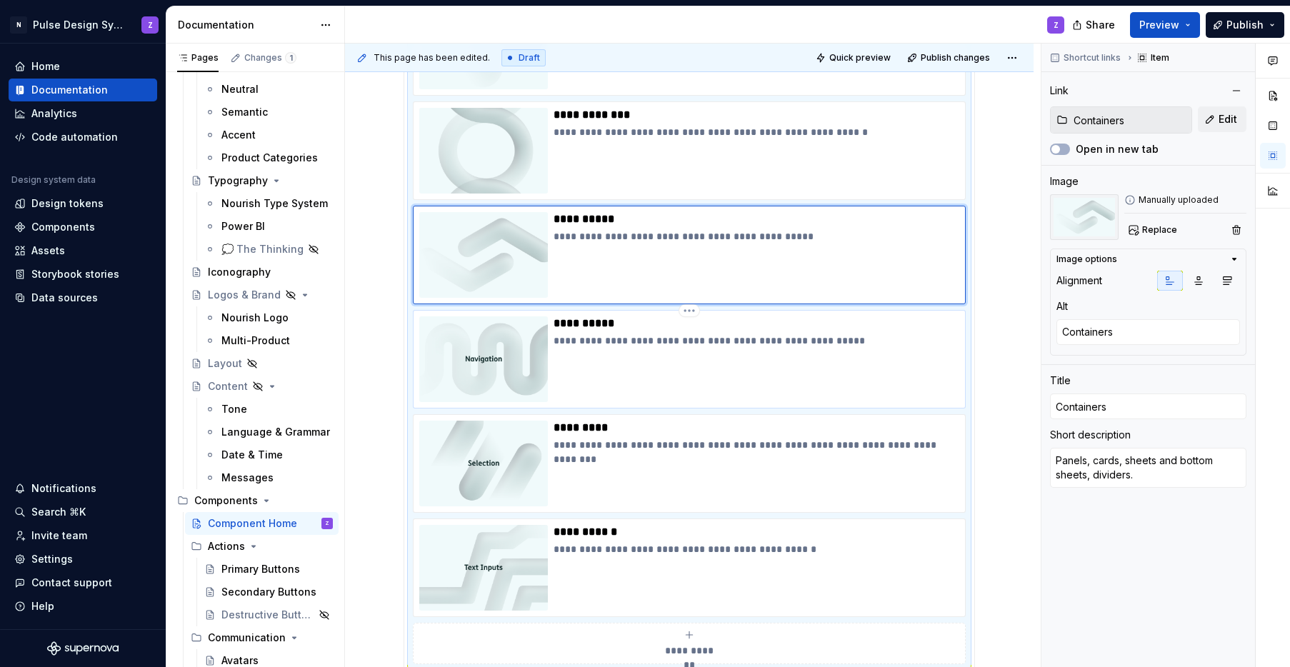
click at [605, 399] on div "**********" at bounding box center [757, 359] width 406 height 86
type textarea "*"
type input "Navigation"
type textarea "Navigation"
type input "Navigation"
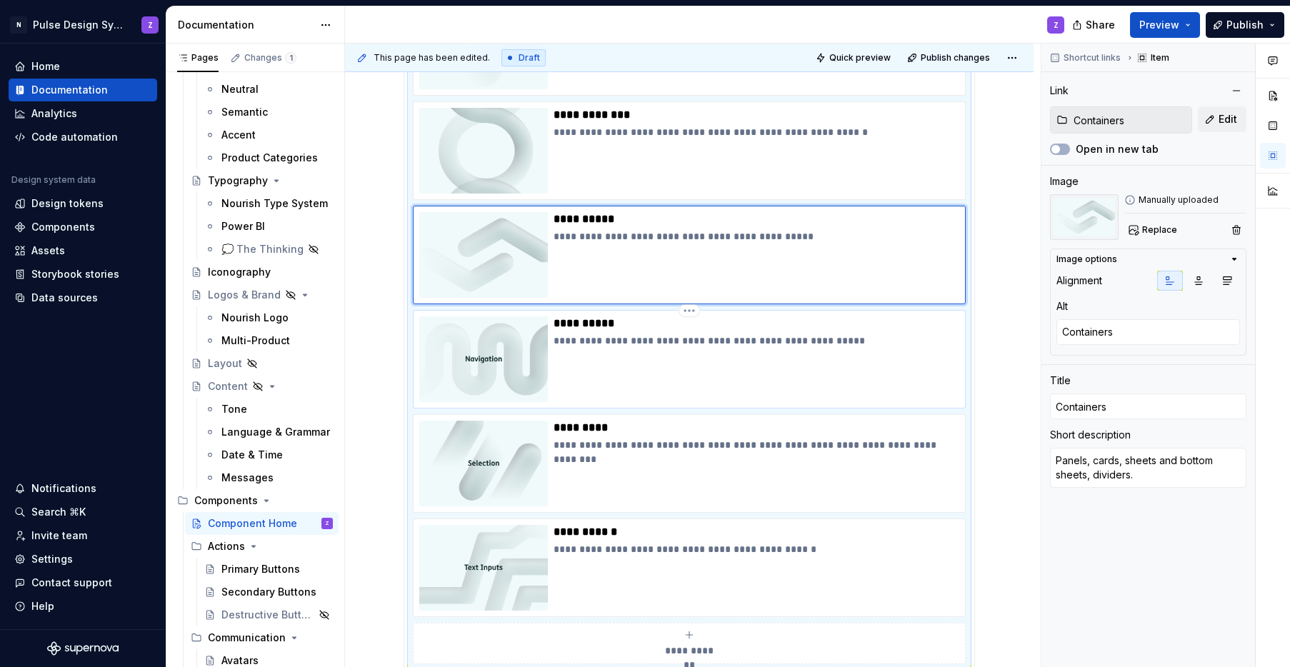
type textarea "Navigation menus, breadcrumbs, steppers, option menus, tabs."
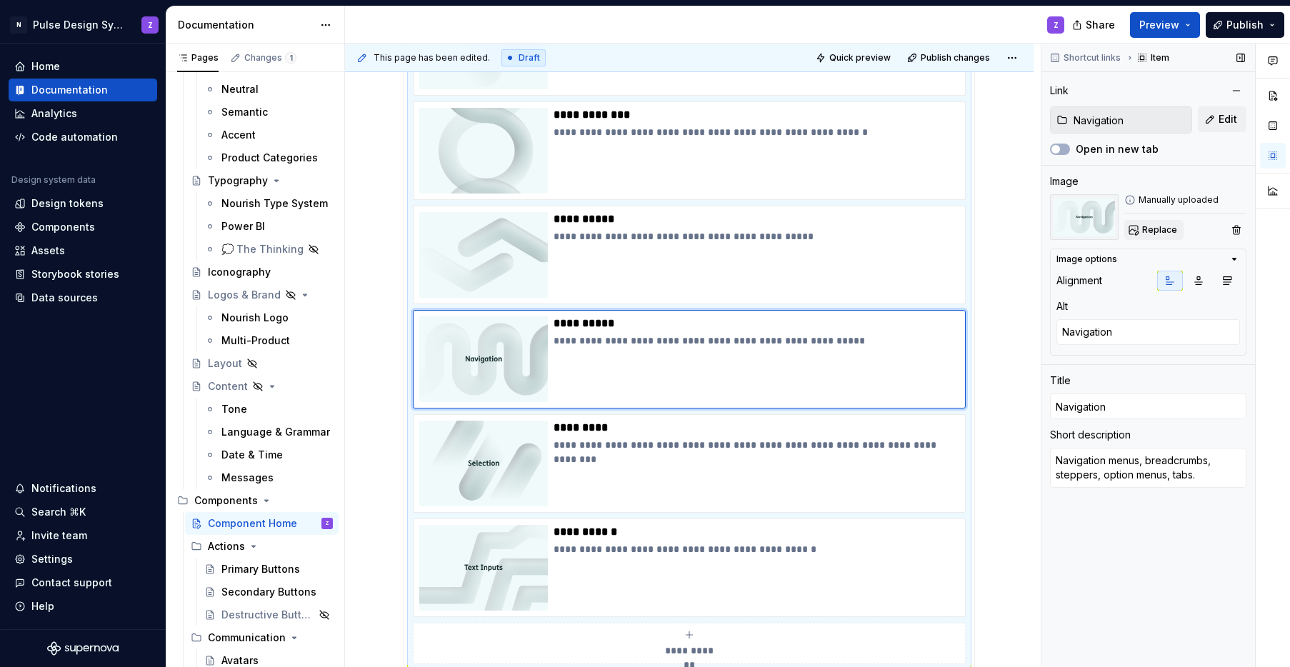
click at [945, 234] on span "Replace" at bounding box center [1159, 229] width 35 height 11
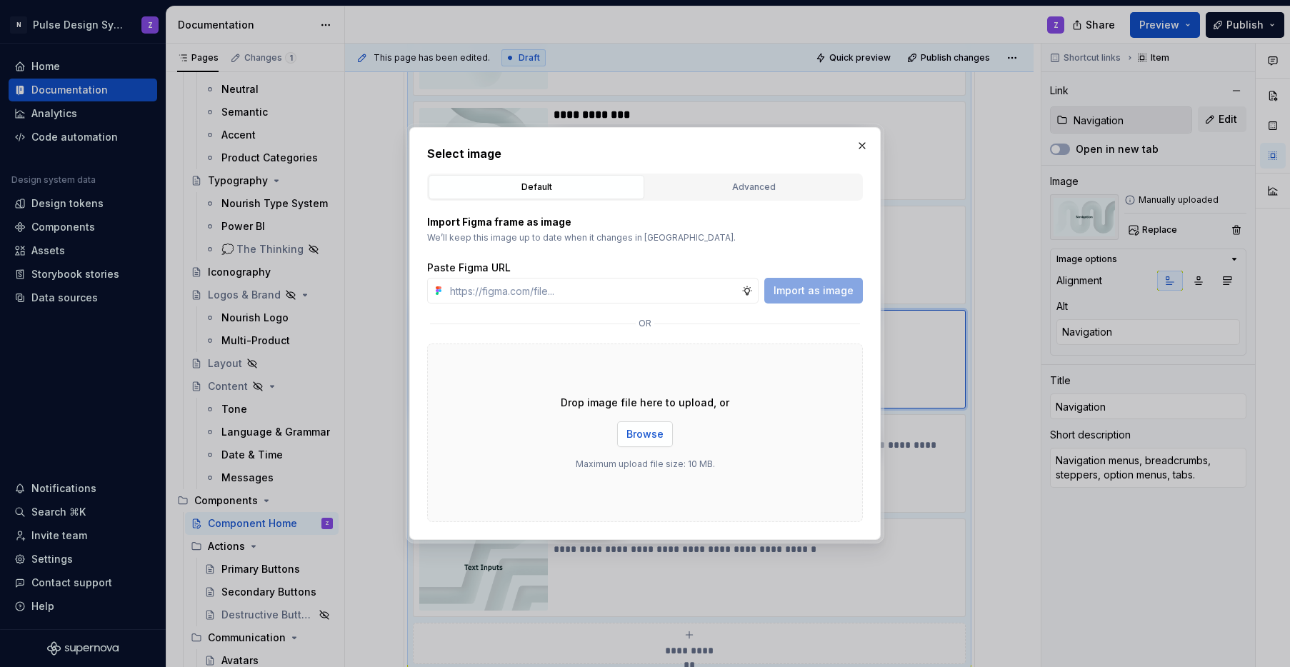
click at [649, 436] on span "Browse" at bounding box center [644, 434] width 37 height 14
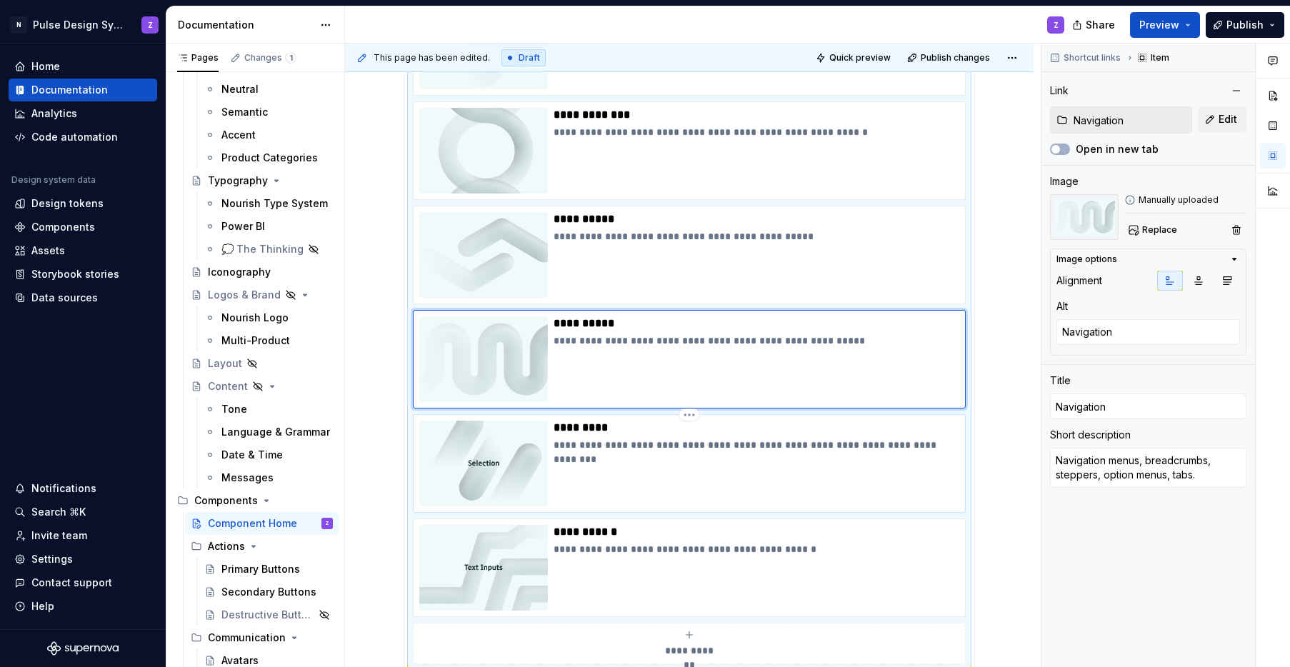
click at [694, 485] on div "**********" at bounding box center [757, 464] width 406 height 86
type textarea "*"
type input "Selection"
type textarea "Selection"
type input "Selection"
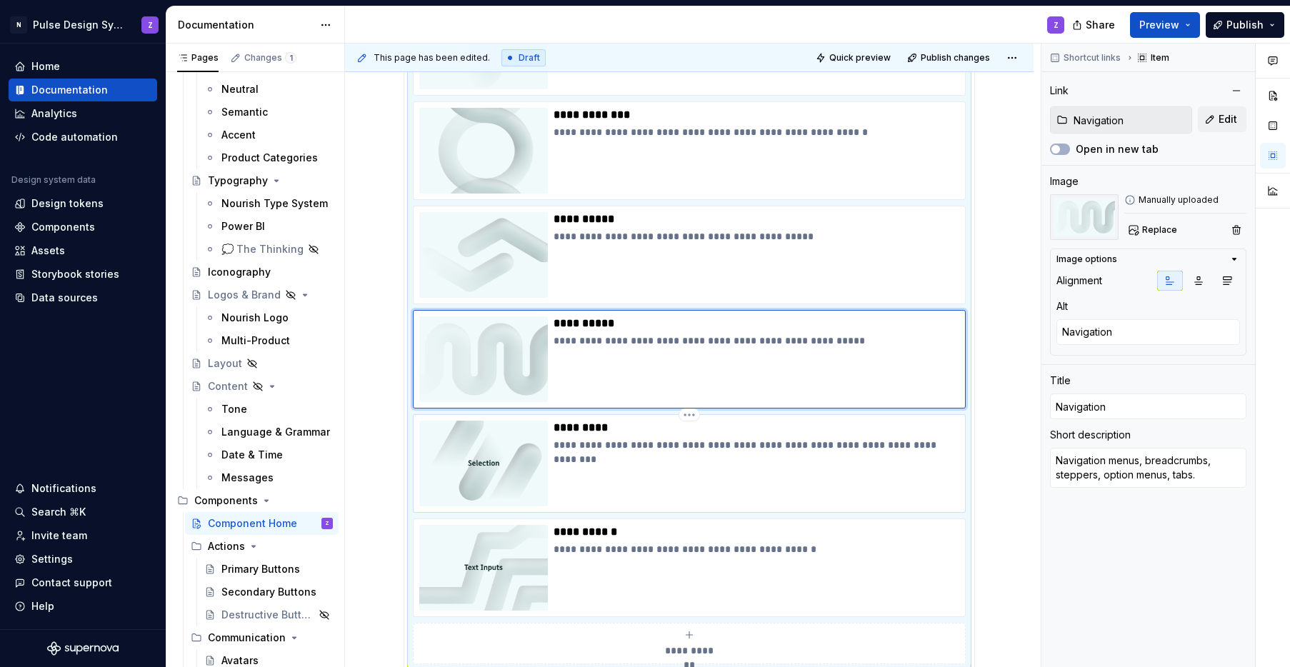
type textarea "Checkboxes, radio buttons, multi/single select dropdowns, toggle switches, slid…"
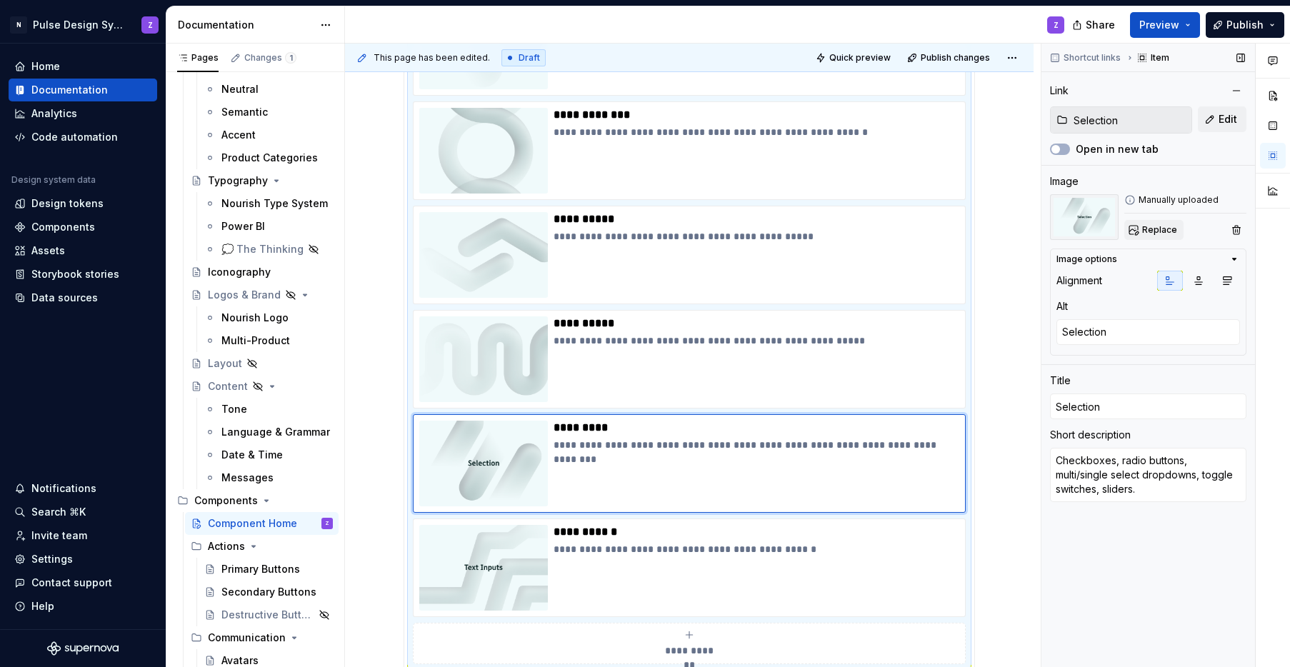
click at [945, 231] on span "Replace" at bounding box center [1159, 229] width 35 height 11
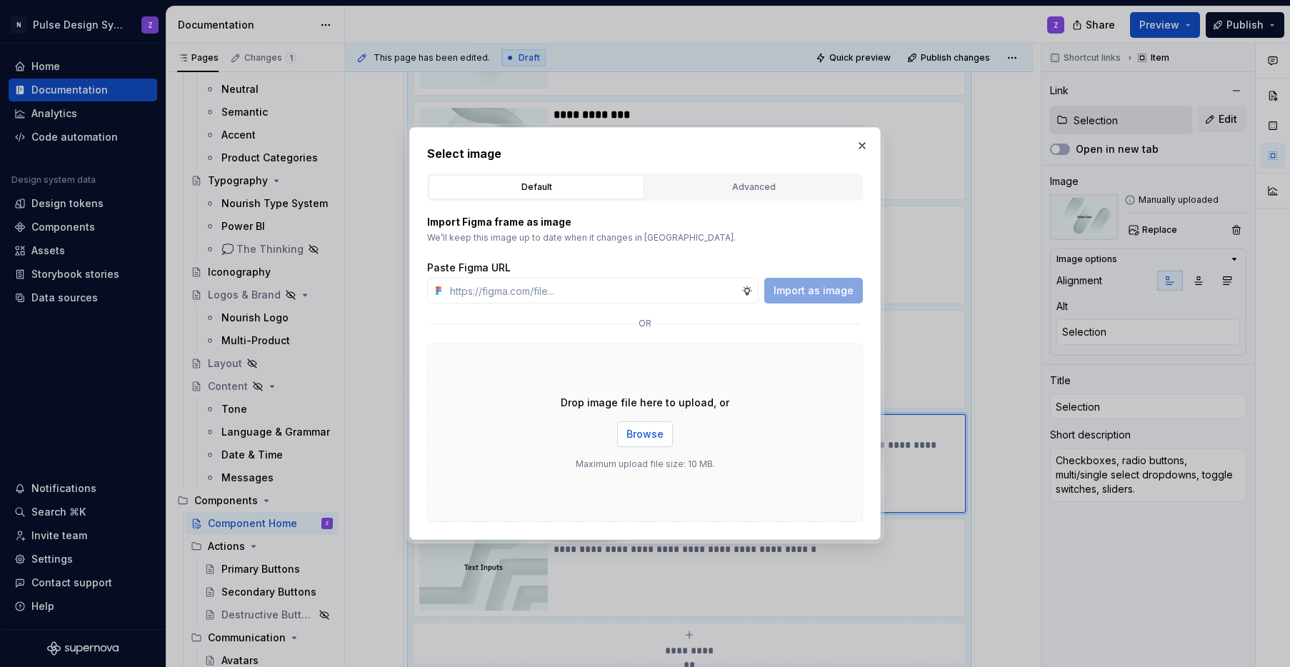
click at [664, 440] on button "Browse" at bounding box center [645, 434] width 56 height 26
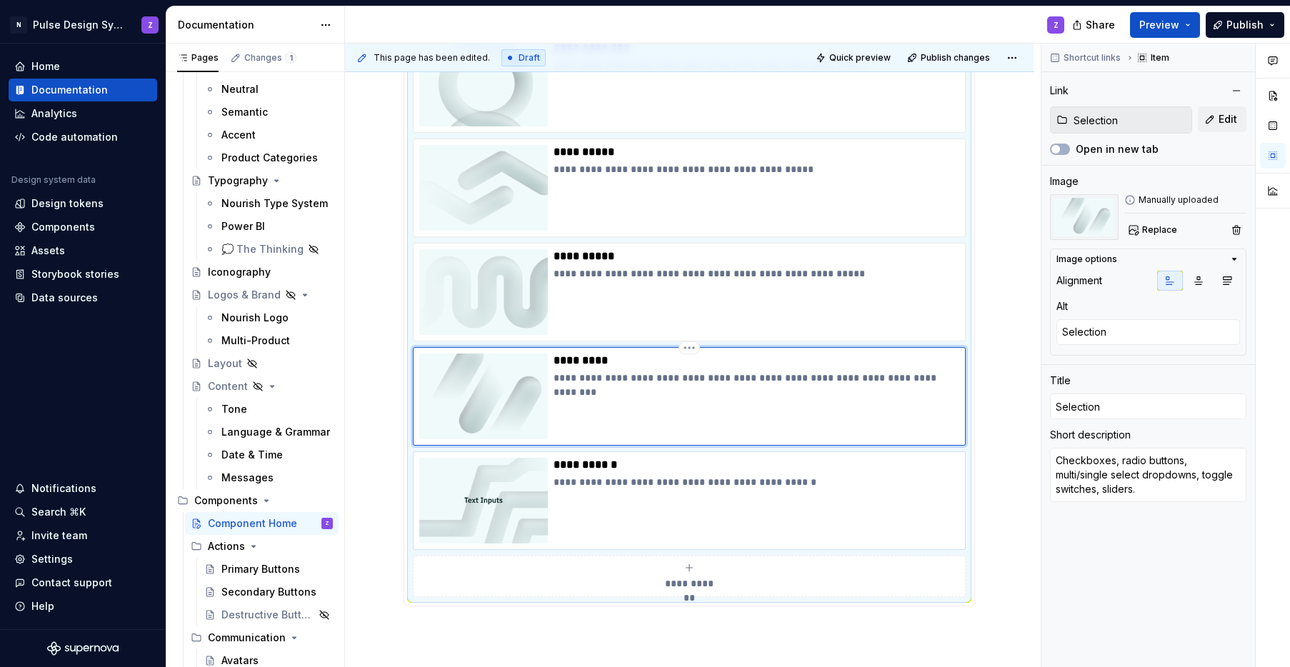
scroll to position [414, 0]
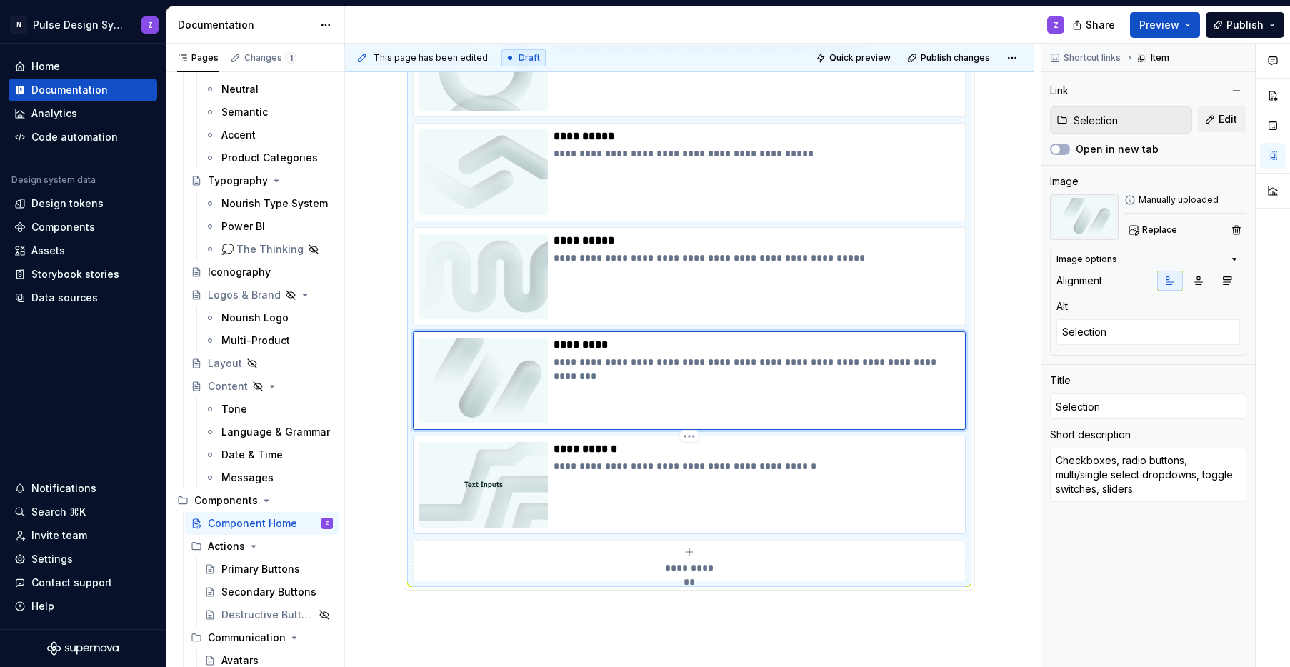
click at [581, 479] on div "**********" at bounding box center [757, 485] width 406 height 86
type textarea "*"
type input "Text Inputs"
type textarea "Text Inputs"
type input "Text Inputs"
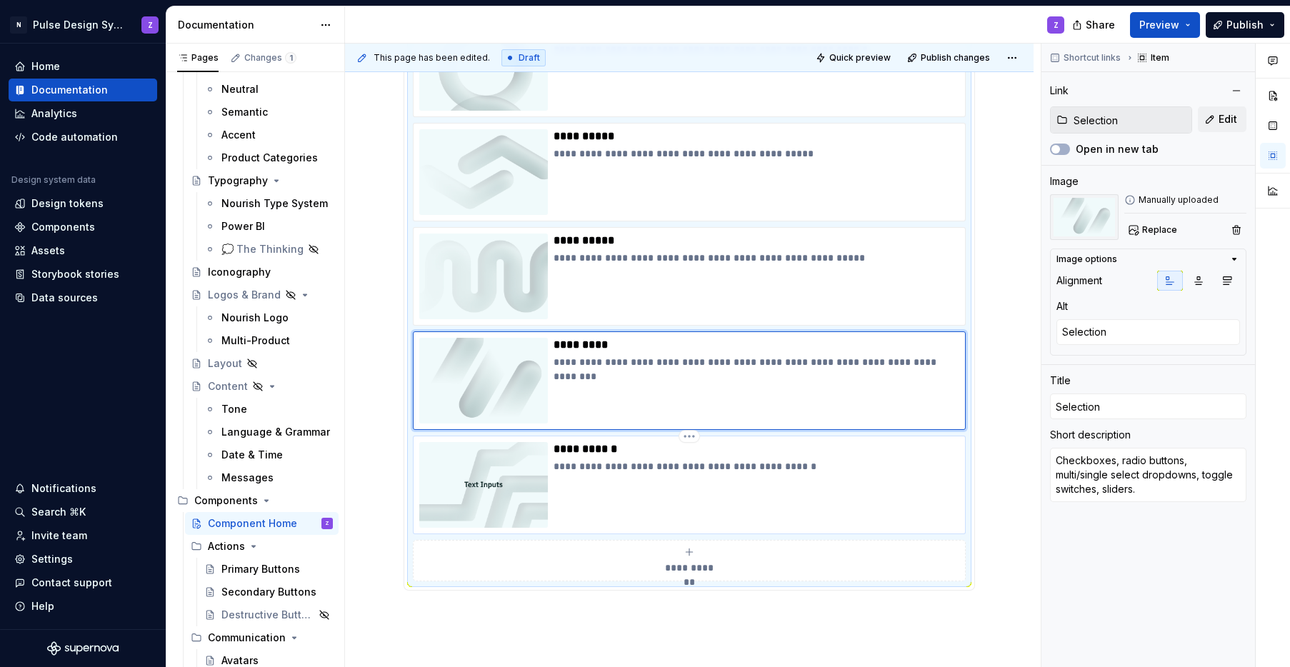
type textarea "Text fields, date pickers, search, password fields."
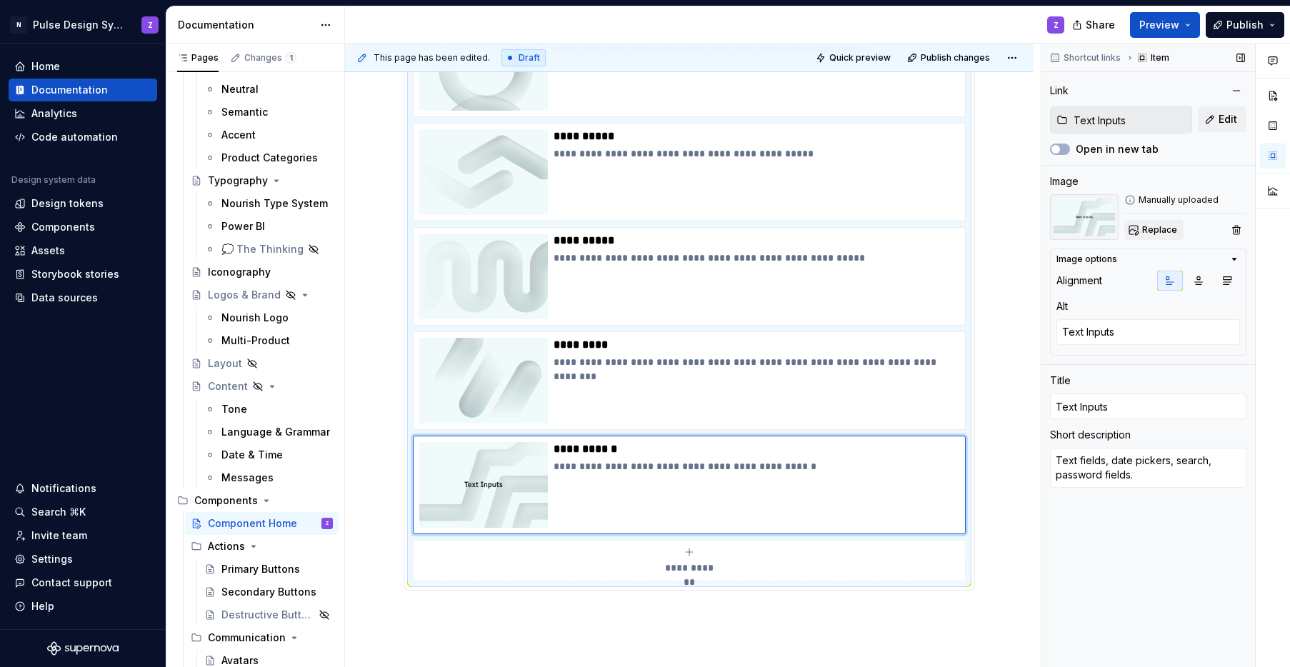
click at [945, 235] on span "Replace" at bounding box center [1159, 229] width 35 height 11
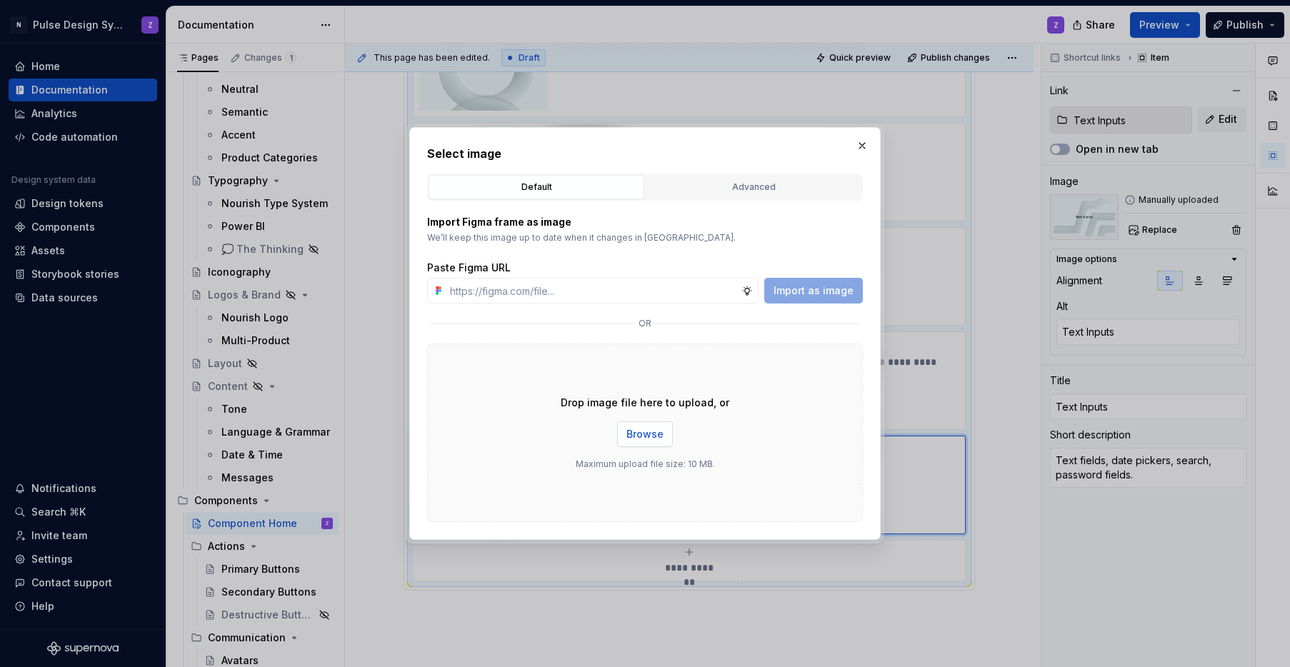
click at [651, 441] on button "Browse" at bounding box center [645, 434] width 56 height 26
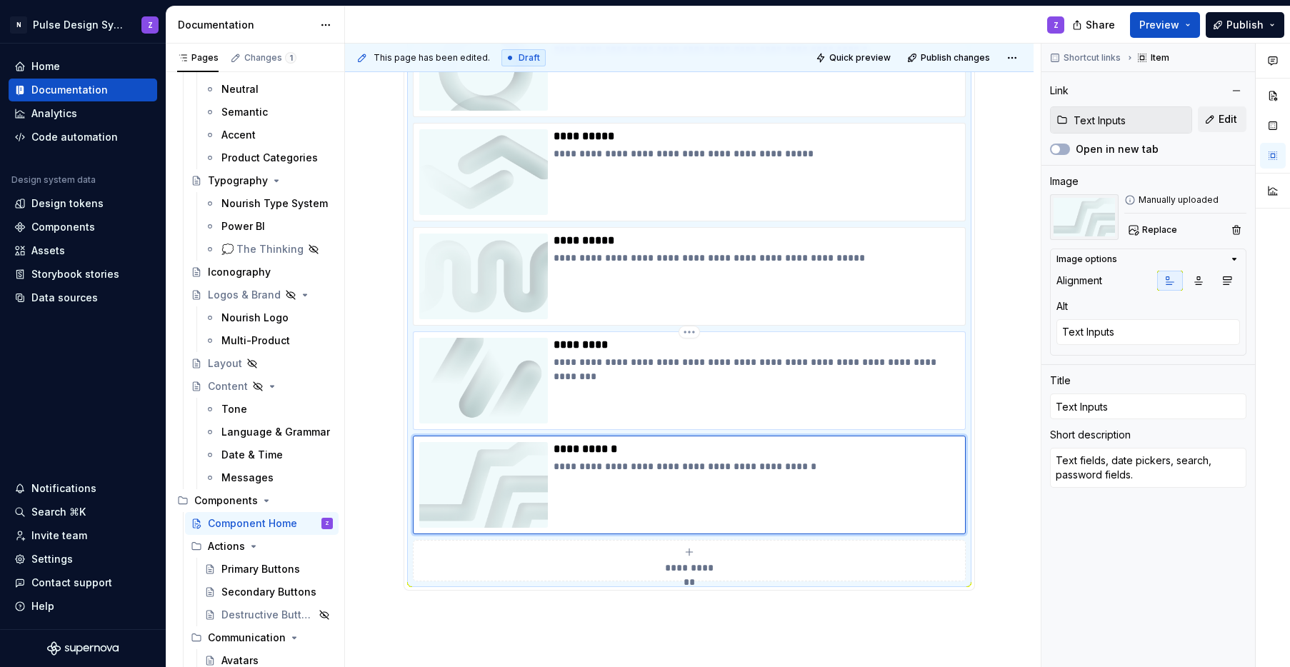
scroll to position [0, 0]
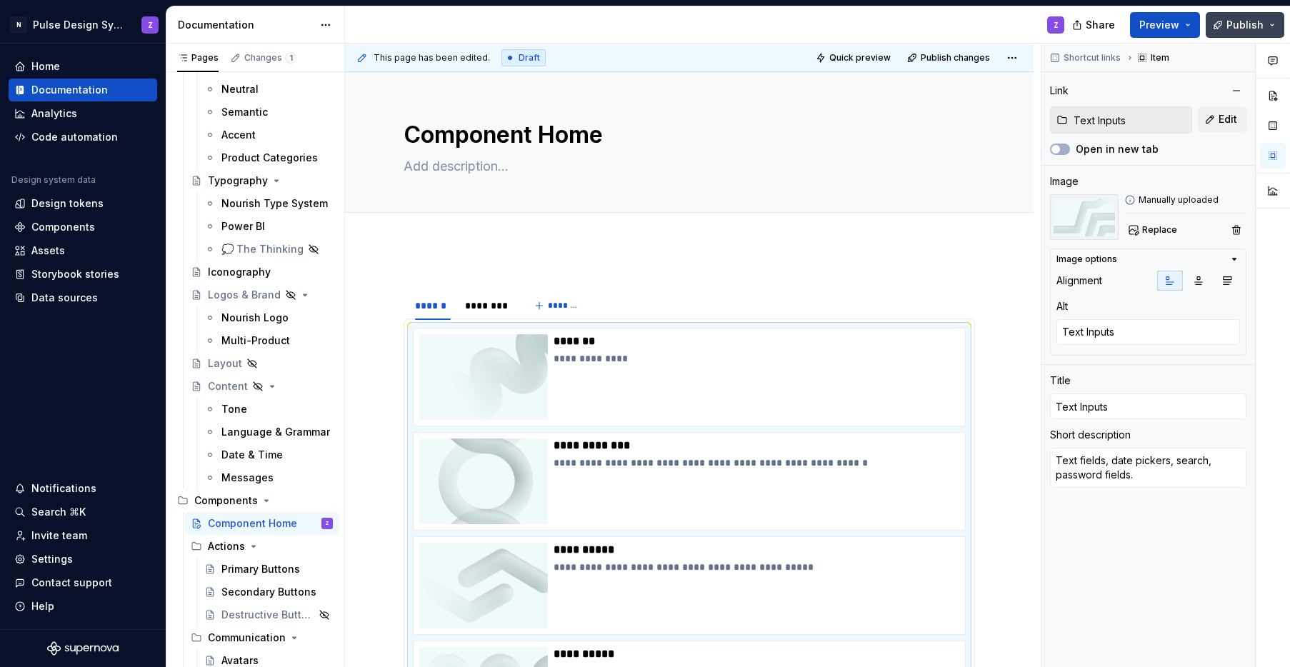
click at [945, 31] on span "Publish" at bounding box center [1244, 25] width 37 height 14
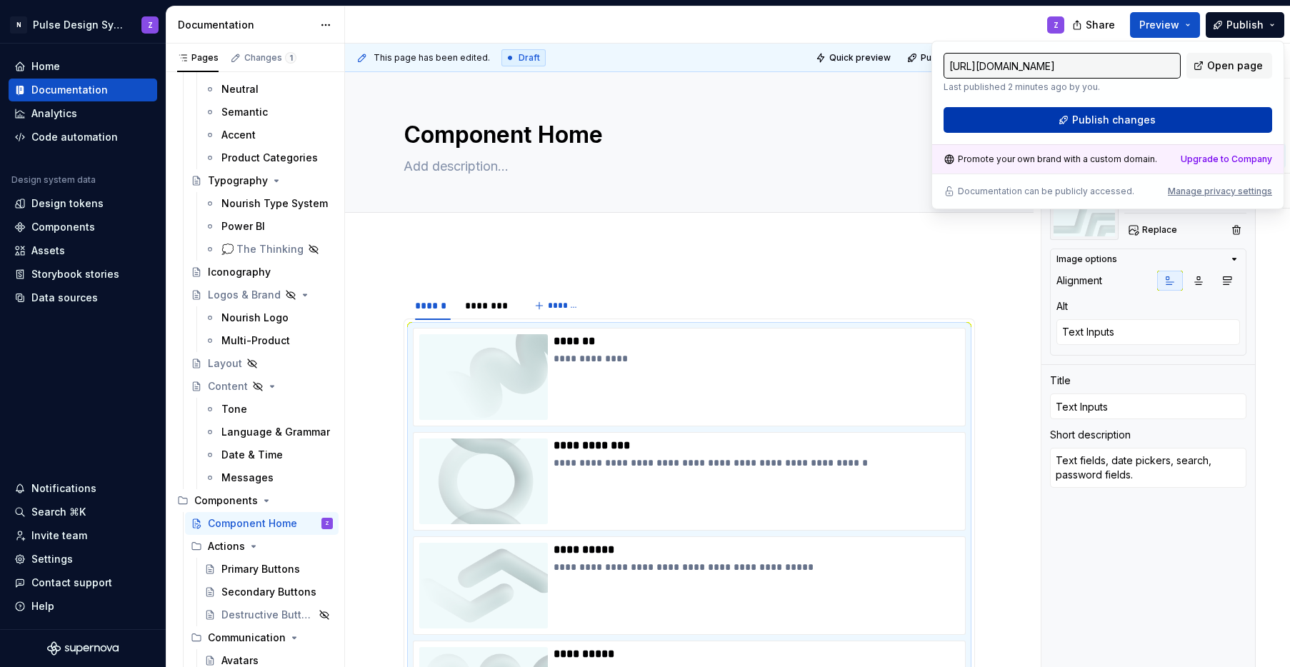
click at [945, 121] on button "Publish changes" at bounding box center [1107, 120] width 329 height 26
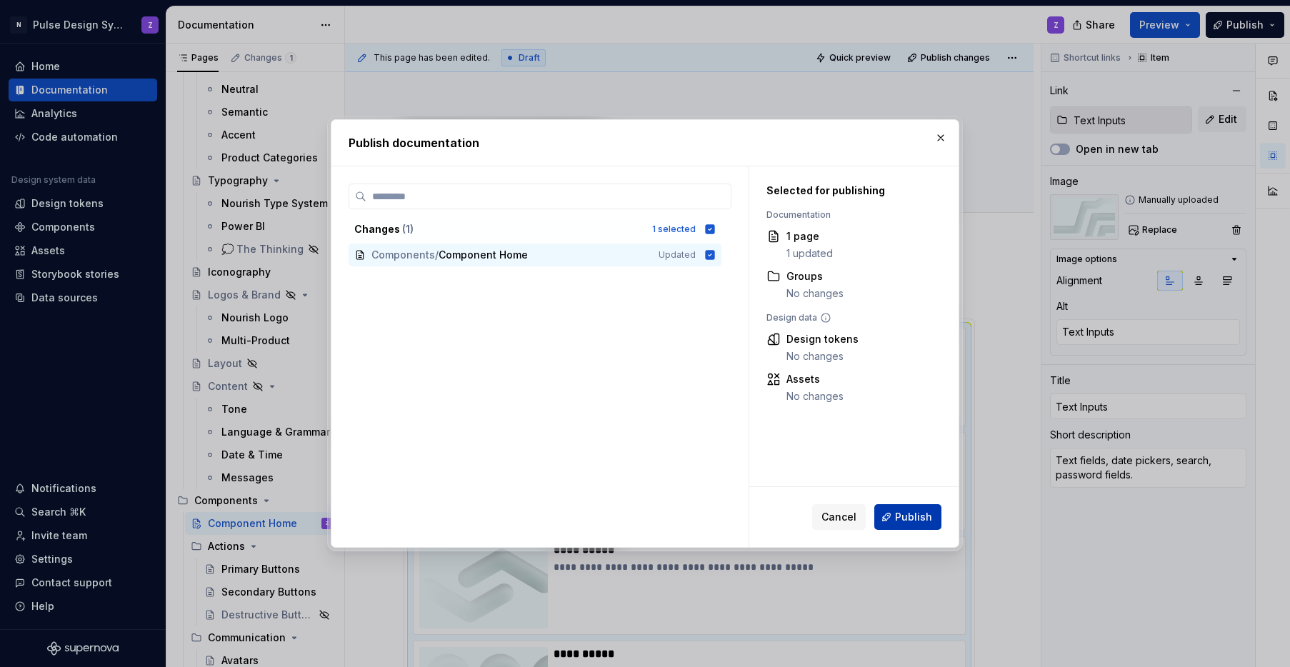
click at [897, 518] on span "Publish" at bounding box center [913, 517] width 37 height 14
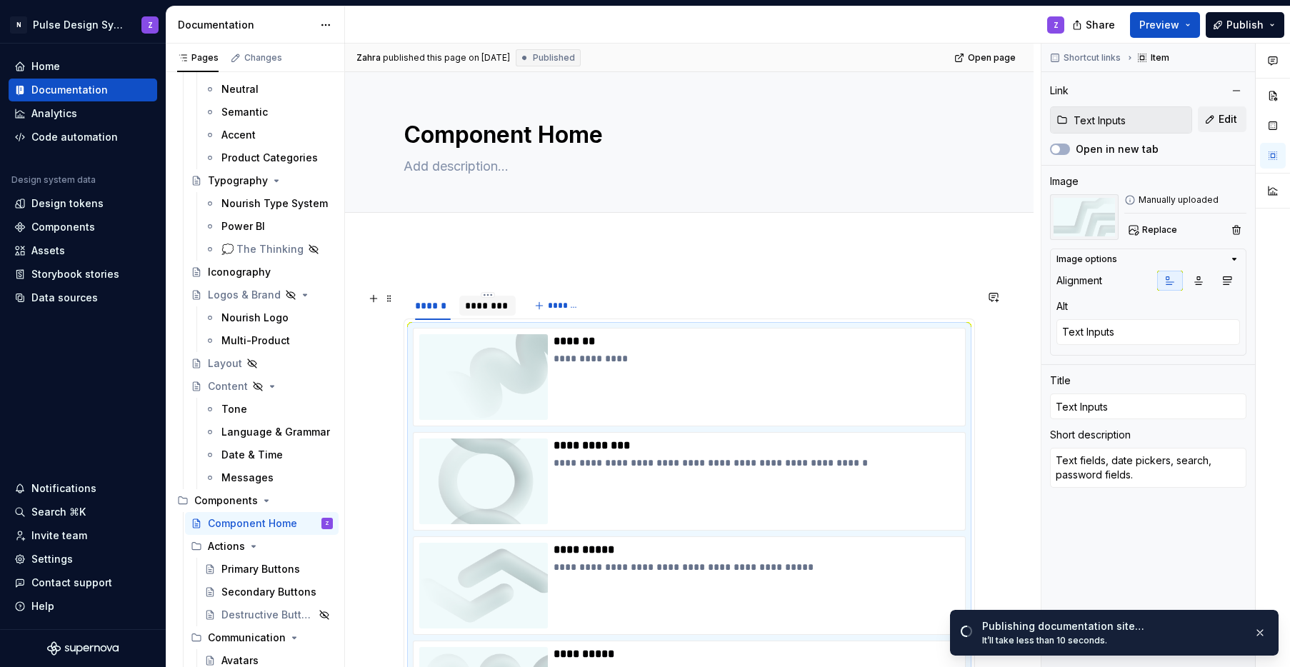
click at [478, 308] on div "********" at bounding box center [488, 306] width 46 height 14
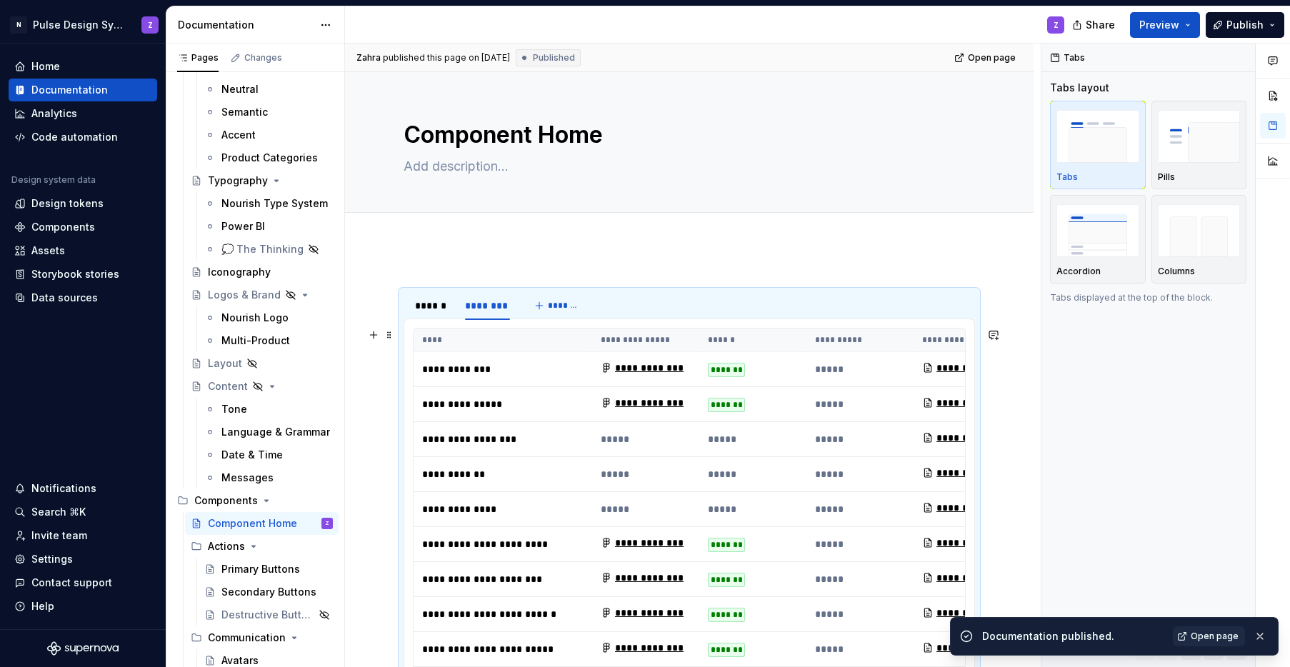
click at [451, 346] on th "****" at bounding box center [503, 341] width 179 height 24
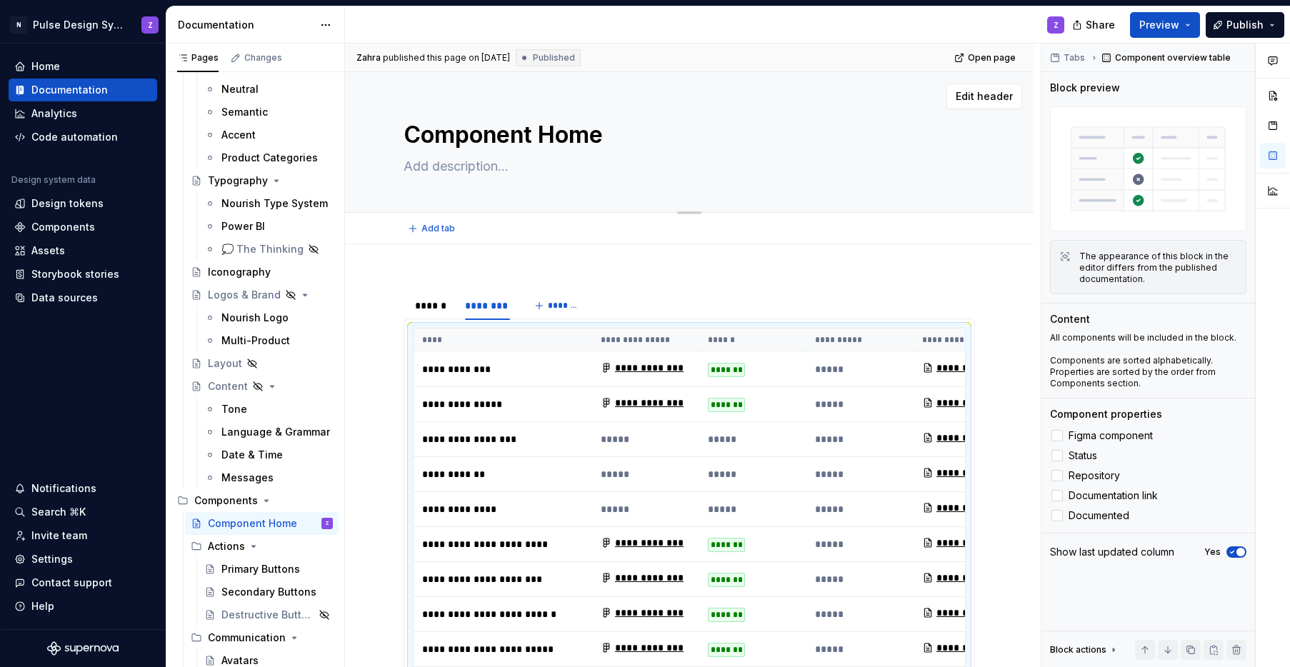
drag, startPoint x: 531, startPoint y: 140, endPoint x: 631, endPoint y: 139, distance: 99.3
click at [631, 139] on textarea "Component Home" at bounding box center [686, 135] width 571 height 34
drag, startPoint x: 533, startPoint y: 134, endPoint x: 610, endPoint y: 140, distance: 77.3
click at [610, 140] on textarea "Component Home" at bounding box center [686, 135] width 571 height 34
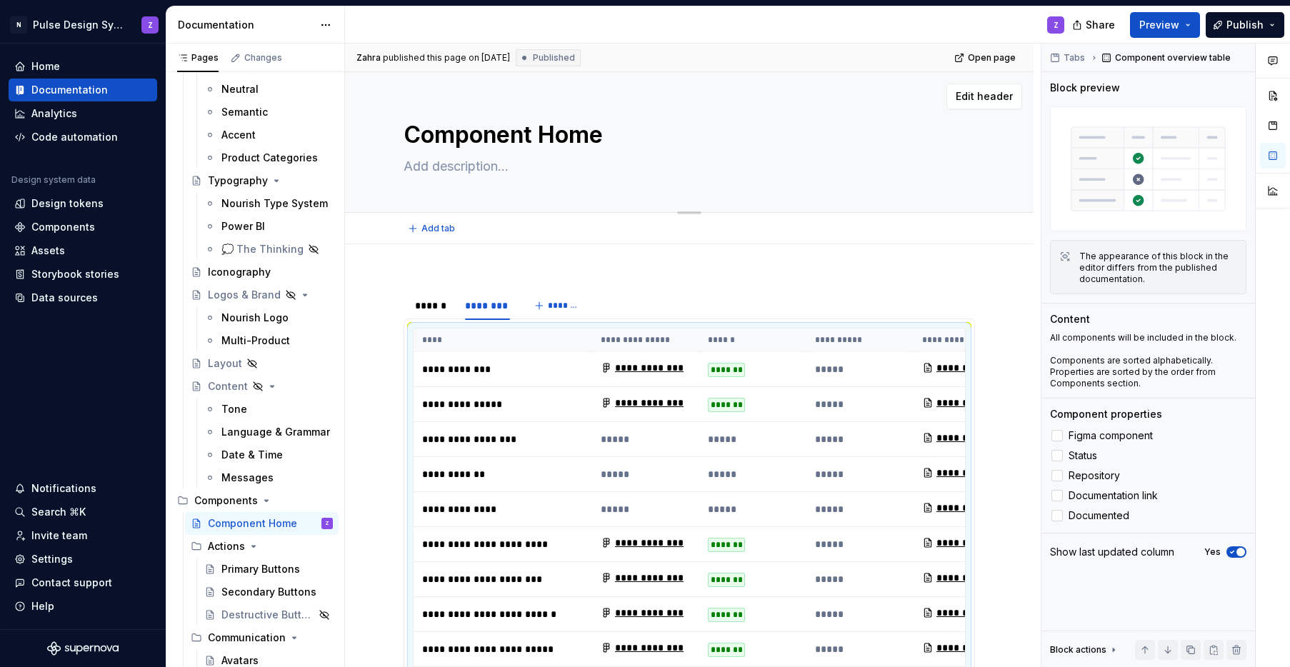
type textarea "*"
type textarea "Component"
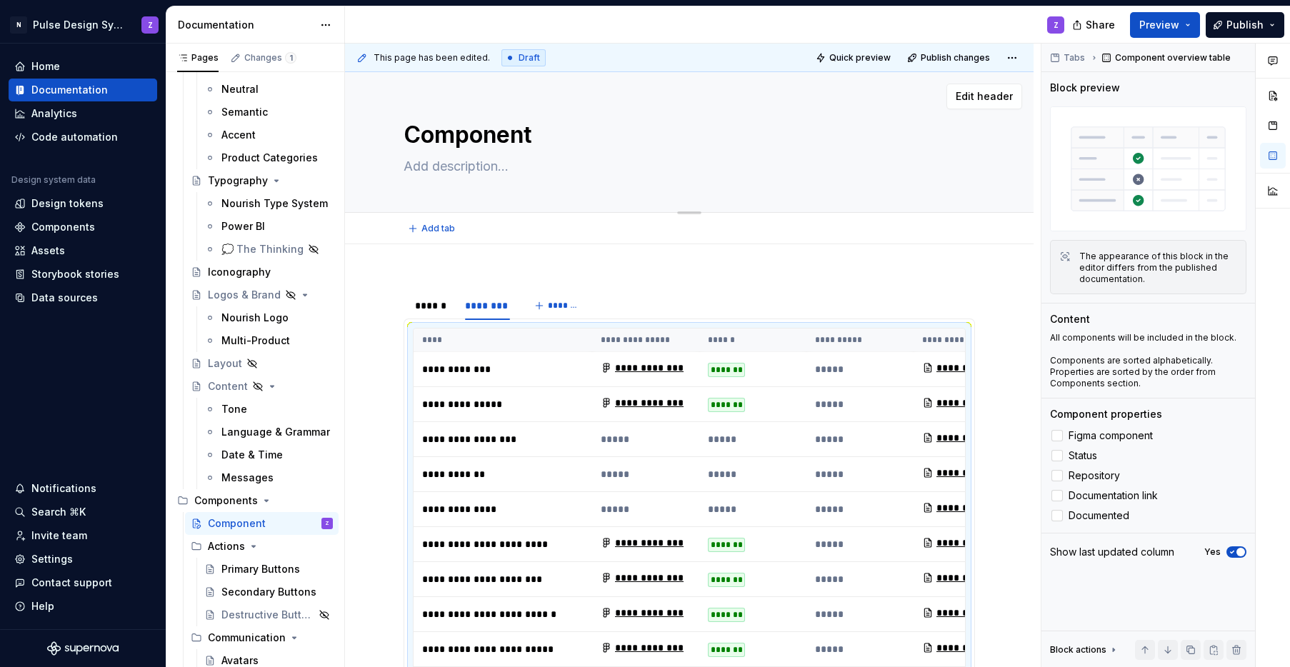
type textarea "*"
type textarea "Component O"
type textarea "*"
type textarea "Component Ov"
type textarea "*"
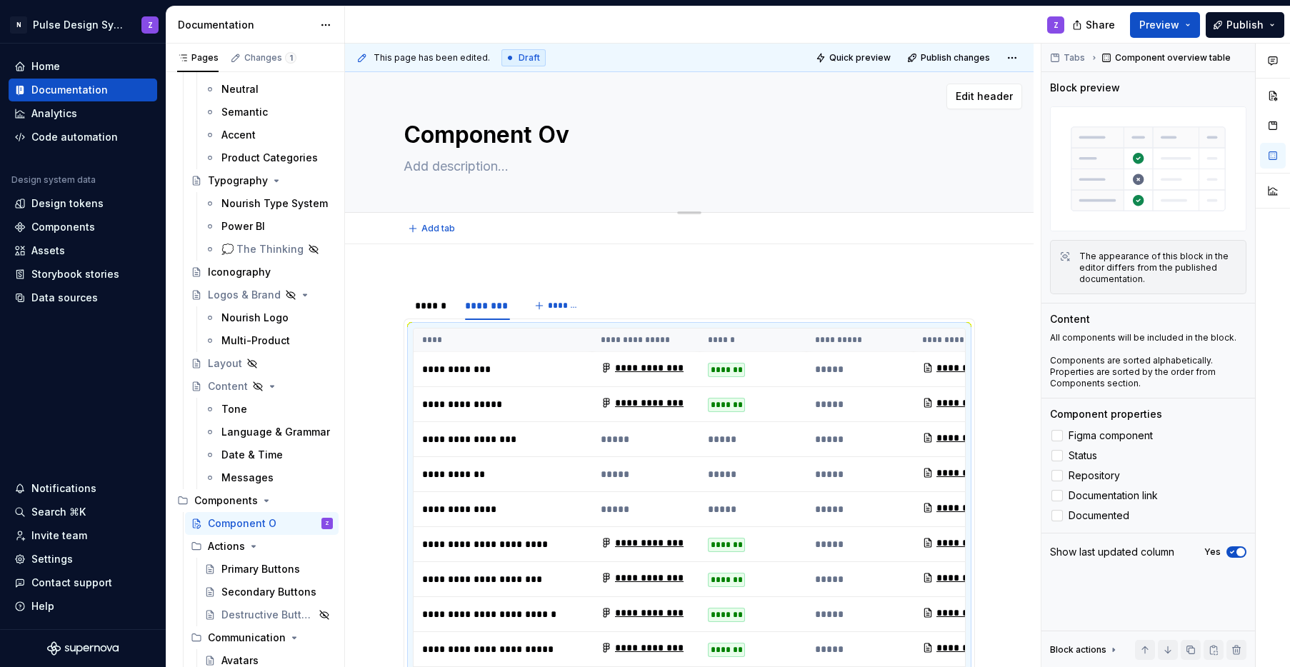
type textarea "Component Ove"
type textarea "*"
type textarea "Component Over"
type textarea "*"
click at [432, 301] on div "******" at bounding box center [433, 306] width 36 height 14
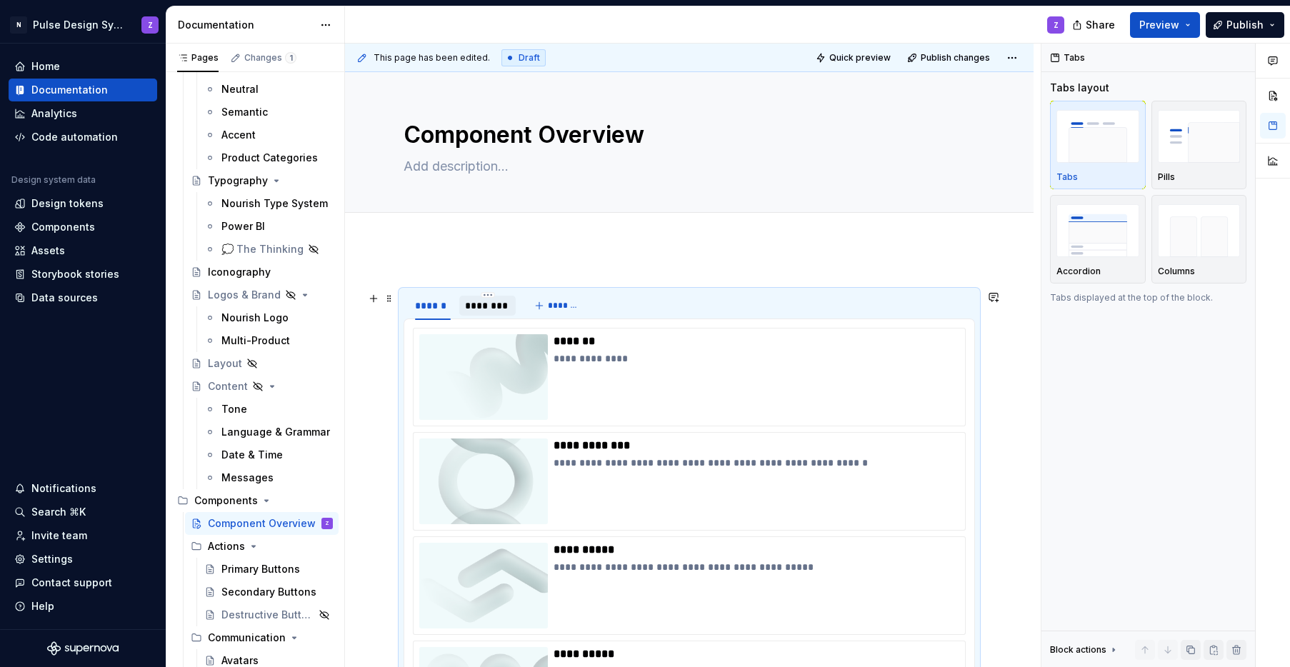
click at [494, 304] on div "********" at bounding box center [488, 306] width 46 height 14
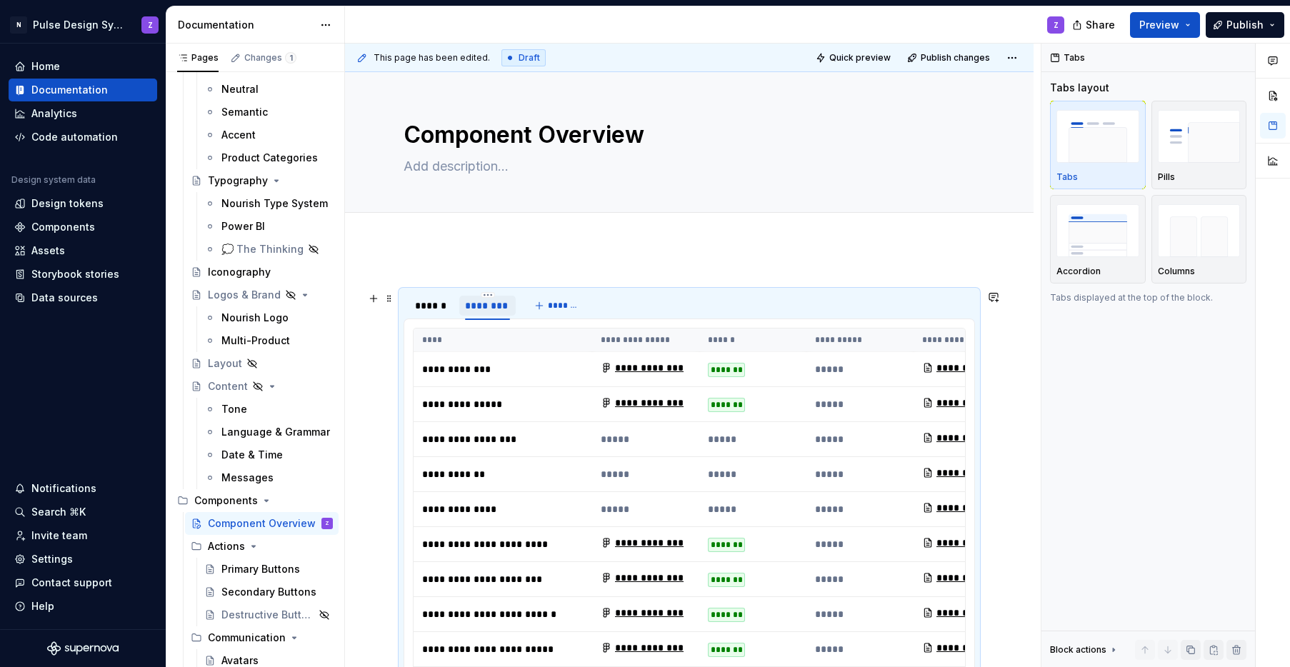
click at [488, 309] on div "********" at bounding box center [488, 306] width 46 height 14
click at [441, 309] on div "******" at bounding box center [433, 306] width 36 height 14
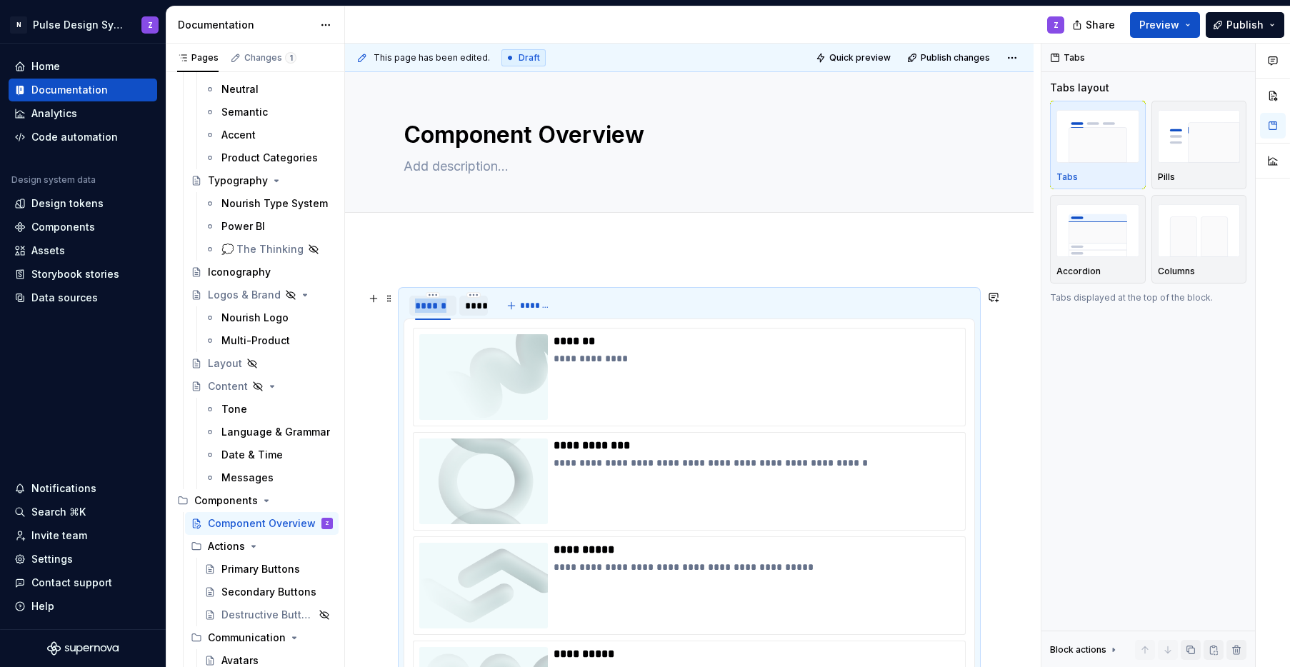
click at [441, 309] on div "******" at bounding box center [433, 306] width 36 height 14
click at [945, 28] on span "Publish" at bounding box center [1244, 25] width 37 height 14
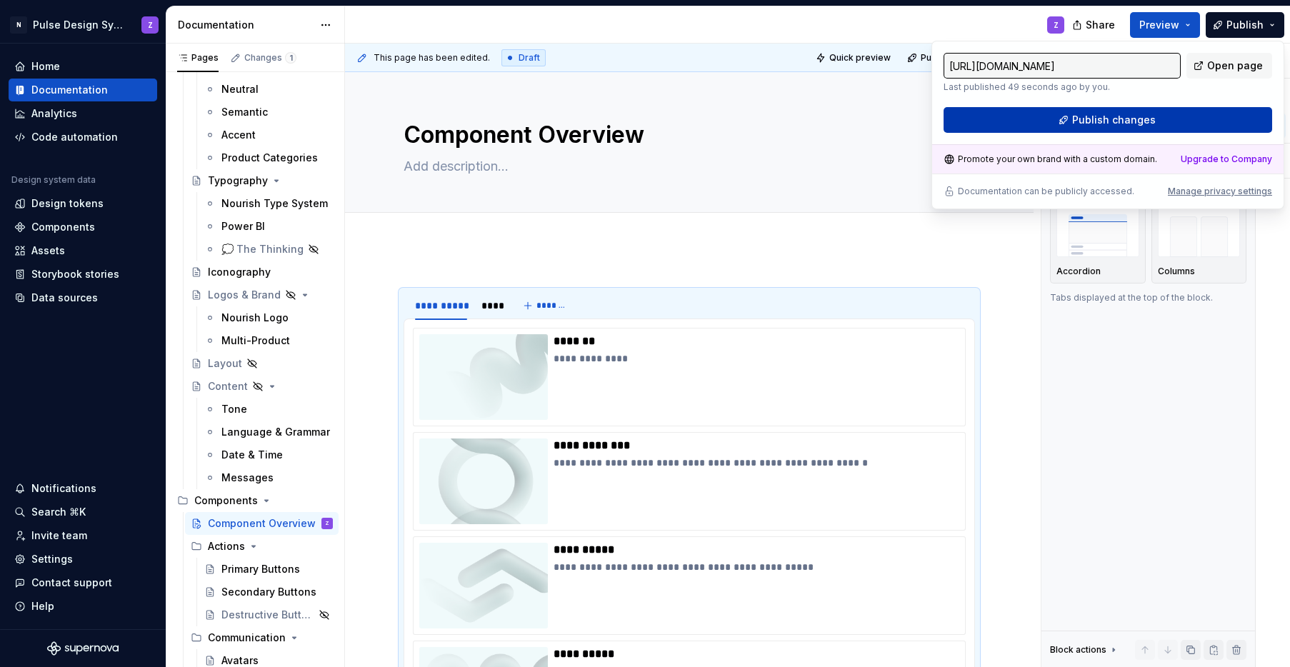
click at [945, 113] on button "Publish changes" at bounding box center [1107, 120] width 329 height 26
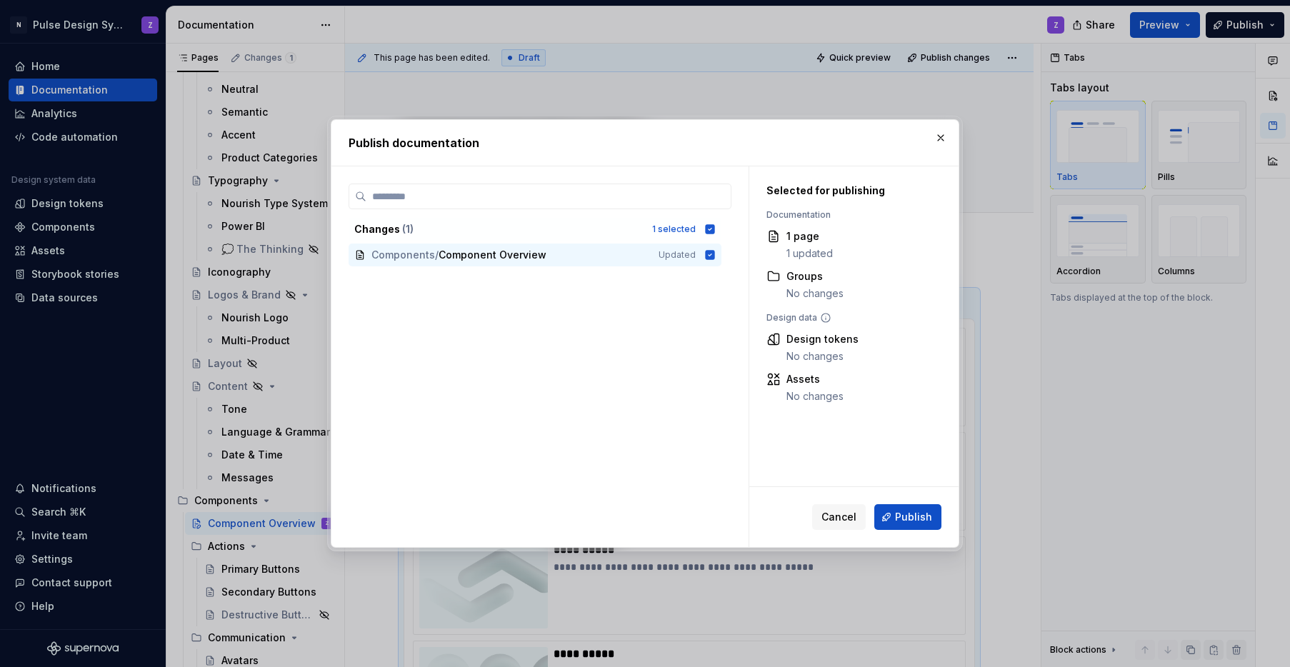
click at [914, 515] on span "Publish" at bounding box center [913, 517] width 37 height 14
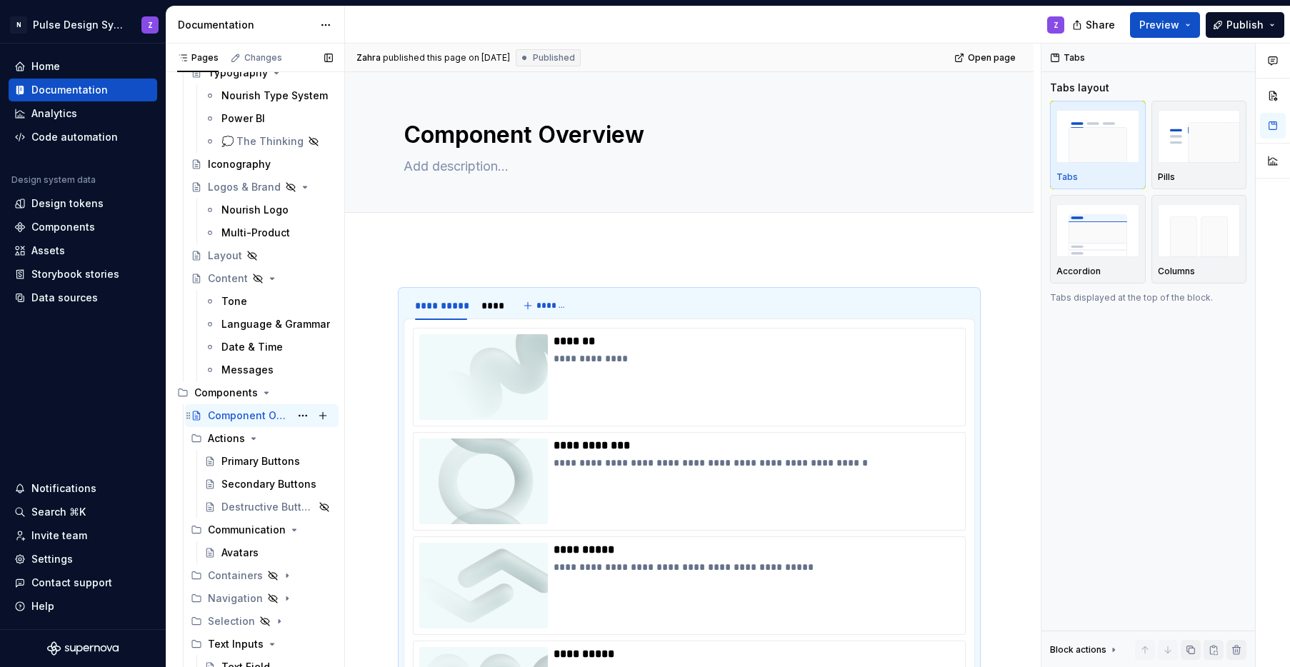
scroll to position [317, 0]
click at [243, 549] on div "Avatars" at bounding box center [239, 552] width 37 height 14
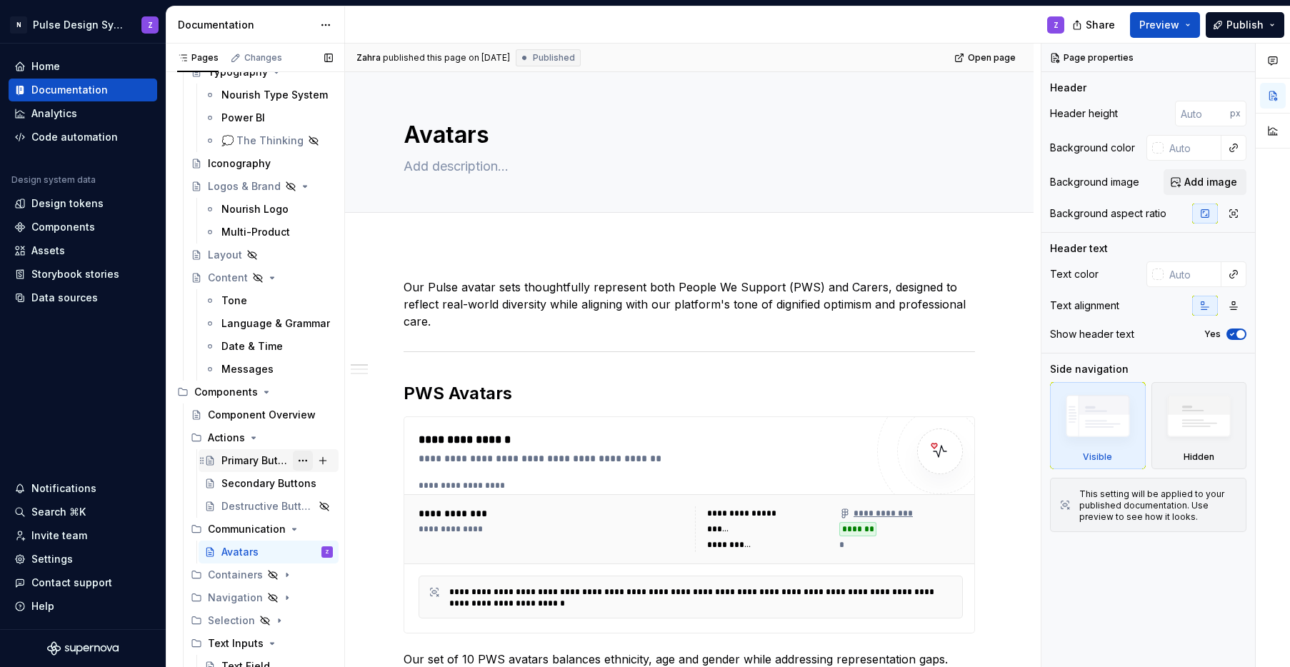
click at [293, 459] on button "Page tree" at bounding box center [303, 461] width 20 height 20
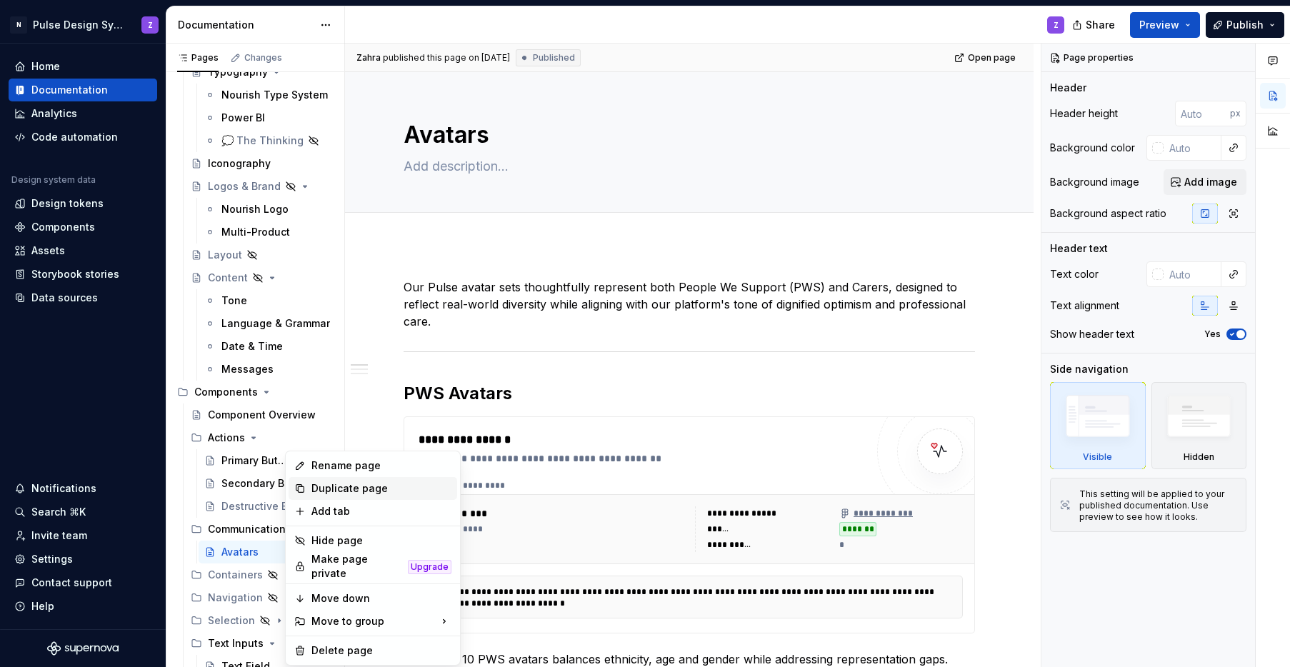
click at [309, 483] on div "Duplicate page" at bounding box center [373, 488] width 169 height 23
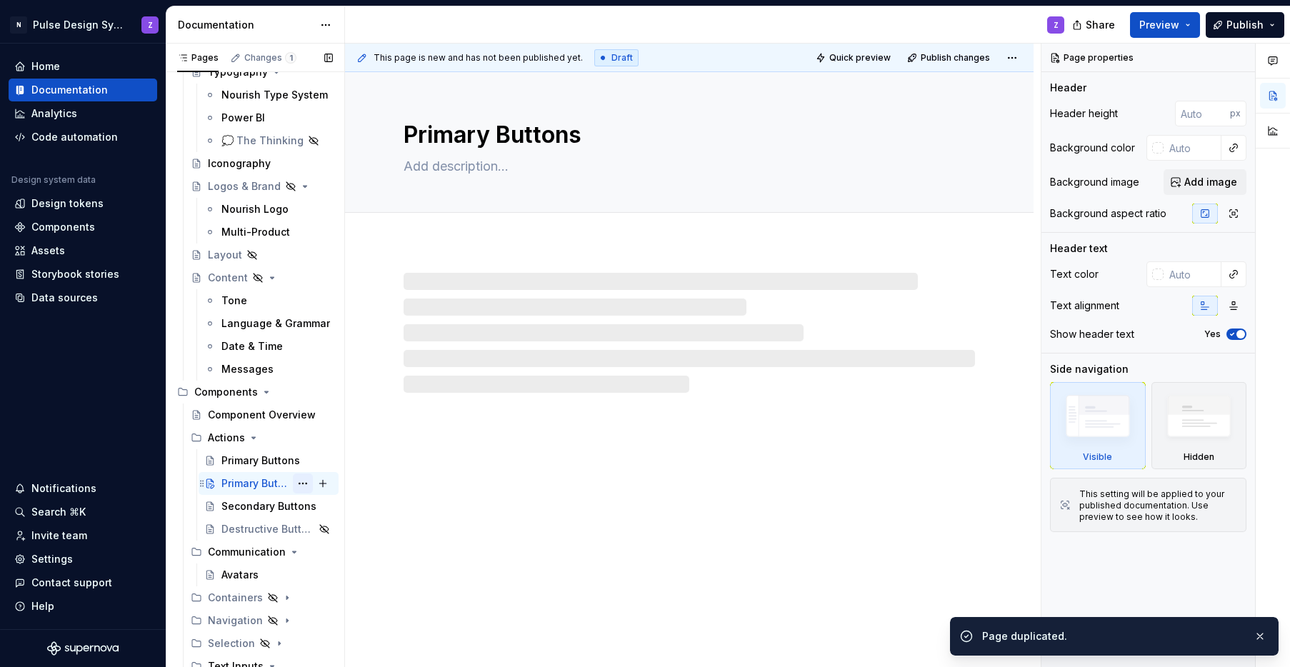
scroll to position [341, 0]
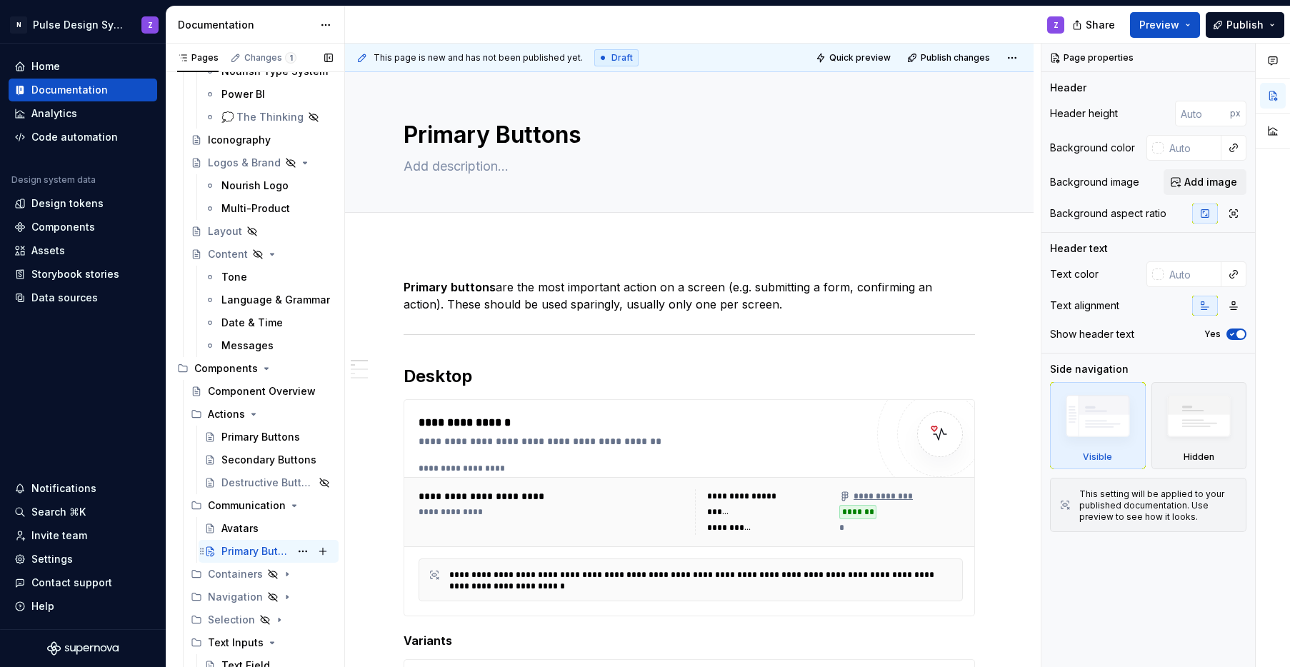
click at [247, 549] on div "Primary Buttons" at bounding box center [255, 551] width 69 height 14
click at [511, 136] on textarea "Primary Buttons" at bounding box center [686, 135] width 571 height 34
click at [547, 287] on p "Primary buttons are the most important action on a screen (e.g. submitting a fo…" at bounding box center [689, 296] width 571 height 34
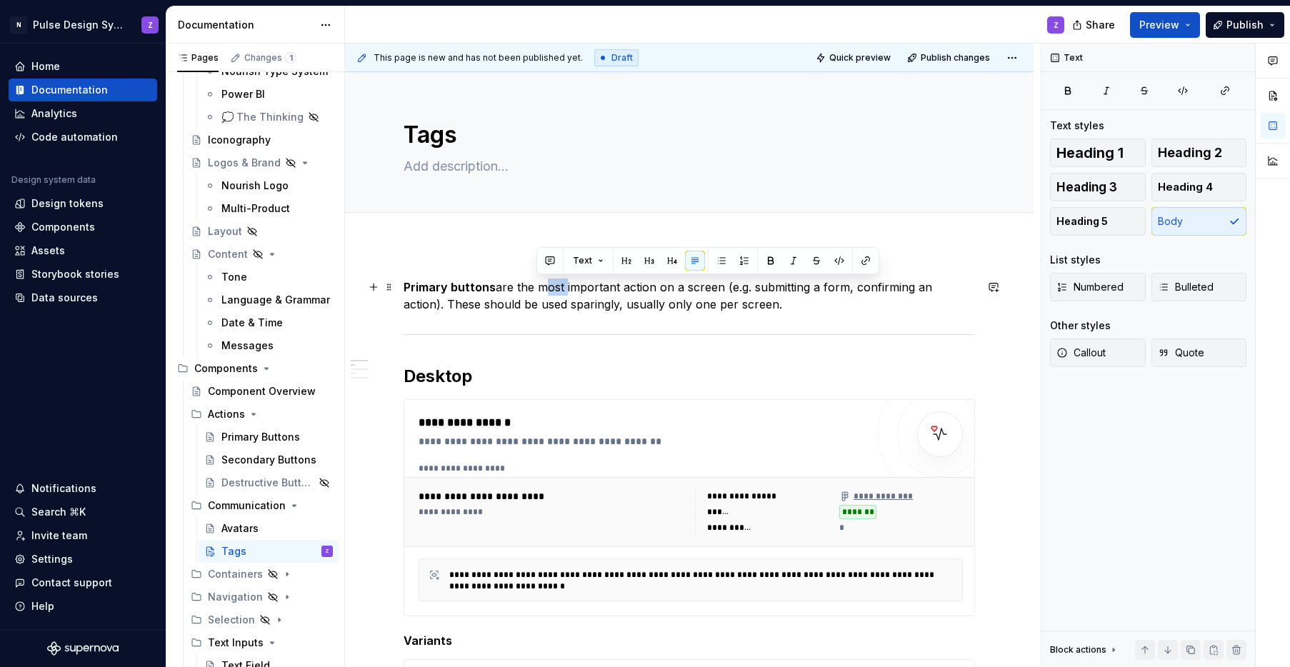
click at [547, 287] on p "Primary buttons are the most important action on a screen (e.g. submitting a fo…" at bounding box center [689, 296] width 571 height 34
click at [247, 530] on div "Avatars" at bounding box center [239, 528] width 37 height 14
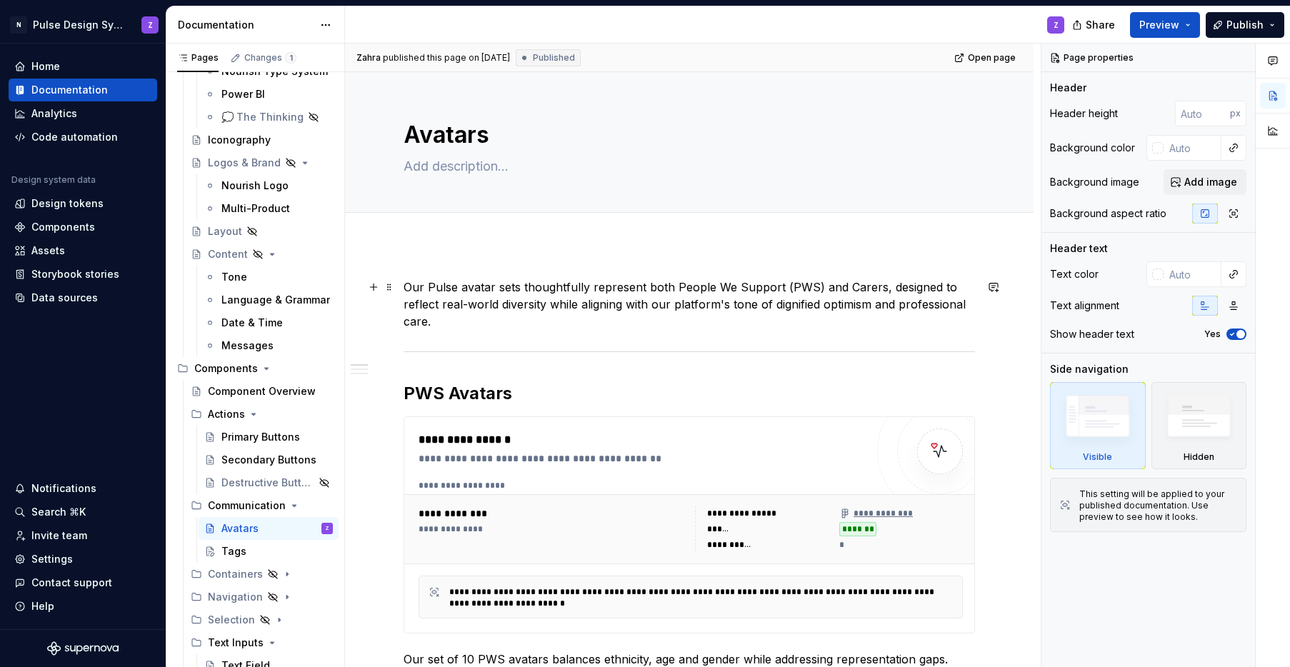
click at [499, 286] on p "Our Pulse avatar sets thoughtfully represent both People We Support (PWS) and C…" at bounding box center [689, 304] width 571 height 51
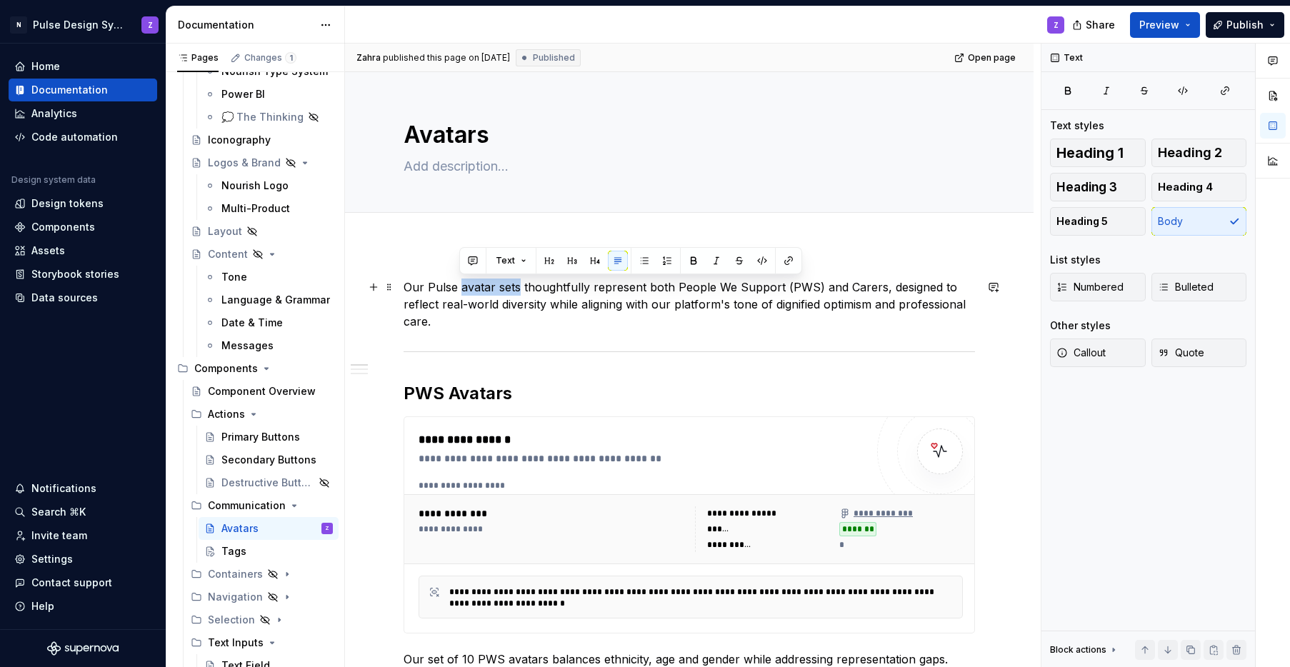
drag, startPoint x: 459, startPoint y: 289, endPoint x: 517, endPoint y: 293, distance: 58.7
click at [517, 293] on p "Our Pulse avatar sets thoughtfully represent both People We Support (PWS) and C…" at bounding box center [689, 304] width 571 height 51
click at [479, 291] on p "Our Pulse avatar sets thoughtfully represent both People We Support (PWS) and C…" at bounding box center [689, 304] width 571 height 51
click at [694, 263] on button "button" at bounding box center [694, 261] width 20 height 20
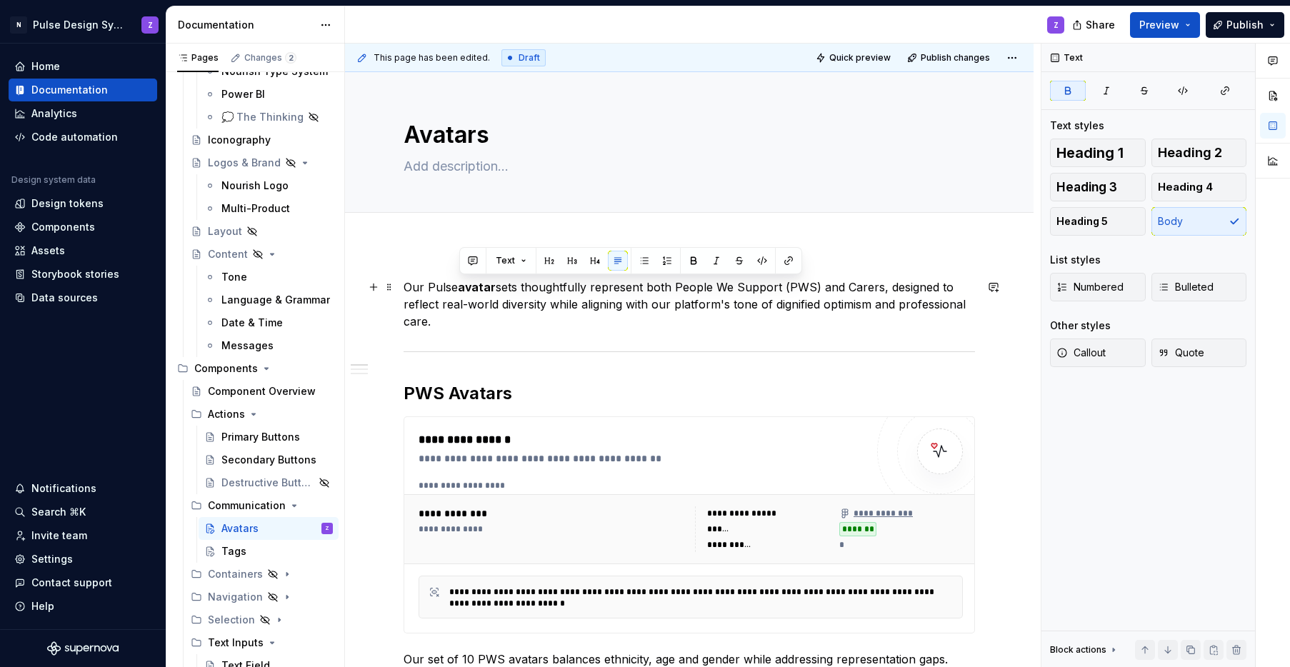
click at [548, 304] on p "Our Pulse avatar sets thoughtfully represent both People We Support (PWS) and C…" at bounding box center [689, 304] width 571 height 51
click at [244, 441] on div "Primary Buttons" at bounding box center [255, 437] width 69 height 14
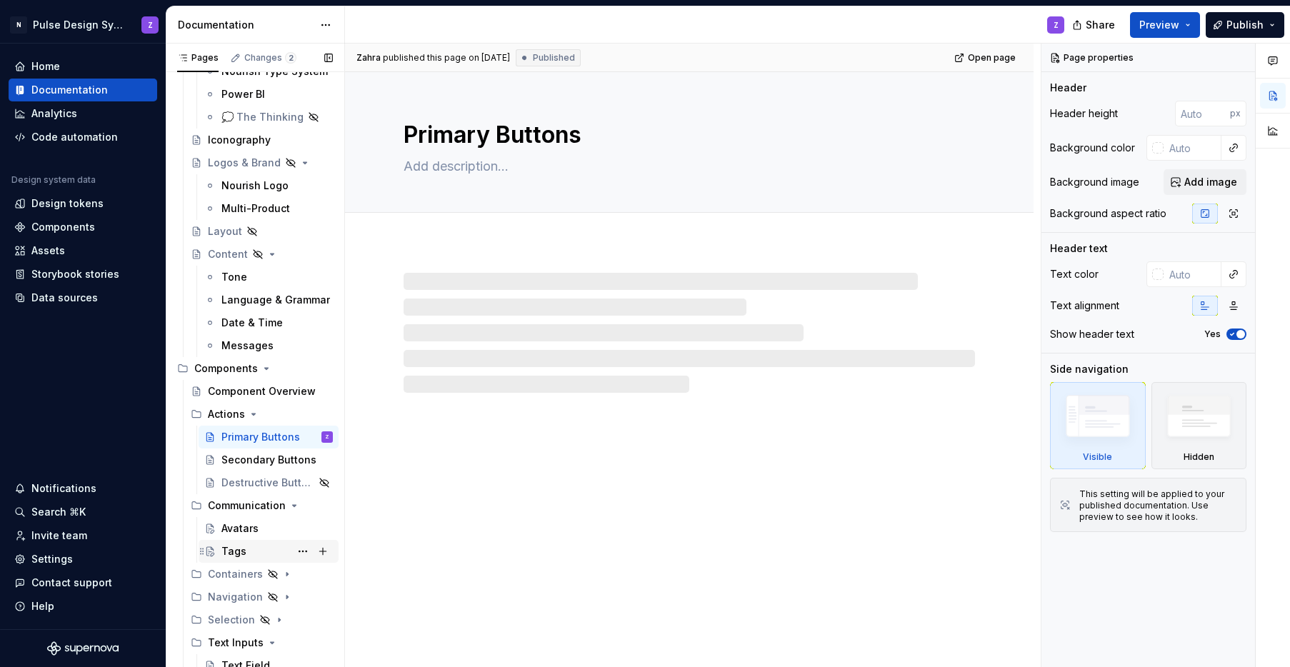
click at [234, 554] on div "Tags" at bounding box center [233, 551] width 25 height 14
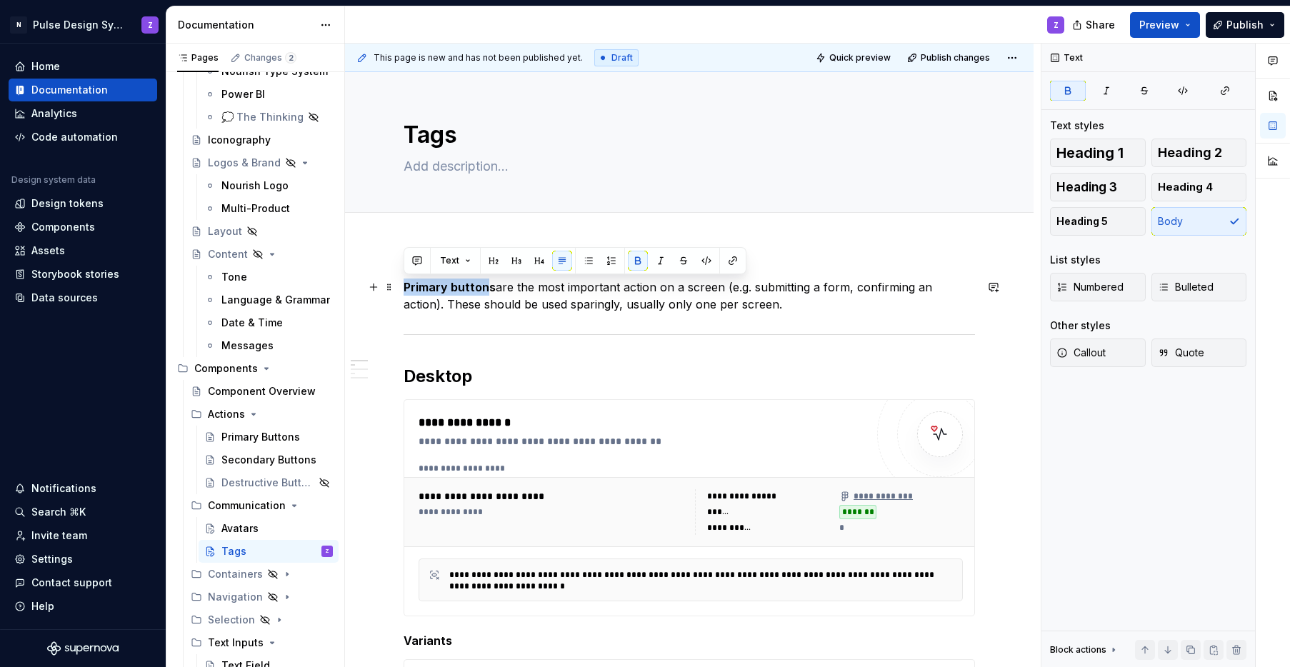
drag, startPoint x: 486, startPoint y: 290, endPoint x: 406, endPoint y: 288, distance: 80.0
click at [406, 288] on strong "Primary buttons" at bounding box center [450, 287] width 92 height 14
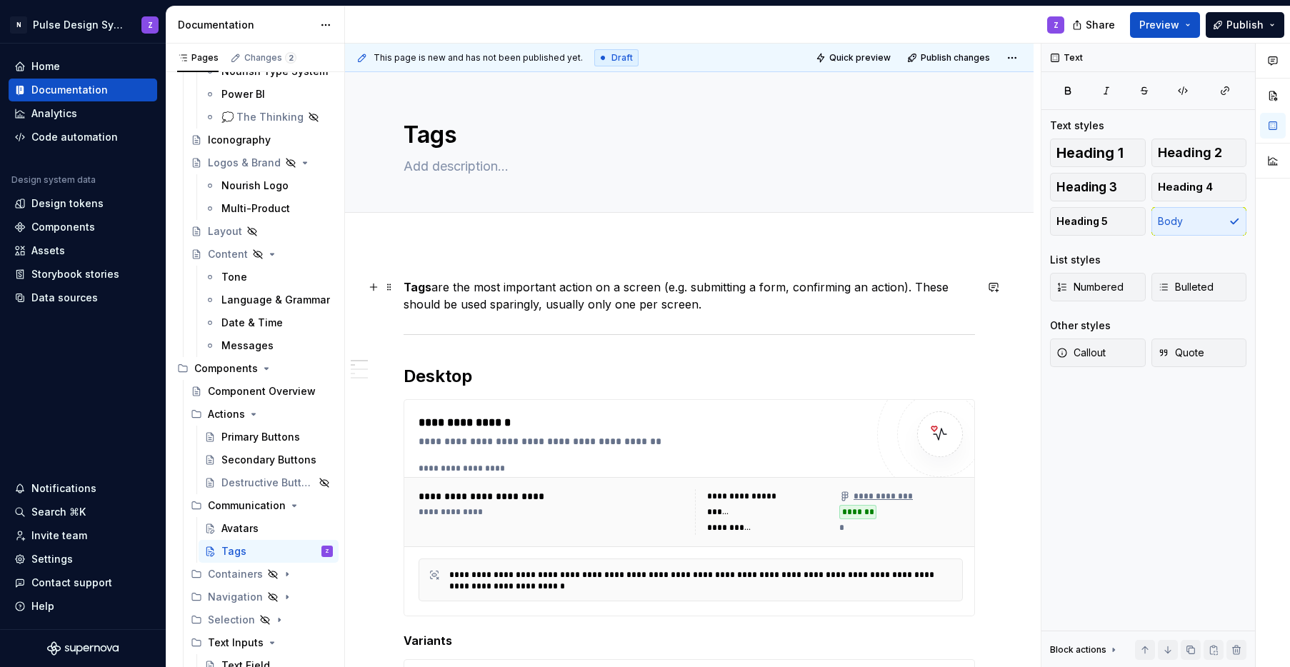
click at [449, 288] on p "Tags are the most important action on a screen (e.g. submitting a form, confirm…" at bounding box center [689, 296] width 571 height 34
drag, startPoint x: 434, startPoint y: 286, endPoint x: 699, endPoint y: 307, distance: 265.8
click at [699, 307] on p "Tags are the most important action on a screen (e.g. submitting a form, confirm…" at bounding box center [689, 296] width 571 height 34
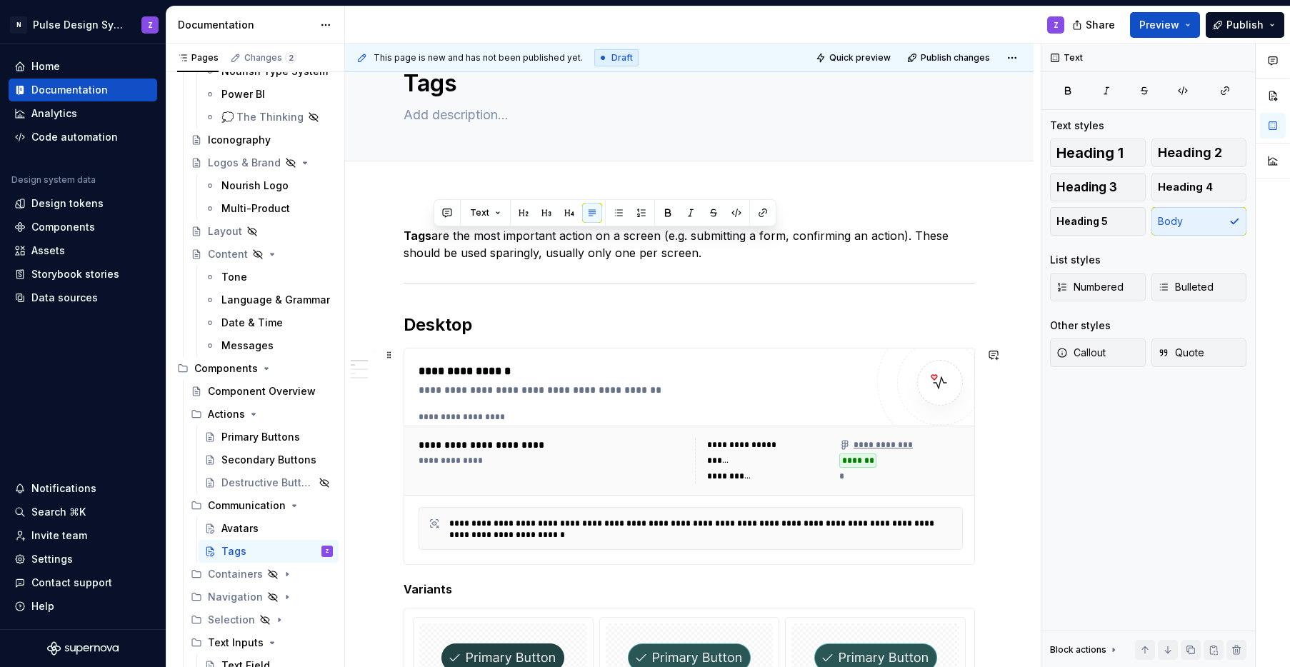
scroll to position [30, 0]
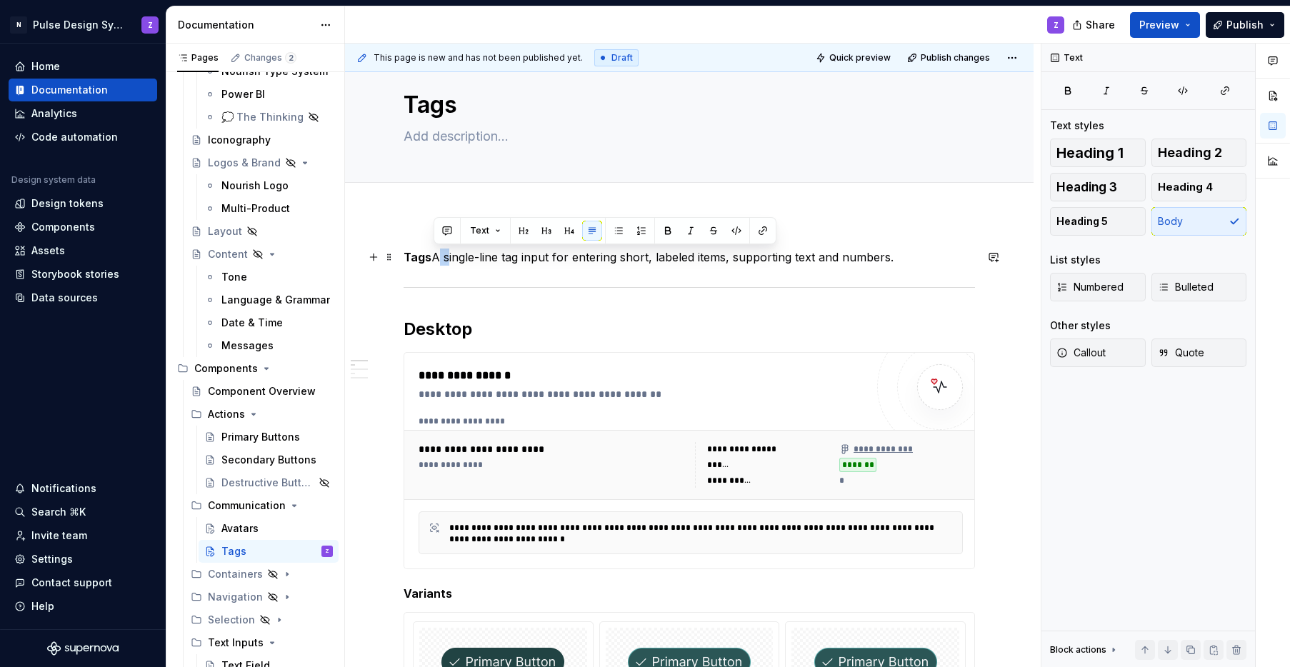
drag, startPoint x: 445, startPoint y: 258, endPoint x: 436, endPoint y: 259, distance: 9.3
click at [436, 259] on p "Tags A single-line tag input for entering short, labeled items, supporting text…" at bounding box center [689, 257] width 571 height 17
click at [435, 260] on p "Tags are a single-line tag input for entering short, labeled items, supporting …" at bounding box center [689, 257] width 571 height 17
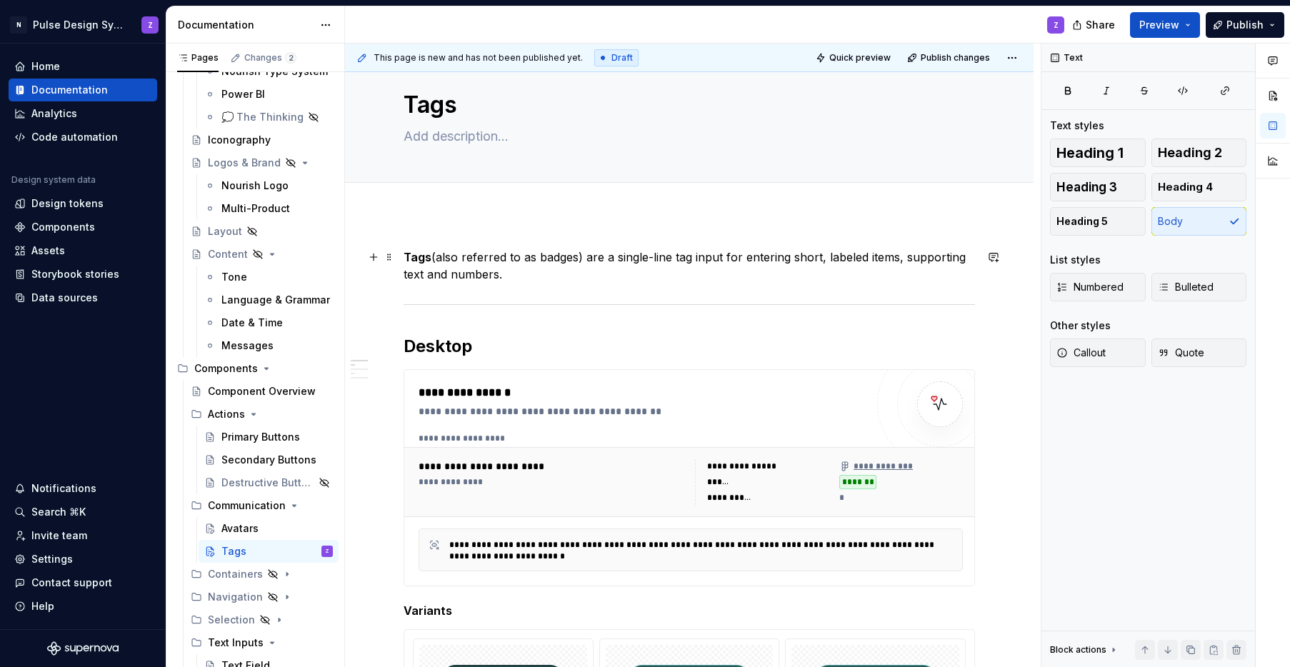
click at [756, 258] on p "Tags (also referred to as badges) are a single-line tag input for entering shor…" at bounding box center [689, 266] width 571 height 34
click at [834, 257] on p "Tags (also referred to as badges) are a single-line tag input for displaying sh…" at bounding box center [689, 266] width 571 height 34
click at [534, 274] on p "Tags (also referred to as badges) are a single-line tag input for displaying sh…" at bounding box center [689, 266] width 571 height 34
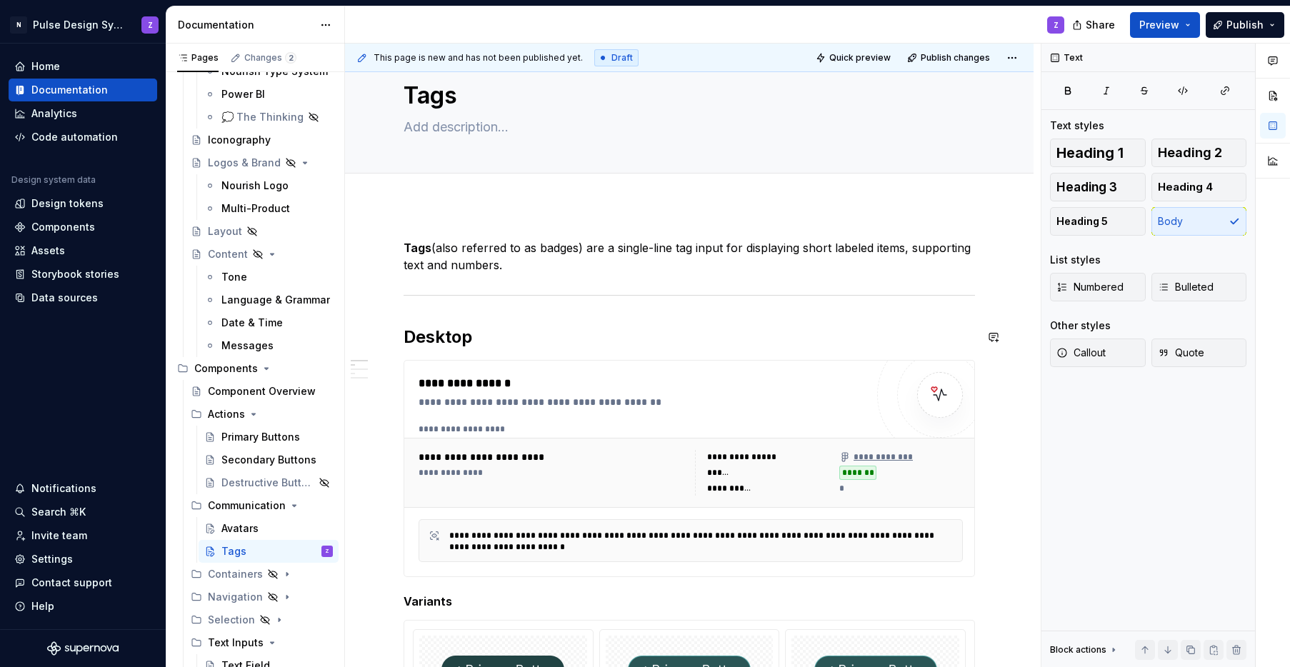
scroll to position [54, 0]
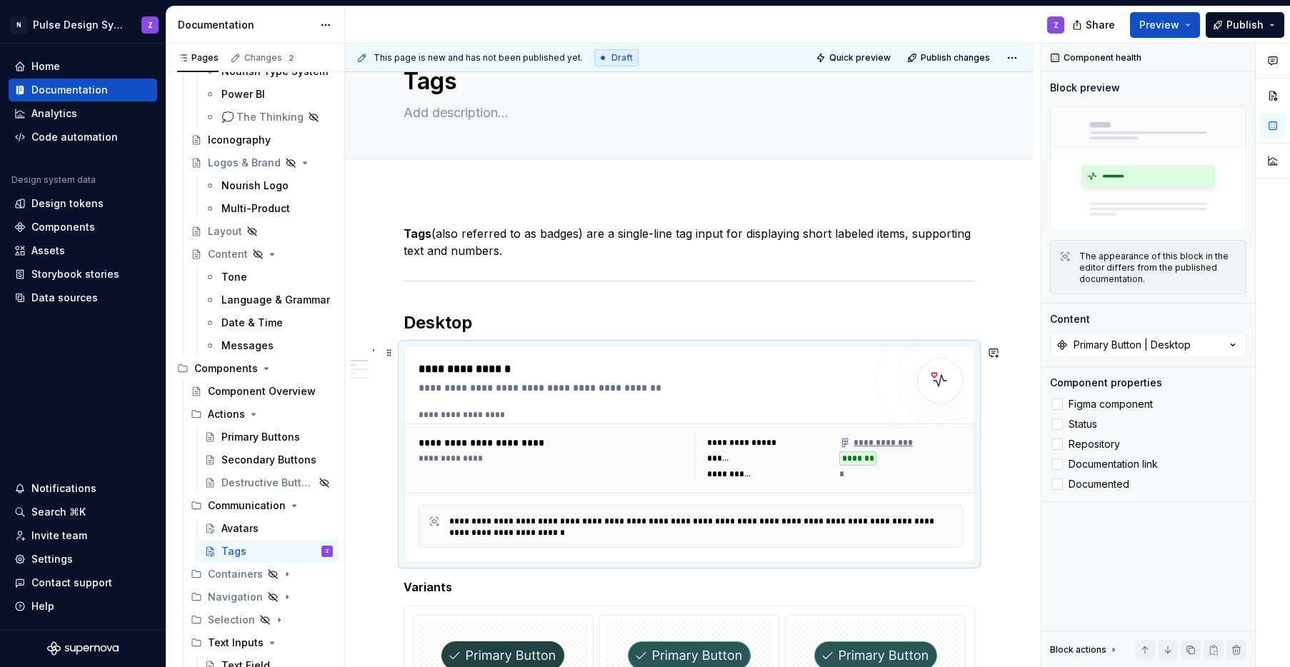
click at [470, 376] on div "**********" at bounding box center [642, 369] width 447 height 17
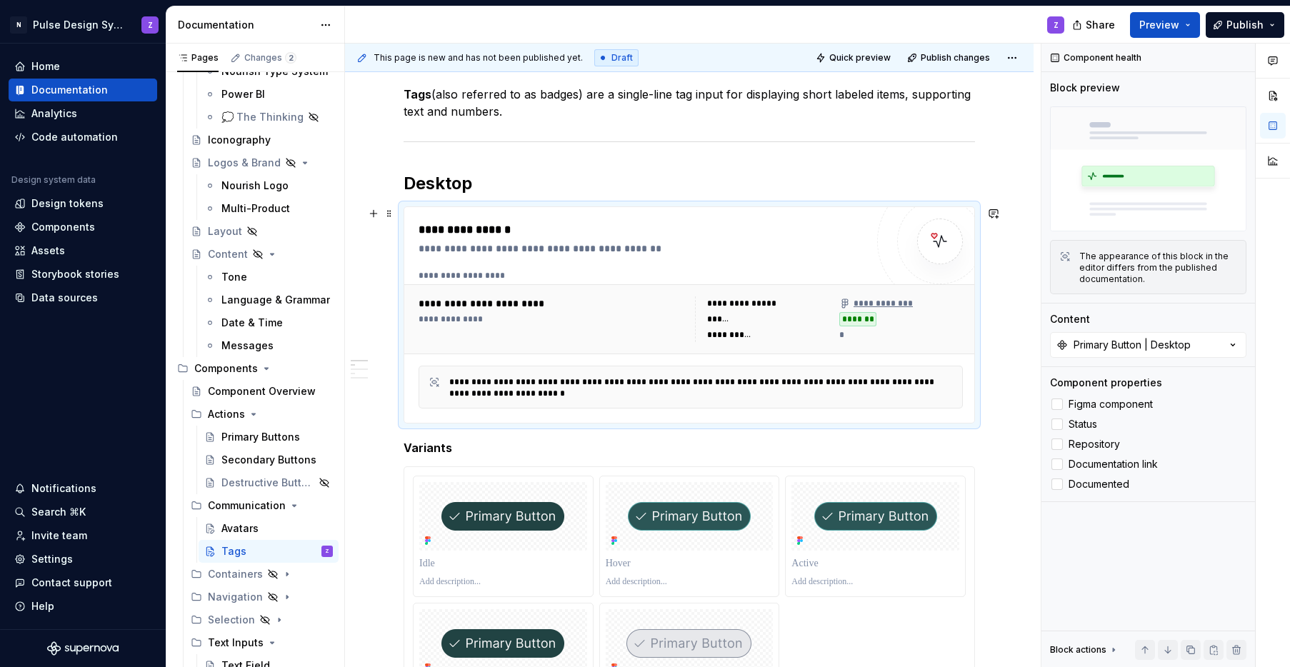
scroll to position [259, 0]
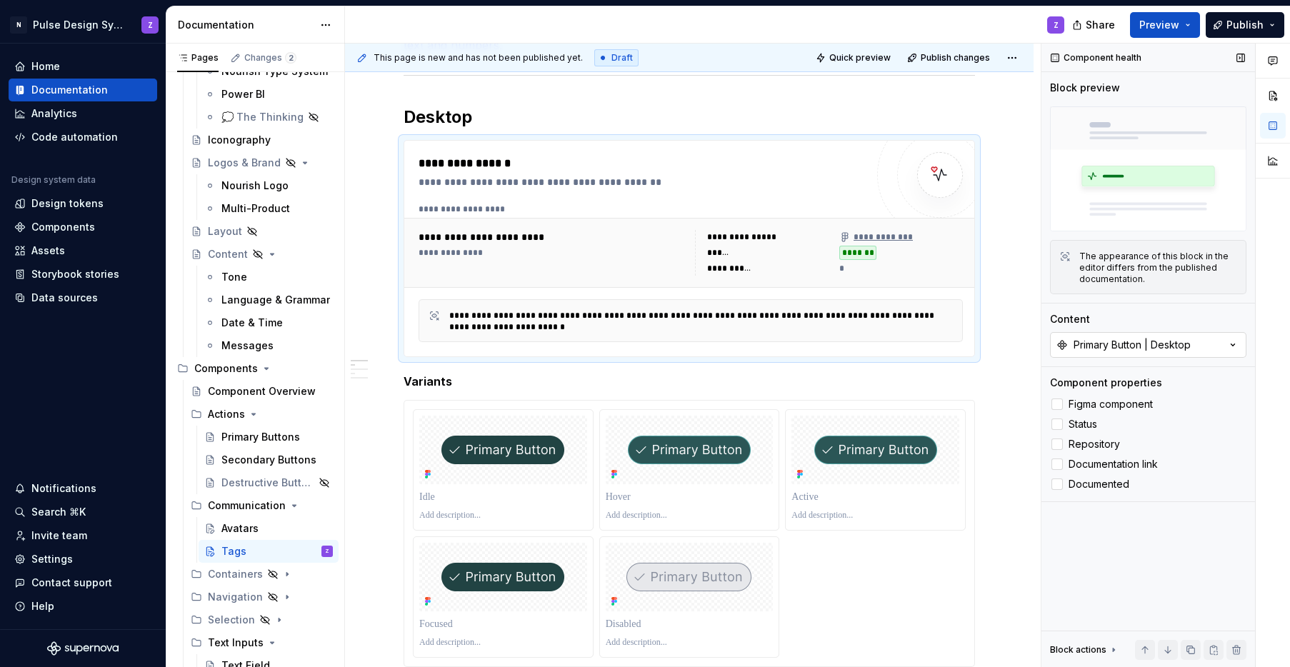
click at [945, 349] on div "Primary Button | Desktop" at bounding box center [1131, 345] width 117 height 14
click at [945, 579] on div "Component health Block preview The appearance of this block in the editor diffe…" at bounding box center [1148, 356] width 214 height 624
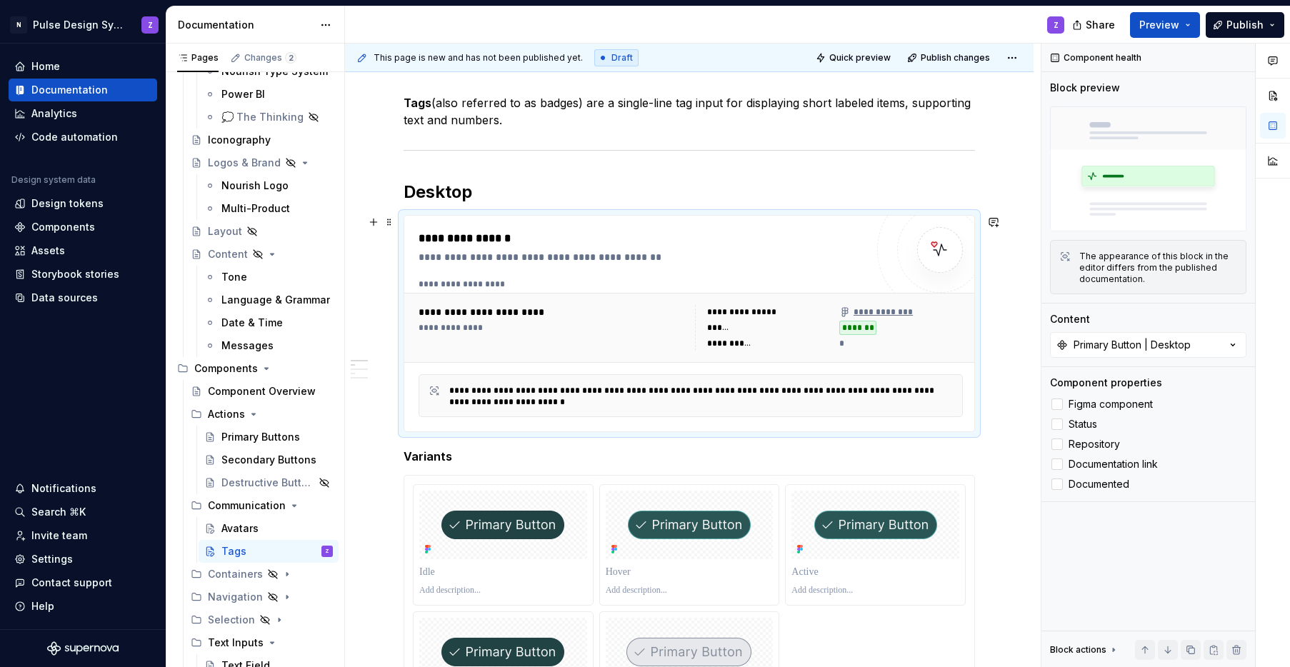
scroll to position [265, 0]
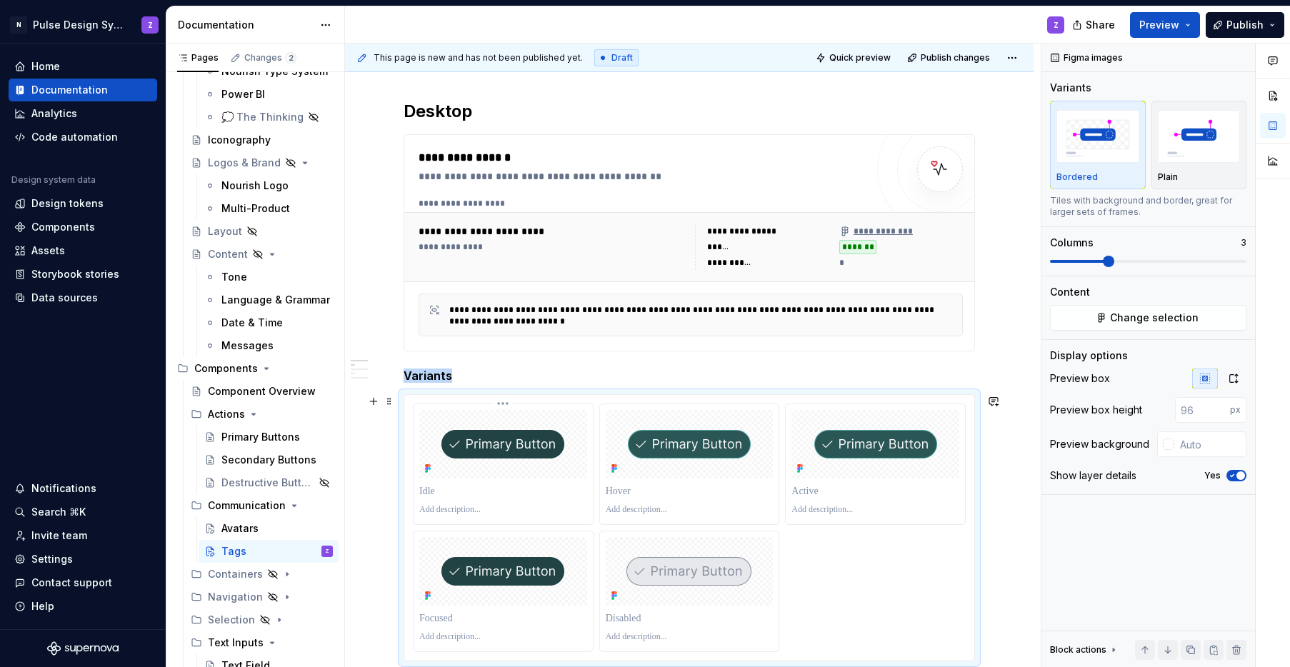
click at [531, 435] on img at bounding box center [502, 444] width 123 height 29
click at [518, 254] on div "**********" at bounding box center [553, 247] width 268 height 46
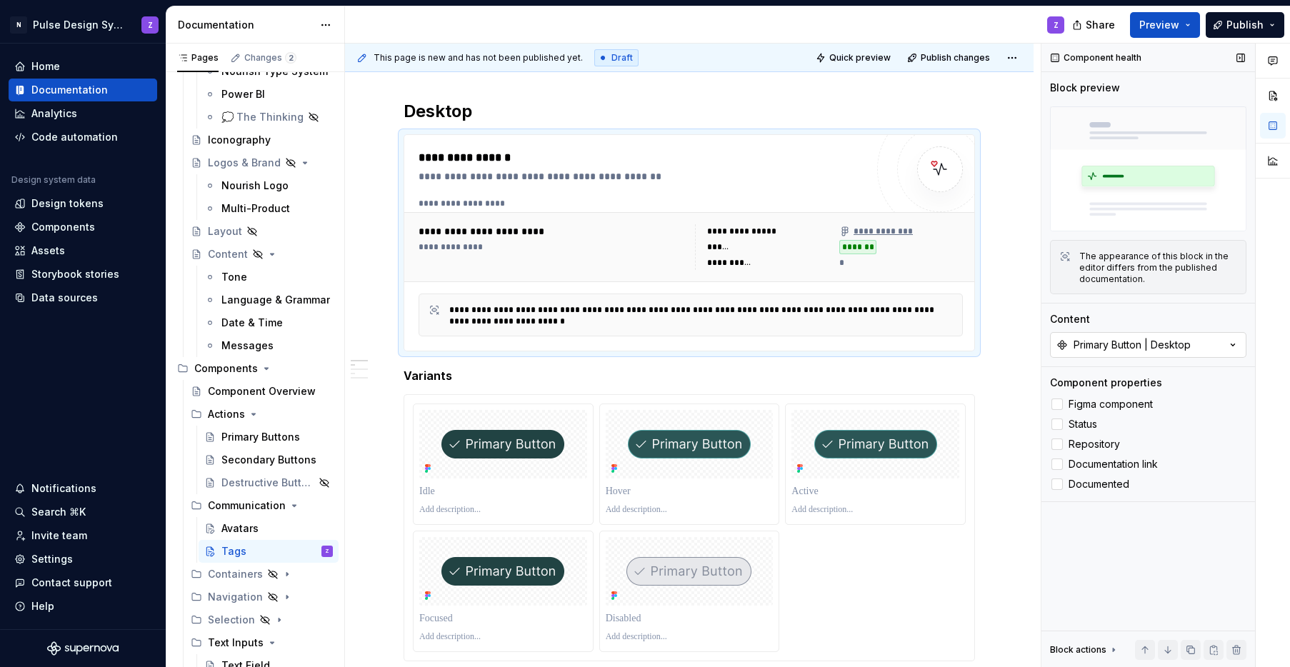
click at [945, 341] on div "Primary Button | Desktop" at bounding box center [1131, 345] width 117 height 14
click at [945, 398] on div "Tags | Desktop" at bounding box center [1096, 402] width 76 height 14
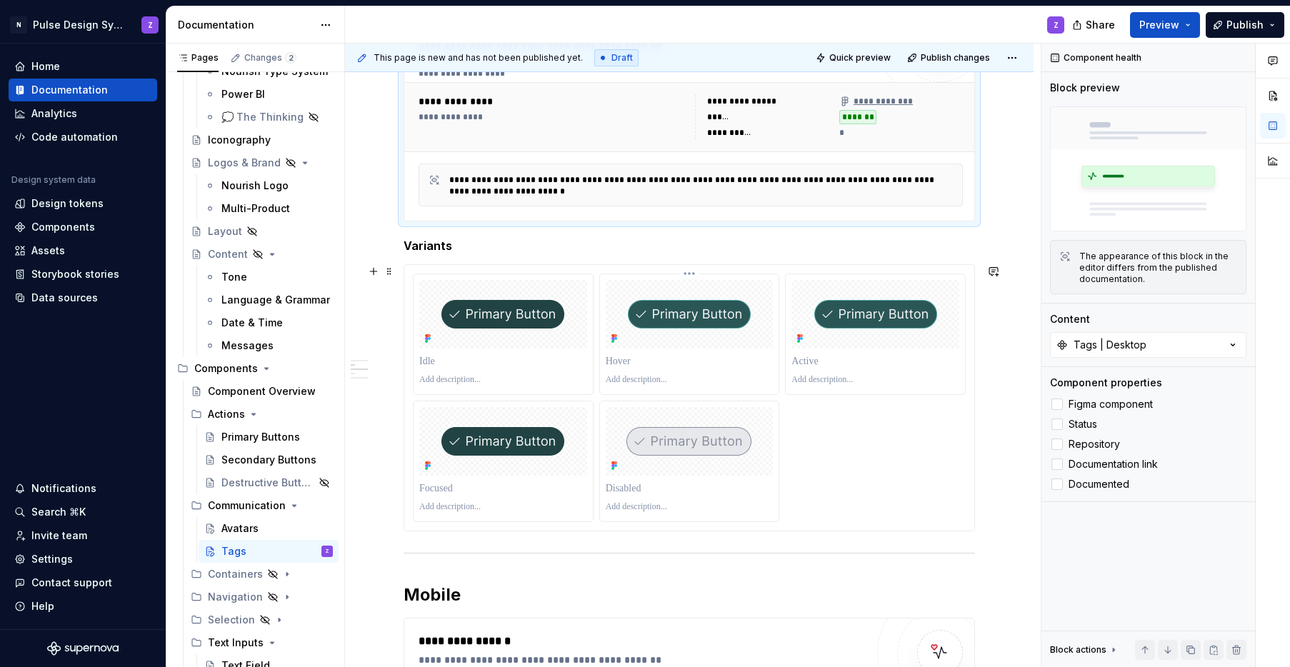
scroll to position [404, 0]
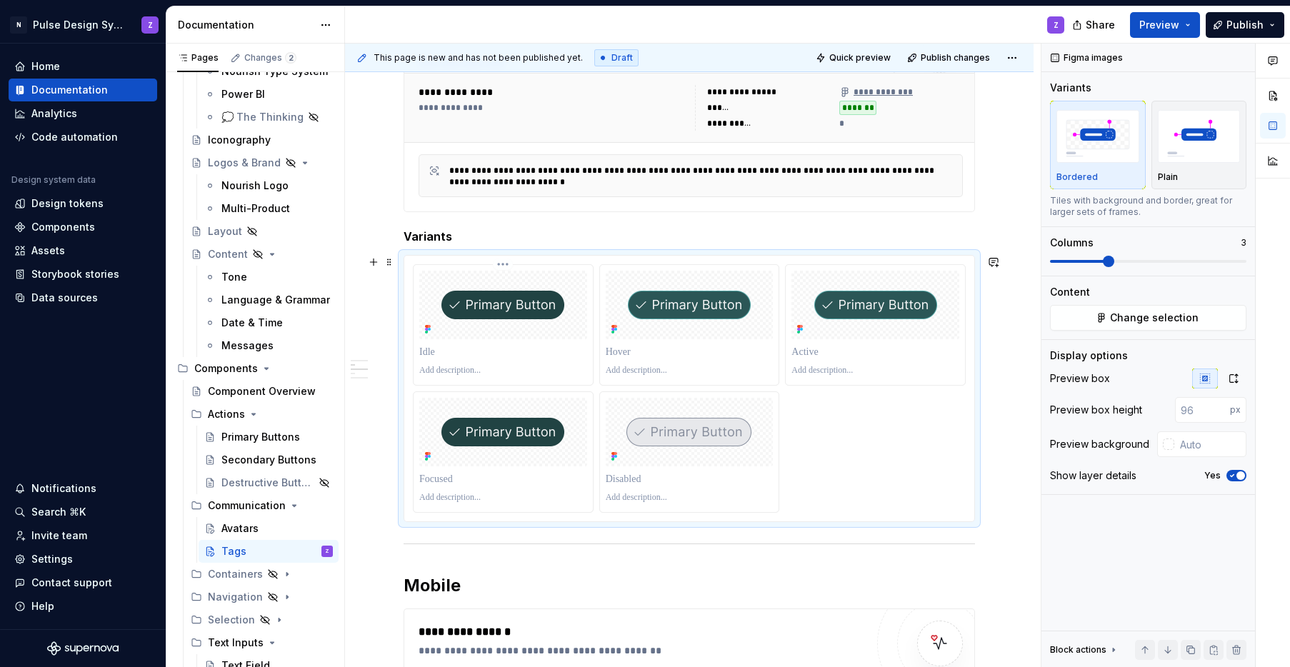
click at [439, 282] on div at bounding box center [503, 305] width 168 height 69
click at [458, 239] on h5 "Variants" at bounding box center [689, 236] width 571 height 14
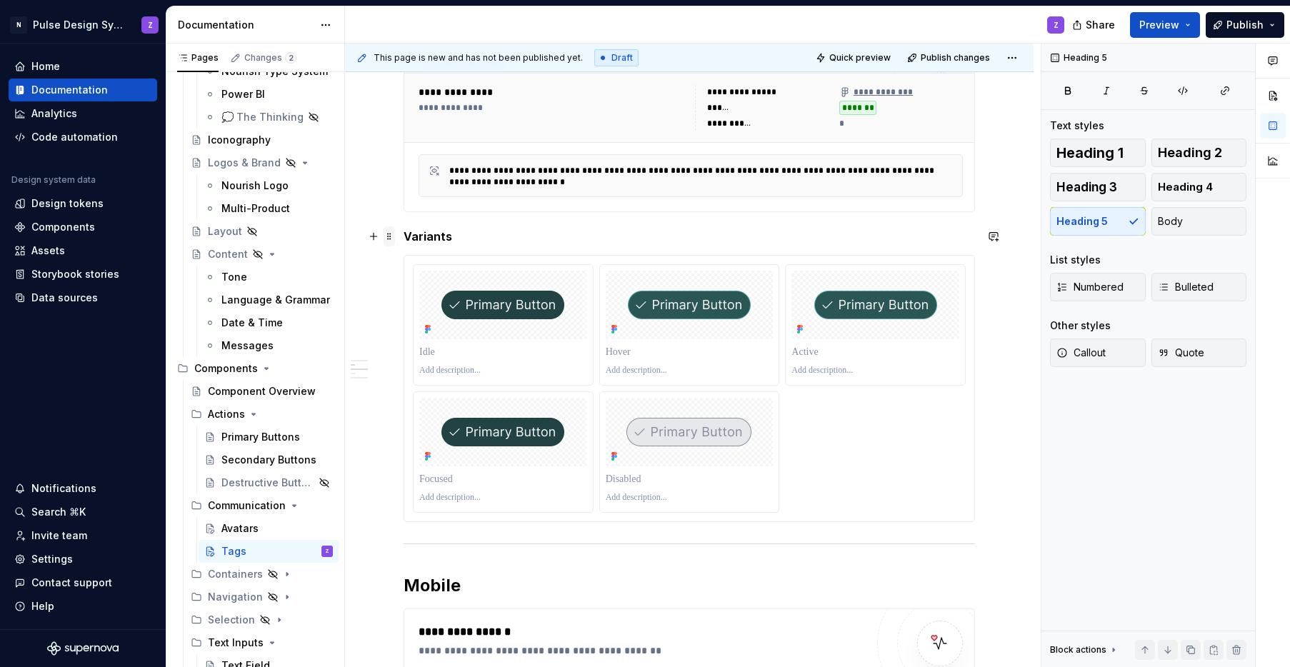
click at [390, 240] on span at bounding box center [389, 236] width 11 height 20
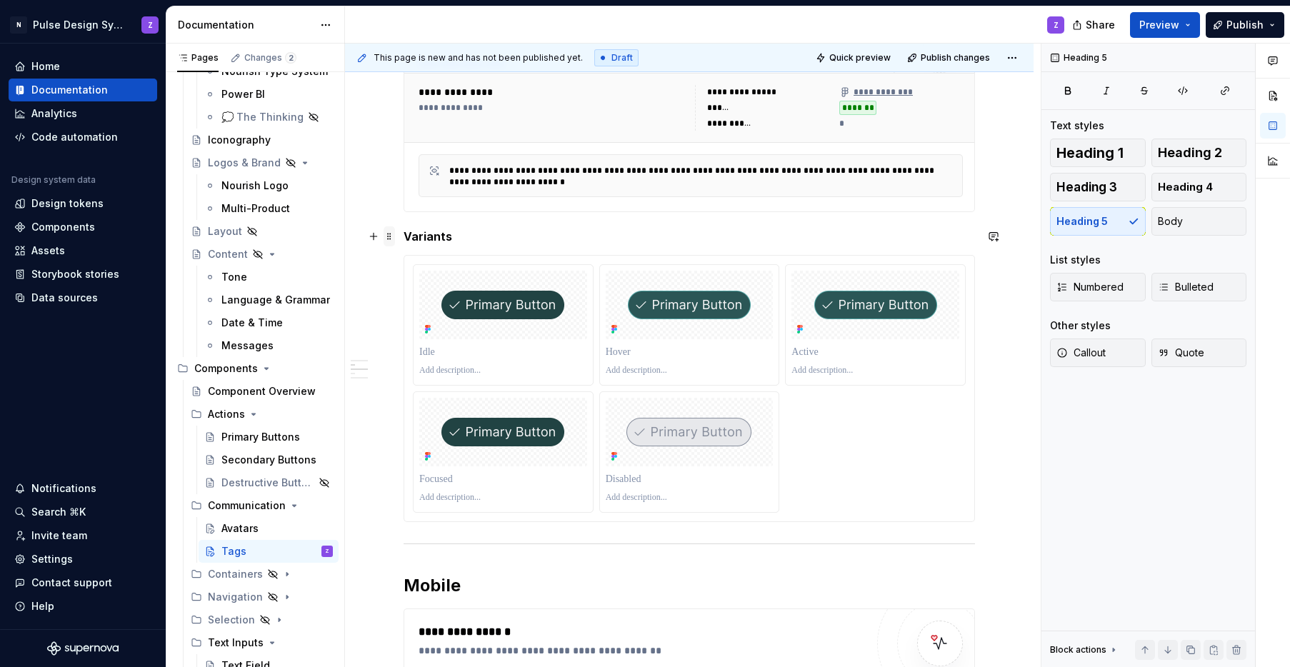
click at [391, 241] on span at bounding box center [389, 236] width 11 height 20
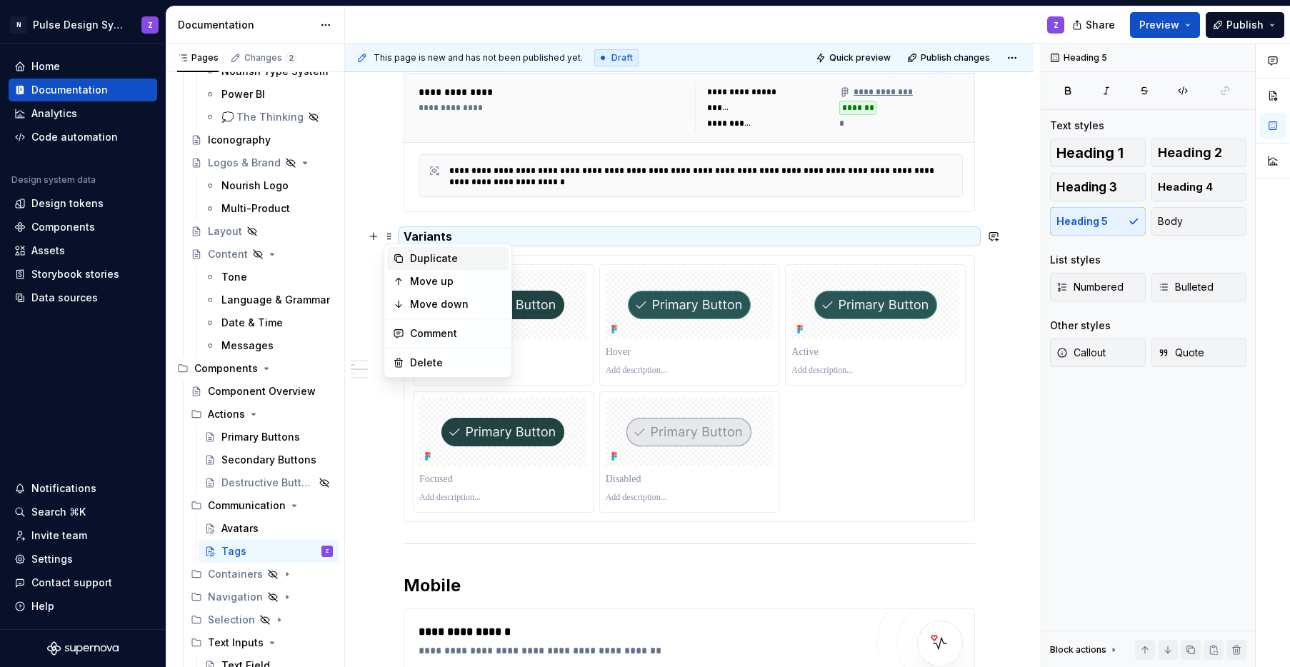
click at [409, 265] on div "Duplicate" at bounding box center [447, 258] width 121 height 23
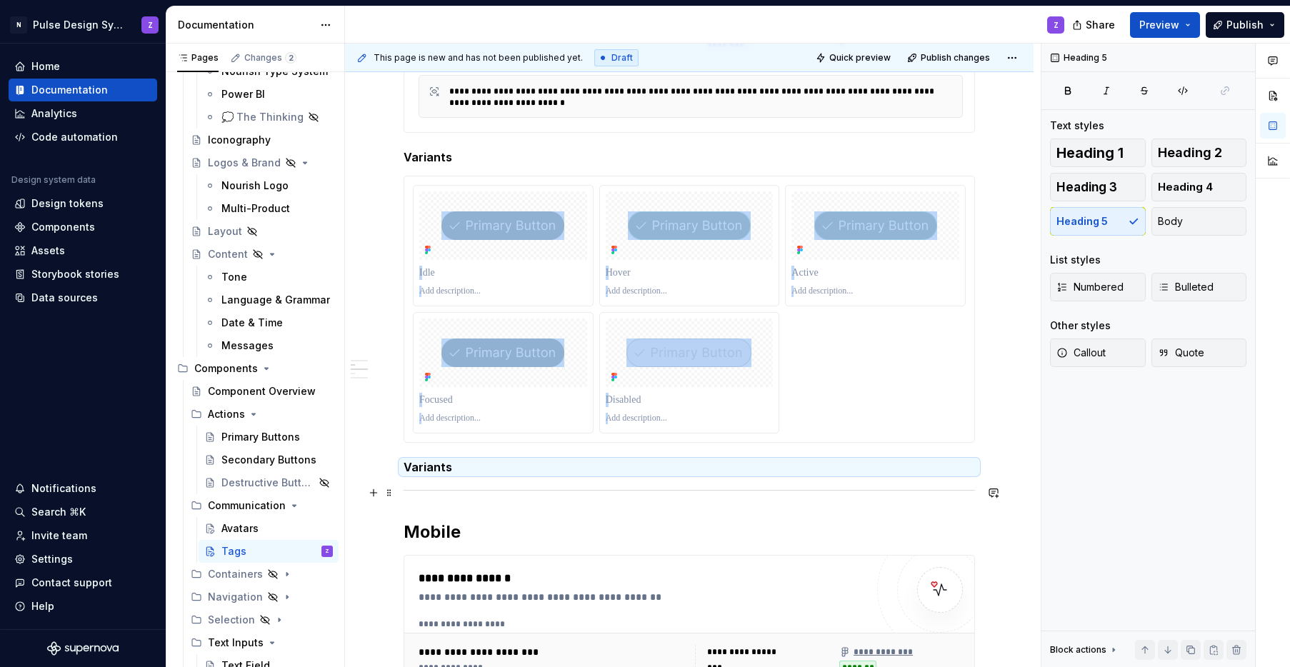
scroll to position [483, 0]
click at [390, 183] on span at bounding box center [389, 184] width 11 height 20
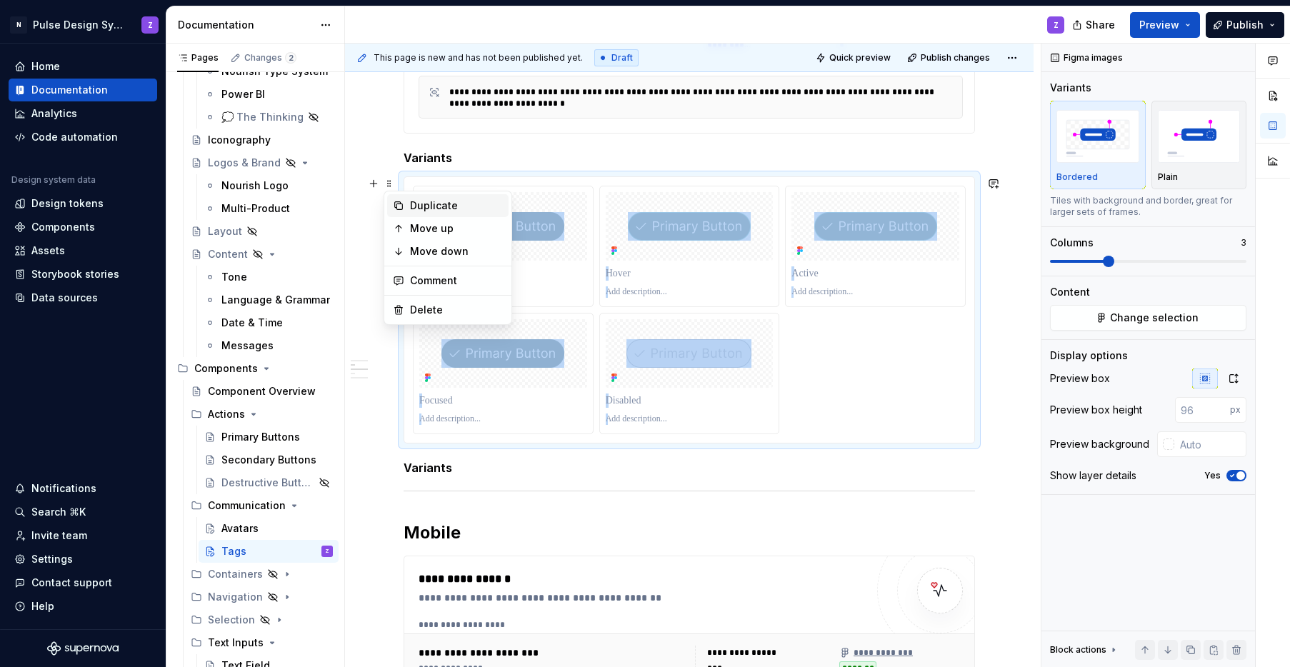
click at [410, 207] on div "Duplicate" at bounding box center [456, 206] width 93 height 14
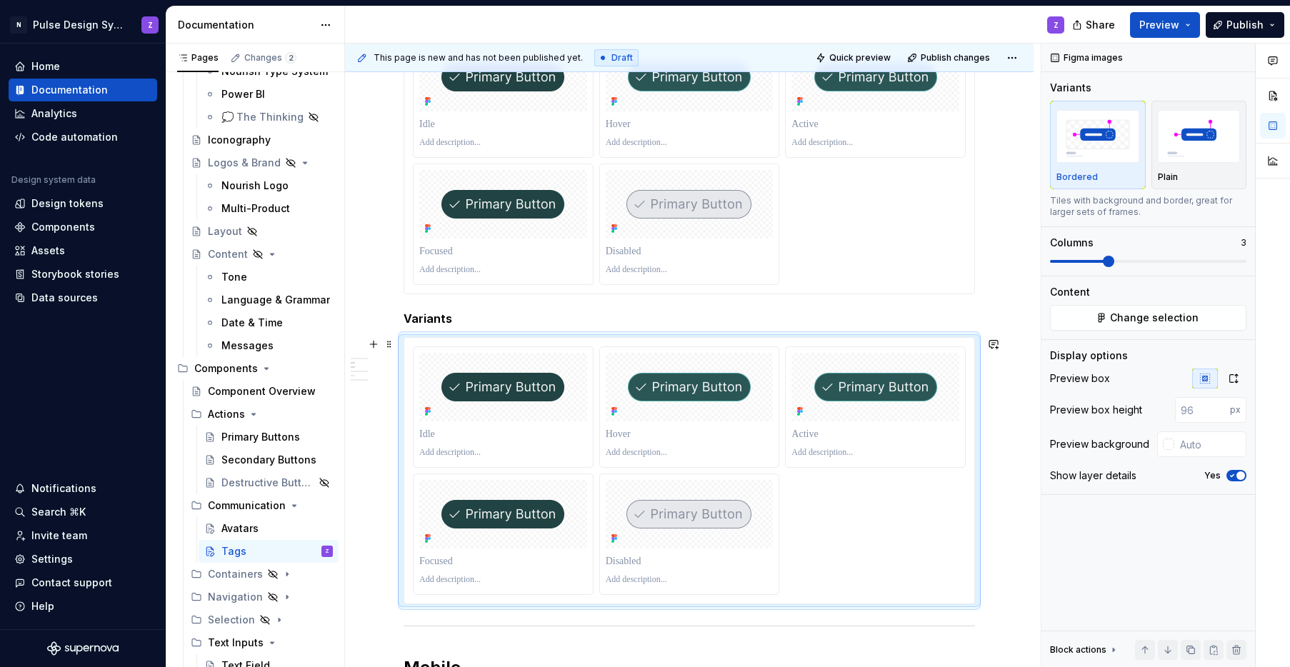
scroll to position [476, 0]
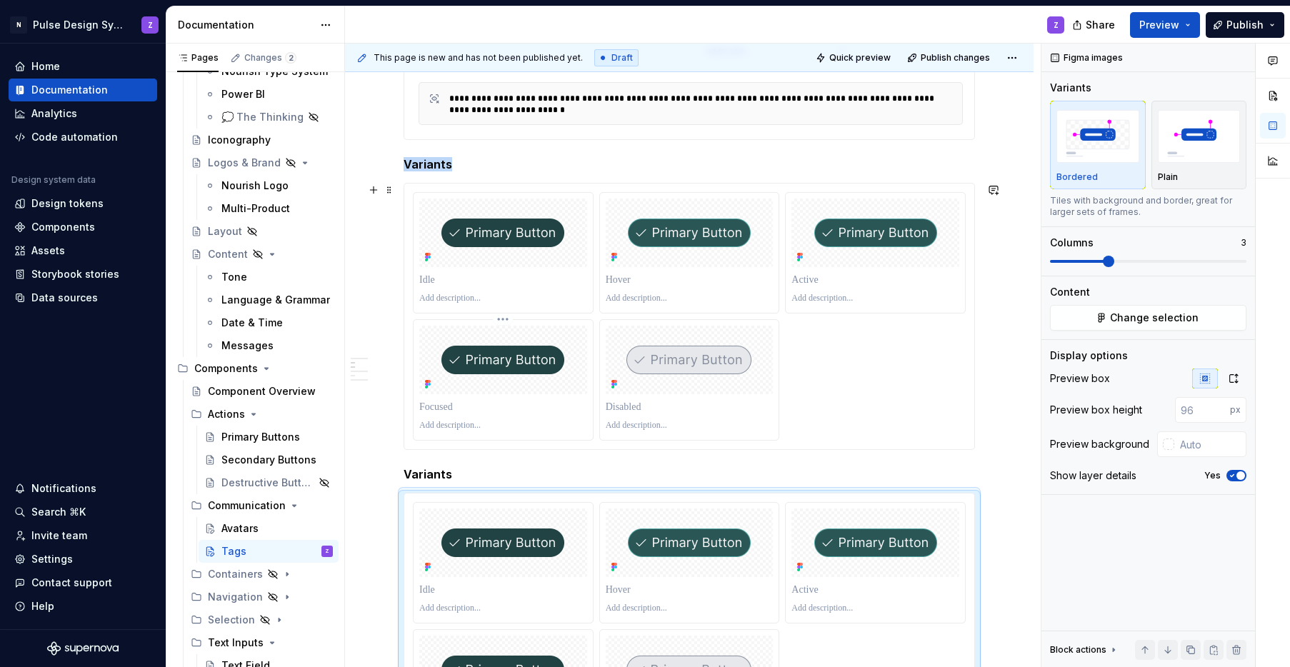
click at [444, 341] on div at bounding box center [503, 360] width 168 height 69
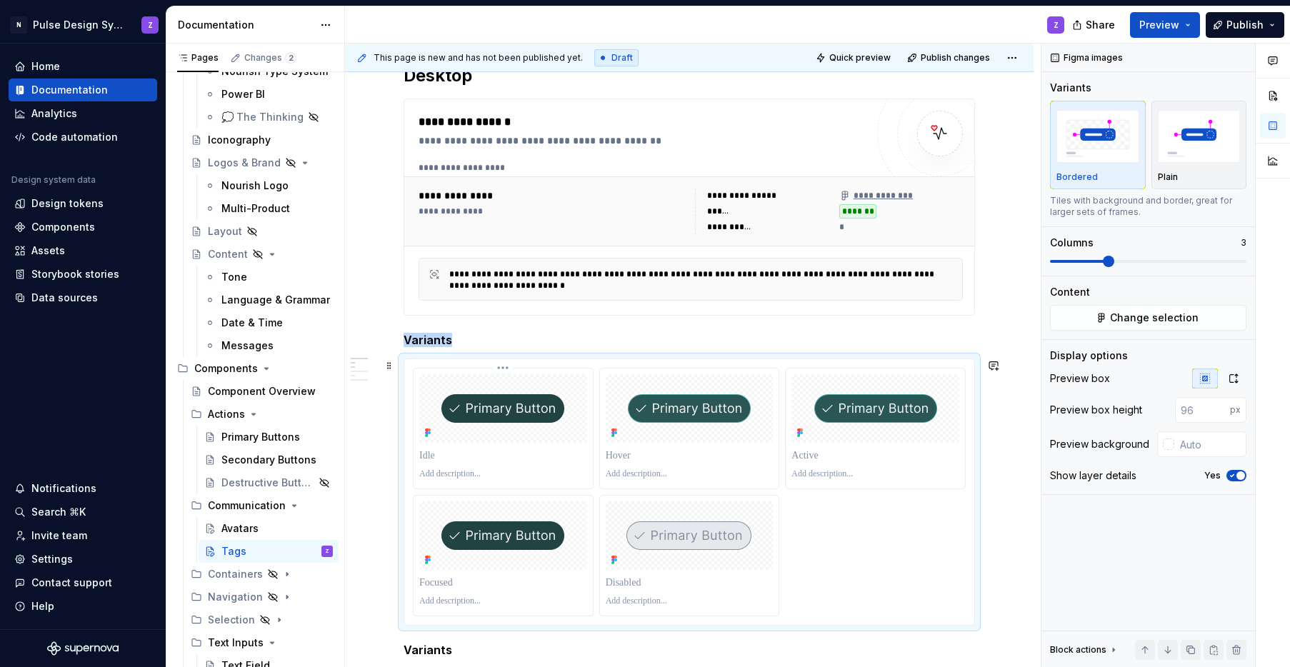
scroll to position [317, 0]
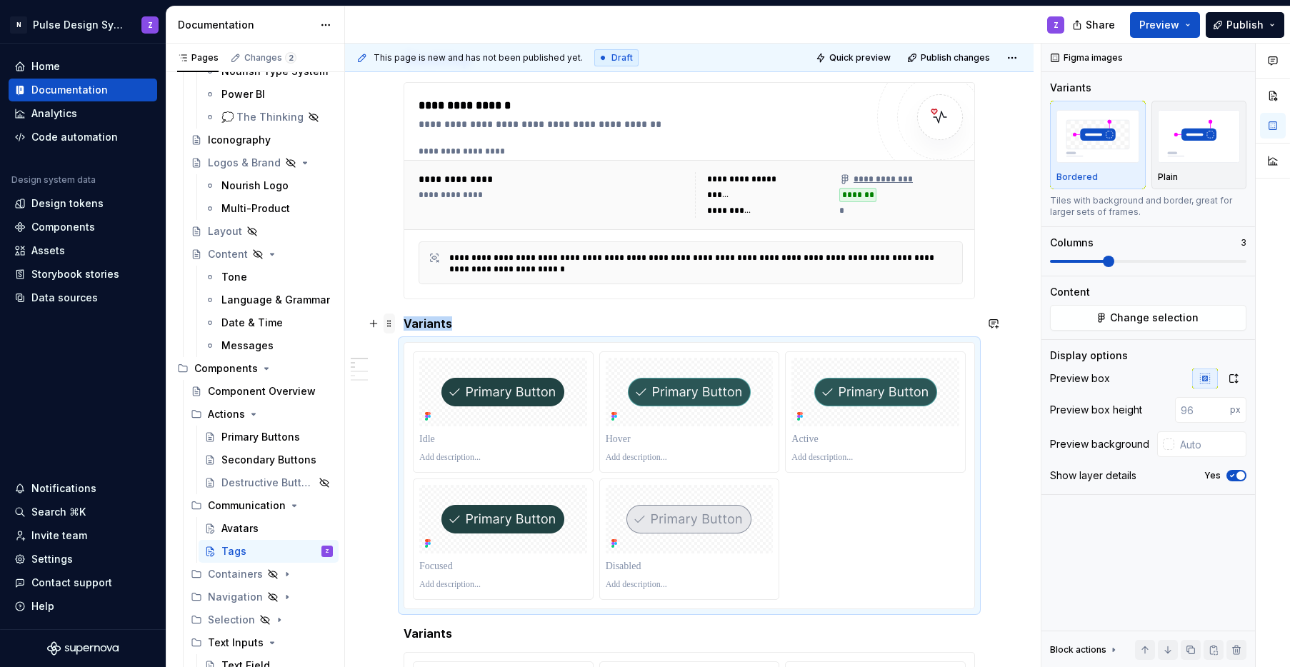
click at [392, 327] on span at bounding box center [389, 324] width 11 height 20
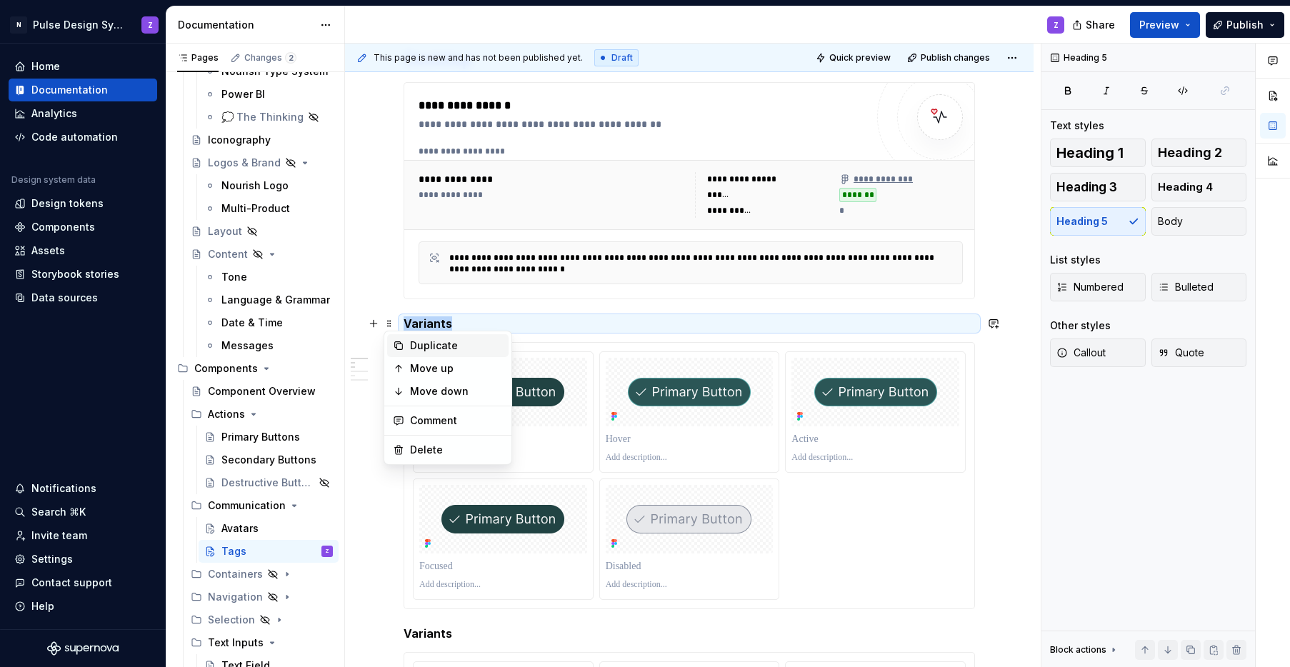
click at [434, 346] on div "Duplicate" at bounding box center [456, 346] width 93 height 14
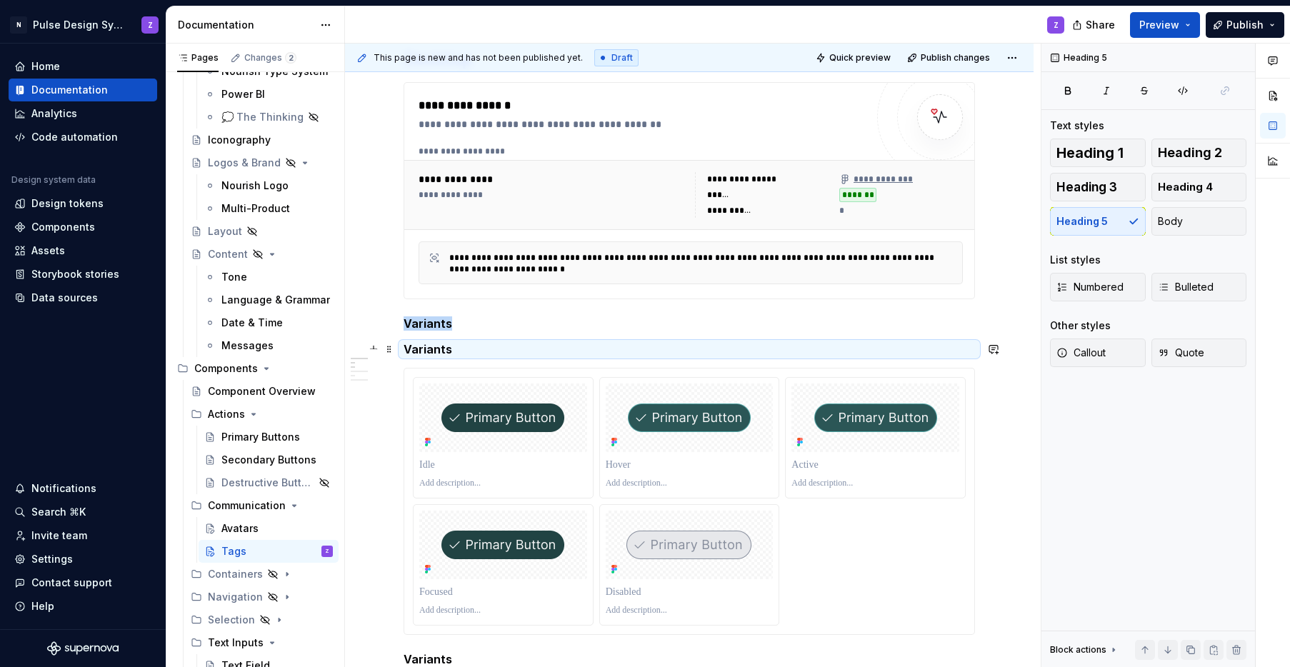
click at [435, 349] on h5 "Variants" at bounding box center [689, 349] width 571 height 14
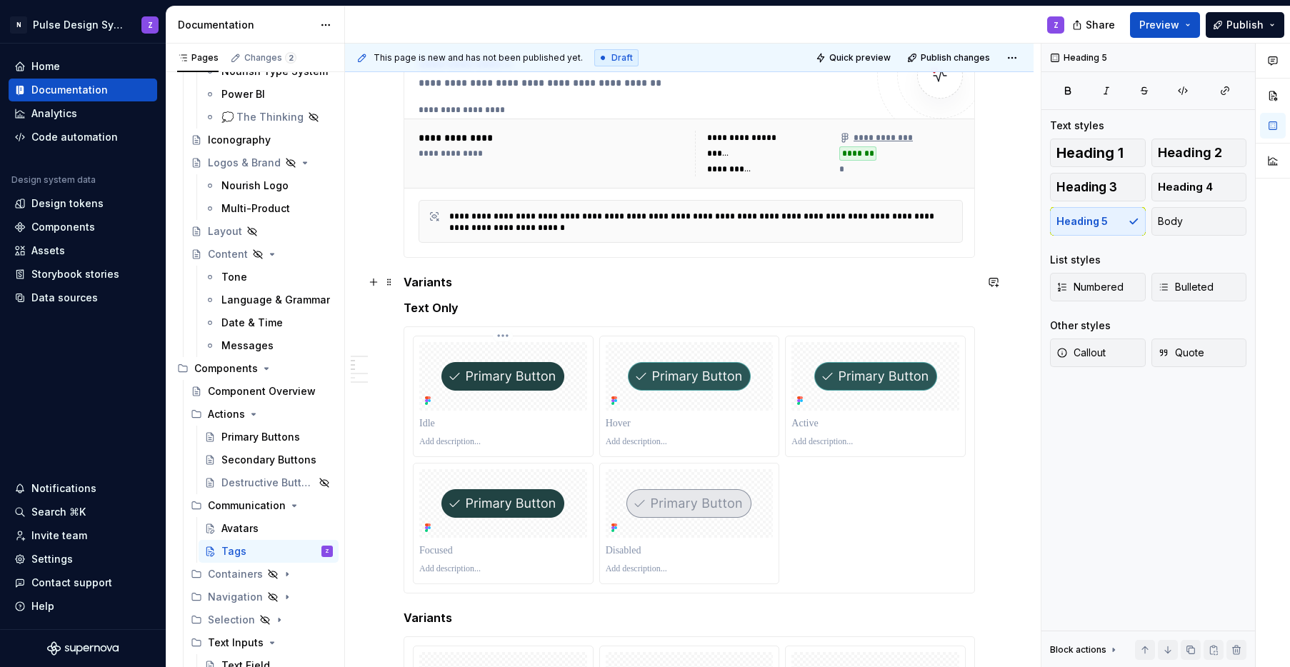
scroll to position [423, 0]
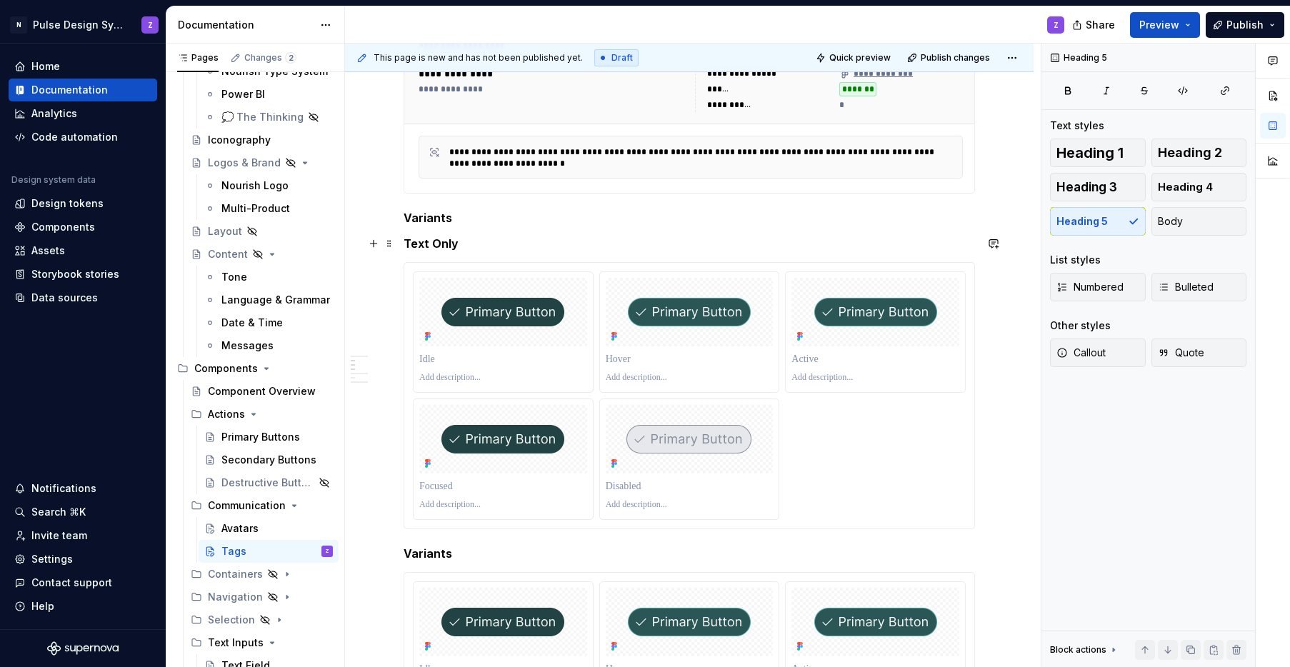
click at [424, 243] on h5 "Text Only" at bounding box center [689, 243] width 571 height 14
click at [478, 215] on span "Heading 5" at bounding box center [462, 216] width 44 height 11
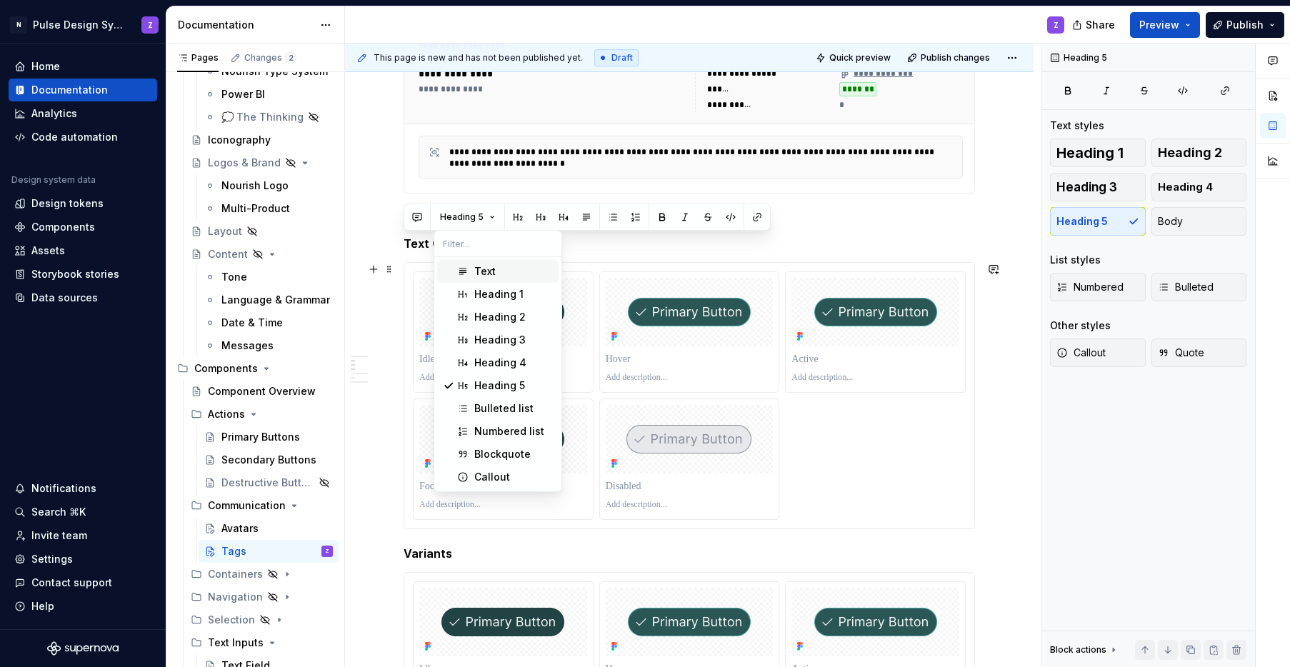
click at [478, 265] on div "Text" at bounding box center [484, 271] width 21 height 14
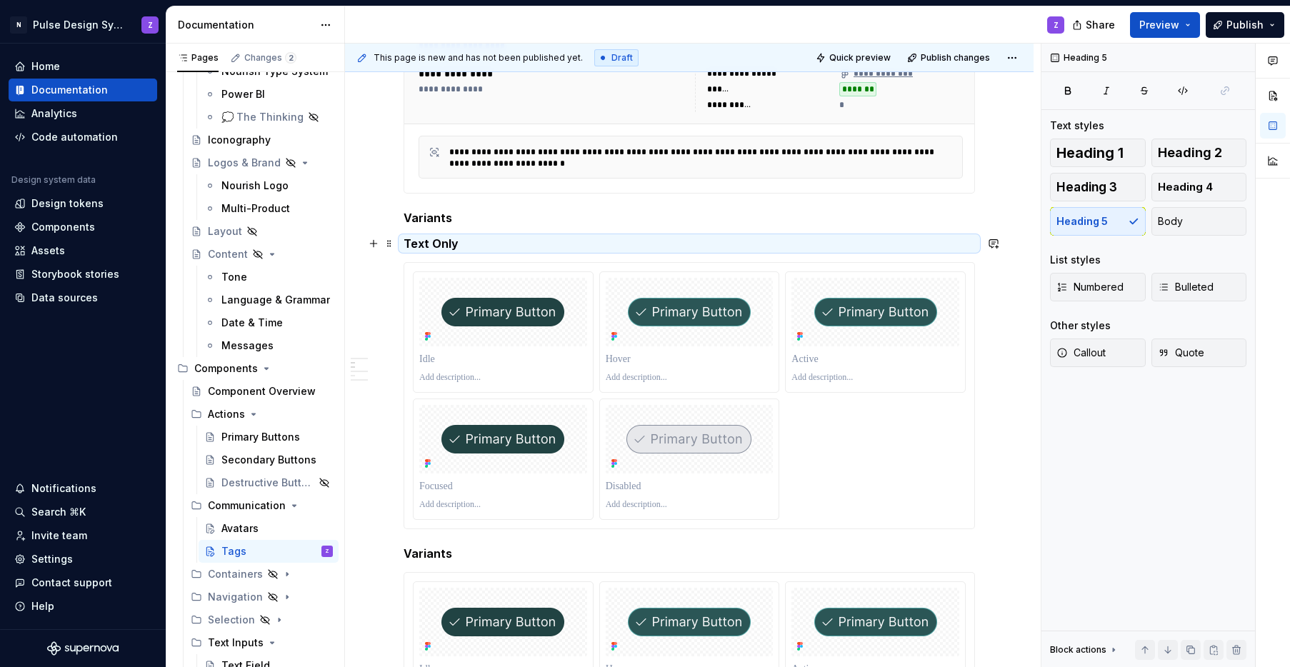
click at [413, 242] on h5 "Text Only" at bounding box center [689, 243] width 571 height 14
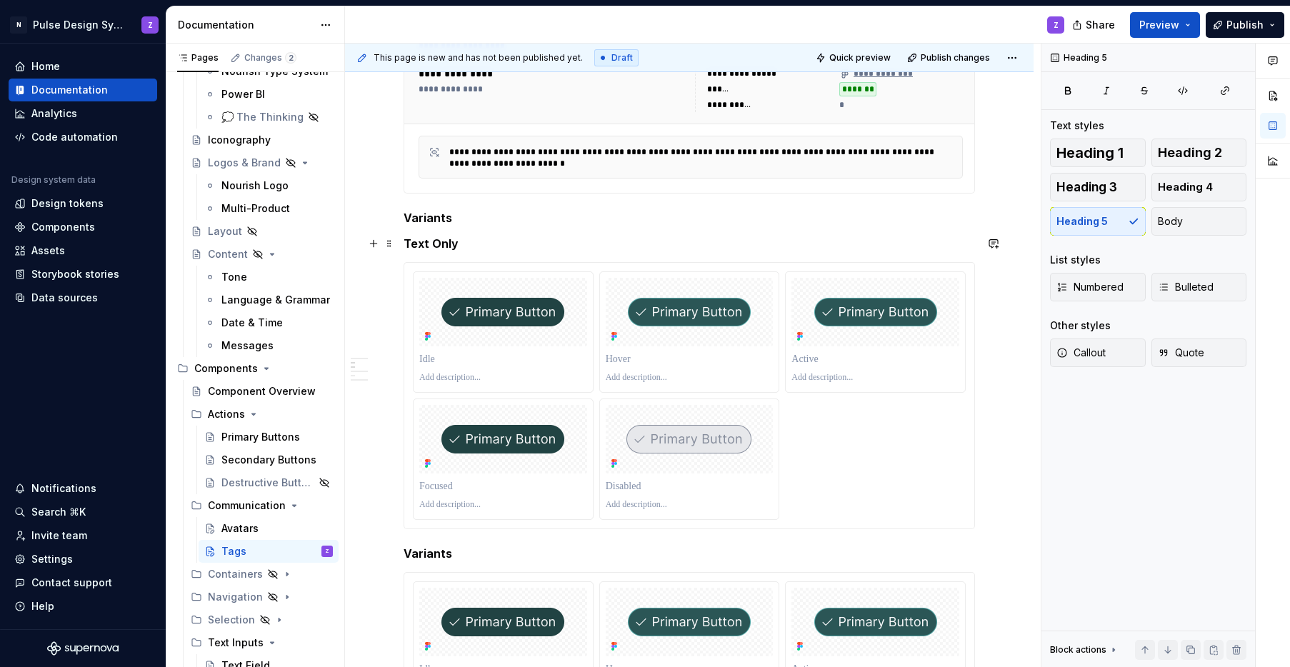
click at [404, 243] on h5 "Text Only" at bounding box center [689, 243] width 571 height 14
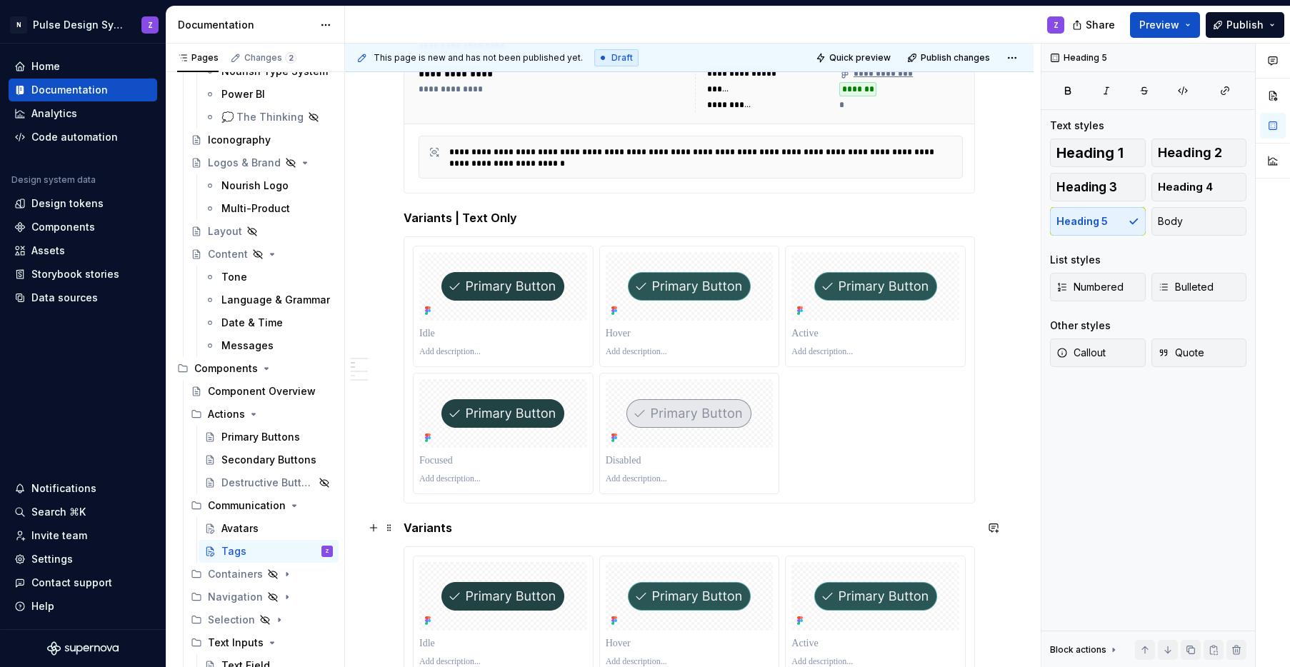
click at [472, 525] on h5 "Variants" at bounding box center [689, 528] width 571 height 14
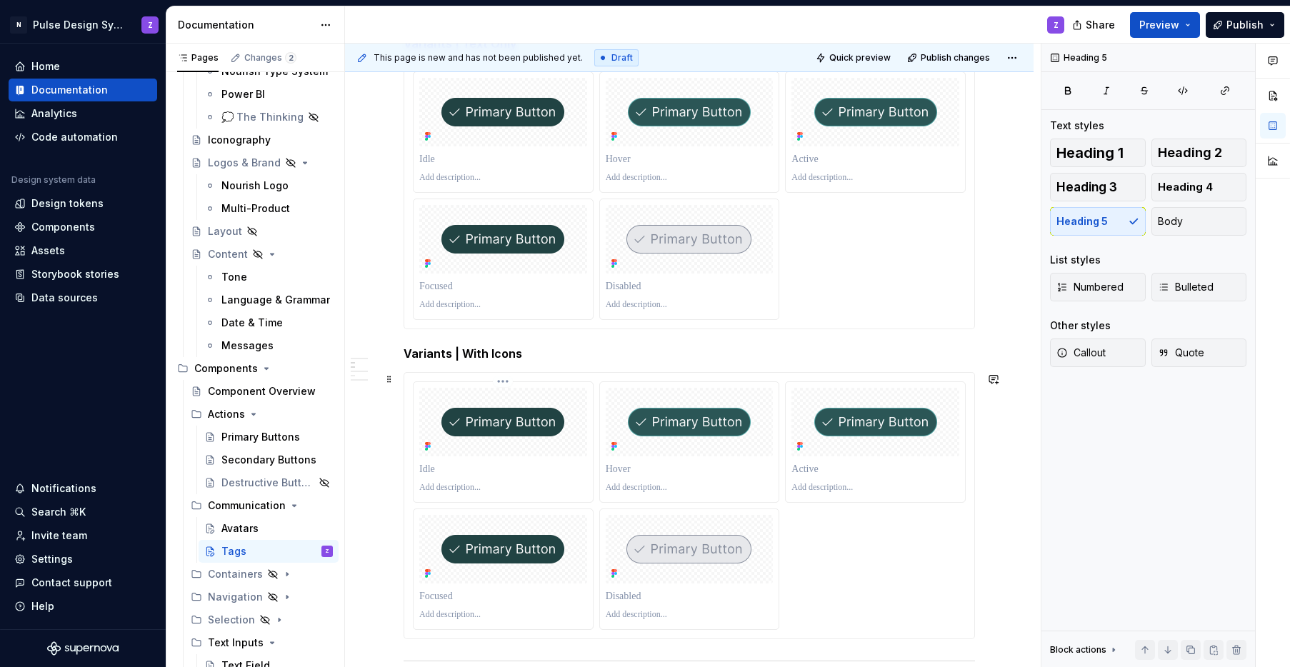
scroll to position [471, 0]
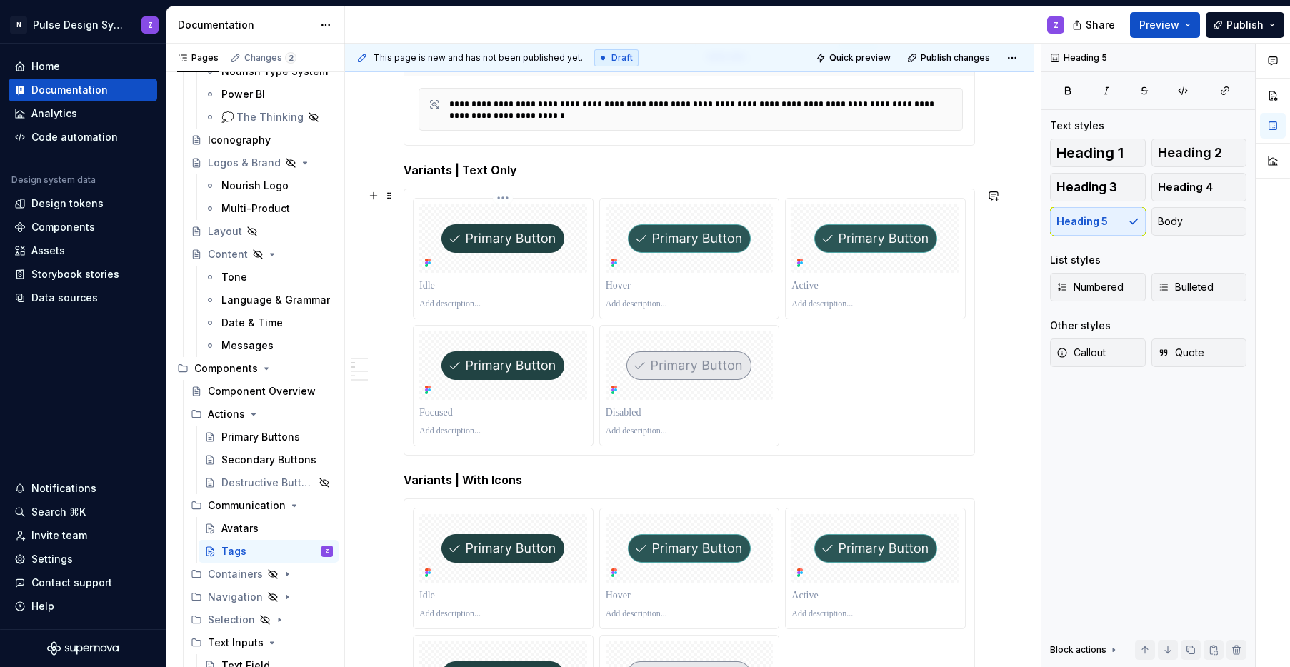
click at [493, 281] on p at bounding box center [503, 286] width 168 height 14
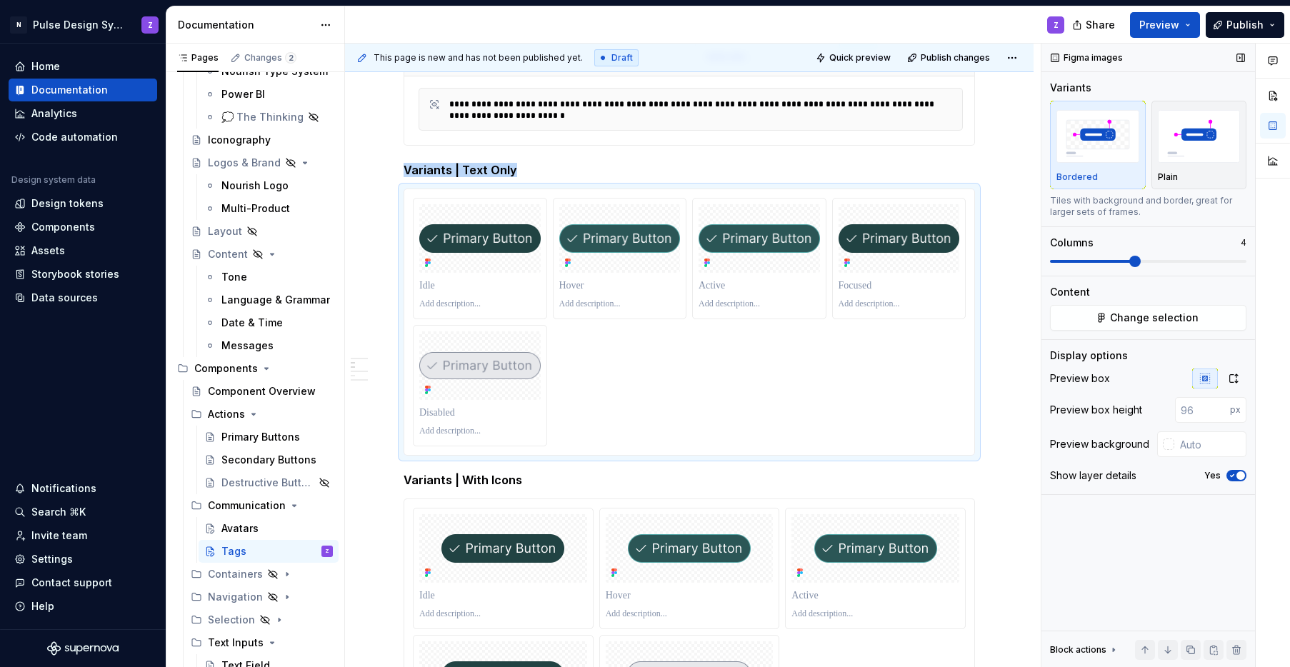
click at [945, 264] on span at bounding box center [1134, 261] width 11 height 11
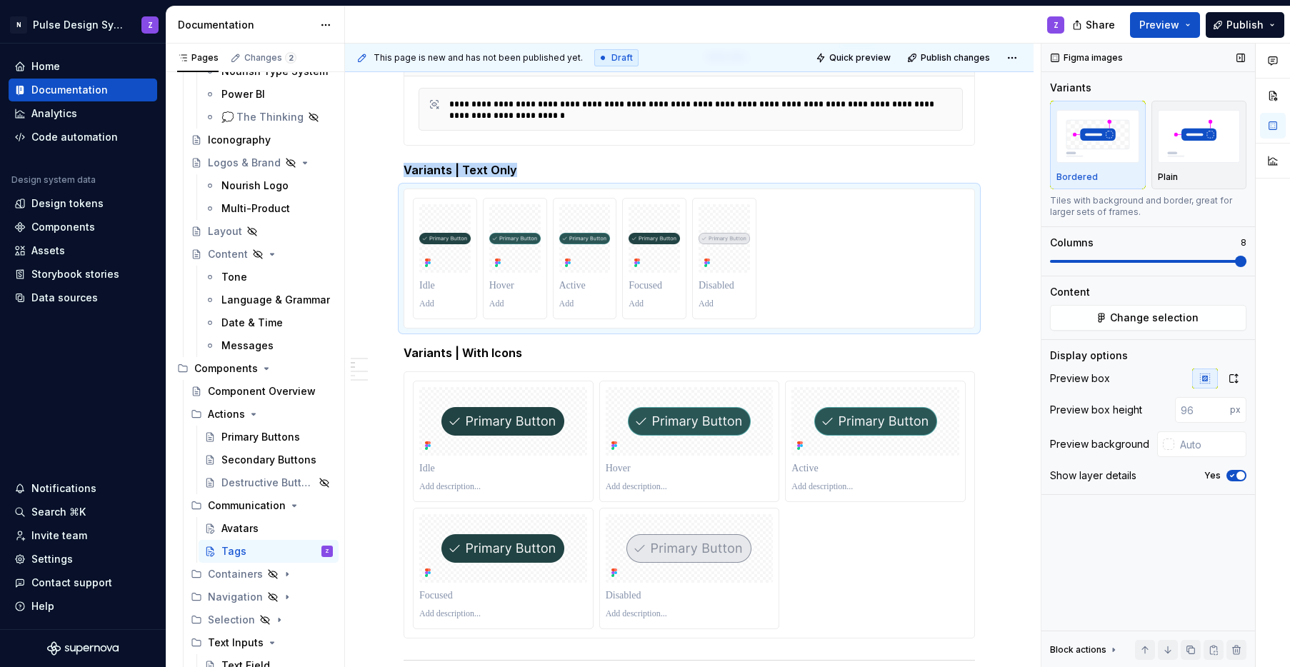
click at [945, 261] on span at bounding box center [1240, 261] width 11 height 11
click at [945, 314] on span "Change selection" at bounding box center [1154, 318] width 89 height 14
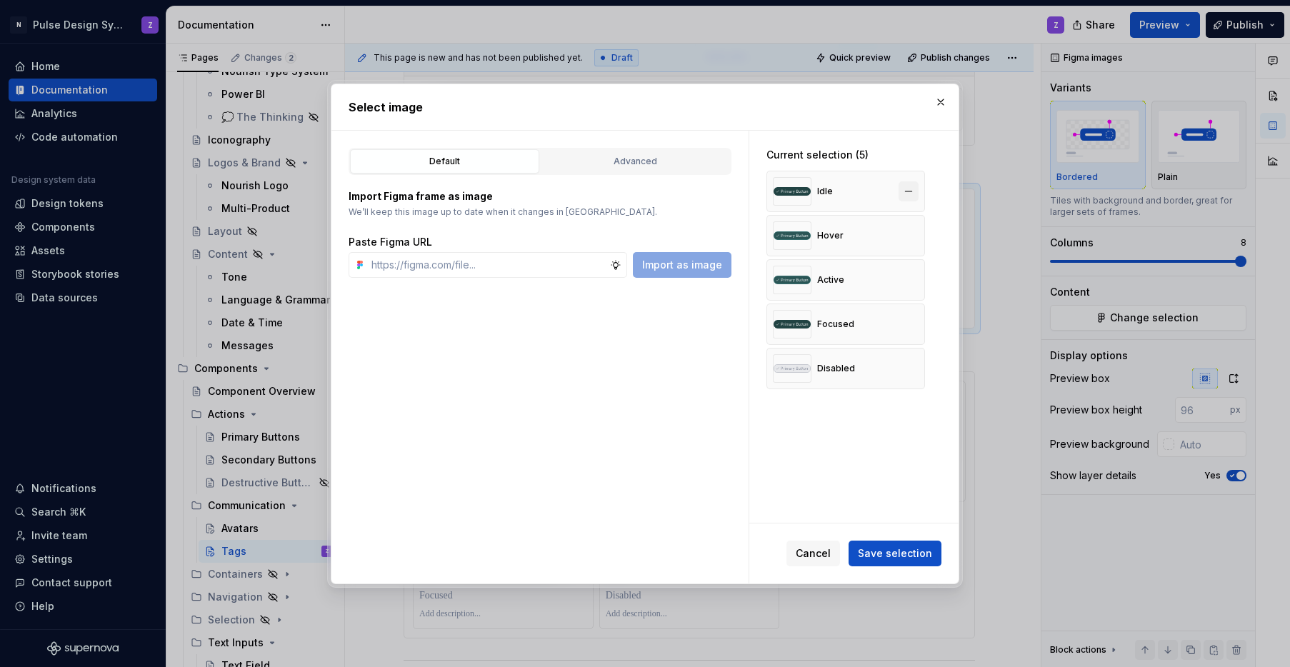
click at [910, 192] on button "button" at bounding box center [908, 191] width 20 height 20
click at [910, 226] on button "button" at bounding box center [908, 236] width 20 height 20
click at [910, 192] on button "button" at bounding box center [908, 191] width 20 height 20
click at [910, 226] on button "button" at bounding box center [908, 236] width 20 height 20
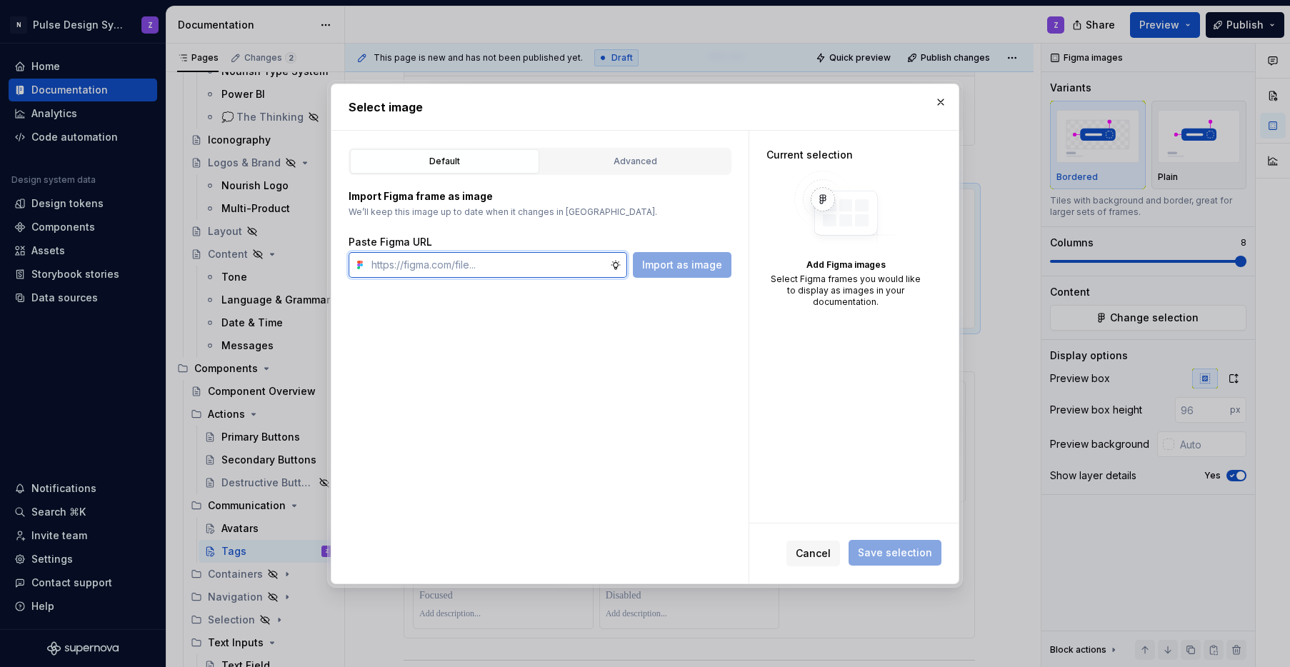
click at [490, 264] on input "text" at bounding box center [488, 265] width 244 height 26
paste input "[URL][DOMAIN_NAME]"
click at [711, 274] on button "Import as image" at bounding box center [682, 265] width 99 height 26
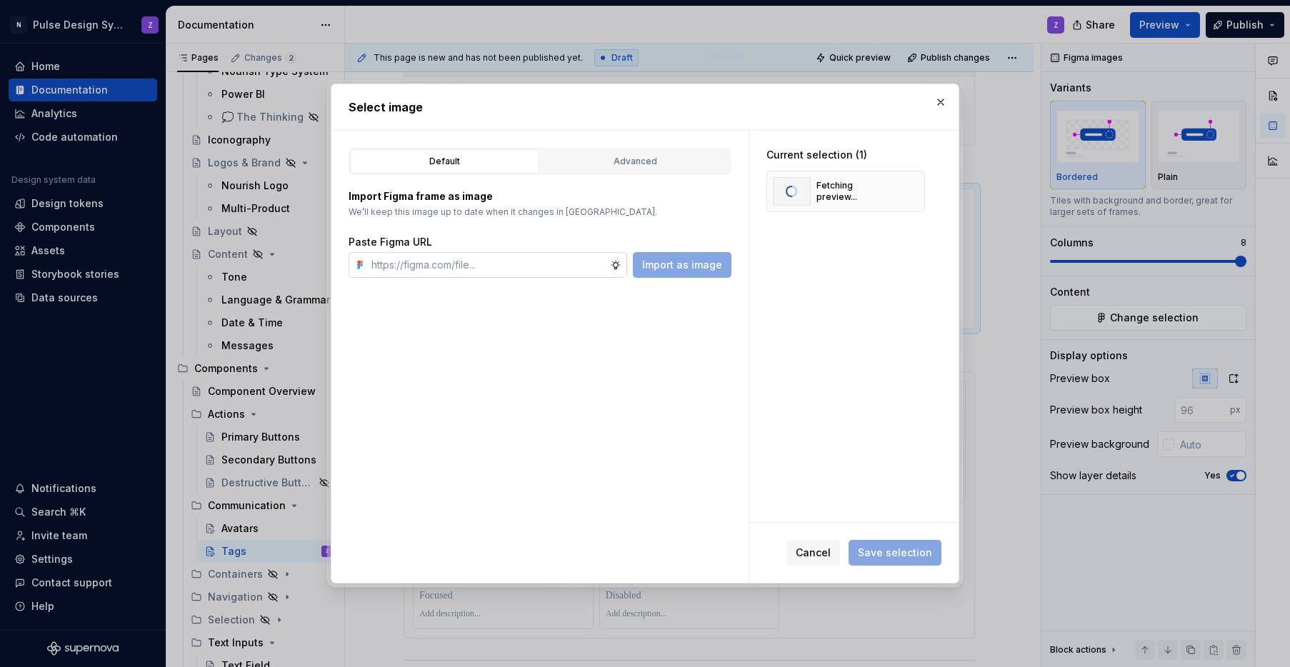
click at [436, 269] on input "text" at bounding box center [488, 265] width 244 height 26
paste input "[URL][DOMAIN_NAME]"
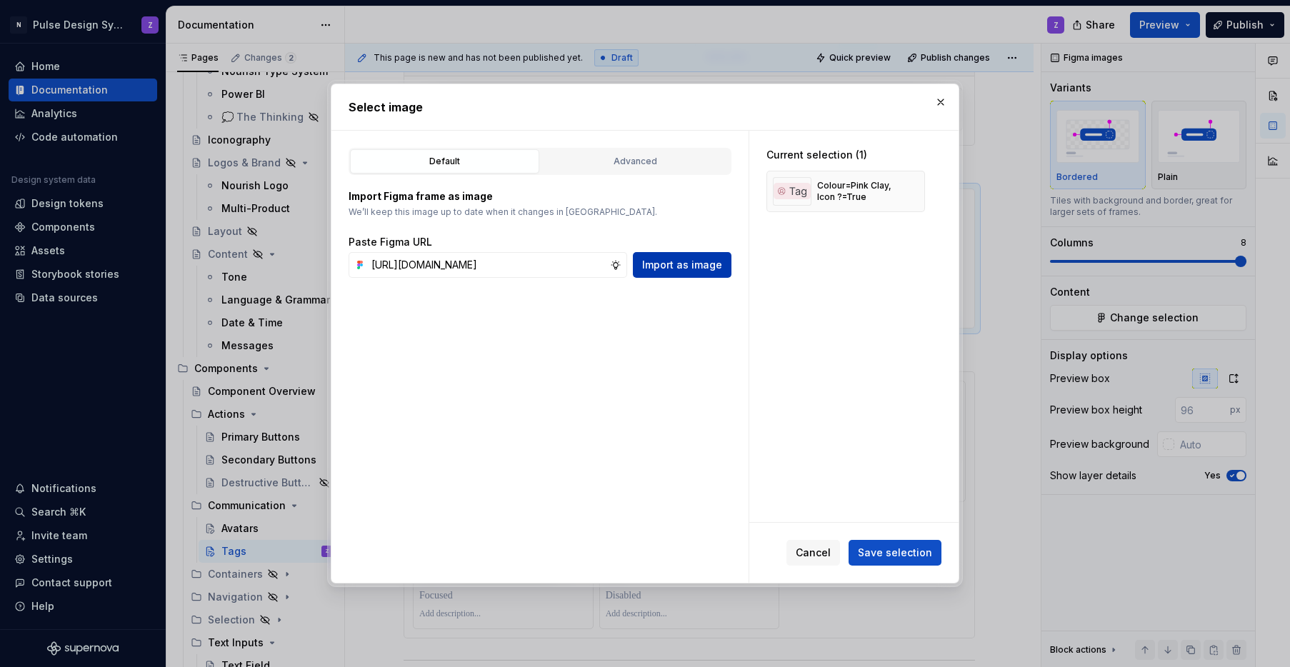
click at [669, 265] on span "Import as image" at bounding box center [682, 265] width 80 height 14
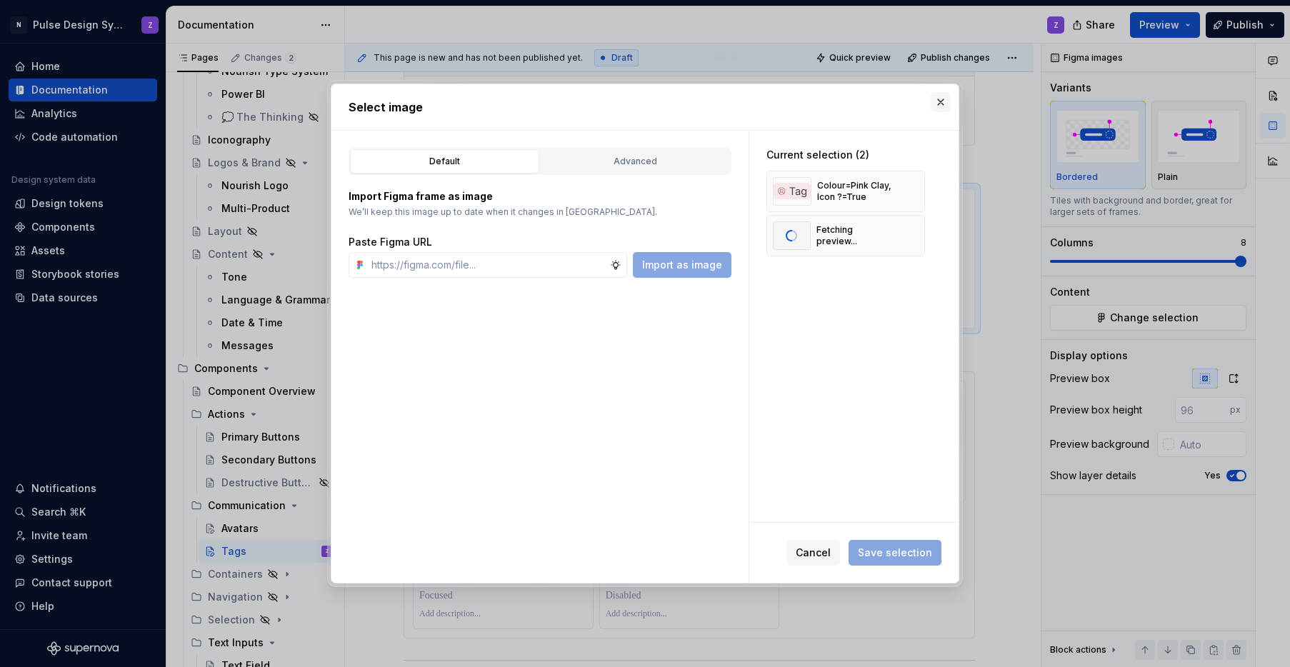
click at [942, 100] on button "button" at bounding box center [941, 102] width 20 height 20
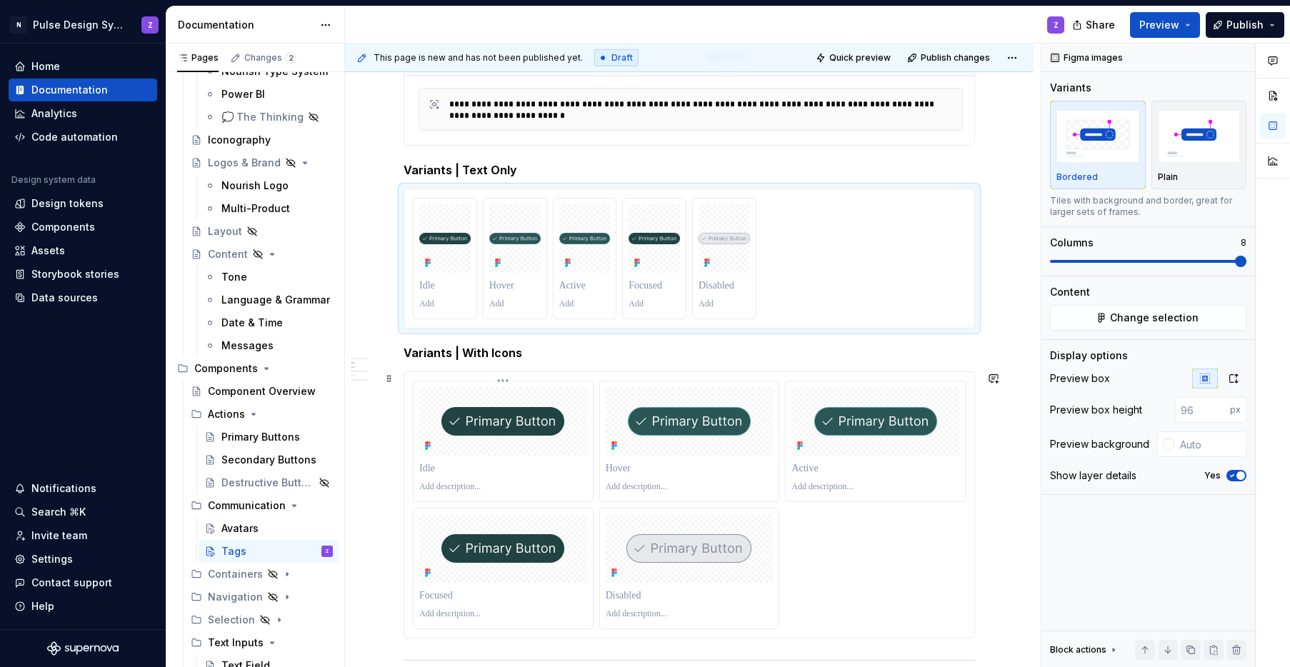
click at [506, 421] on img at bounding box center [502, 421] width 123 height 29
click at [459, 174] on h5 "Variants | Text Only" at bounding box center [689, 170] width 571 height 14
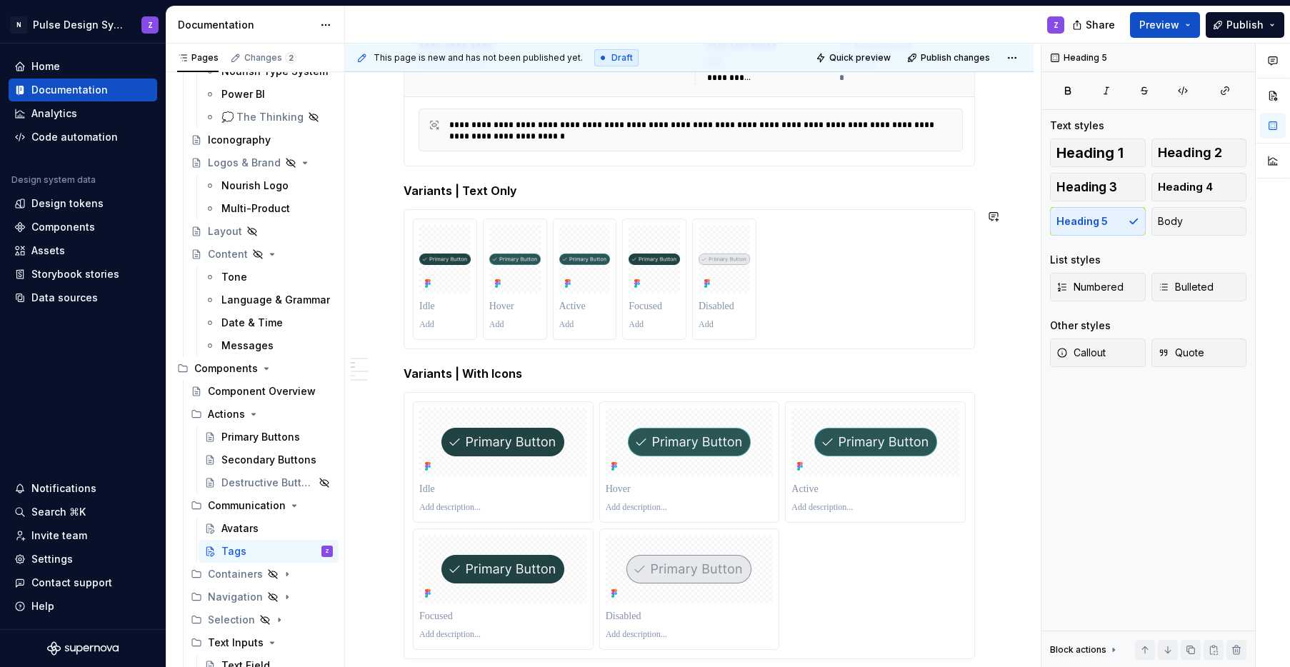
scroll to position [453, 0]
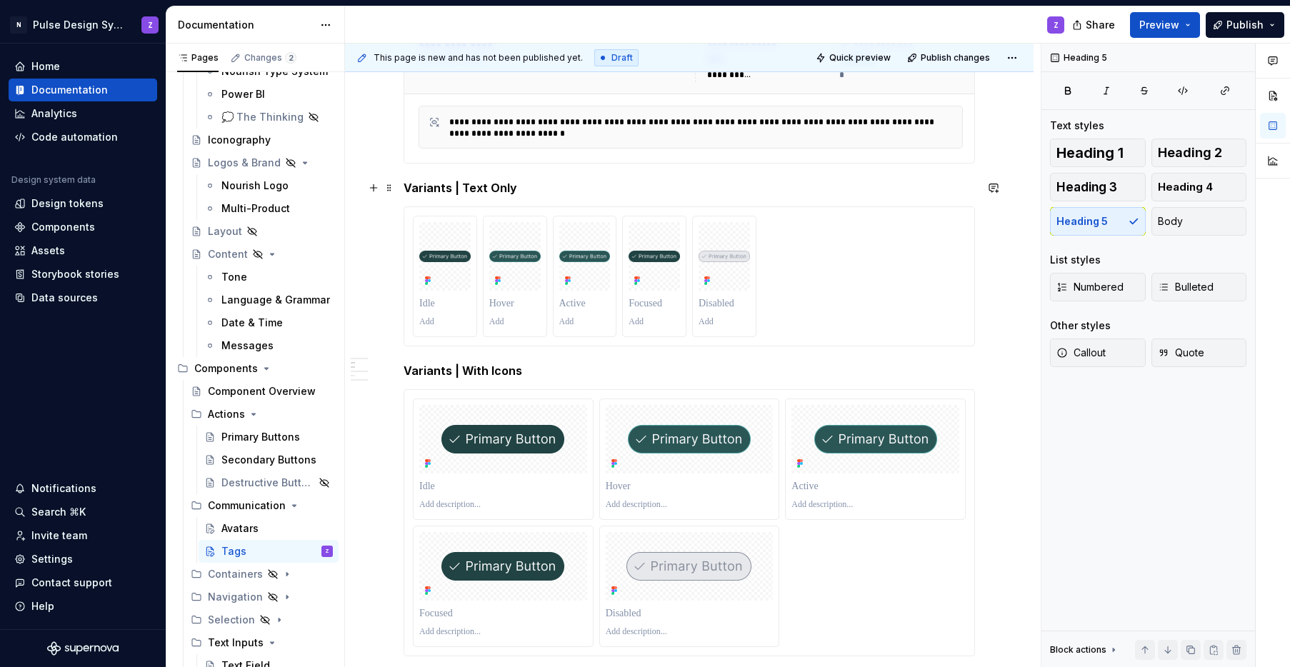
drag, startPoint x: 450, startPoint y: 184, endPoint x: 511, endPoint y: 185, distance: 61.4
click at [511, 185] on h5 "Variants | Text Only" at bounding box center [689, 188] width 571 height 14
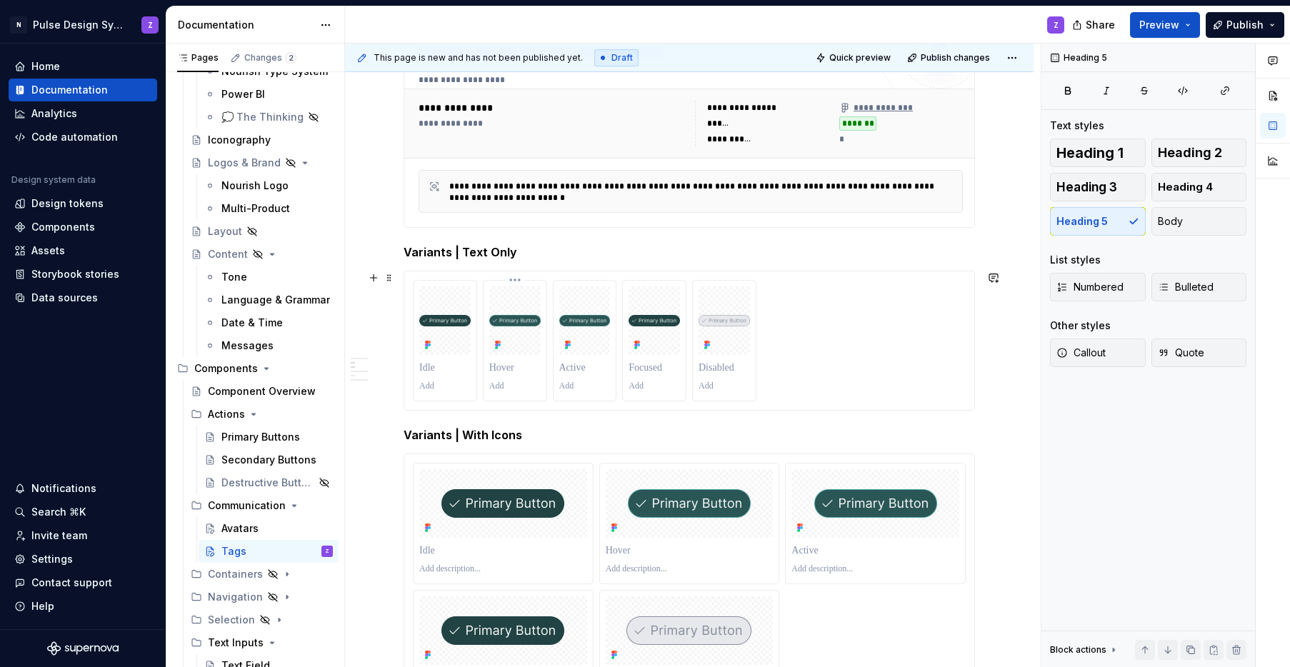
scroll to position [261, 0]
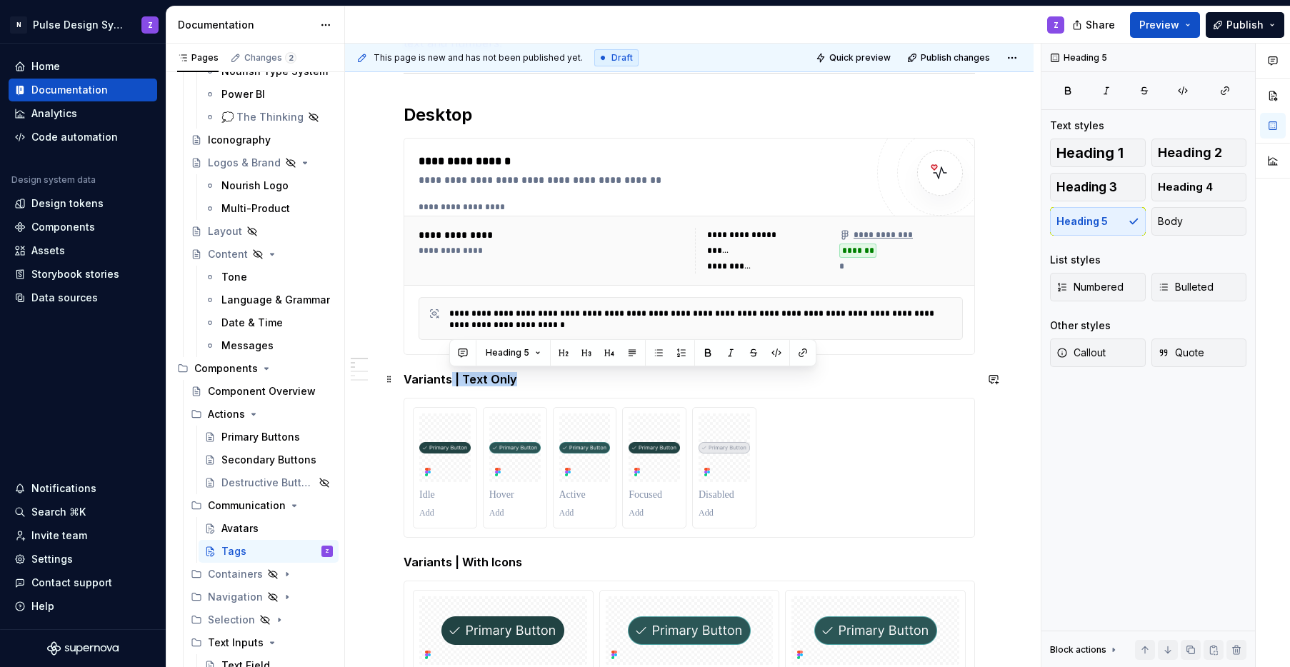
drag, startPoint x: 510, startPoint y: 379, endPoint x: 447, endPoint y: 381, distance: 62.9
click at [447, 381] on h5 "Variants | Text Only" at bounding box center [689, 379] width 571 height 14
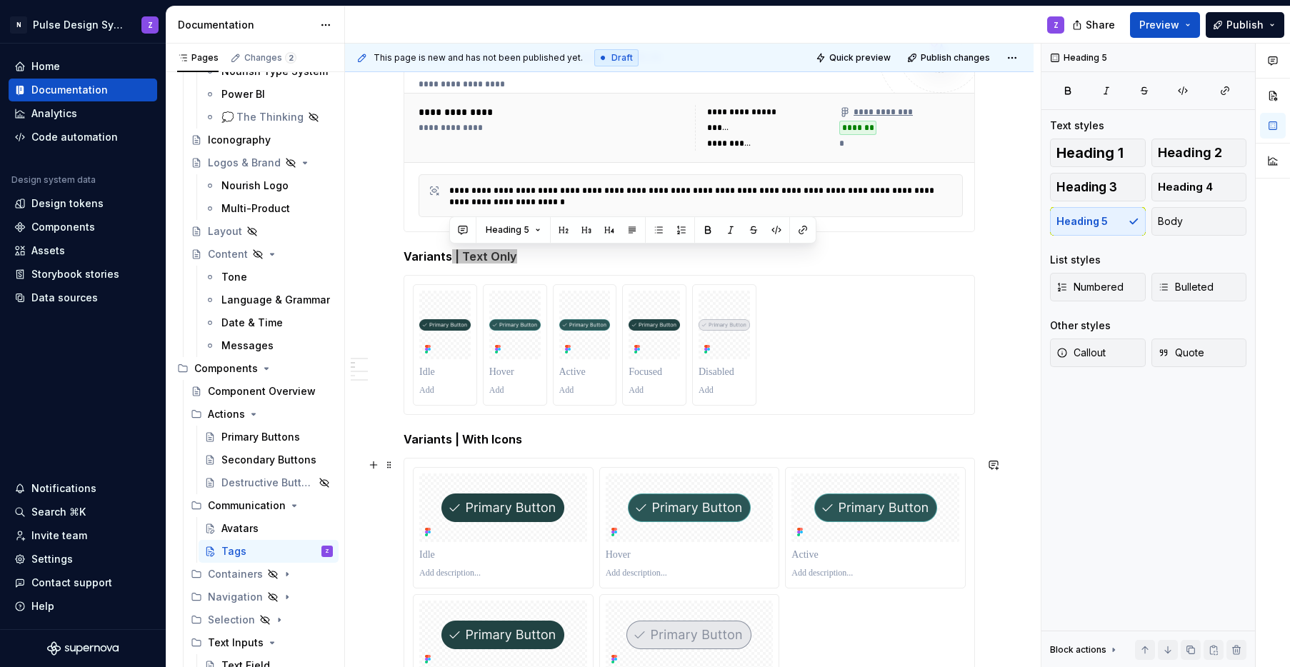
scroll to position [387, 0]
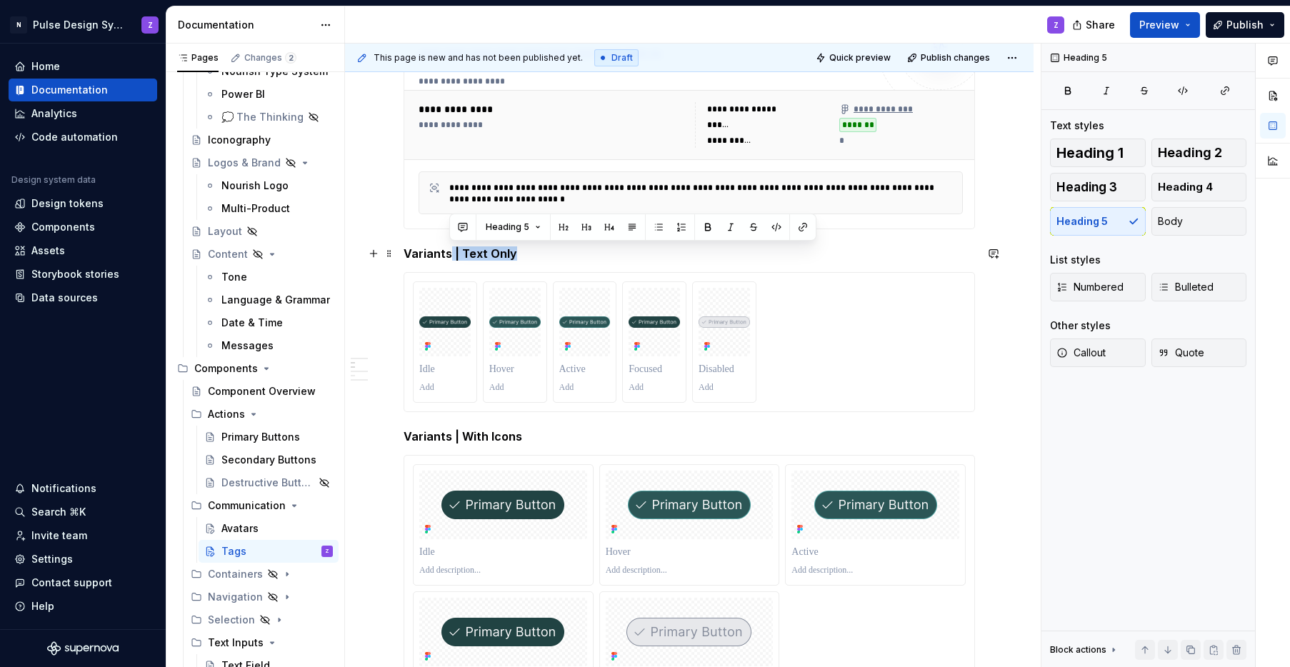
click at [511, 259] on h5 "Variants | Text Only" at bounding box center [689, 253] width 571 height 14
drag, startPoint x: 519, startPoint y: 254, endPoint x: 447, endPoint y: 255, distance: 71.4
click at [447, 255] on h5 "Variants | Text Only" at bounding box center [689, 253] width 571 height 14
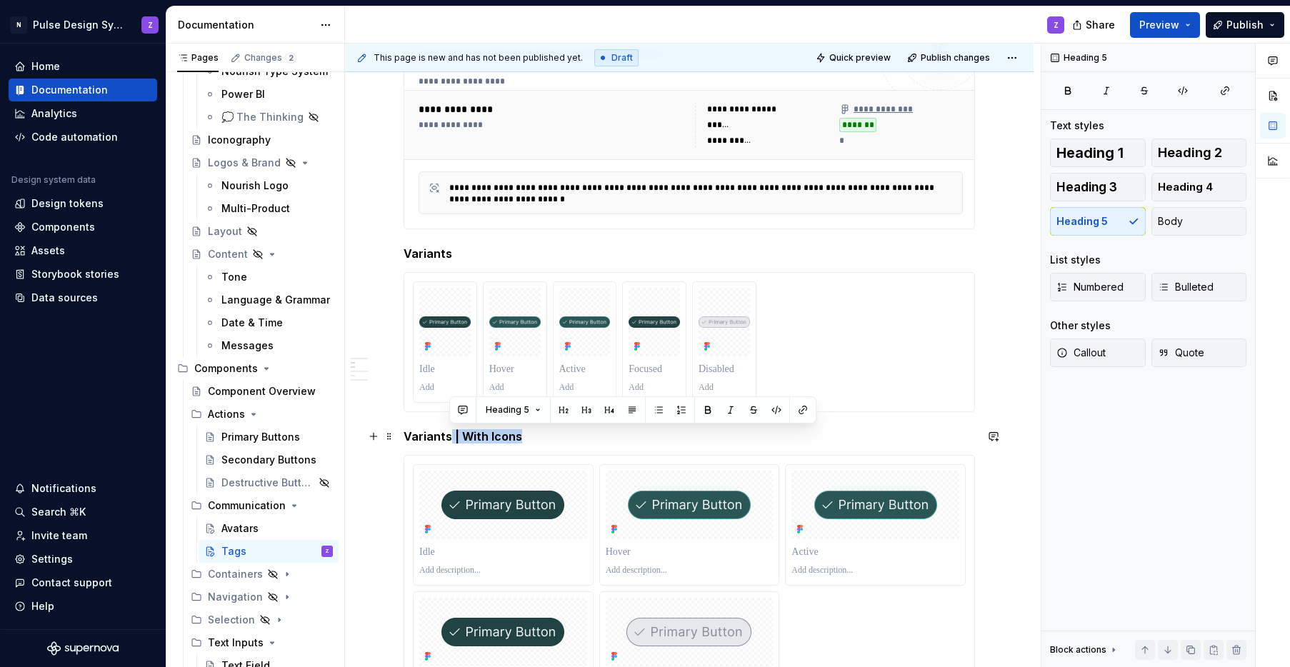
drag, startPoint x: 505, startPoint y: 436, endPoint x: 448, endPoint y: 439, distance: 57.2
click at [448, 440] on h5 "Variants | With Icons" at bounding box center [689, 436] width 571 height 14
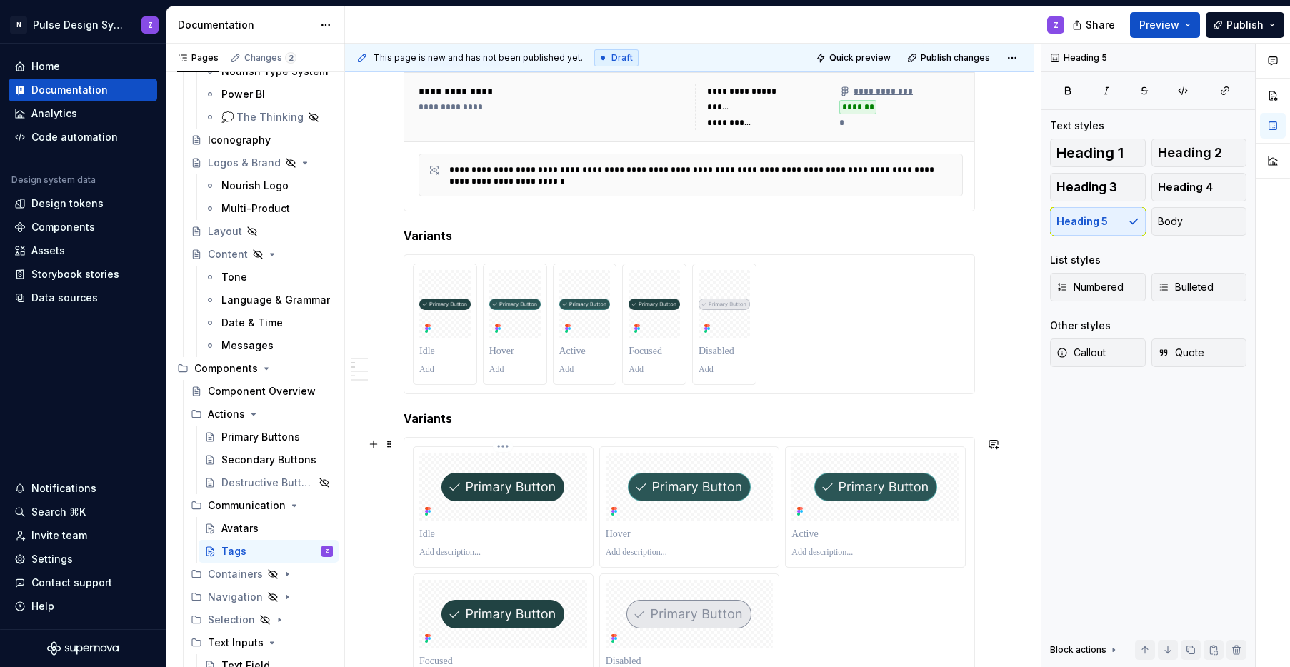
scroll to position [415, 0]
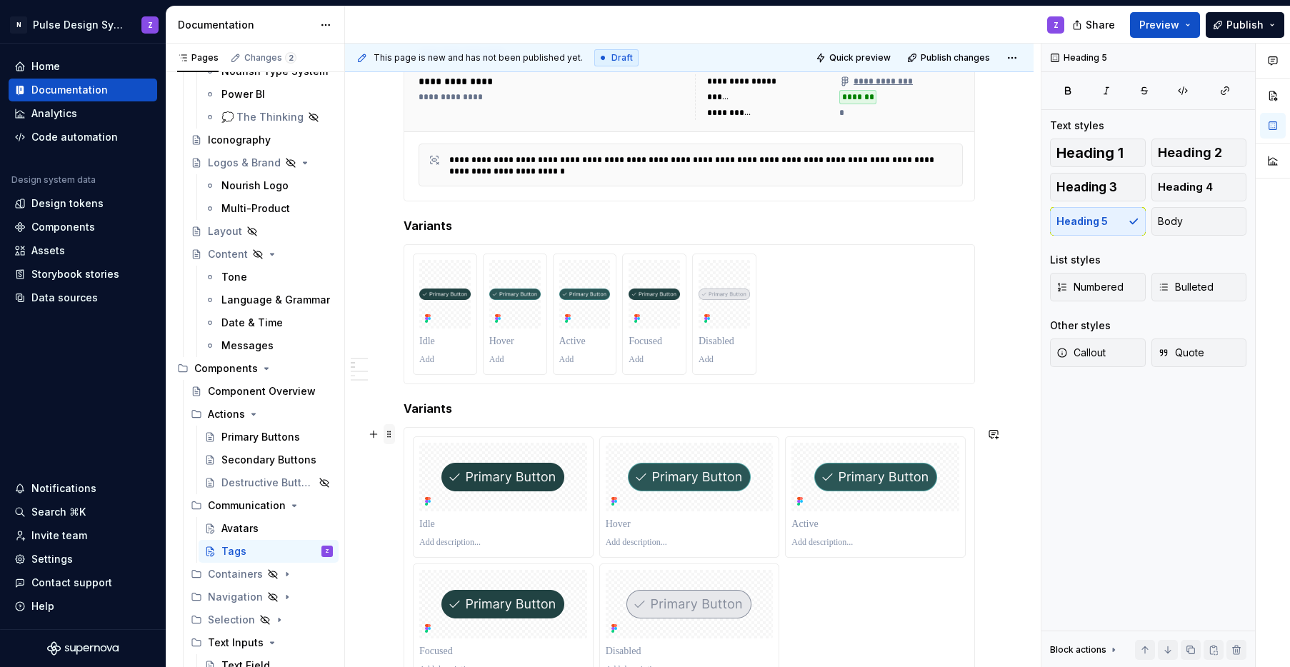
click at [391, 433] on span at bounding box center [389, 434] width 11 height 20
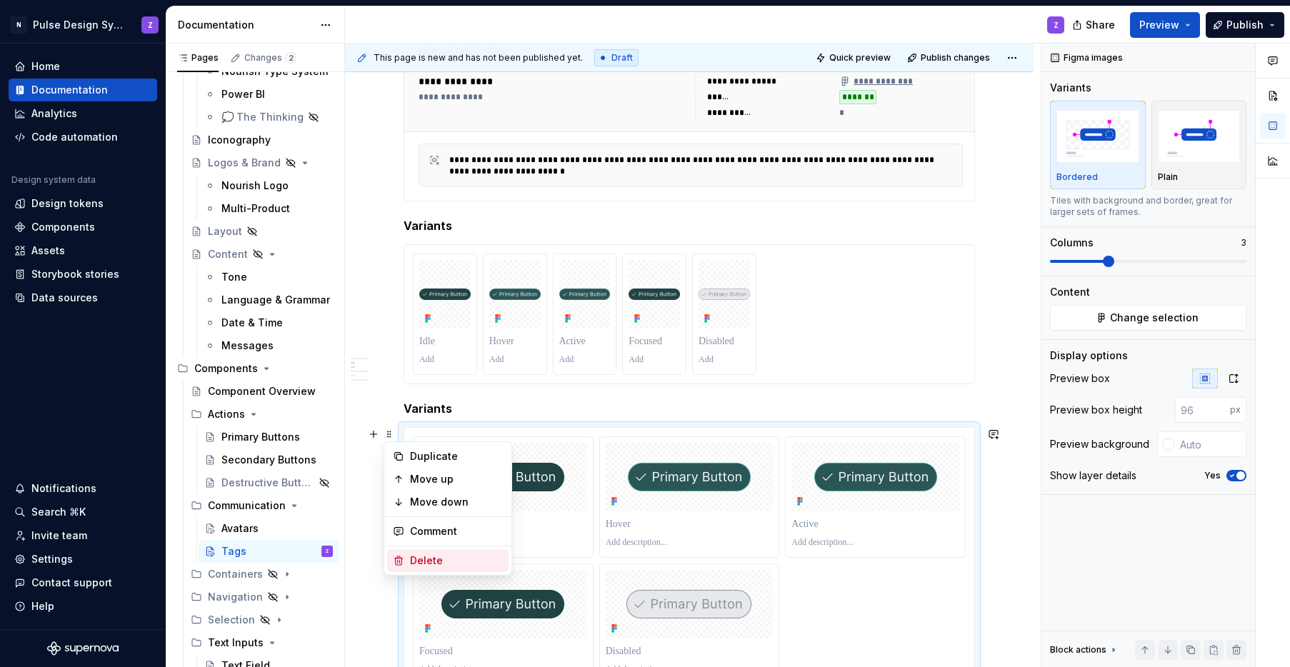
click at [434, 554] on div "Delete" at bounding box center [456, 561] width 93 height 14
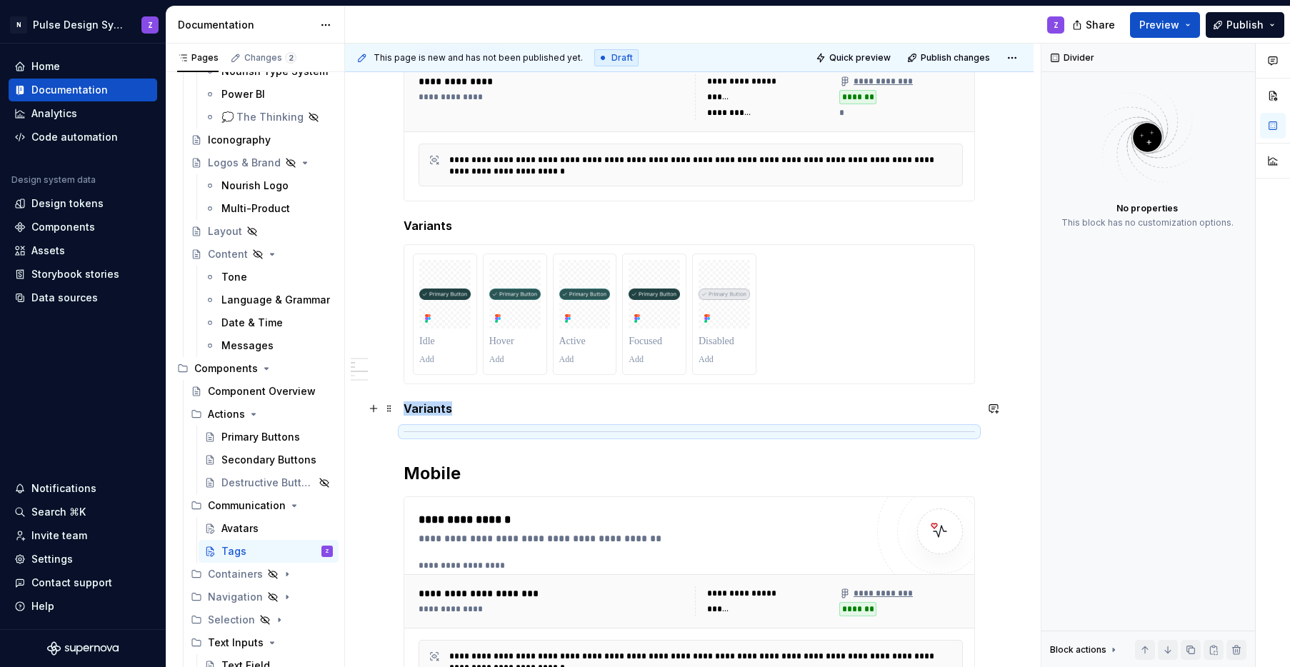
click at [428, 411] on h5 "Variants" at bounding box center [689, 408] width 571 height 14
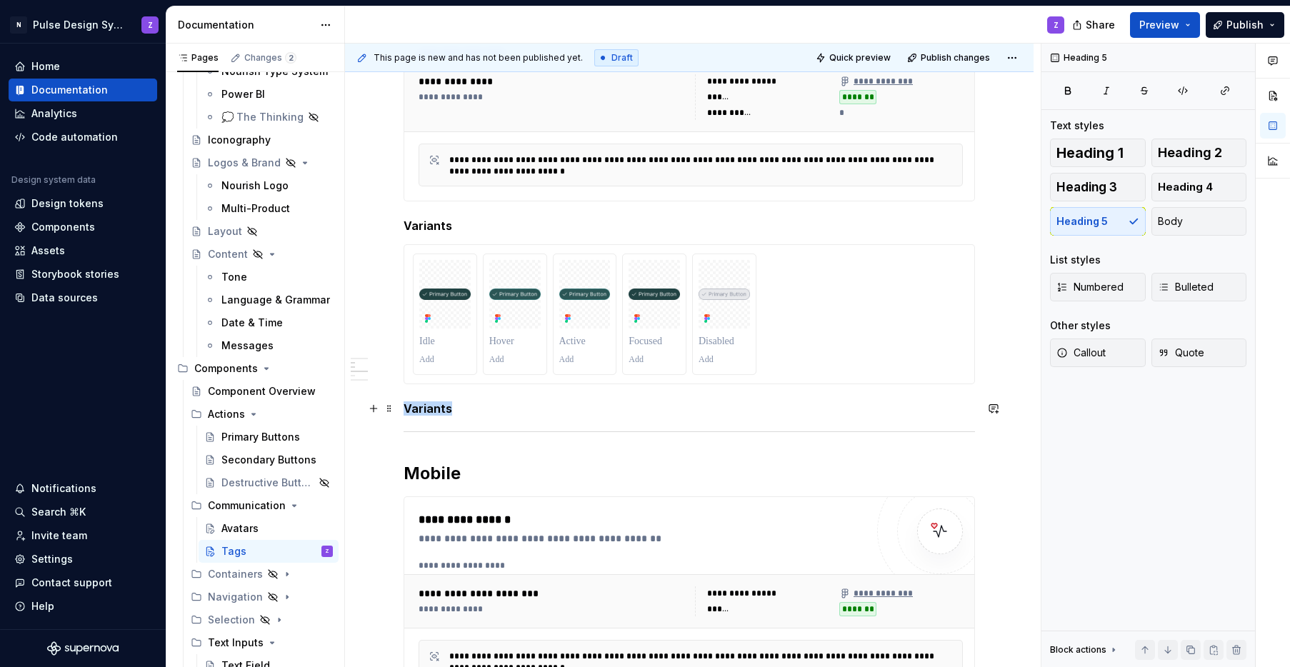
click at [428, 411] on h5 "Variants" at bounding box center [689, 408] width 571 height 14
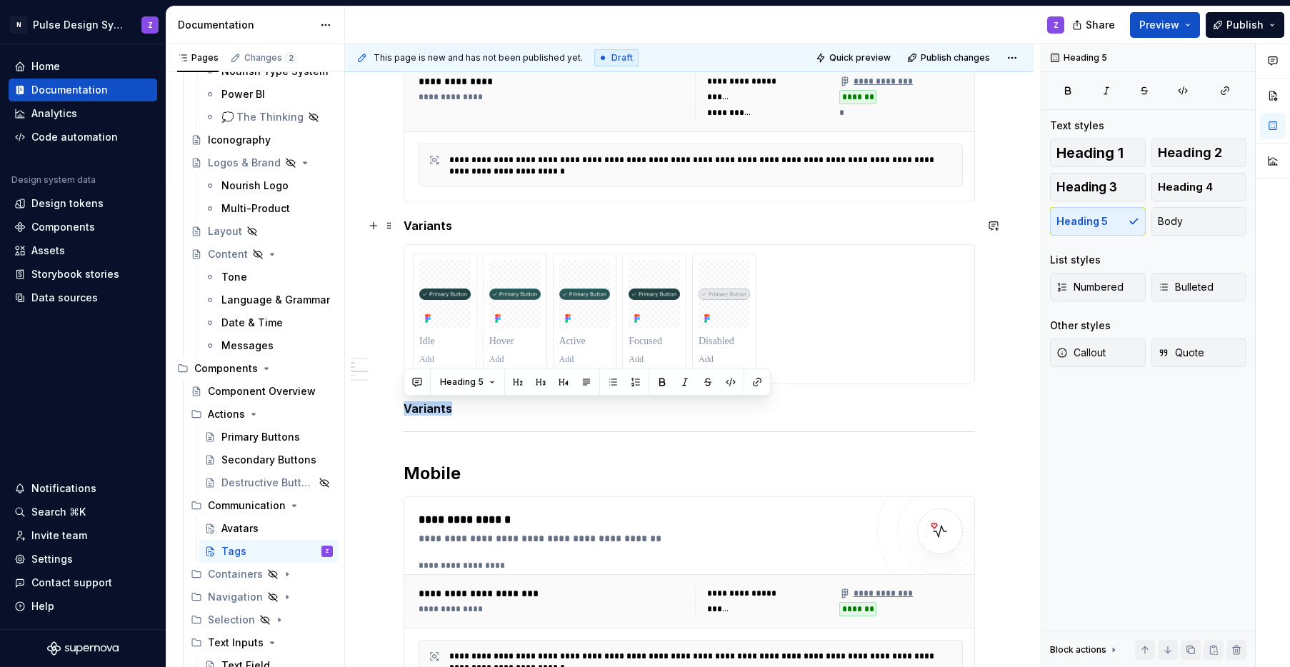
click at [444, 225] on h5 "Variants" at bounding box center [689, 226] width 571 height 14
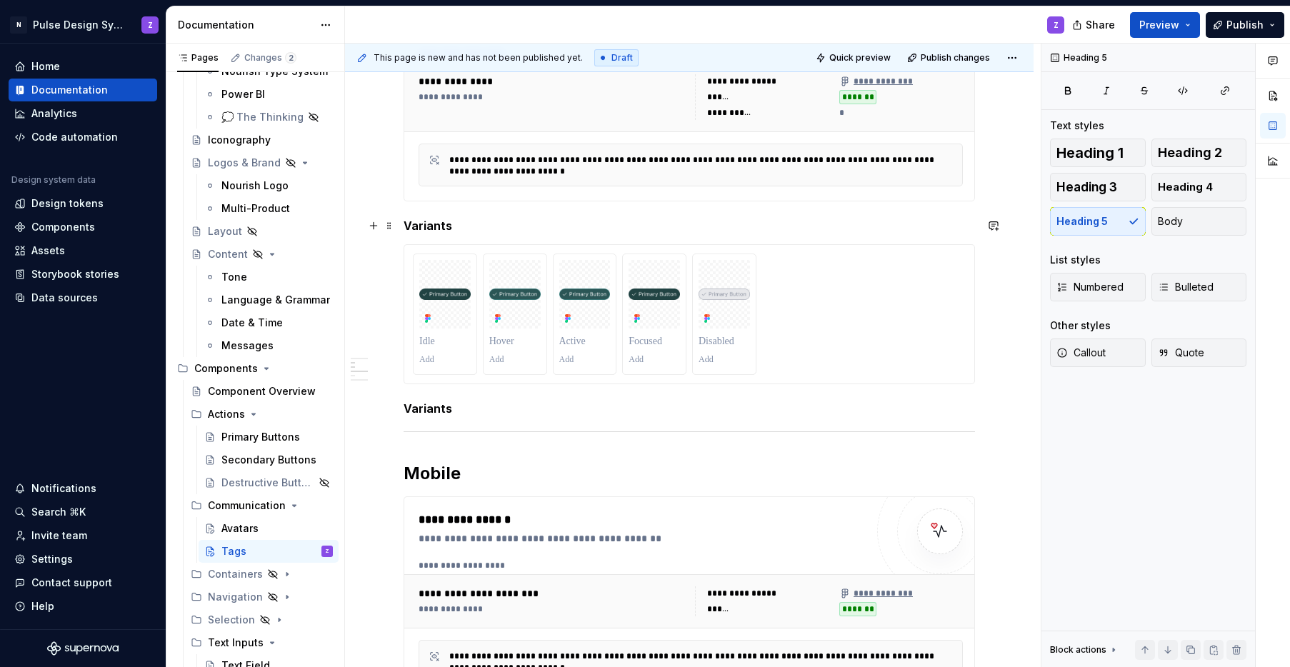
click at [449, 226] on h5 "Variants" at bounding box center [689, 226] width 571 height 14
click at [455, 414] on h5 "Variants" at bounding box center [689, 408] width 571 height 14
click at [390, 411] on span at bounding box center [389, 409] width 11 height 20
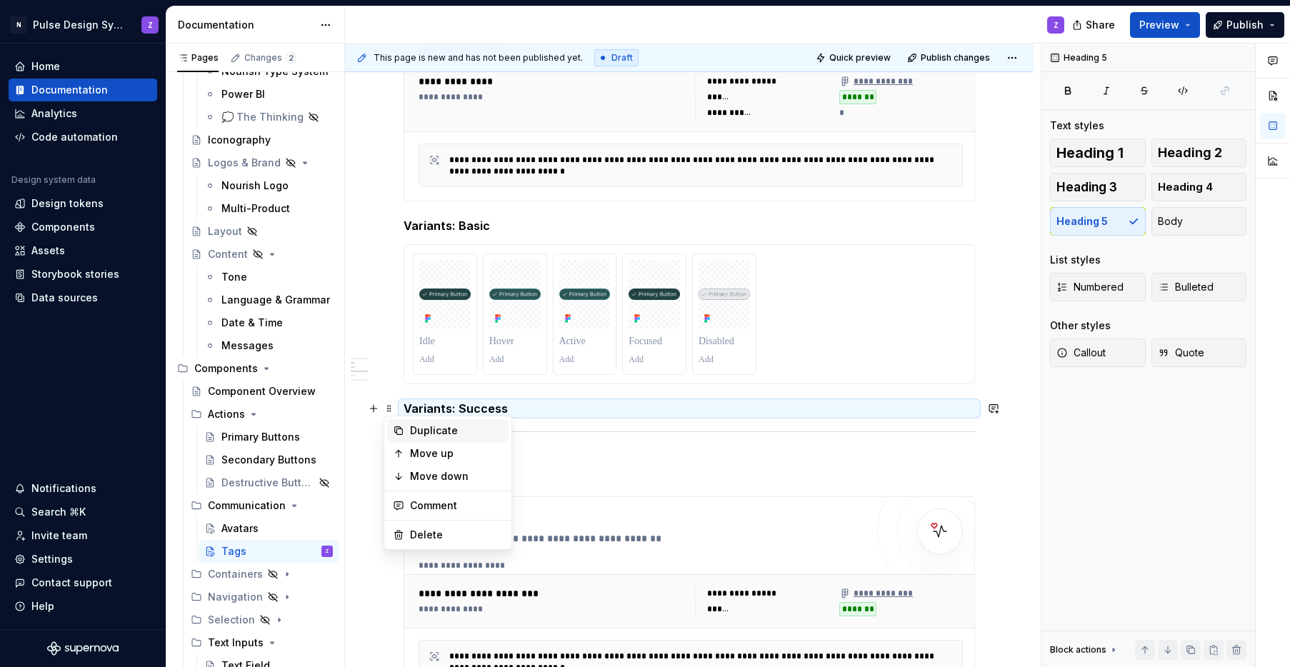
click at [403, 434] on icon at bounding box center [398, 430] width 11 height 11
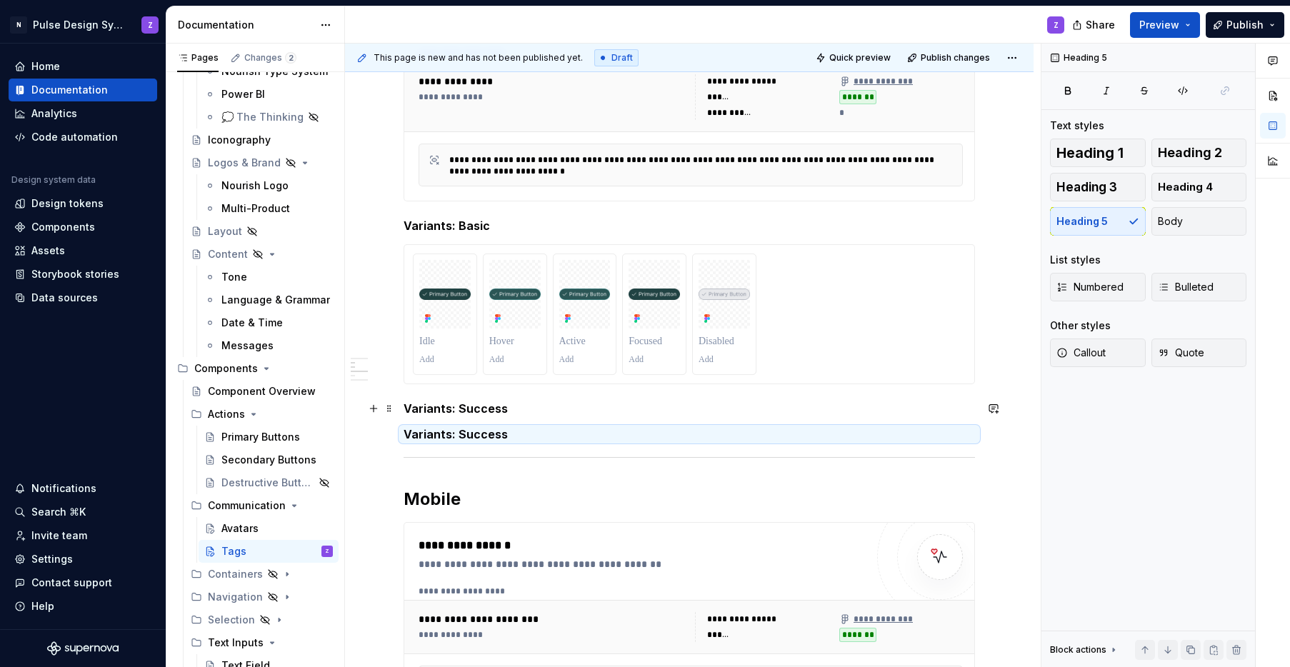
click at [504, 406] on h5 "Variants: Success" at bounding box center [689, 408] width 571 height 14
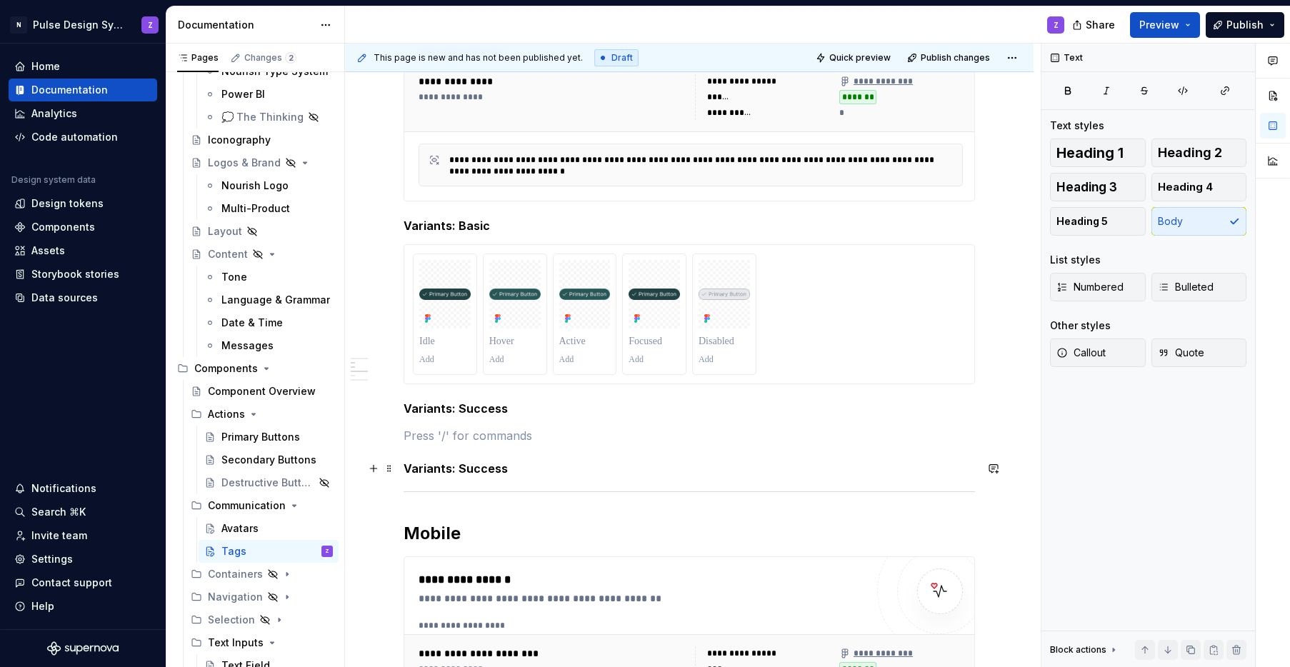
click at [509, 467] on h5 "Variants: Success" at bounding box center [689, 468] width 571 height 14
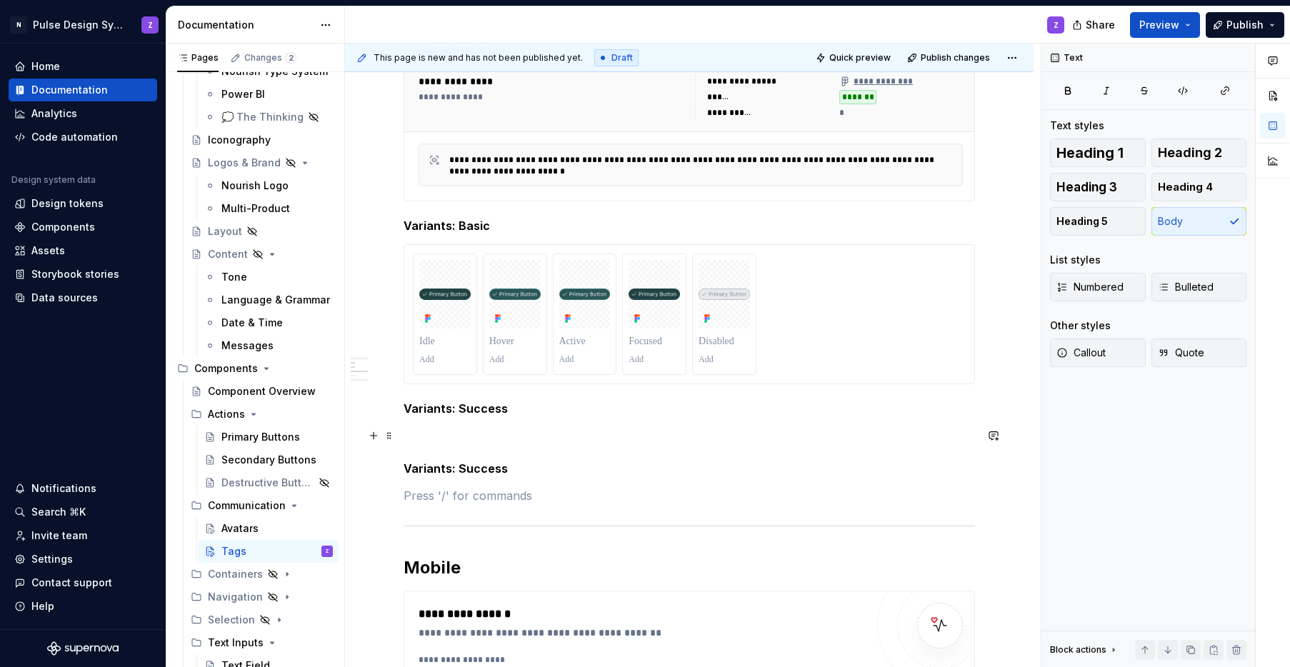
click at [441, 432] on p at bounding box center [689, 435] width 571 height 17
click at [469, 471] on h5 "Variants: Success" at bounding box center [689, 468] width 571 height 14
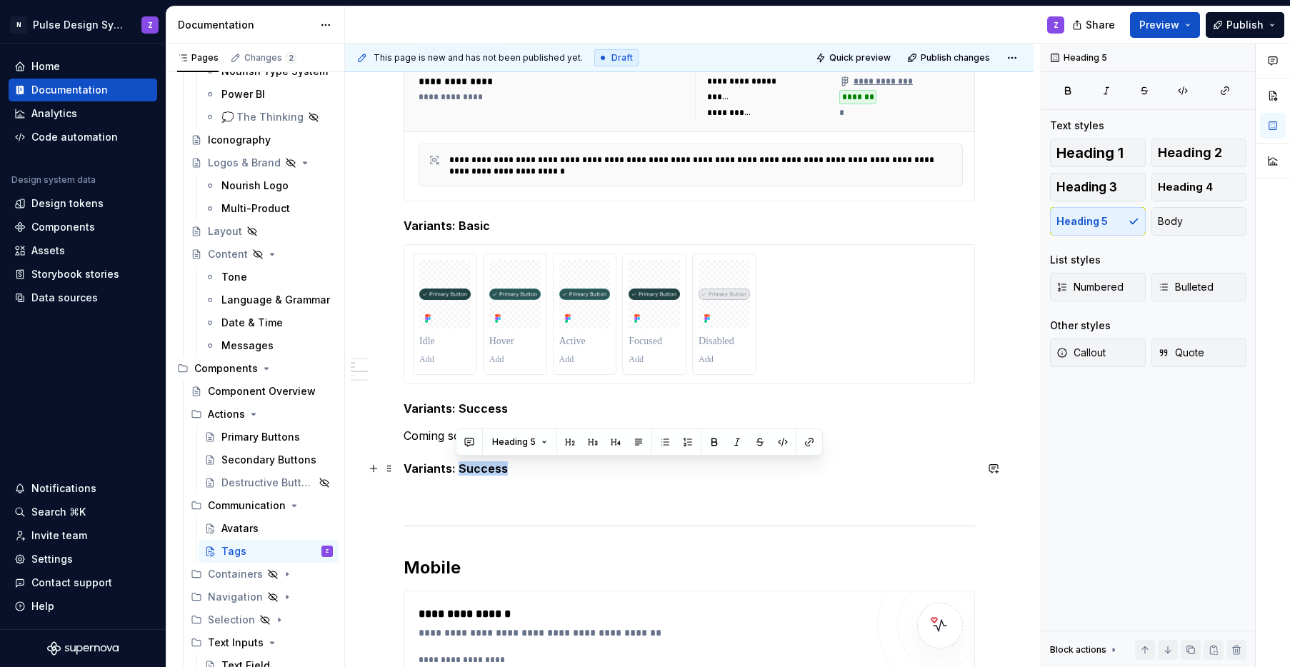
click at [469, 471] on h5 "Variants: Success" at bounding box center [689, 468] width 571 height 14
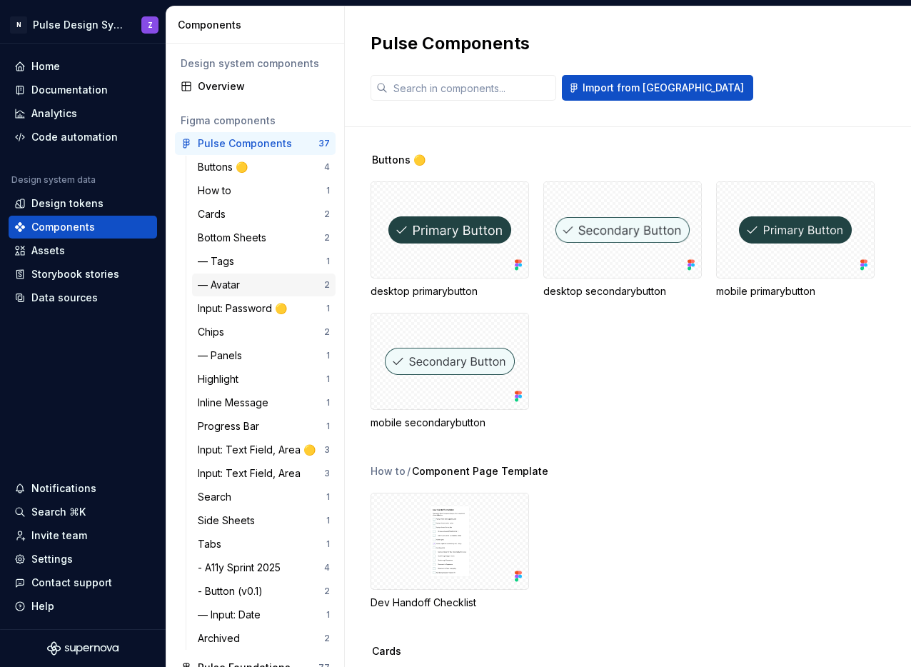
click at [224, 281] on div "— Avatar" at bounding box center [222, 285] width 48 height 14
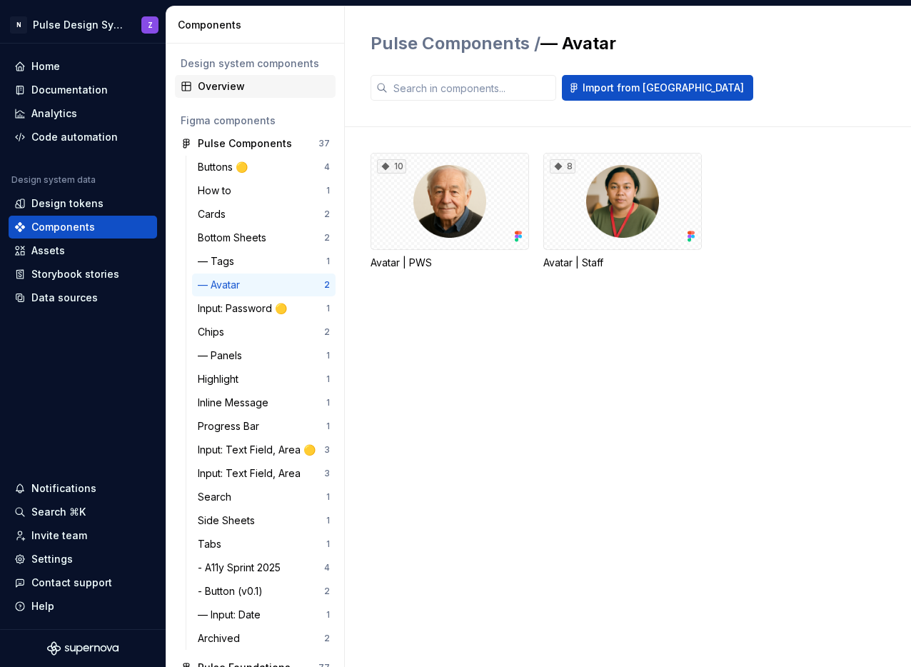
click at [210, 91] on div "Overview" at bounding box center [264, 86] width 132 height 14
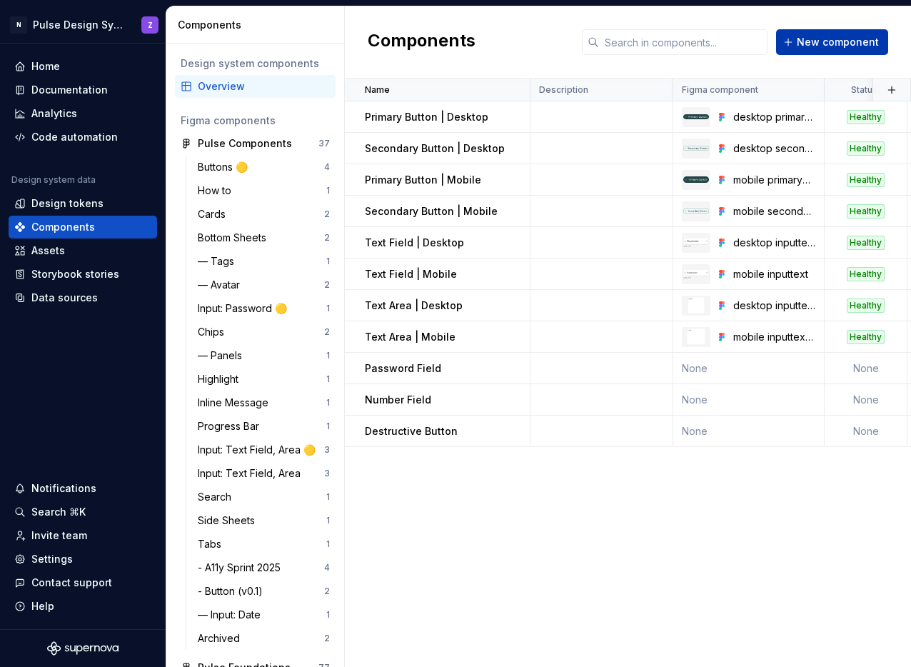
click at [827, 41] on span "New component" at bounding box center [838, 42] width 82 height 14
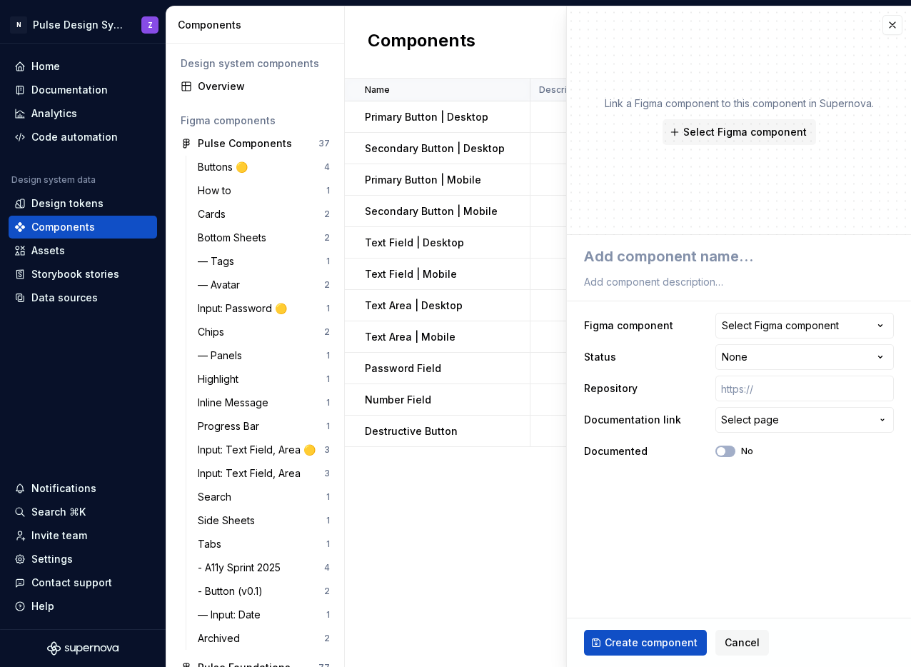
type textarea "A"
type textarea "*"
type textarea "Av"
type textarea "*"
type textarea "Ava"
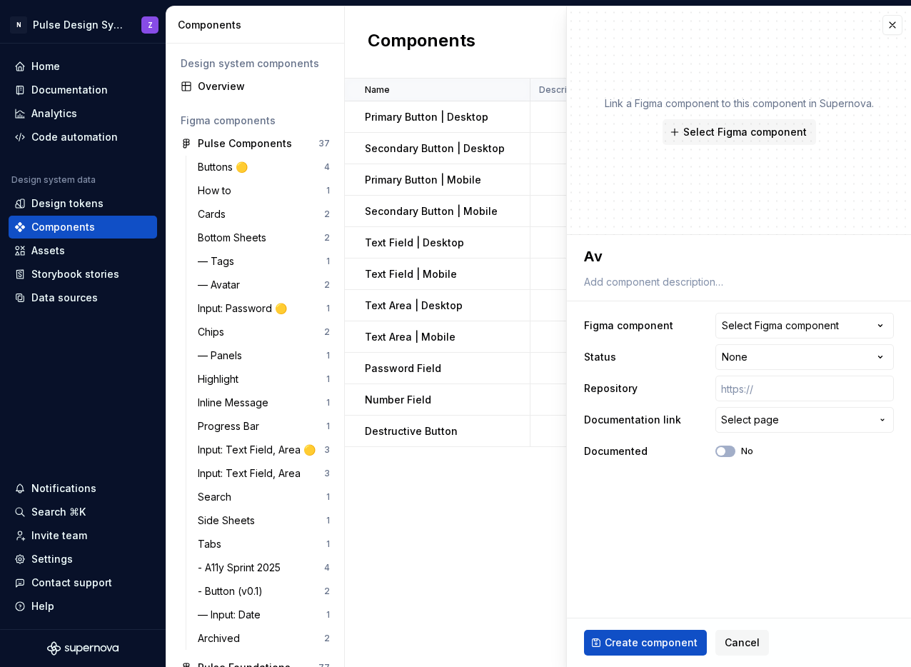
type textarea "*"
type textarea "Avat"
type textarea "*"
type textarea "Avata"
type textarea "*"
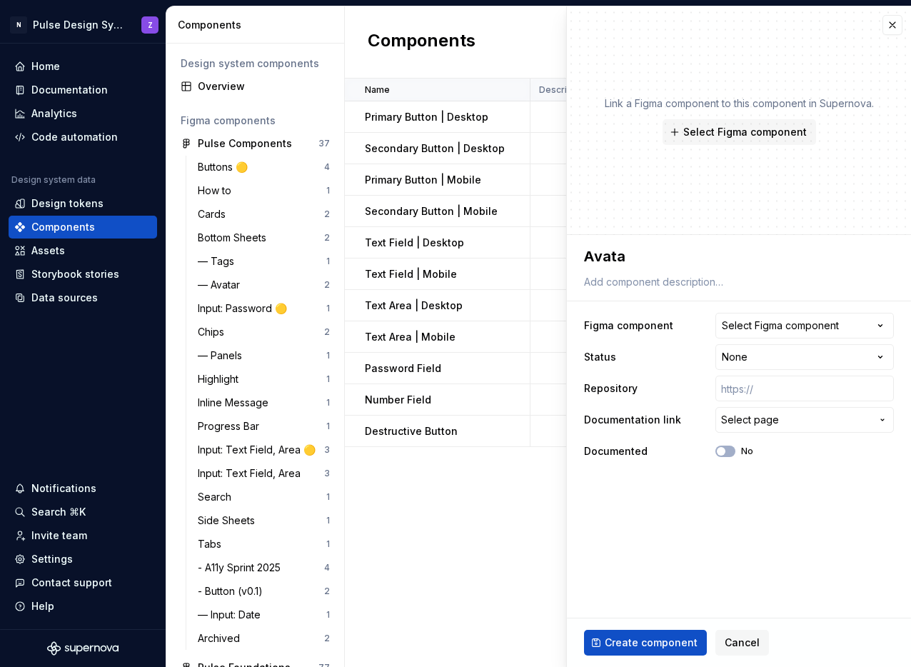
type textarea "Avatar"
type textarea "*"
type textarea "Avatars"
type textarea "*"
type textarea "Avatars"
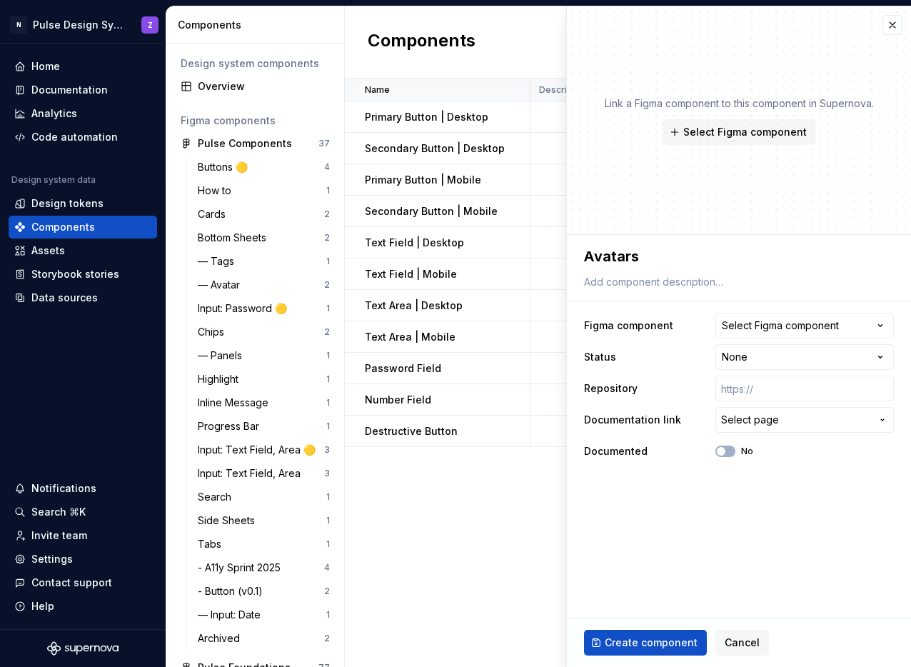
type textarea "*"
type textarea "Avatars |"
type textarea "*"
type textarea "Avatars |"
type textarea "*"
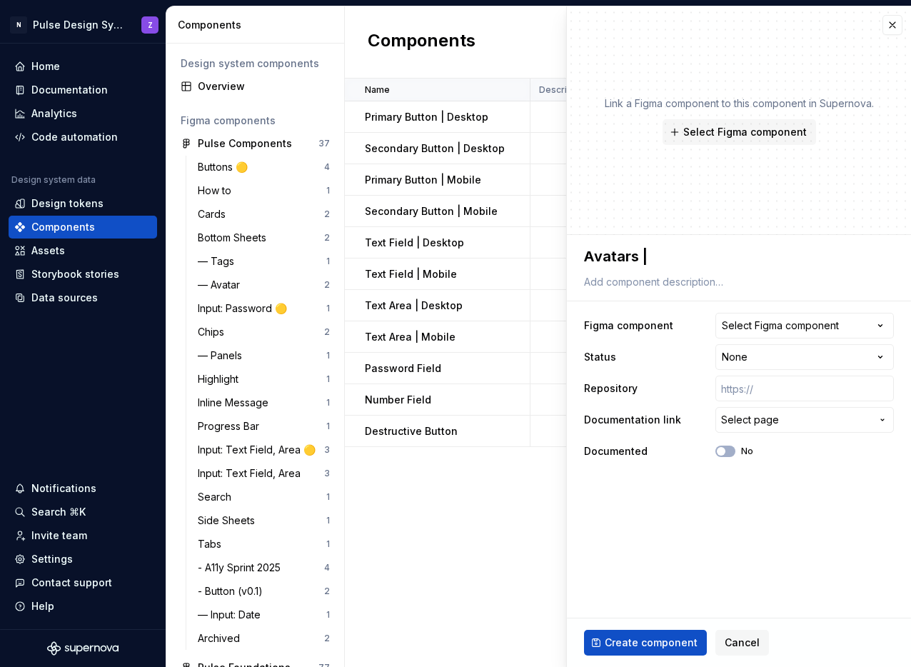
type textarea "Avatars | P"
type textarea "*"
type textarea "Avatars | PW"
type textarea "*"
type textarea "Avatars | PWS"
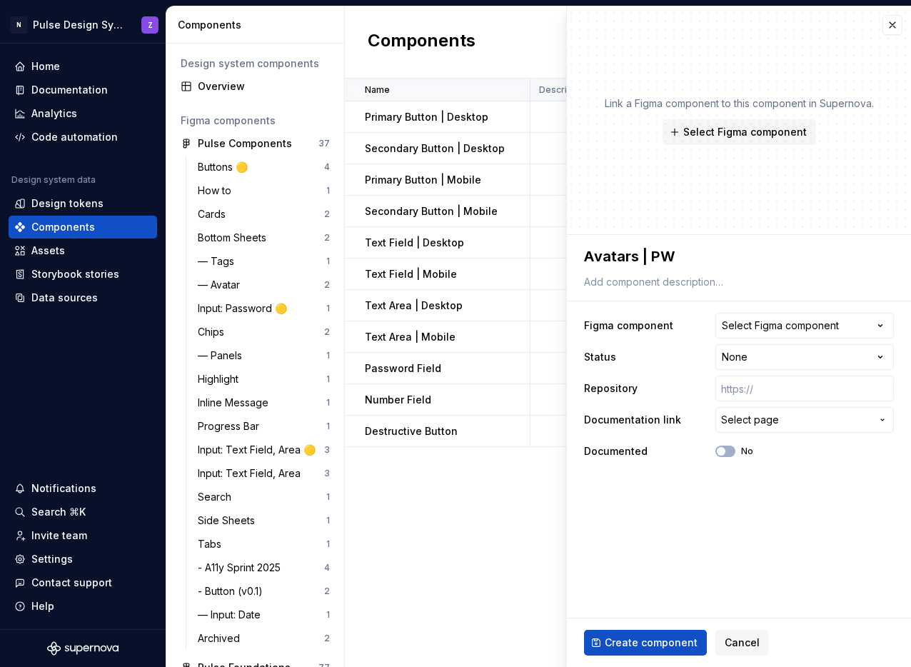
type textarea "*"
type textarea "Avatars | PWS"
click at [749, 333] on button "Select Figma component" at bounding box center [805, 326] width 179 height 26
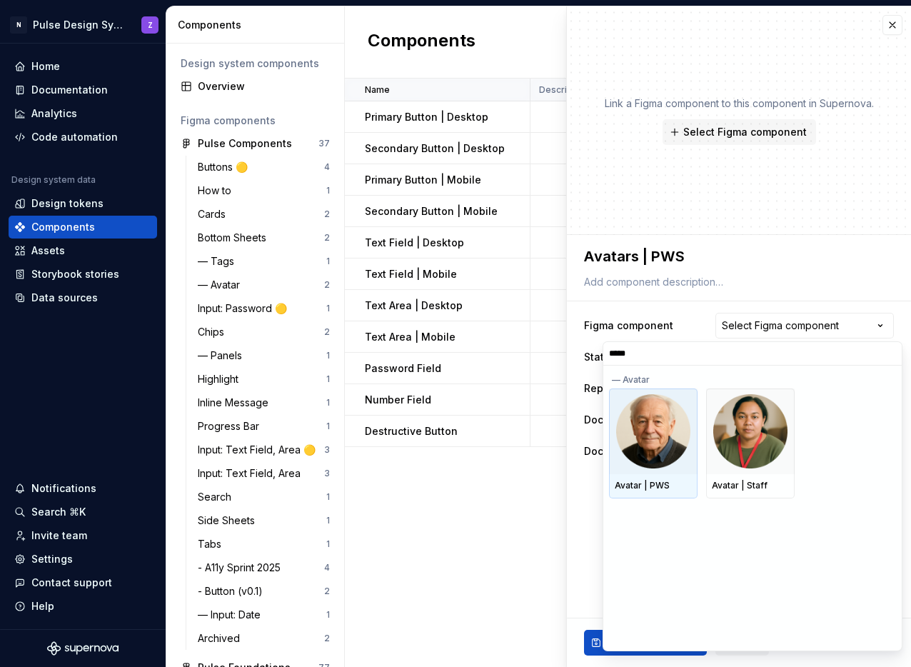
type input "******"
click at [661, 425] on img at bounding box center [653, 431] width 74 height 74
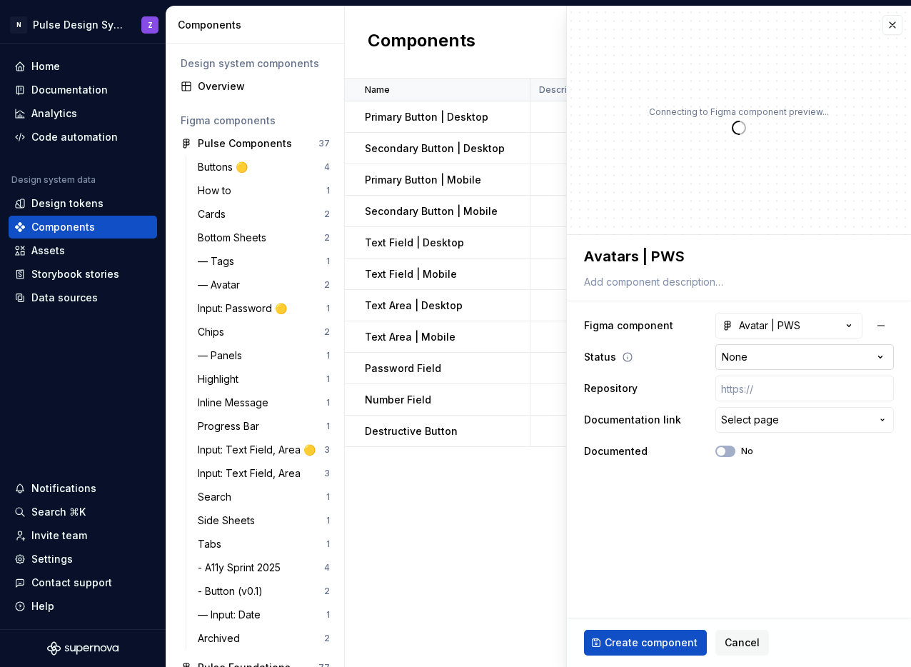
type textarea "*"
click at [743, 363] on html "N Pulse Design System Z Home Documentation Analytics Code automation Design sys…" at bounding box center [455, 333] width 911 height 667
select select "**********"
click at [755, 393] on input "text" at bounding box center [805, 389] width 179 height 26
click at [731, 426] on span "Select page" at bounding box center [750, 420] width 58 height 14
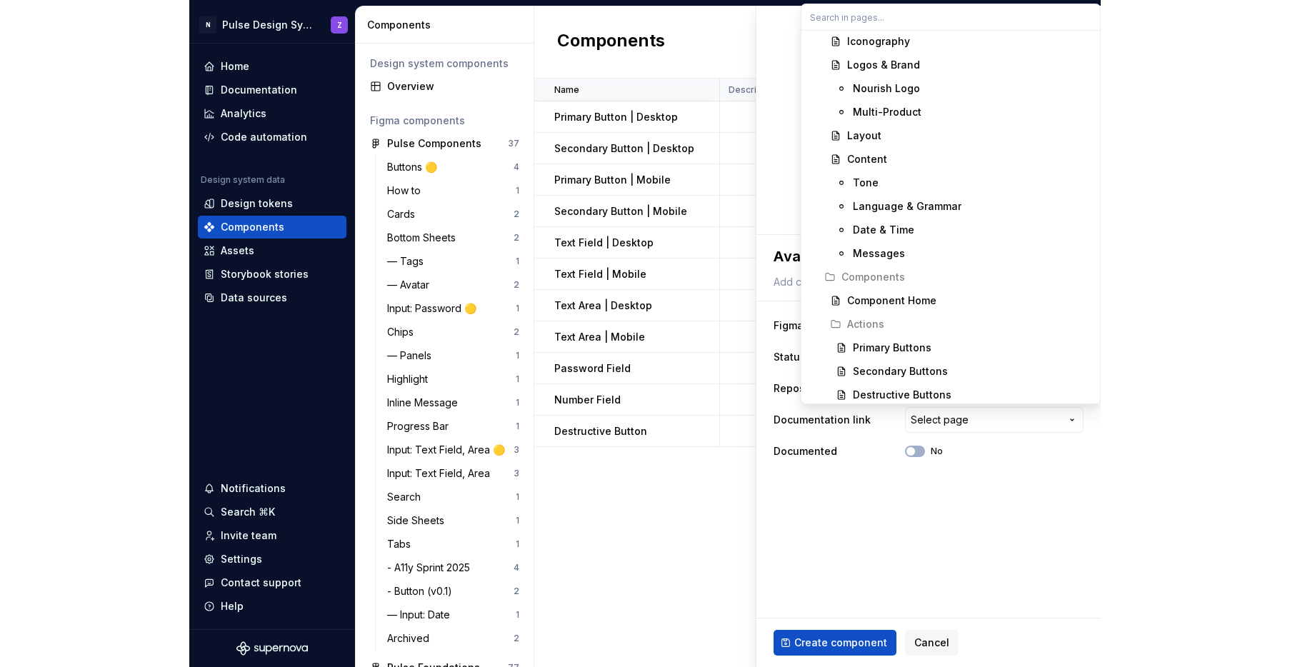
scroll to position [586, 0]
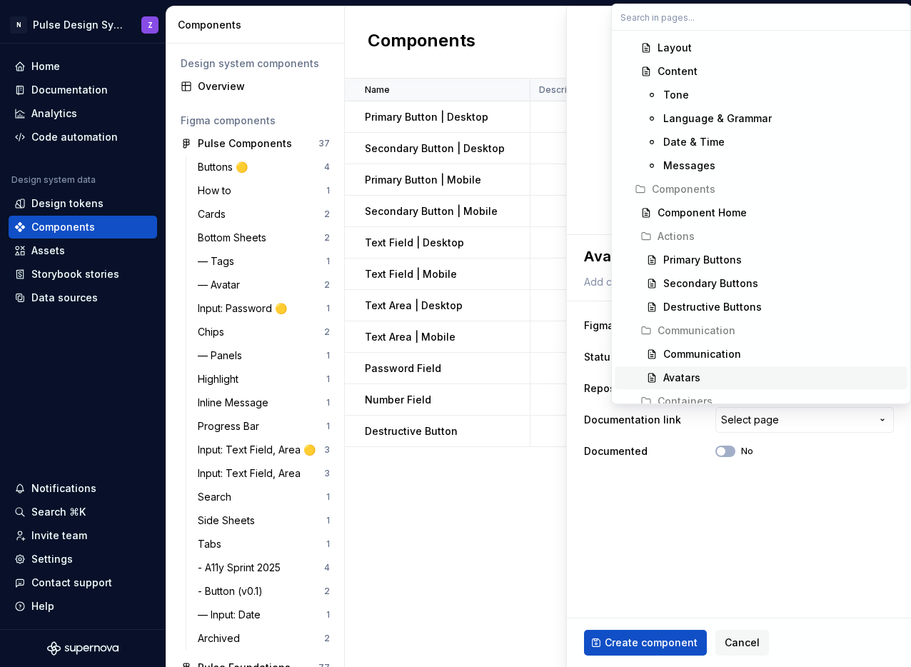
click at [712, 376] on div "Avatars" at bounding box center [783, 378] width 239 height 14
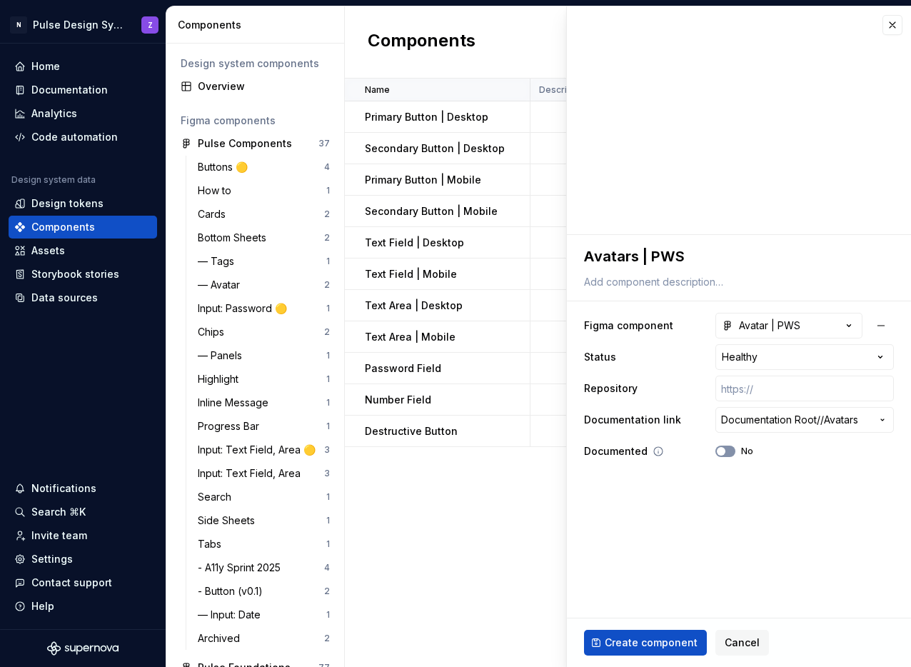
click at [730, 454] on button "No" at bounding box center [726, 451] width 20 height 11
click at [651, 639] on span "Create component" at bounding box center [651, 643] width 93 height 14
type textarea "*"
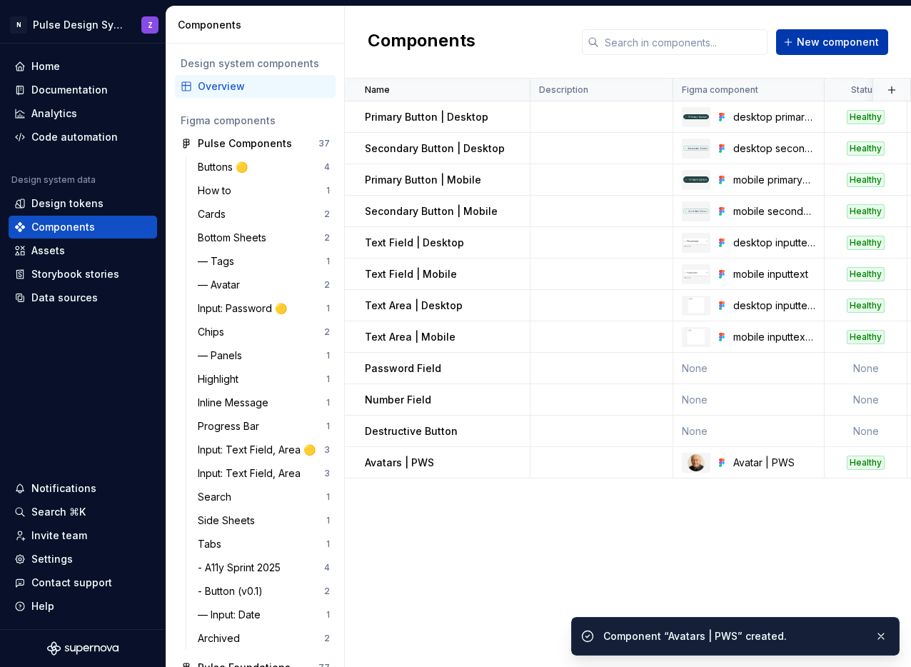
click at [838, 44] on span "New component" at bounding box center [838, 42] width 82 height 14
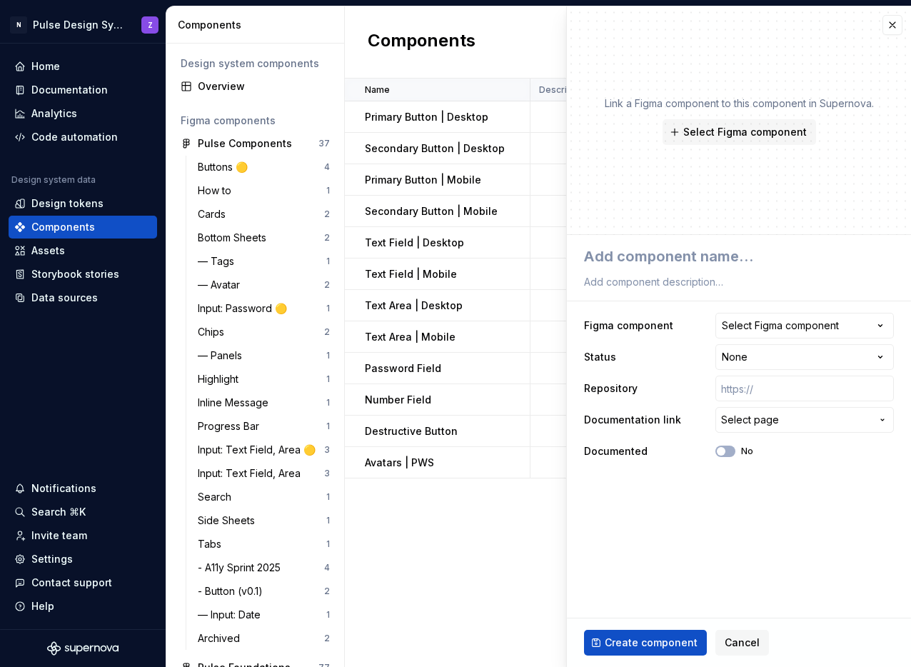
type textarea "*"
type textarea "A"
type textarea "*"
type textarea "Av"
type textarea "*"
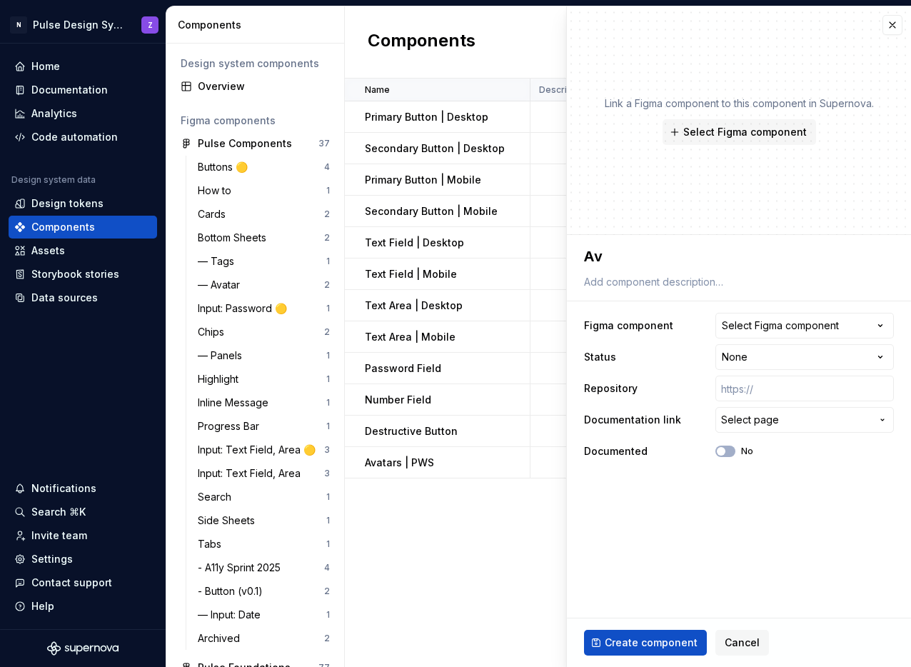
type textarea "Ava"
type textarea "*"
type textarea "Avat"
type textarea "*"
type textarea "Avatar"
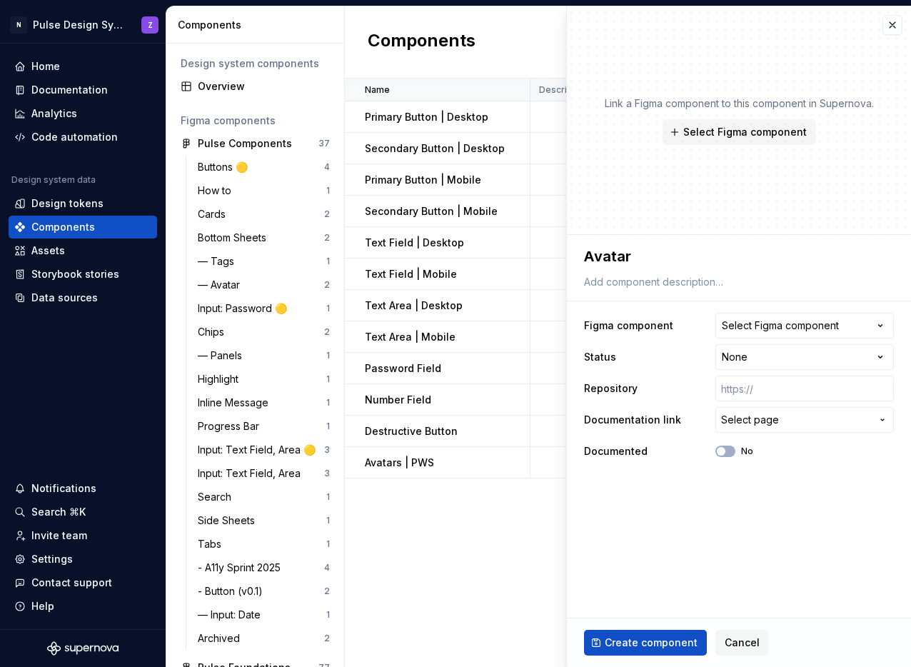
type textarea "*"
type textarea "Avatars"
type textarea "*"
type textarea "Avatars"
type textarea "*"
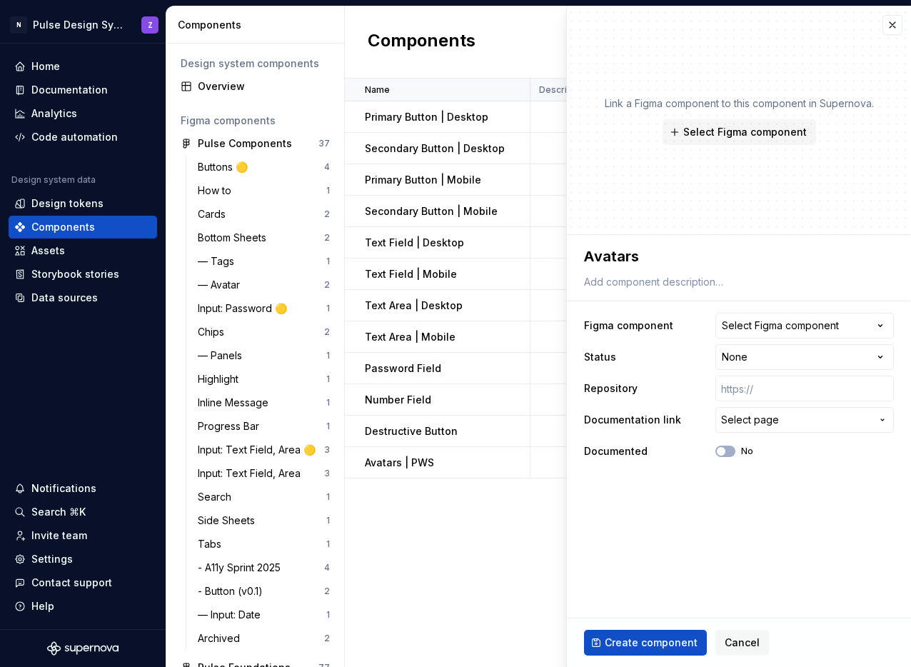
type textarea "Avatars |"
type textarea "*"
type textarea "Avatars |"
type textarea "*"
type textarea "Avatars | s"
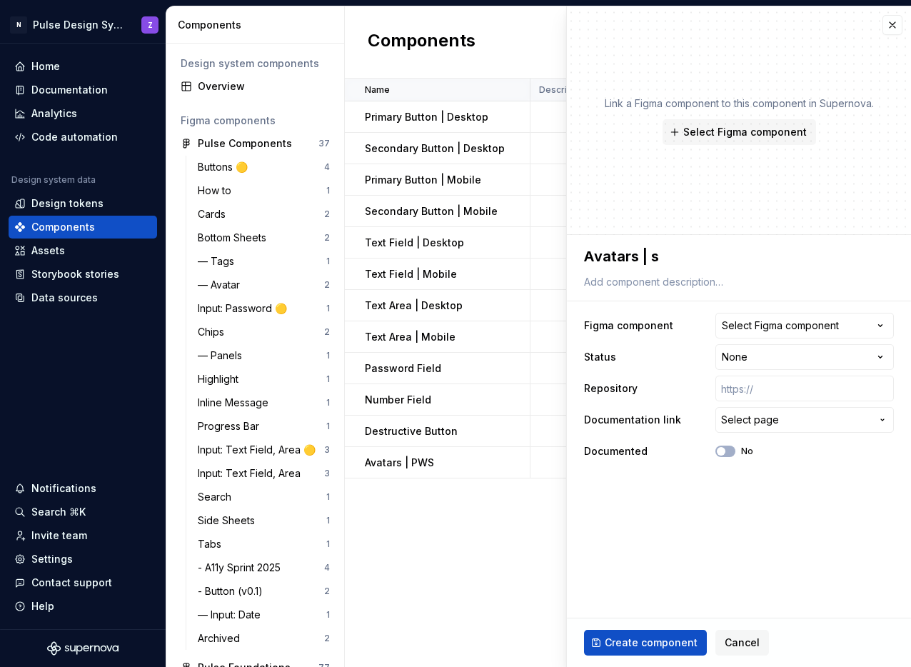
type textarea "*"
type textarea "Avatars | sT"
type textarea "*"
type textarea "Avatars | sTA"
type textarea "*"
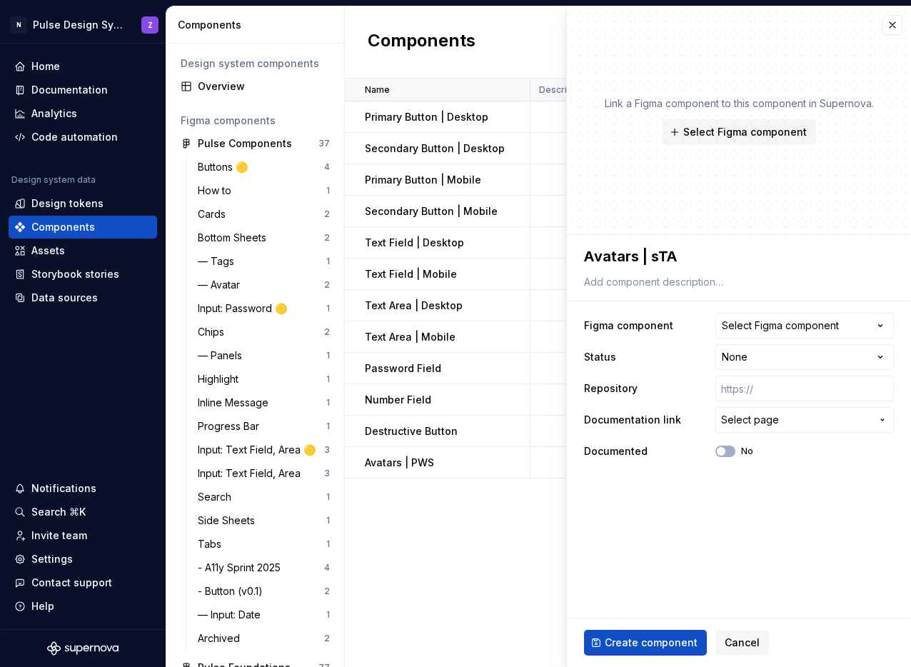
type textarea "Avatars | sTAF"
type textarea "*"
type textarea "Avatars | sTAFF"
click at [664, 262] on textarea "Avatars | sTAFF" at bounding box center [736, 257] width 310 height 26
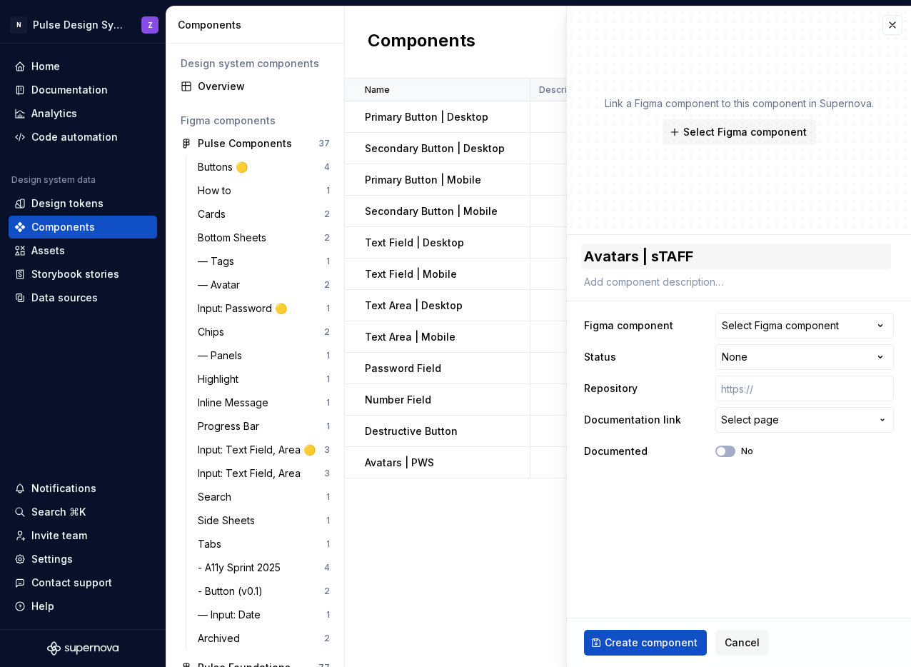
type textarea "*"
type textarea "Avatars | S"
type textarea "*"
type textarea "Avatars | St"
type textarea "*"
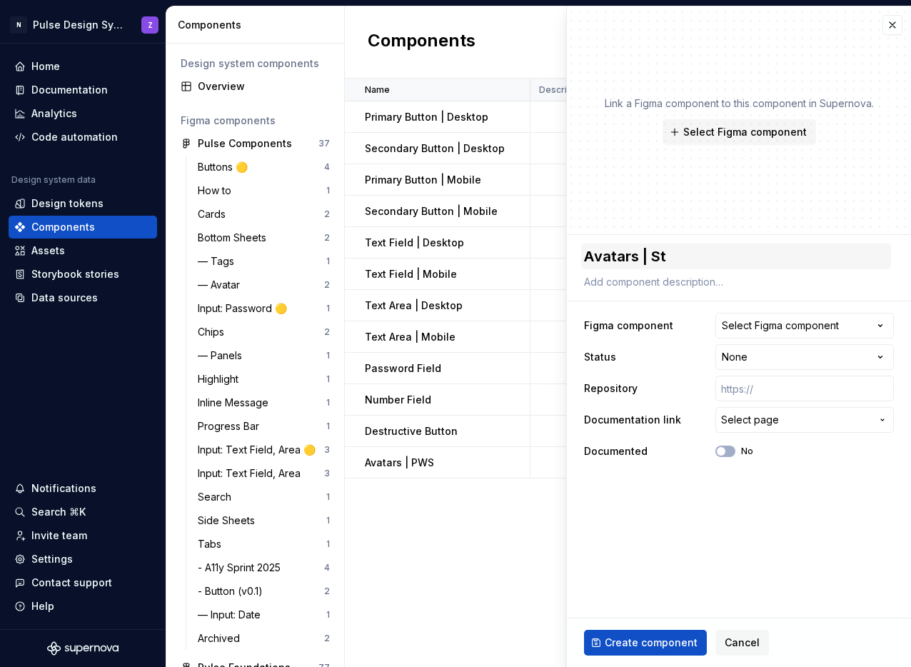
type textarea "Avatars | Sta"
type textarea "*"
type textarea "Avatars | Staf"
type textarea "*"
type textarea "Avatars | Staff"
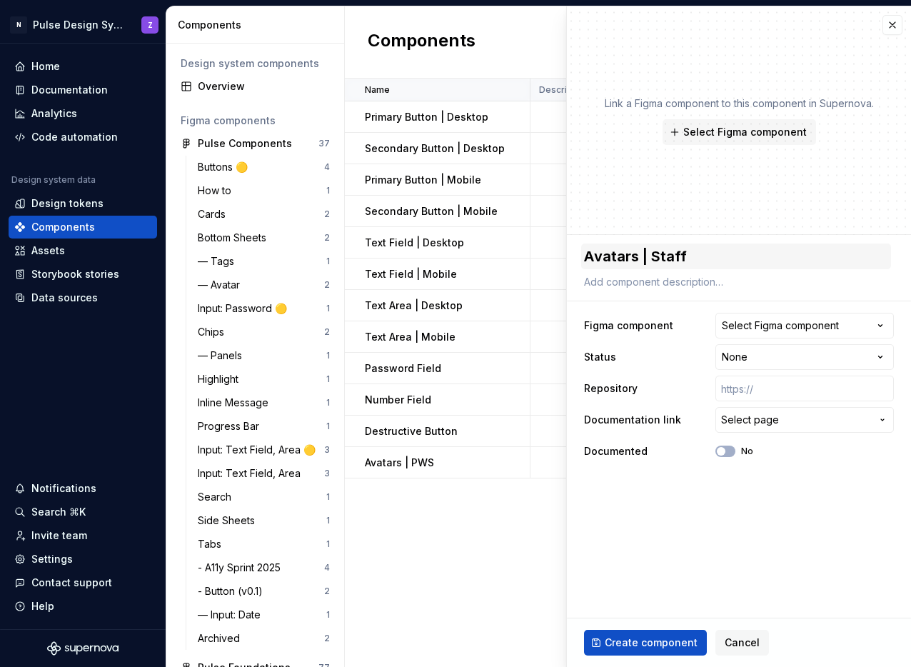
type textarea "*"
type textarea "Avatars | Staff"
click at [756, 329] on div "Select Figma component" at bounding box center [780, 326] width 117 height 14
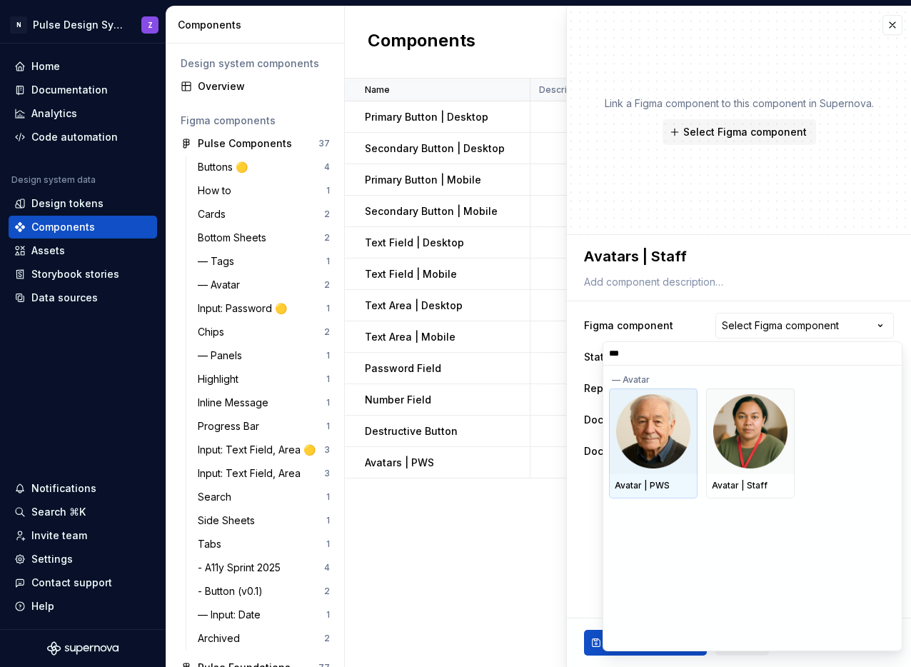
type input "****"
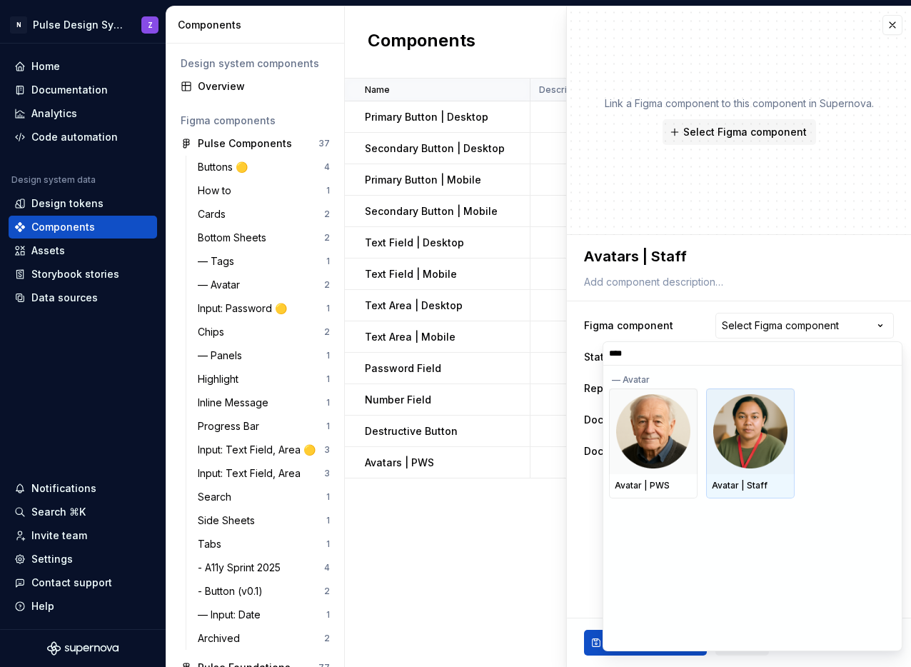
click at [768, 416] on img at bounding box center [751, 431] width 74 height 74
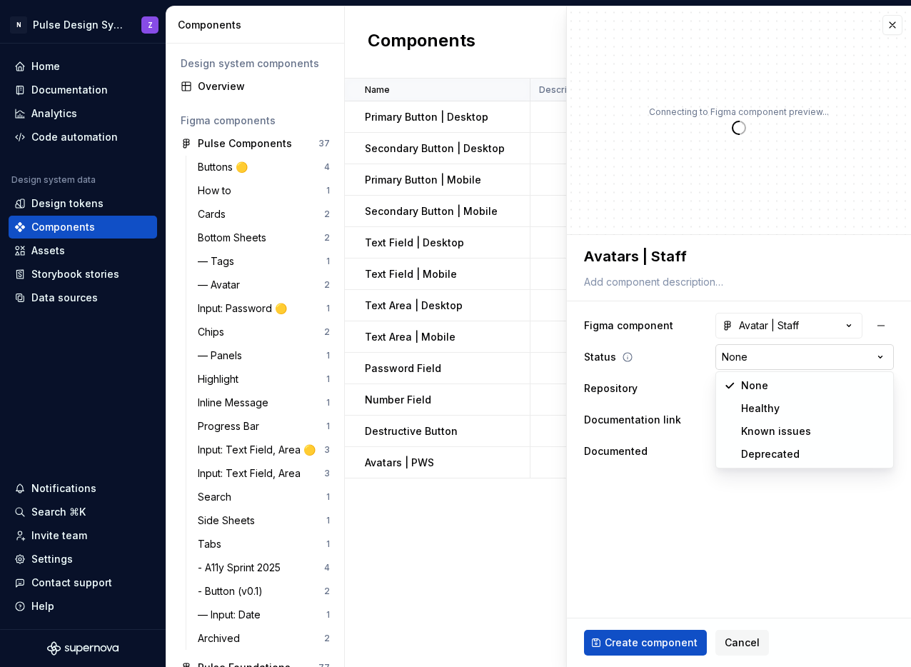
click at [776, 361] on html "N Pulse Design System Z Home Documentation Analytics Code automation Design sys…" at bounding box center [455, 333] width 911 height 667
type textarea "*"
select select "**********"
type textarea "*"
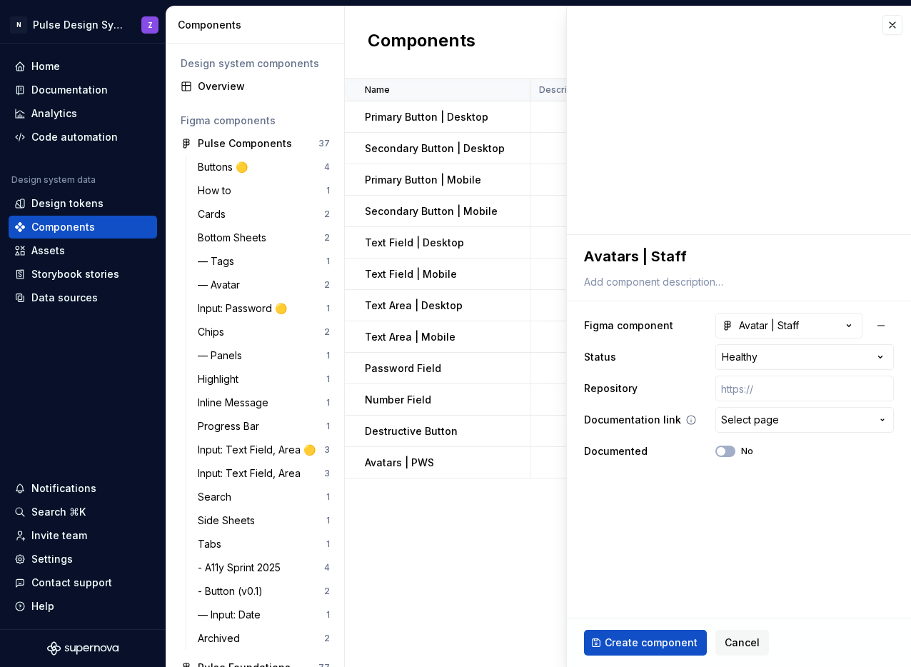
click at [774, 414] on span "Select page" at bounding box center [750, 420] width 58 height 14
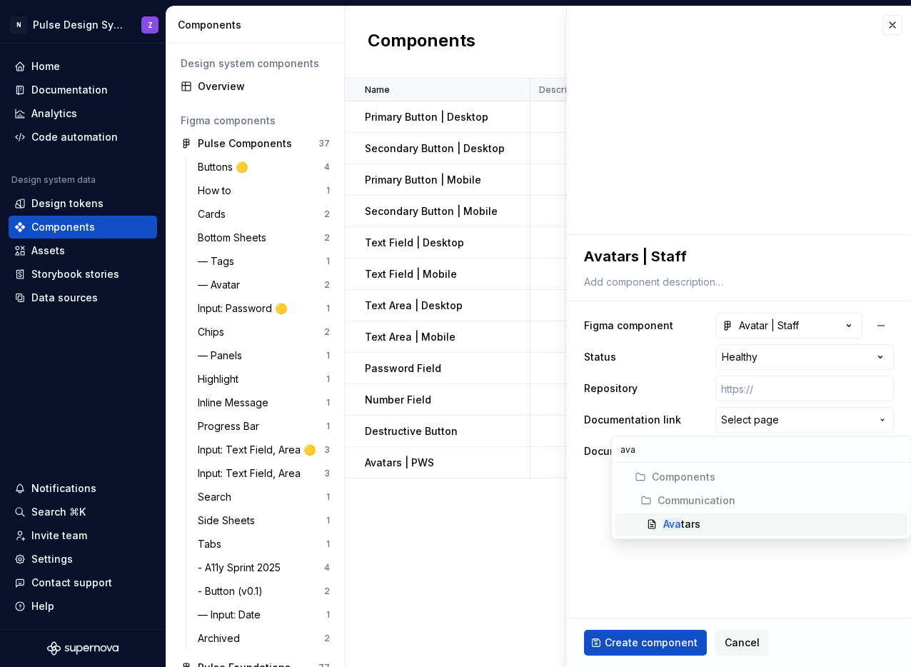
type input "ava"
click at [688, 518] on div "Ava tars" at bounding box center [682, 524] width 37 height 14
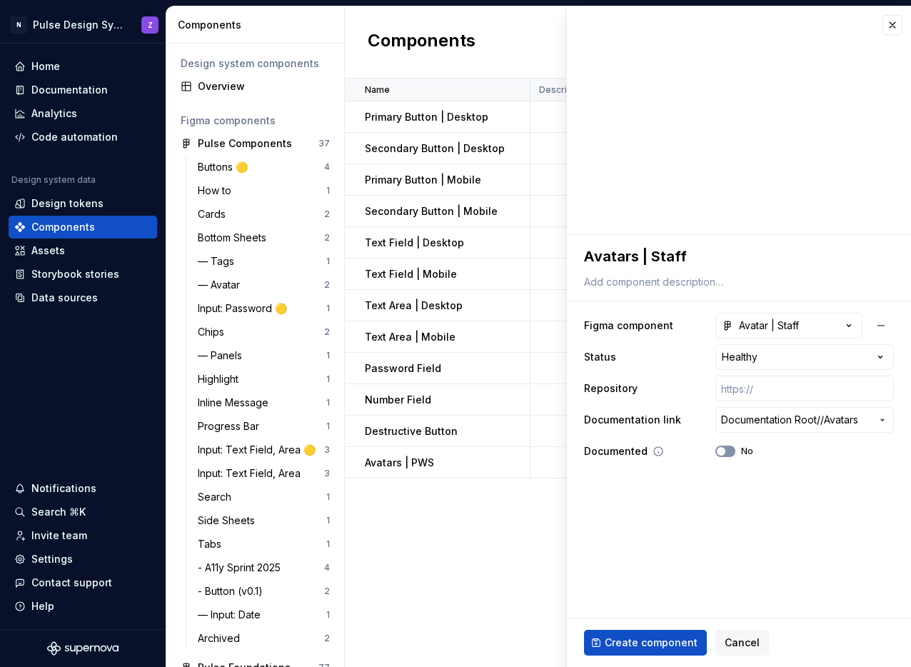
click at [731, 452] on button "No" at bounding box center [726, 451] width 20 height 11
click at [654, 642] on span "Create component" at bounding box center [651, 643] width 93 height 14
type textarea "*"
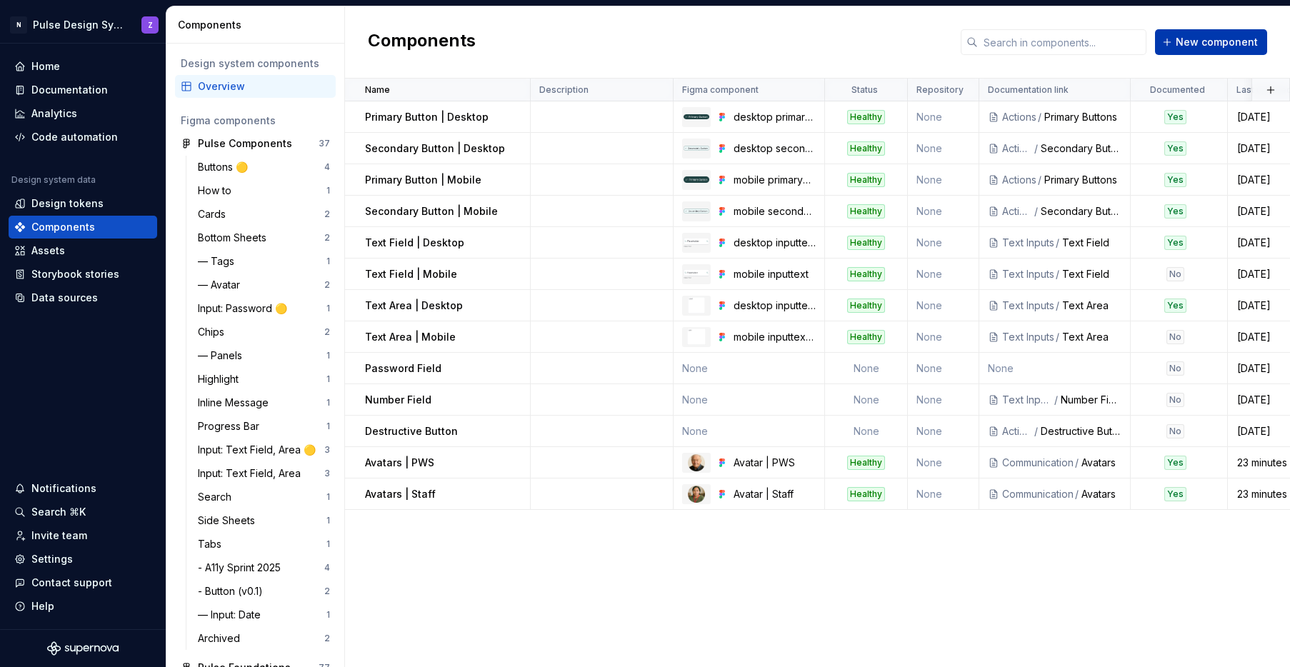
click at [911, 41] on span "New component" at bounding box center [1217, 42] width 82 height 14
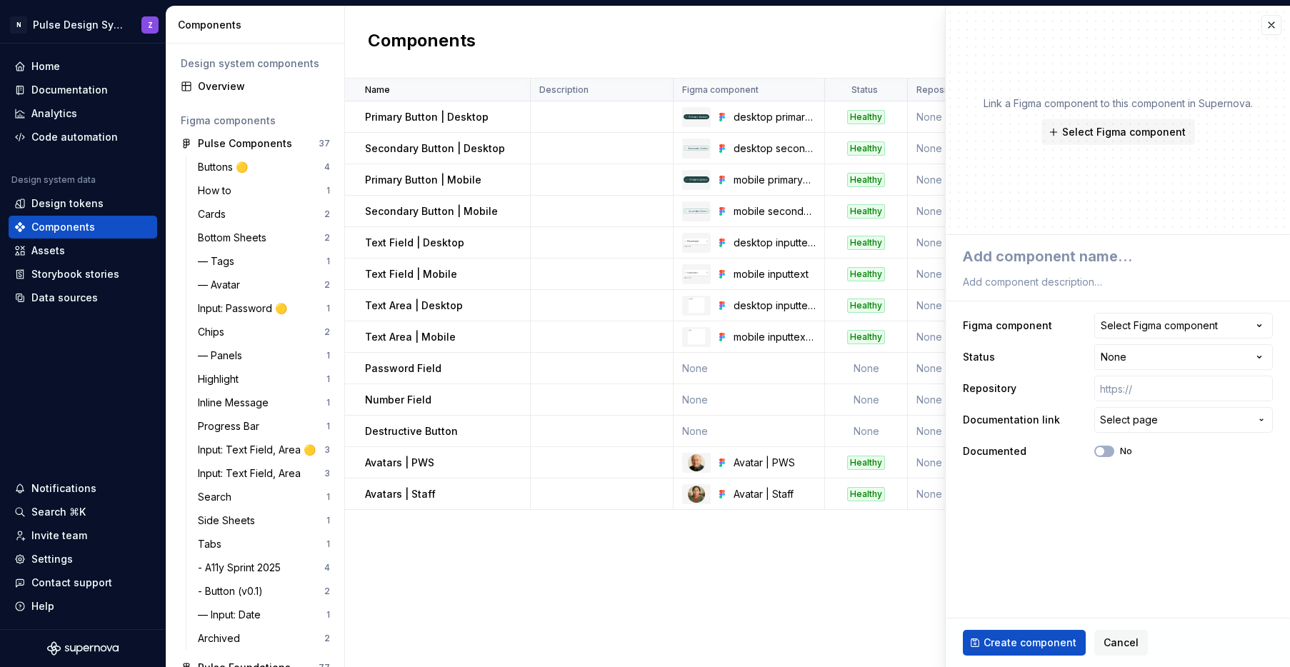
type textarea "*"
type textarea "T"
type textarea "*"
type textarea "T"
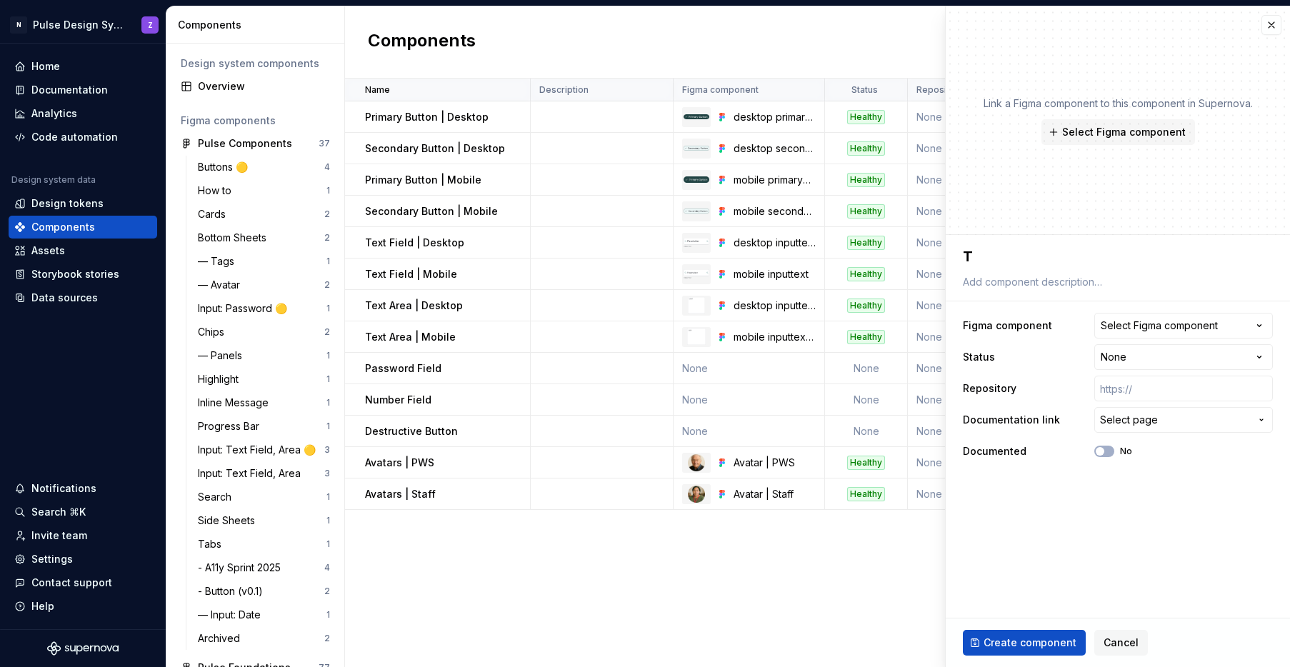
type textarea "*"
type textarea "Ta"
type textarea "*"
type textarea "Tag"
type textarea "*"
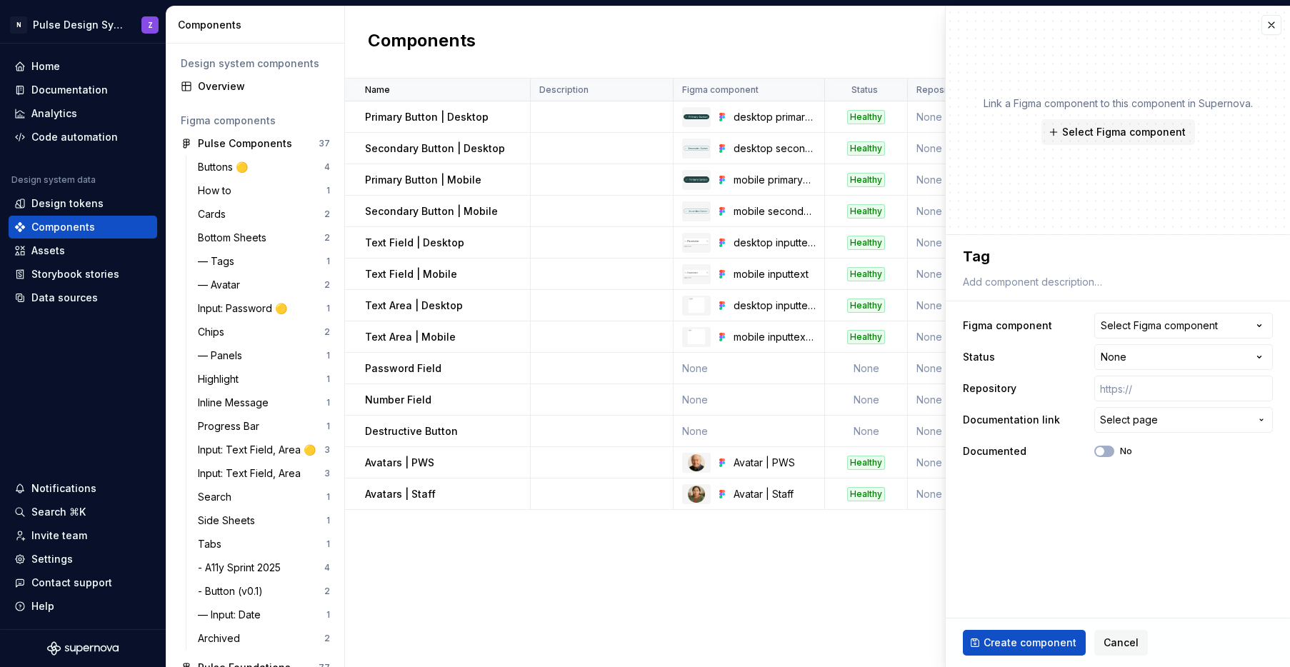
type textarea "Tags"
type textarea "*"
type textarea "Tags"
type textarea "*"
type textarea "Tags |"
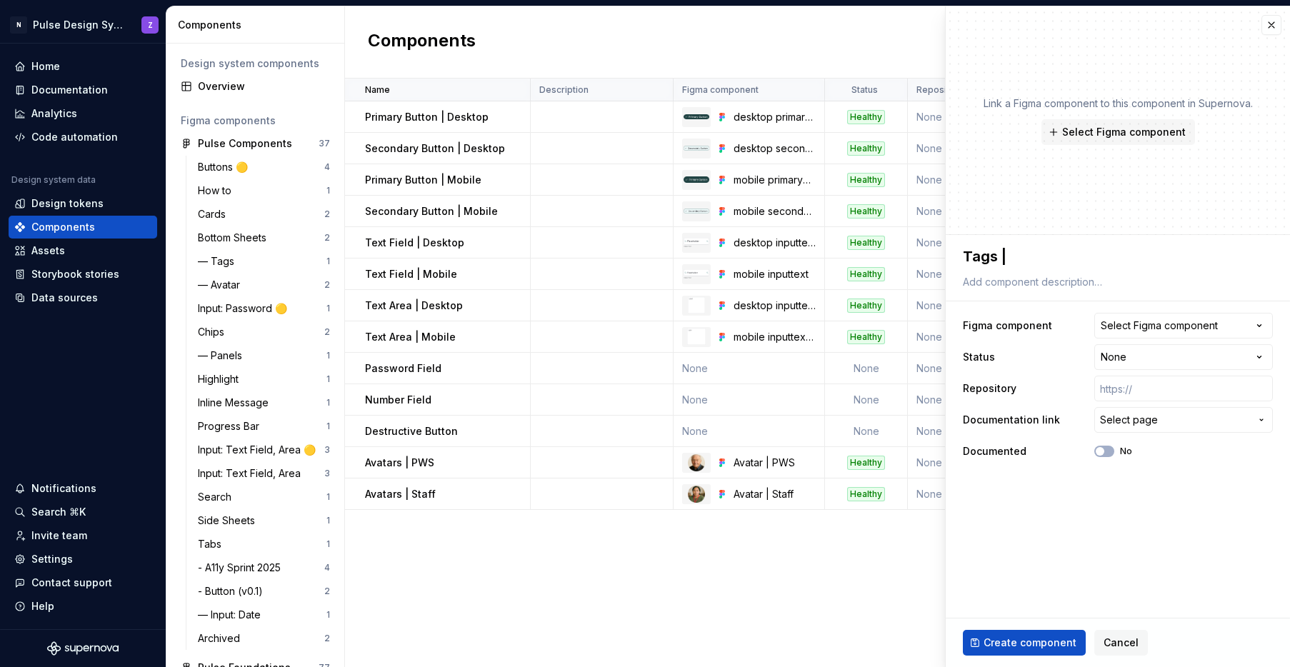
type textarea "*"
type textarea "Tags |"
type textarea "*"
type textarea "Tags | D"
type textarea "*"
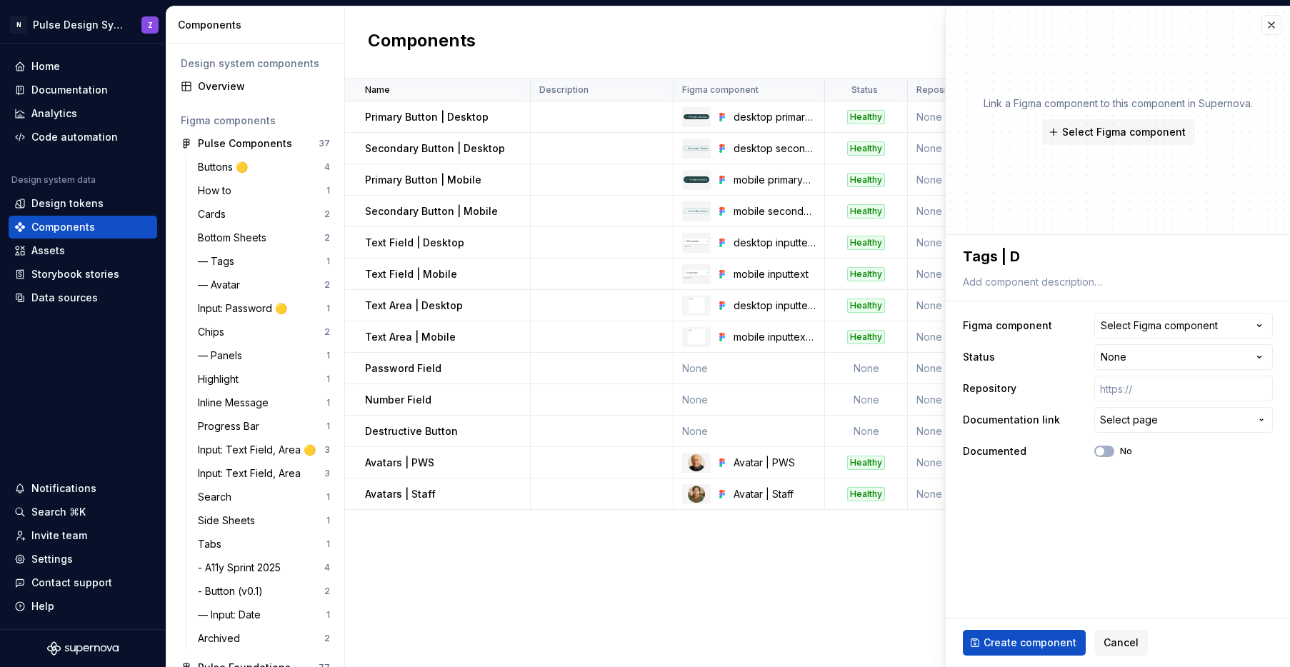
type textarea "Tags | De"
type textarea "*"
type textarea "Tags | Desk"
type textarea "*"
type textarea "Tags | Deskto"
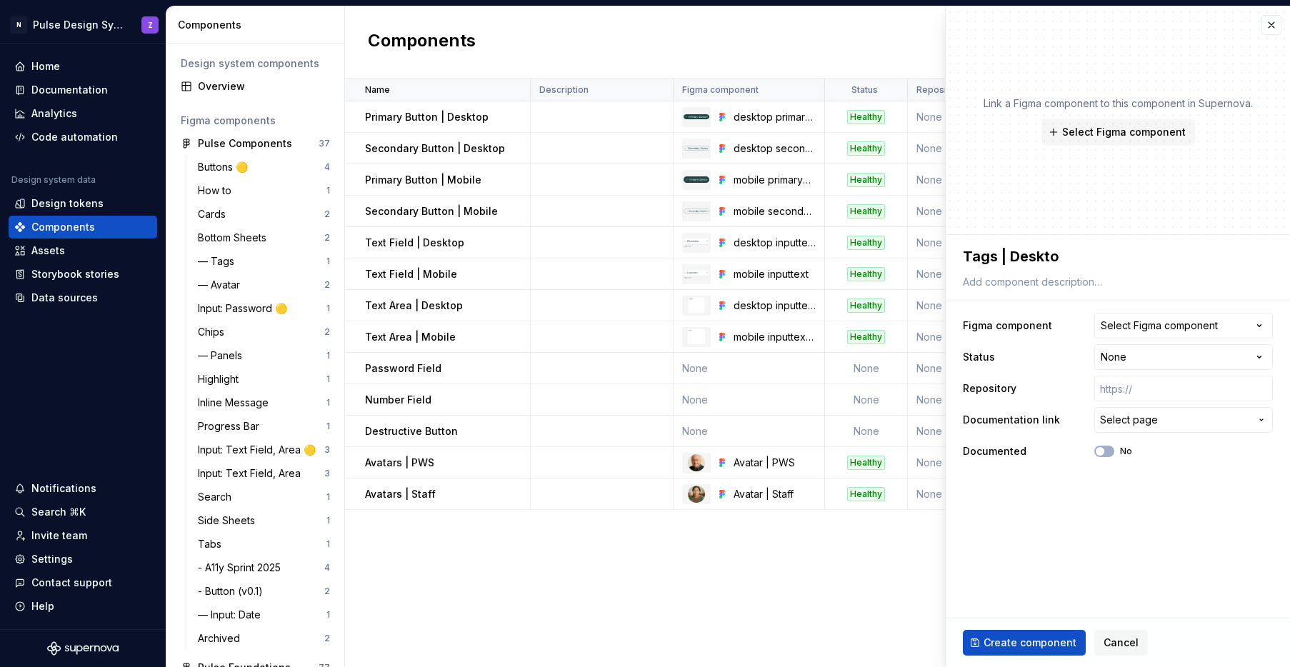
type textarea "*"
click at [911, 258] on textarea "Tags | Desktop" at bounding box center [1115, 257] width 310 height 26
type textarea "Tags | Desktop"
click at [911, 321] on div "Select Figma component" at bounding box center [1159, 326] width 117 height 14
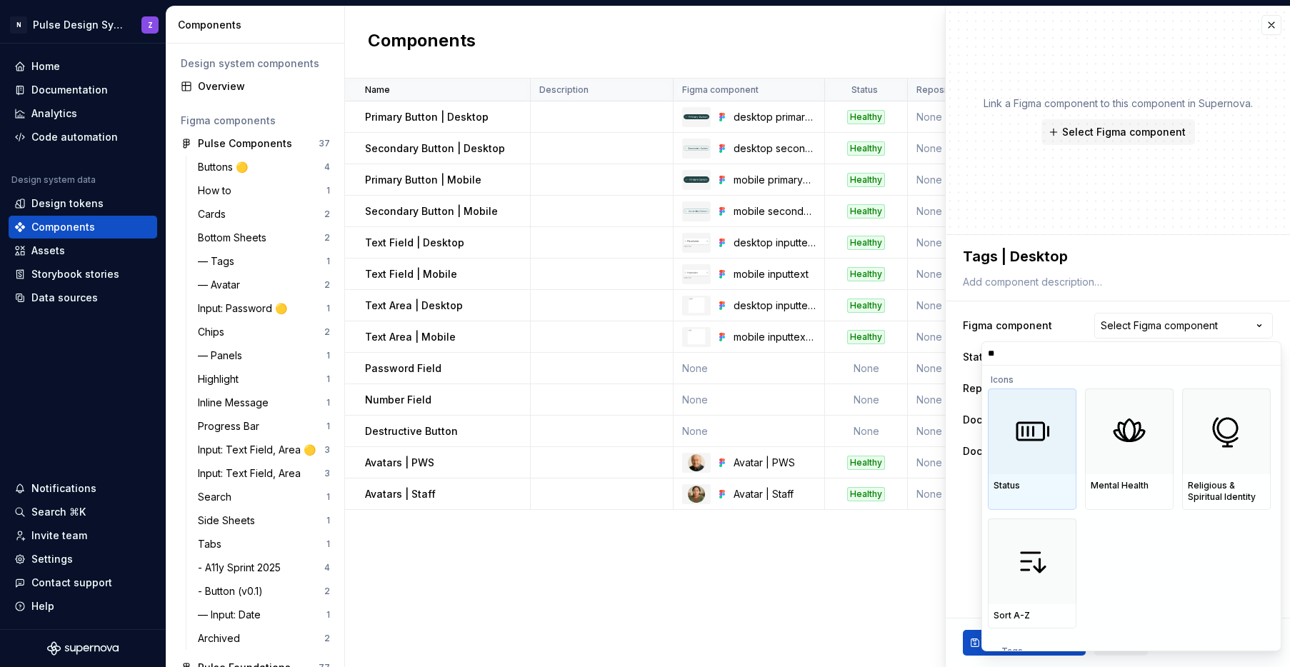
type input "***"
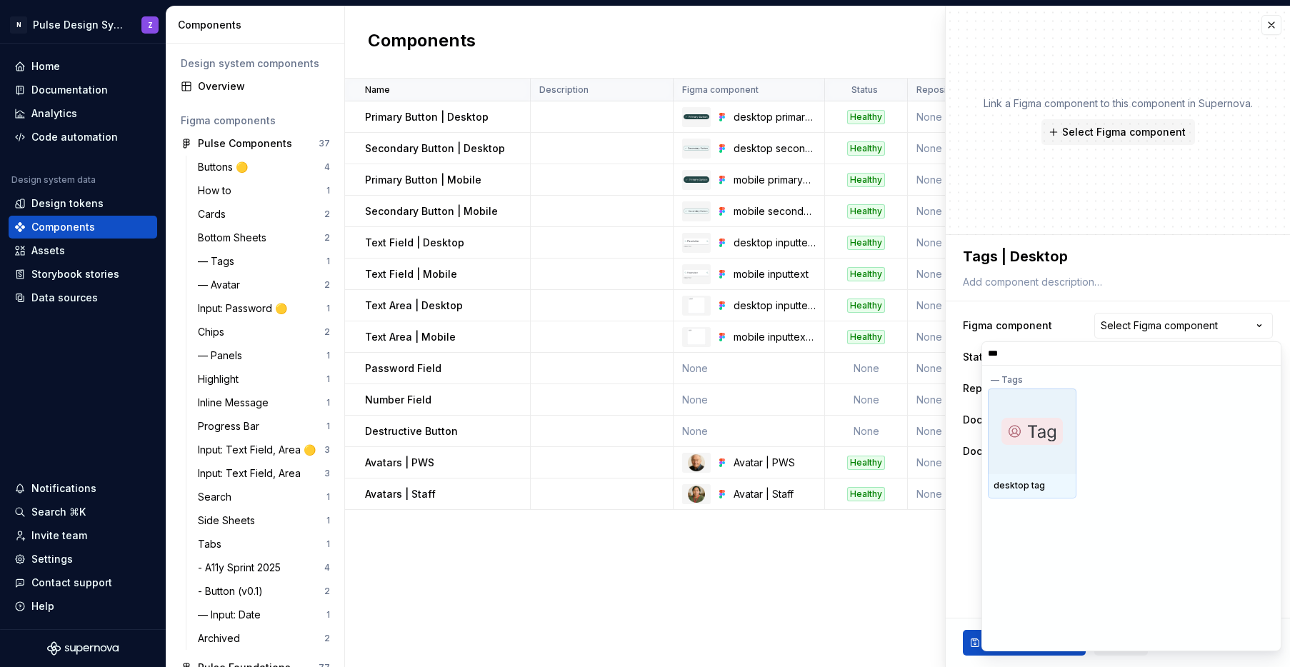
click at [911, 437] on img at bounding box center [1031, 431] width 61 height 27
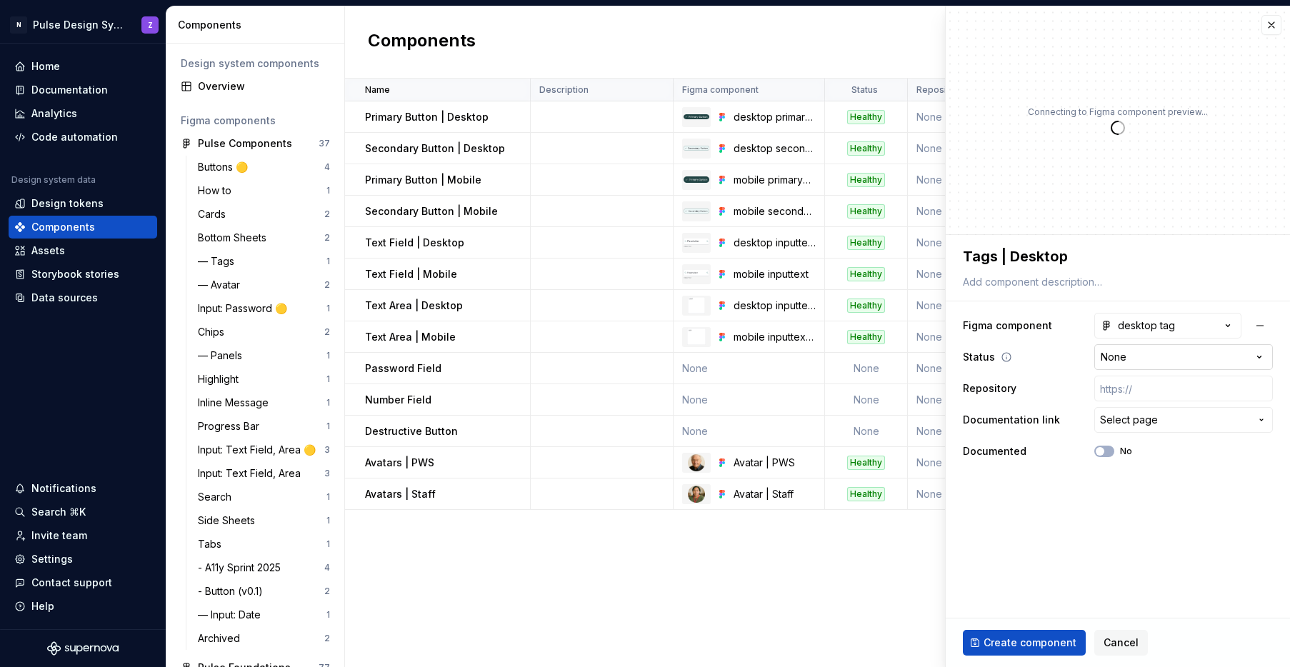
type textarea "*"
click at [911, 365] on html "N Pulse Design System Z Home Documentation Analytics Code automation Design sys…" at bounding box center [645, 333] width 1290 height 667
select select "**********"
type textarea "*"
click at [911, 421] on span "Select page" at bounding box center [1129, 420] width 58 height 14
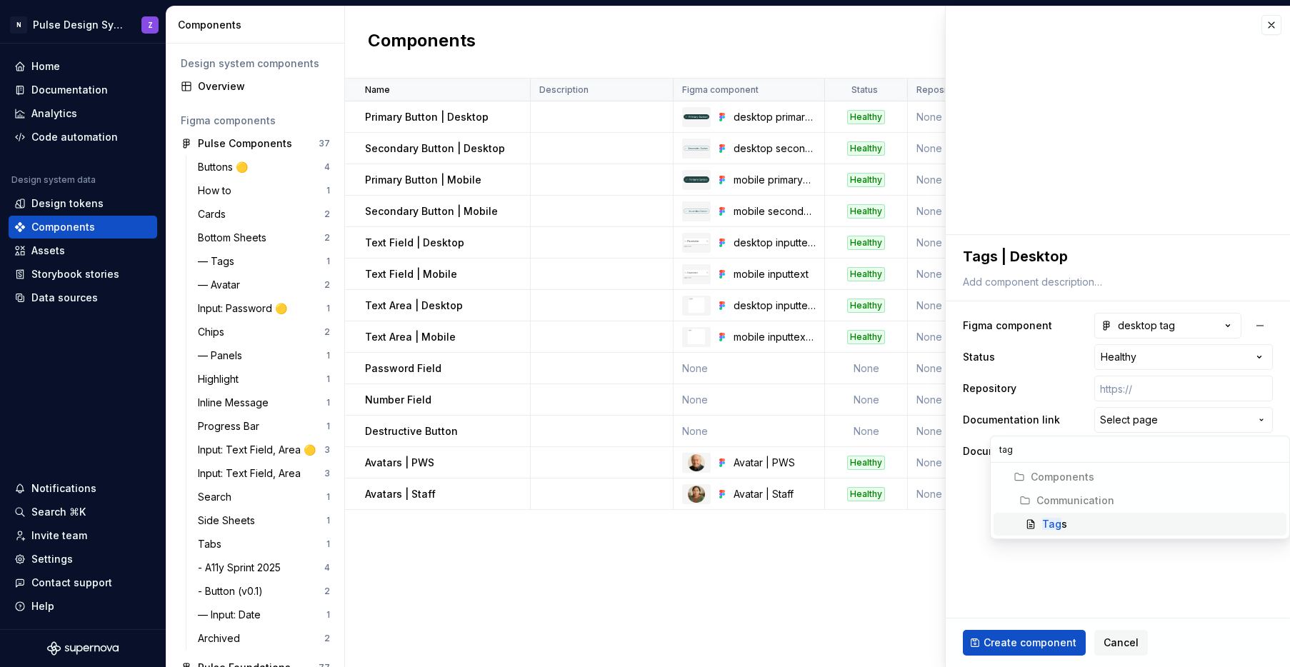
type input "tag"
click at [911, 517] on div "Tag s" at bounding box center [1161, 524] width 239 height 14
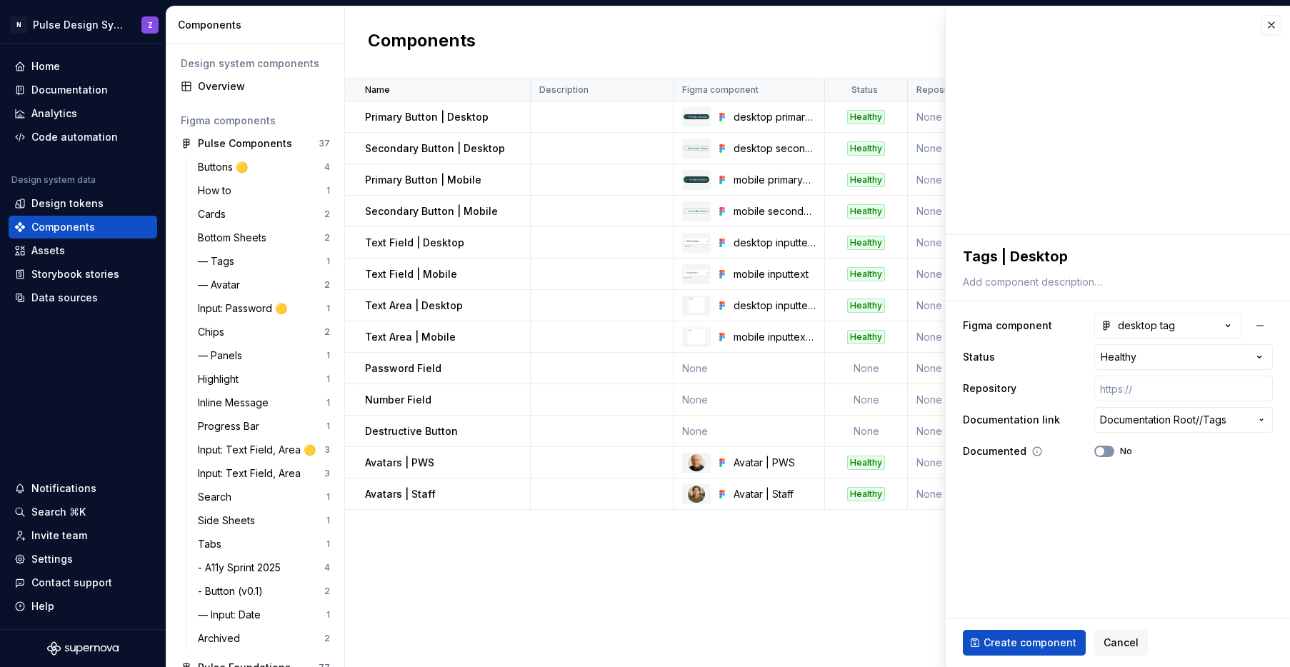
click at [911, 454] on button "No" at bounding box center [1104, 451] width 20 height 11
click at [911, 641] on span "Create component" at bounding box center [1029, 643] width 93 height 14
type textarea "*"
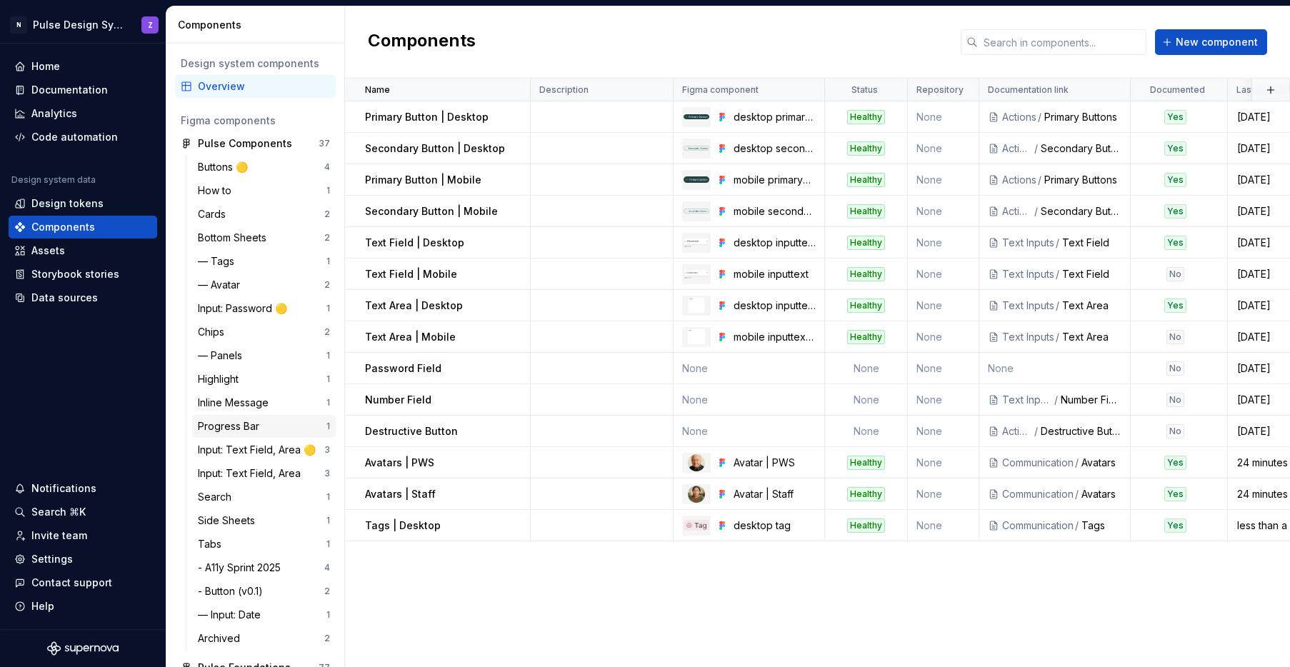
scroll to position [21, 0]
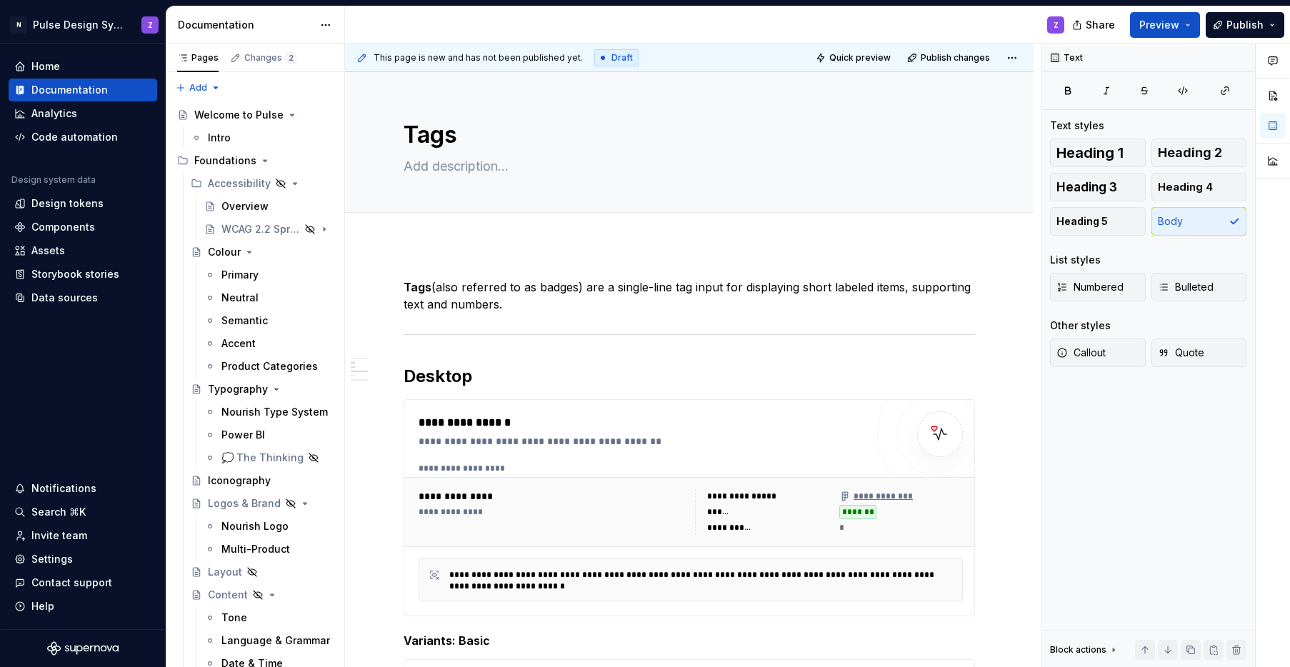
scroll to position [415, 0]
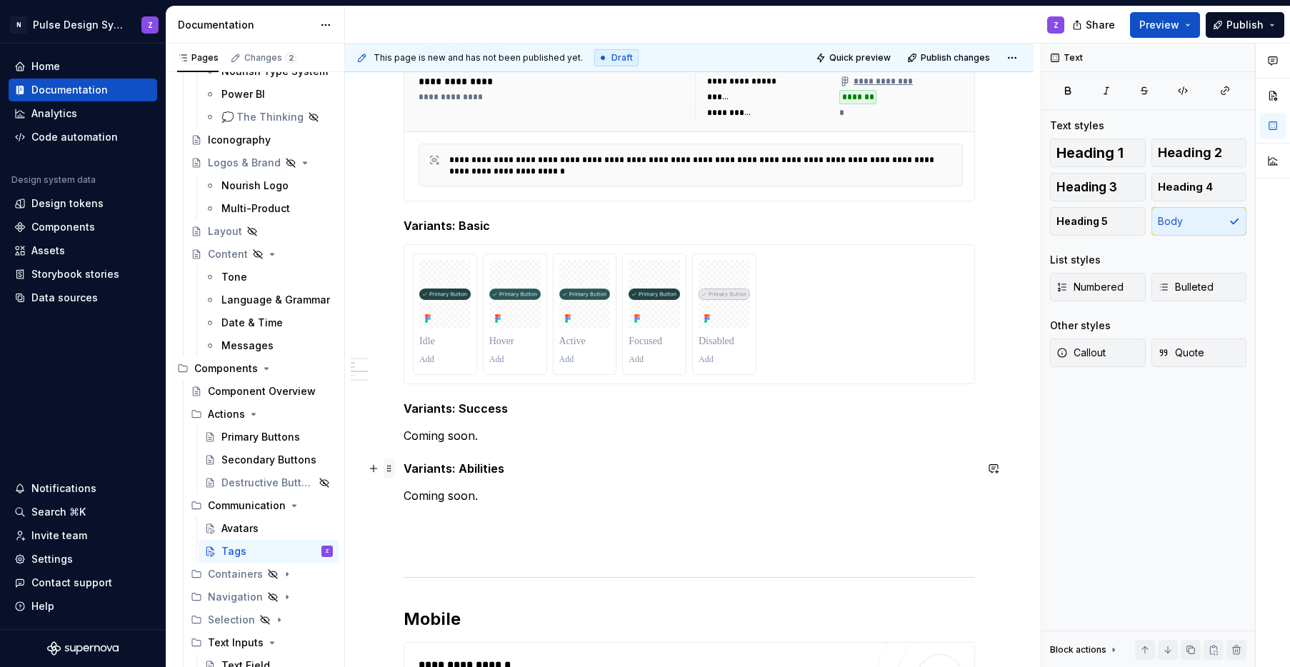
click at [389, 468] on span at bounding box center [389, 469] width 11 height 20
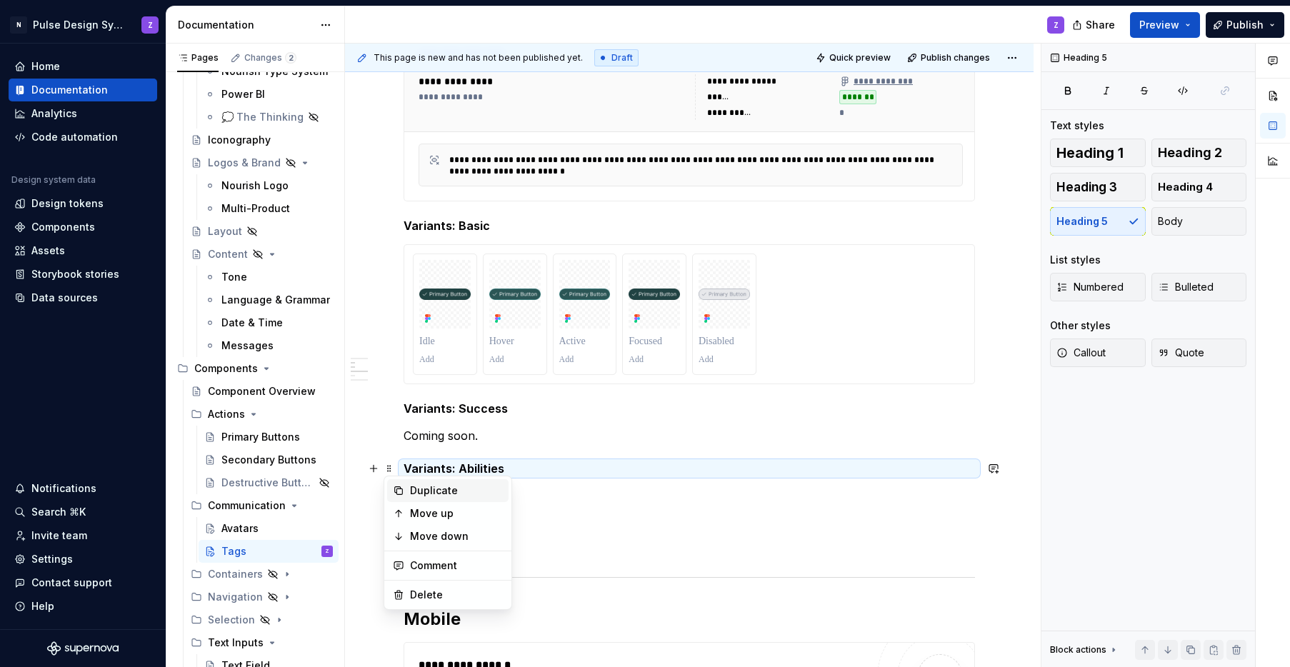
click at [415, 486] on div "Duplicate" at bounding box center [456, 491] width 93 height 14
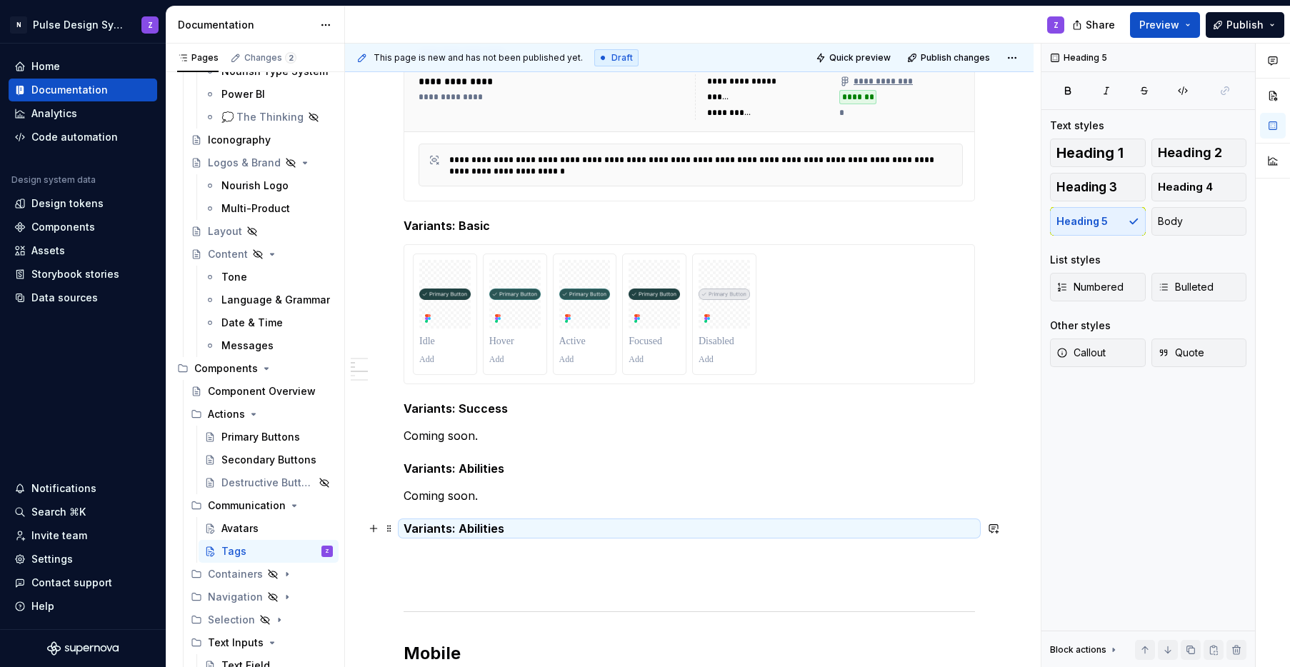
click at [464, 530] on h5 "Variants: Abilities" at bounding box center [689, 528] width 571 height 14
click at [393, 500] on span at bounding box center [389, 496] width 11 height 20
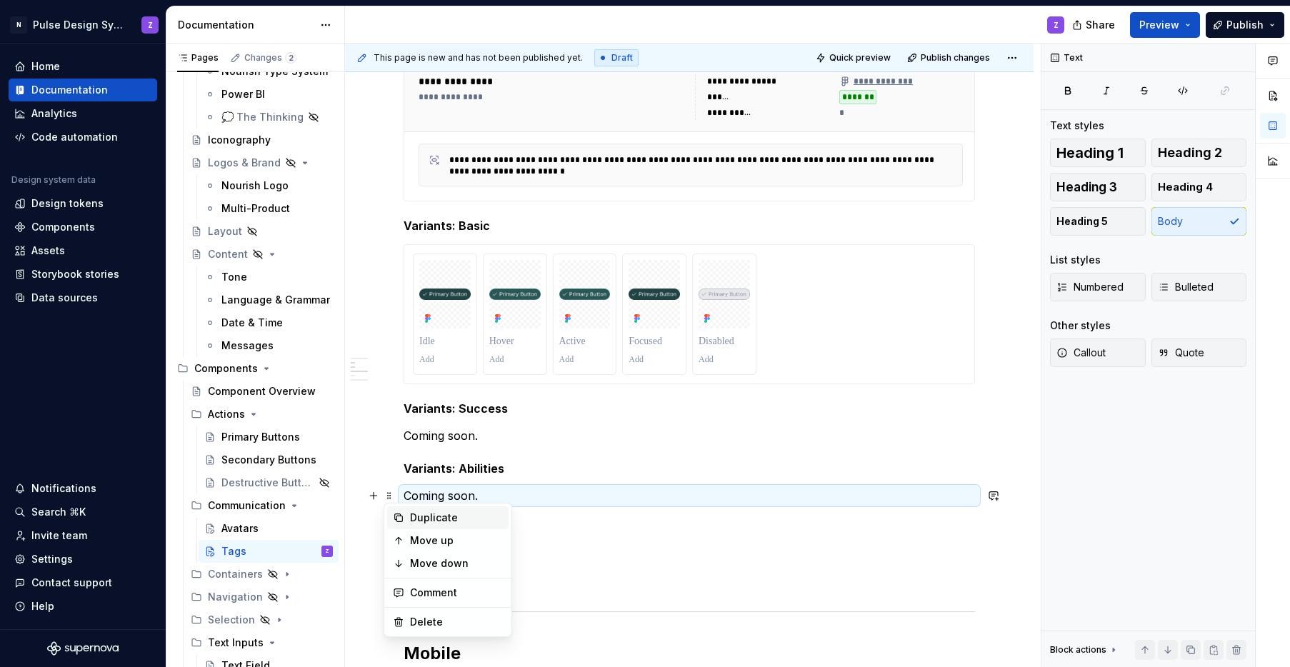
click at [409, 526] on div "Duplicate" at bounding box center [447, 517] width 121 height 23
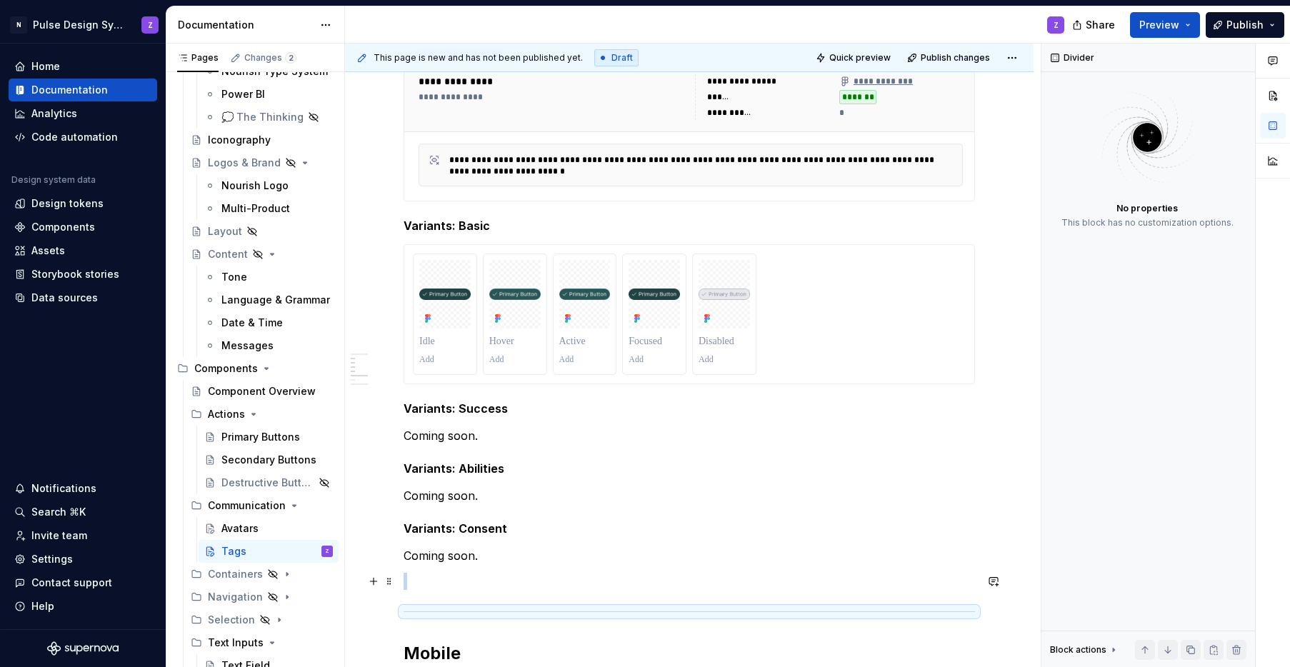
click at [439, 586] on p at bounding box center [689, 581] width 571 height 17
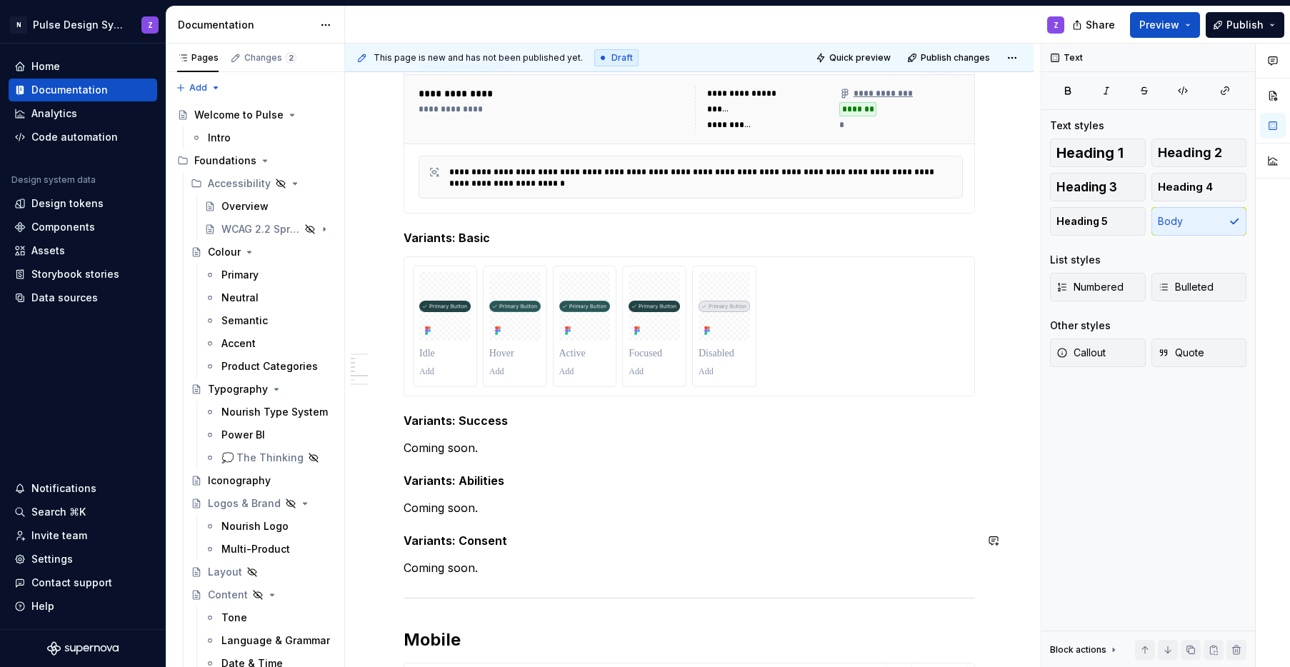
scroll to position [389, 0]
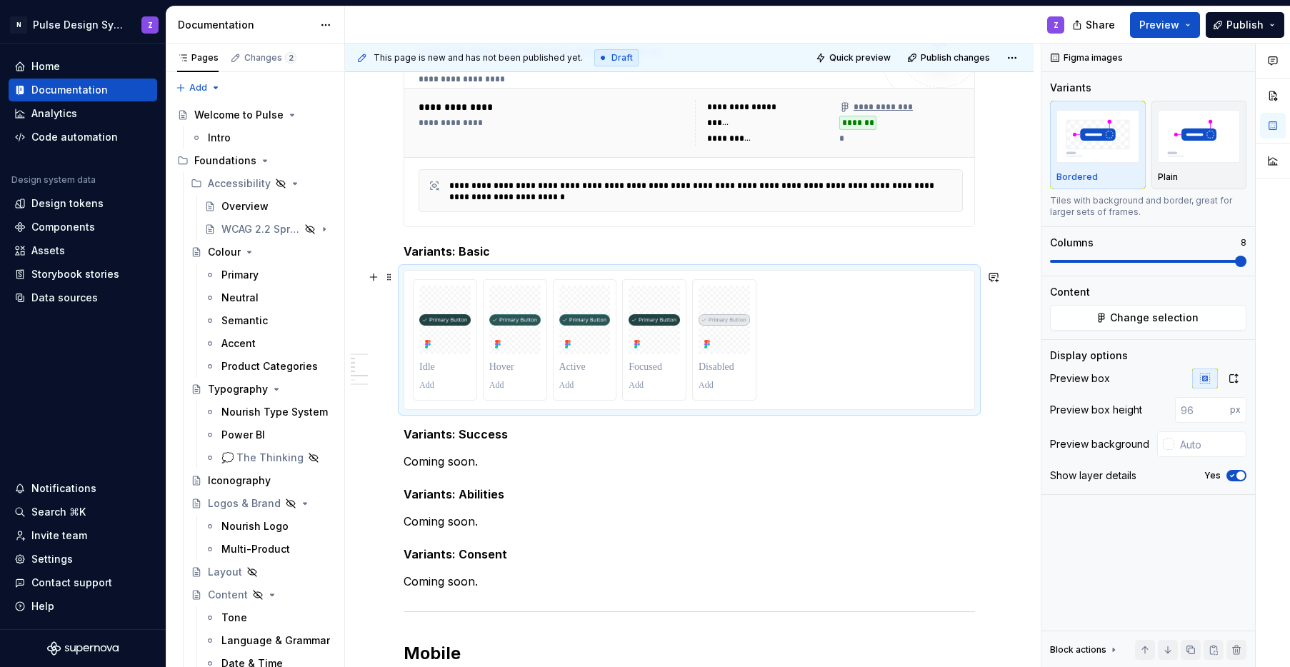
click at [812, 366] on div at bounding box center [689, 339] width 553 height 121
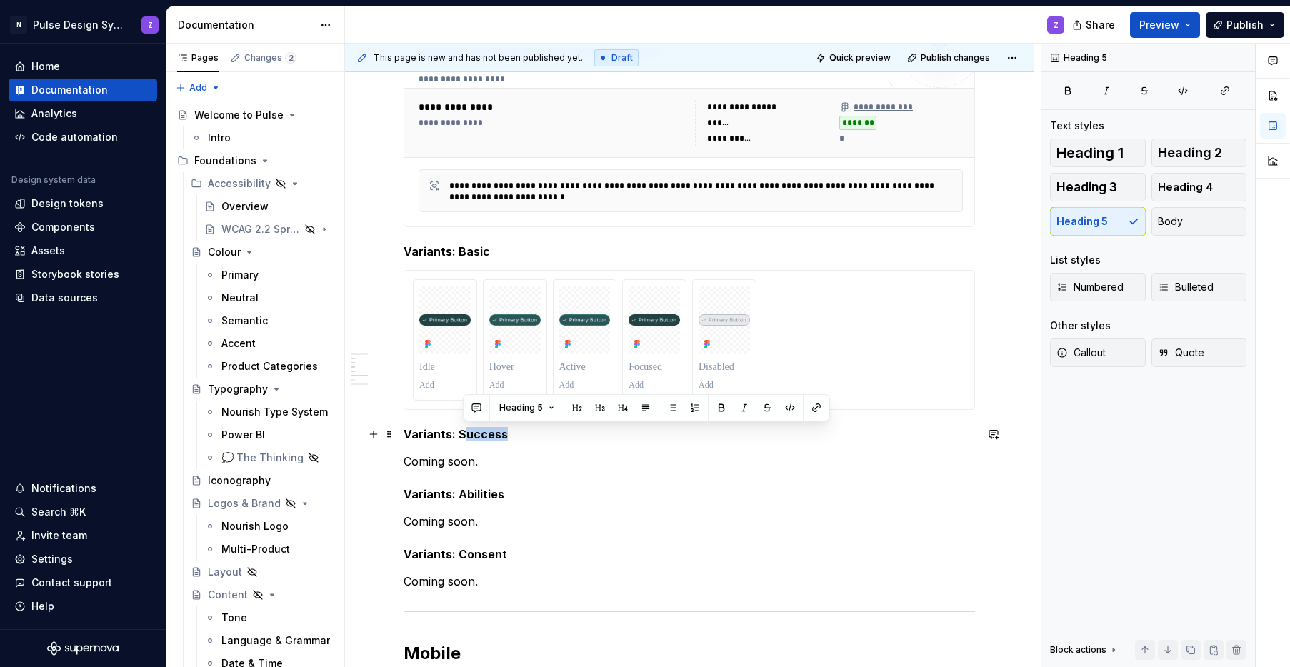
drag, startPoint x: 501, startPoint y: 435, endPoint x: 466, endPoint y: 432, distance: 35.8
click at [466, 432] on h5 "Variants: Success" at bounding box center [689, 434] width 571 height 14
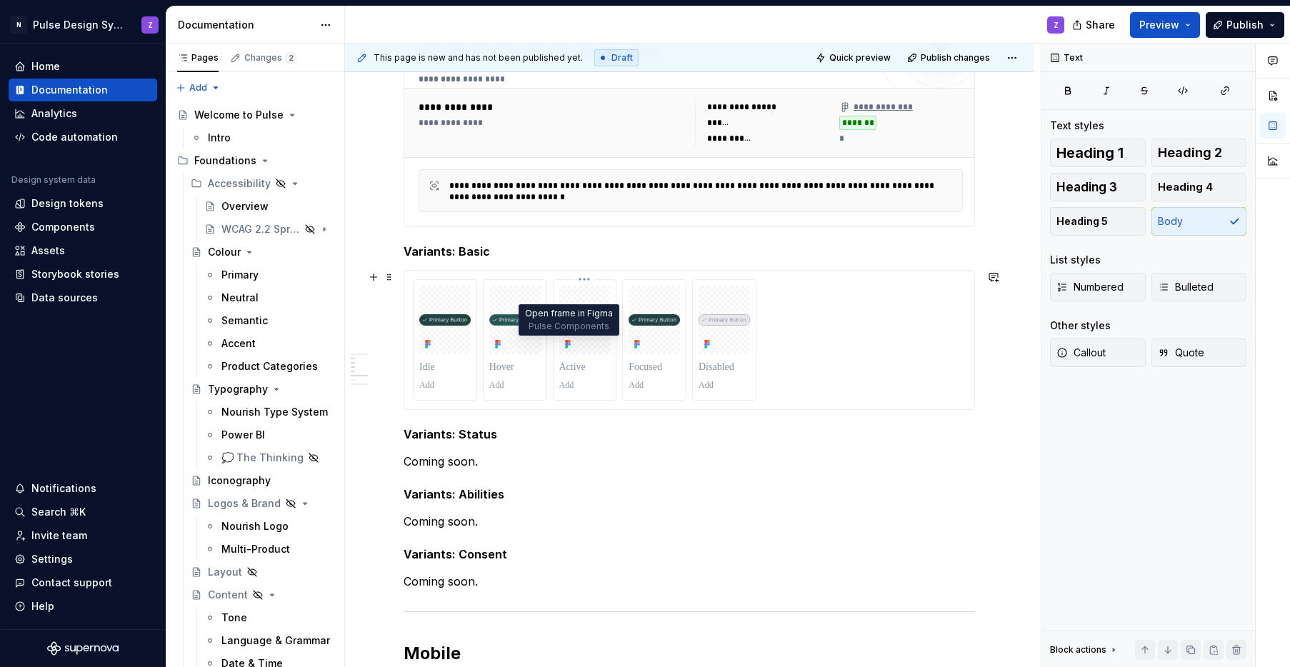
click at [563, 347] on icon at bounding box center [567, 344] width 11 height 11
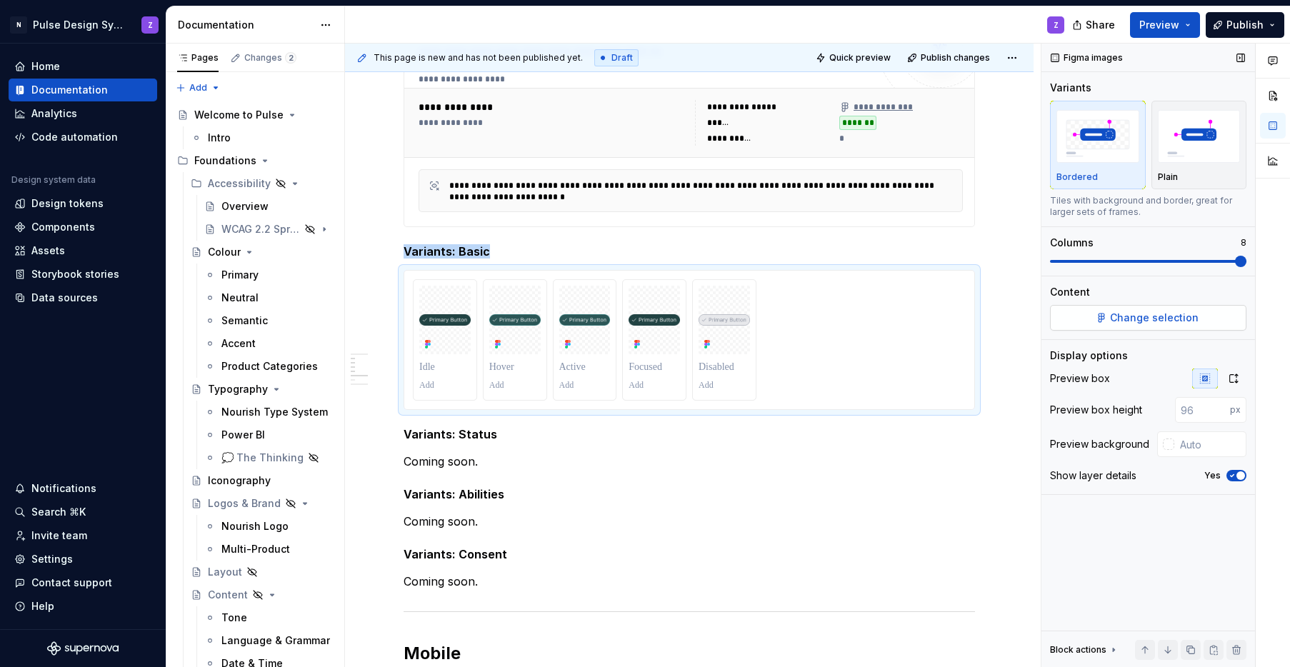
click at [1118, 320] on span "Change selection" at bounding box center [1154, 318] width 89 height 14
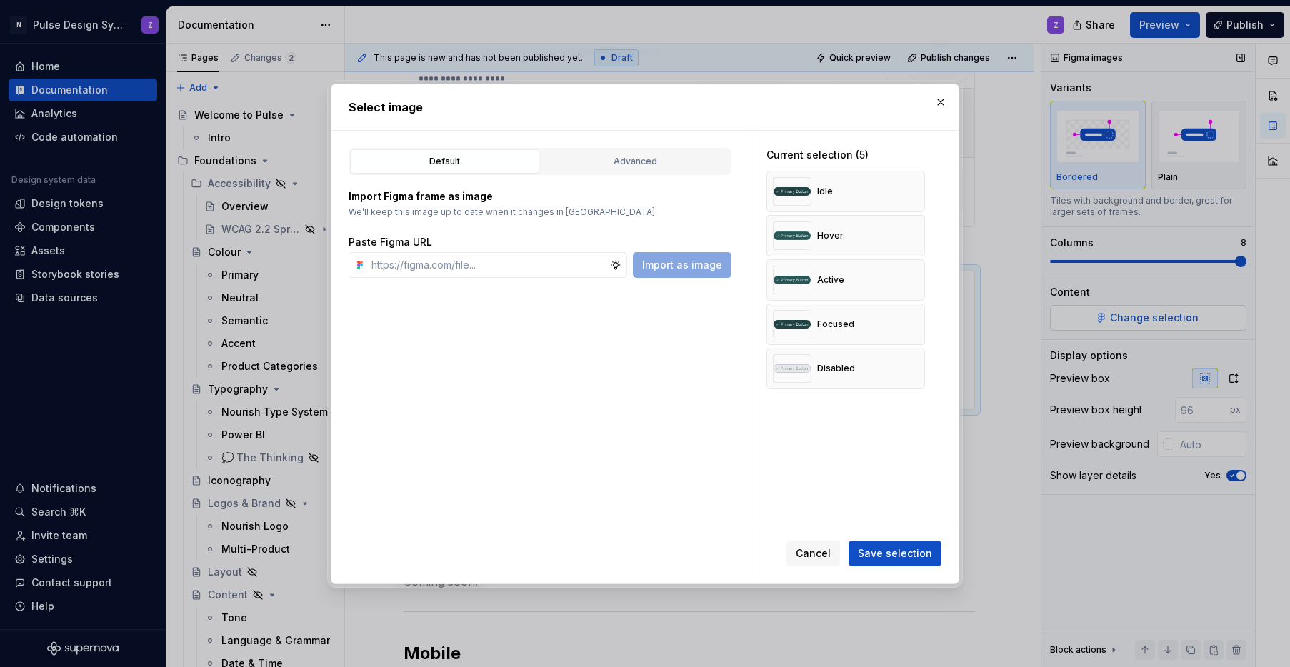
type textarea "*"
paste input "[URL][DOMAIN_NAME]"
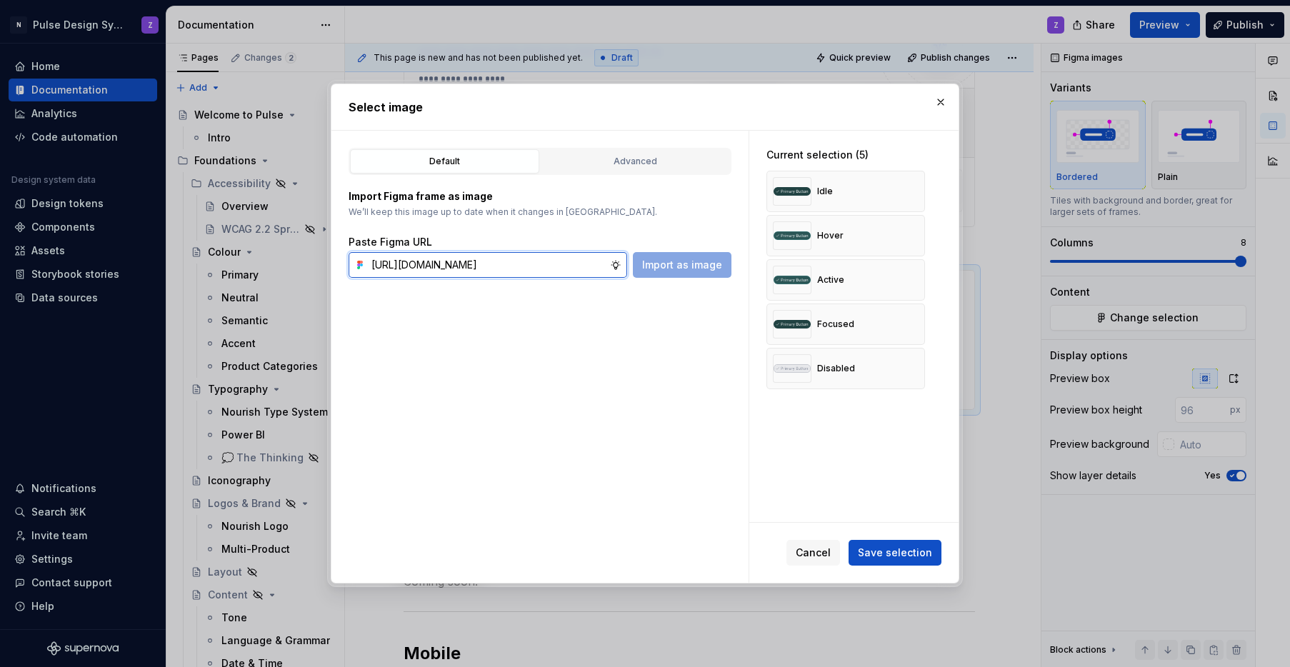
scroll to position [0, 363]
type input "[URL][DOMAIN_NAME]"
click at [906, 190] on button "button" at bounding box center [908, 191] width 20 height 20
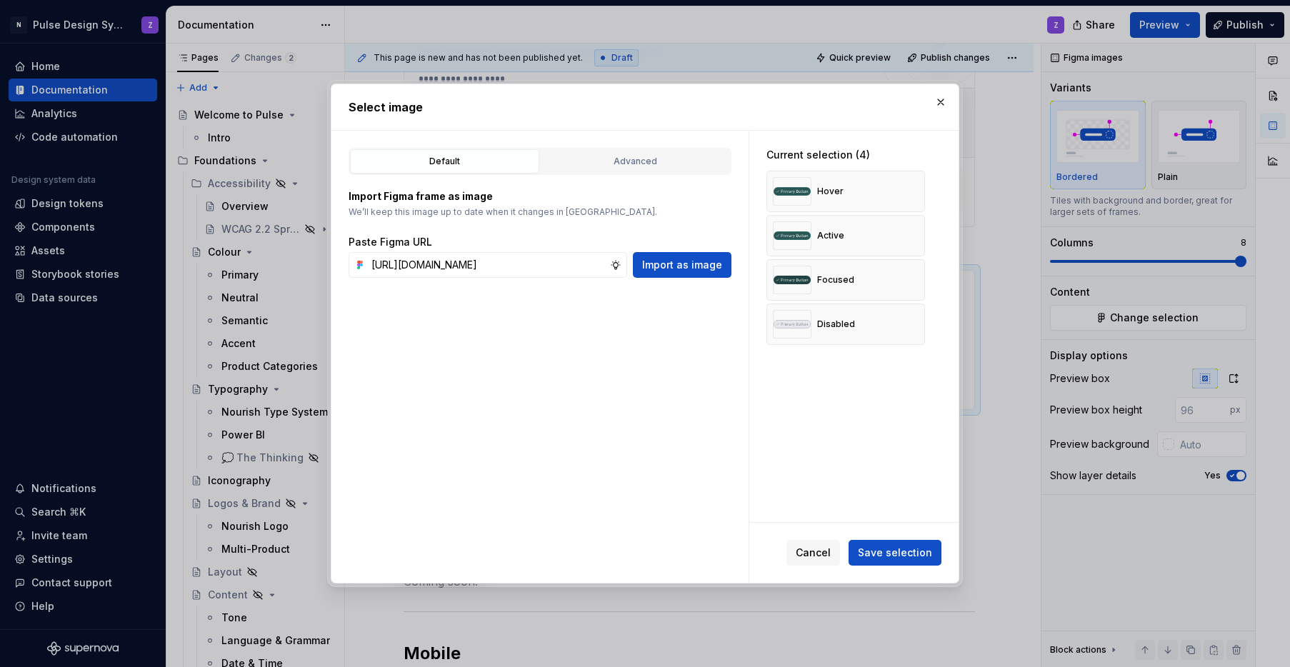
click at [906, 190] on button "button" at bounding box center [908, 191] width 20 height 20
click at [906, 226] on button "button" at bounding box center [908, 236] width 20 height 20
click at [906, 190] on button "button" at bounding box center [908, 191] width 20 height 20
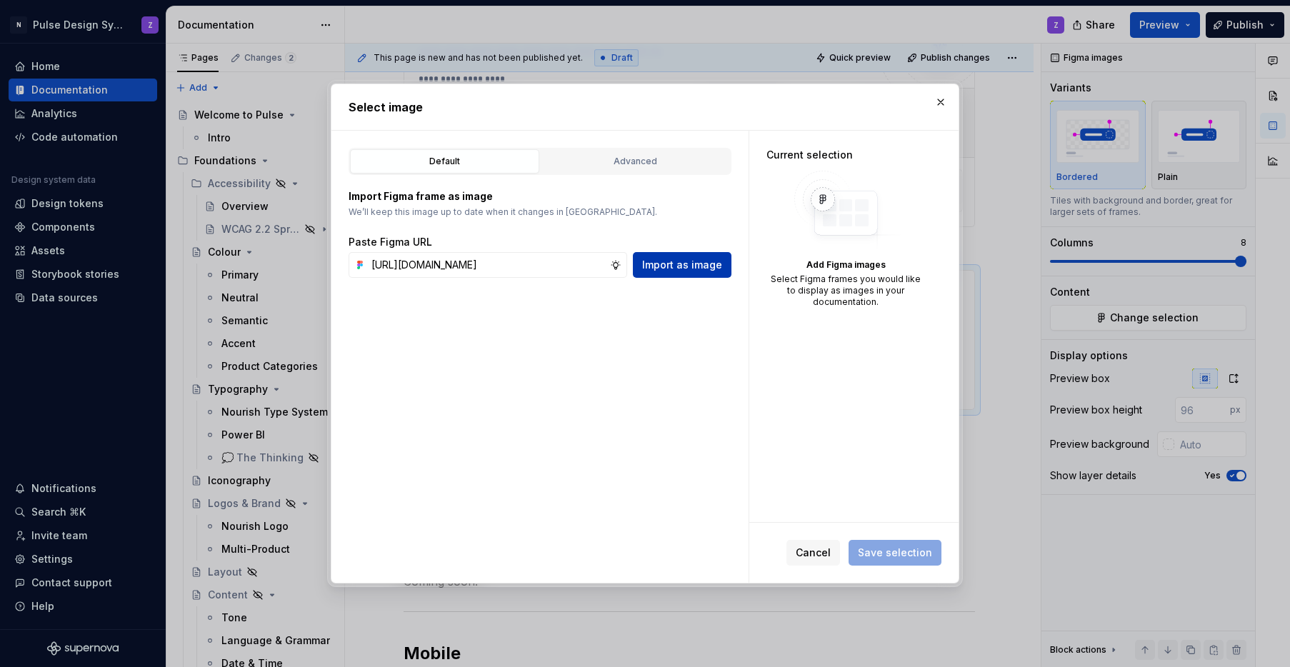
click at [711, 256] on button "Import as image" at bounding box center [682, 265] width 99 height 26
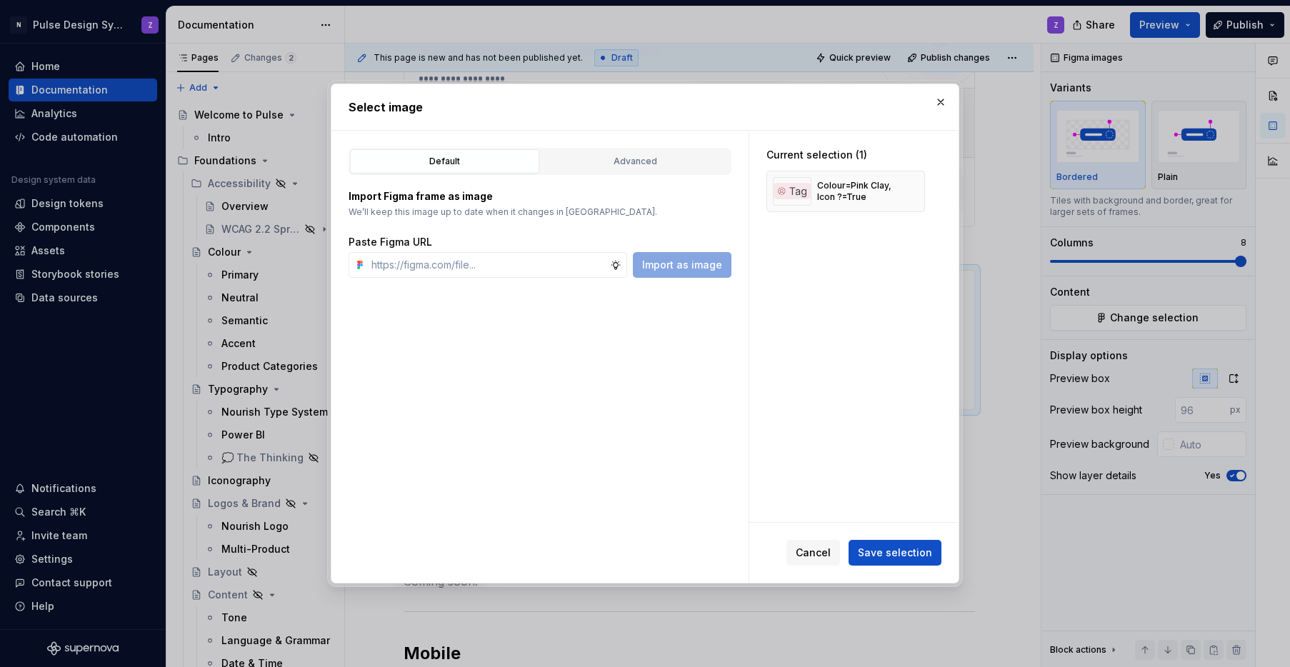
type textarea "*"
click at [395, 270] on input "text" at bounding box center [488, 265] width 244 height 26
paste input "[URL][DOMAIN_NAME]"
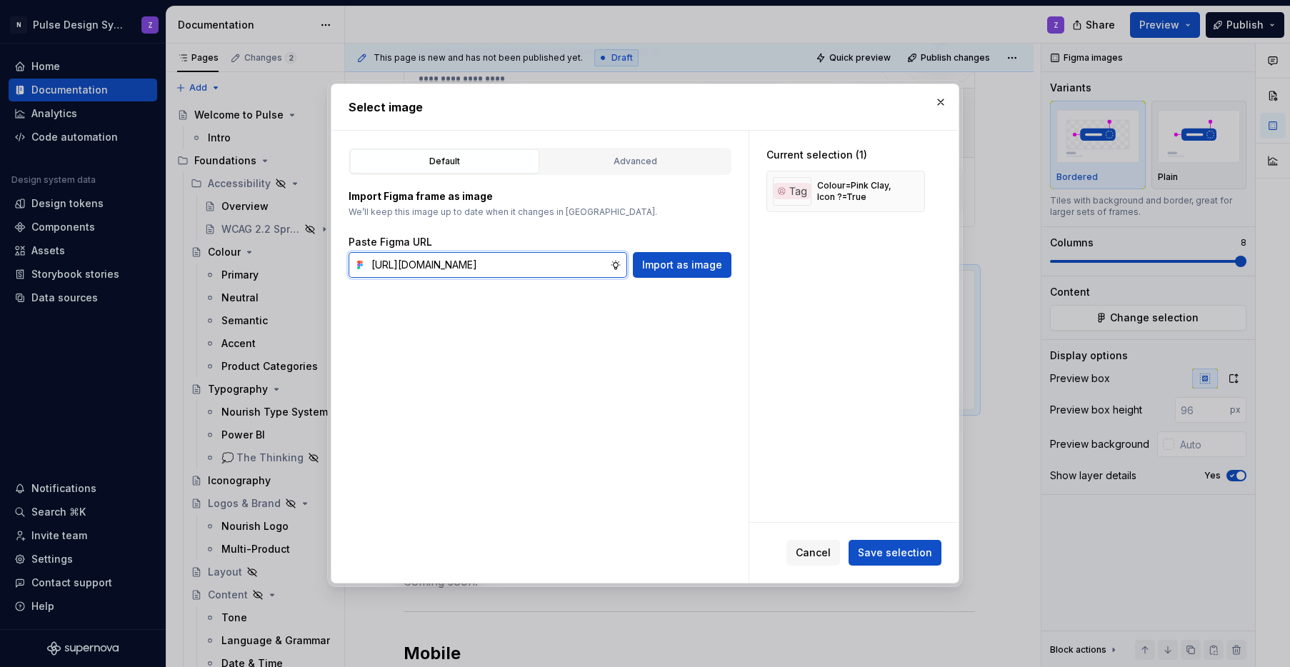
scroll to position [0, 363]
type input "[URL][DOMAIN_NAME]"
click at [689, 261] on span "Import as image" at bounding box center [682, 265] width 80 height 14
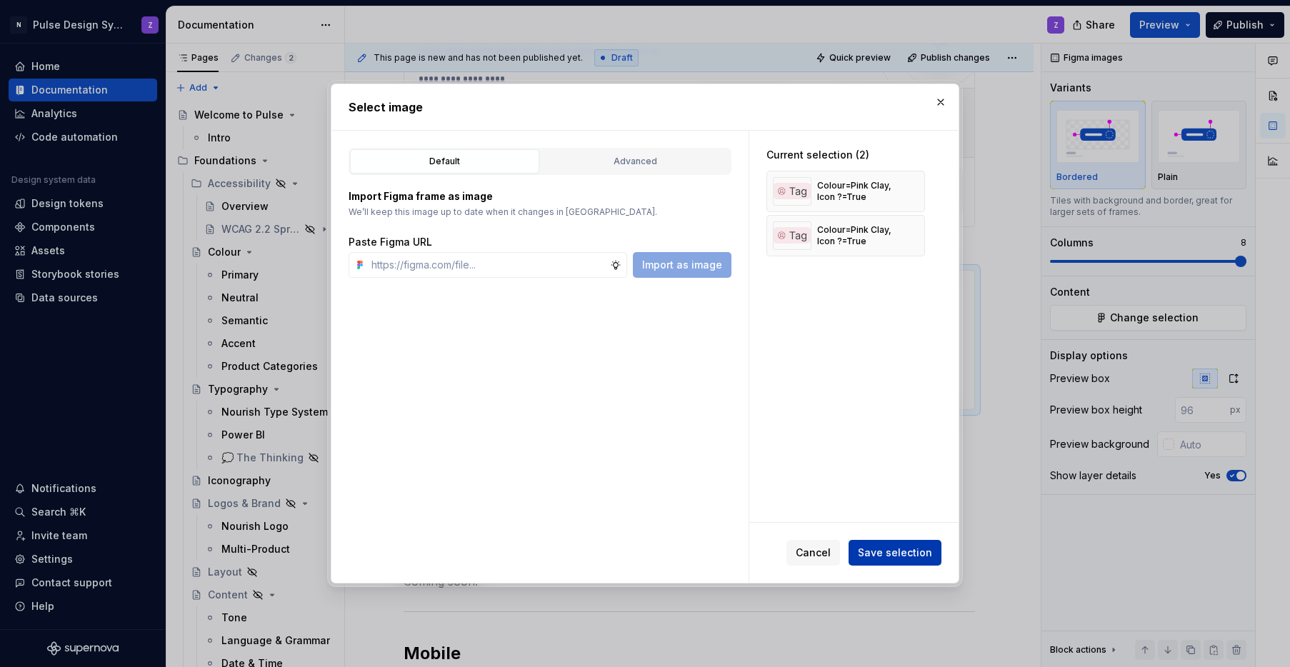
click at [887, 556] on span "Save selection" at bounding box center [895, 553] width 74 height 14
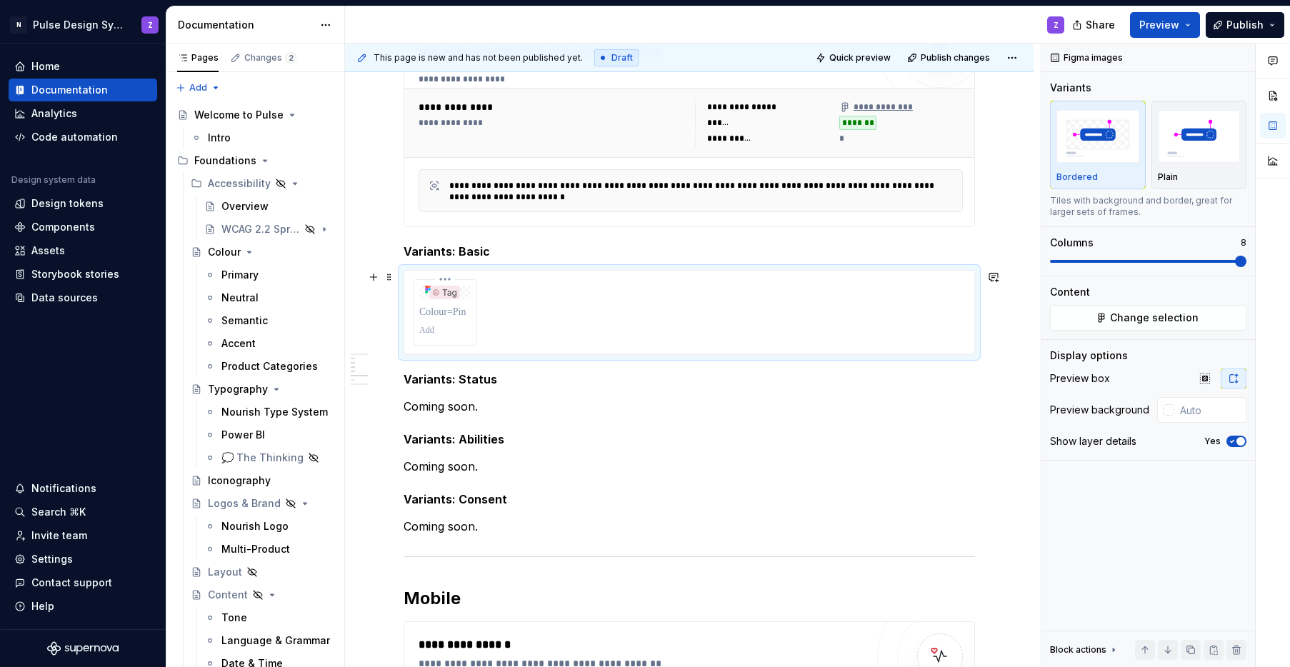
click at [460, 335] on p at bounding box center [444, 330] width 51 height 11
drag, startPoint x: 446, startPoint y: 296, endPoint x: 506, endPoint y: 299, distance: 60.8
click at [506, 299] on body "N Pulse Design System Z Home Documentation Analytics Code automation Design sys…" at bounding box center [645, 333] width 1290 height 667
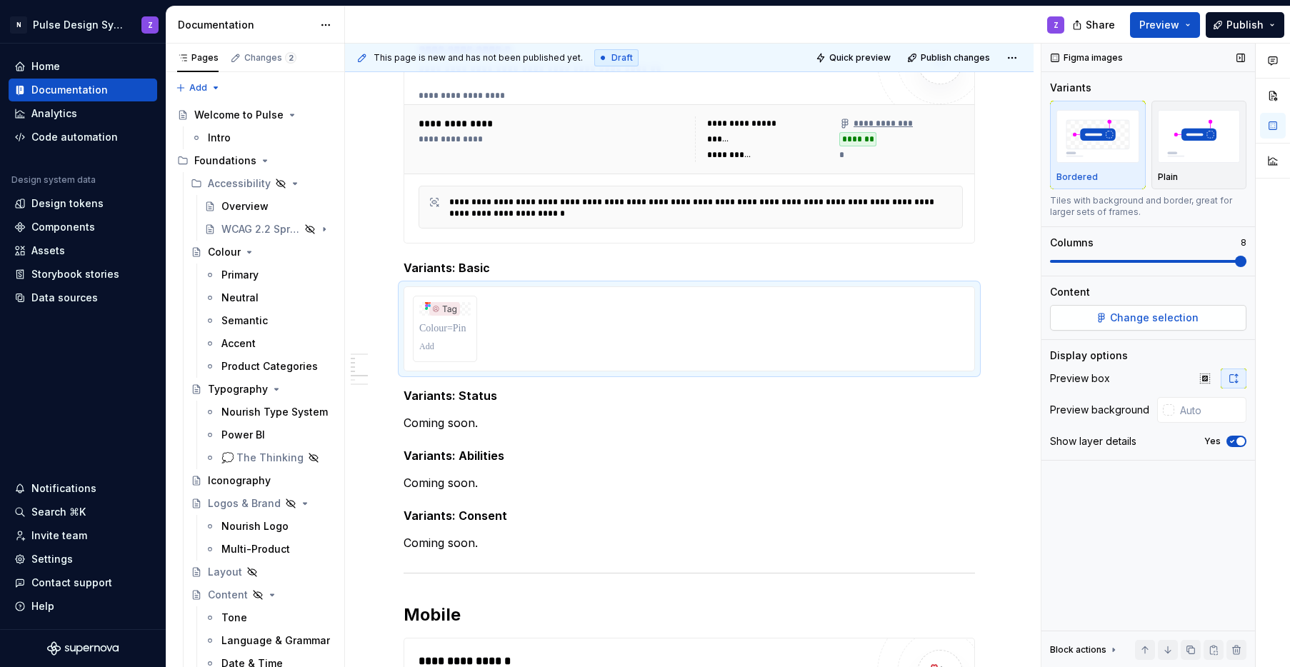
click at [1187, 329] on button "Change selection" at bounding box center [1148, 318] width 196 height 26
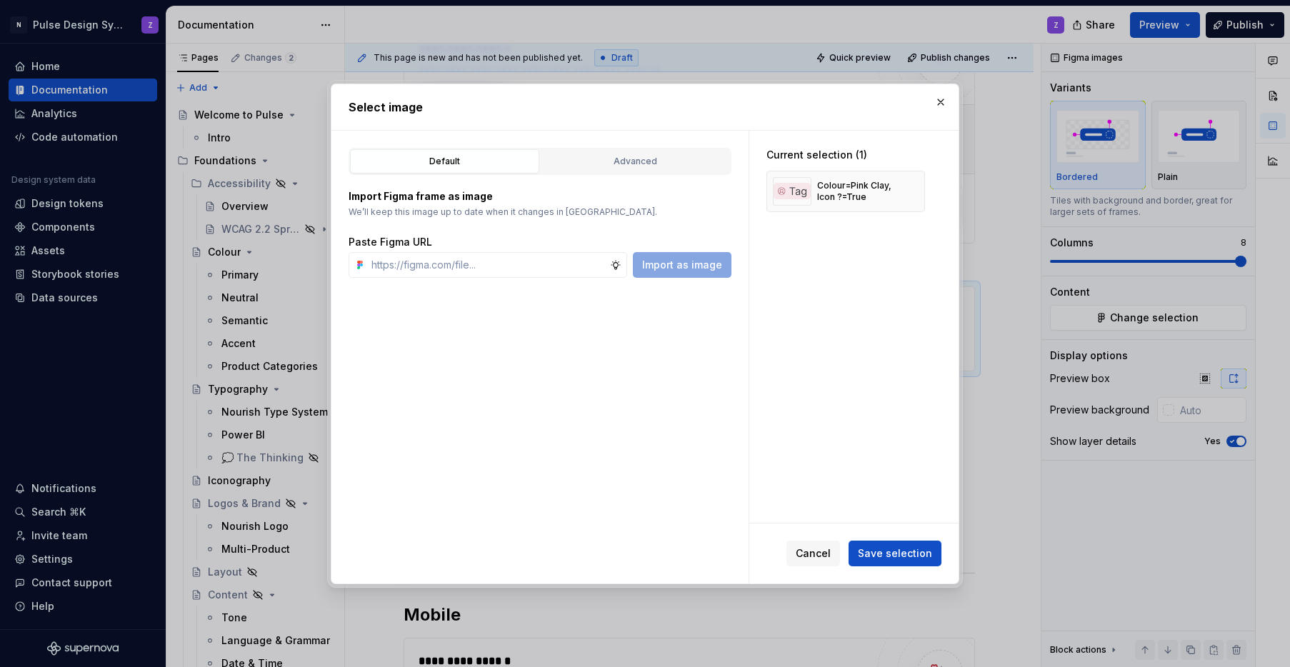
type textarea "*"
paste input "[URL][DOMAIN_NAME]"
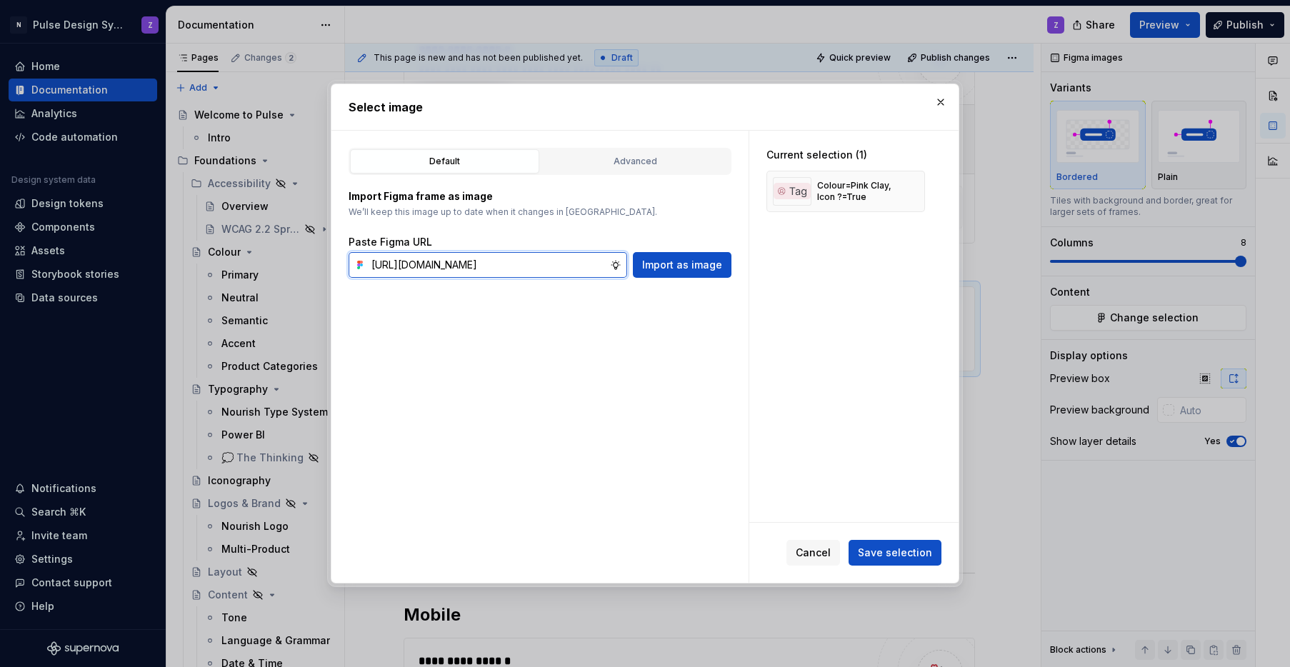
scroll to position [0, 363]
type input "[URL][DOMAIN_NAME]"
click at [675, 264] on span "Import as image" at bounding box center [682, 265] width 80 height 14
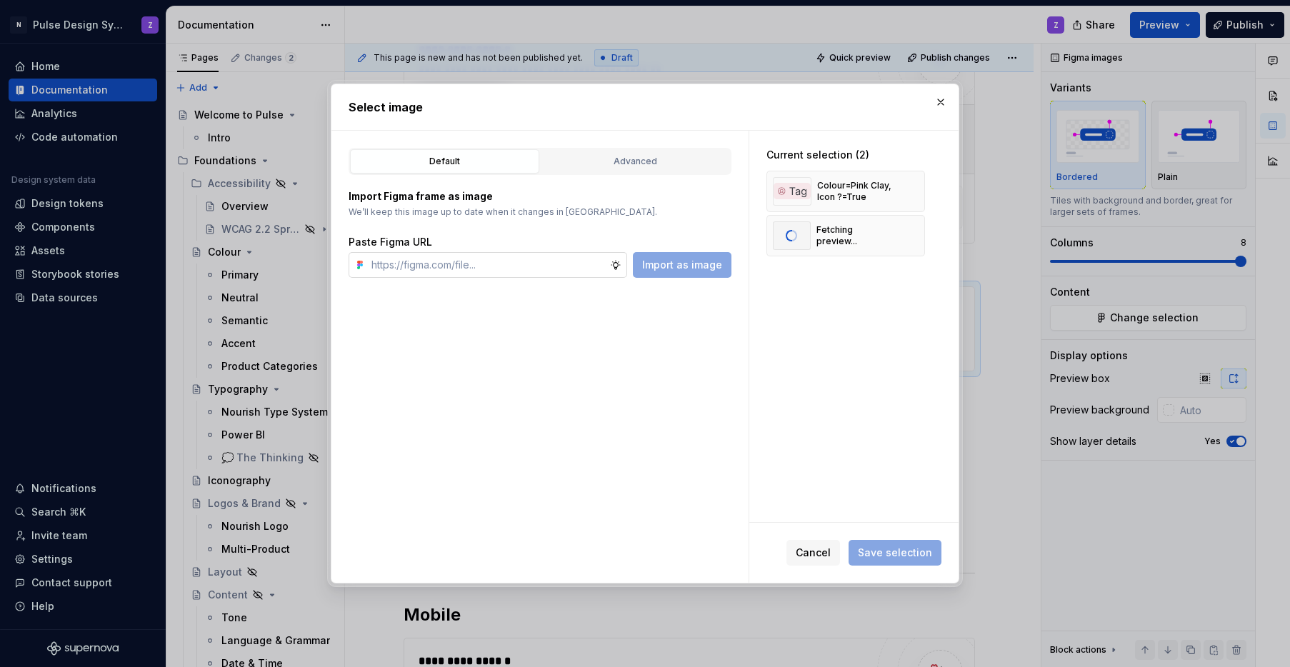
click at [439, 266] on input "text" at bounding box center [488, 265] width 244 height 26
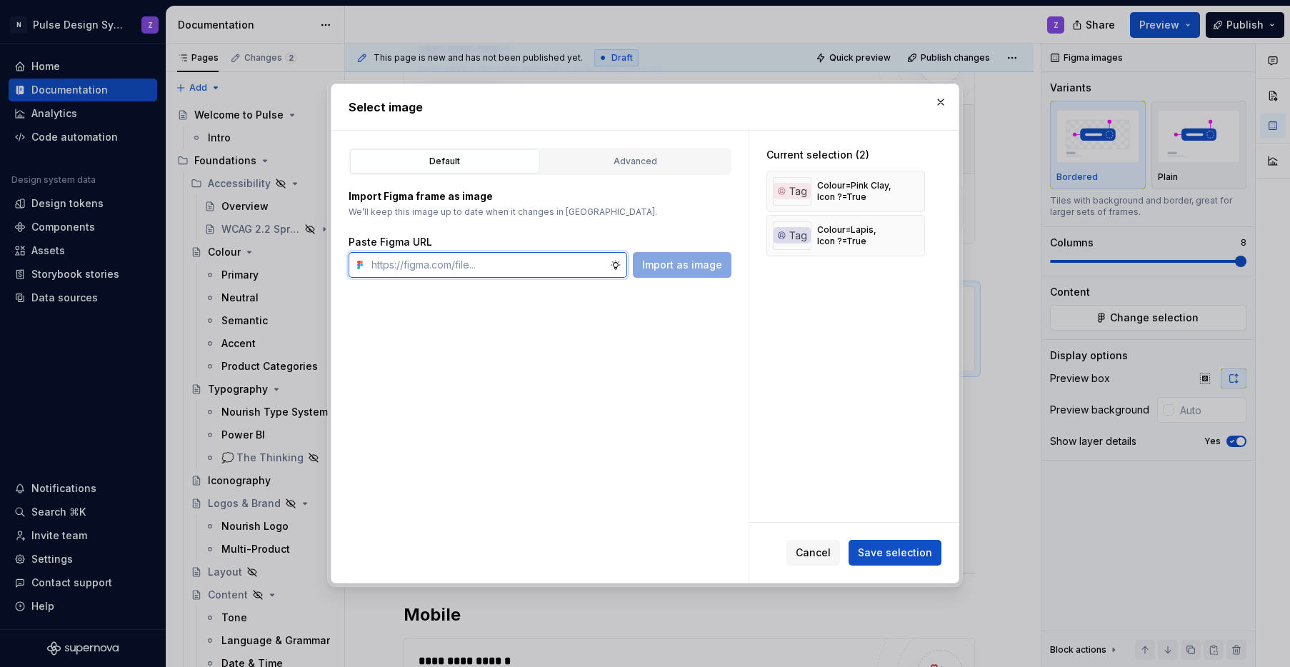
paste input "[URL][DOMAIN_NAME]"
type input "[URL][DOMAIN_NAME]"
click at [676, 269] on span "Import as image" at bounding box center [682, 265] width 80 height 14
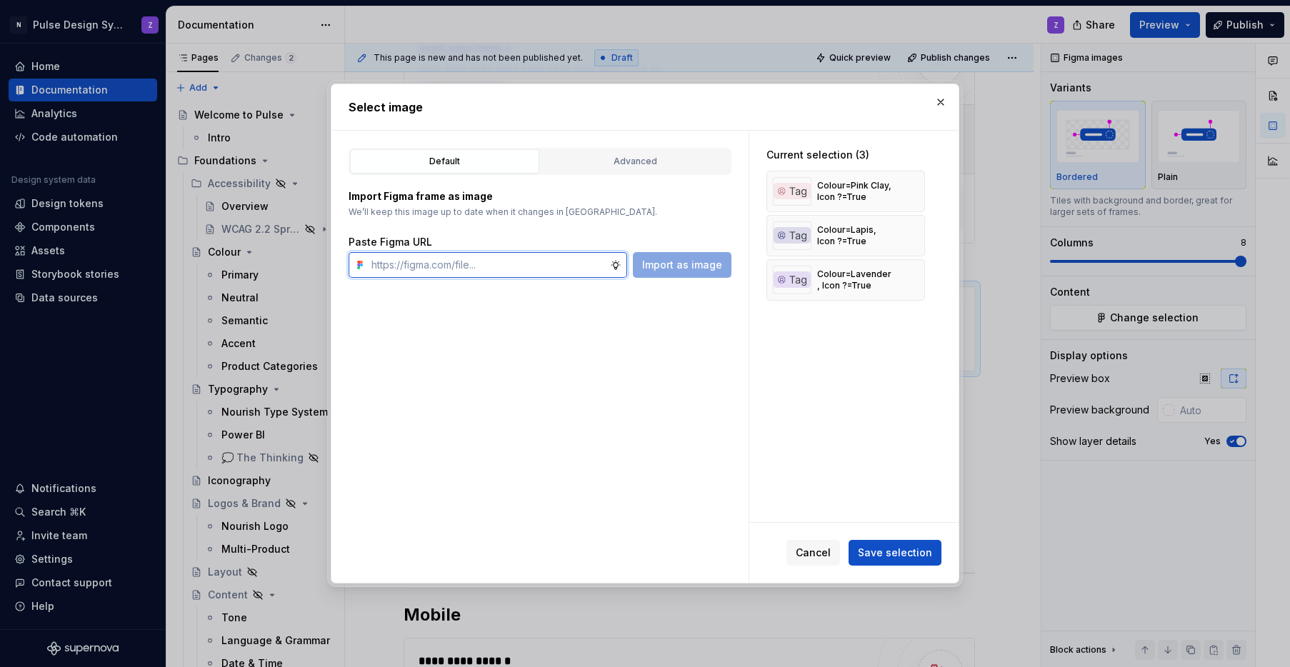
click at [440, 261] on input "text" at bounding box center [488, 265] width 244 height 26
paste input "[URL][DOMAIN_NAME]"
type input "[URL][DOMAIN_NAME]"
click at [679, 272] on button "Import as image" at bounding box center [682, 265] width 99 height 26
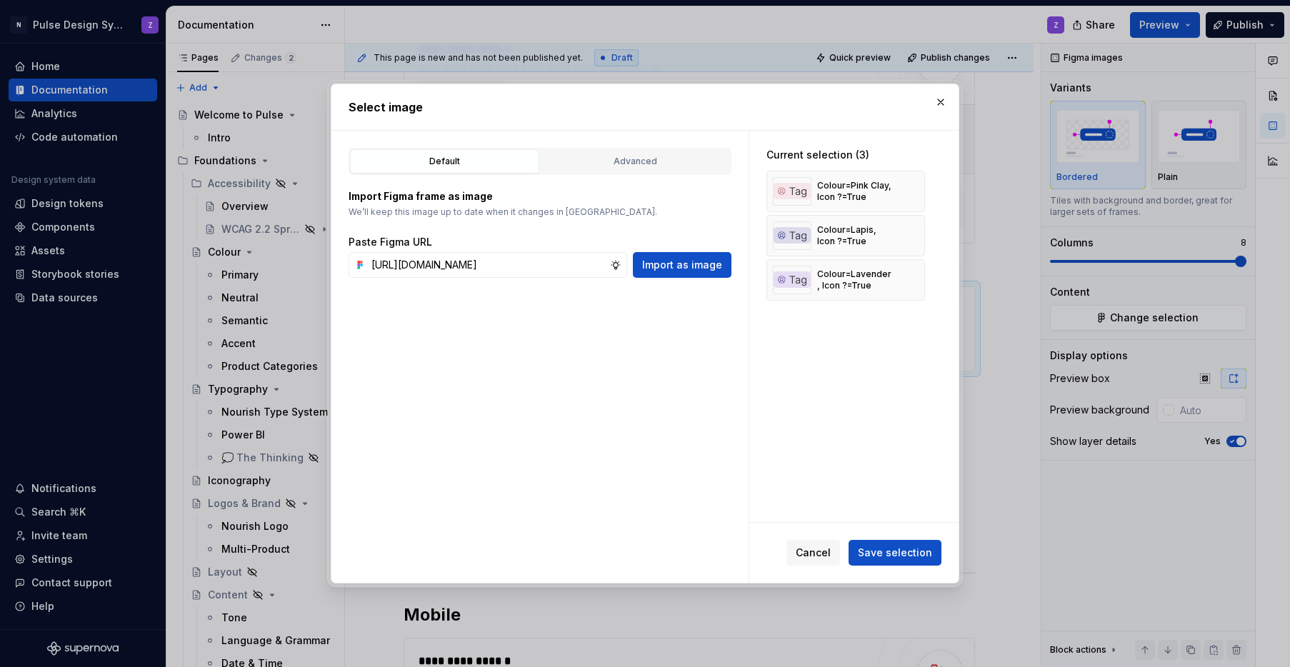
scroll to position [0, 0]
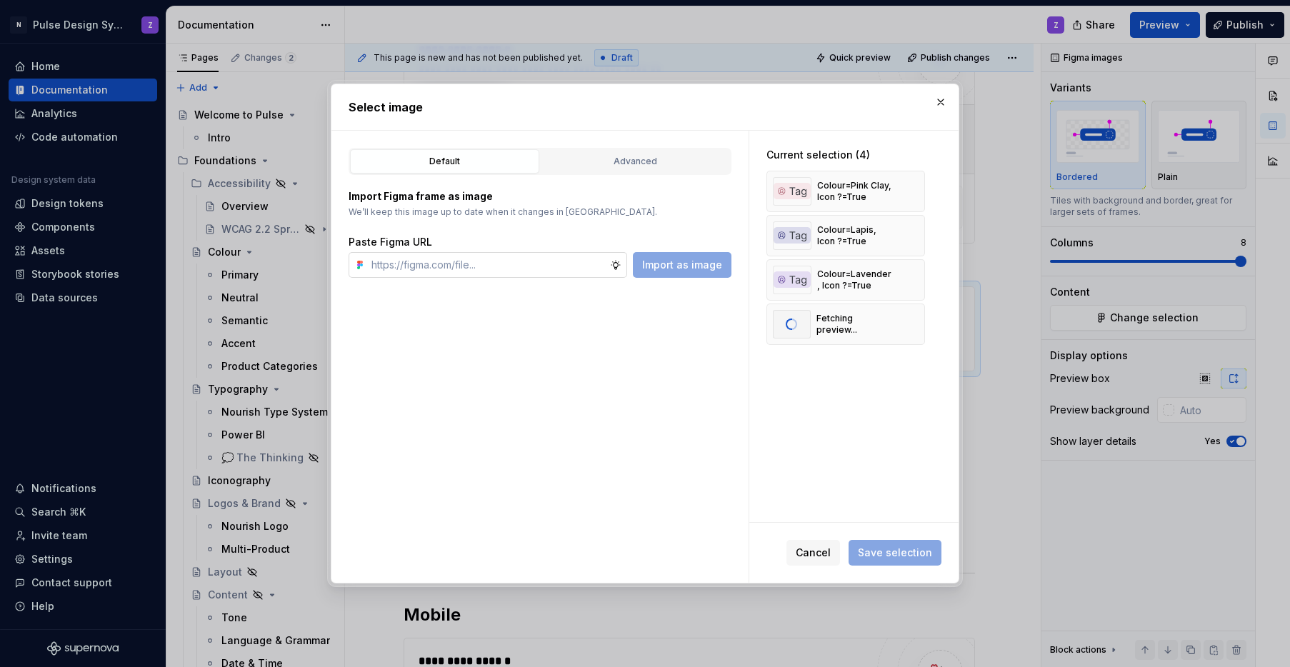
click at [463, 264] on input "text" at bounding box center [488, 265] width 244 height 26
paste input "[URL][DOMAIN_NAME]"
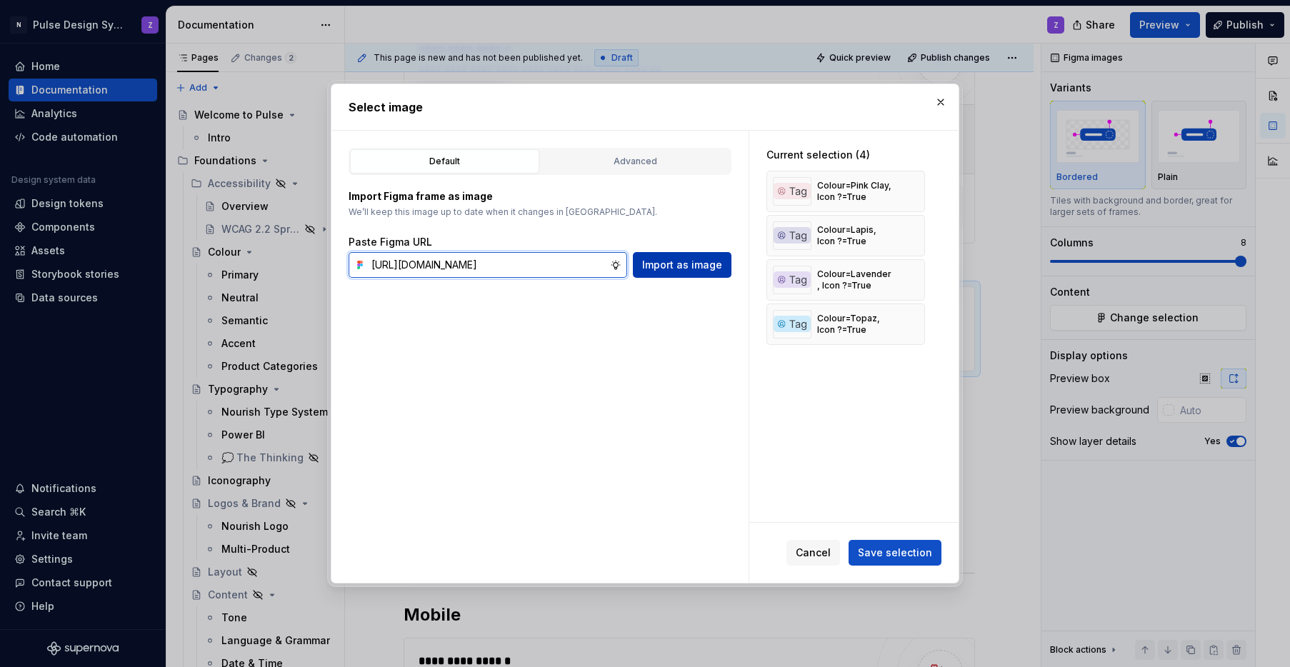
type input "[URL][DOMAIN_NAME]"
click at [724, 266] on button "Import as image" at bounding box center [682, 265] width 99 height 26
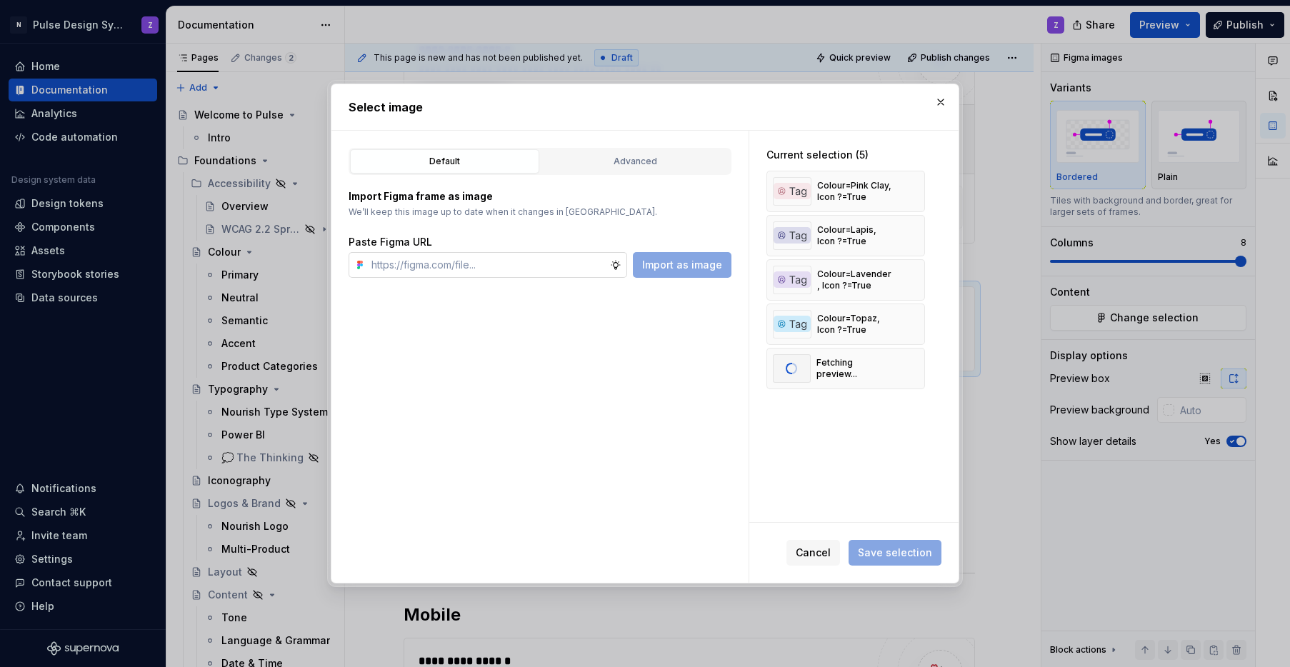
click at [442, 266] on input "text" at bounding box center [488, 265] width 244 height 26
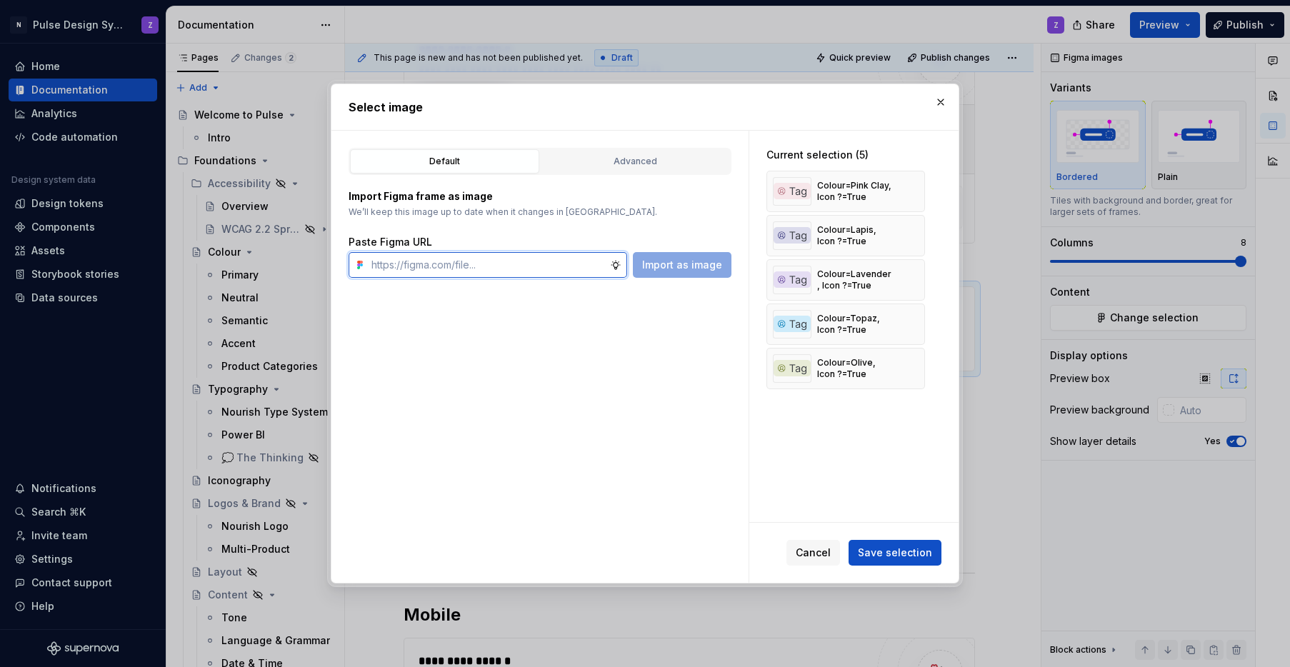
paste input "[URL][DOMAIN_NAME]"
type input "[URL][DOMAIN_NAME]"
click at [666, 263] on span "Import as image" at bounding box center [682, 265] width 80 height 14
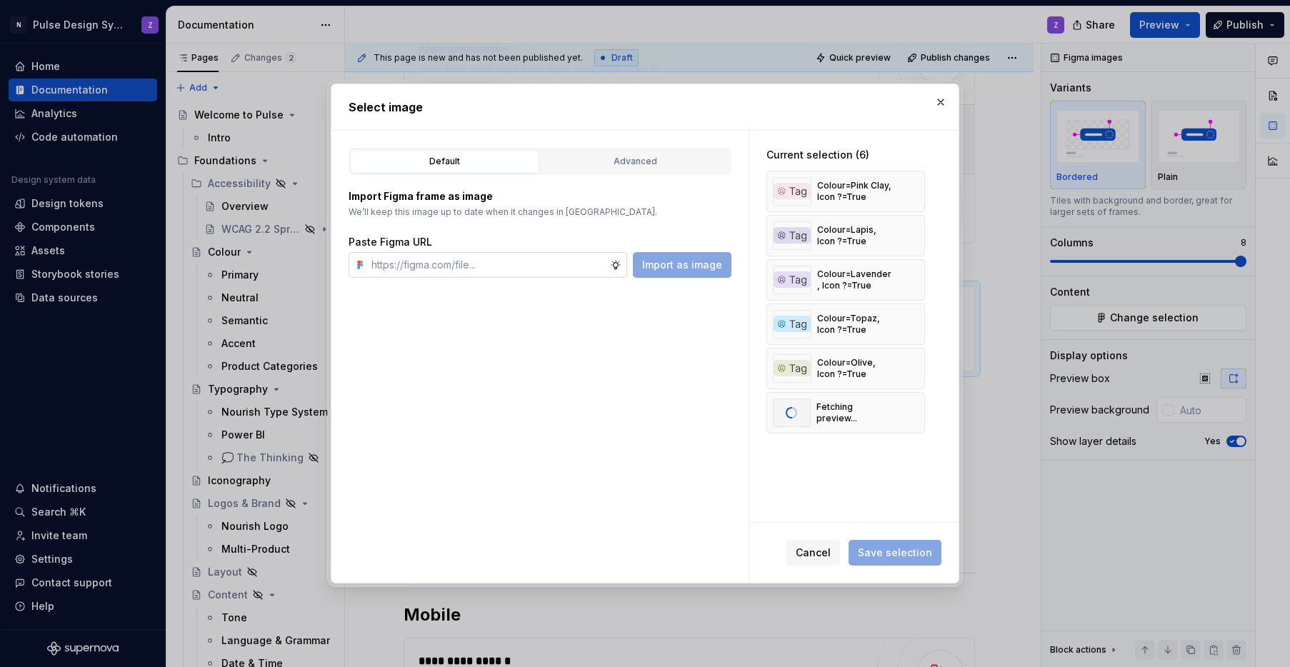
click at [434, 265] on input "text" at bounding box center [488, 265] width 244 height 26
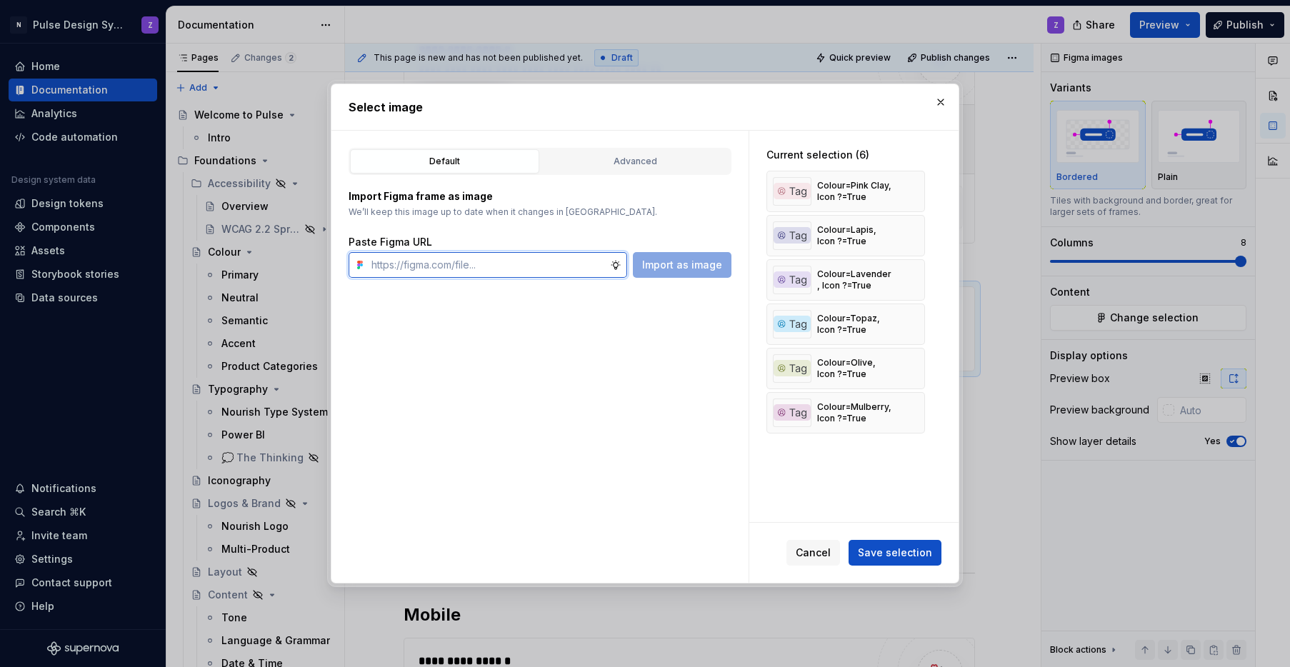
paste input "[URL][DOMAIN_NAME]"
type input "[URL][DOMAIN_NAME]"
click at [681, 267] on span "Import as image" at bounding box center [682, 265] width 80 height 14
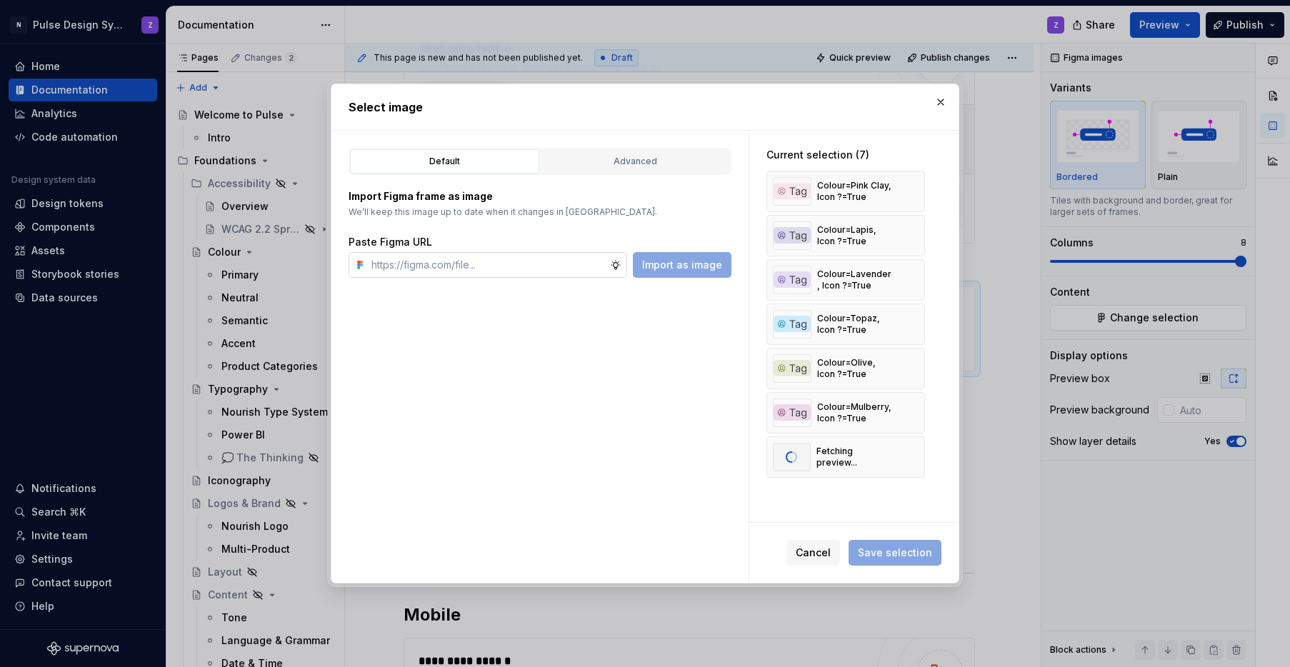
click at [473, 257] on input "text" at bounding box center [488, 265] width 244 height 26
type textarea "*"
paste input "[URL][DOMAIN_NAME]"
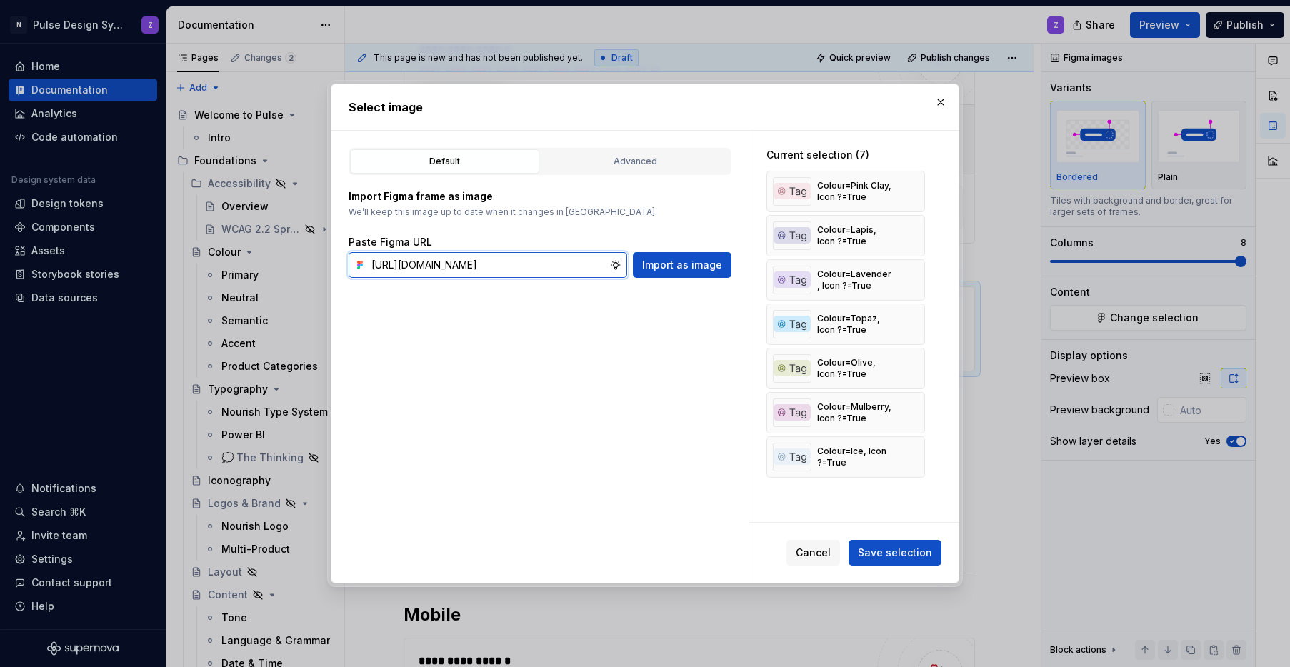
scroll to position [0, 362]
type input "[URL][DOMAIN_NAME]"
click at [685, 271] on span "Import as image" at bounding box center [682, 265] width 80 height 14
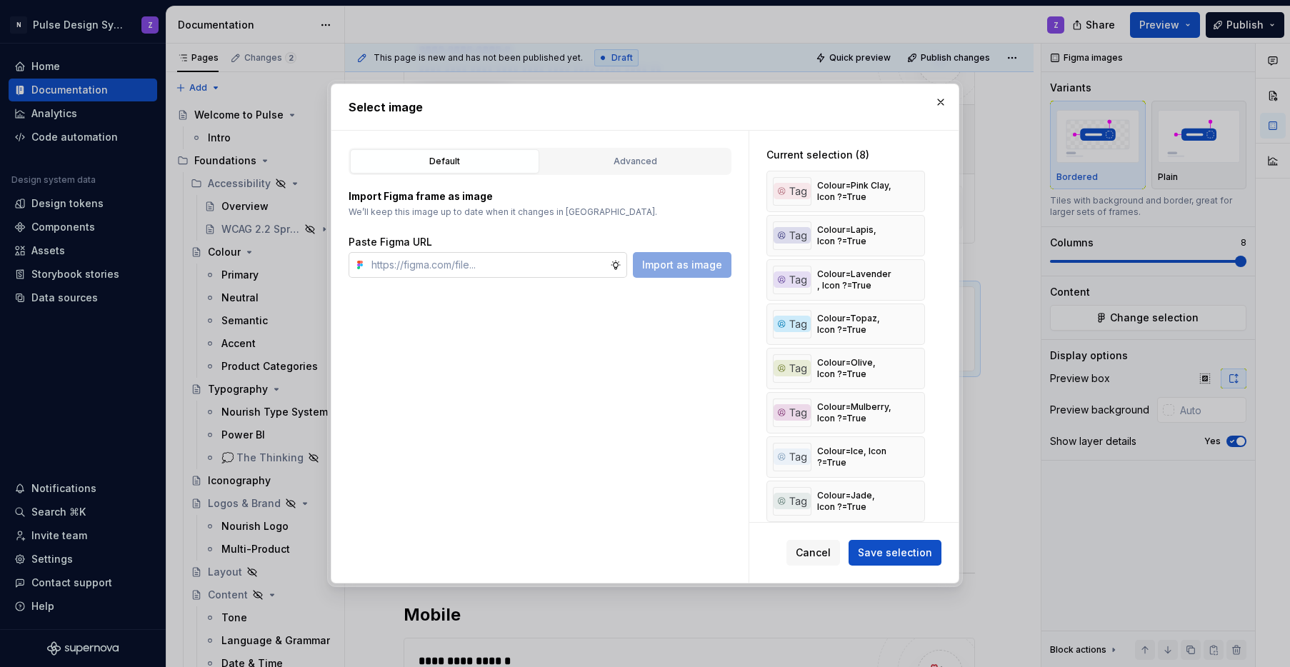
click at [394, 259] on input "text" at bounding box center [488, 265] width 244 height 26
paste input "[URL][DOMAIN_NAME]"
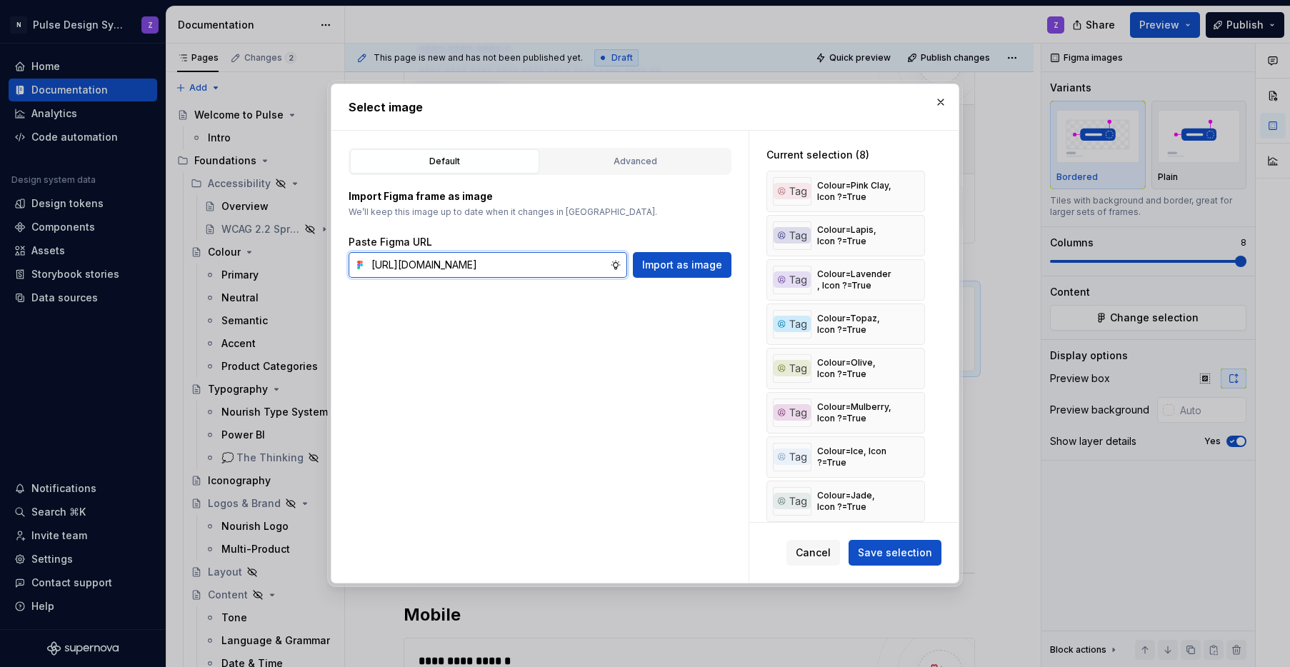
scroll to position [0, 361]
type input "[URL][DOMAIN_NAME]"
click at [666, 267] on span "Import as image" at bounding box center [682, 265] width 80 height 14
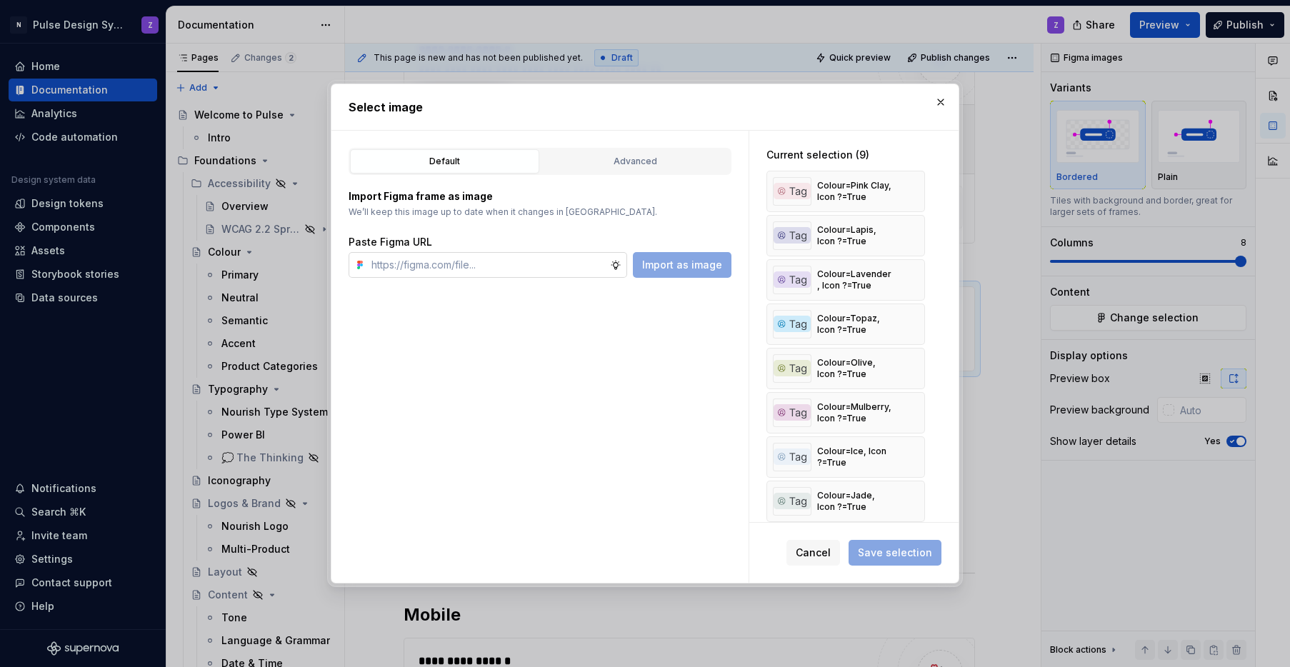
click at [449, 253] on input "text" at bounding box center [488, 265] width 244 height 26
paste input "[URL][DOMAIN_NAME]"
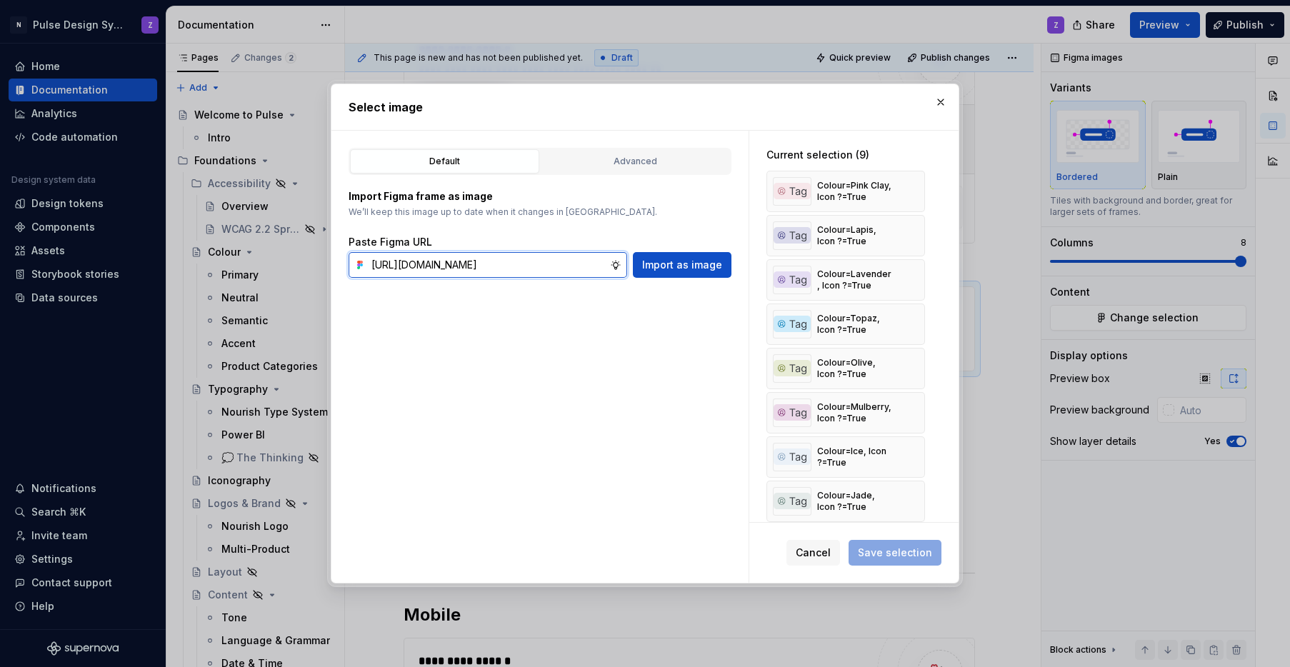
scroll to position [0, 363]
type input "[URL][DOMAIN_NAME]"
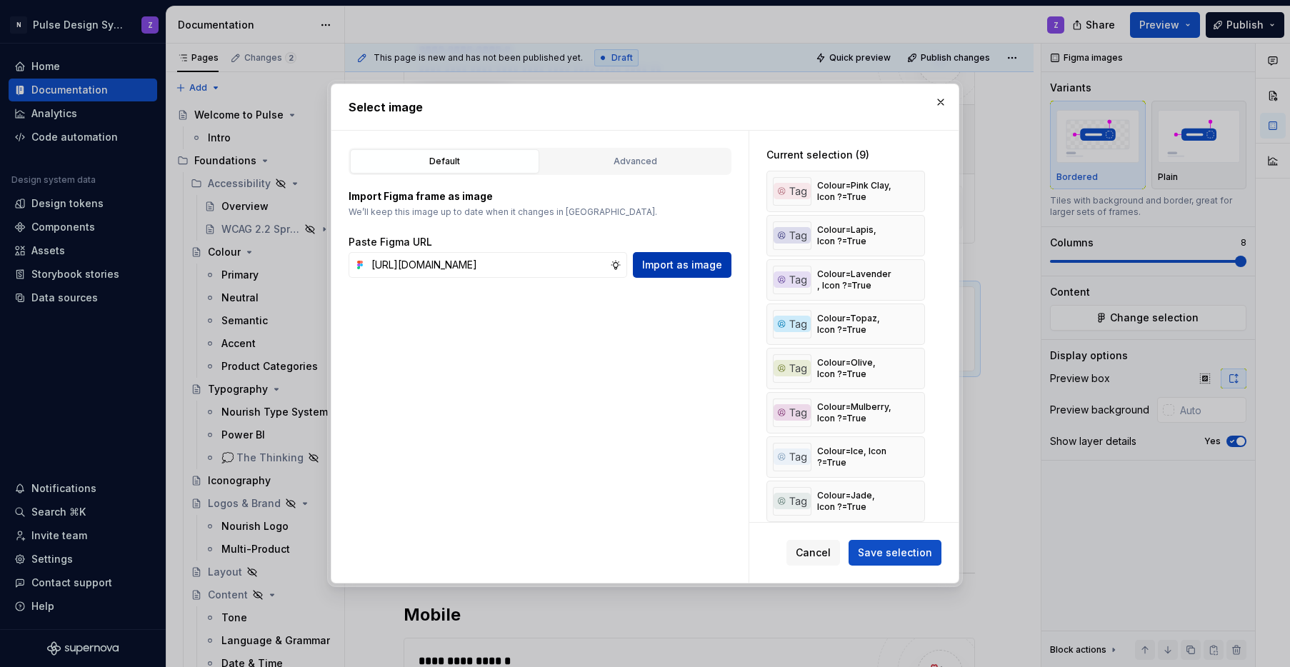
click at [673, 268] on span "Import as image" at bounding box center [682, 265] width 80 height 14
click at [401, 269] on input "text" at bounding box center [488, 265] width 244 height 26
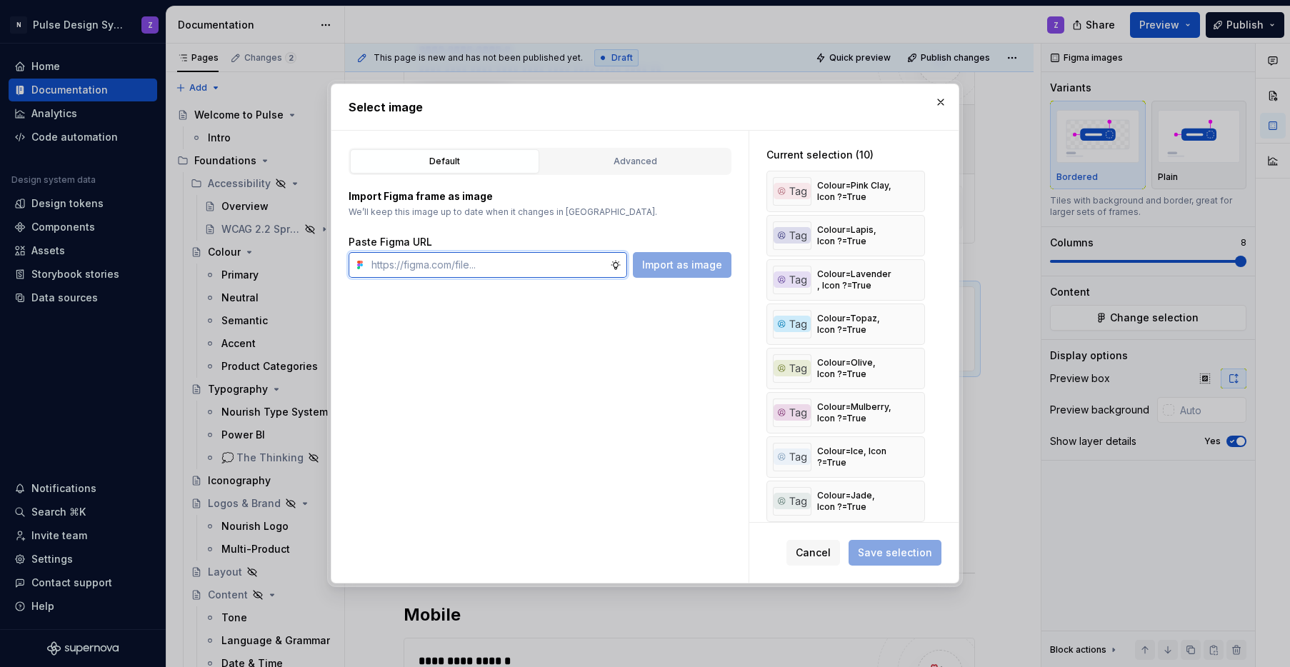
paste input "[URL][DOMAIN_NAME]"
type input "[URL][DOMAIN_NAME]"
click at [681, 275] on button "Import as image" at bounding box center [682, 265] width 99 height 26
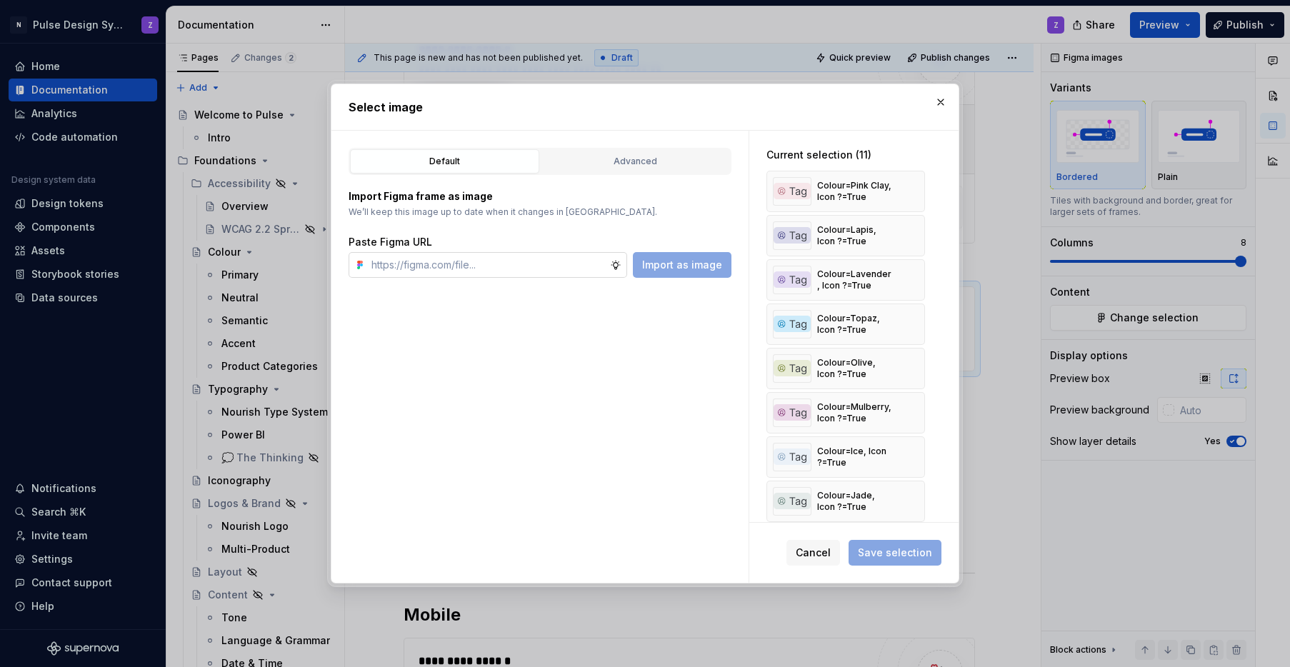
click at [421, 267] on input "text" at bounding box center [488, 265] width 244 height 26
paste input "[URL][DOMAIN_NAME]"
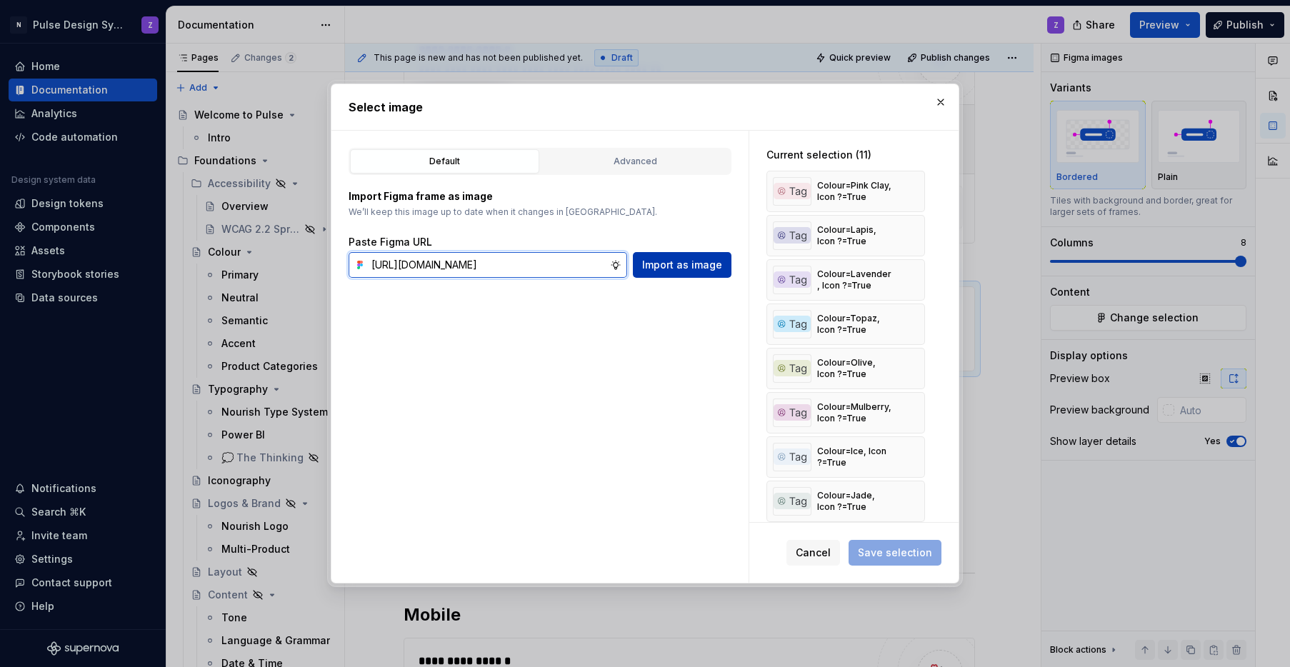
type input "[URL][DOMAIN_NAME]"
click at [700, 265] on span "Import as image" at bounding box center [682, 265] width 80 height 14
click at [429, 268] on input "text" at bounding box center [488, 265] width 244 height 26
type textarea "*"
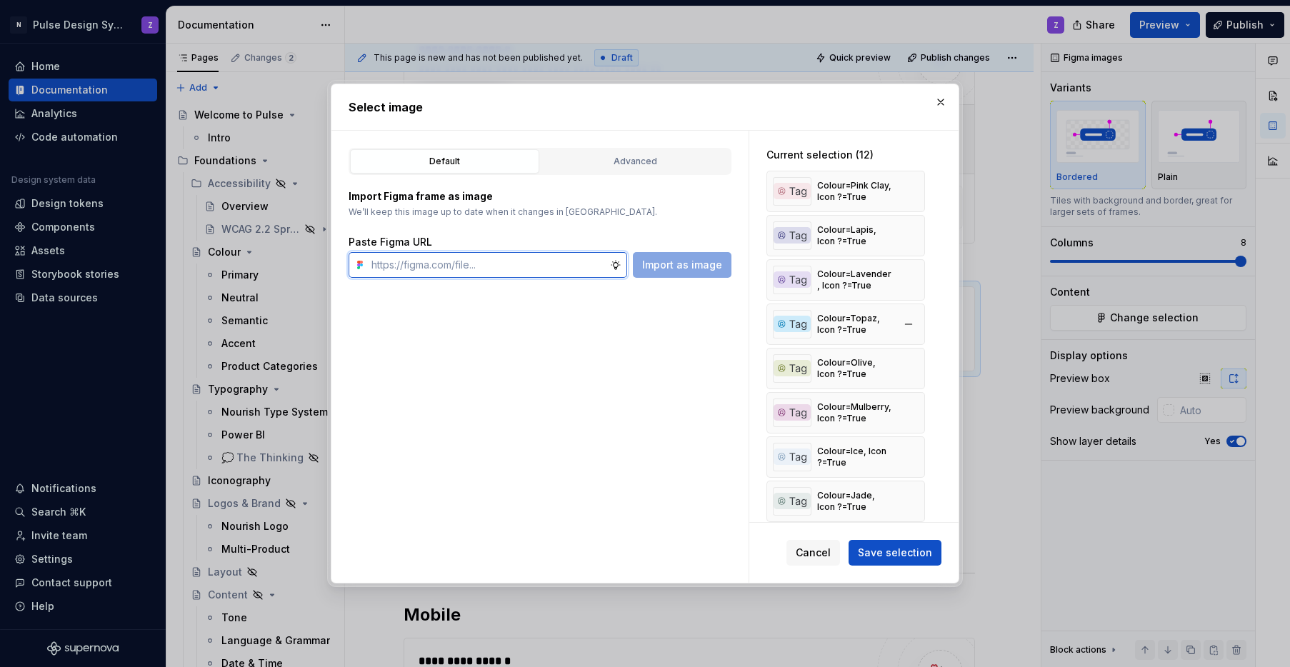
scroll to position [194, 0]
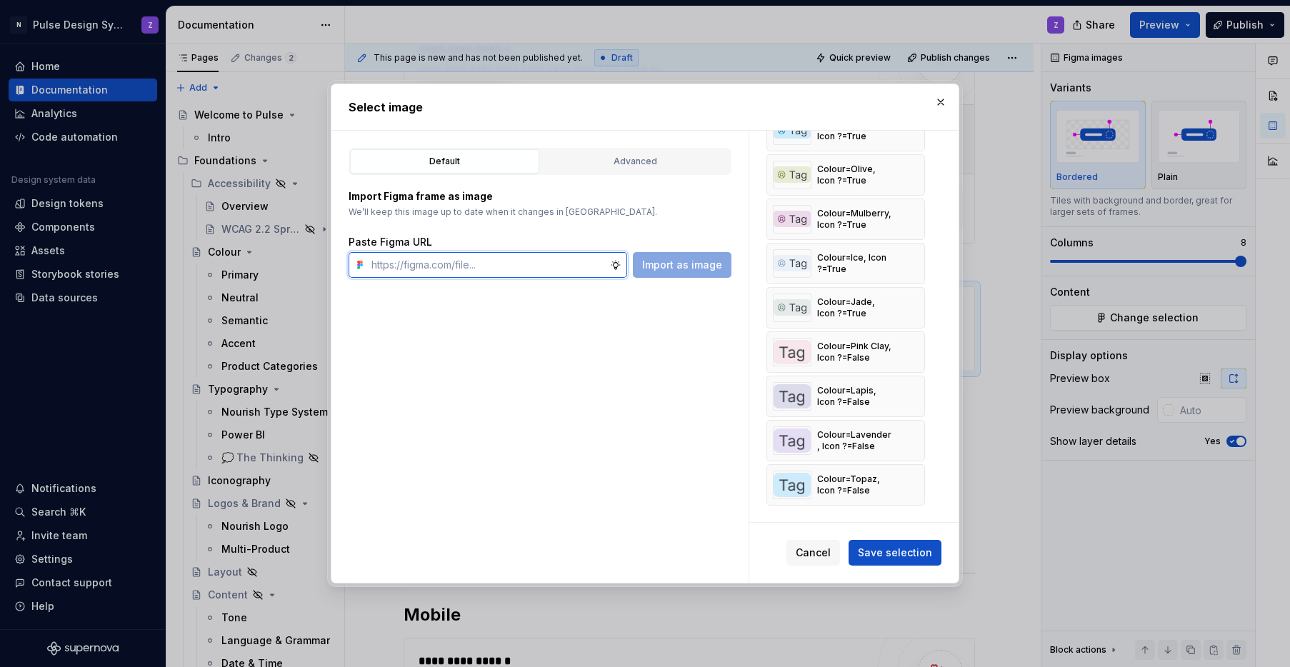
paste input "[URL][DOMAIN_NAME]"
type input "[URL][DOMAIN_NAME]"
click at [715, 259] on span "Import as image" at bounding box center [682, 265] width 80 height 14
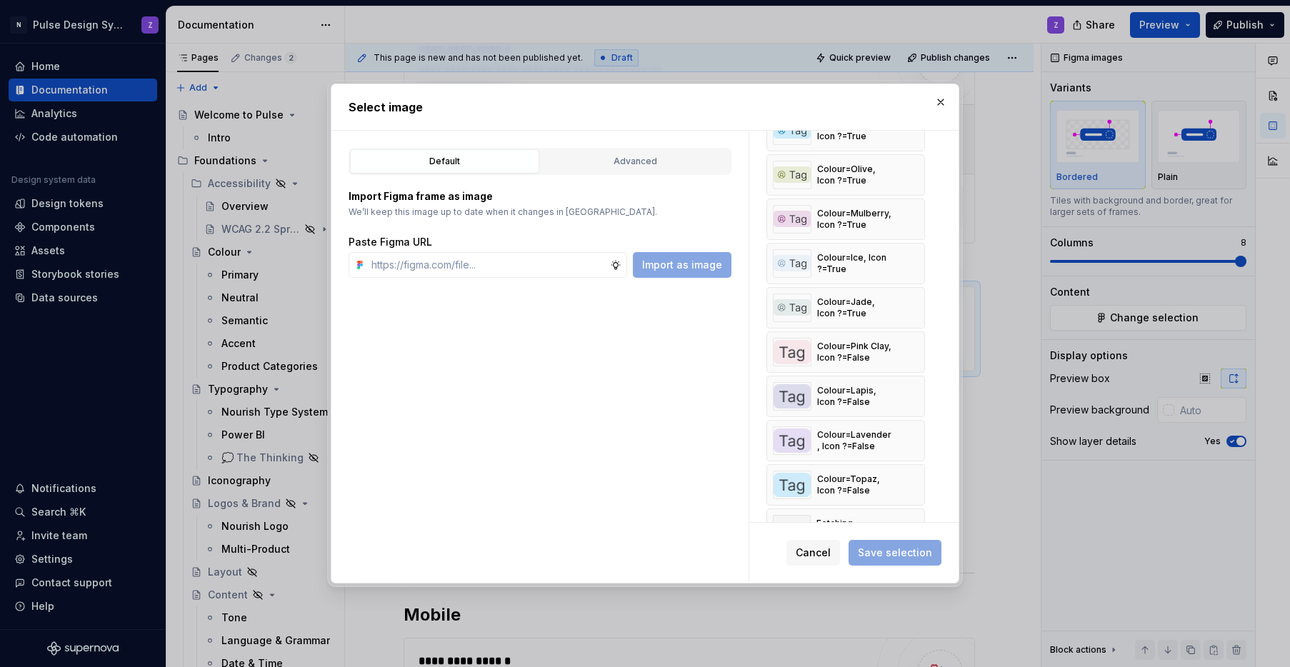
click at [550, 279] on div "Default Advanced Import Figma frame as image We’ll keep this image up to date w…" at bounding box center [539, 357] width 417 height 453
click at [539, 276] on input "text" at bounding box center [488, 265] width 244 height 26
paste input "[URL][DOMAIN_NAME]"
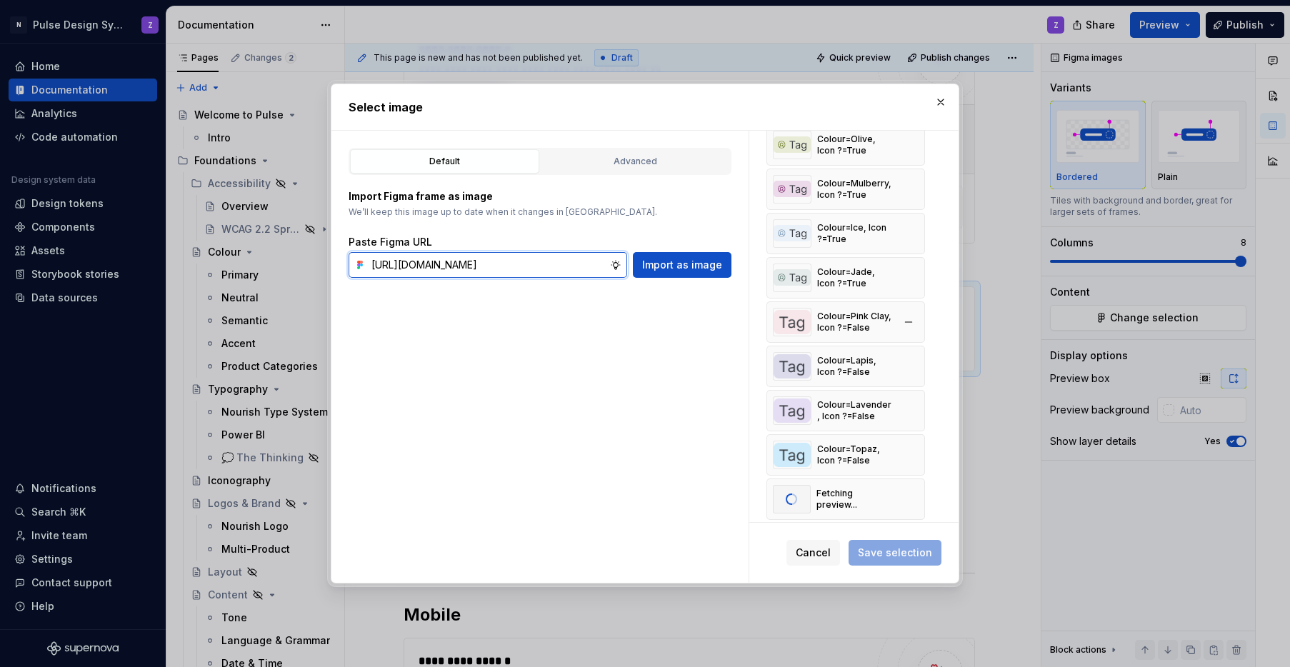
scroll to position [238, 0]
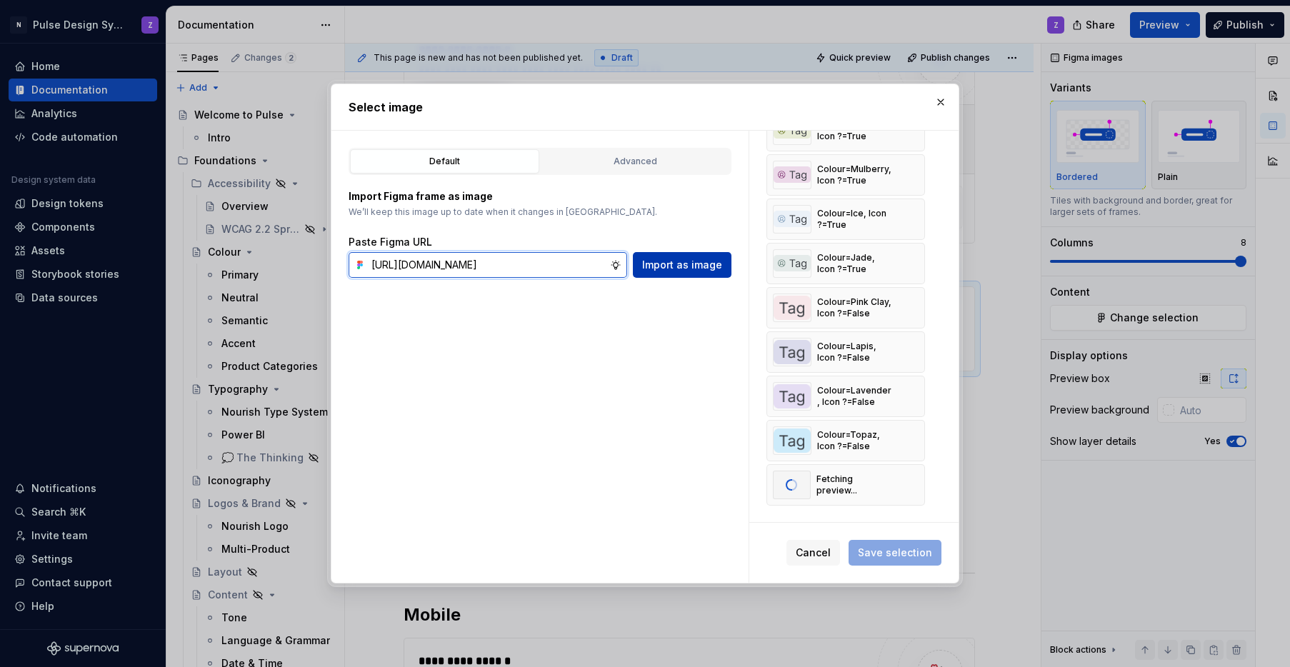
type input "[URL][DOMAIN_NAME]"
click at [686, 265] on span "Import as image" at bounding box center [682, 265] width 80 height 14
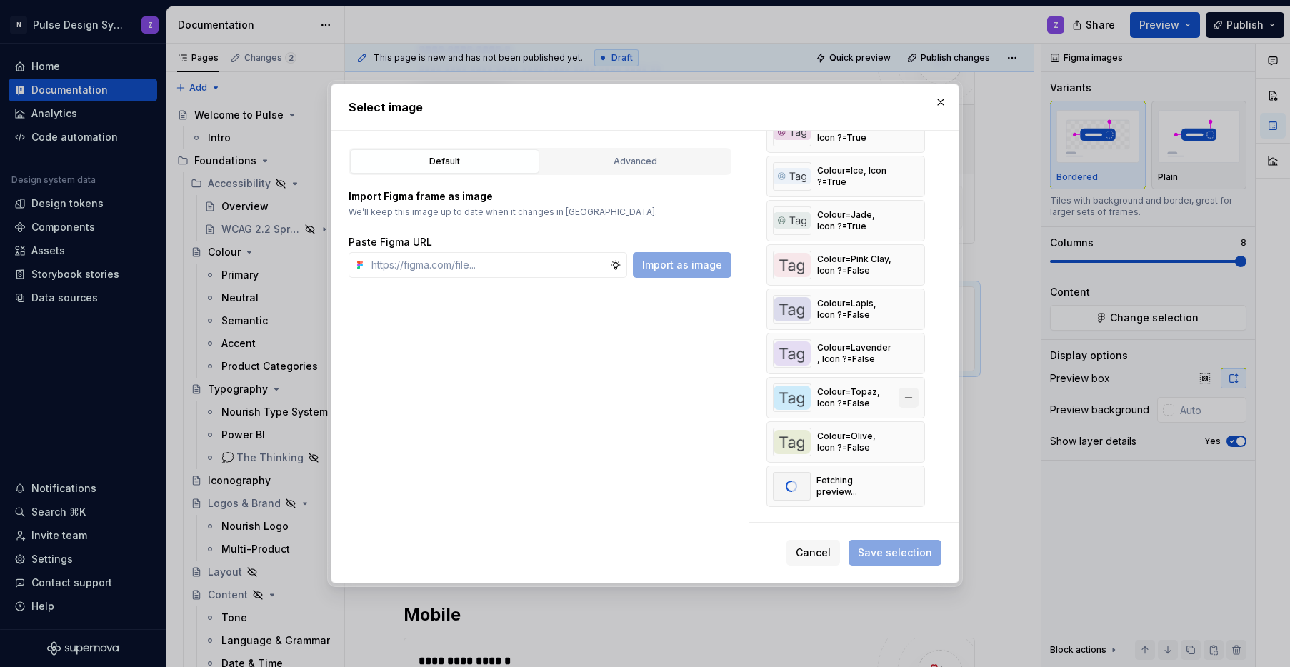
scroll to position [282, 0]
click at [434, 264] on input "text" at bounding box center [488, 265] width 244 height 26
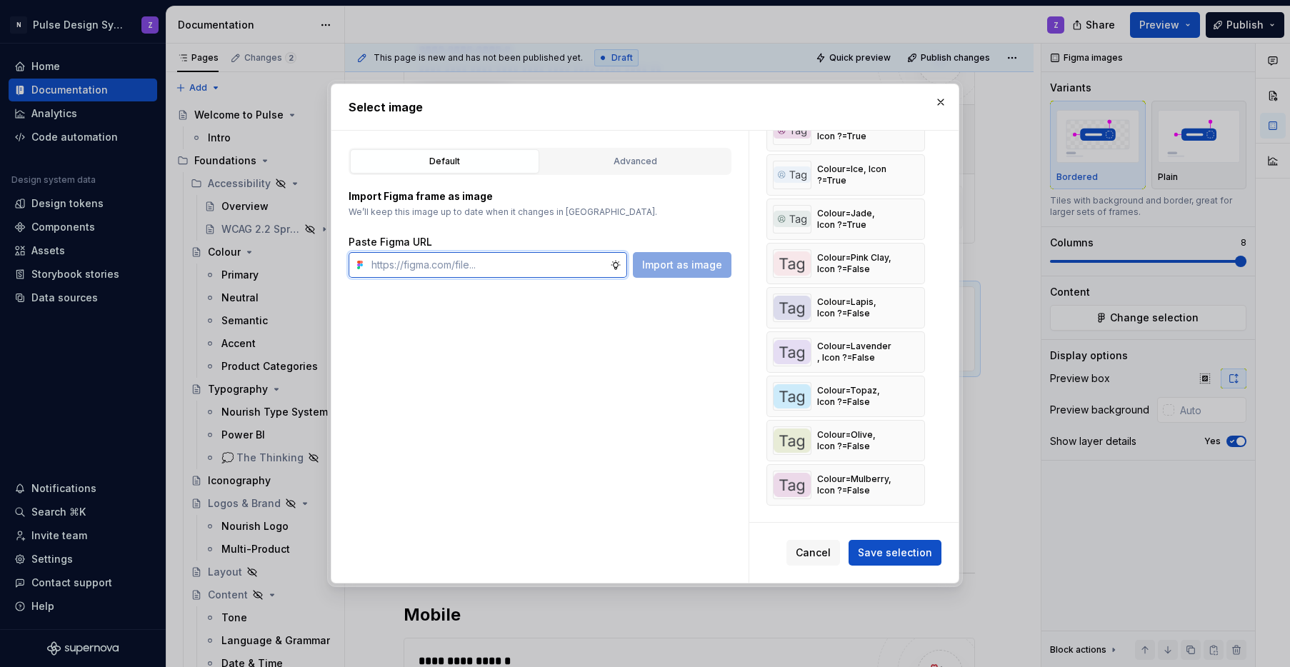
paste input "[URL][DOMAIN_NAME]"
type input "[URL][DOMAIN_NAME]"
click at [649, 261] on span "Import as image" at bounding box center [682, 265] width 80 height 14
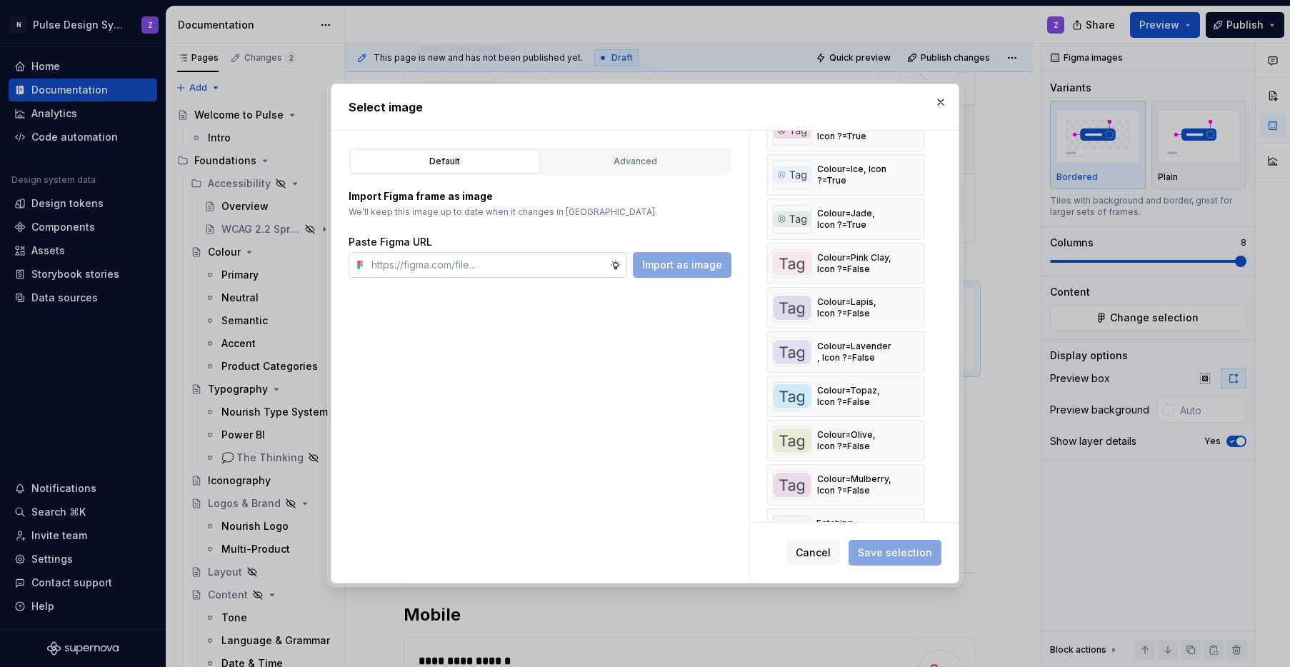
click at [430, 266] on input "text" at bounding box center [488, 265] width 244 height 26
paste input "[URL][DOMAIN_NAME]"
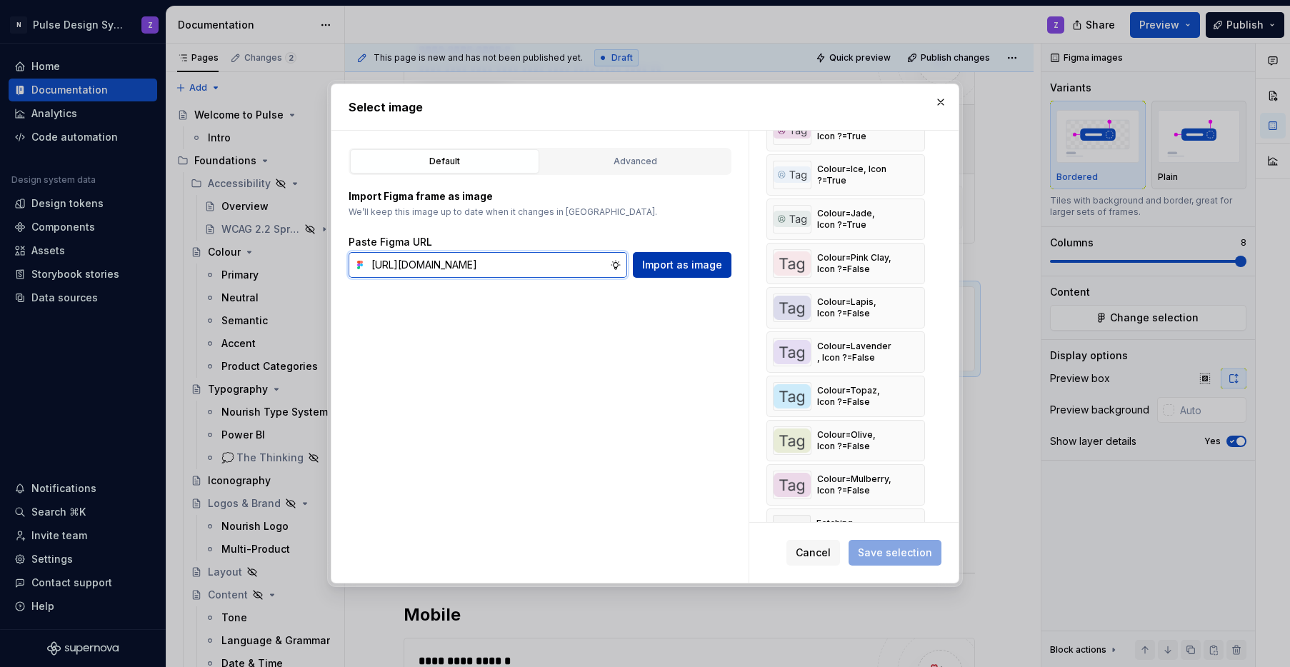
type input "[URL][DOMAIN_NAME]"
click at [720, 259] on span "Import as image" at bounding box center [682, 265] width 80 height 14
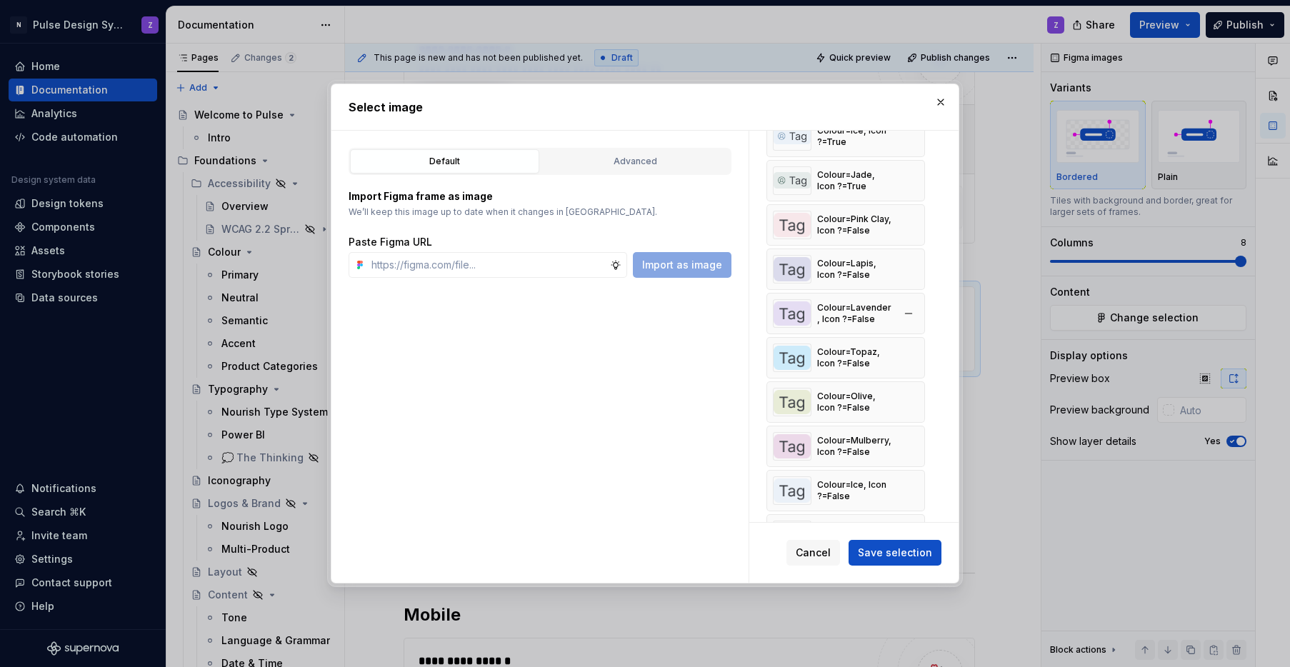
scroll to position [371, 0]
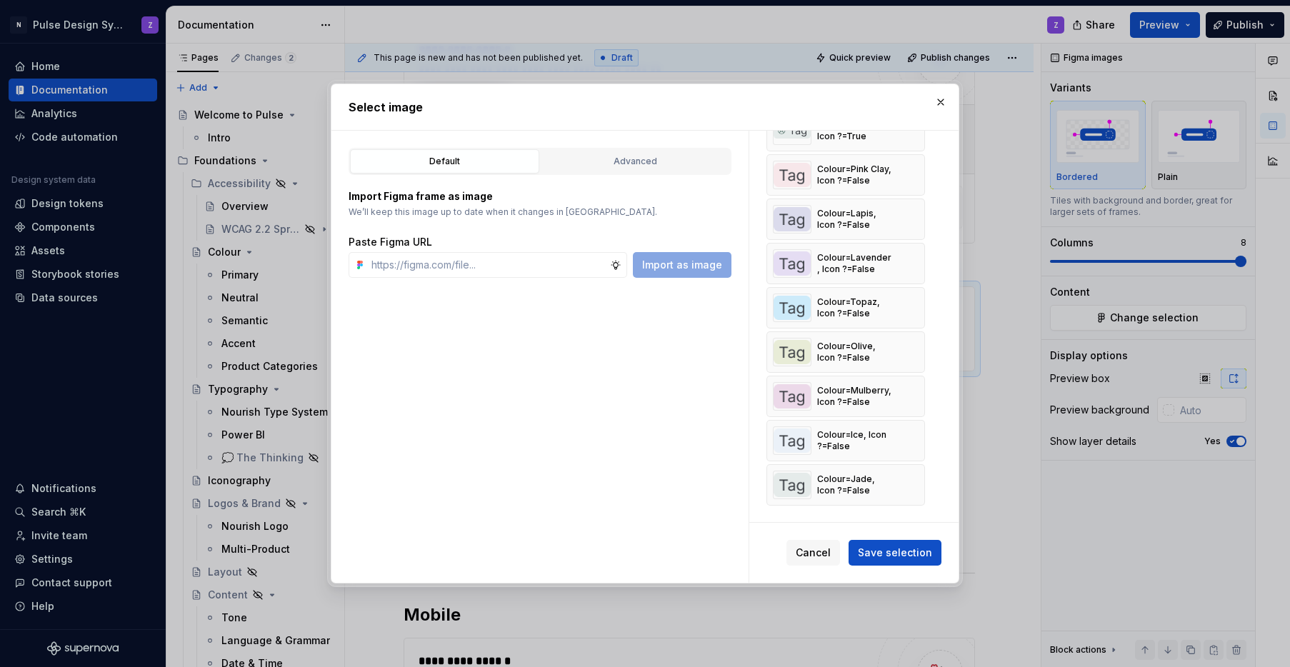
click at [915, 552] on span "Save selection" at bounding box center [895, 553] width 74 height 14
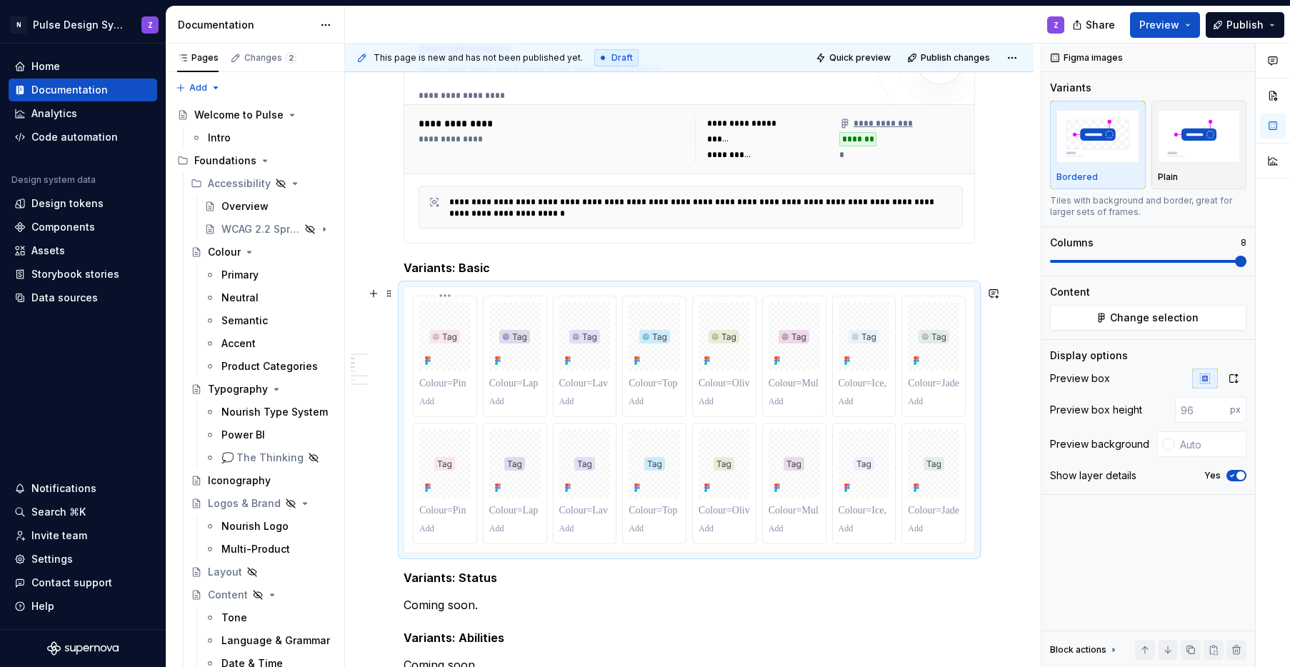
click at [443, 384] on p at bounding box center [444, 383] width 51 height 14
click at [426, 403] on p at bounding box center [444, 401] width 51 height 11
click at [429, 405] on p "*********" at bounding box center [444, 401] width 51 height 11
click at [429, 406] on p "*********" at bounding box center [444, 401] width 51 height 11
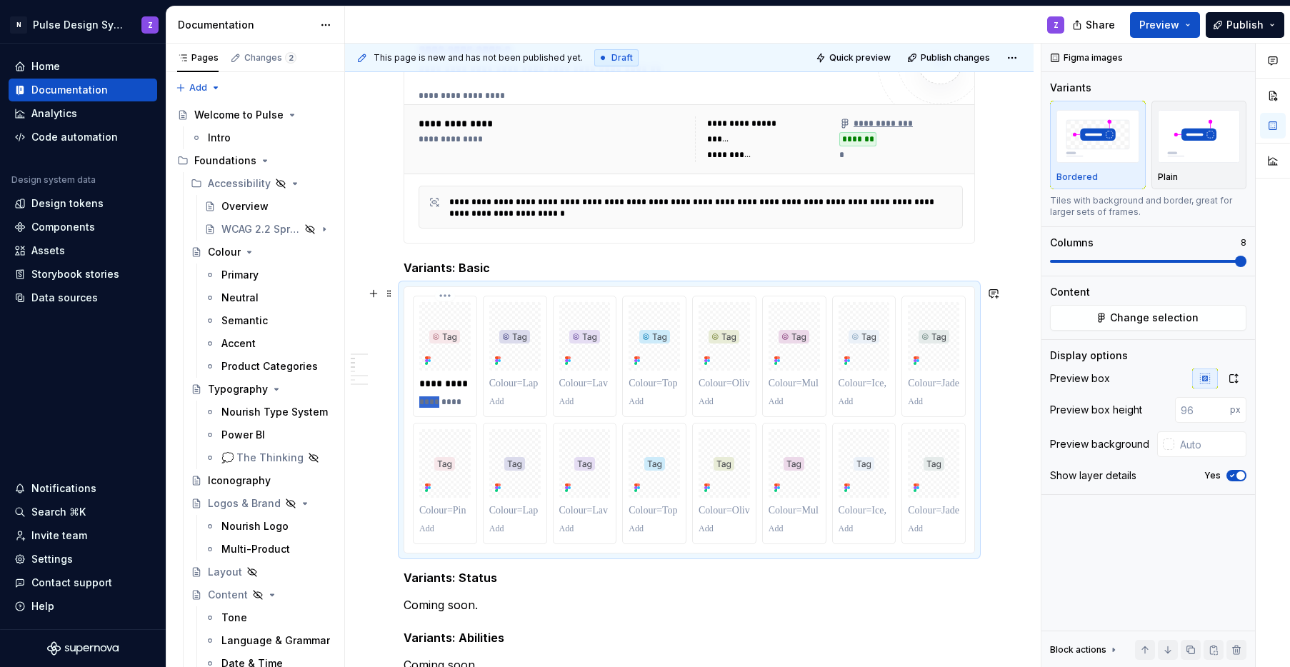
click at [429, 406] on p "*********" at bounding box center [444, 401] width 51 height 11
click at [523, 400] on p at bounding box center [514, 401] width 51 height 11
click at [574, 404] on p at bounding box center [584, 401] width 51 height 11
click at [643, 405] on p at bounding box center [654, 401] width 51 height 11
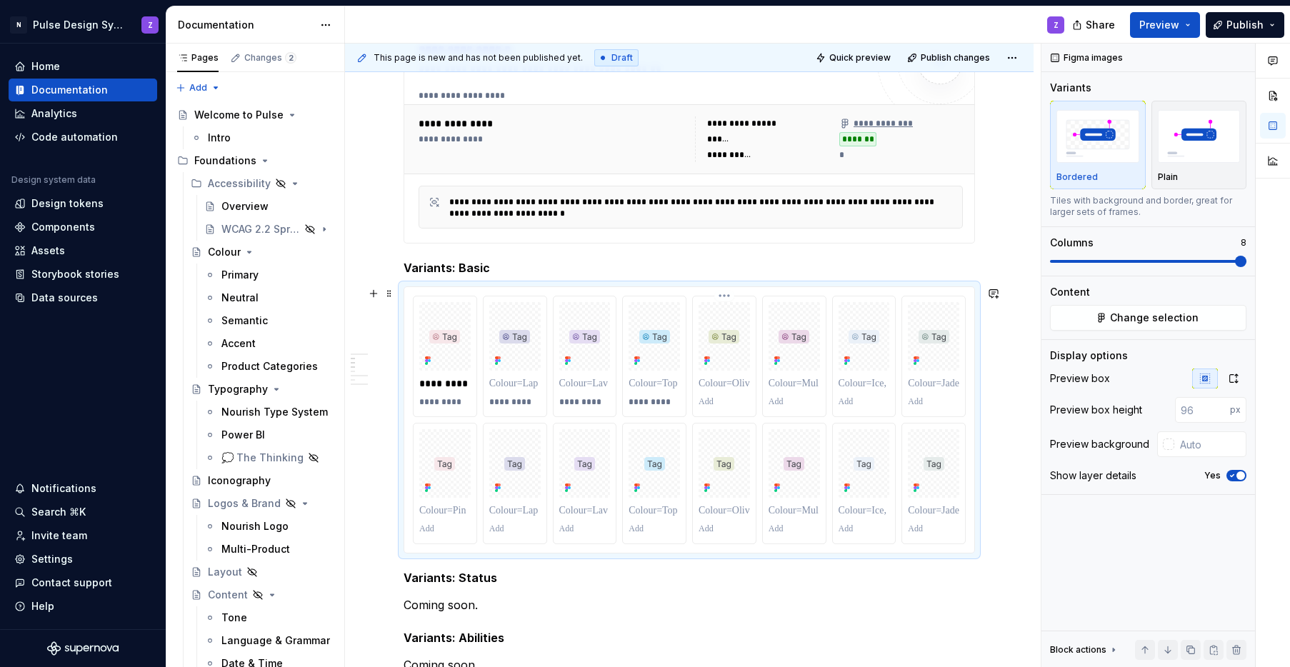
click at [729, 401] on p at bounding box center [724, 401] width 51 height 11
click at [774, 402] on p at bounding box center [794, 401] width 51 height 11
click at [856, 403] on p at bounding box center [864, 401] width 51 height 11
click at [927, 404] on p at bounding box center [933, 401] width 51 height 11
click at [429, 531] on p at bounding box center [444, 529] width 51 height 11
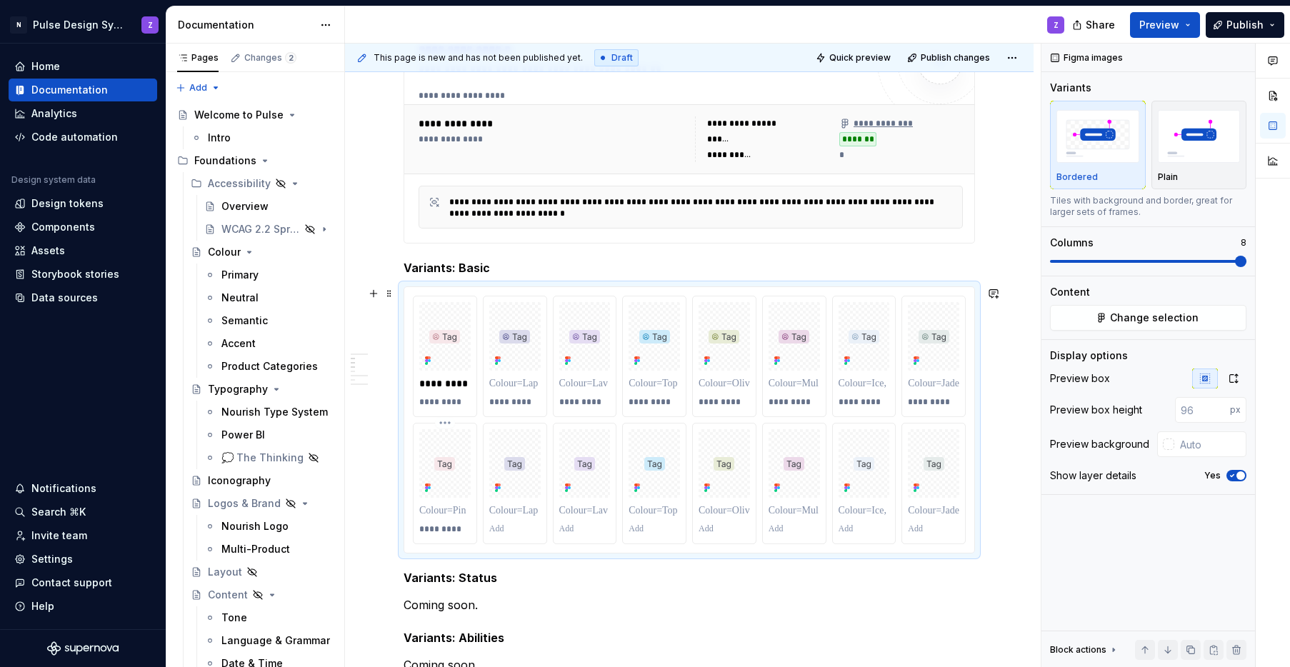
click at [430, 528] on p "*********" at bounding box center [444, 529] width 51 height 11
click at [516, 528] on p at bounding box center [514, 529] width 51 height 11
click at [587, 531] on p at bounding box center [584, 529] width 51 height 11
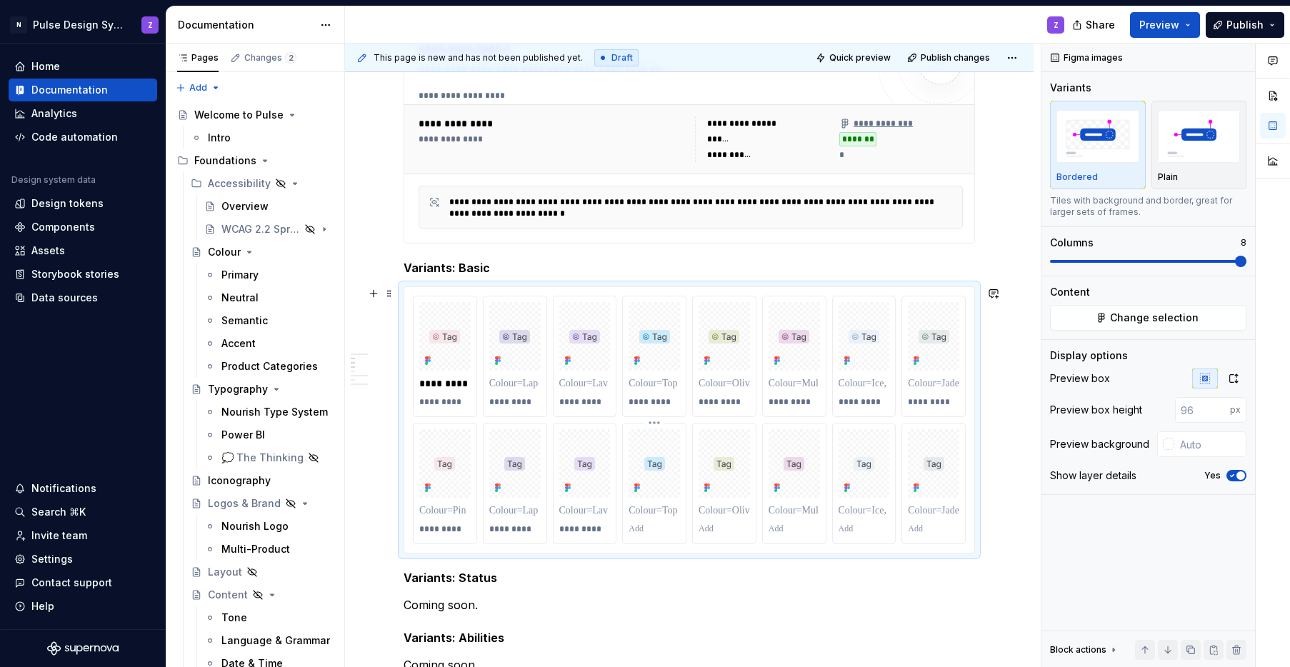
click at [656, 531] on p at bounding box center [654, 529] width 51 height 11
click at [723, 530] on p at bounding box center [724, 529] width 51 height 11
click at [783, 524] on p at bounding box center [794, 529] width 51 height 11
click at [846, 529] on p at bounding box center [864, 529] width 51 height 11
click at [912, 529] on p at bounding box center [933, 529] width 51 height 11
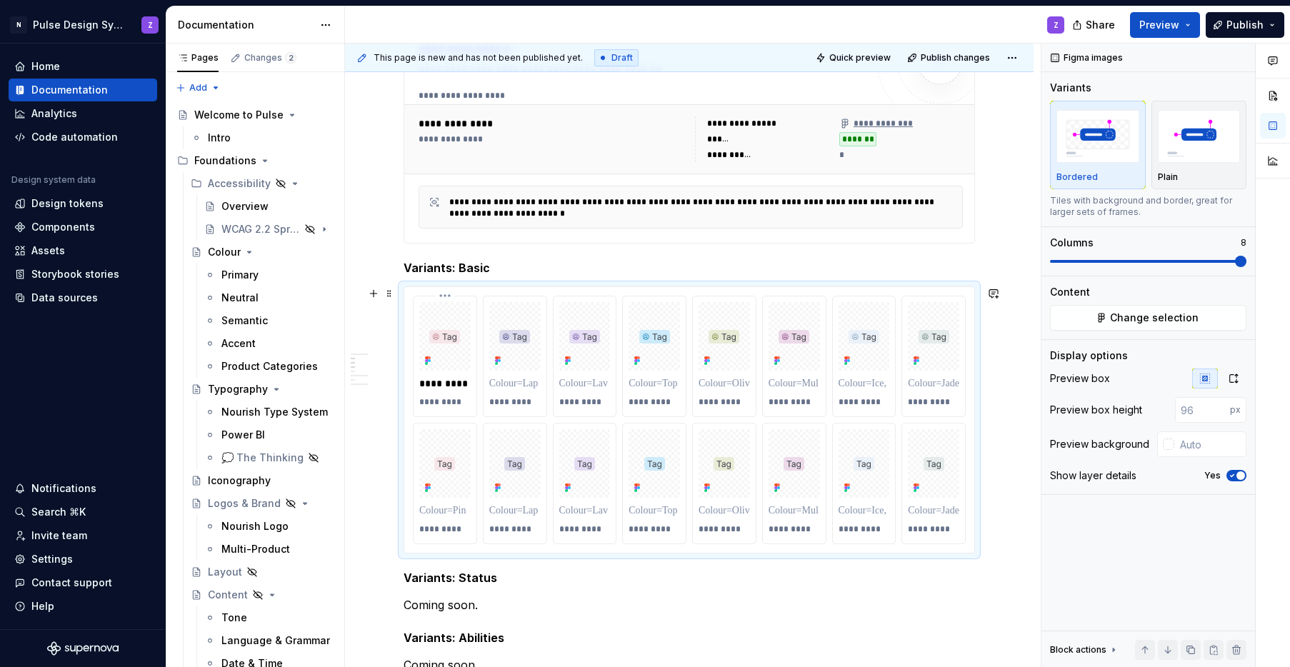
click at [447, 388] on p "*********" at bounding box center [444, 383] width 51 height 14
click at [447, 509] on p at bounding box center [444, 511] width 51 height 14
click at [511, 386] on p at bounding box center [514, 383] width 51 height 14
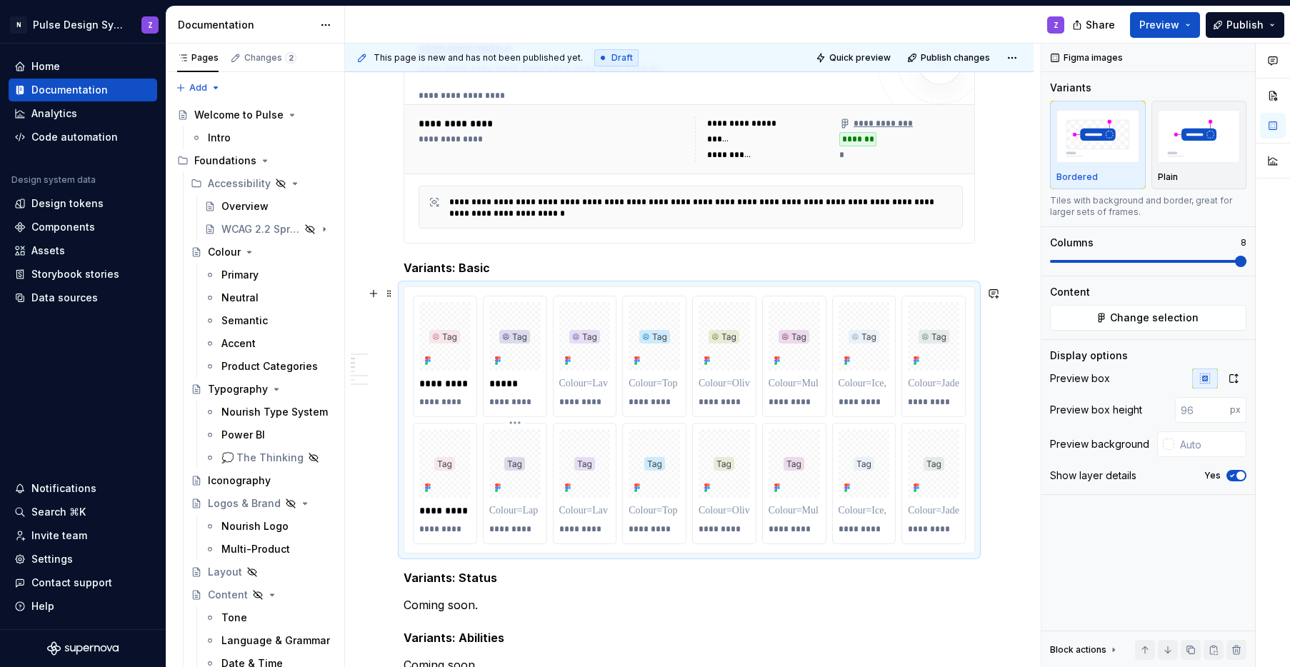
click at [516, 509] on p at bounding box center [514, 511] width 51 height 14
click at [580, 388] on p at bounding box center [584, 383] width 51 height 14
click at [582, 388] on p "********" at bounding box center [584, 383] width 51 height 14
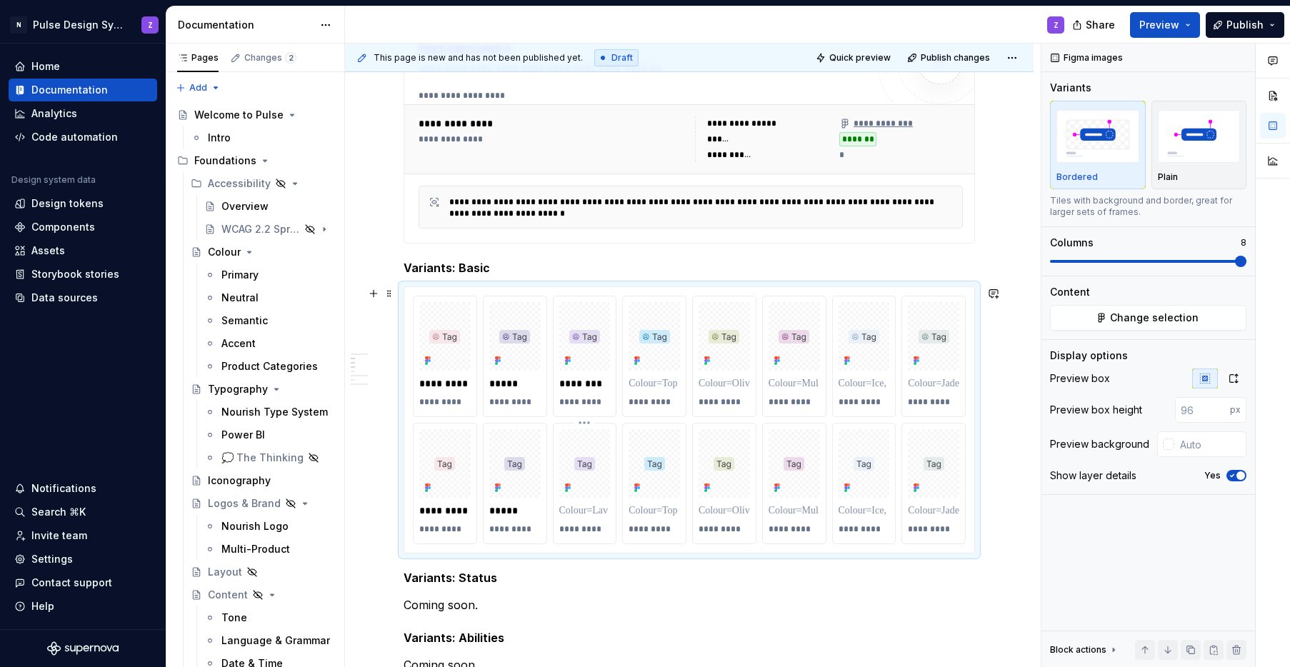
click at [582, 505] on p at bounding box center [584, 511] width 51 height 14
click at [658, 385] on p at bounding box center [654, 383] width 51 height 14
click at [658, 385] on p "*****" at bounding box center [654, 383] width 51 height 14
click at [644, 384] on p "*****" at bounding box center [654, 383] width 51 height 14
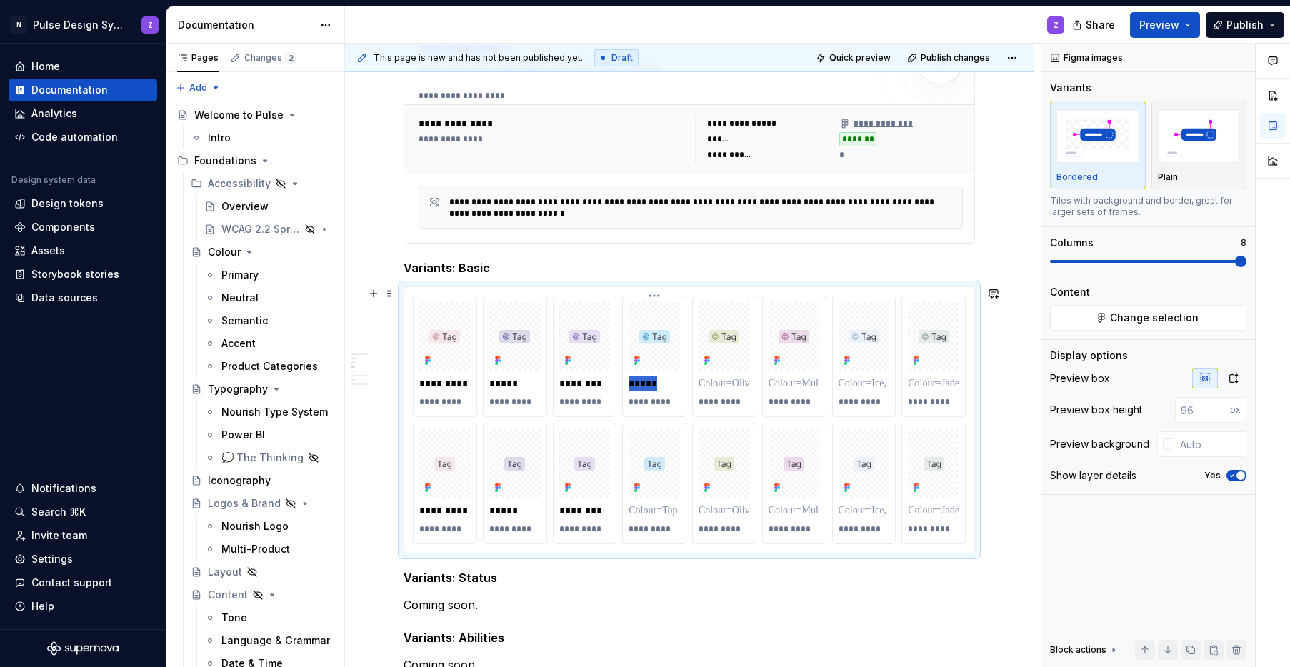
click at [644, 384] on p "*****" at bounding box center [654, 383] width 51 height 14
click at [667, 511] on p at bounding box center [654, 511] width 51 height 14
click at [724, 388] on p at bounding box center [724, 383] width 51 height 14
click at [724, 388] on p "*****" at bounding box center [724, 383] width 51 height 14
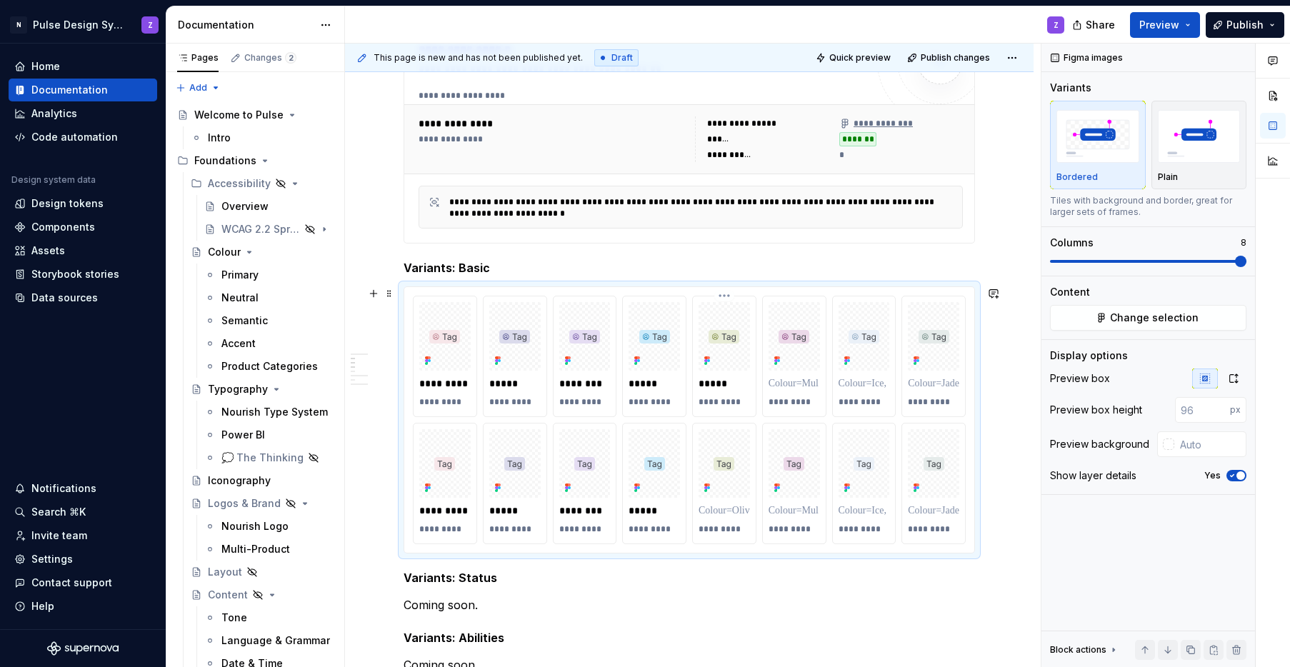
click at [717, 384] on p "*****" at bounding box center [724, 383] width 51 height 14
click at [705, 513] on p at bounding box center [724, 511] width 51 height 14
click at [797, 381] on p at bounding box center [794, 383] width 51 height 14
click at [796, 379] on p "********" at bounding box center [794, 383] width 51 height 14
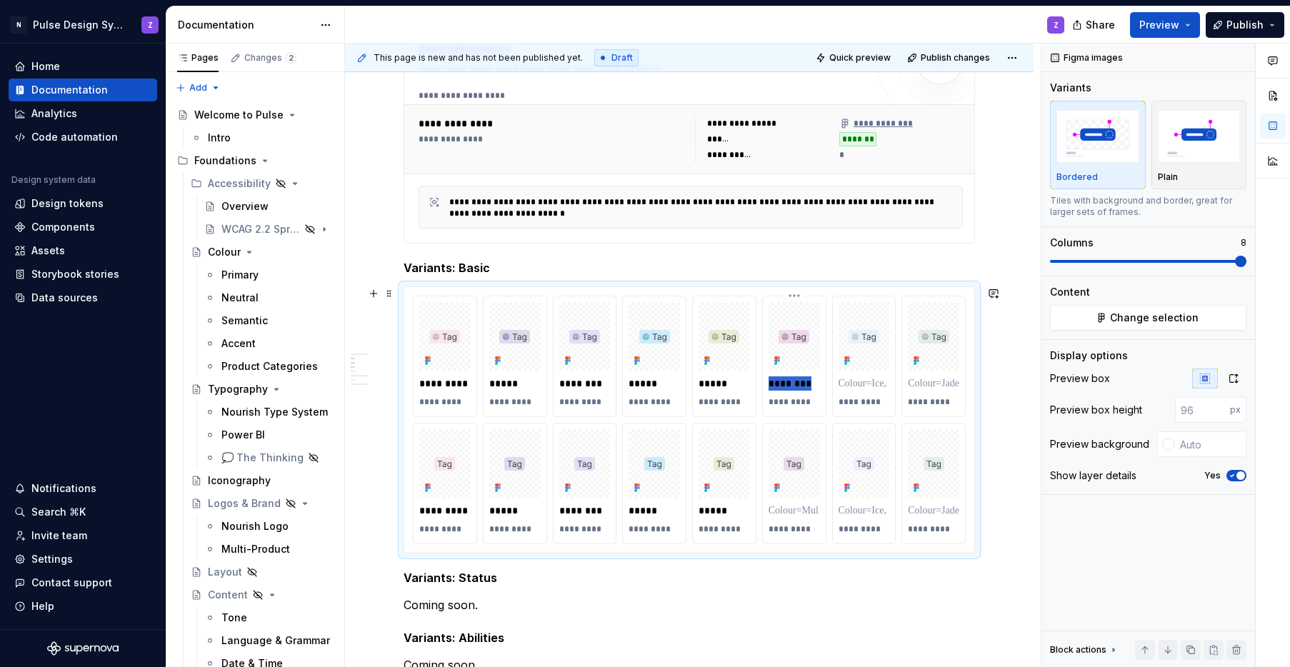
click at [796, 379] on p "********" at bounding box center [794, 383] width 51 height 14
click at [794, 513] on p at bounding box center [794, 511] width 51 height 14
click at [856, 387] on p at bounding box center [864, 383] width 51 height 14
click at [865, 511] on p at bounding box center [864, 511] width 51 height 14
click at [937, 379] on p at bounding box center [933, 383] width 51 height 14
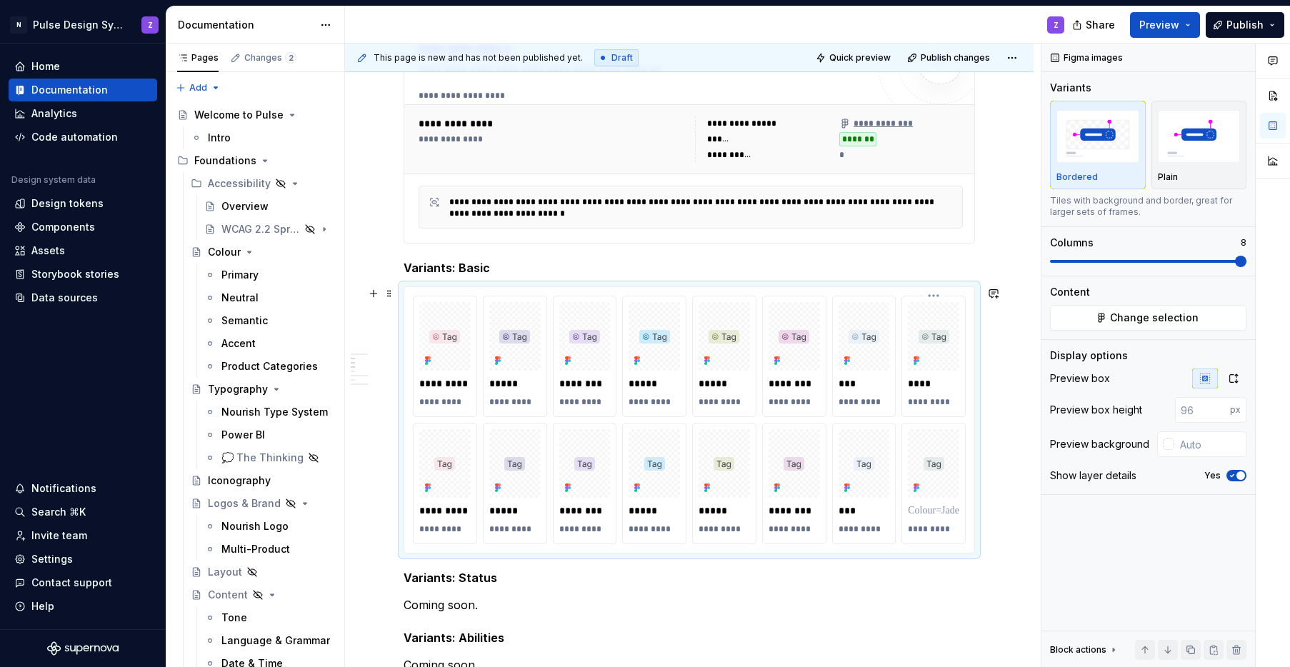
click at [918, 386] on p "****" at bounding box center [933, 383] width 51 height 14
click at [910, 507] on p at bounding box center [933, 511] width 51 height 14
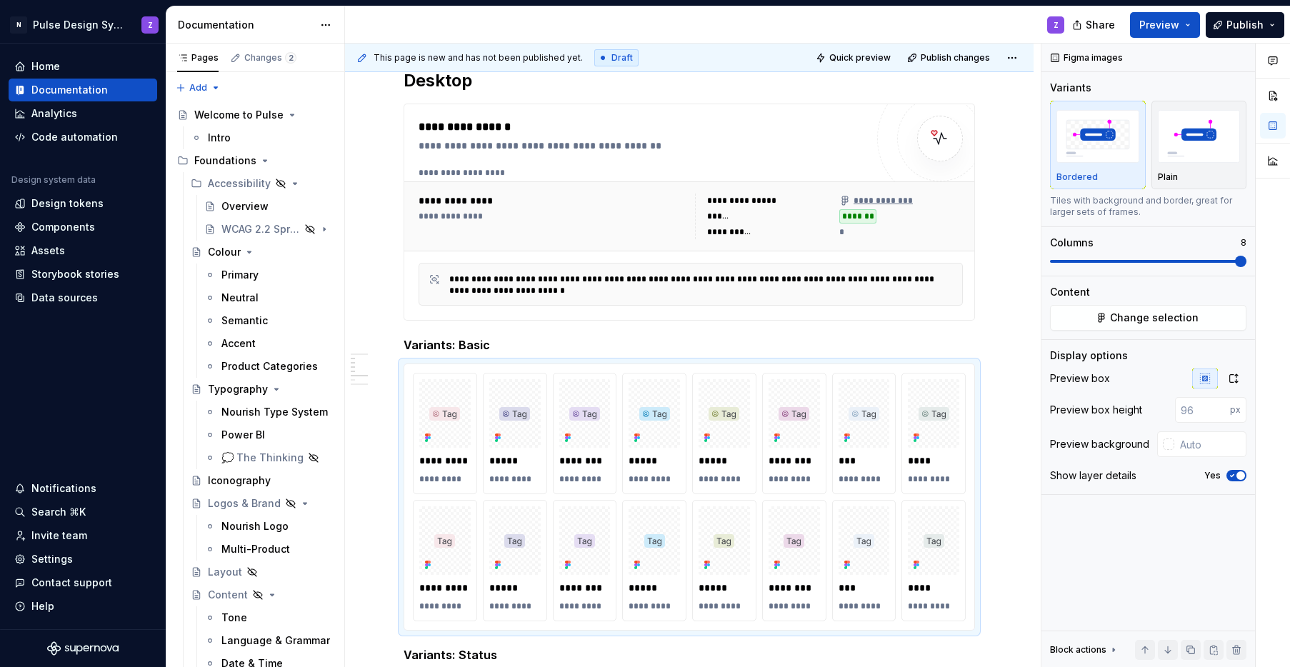
scroll to position [295, 0]
click at [650, 213] on div "**********" at bounding box center [553, 216] width 268 height 11
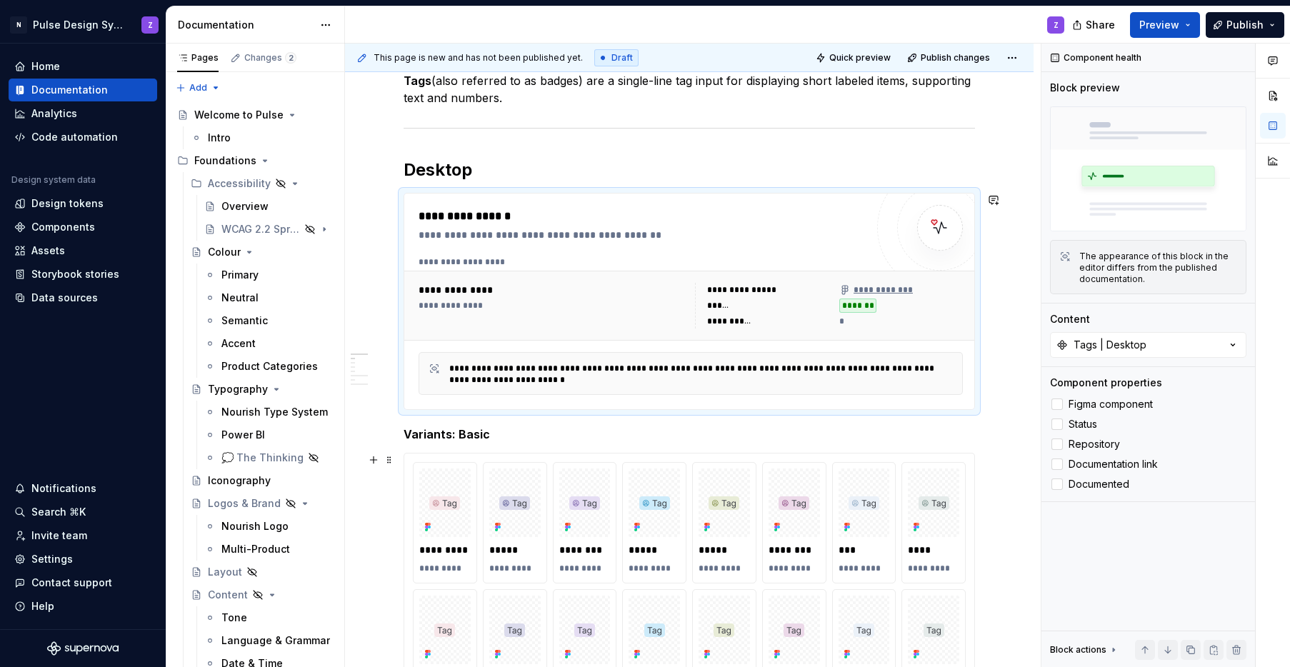
scroll to position [296, 0]
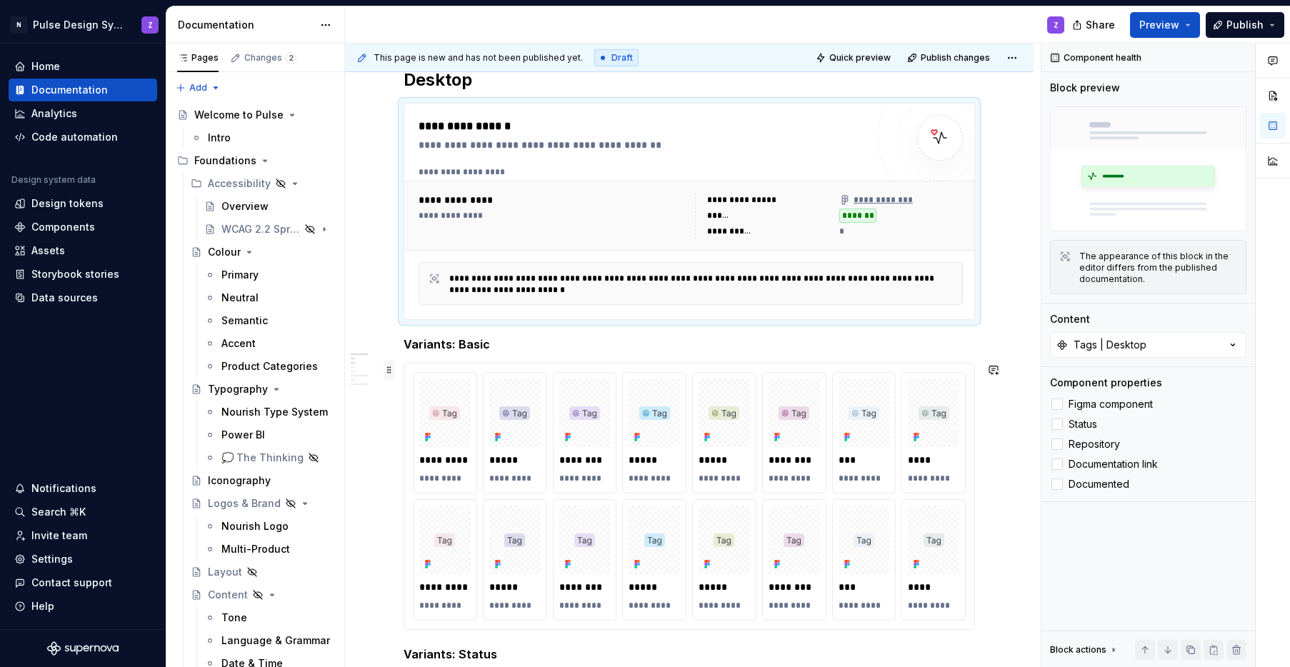
click at [386, 371] on span at bounding box center [389, 370] width 11 height 20
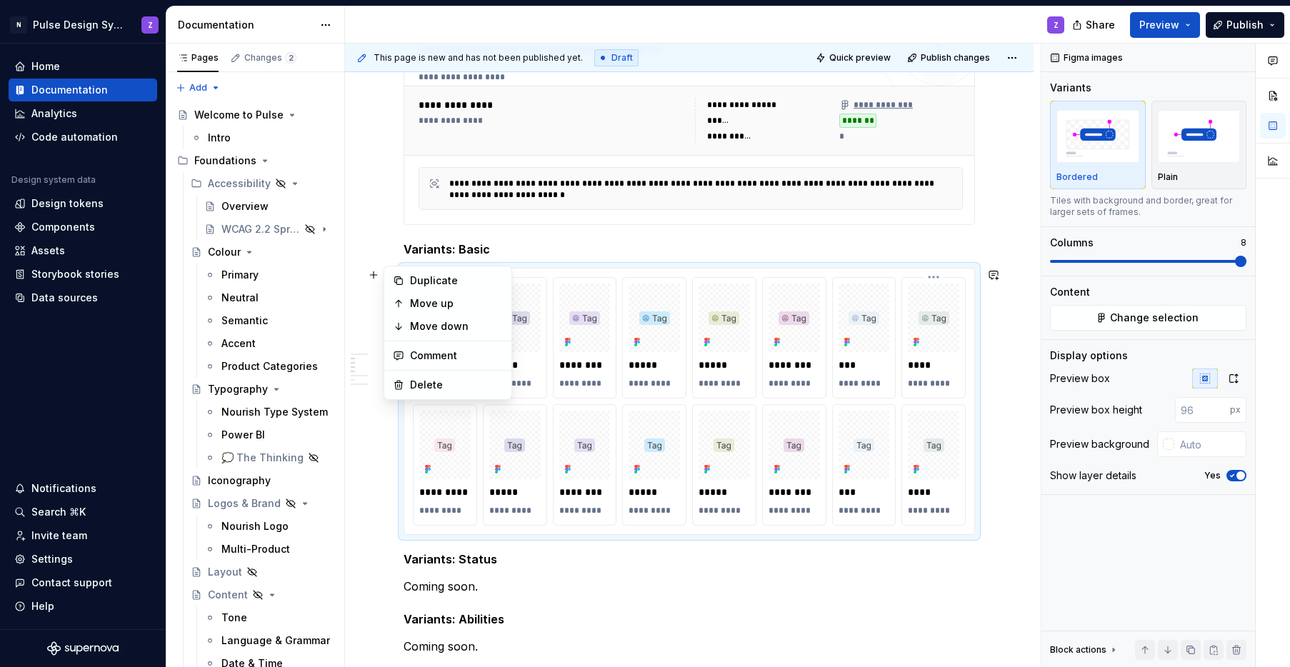
scroll to position [408, 0]
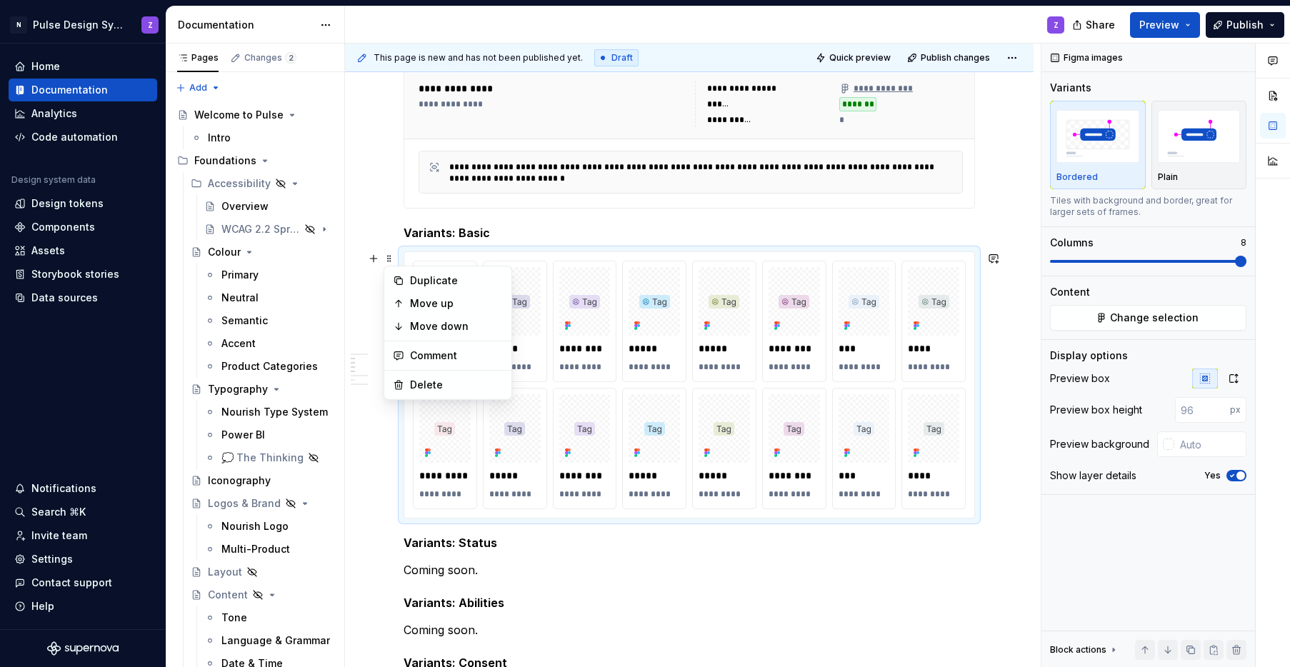
click at [1008, 526] on div "**********" at bounding box center [693, 356] width 696 height 624
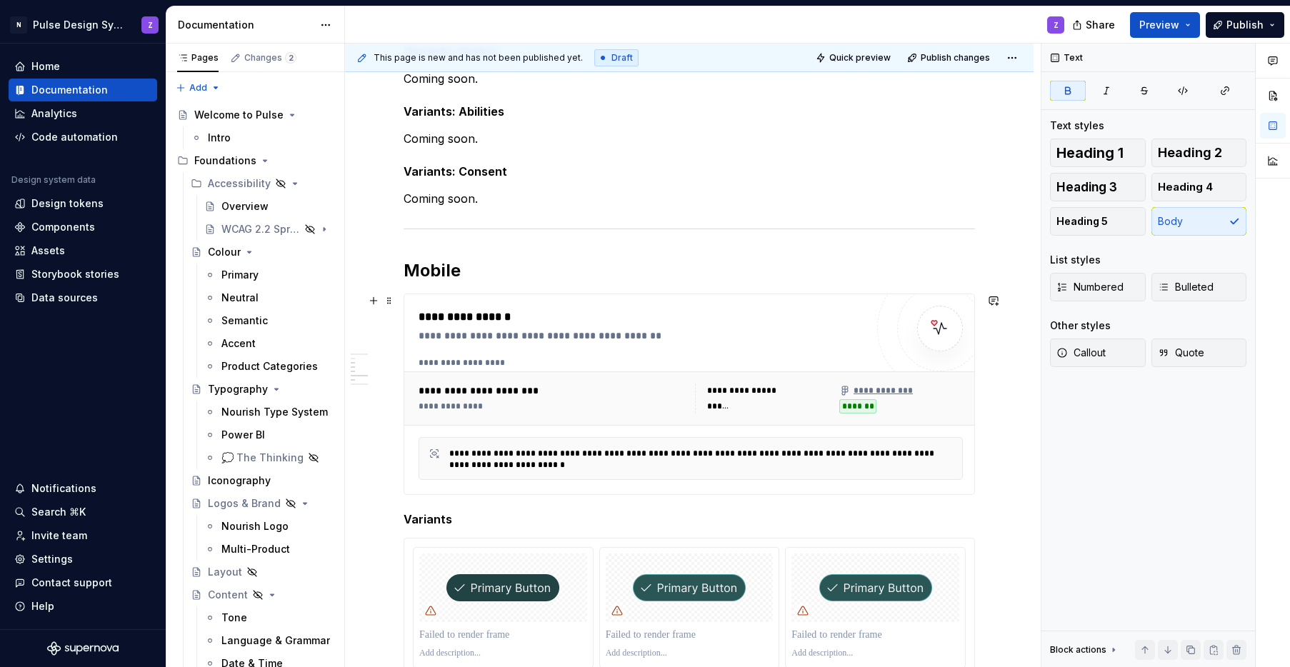
scroll to position [956, 0]
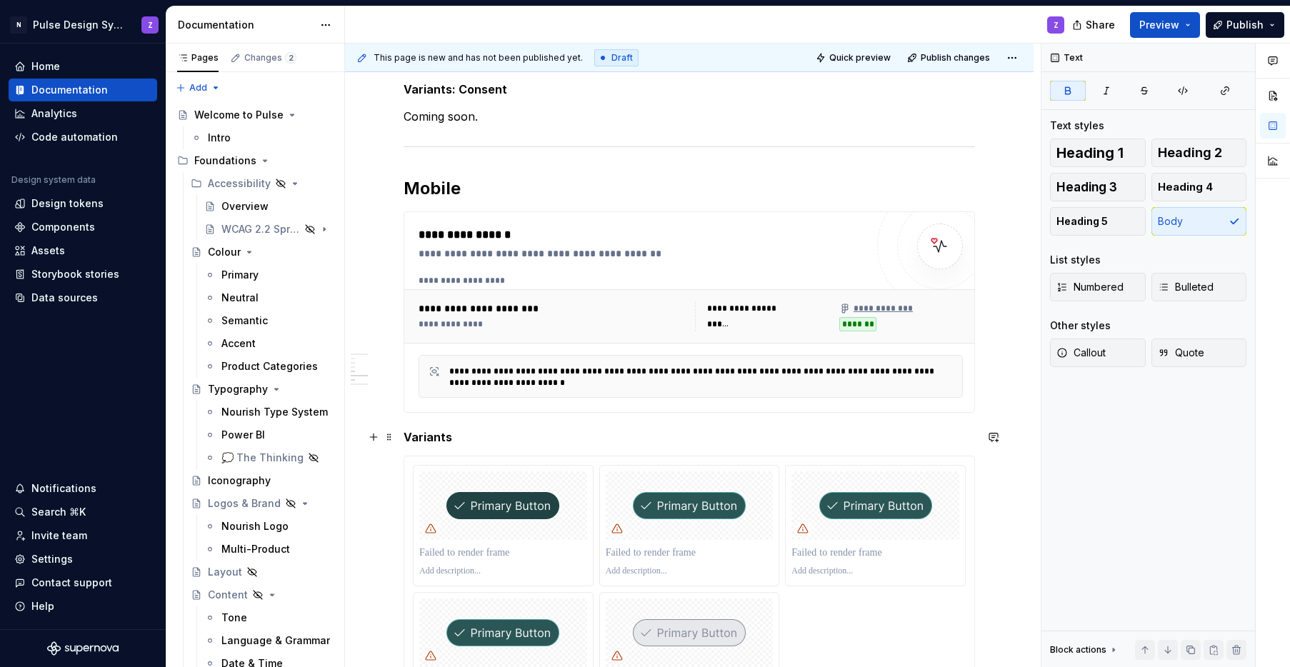
click at [406, 436] on h5 "Variants" at bounding box center [689, 437] width 571 height 14
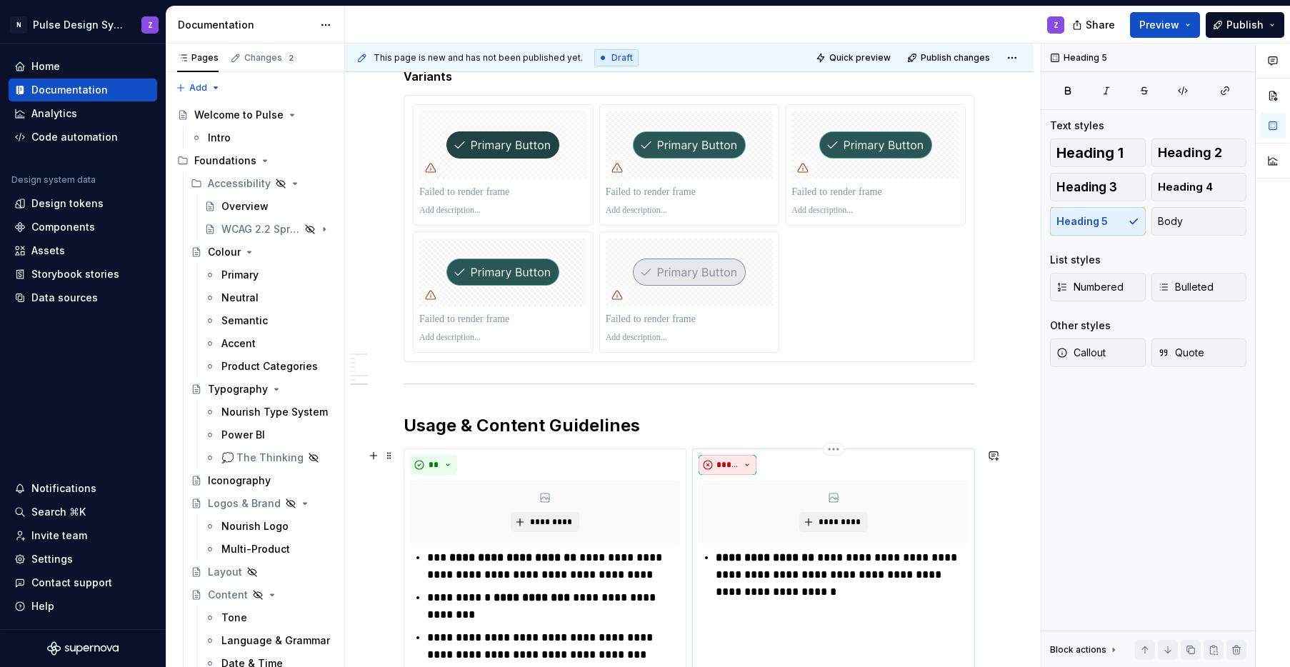
scroll to position [1179, 0]
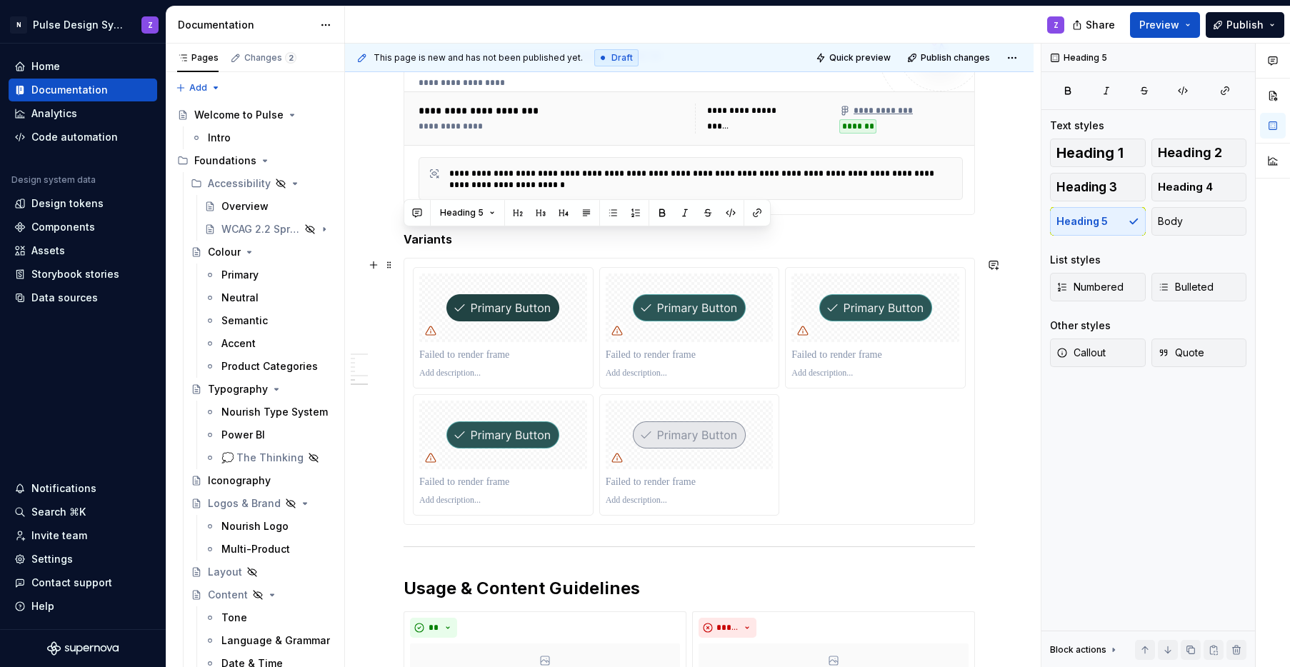
click at [850, 436] on div at bounding box center [689, 391] width 553 height 249
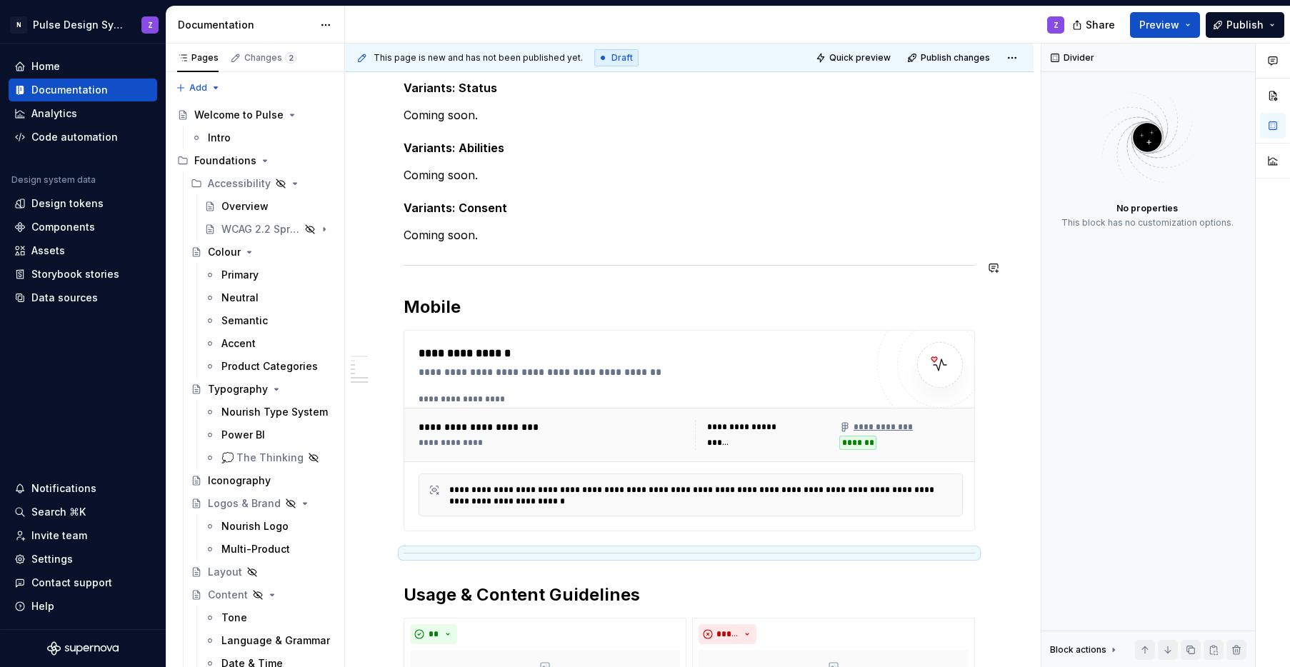
scroll to position [866, 0]
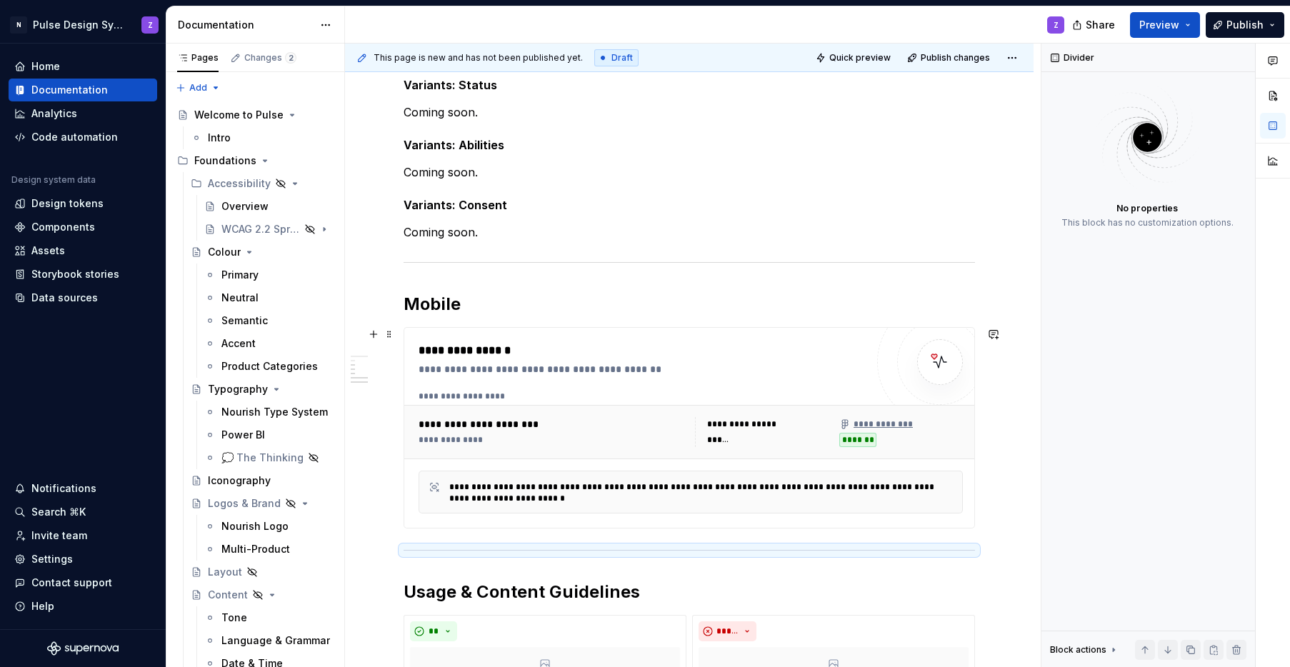
click at [596, 378] on div "**********" at bounding box center [642, 427] width 447 height 171
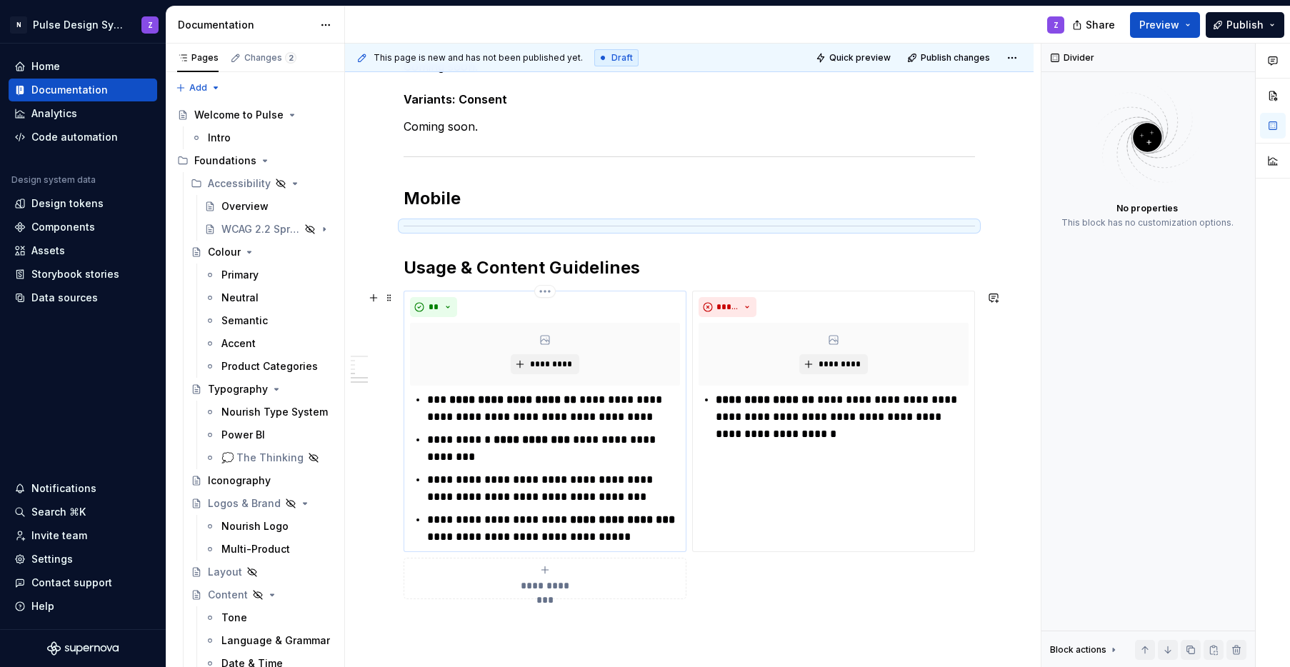
scroll to position [989, 0]
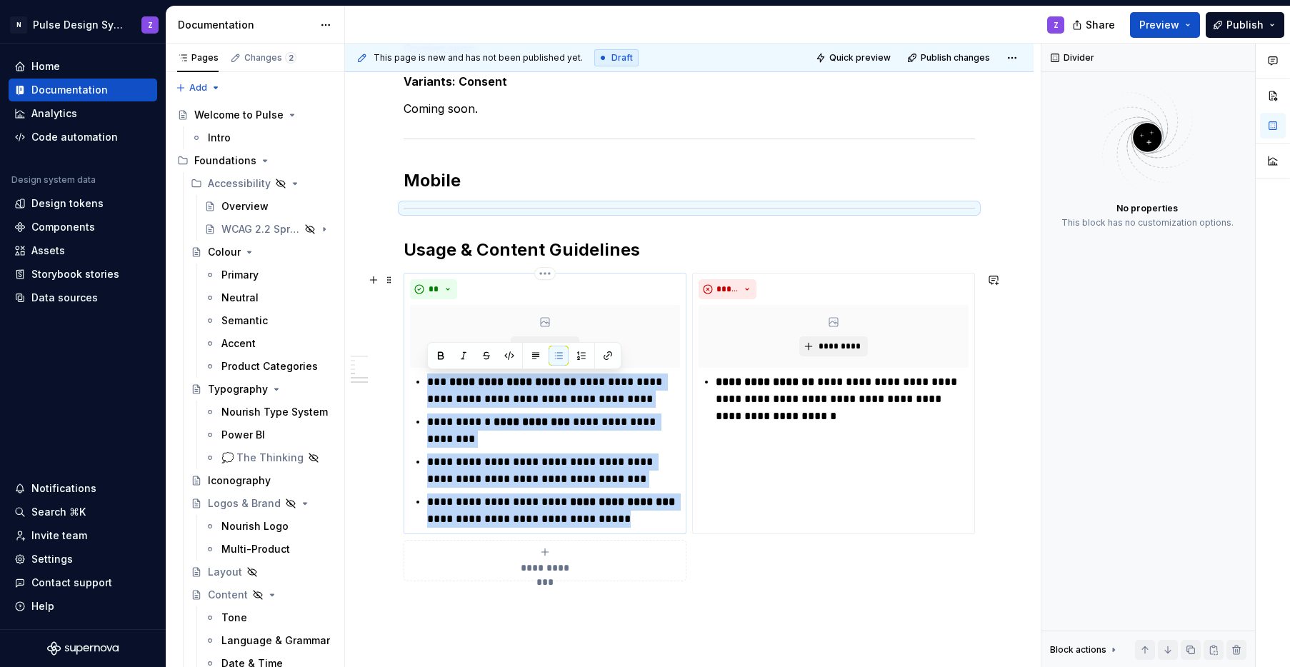
drag, startPoint x: 611, startPoint y: 522, endPoint x: 430, endPoint y: 387, distance: 226.1
click at [430, 387] on ul "**********" at bounding box center [553, 451] width 253 height 154
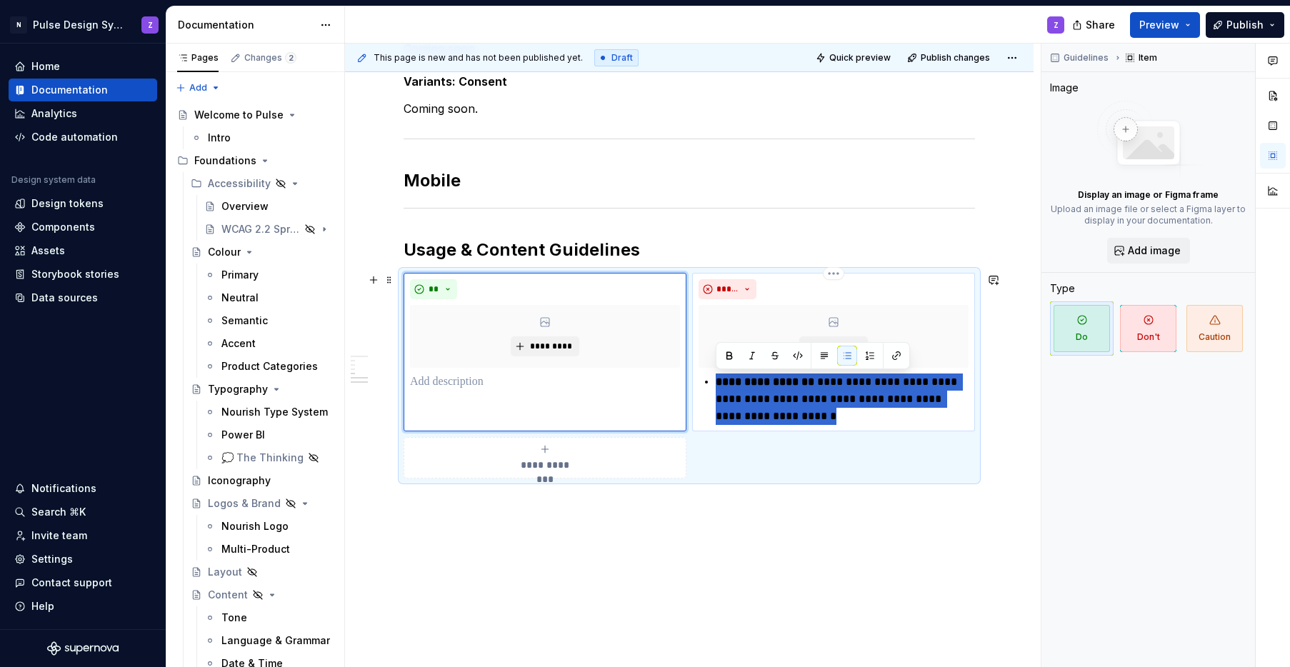
drag, startPoint x: 718, startPoint y: 385, endPoint x: 838, endPoint y: 414, distance: 123.5
click at [838, 414] on p "**********" at bounding box center [842, 399] width 253 height 51
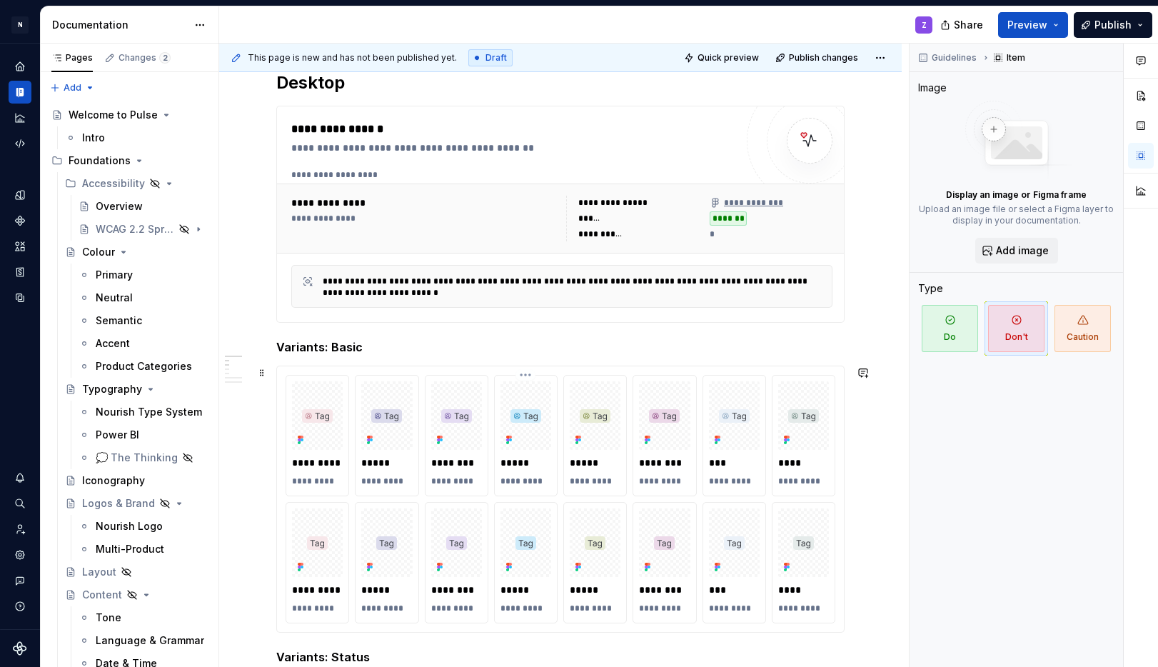
scroll to position [294, 0]
type textarea "*"
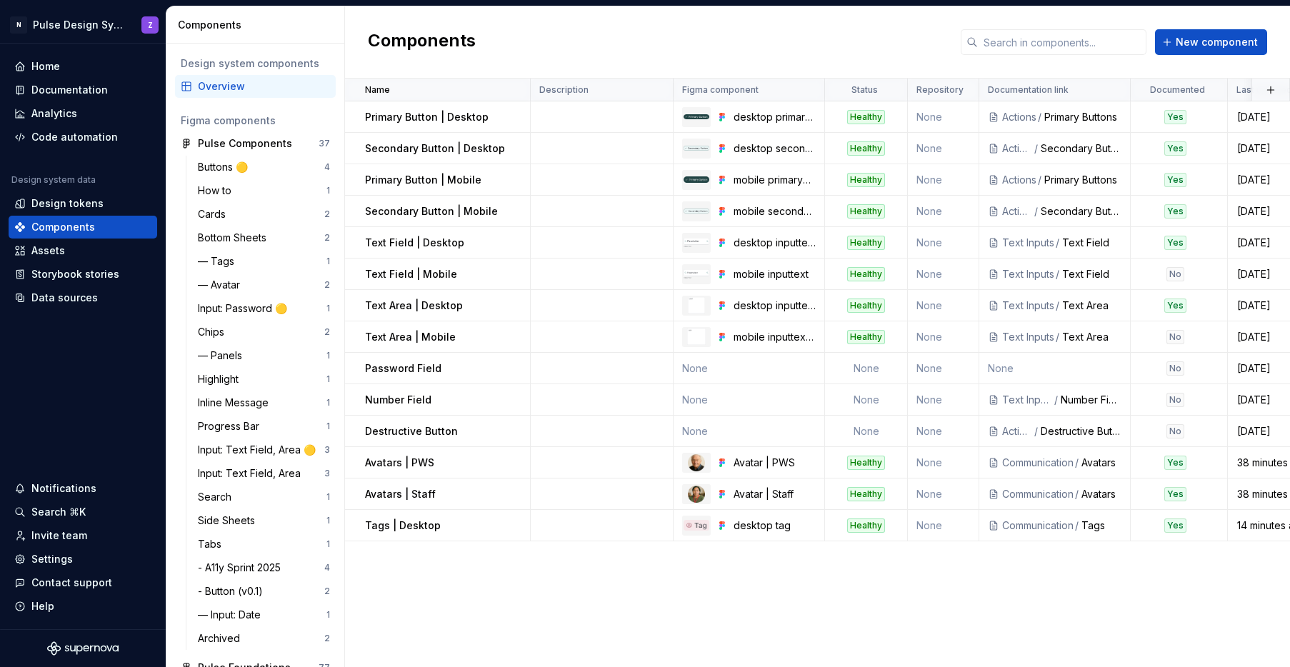
scroll to position [21, 0]
